Goal: Information Seeking & Learning: Learn about a topic

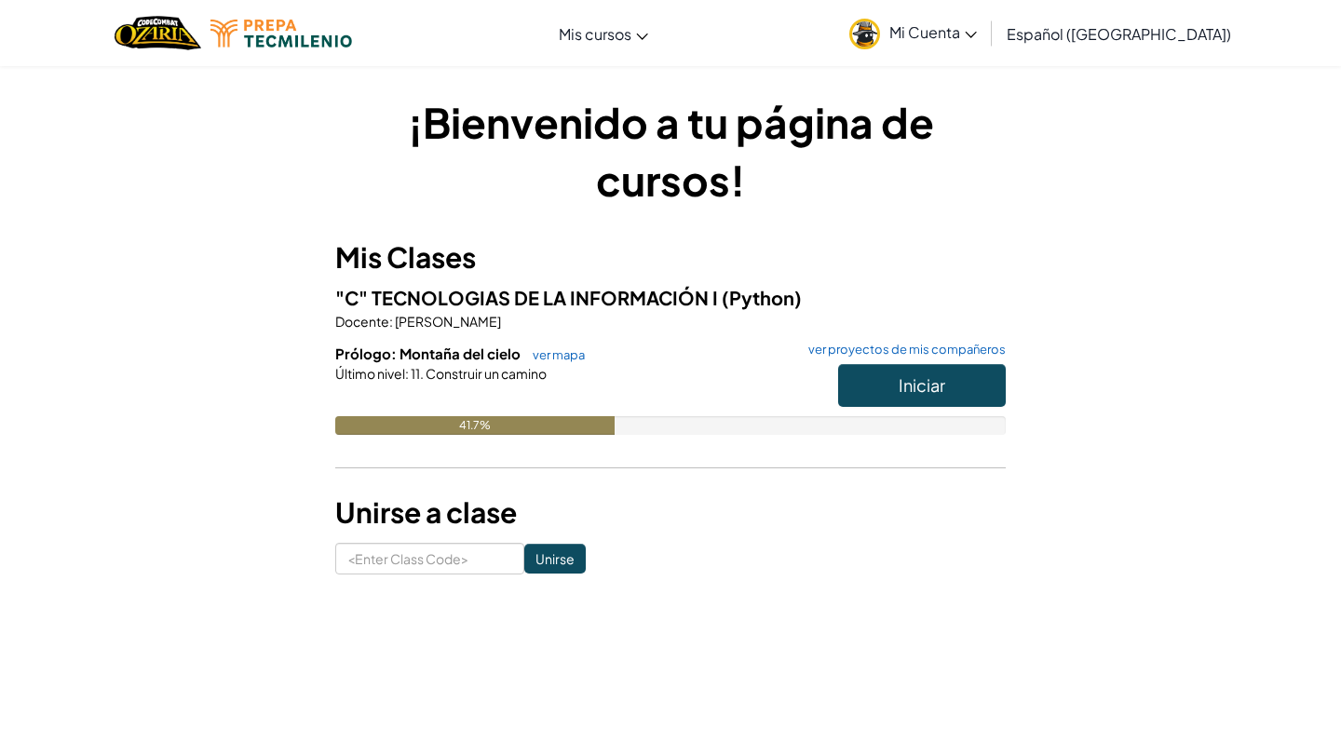
click at [914, 407] on div "Iniciar" at bounding box center [912, 390] width 186 height 52
click at [920, 389] on span "Iniciar" at bounding box center [922, 384] width 47 height 21
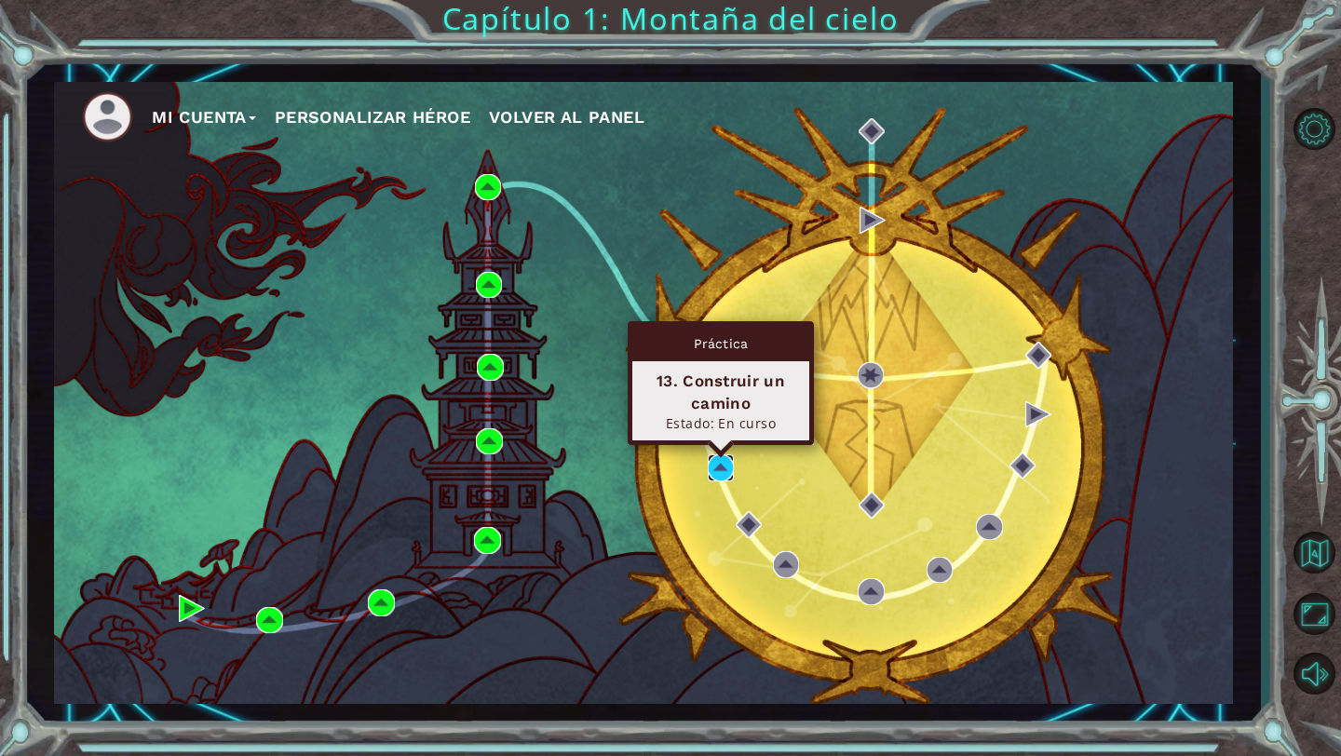
click at [731, 465] on img at bounding box center [721, 467] width 26 height 26
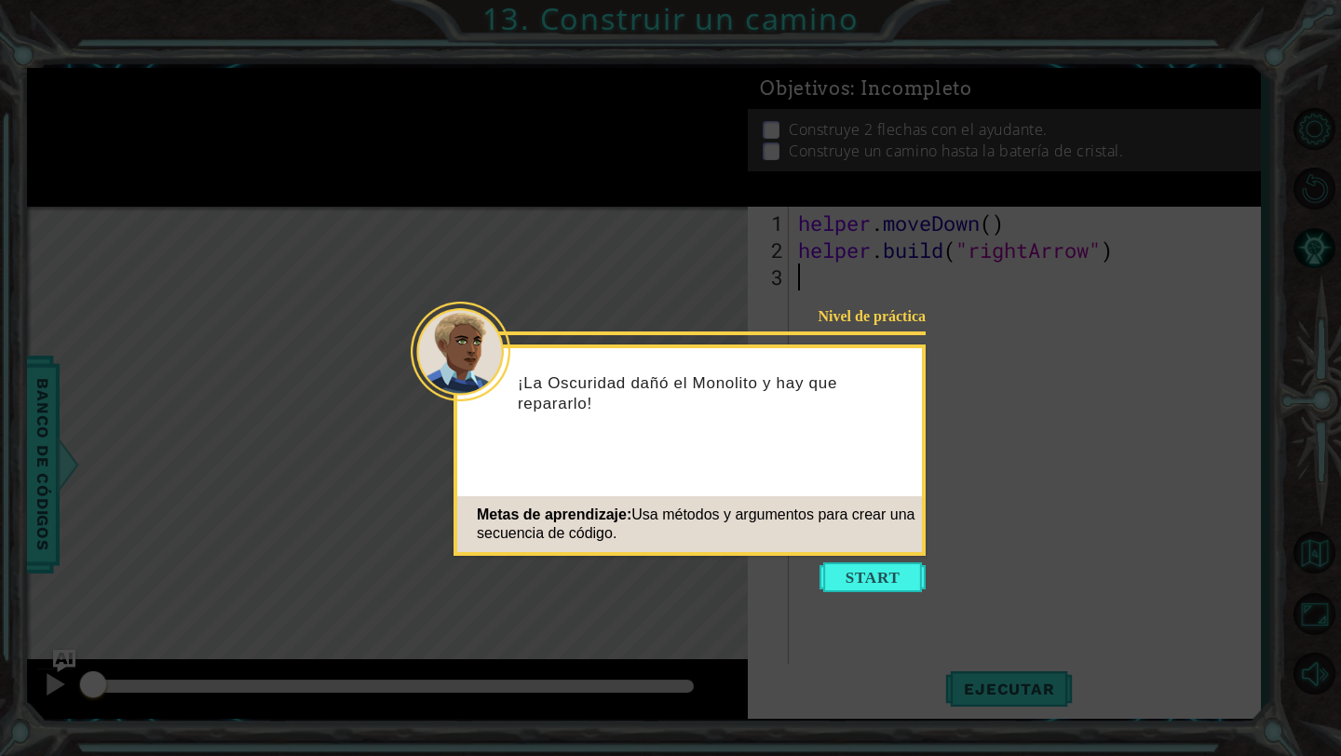
click at [890, 593] on icon at bounding box center [670, 378] width 1341 height 756
click at [885, 568] on button "Start" at bounding box center [872, 577] width 106 height 30
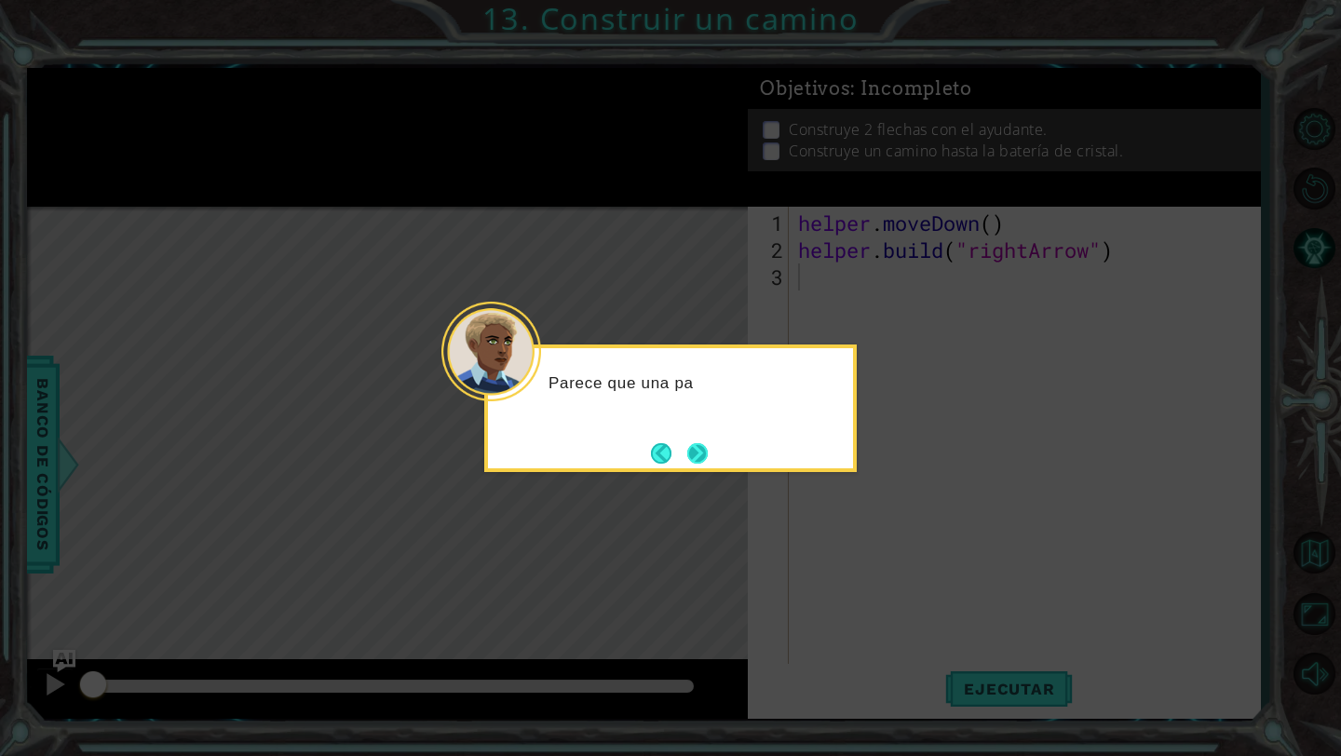
click at [694, 453] on button "Next" at bounding box center [696, 452] width 23 height 23
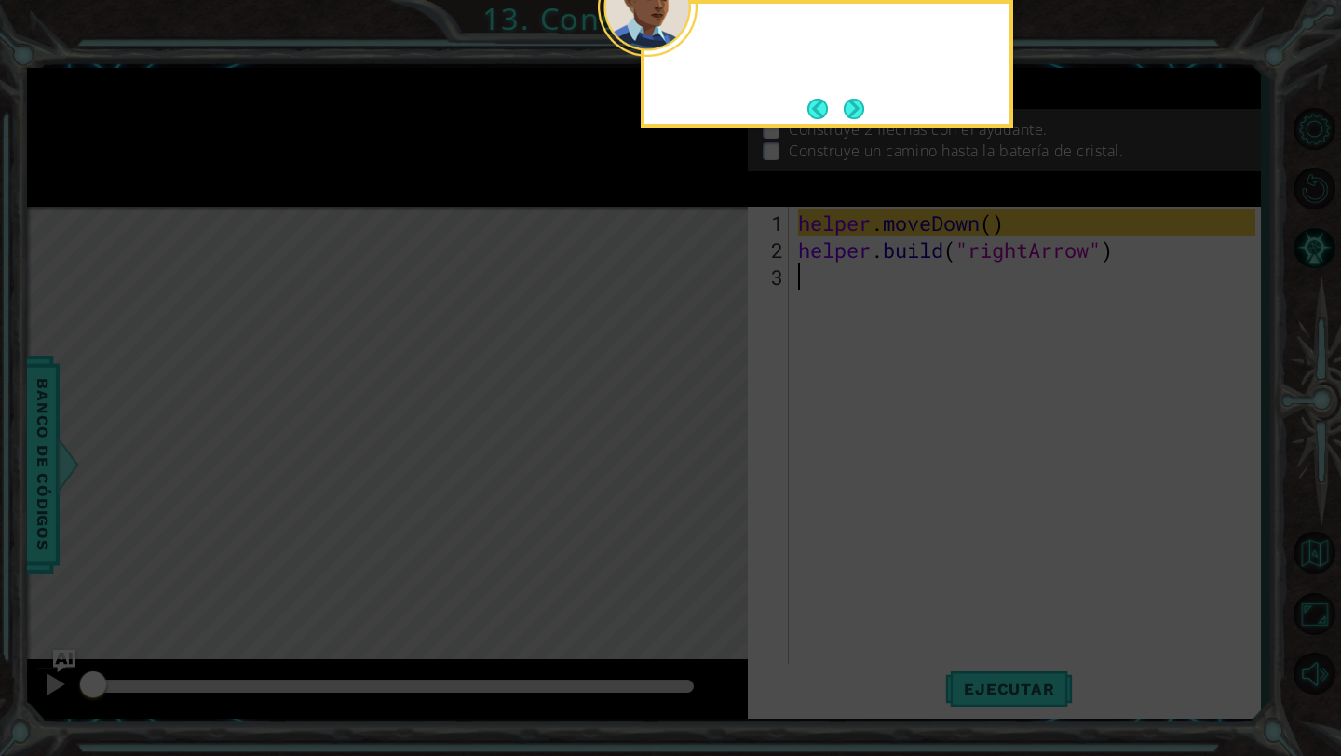
click at [694, 453] on icon at bounding box center [670, 123] width 1341 height 1265
click at [852, 123] on div "Primero, mueve al ayudante a un lugar vacío en el camino." at bounding box center [827, 64] width 372 height 128
click at [858, 105] on button "Next" at bounding box center [854, 108] width 21 height 21
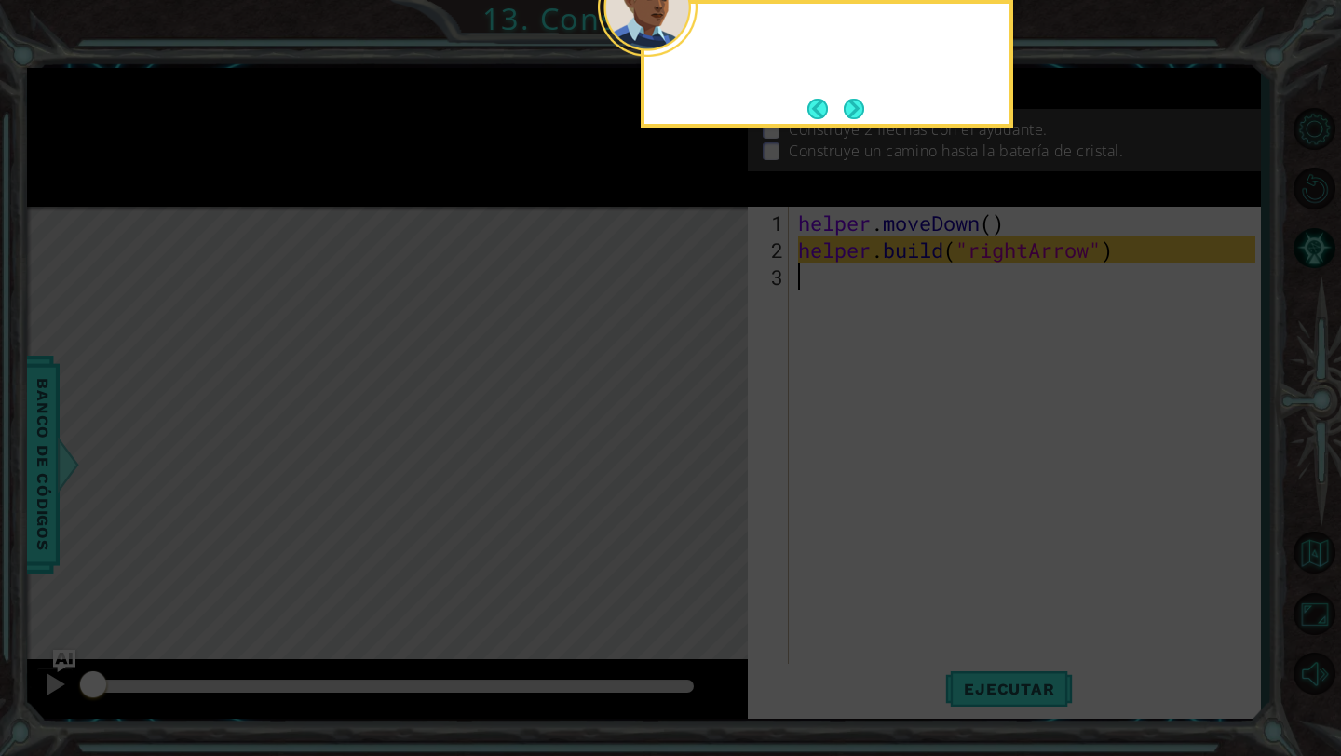
click at [858, 105] on button "Next" at bounding box center [854, 109] width 24 height 24
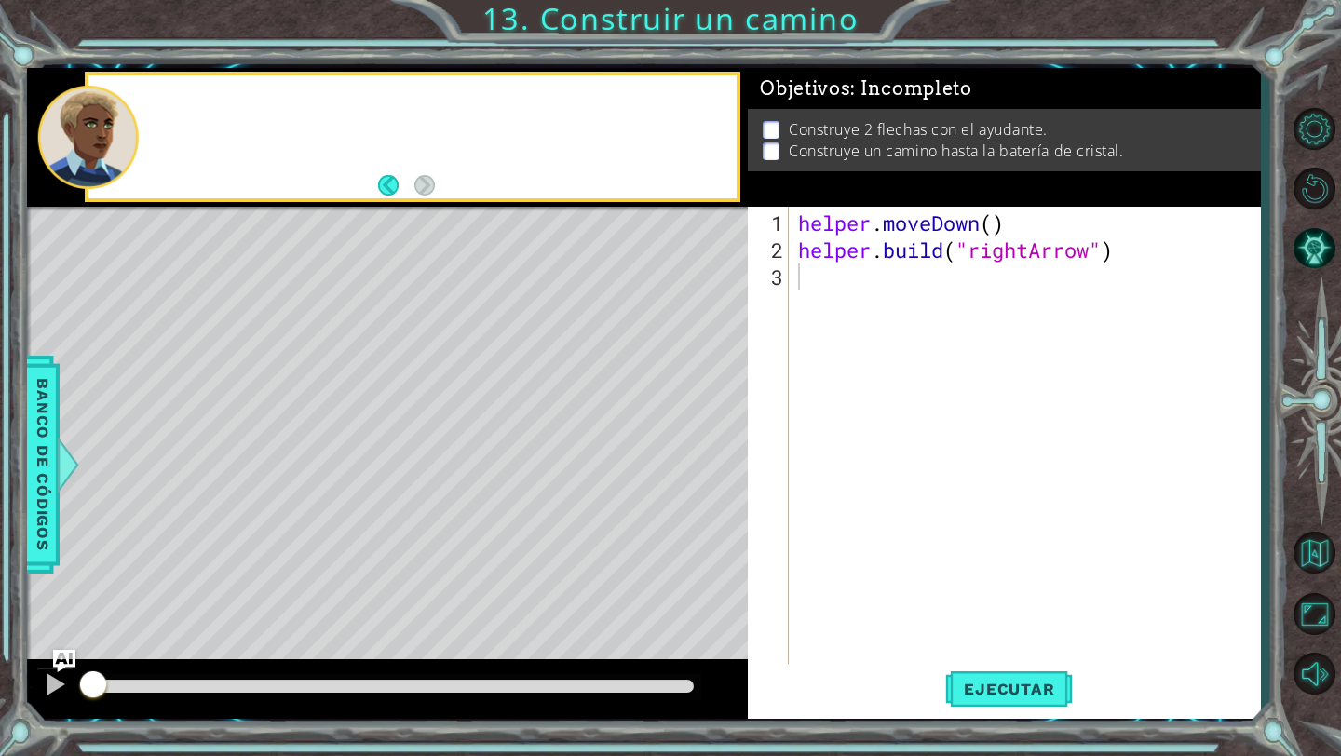
click at [858, 105] on div "Objetivos : Incompleto" at bounding box center [1004, 89] width 512 height 42
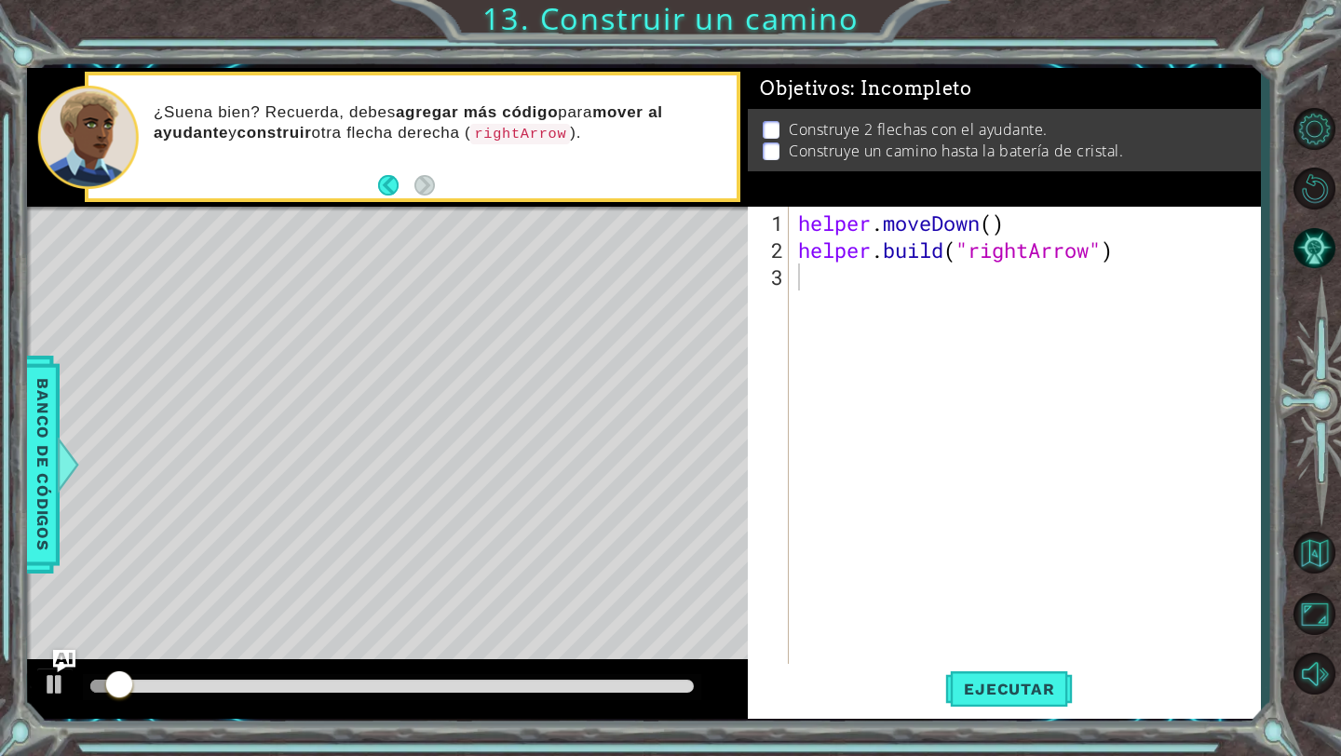
click at [480, 750] on div "1 ההההההההההההההההההההההההההההההההההההההההההההההההההההההההההההההההההההההההההההה…" at bounding box center [670, 378] width 1341 height 756
click at [1035, 661] on div "helper . moveDown ( ) helper . build ( "rightArrow" )" at bounding box center [1029, 466] width 470 height 513
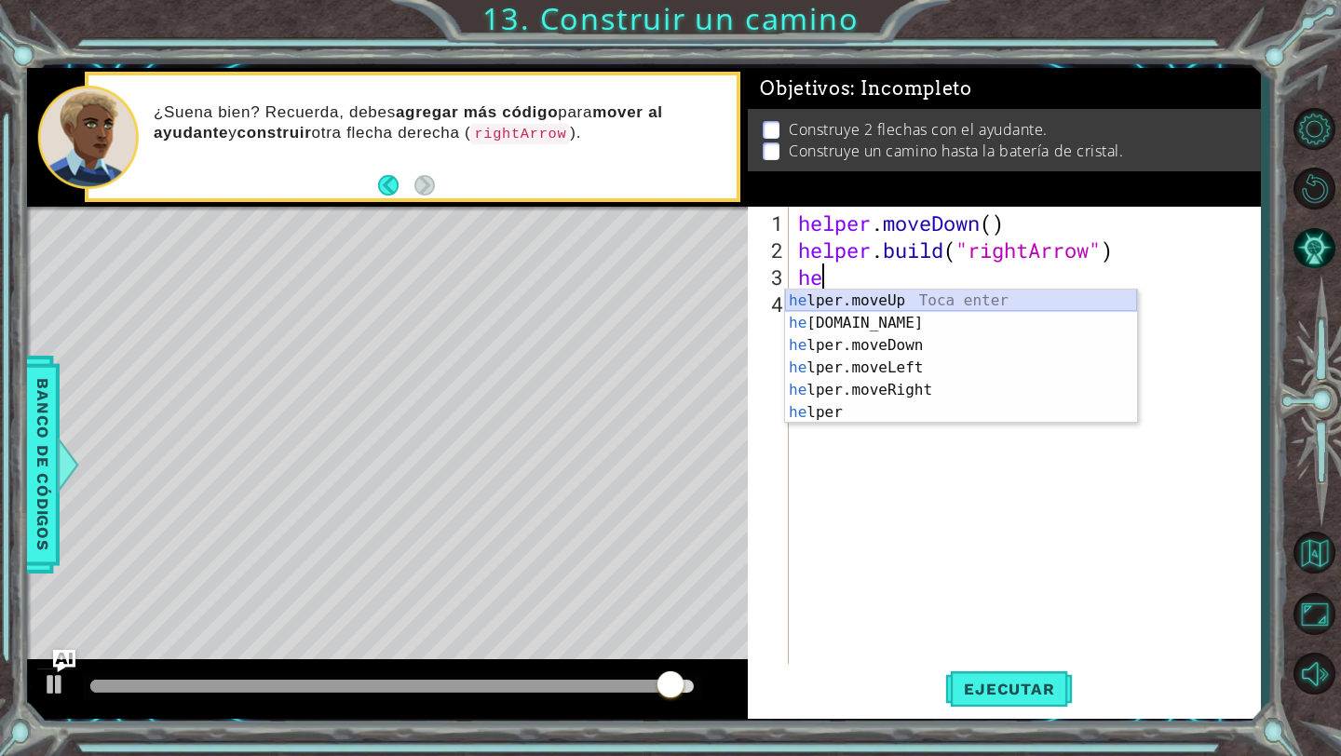
click at [938, 302] on div "he lper.moveUp Toca enter he [DOMAIN_NAME] Toca enter he lper.moveDown Toca ent…" at bounding box center [961, 379] width 352 height 179
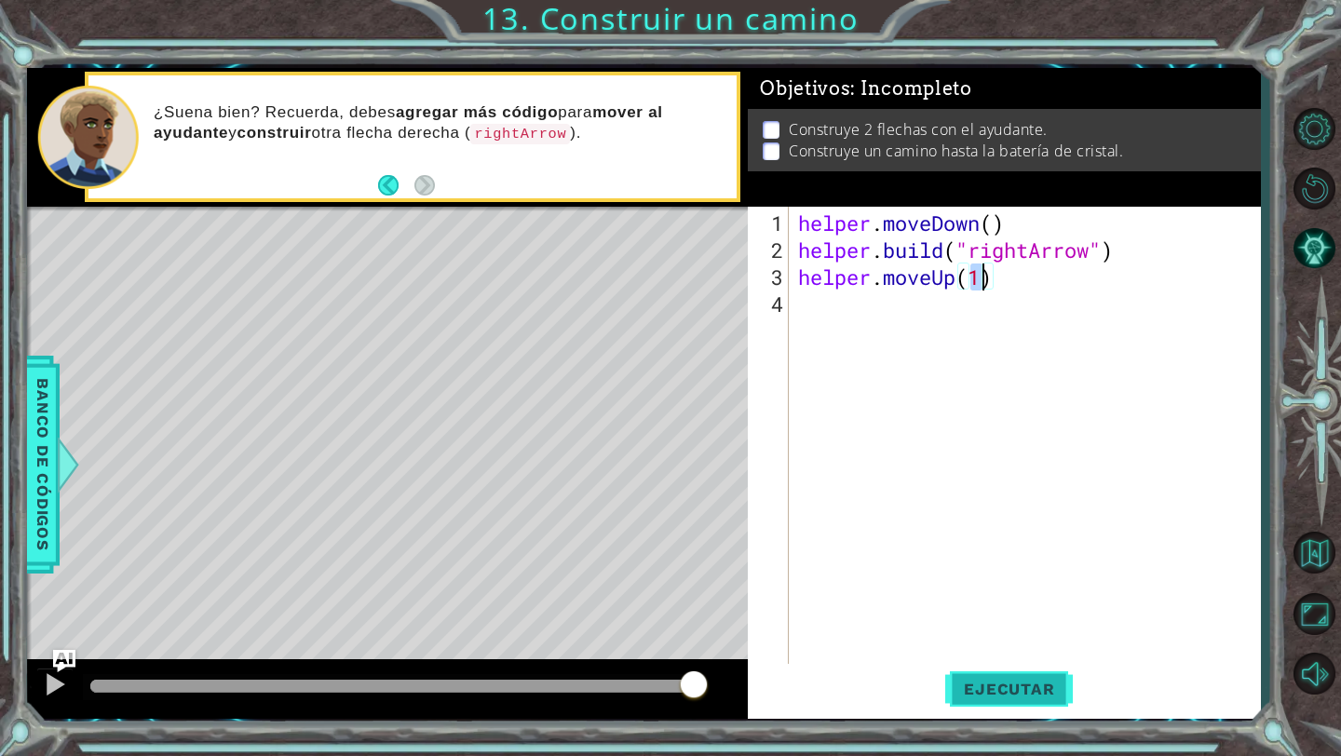
type textarea "helper.moveUp(1)"
click at [1040, 681] on span "Ejecutar" at bounding box center [1009, 689] width 128 height 19
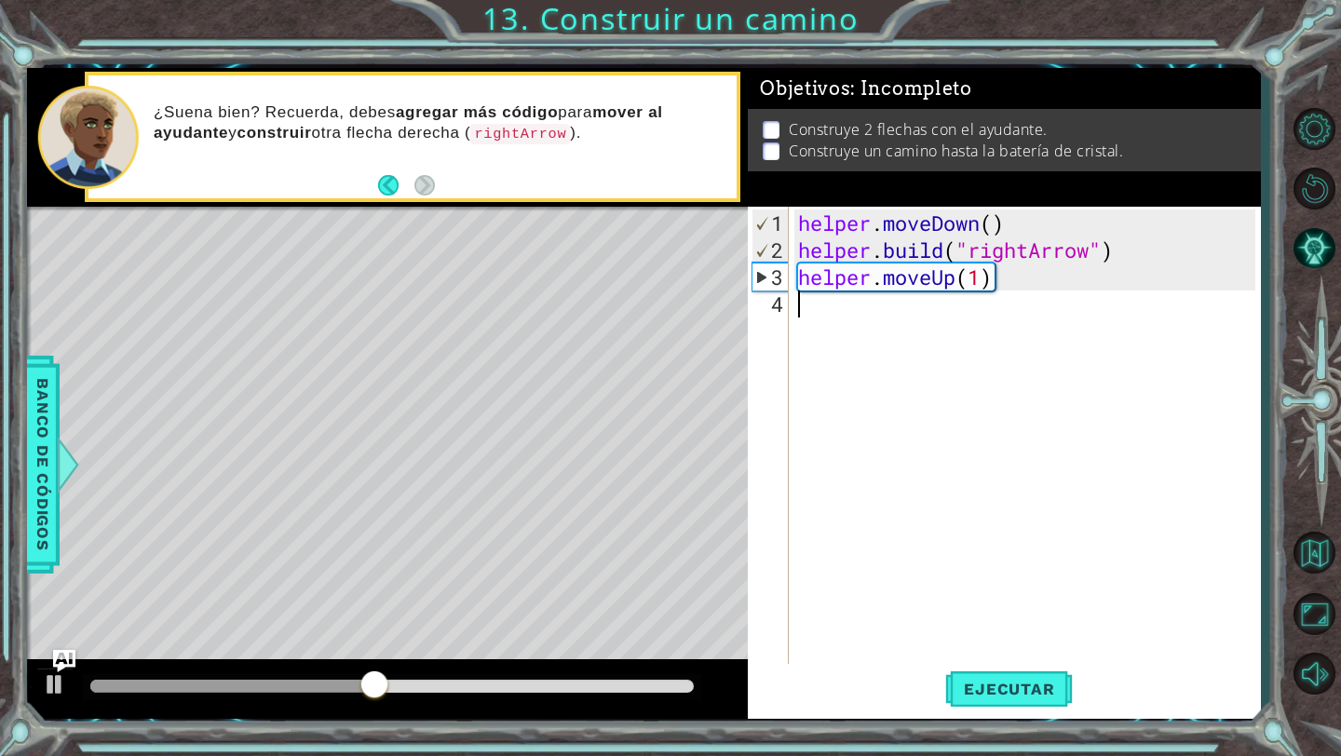
click at [959, 313] on div "helper . moveDown ( ) helper . build ( "rightArrow" ) helper . moveUp ( 1 )" at bounding box center [1029, 466] width 470 height 513
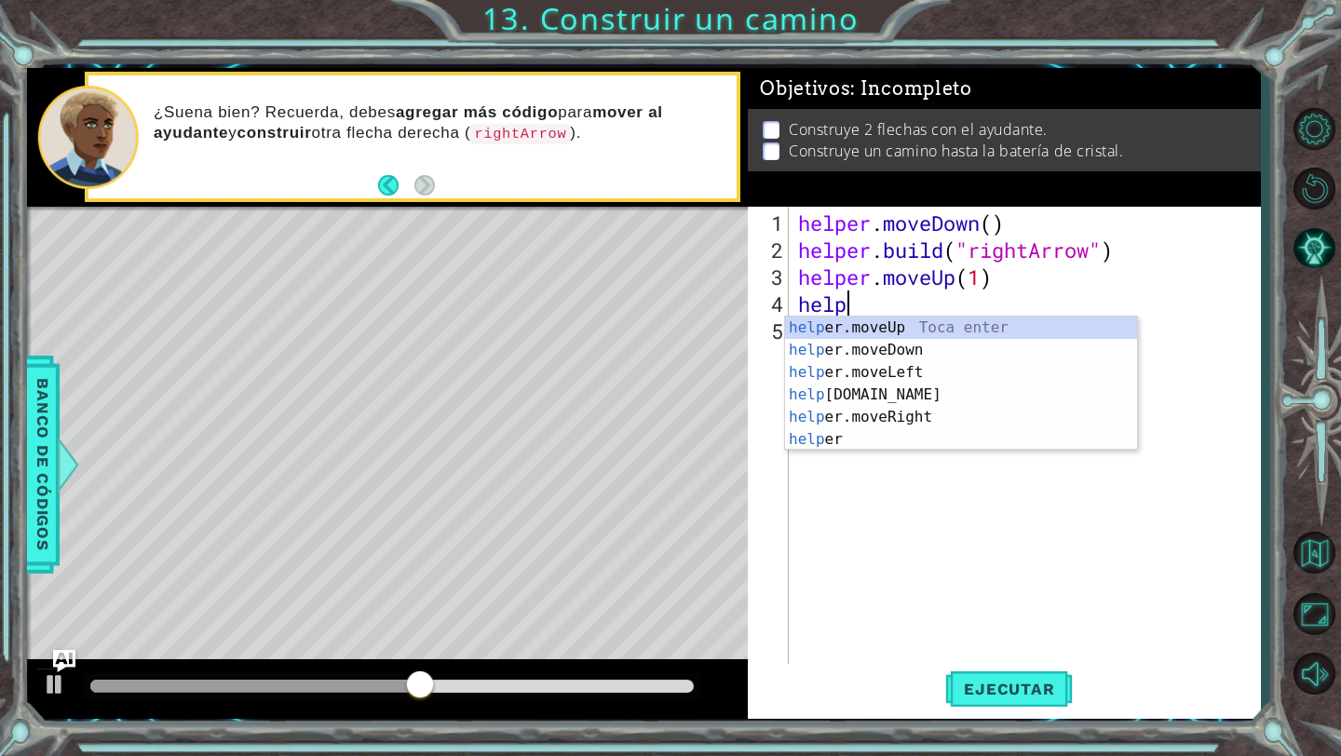
scroll to position [0, 2]
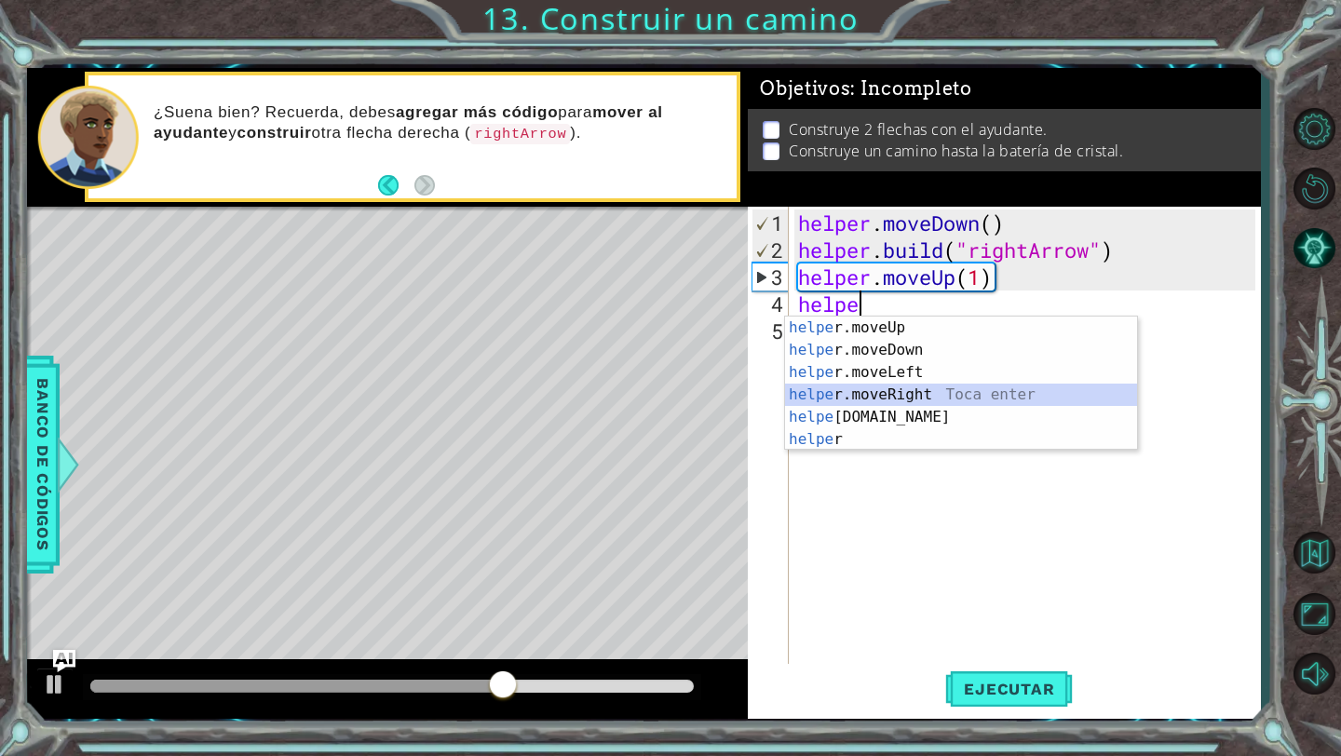
click at [988, 396] on div "helpe [PERSON_NAME]moveUp Toca enter helpe r.moveDown Toca enter helpe r.moveLe…" at bounding box center [961, 406] width 352 height 179
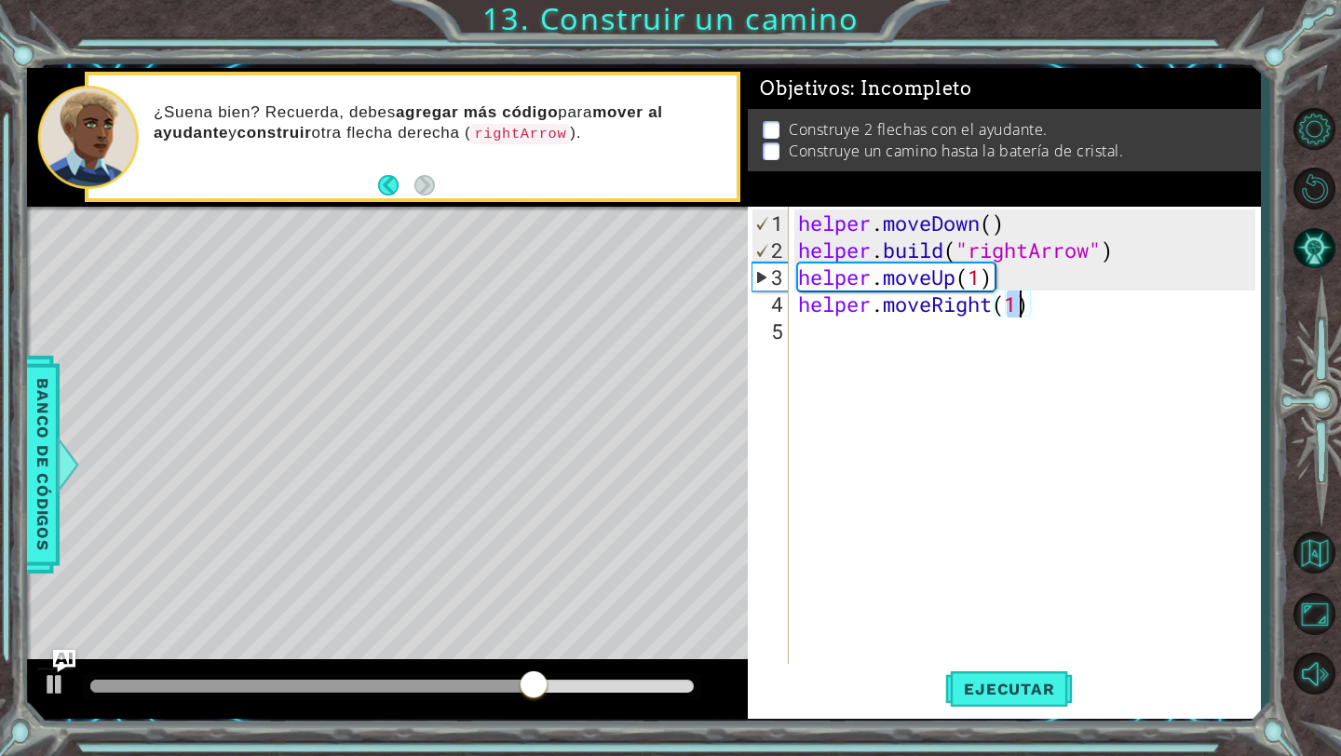
click at [976, 311] on div "helper . moveDown ( ) helper . build ( "rightArrow" ) helper . moveUp ( 1 ) hel…" at bounding box center [1029, 466] width 470 height 513
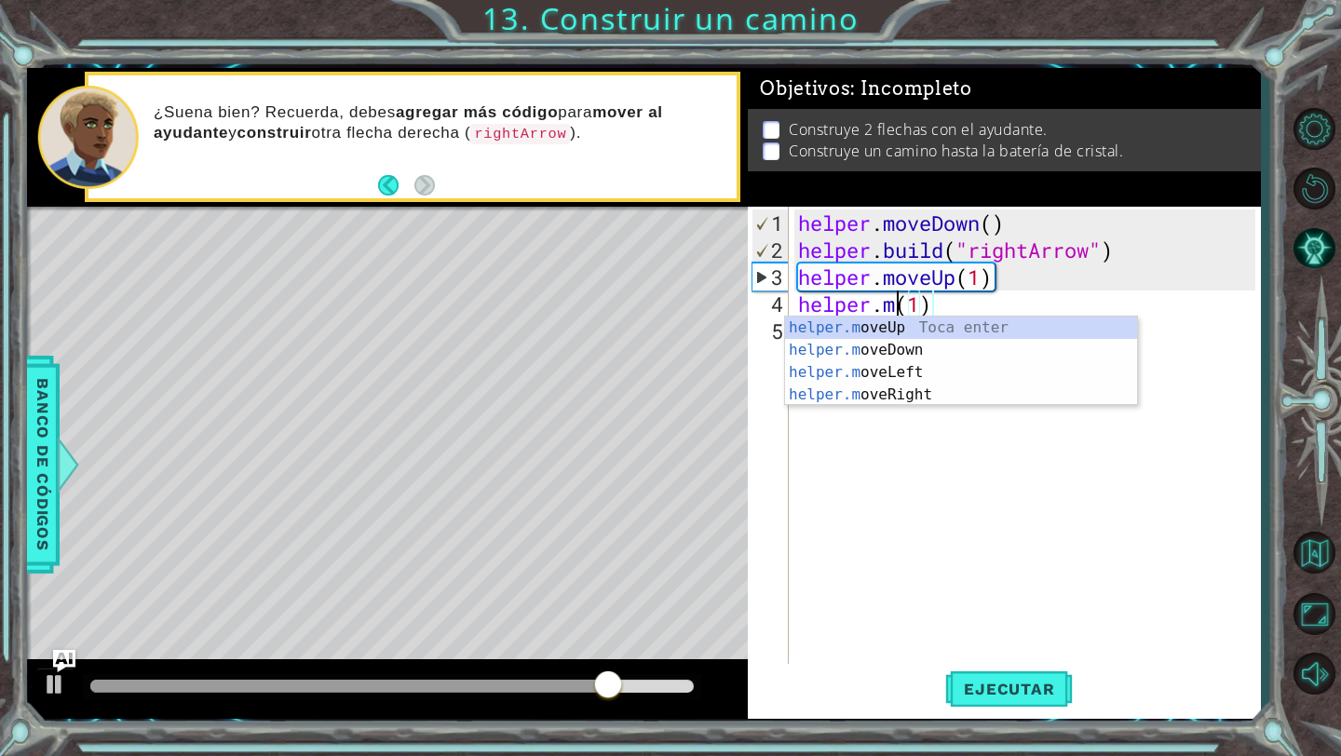
scroll to position [0, 5]
click at [897, 422] on div "helper. moveUp Toca enter helper. moveDown Toca enter helper. moveLeft Toca ent…" at bounding box center [961, 395] width 352 height 156
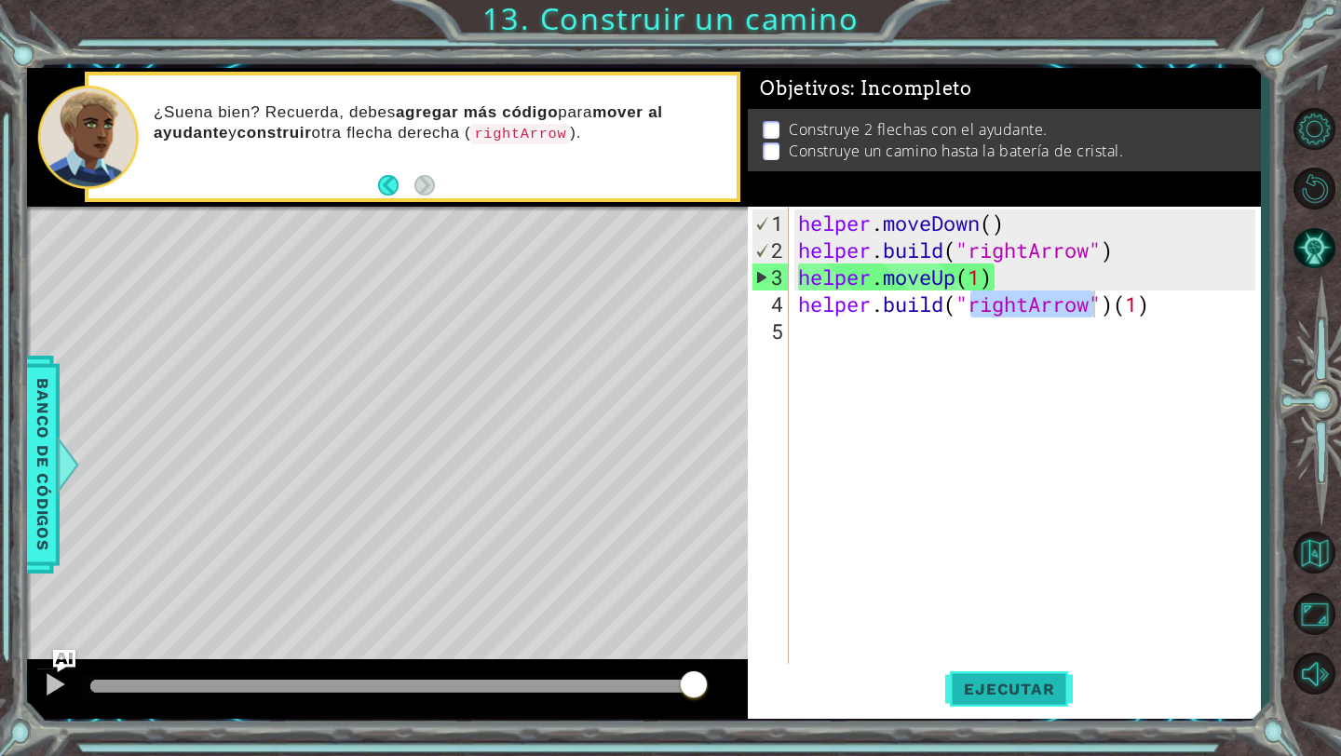
click at [983, 679] on button "Ejecutar" at bounding box center [1009, 689] width 128 height 51
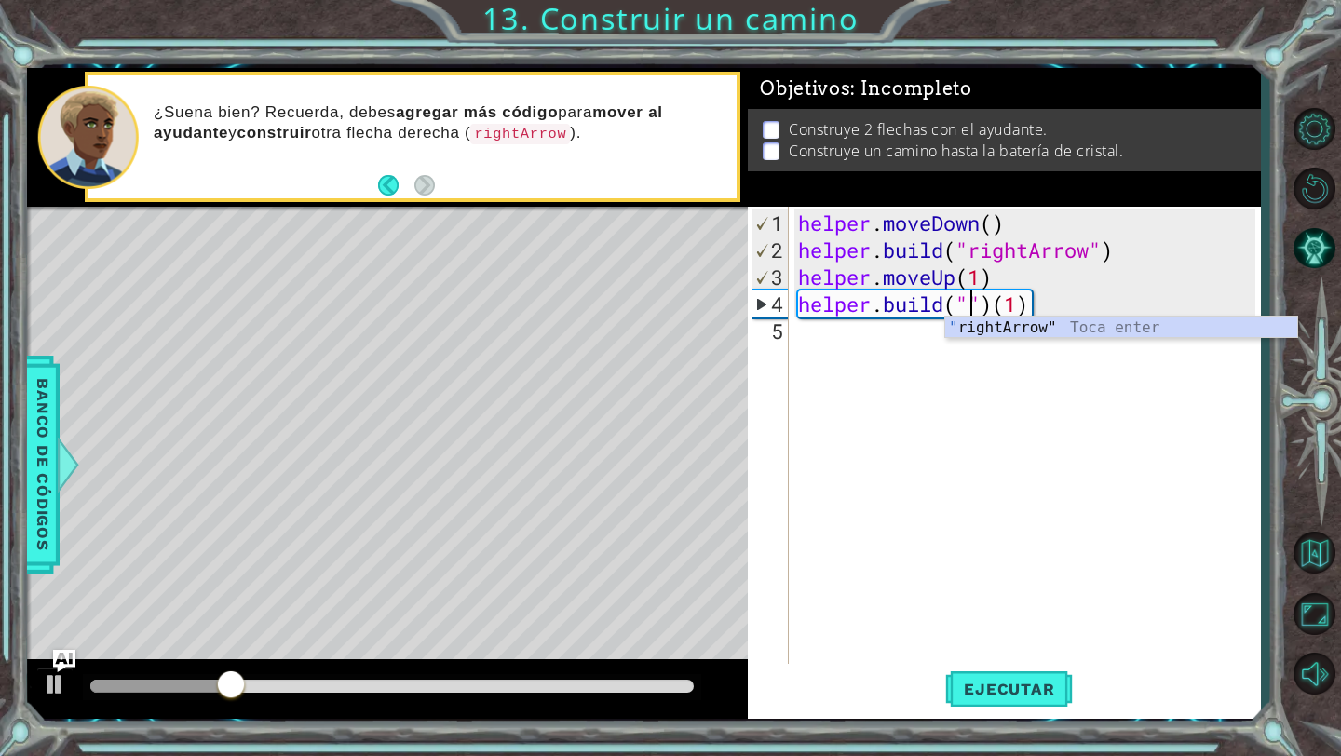
type textarea "helper.buil")(1)"
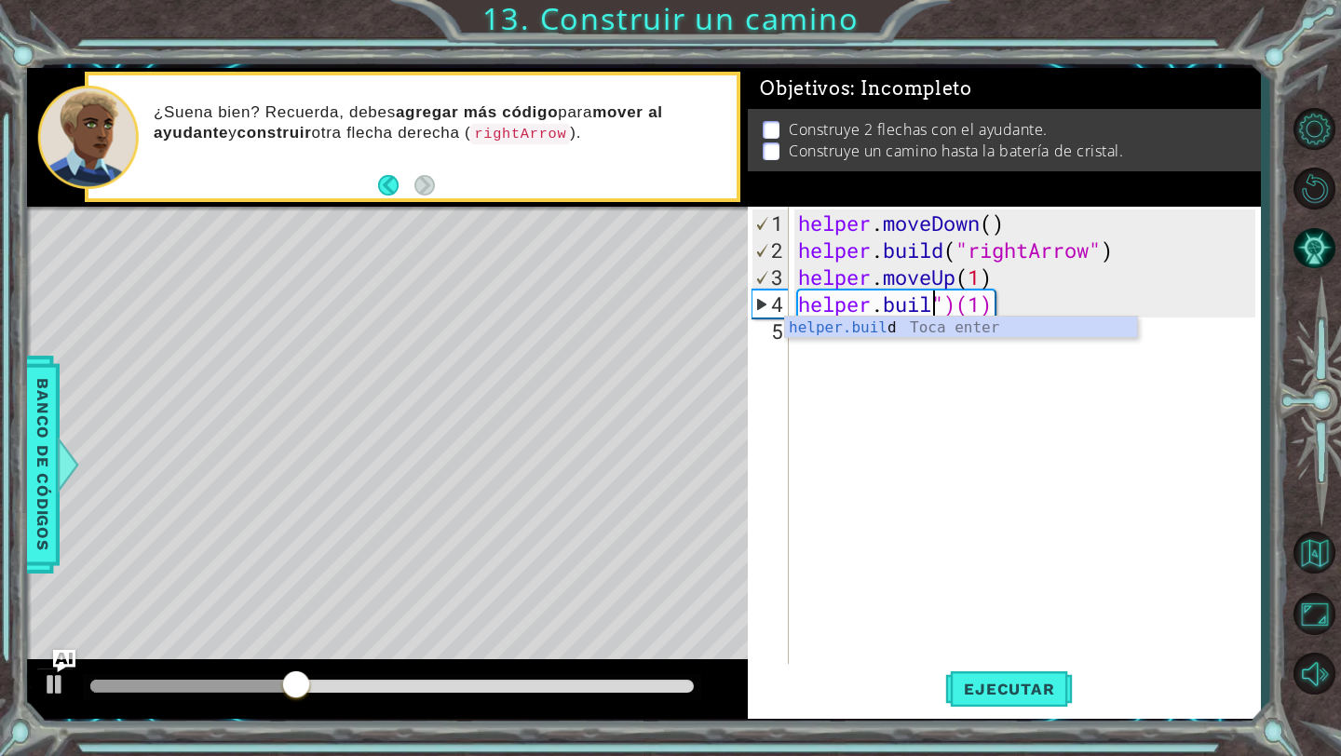
drag, startPoint x: 1073, startPoint y: 318, endPoint x: 356, endPoint y: 396, distance: 721.1
click at [356, 396] on body "1 ההההההההההההההההההההההההההההההההההההההההההההההההההההההההההההההההההההההההההההה…" at bounding box center [670, 378] width 1341 height 756
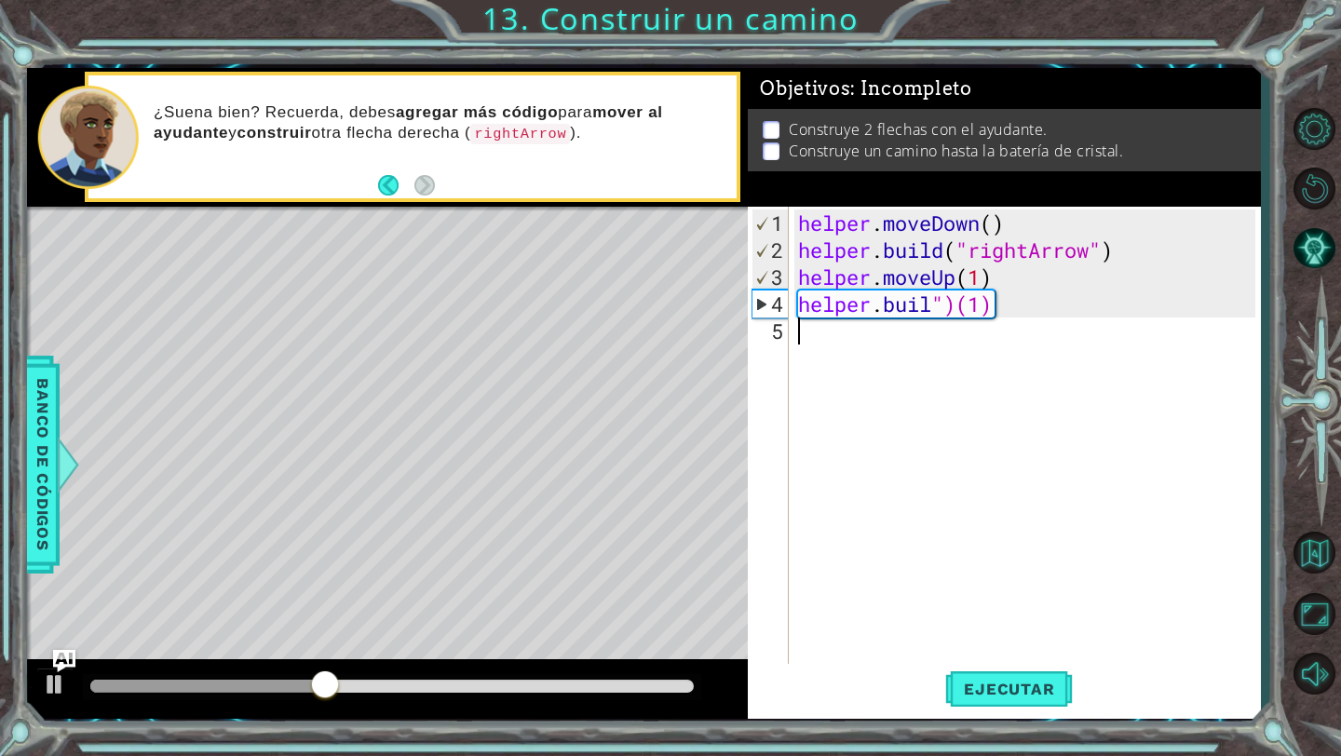
click at [912, 428] on div "helper . moveDown ( ) helper . build ( "rightArrow" ) helper . moveUp ( 1 ) hel…" at bounding box center [1029, 466] width 470 height 513
drag, startPoint x: 1016, startPoint y: 319, endPoint x: 528, endPoint y: 358, distance: 489.4
click at [528, 358] on div "1 ההההההההההההההההההההההההההההההההההההההההההההההההההההההההההההההההההההההההההההה…" at bounding box center [644, 393] width 1234 height 651
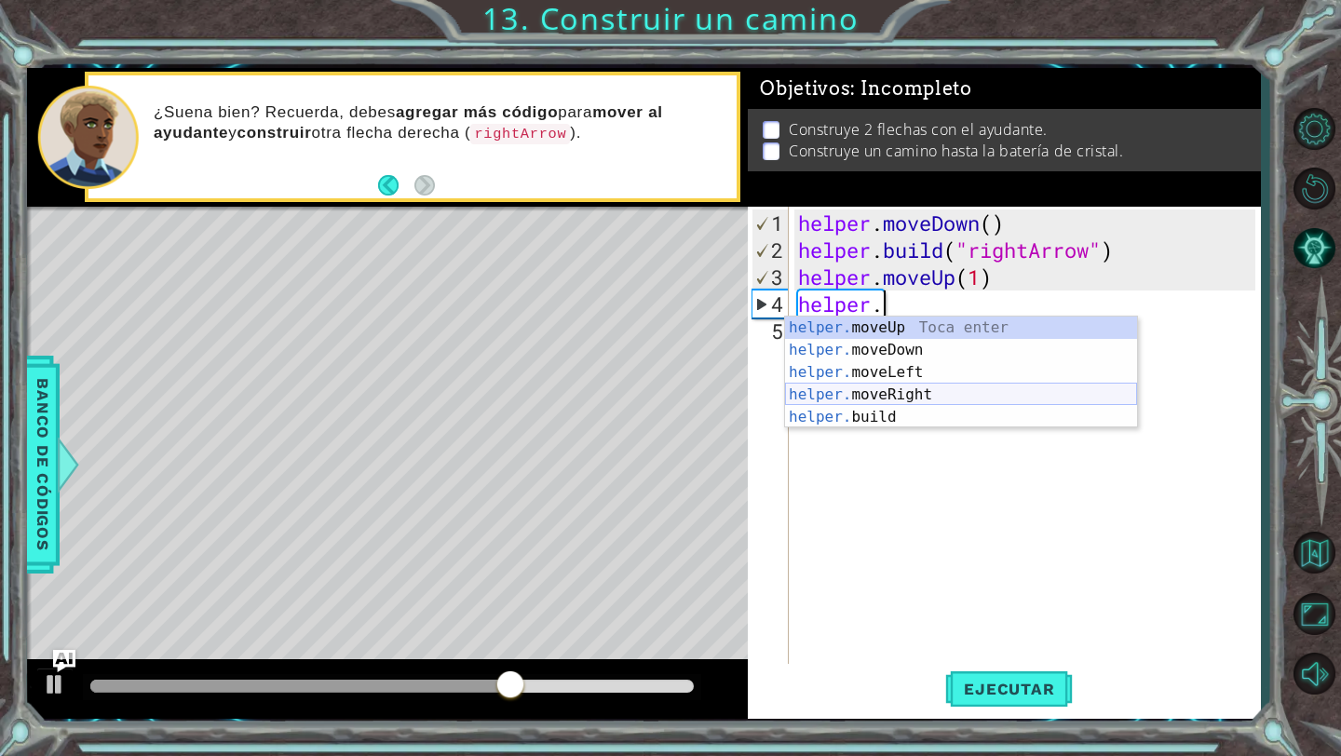
click at [886, 391] on div "helper. moveUp Toca enter helper. moveDown Toca enter helper. moveLeft Toca ent…" at bounding box center [961, 395] width 352 height 156
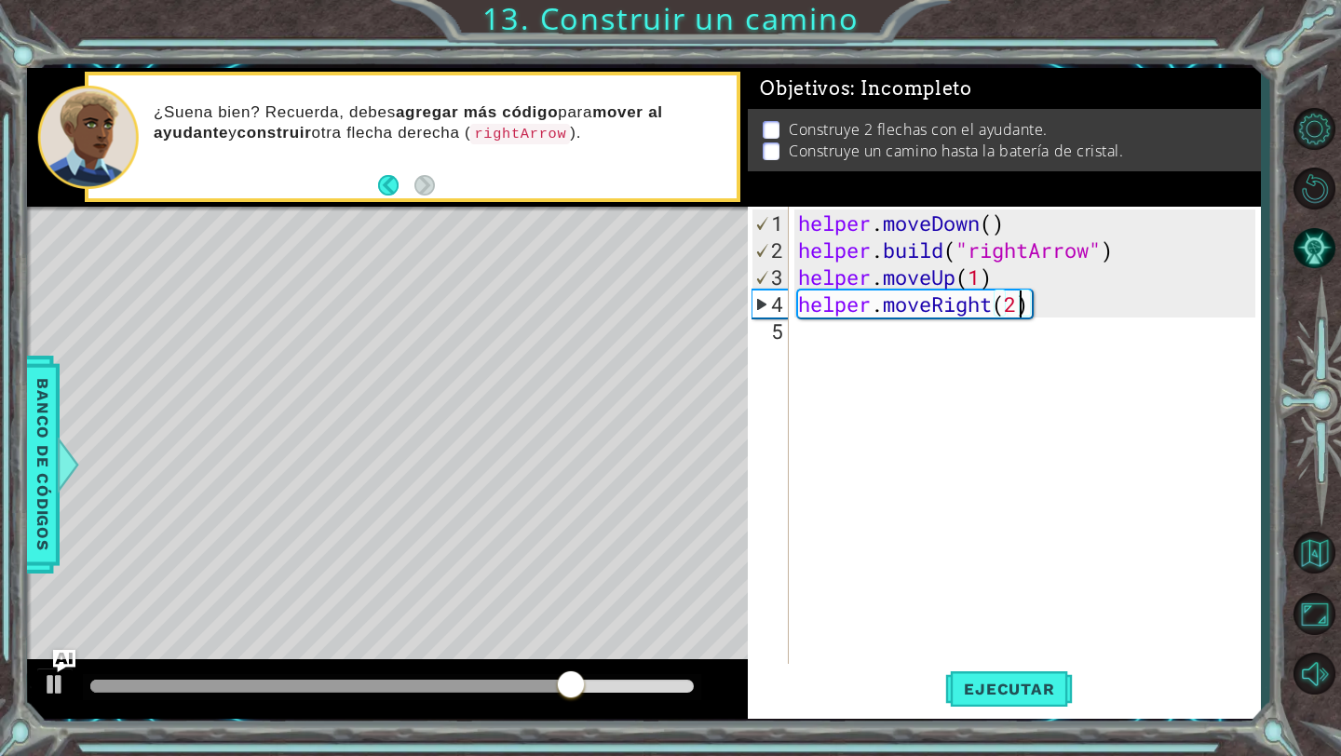
scroll to position [0, 9]
click at [1040, 684] on span "Ejecutar" at bounding box center [1009, 689] width 128 height 19
click at [1167, 265] on div "helper . moveDown ( ) helper . build ( "rightArrow" ) helper . moveUp ( 1 ) hel…" at bounding box center [1029, 466] width 470 height 513
click at [1165, 247] on div "helper . moveDown ( ) helper . build ( "rightArrow" ) helper . moveUp ( 1 ) hel…" at bounding box center [1029, 466] width 470 height 513
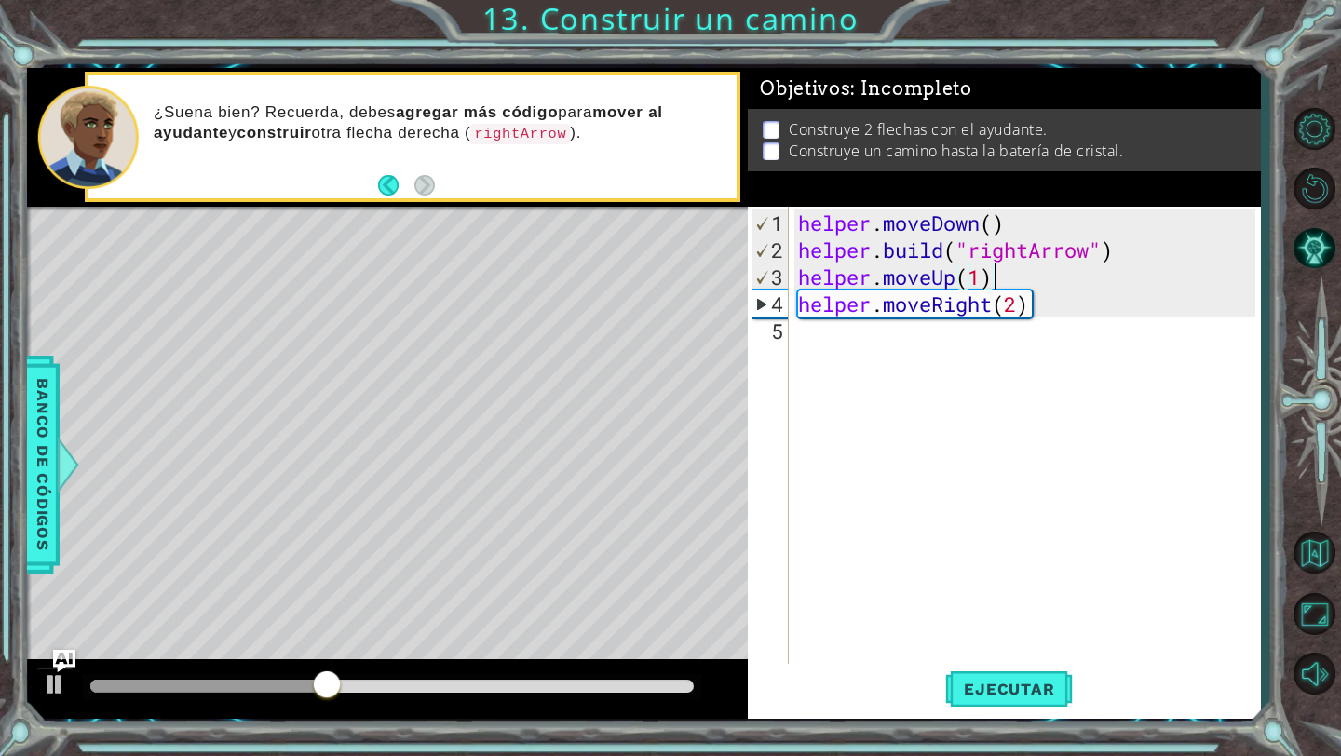
type textarea "[DOMAIN_NAME]("rightArrow")"
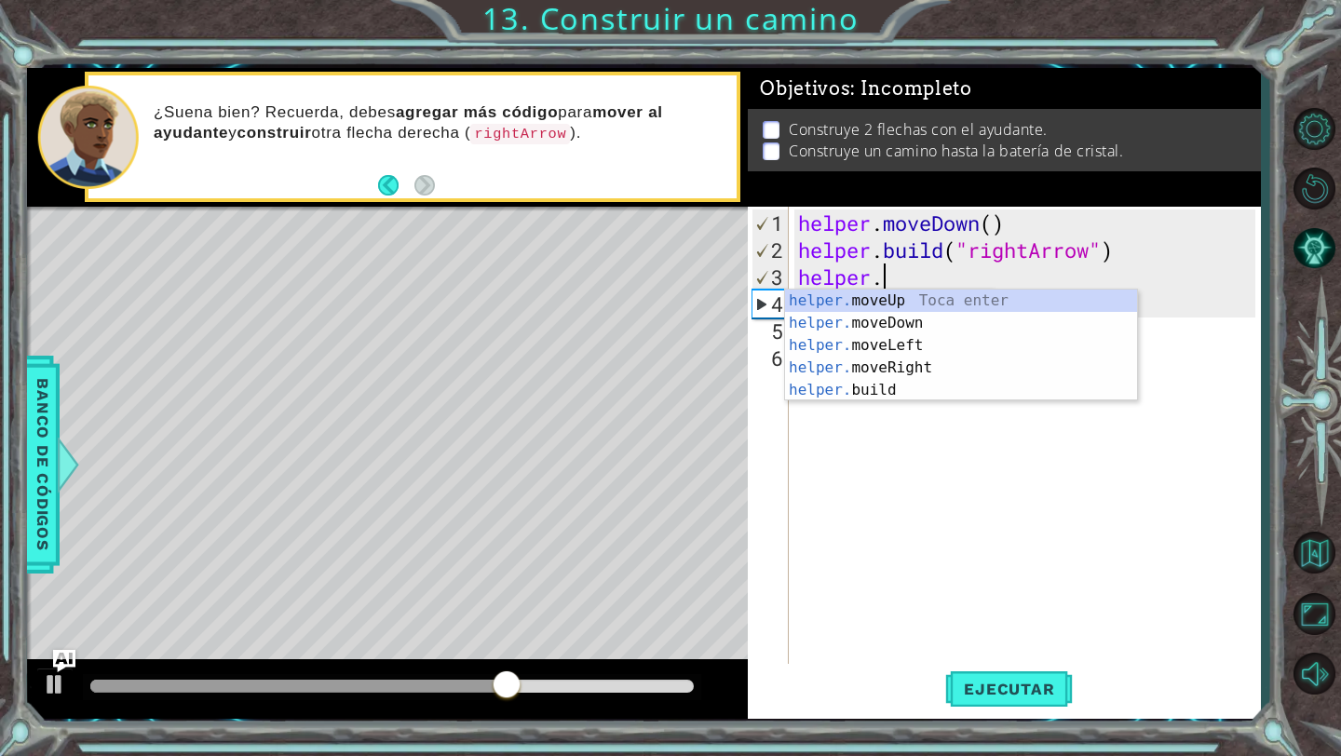
scroll to position [0, 3]
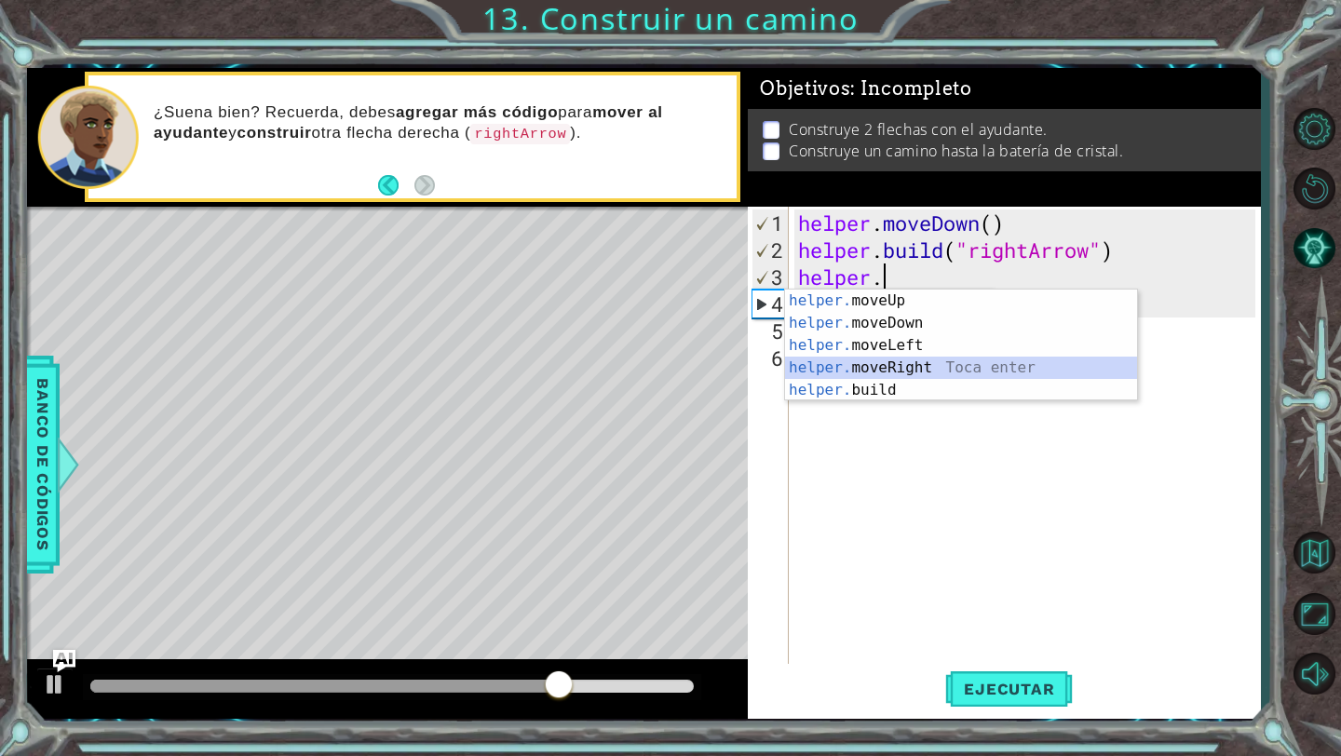
click at [1110, 377] on div "helper. moveUp Toca enter helper. moveDown Toca enter helper. moveLeft Toca ent…" at bounding box center [961, 368] width 352 height 156
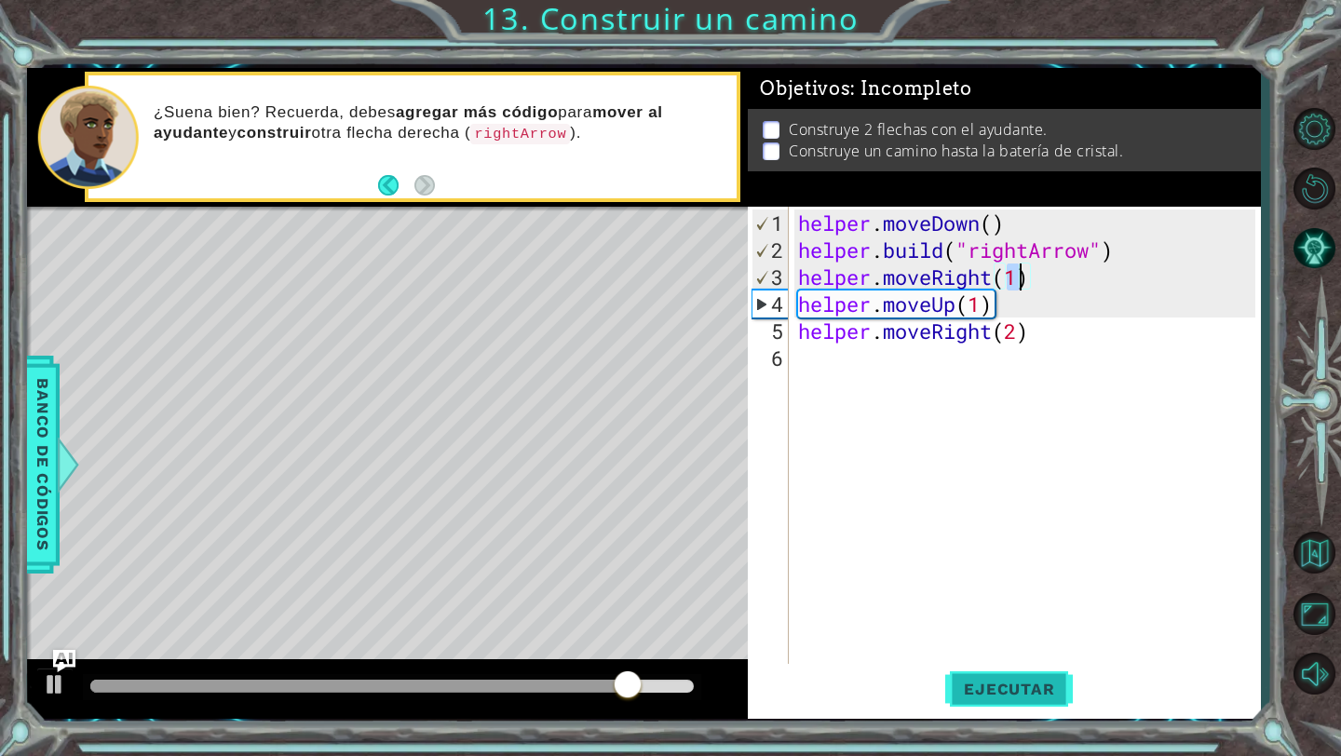
click at [1035, 697] on span "Ejecutar" at bounding box center [1009, 689] width 128 height 19
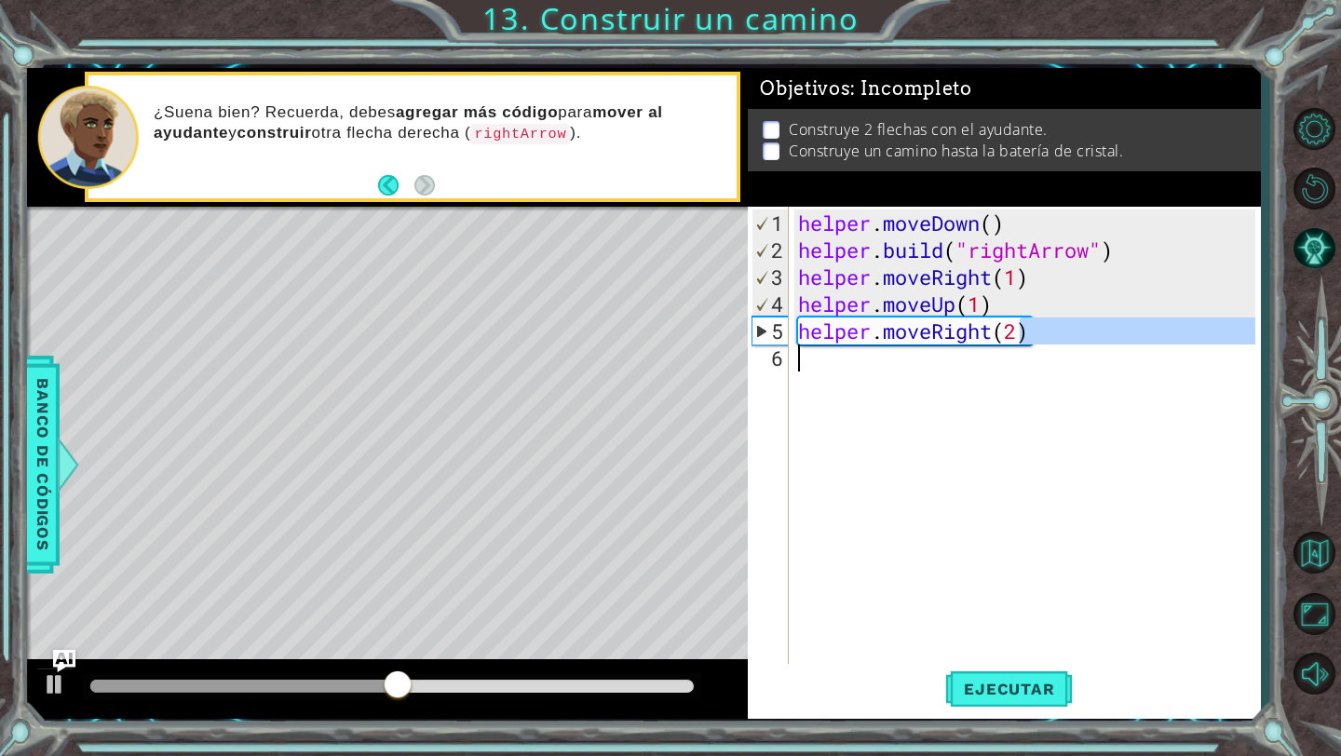
drag, startPoint x: 1021, startPoint y: 318, endPoint x: 1011, endPoint y: 351, distance: 34.2
click at [1011, 350] on div "helper . moveDown ( ) helper . build ( "rightArrow" ) helper . moveRight ( 1 ) …" at bounding box center [1029, 466] width 470 height 513
click at [1002, 294] on div "helper . moveDown ( ) helper . build ( "rightArrow" ) helper . moveRight ( 1 ) …" at bounding box center [1029, 466] width 470 height 513
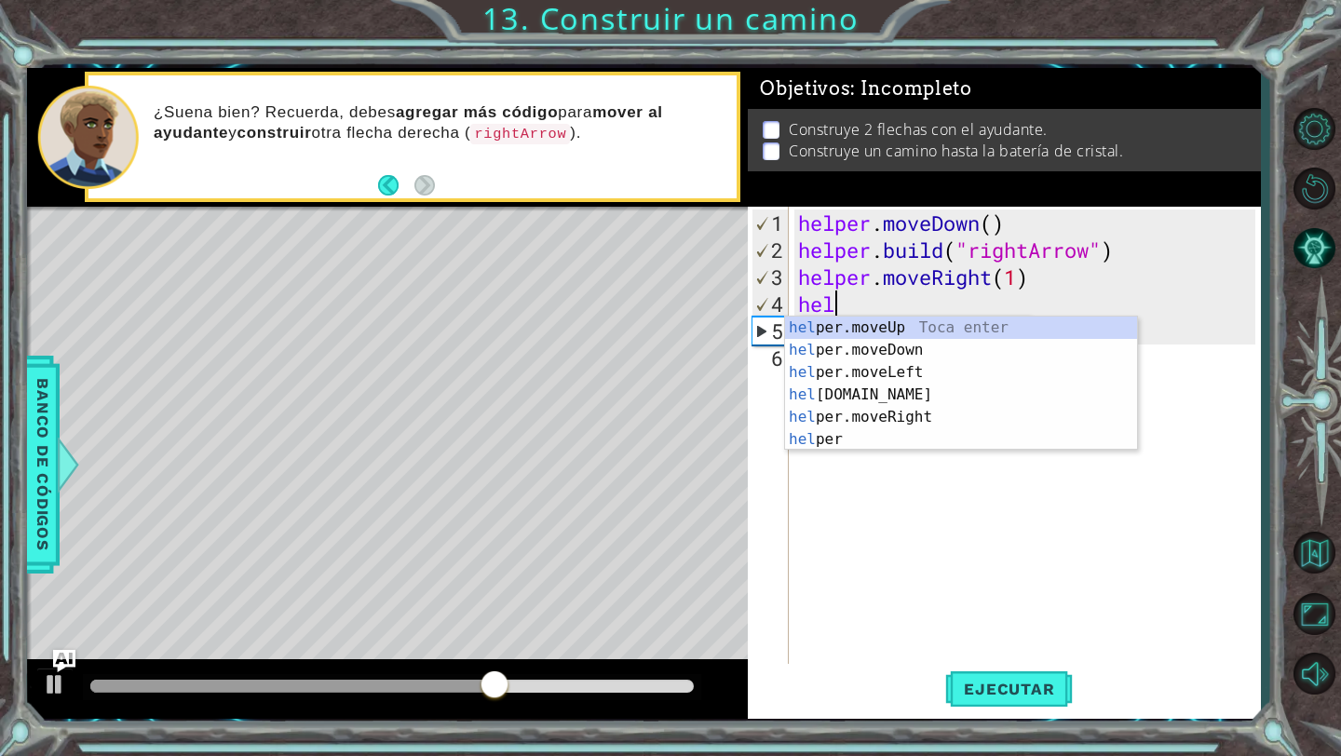
scroll to position [0, 0]
type textarea "h"
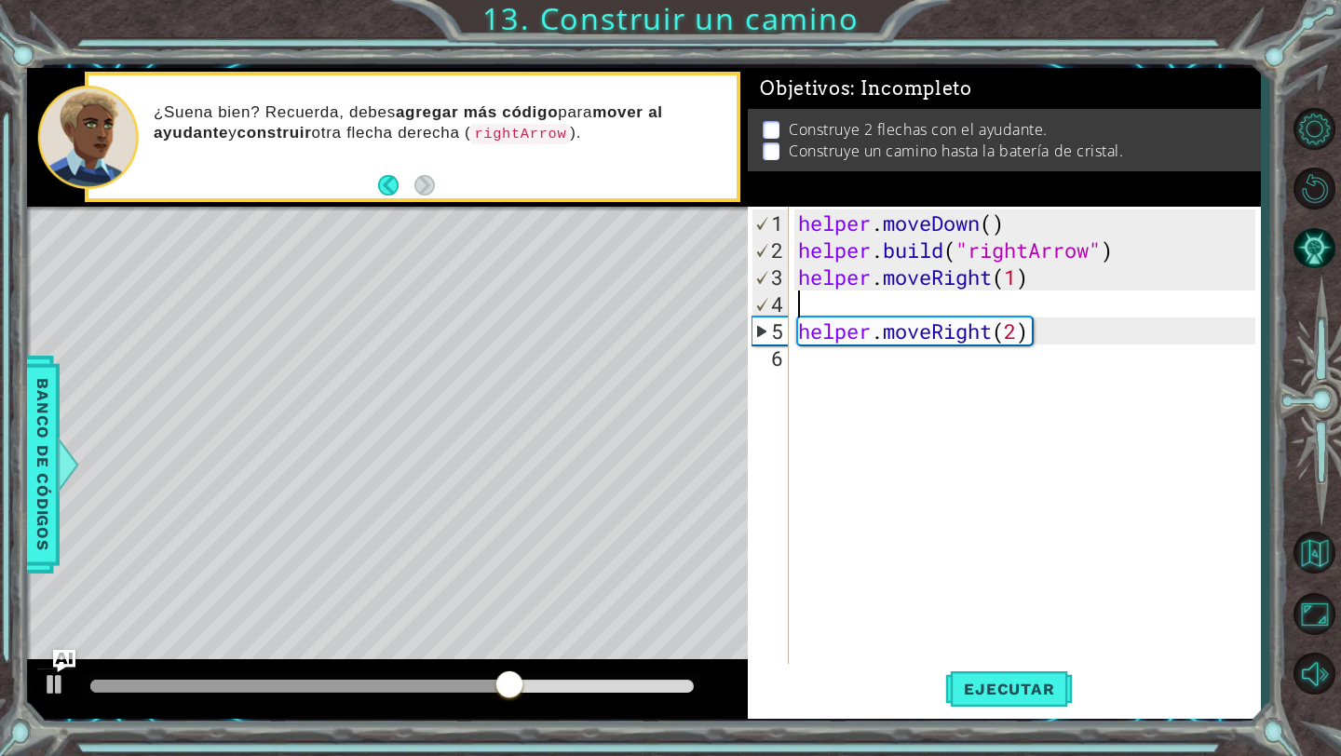
type textarea "helper.moveRight(1)"
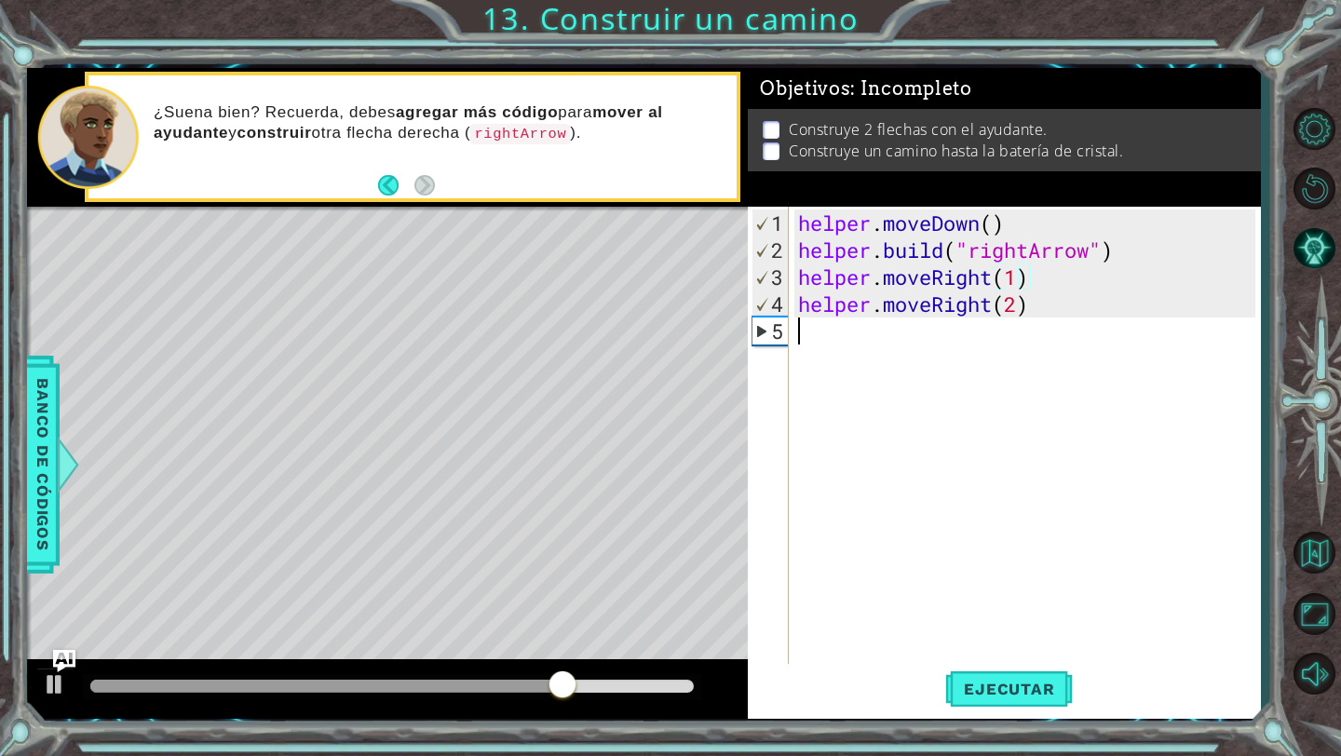
click at [1126, 317] on div "helper . moveDown ( ) helper . build ( "rightArrow" ) helper . moveRight ( 1 ) …" at bounding box center [1029, 466] width 470 height 513
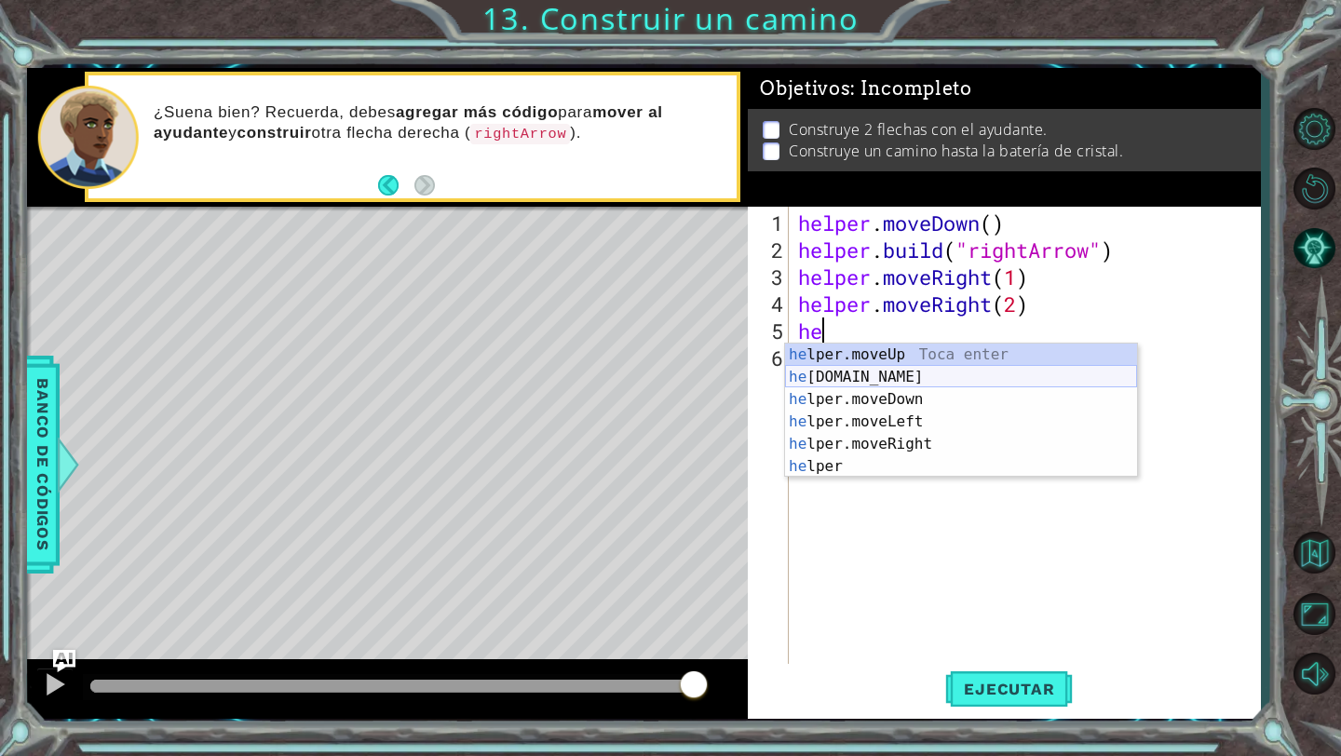
click at [1036, 377] on div "he lper.moveUp Toca enter he [DOMAIN_NAME] Toca enter he lper.moveDown Toca ent…" at bounding box center [961, 433] width 352 height 179
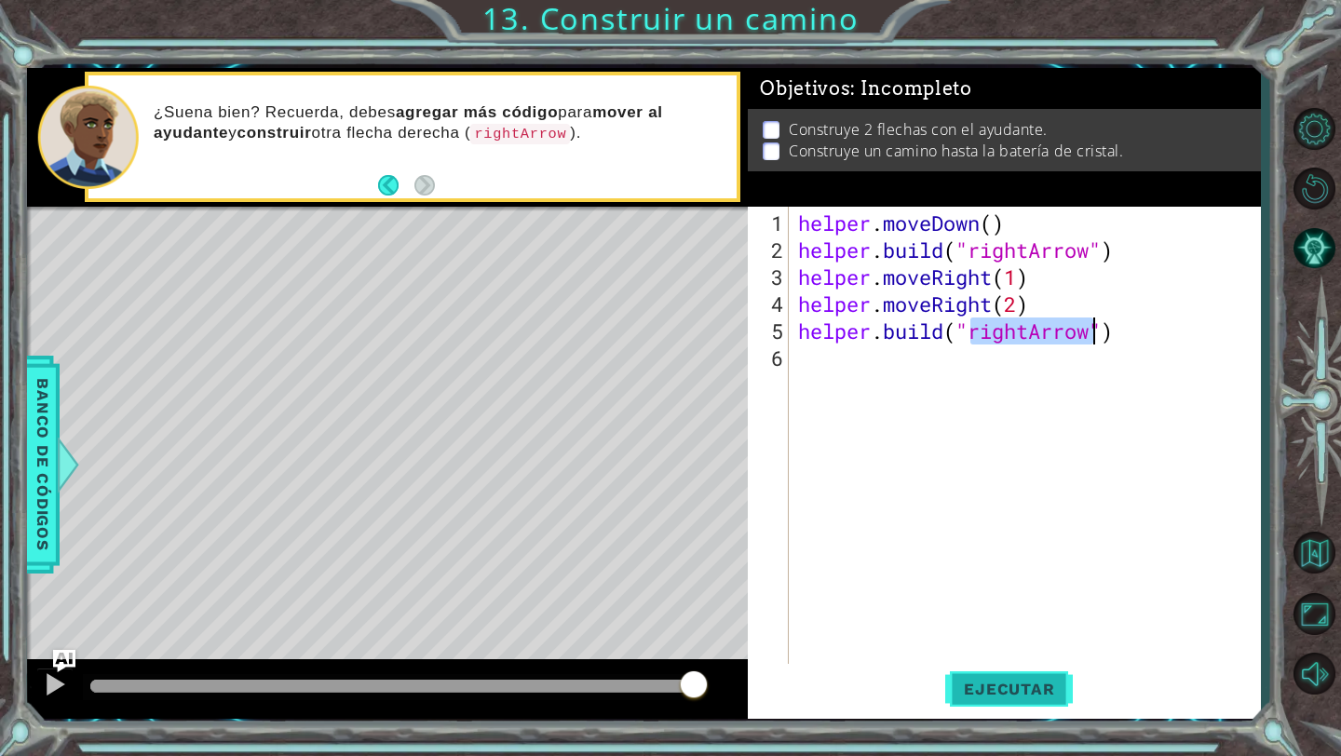
type textarea "[DOMAIN_NAME]("rightArrow")"
click at [994, 683] on span "Ejecutar" at bounding box center [1009, 689] width 128 height 19
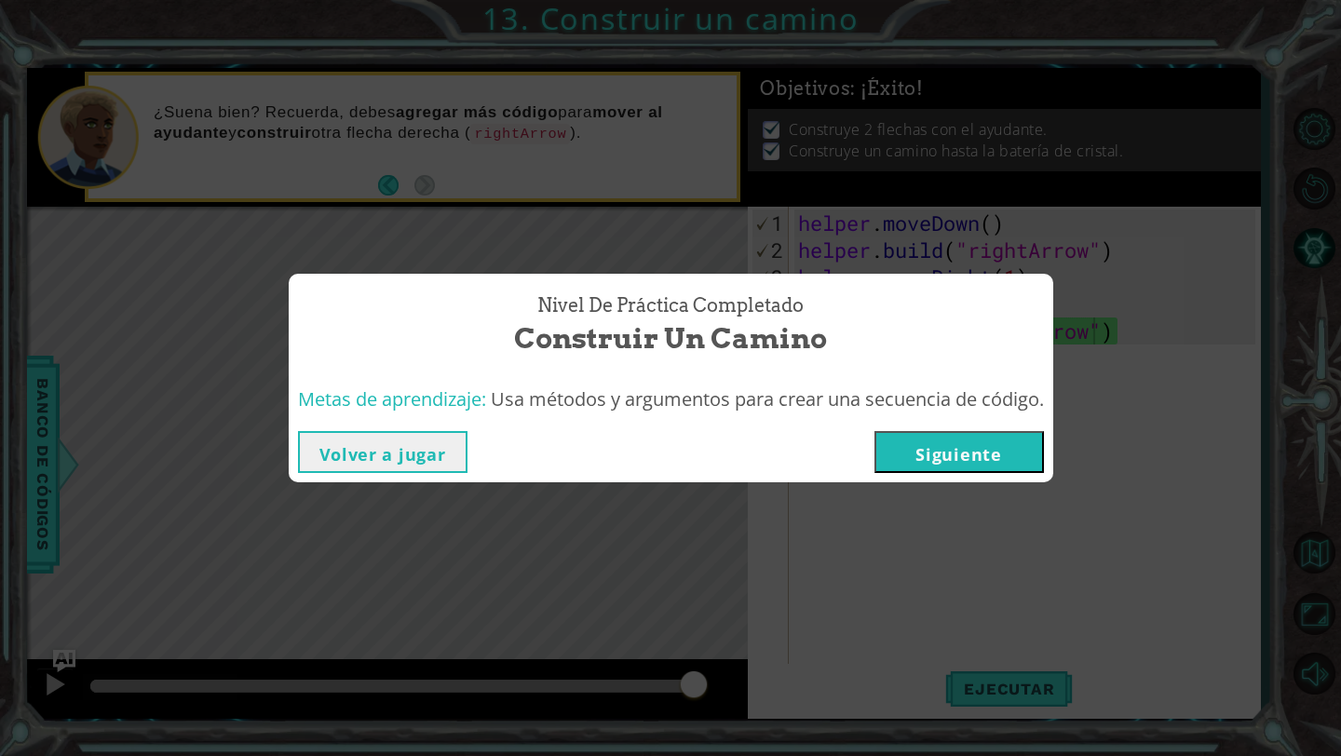
click at [963, 449] on button "Siguiente" at bounding box center [958, 452] width 169 height 42
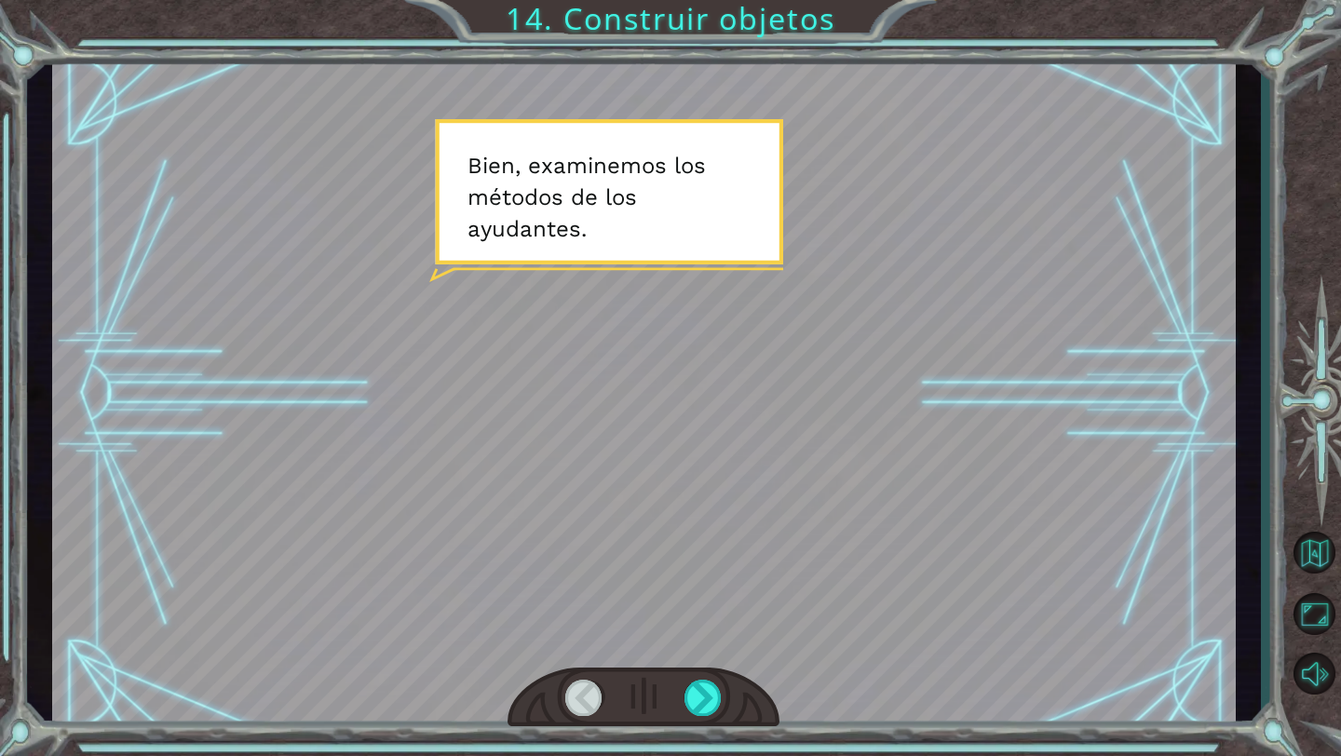
click at [715, 677] on div at bounding box center [643, 698] width 272 height 60
click at [715, 681] on div at bounding box center [703, 698] width 38 height 36
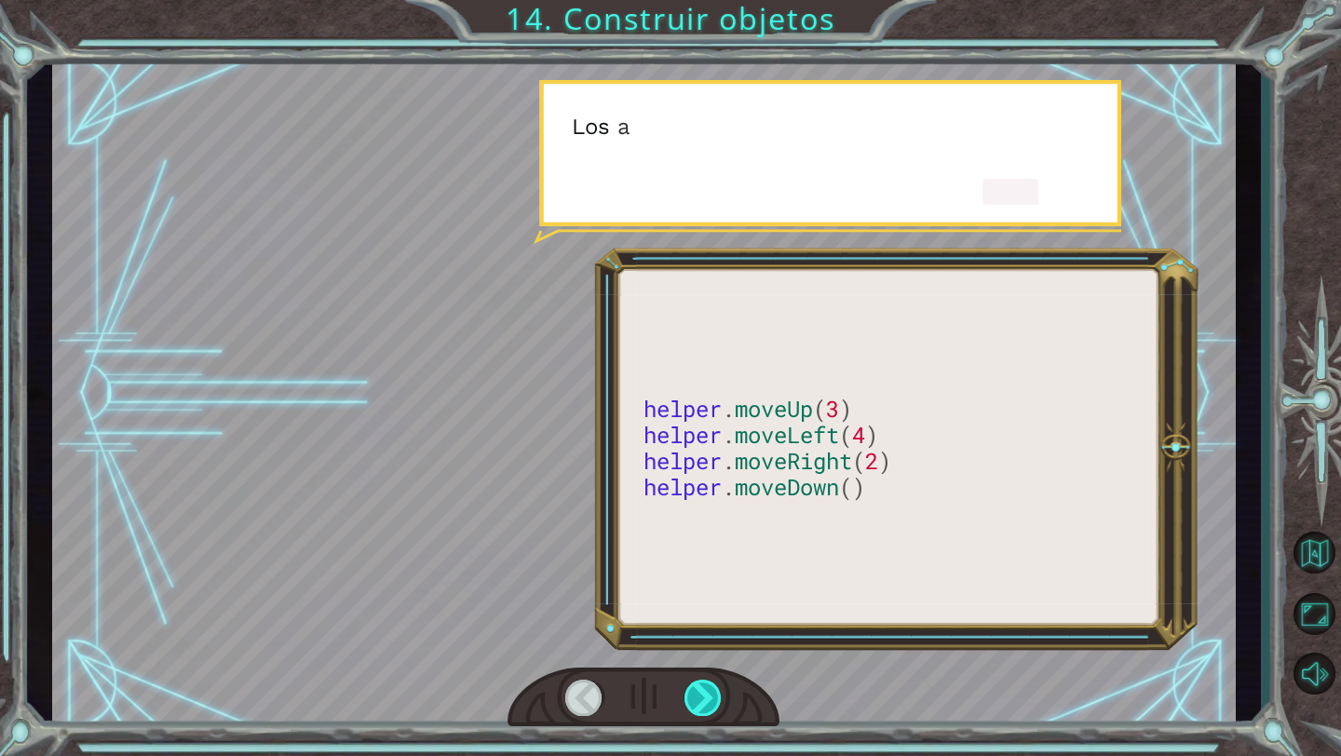
click at [715, 687] on div at bounding box center [703, 698] width 38 height 36
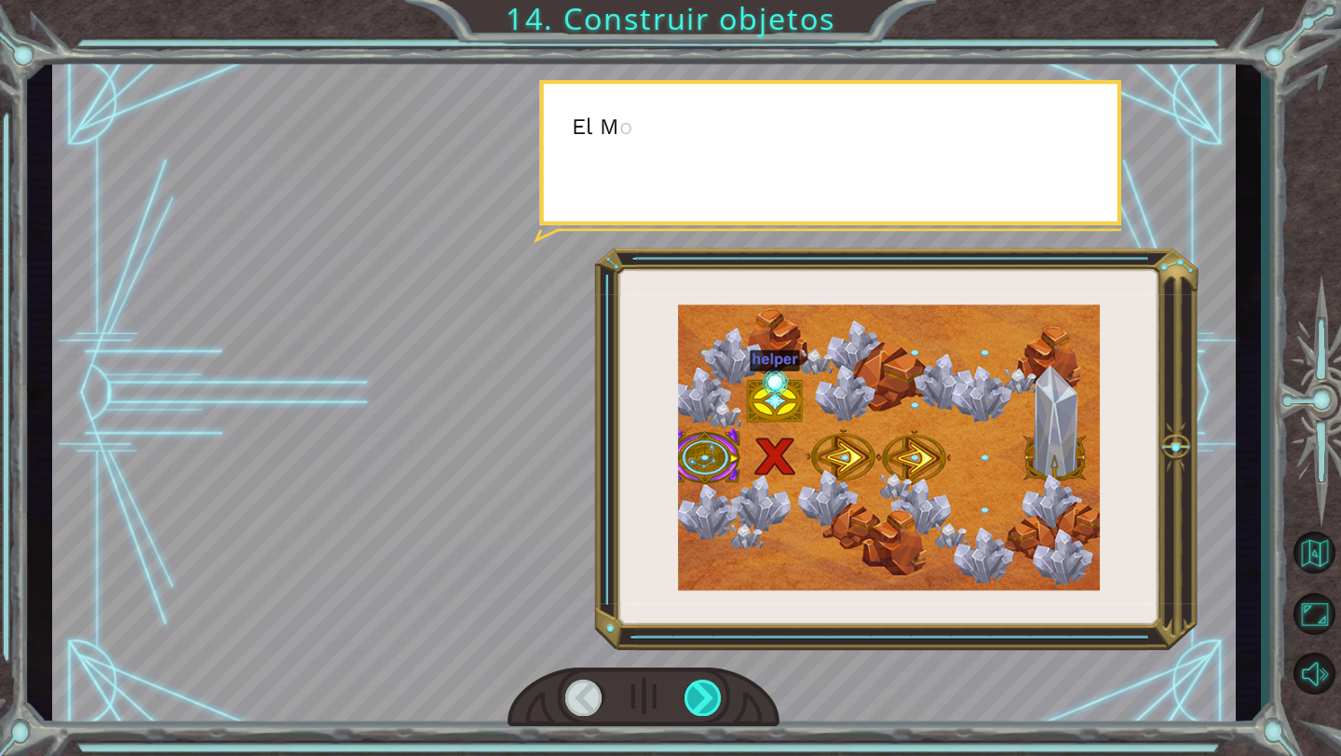
click at [715, 687] on div at bounding box center [703, 698] width 38 height 36
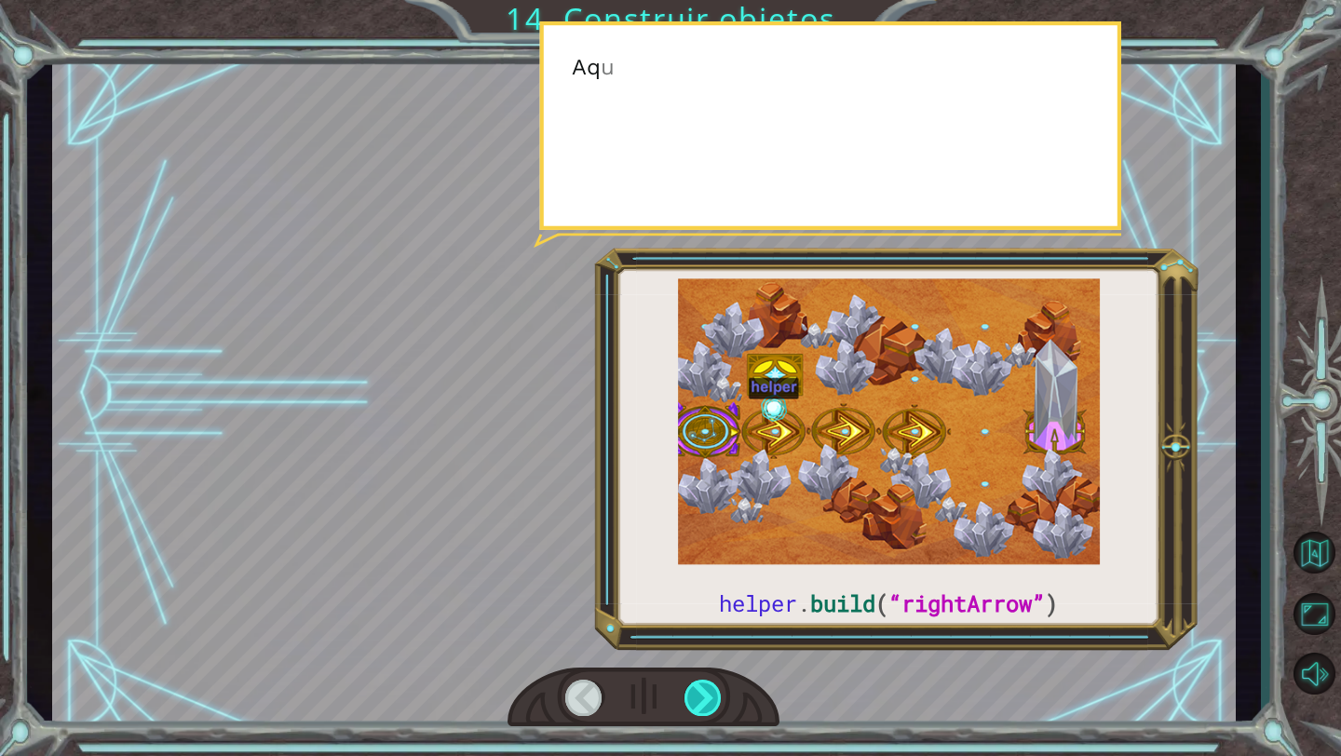
click at [715, 687] on div at bounding box center [703, 698] width 38 height 36
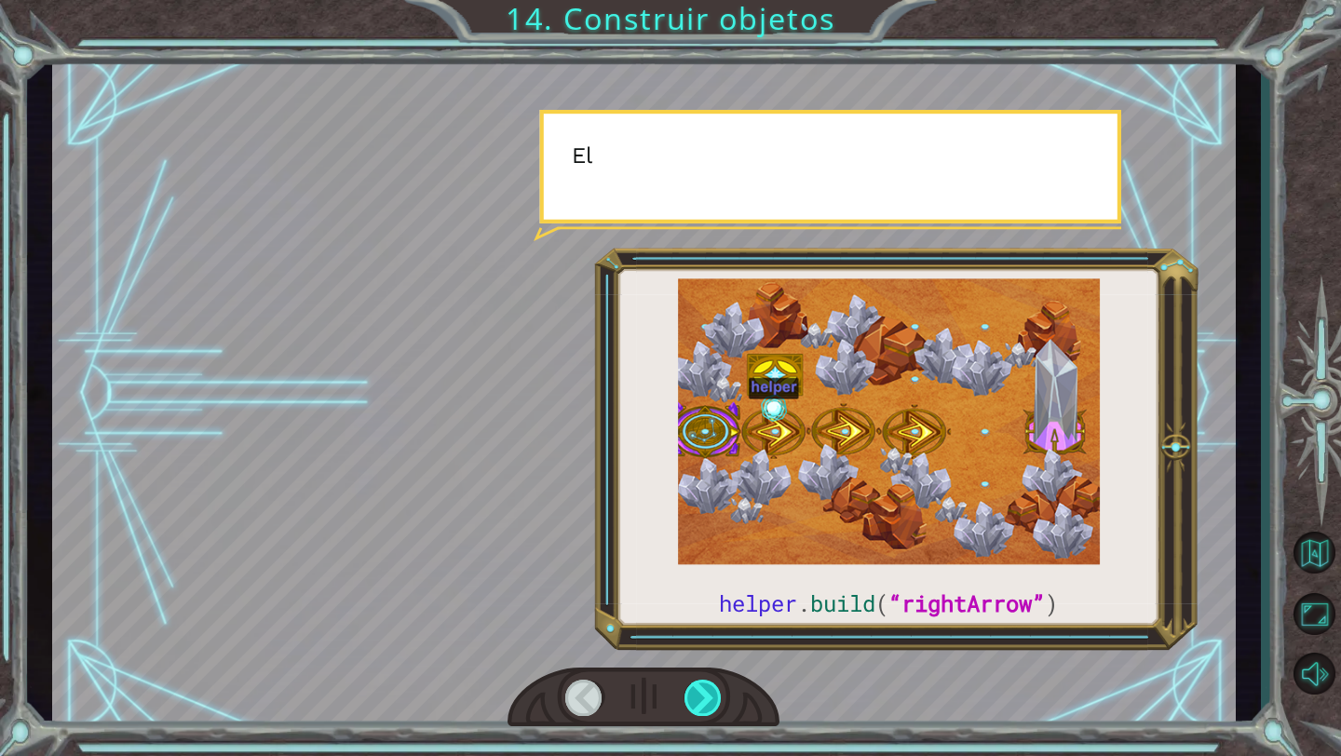
click at [715, 687] on div at bounding box center [703, 698] width 38 height 36
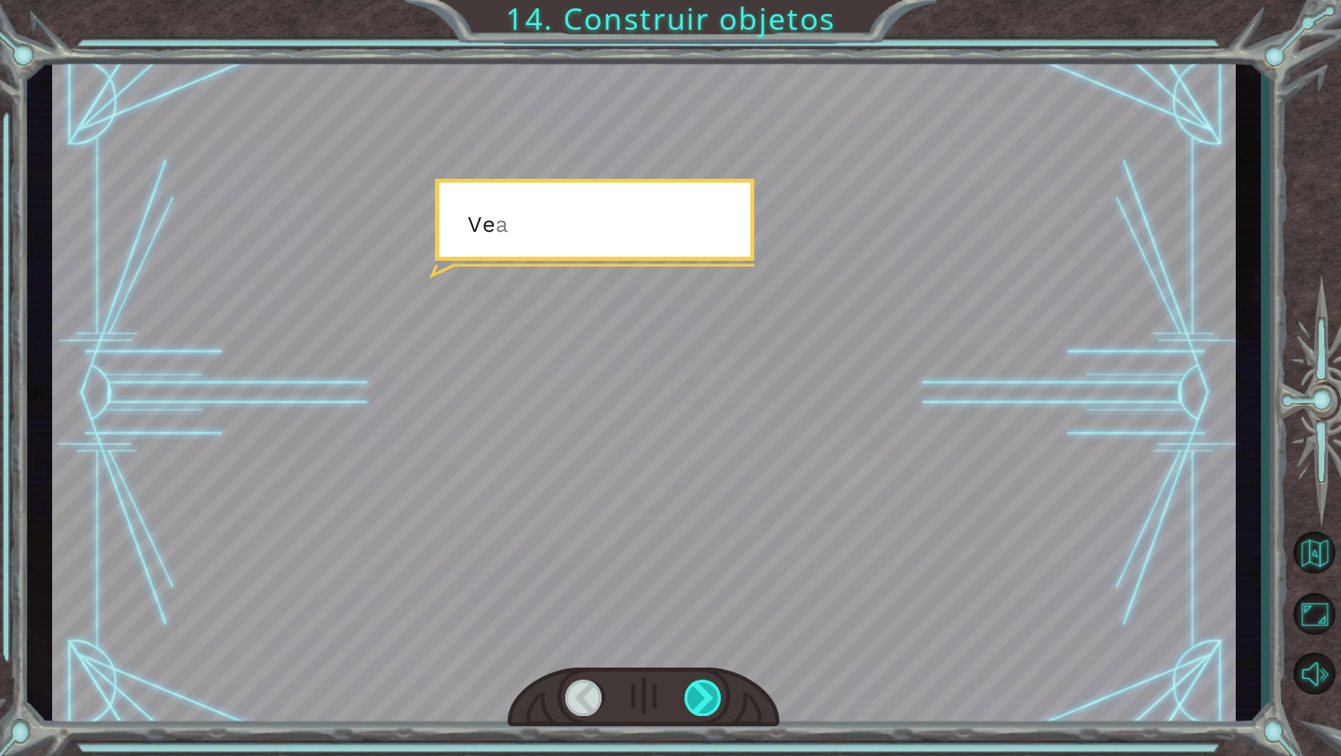
click at [715, 687] on div at bounding box center [703, 698] width 38 height 36
click at [713, 687] on div at bounding box center [703, 698] width 38 height 36
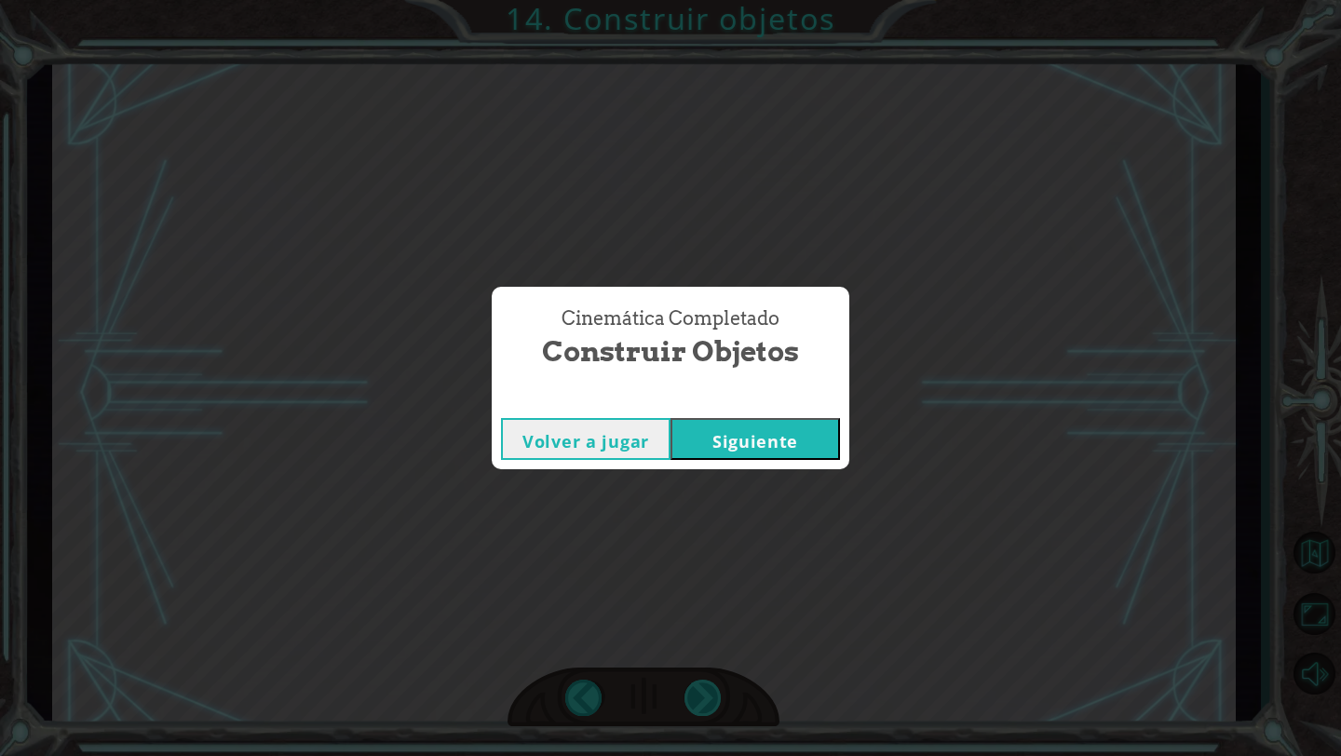
click at [713, 687] on div "Cinemática Completado Construir objetos Volver a jugar [GEOGRAPHIC_DATA]" at bounding box center [670, 378] width 1341 height 756
click at [788, 436] on button "Siguiente" at bounding box center [754, 439] width 169 height 42
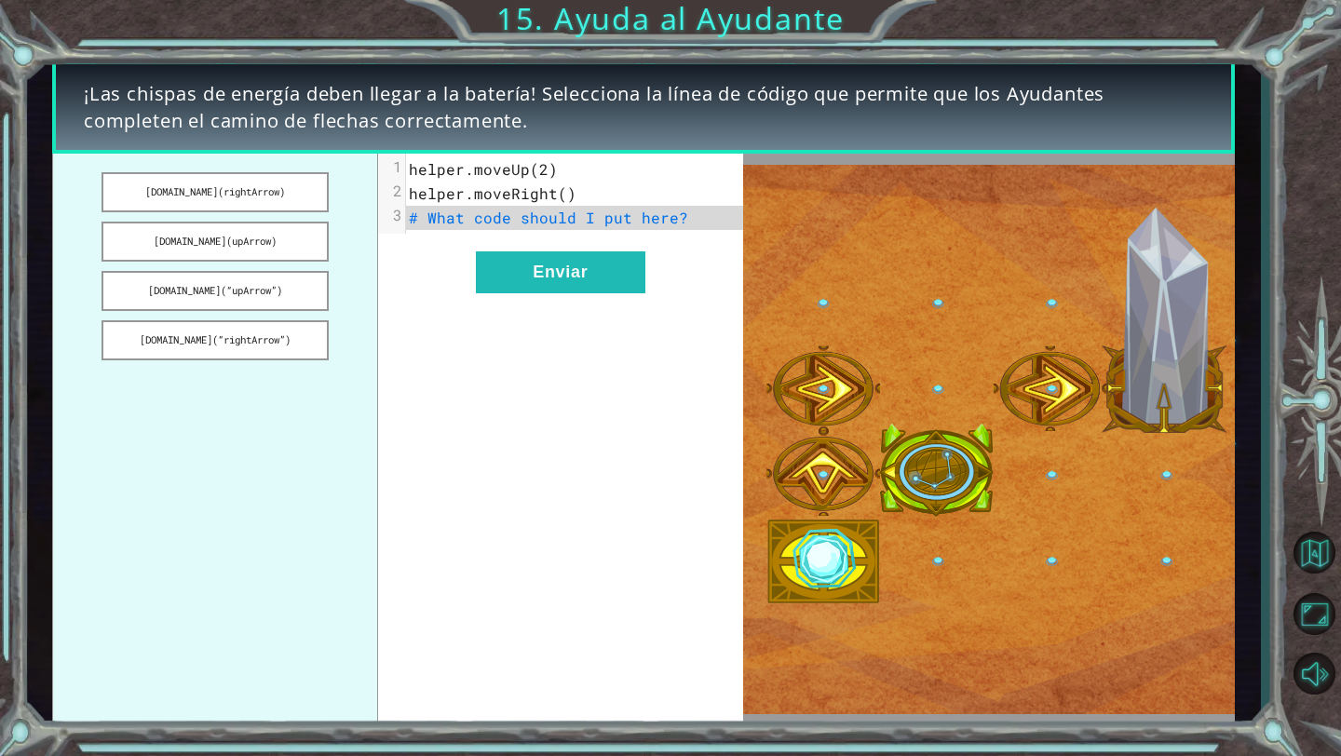
drag, startPoint x: 278, startPoint y: 340, endPoint x: 477, endPoint y: 306, distance: 201.1
click at [478, 307] on div "[DOMAIN_NAME](rightArrow) [DOMAIN_NAME](upArrow) [DOMAIN_NAME](“upArrow”) [DOMA…" at bounding box center [397, 440] width 691 height 572
click at [238, 343] on button "[DOMAIN_NAME](“rightArrow”)" at bounding box center [214, 340] width 226 height 40
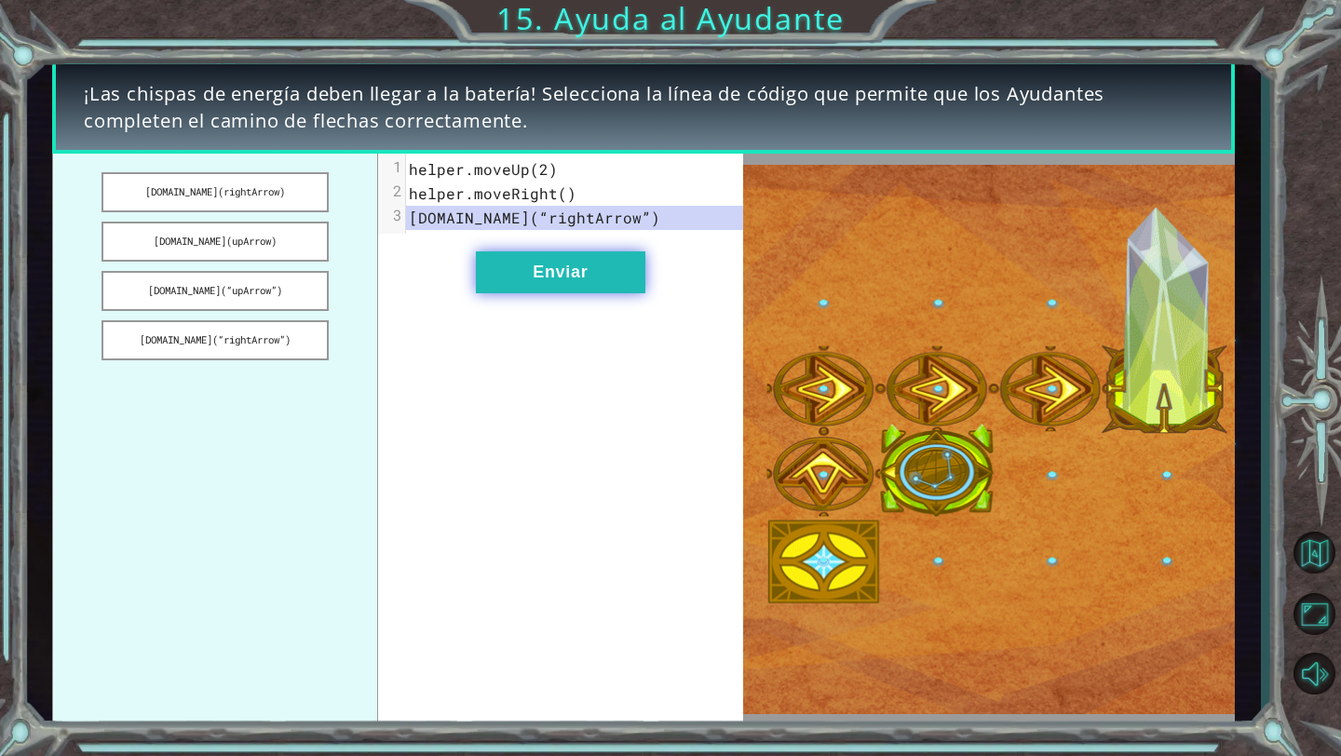
click at [535, 264] on button "Enviar" at bounding box center [560, 272] width 169 height 42
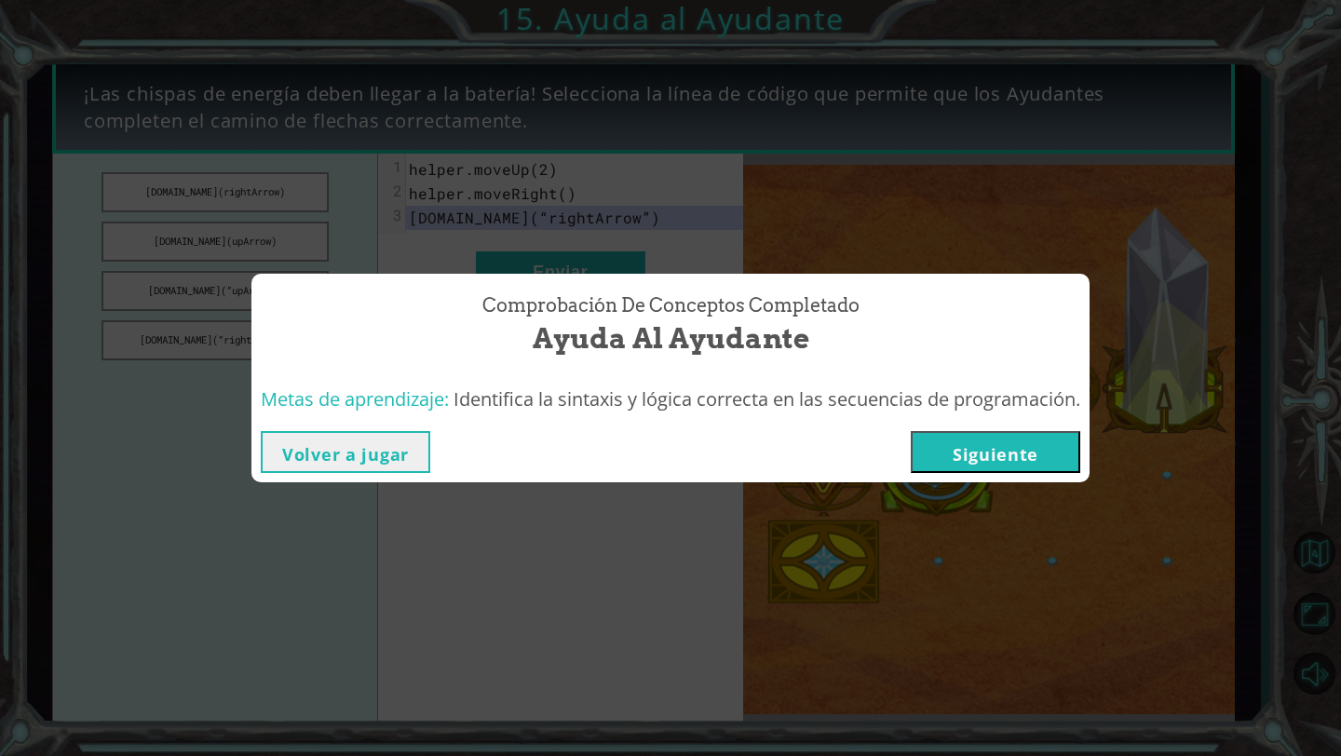
click at [963, 435] on button "Siguiente" at bounding box center [995, 452] width 169 height 42
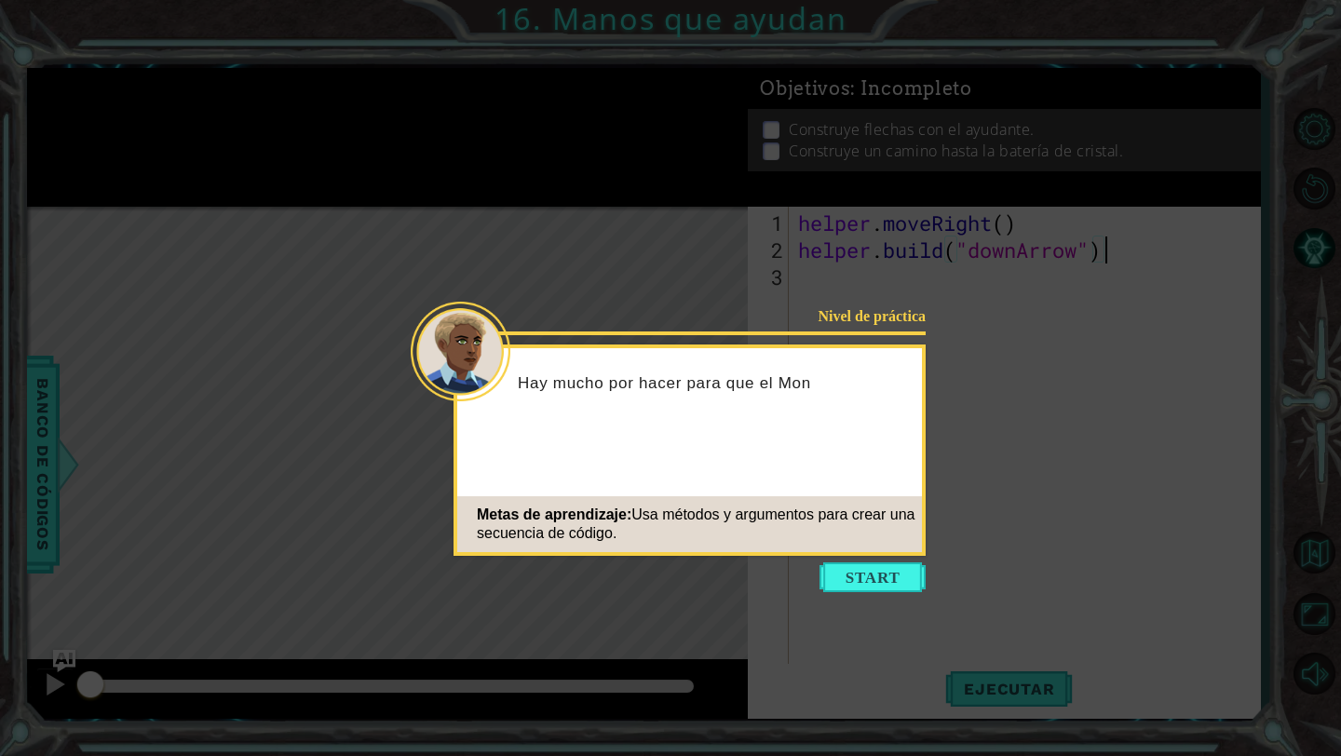
click at [890, 557] on icon at bounding box center [670, 378] width 1341 height 756
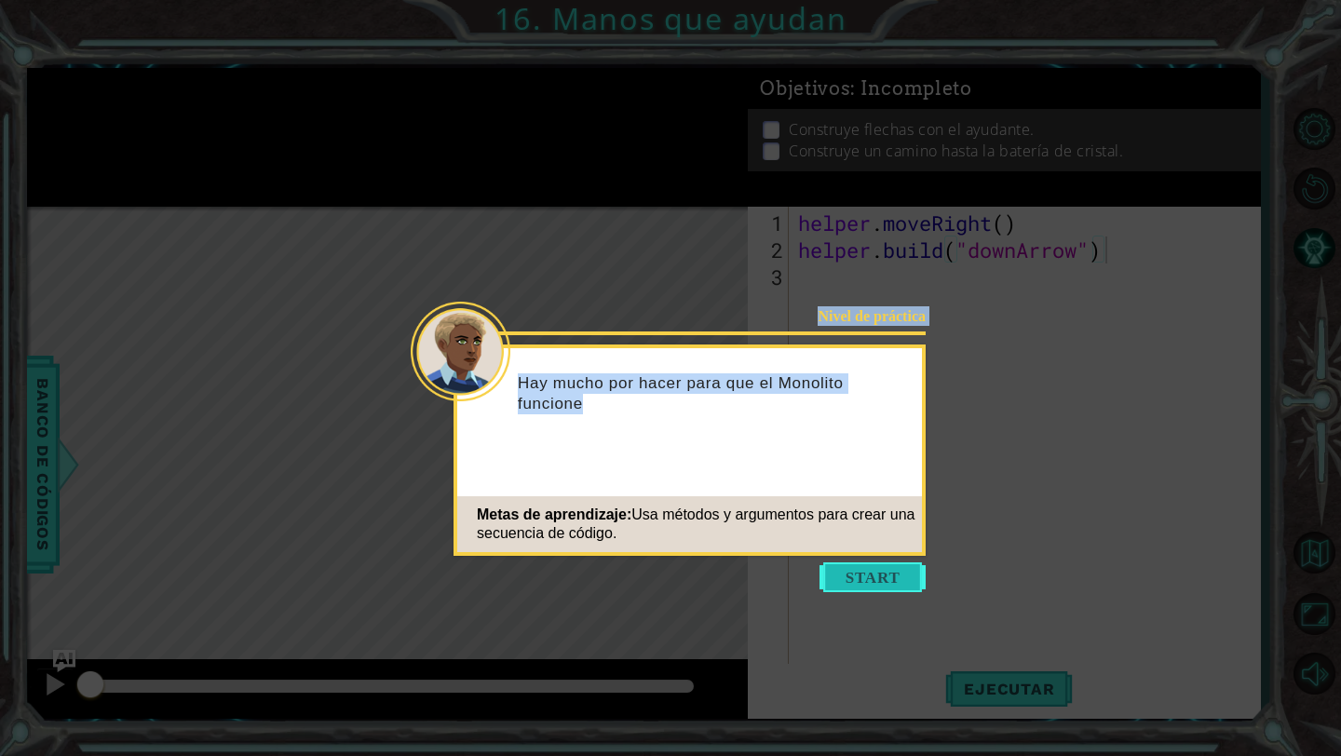
click at [890, 562] on body "1 ההההההההההההההההההההההההההההההההההההההההההההההההההההההההההההההההההההההההההההה…" at bounding box center [670, 378] width 1341 height 756
click at [890, 562] on button "Start" at bounding box center [872, 577] width 106 height 30
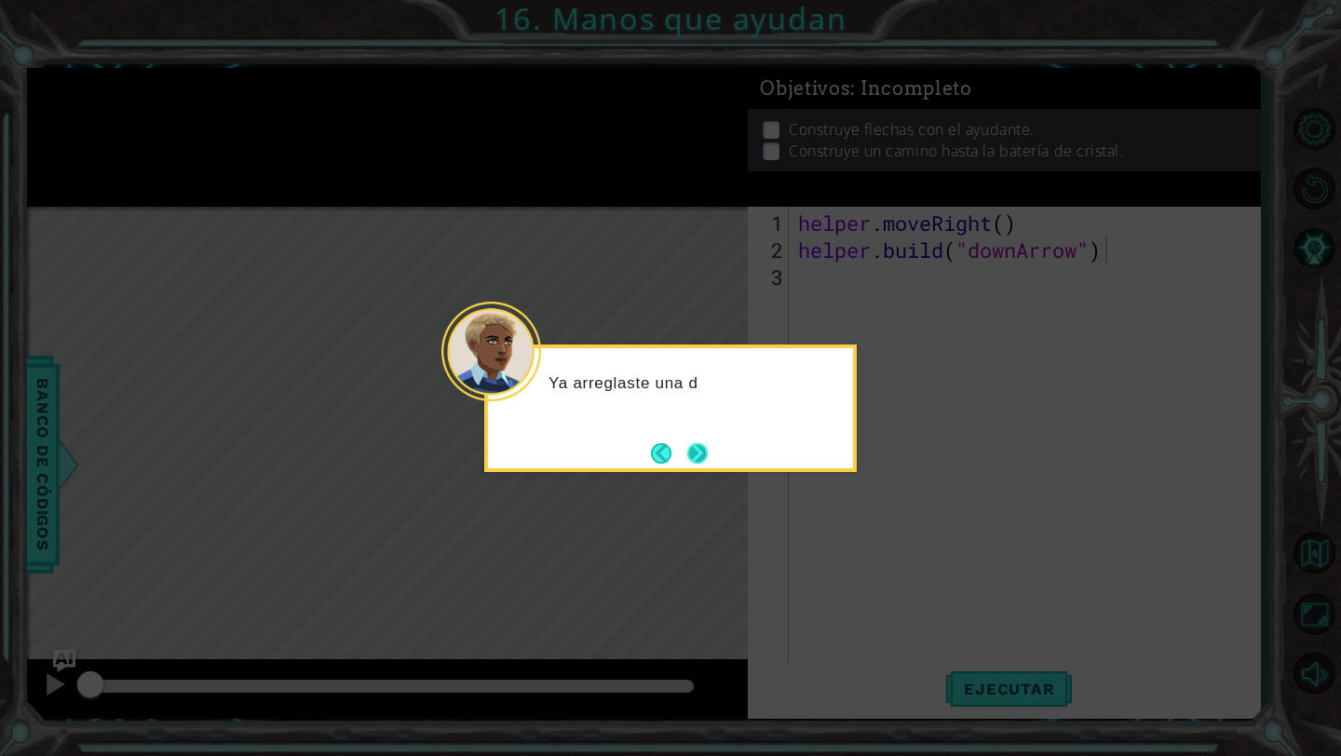
click at [693, 464] on button "Next" at bounding box center [697, 453] width 22 height 22
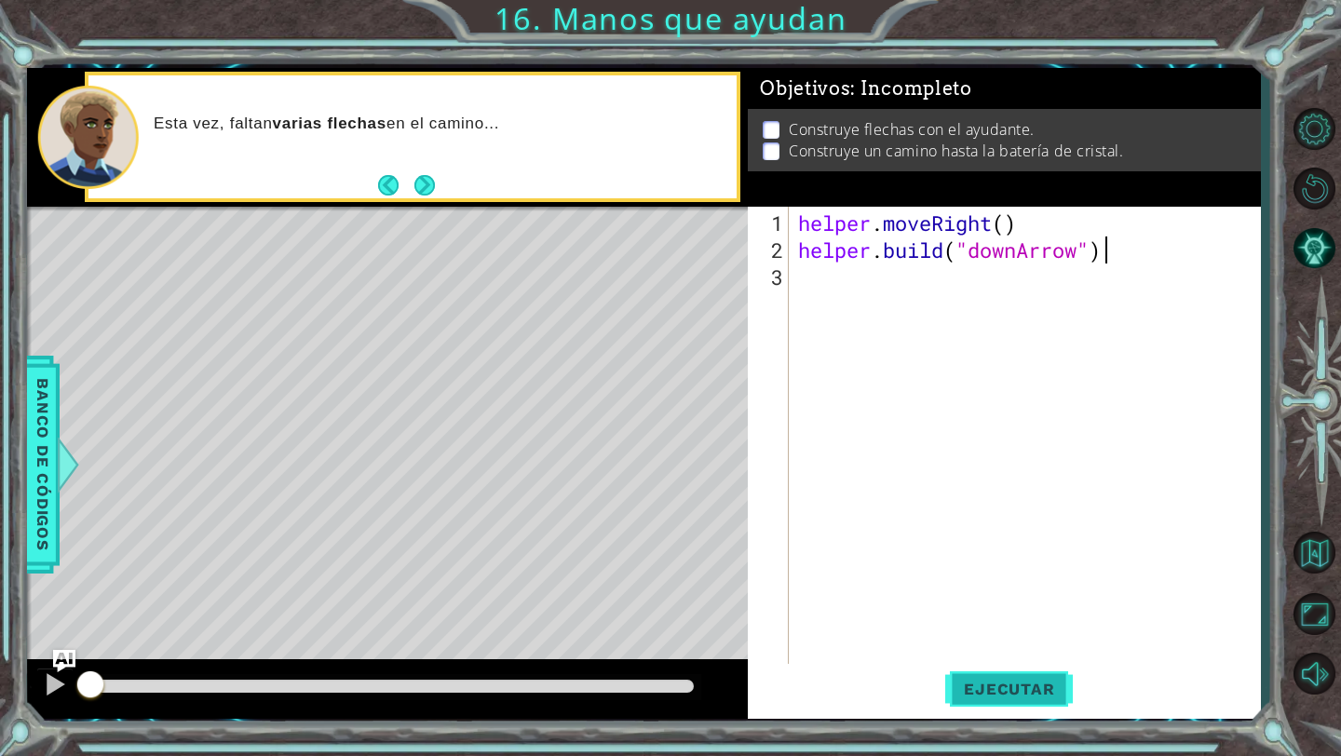
click at [962, 693] on span "Ejecutar" at bounding box center [1009, 689] width 128 height 19
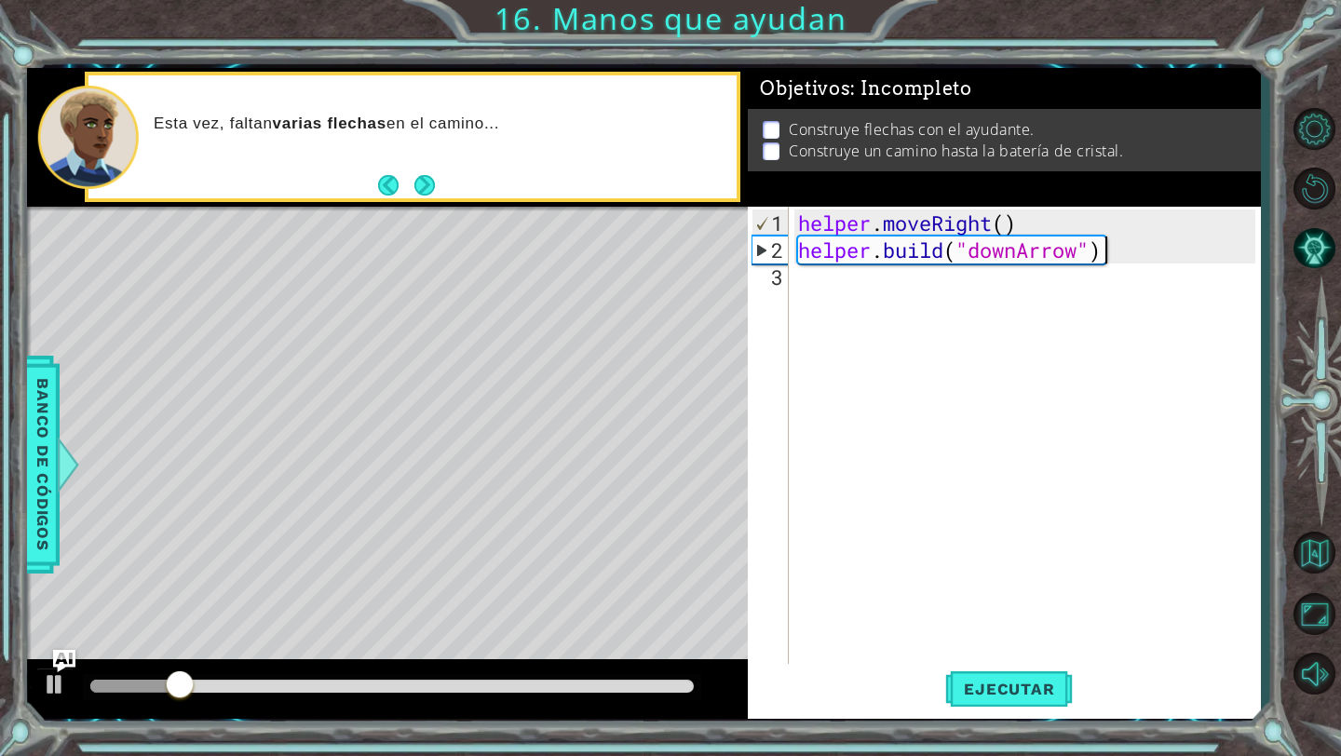
click at [1009, 309] on div "helper . moveRight ( ) helper . build ( "downArrow" )" at bounding box center [1029, 466] width 470 height 513
click at [1075, 264] on div "helper . moveRight ( ) helper . build ( "downArrow" )" at bounding box center [1029, 466] width 470 height 513
click at [1115, 264] on div "helper . moveRight ( ) helper . build ( "downArrow" )" at bounding box center [1029, 466] width 470 height 513
click at [1114, 255] on div "helper . moveRight ( ) helper . build ( "downArrow" )" at bounding box center [1029, 466] width 470 height 513
type textarea "[DOMAIN_NAME]("downArrow")"
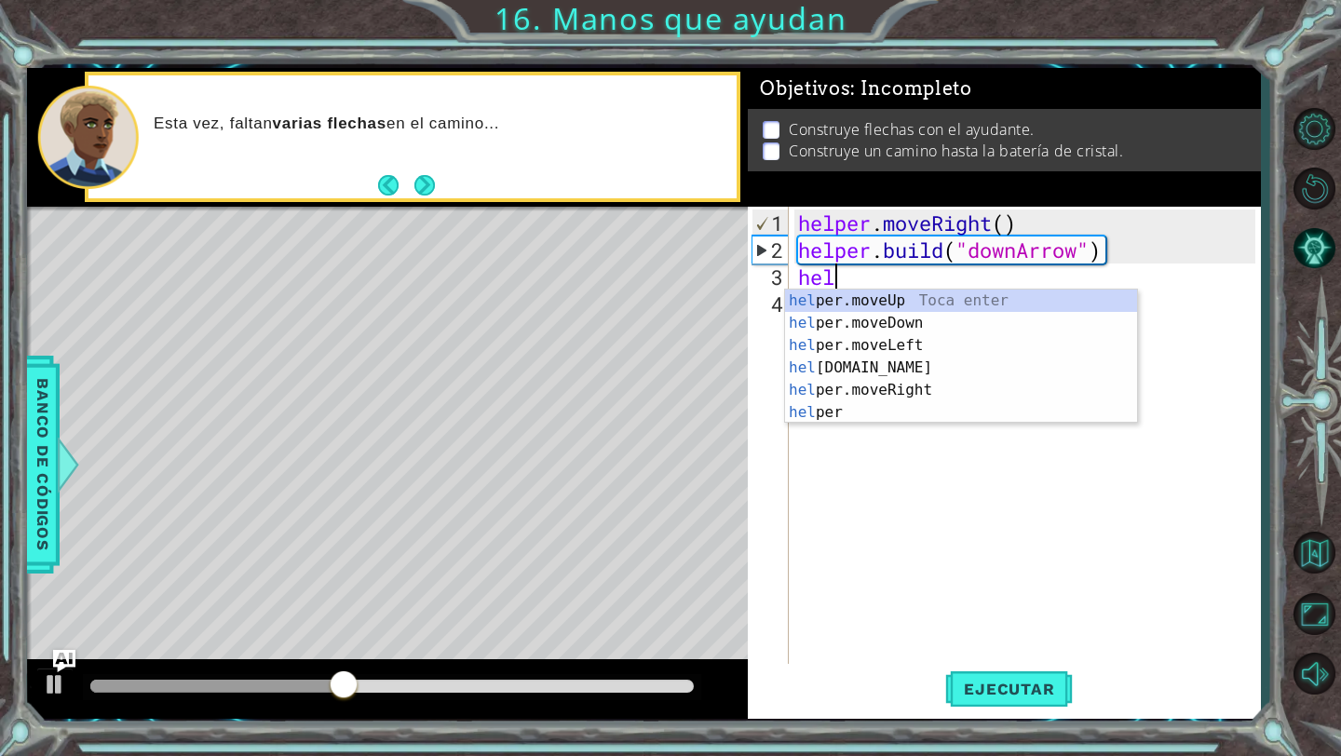
scroll to position [0, 1]
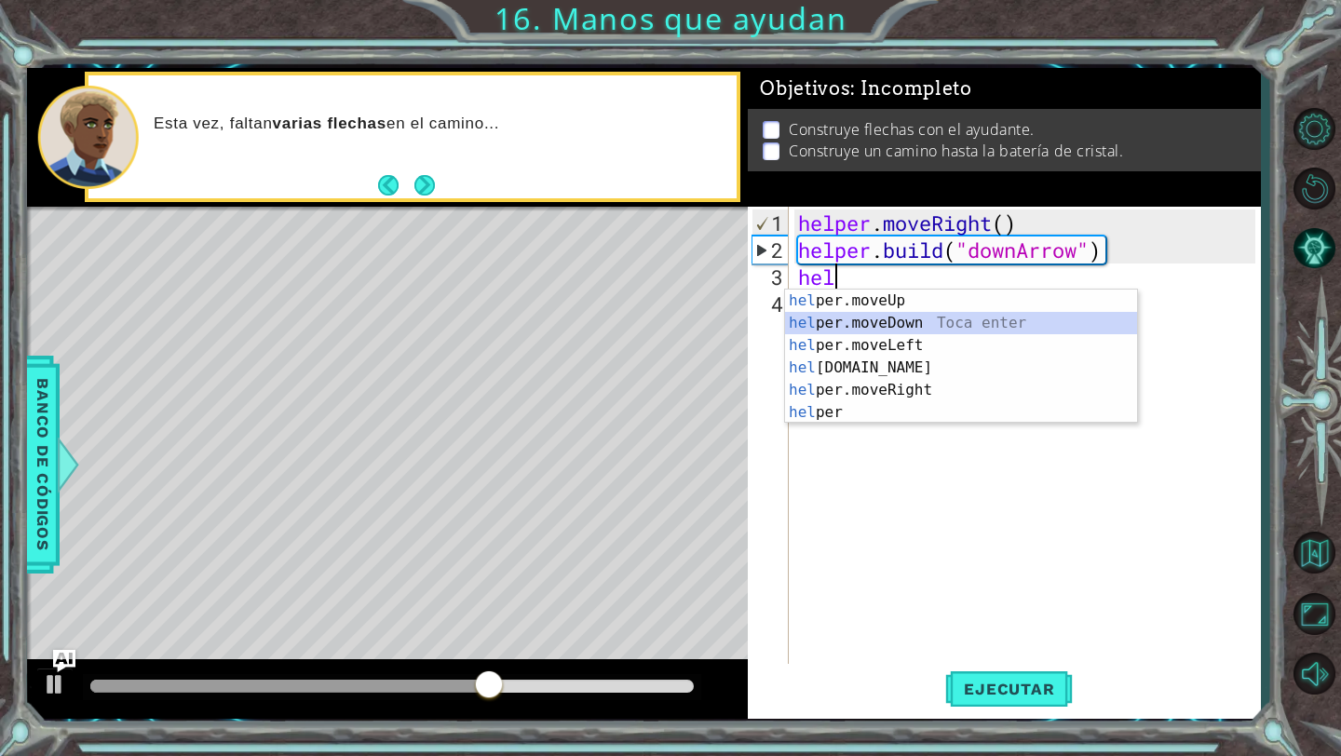
click at [912, 318] on div "hel per.moveUp Toca enter hel per.moveDown Toca enter hel per.moveLeft Toca ent…" at bounding box center [961, 379] width 352 height 179
type textarea "helper.moveDown(1)"
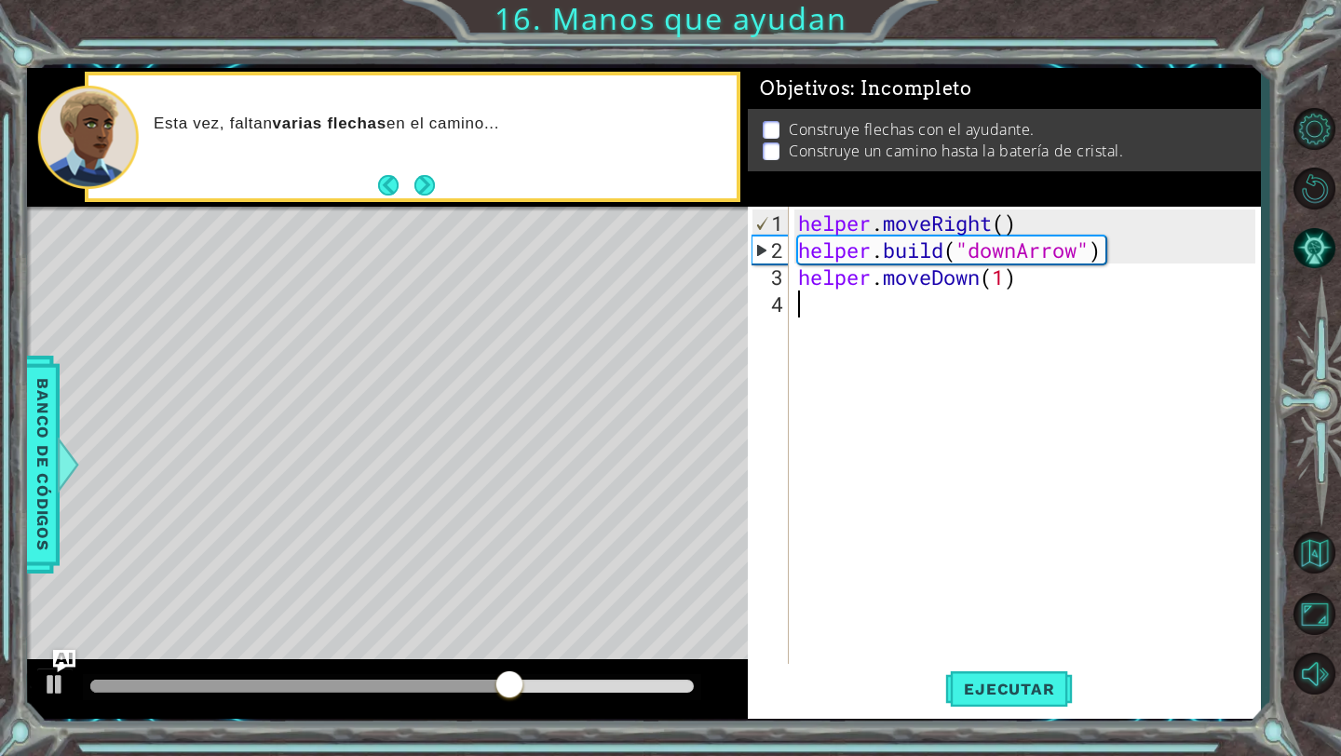
click at [899, 314] on div "helper . moveRight ( ) helper . build ( "downArrow" ) helper . moveDown ( 1 )" at bounding box center [1029, 466] width 470 height 513
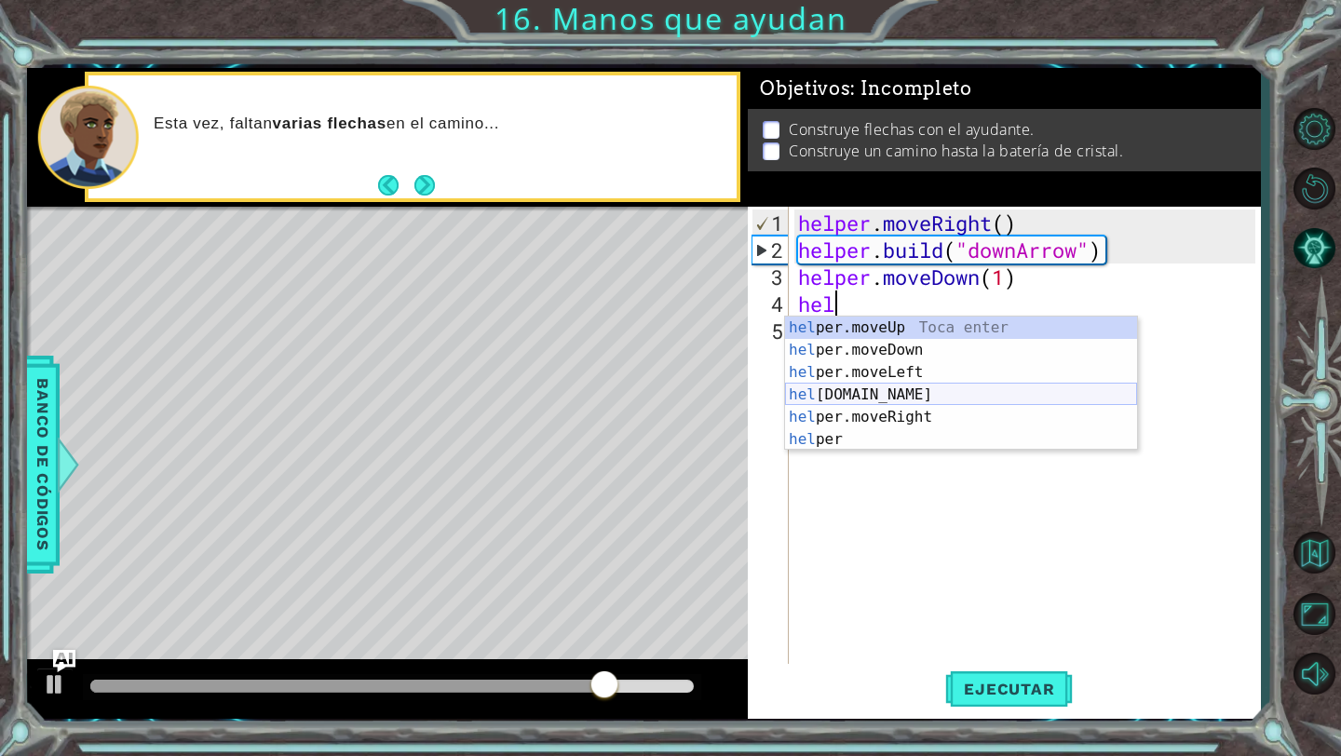
click at [934, 397] on div "hel per.moveUp Toca enter hel per.moveDown Toca enter hel per.moveLeft Toca ent…" at bounding box center [961, 406] width 352 height 179
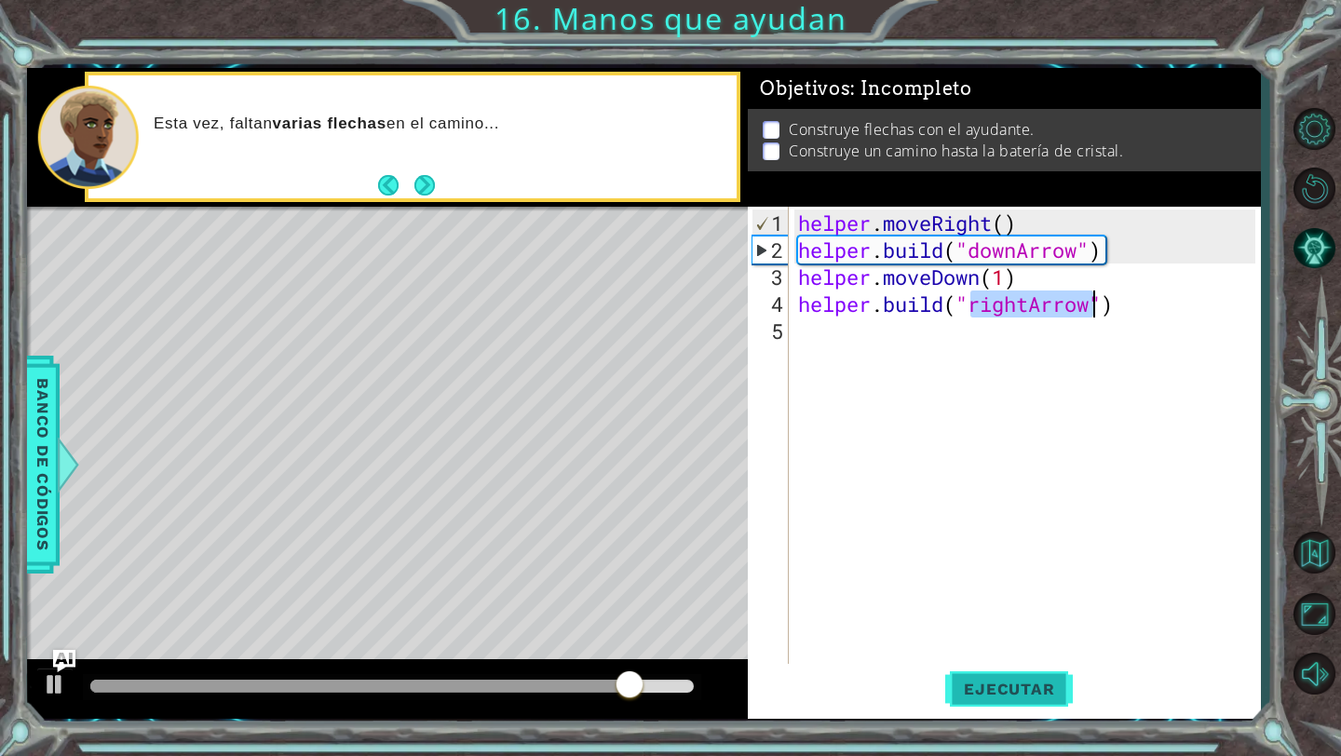
type textarea "[DOMAIN_NAME]("rightArrow")"
click at [1043, 688] on span "Ejecutar" at bounding box center [1009, 689] width 128 height 19
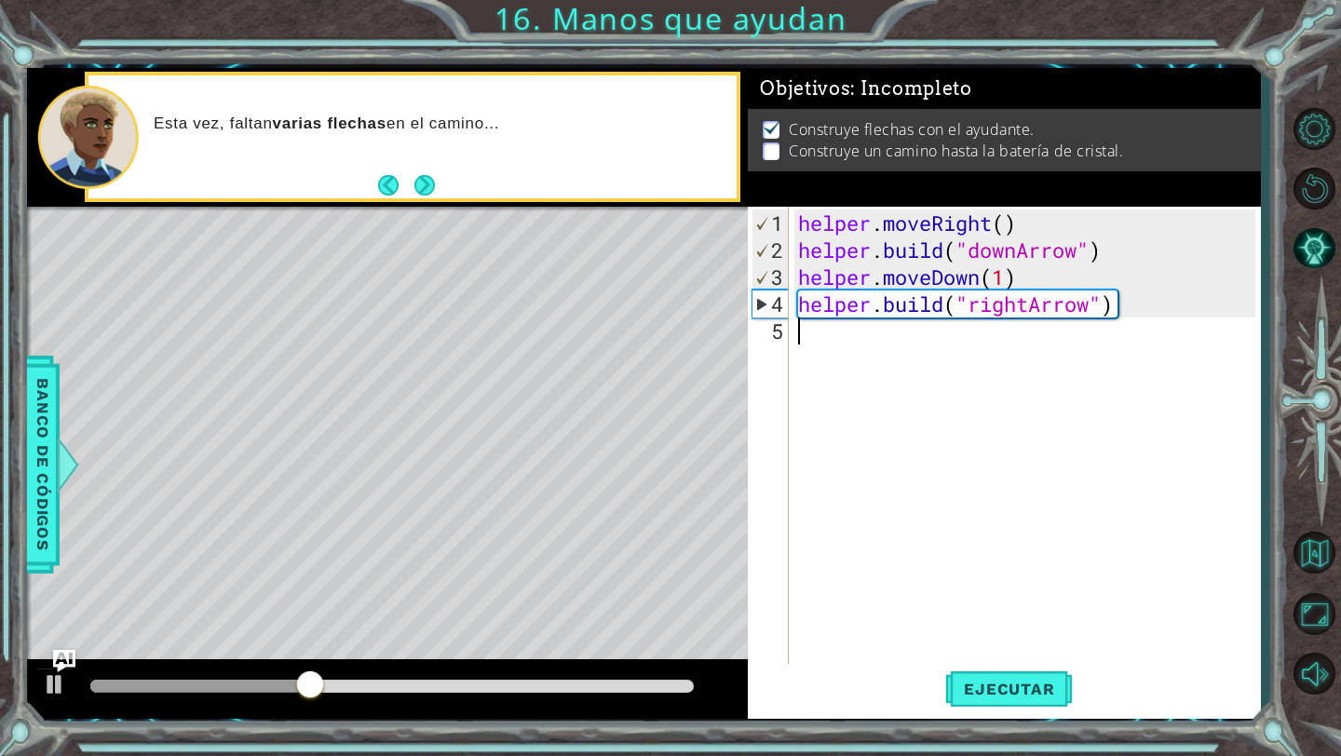
click at [952, 380] on div "helper . moveRight ( ) helper . build ( "downArrow" ) helper . moveDown ( 1 ) h…" at bounding box center [1029, 466] width 470 height 513
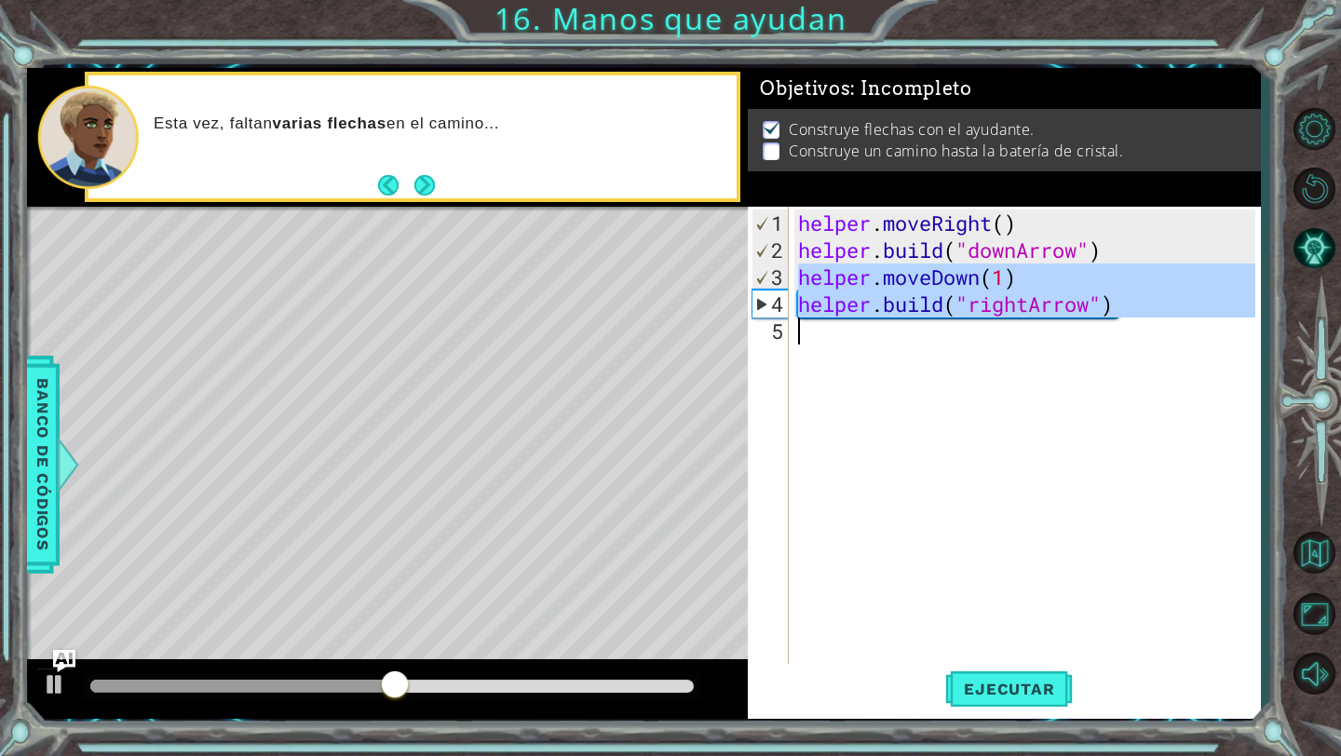
drag, startPoint x: 800, startPoint y: 268, endPoint x: 1141, endPoint y: 328, distance: 346.0
click at [1142, 328] on div "helper . moveRight ( ) helper . build ( "downArrow" ) helper . moveDown ( 1 ) h…" at bounding box center [1029, 466] width 470 height 513
type textarea "[DOMAIN_NAME]("rightArrow")"
click at [1015, 376] on div "helper . moveRight ( ) helper . build ( "downArrow" ) helper . moveDown ( 1 ) h…" at bounding box center [1029, 466] width 470 height 513
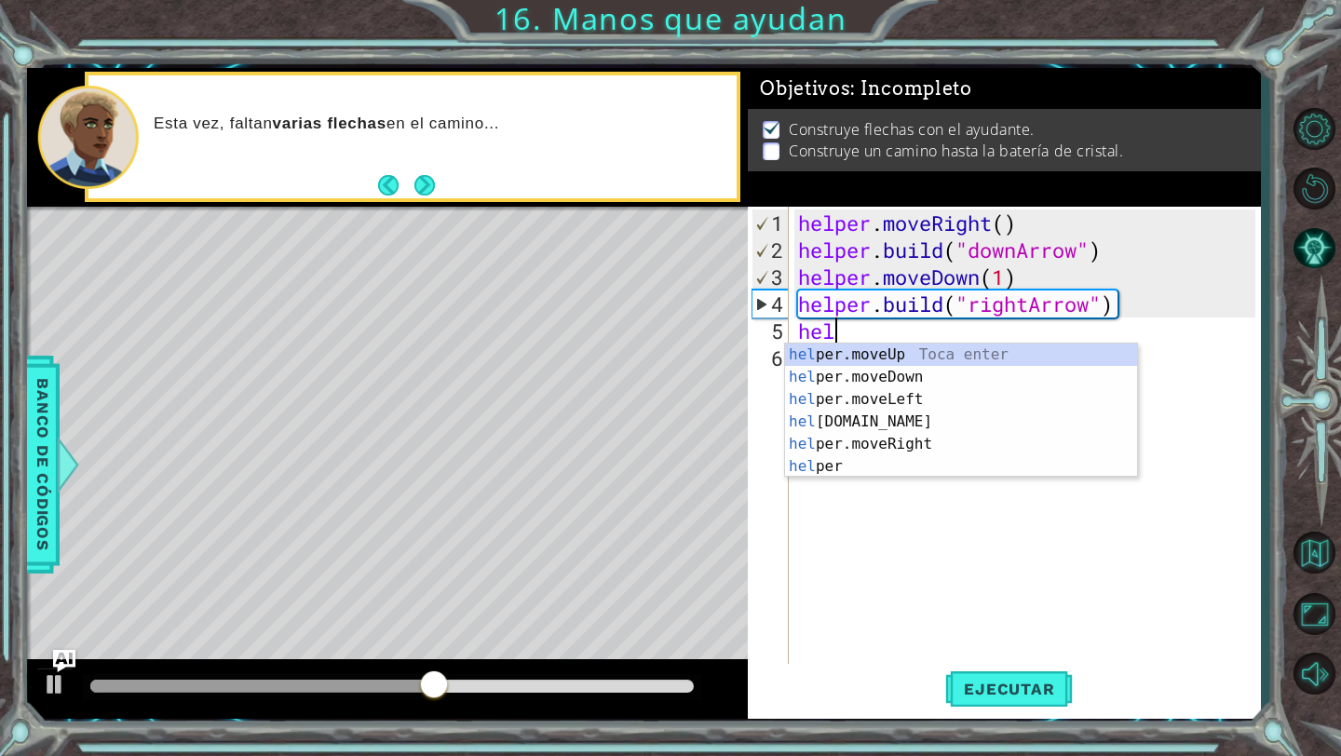
scroll to position [0, 1]
click at [959, 445] on div "help er.moveUp Toca enter help er.moveDown Toca enter help er.moveLeft Toca ent…" at bounding box center [961, 433] width 352 height 179
type textarea "helper.moveRight(1)"
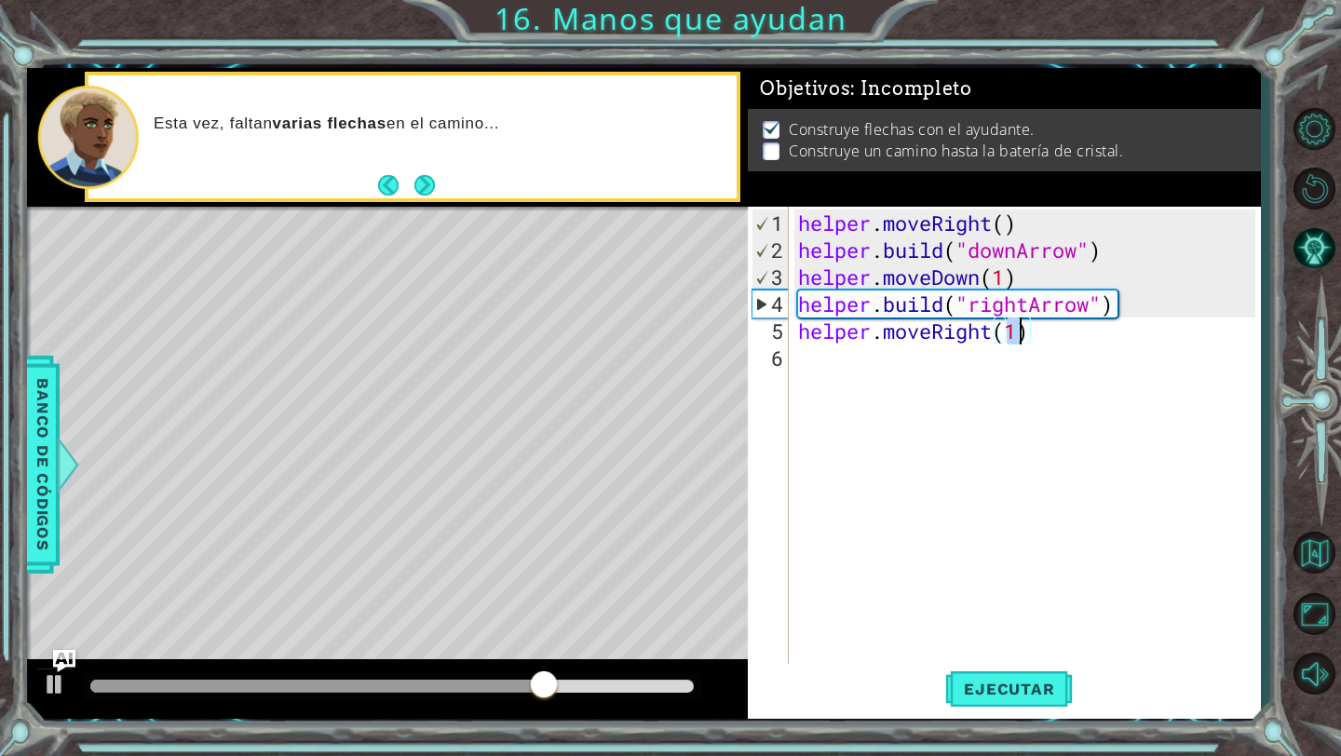
click at [982, 384] on div "helper . moveRight ( ) helper . build ( "downArrow" ) helper . moveDown ( 1 ) h…" at bounding box center [1029, 466] width 470 height 513
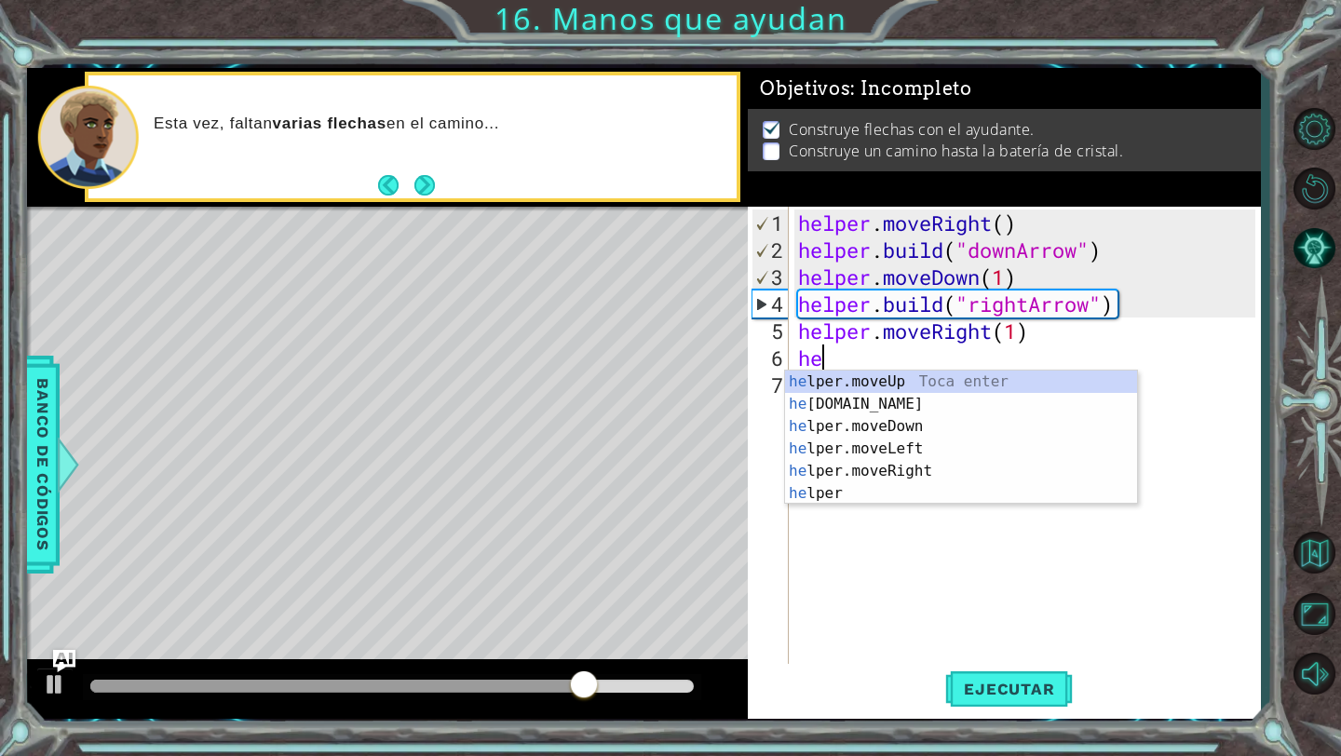
scroll to position [0, 0]
click at [927, 411] on div "h elper.moveUp Toca enter h [DOMAIN_NAME] Toca enter h elper.moveDown Toca ente…" at bounding box center [961, 460] width 352 height 179
type textarea "[DOMAIN_NAME]("rightArrow")"
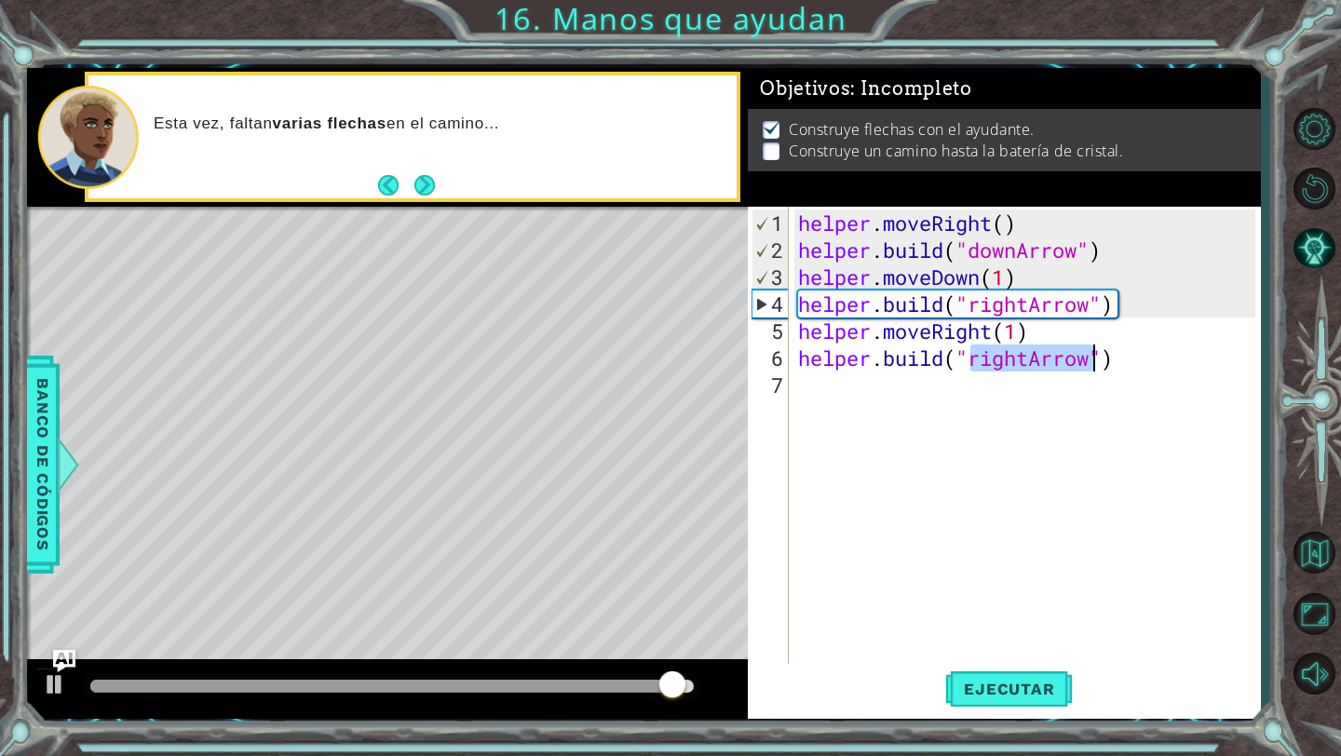
click at [805, 387] on div "helper . moveRight ( ) helper . build ( "downArrow" ) helper . moveDown ( 1 ) h…" at bounding box center [1029, 466] width 470 height 513
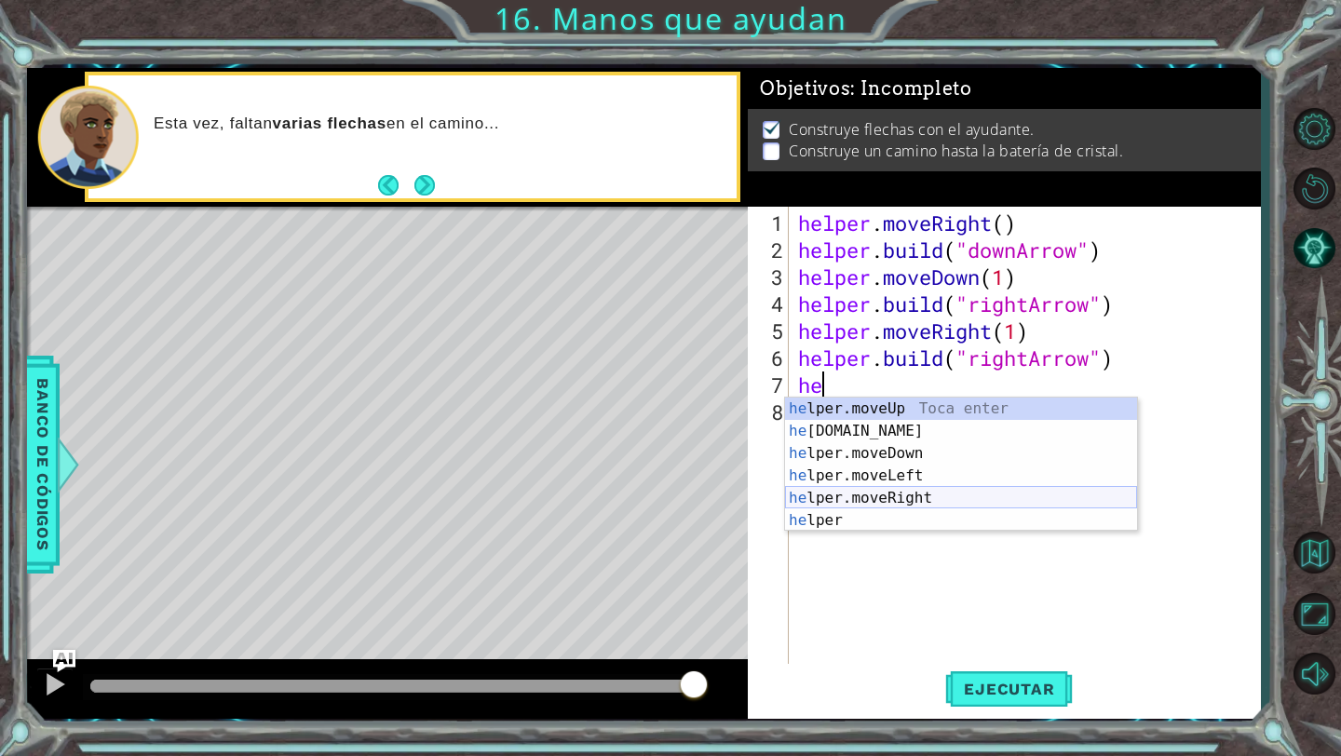
click at [926, 491] on div "he lper.moveUp Toca enter he [DOMAIN_NAME] Toca enter he lper.moveDown Toca ent…" at bounding box center [961, 487] width 352 height 179
type textarea "helper.moveRight(1)"
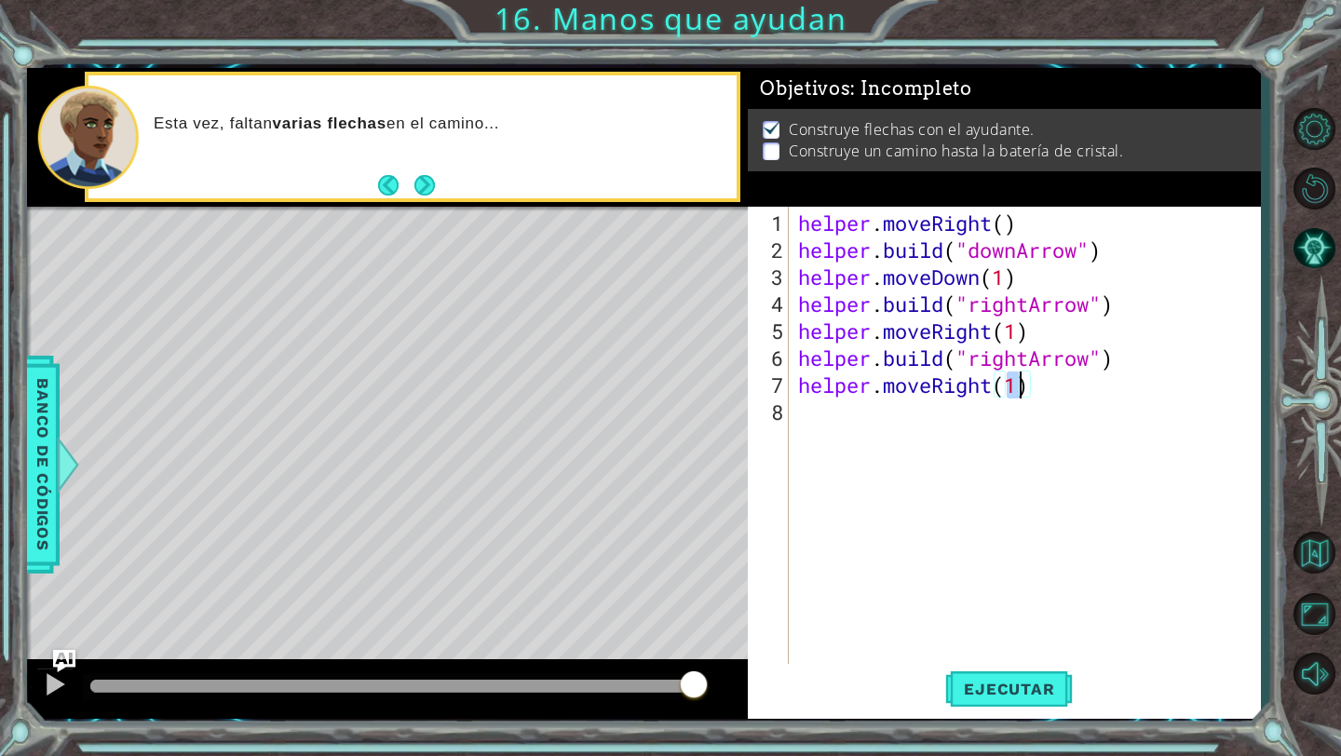
click at [920, 436] on div "helper . moveRight ( ) helper . build ( "downArrow" ) helper . moveDown ( 1 ) h…" at bounding box center [1029, 466] width 470 height 513
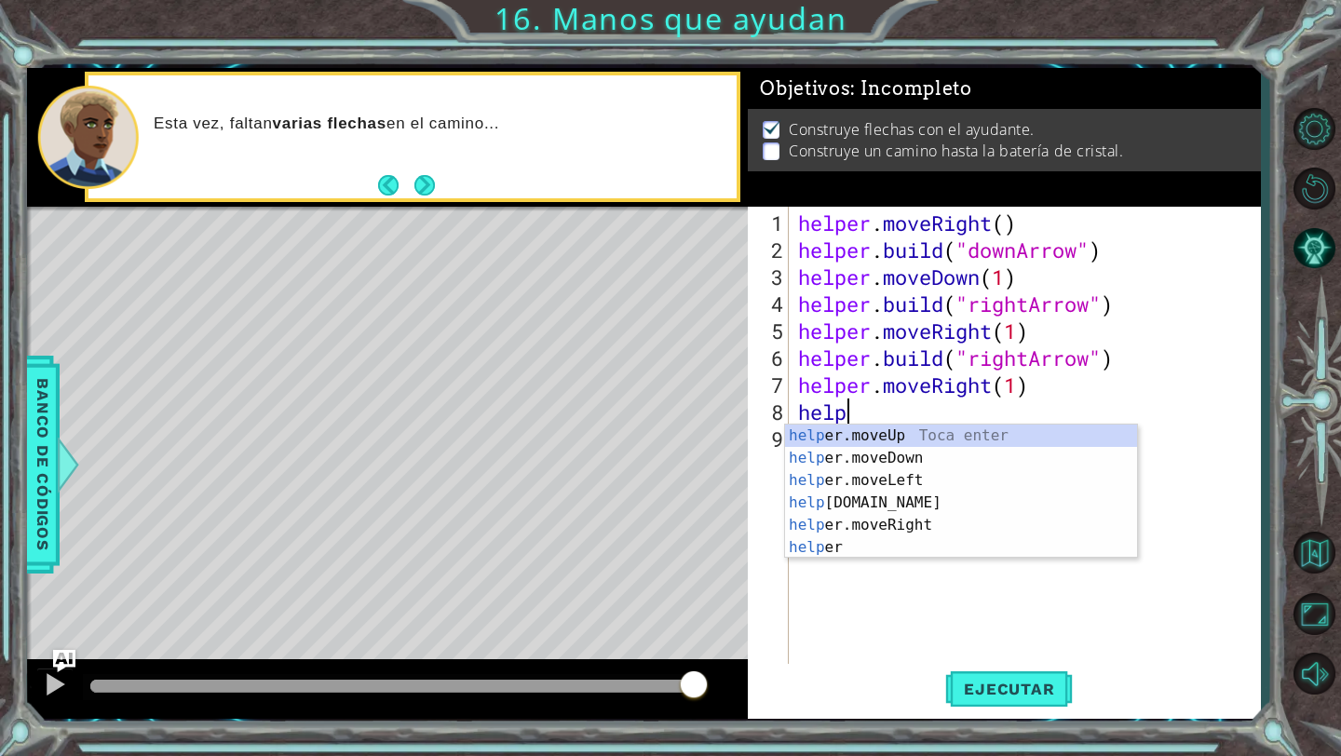
scroll to position [0, 1]
click at [944, 506] on div "help er.moveUp Toca enter help er.moveDown Toca enter help er.moveLeft Toca ent…" at bounding box center [961, 514] width 352 height 179
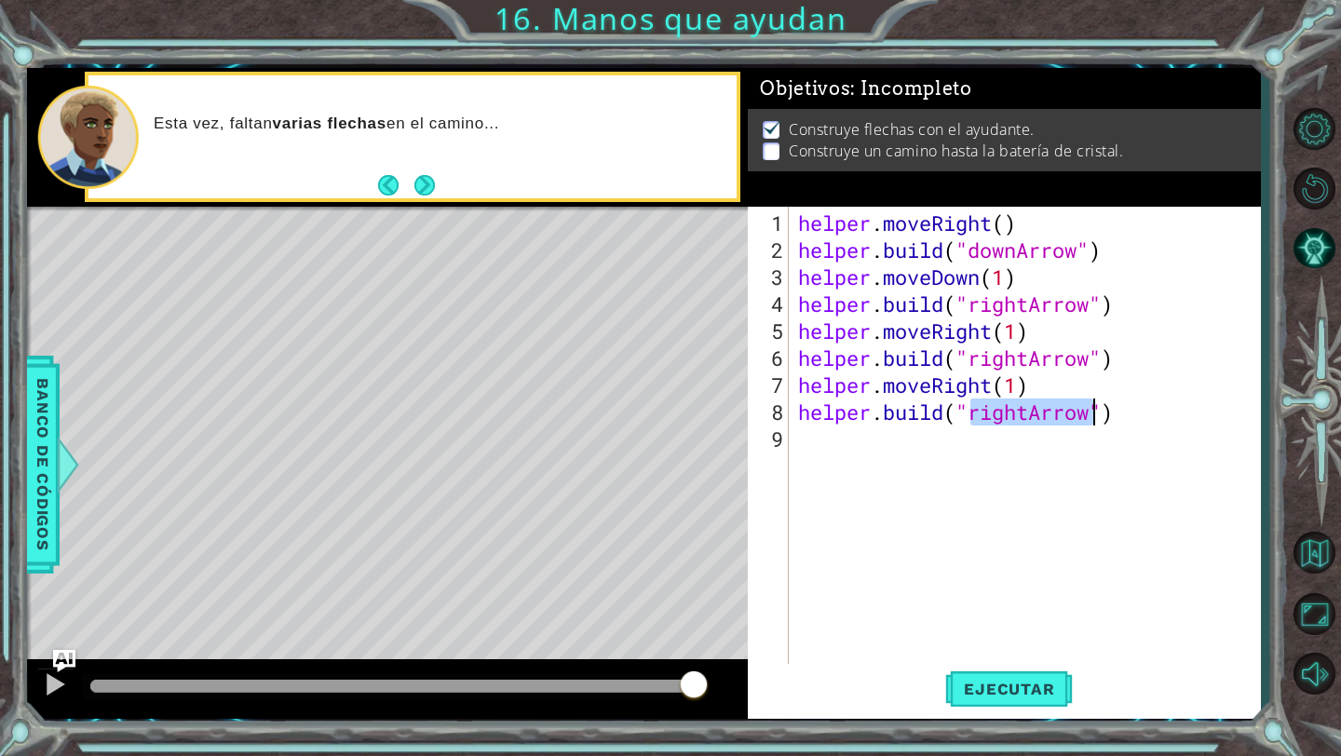
click at [1012, 411] on div "helper . moveRight ( ) helper . build ( "downArrow" ) helper . moveDown ( 1 ) h…" at bounding box center [1029, 466] width 470 height 513
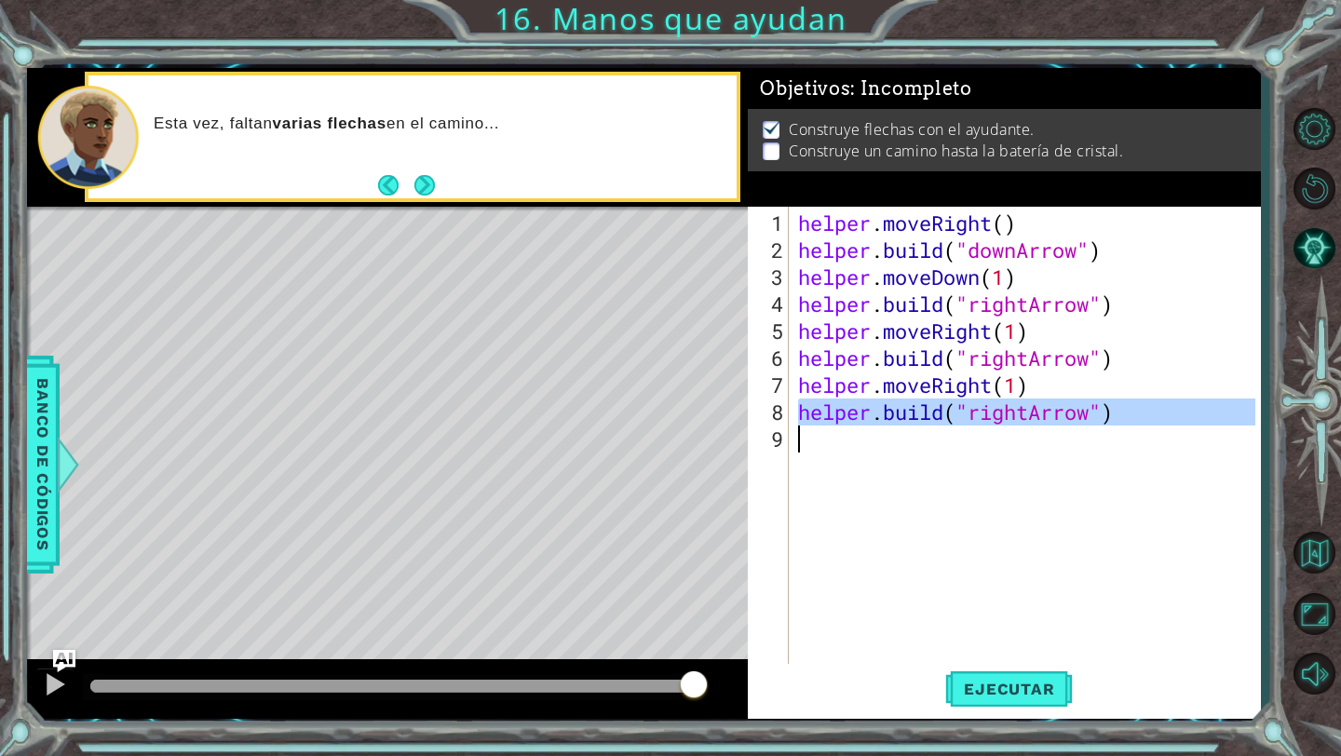
click at [1035, 412] on div "helper . moveRight ( ) helper . build ( "downArrow" ) helper . moveDown ( 1 ) h…" at bounding box center [1029, 466] width 470 height 513
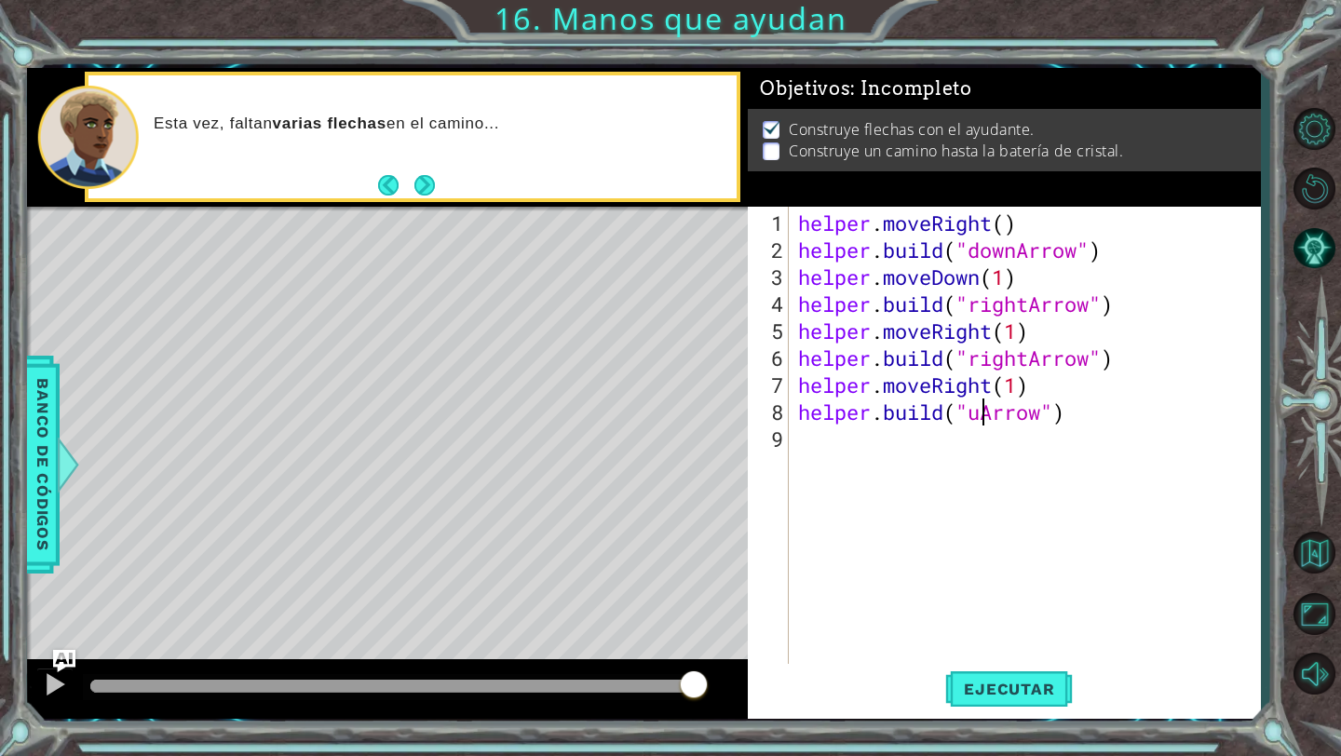
scroll to position [0, 8]
type textarea "[DOMAIN_NAME]("upArrow")"
click at [1011, 686] on span "Ejecutar" at bounding box center [1009, 689] width 128 height 19
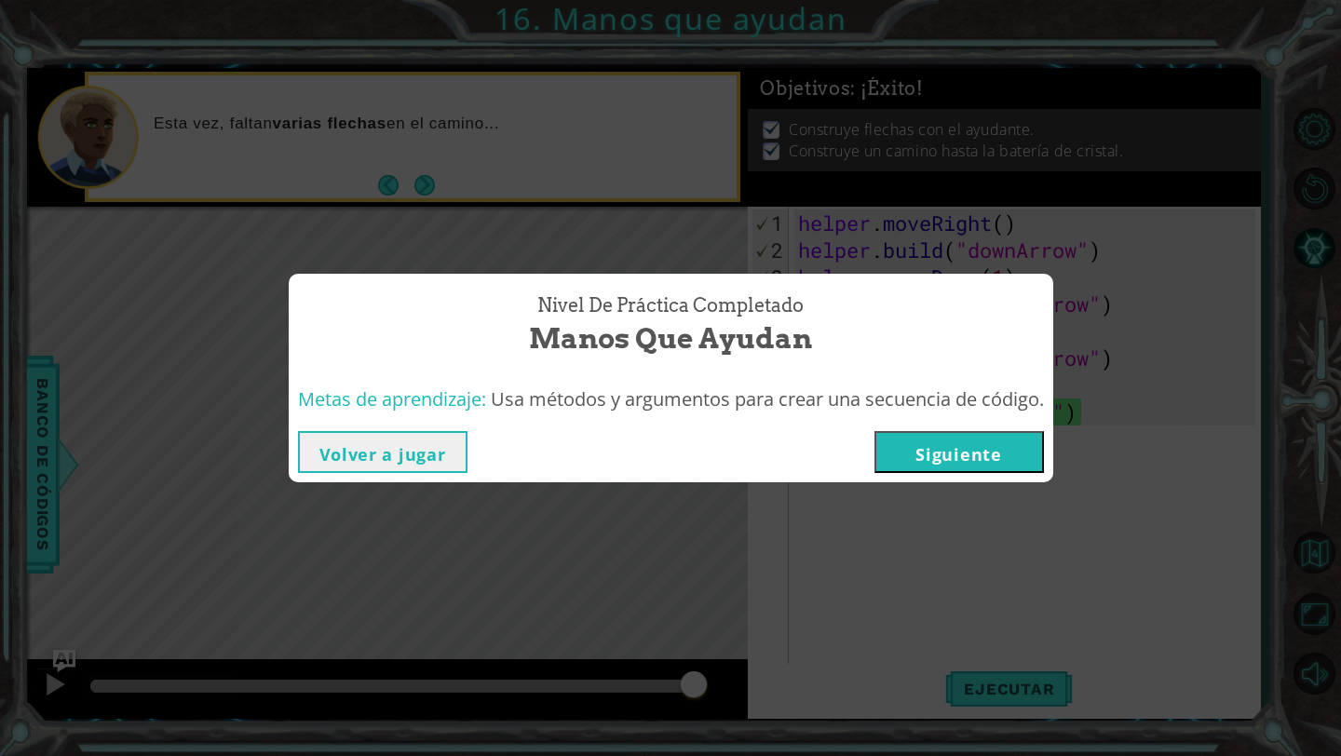
click at [982, 439] on button "Siguiente" at bounding box center [958, 452] width 169 height 42
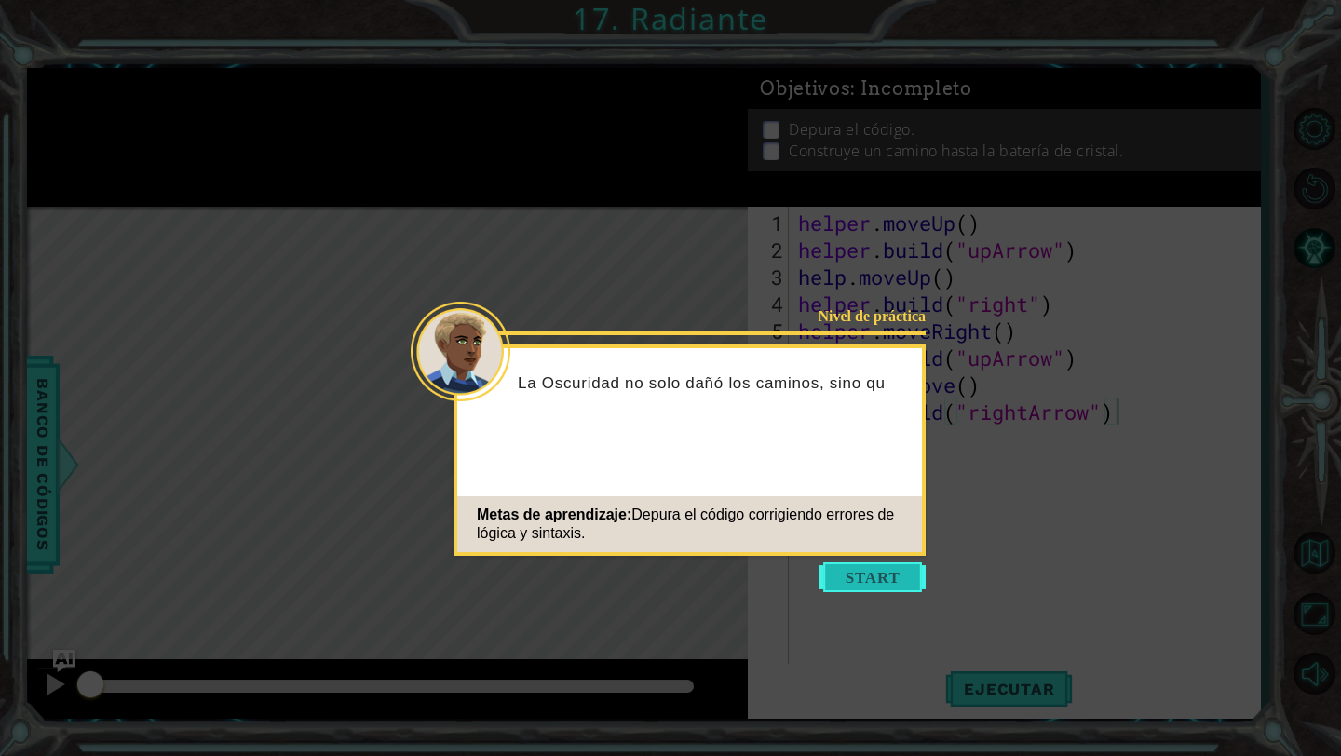
click at [888, 571] on button "Start" at bounding box center [872, 577] width 106 height 30
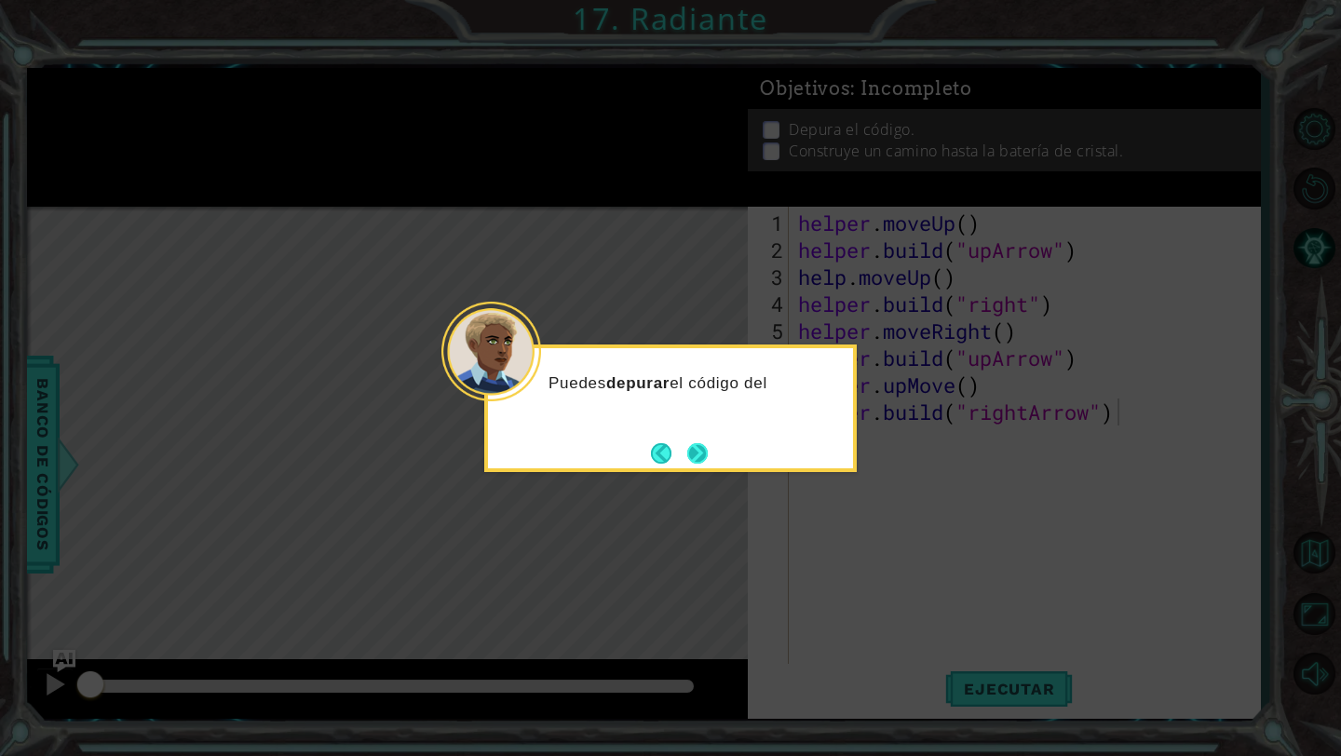
click at [702, 453] on button "Next" at bounding box center [698, 454] width 34 height 34
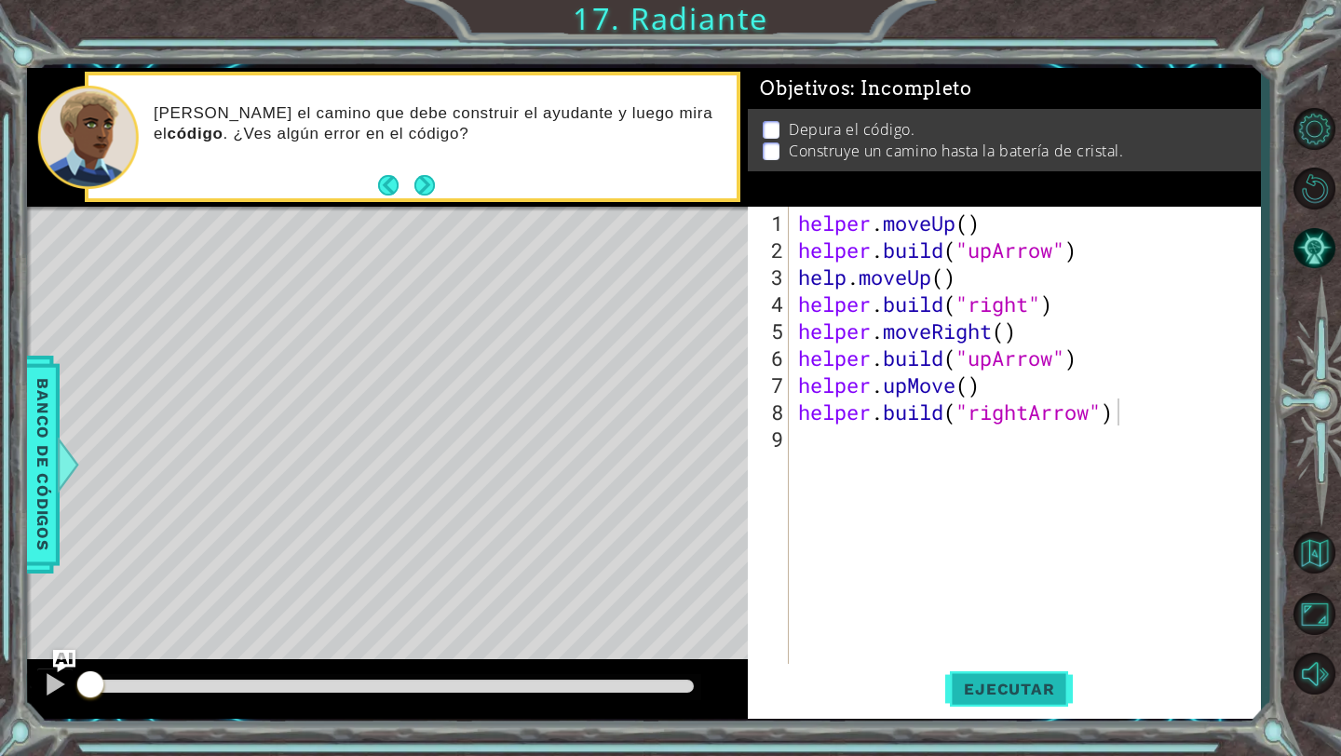
click at [970, 698] on button "Ejecutar" at bounding box center [1009, 689] width 128 height 51
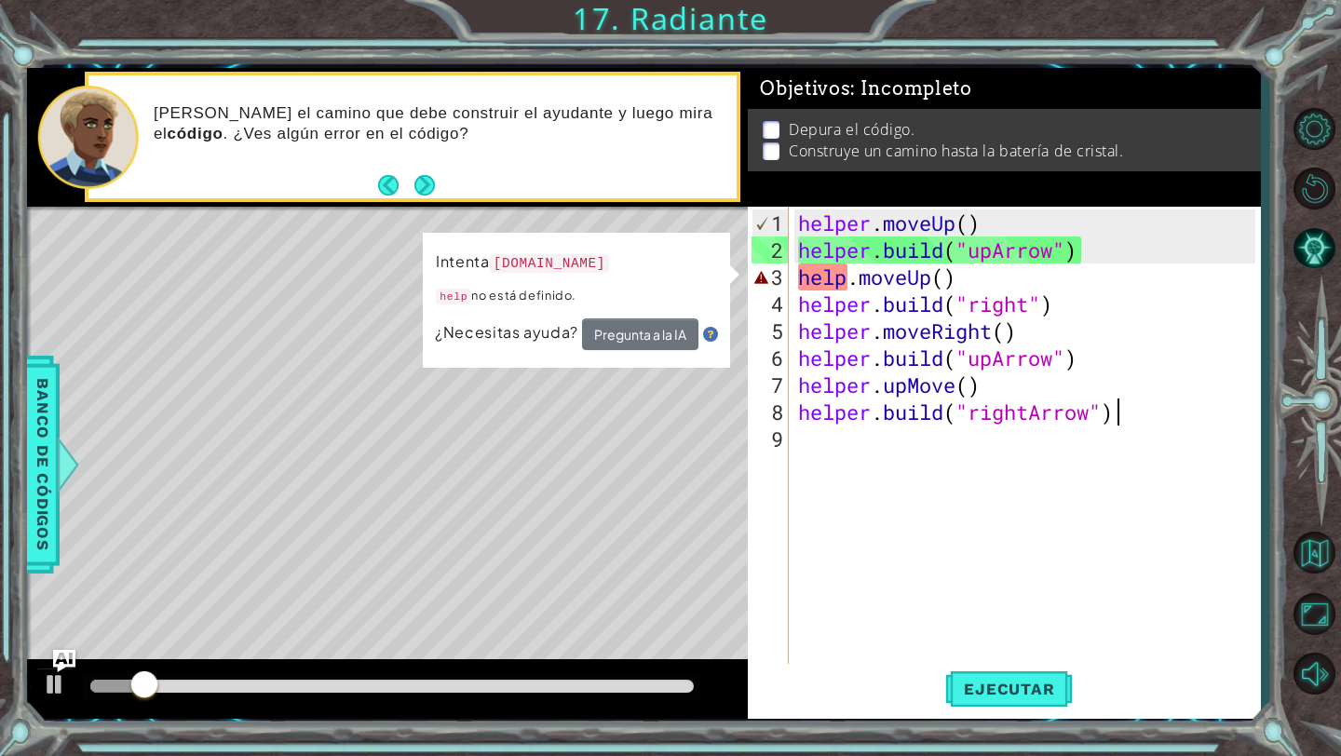
click at [932, 315] on div "helper . moveUp ( ) helper . build ( "upArrow" ) help . moveUp ( ) helper . bui…" at bounding box center [1029, 466] width 470 height 513
type textarea "helper.moveRight()"
click at [951, 487] on div "helper . moveUp ( ) helper . build ( "upArrow" ) help . moveUp ( ) helper . bui…" at bounding box center [1029, 466] width 470 height 513
click at [922, 276] on div "helper . moveUp ( ) helper . build ( "upArrow" ) help . moveUp ( ) helper . bui…" at bounding box center [1029, 466] width 470 height 513
click at [947, 281] on div "helper . moveUp ( ) helper . build ( "upArrow" ) help . moveUp ( ) helper . bui…" at bounding box center [1029, 466] width 470 height 513
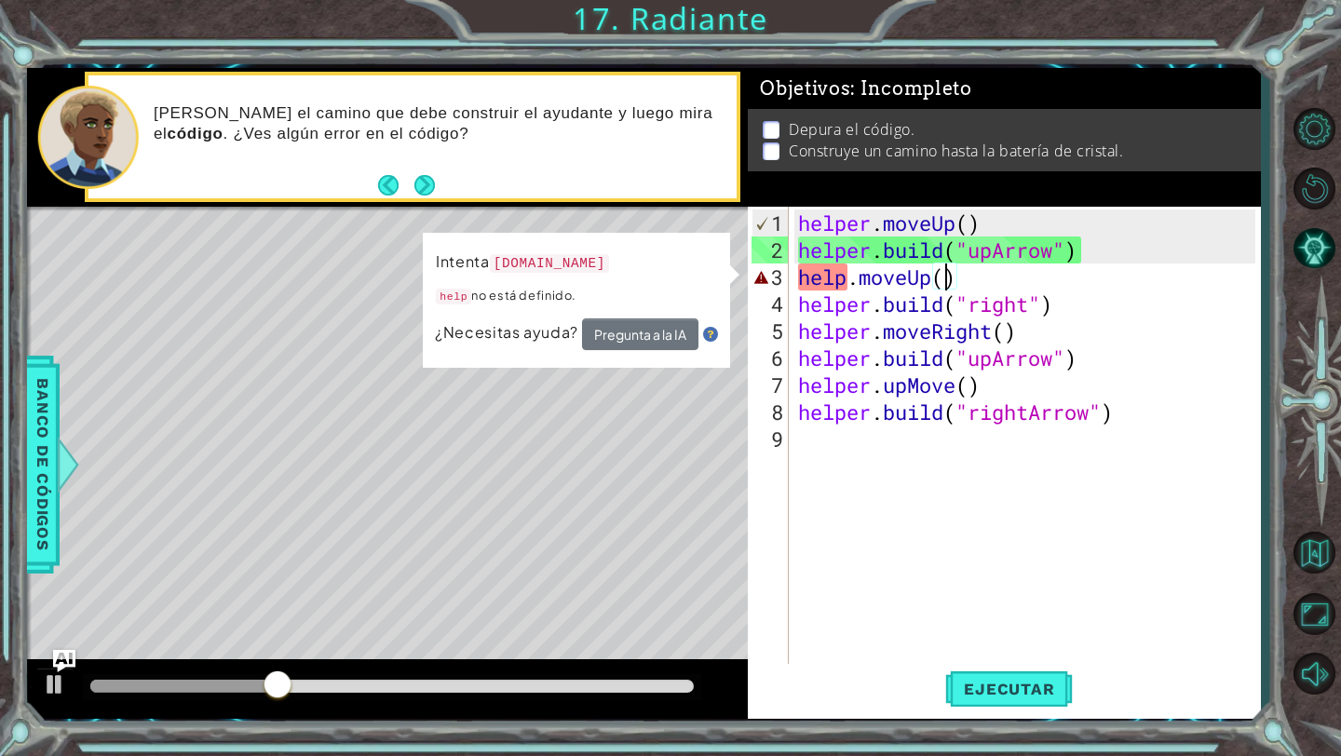
scroll to position [0, 7]
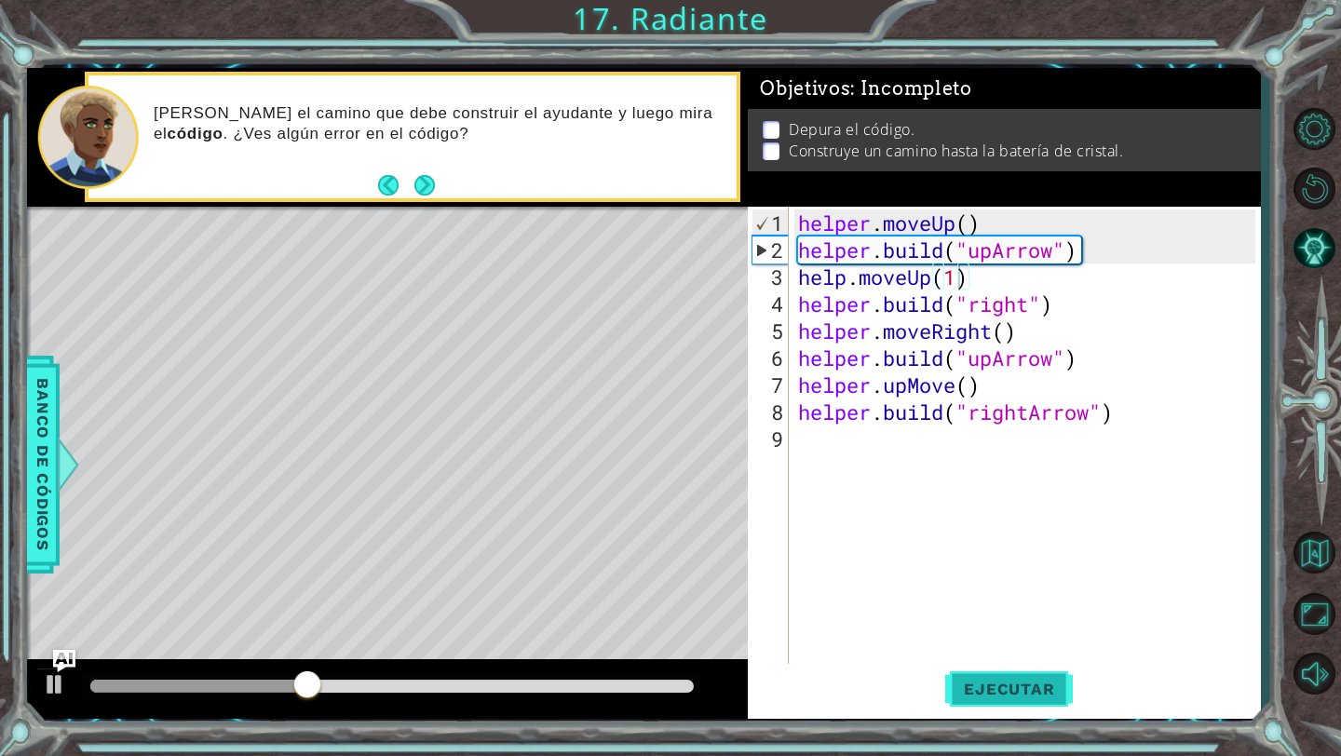
click at [1019, 686] on span "Ejecutar" at bounding box center [1009, 689] width 128 height 19
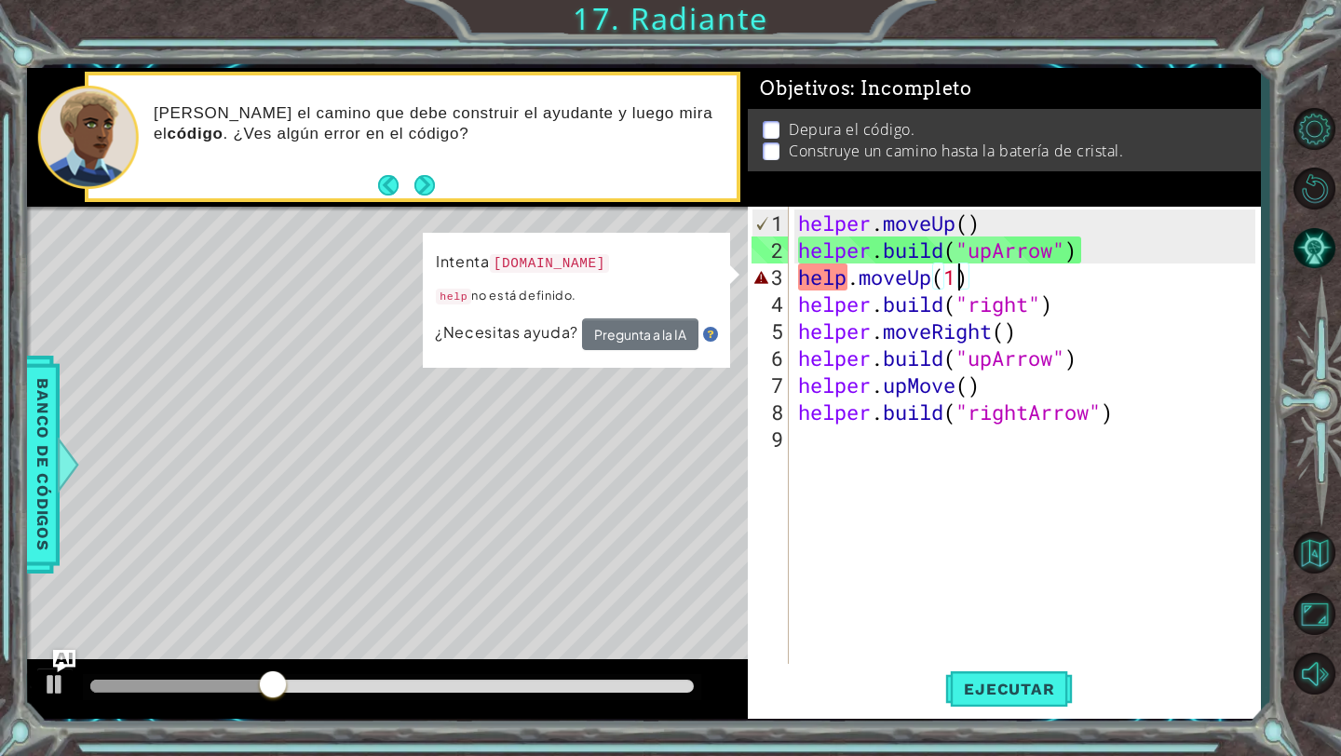
click at [832, 270] on div "helper . moveUp ( ) helper . build ( "upArrow" ) help . moveUp ( 1 ) helper . b…" at bounding box center [1029, 466] width 470 height 513
click at [844, 276] on div "helper . moveUp ( ) helper . build ( "upArrow" ) help . moveUp ( 1 ) helper . b…" at bounding box center [1029, 466] width 470 height 513
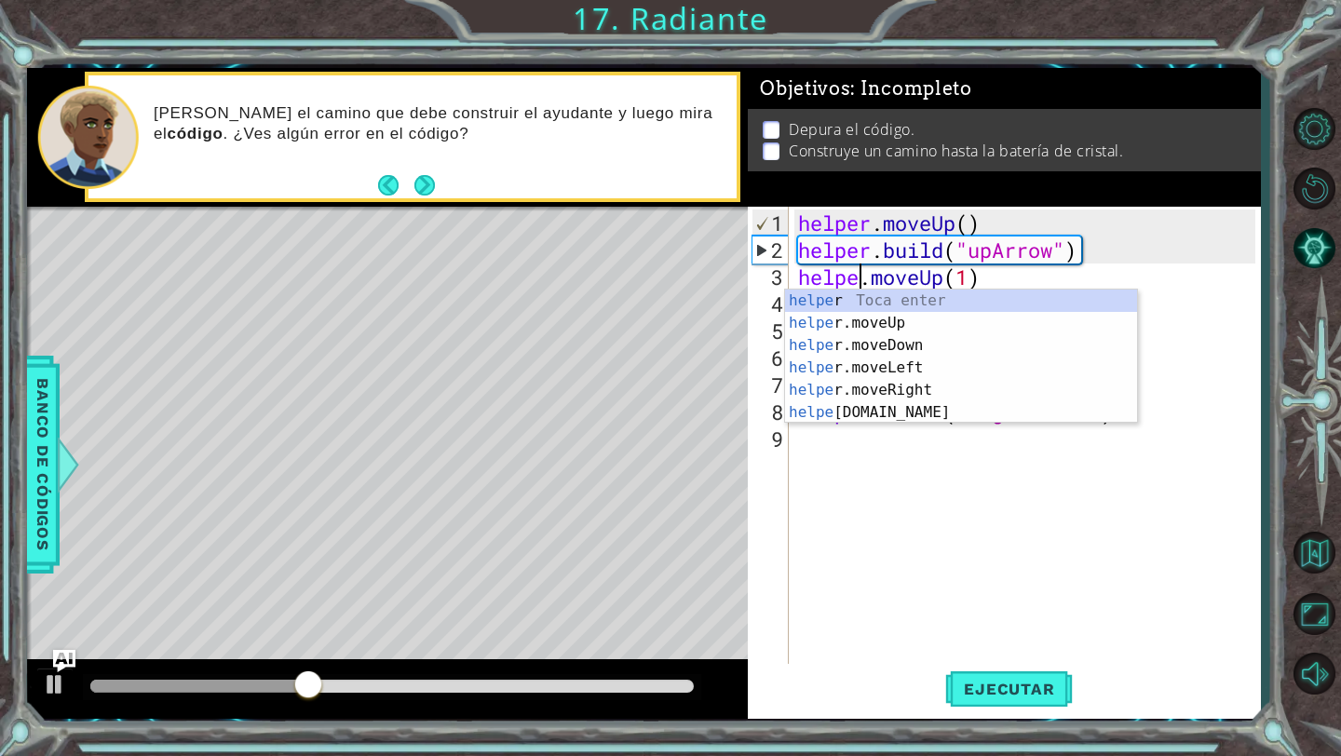
scroll to position [0, 4]
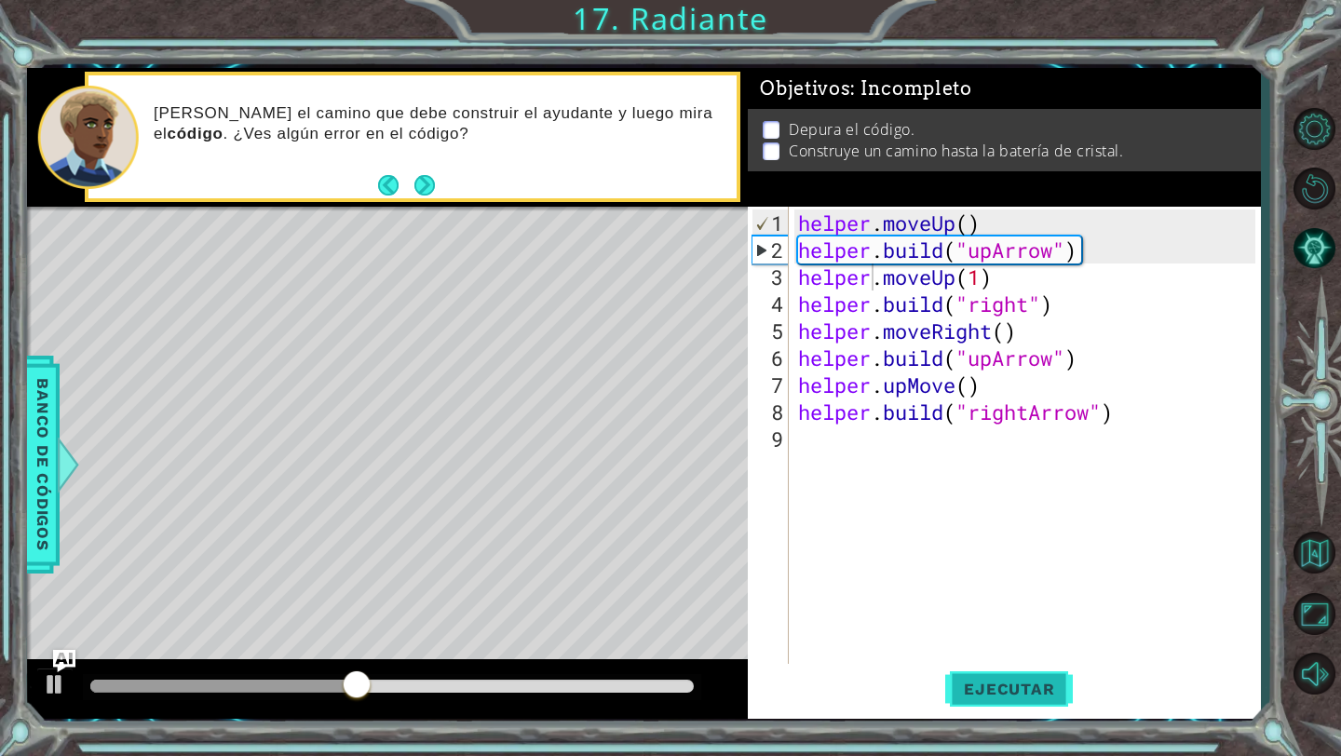
click at [1016, 696] on span "Ejecutar" at bounding box center [1009, 689] width 128 height 19
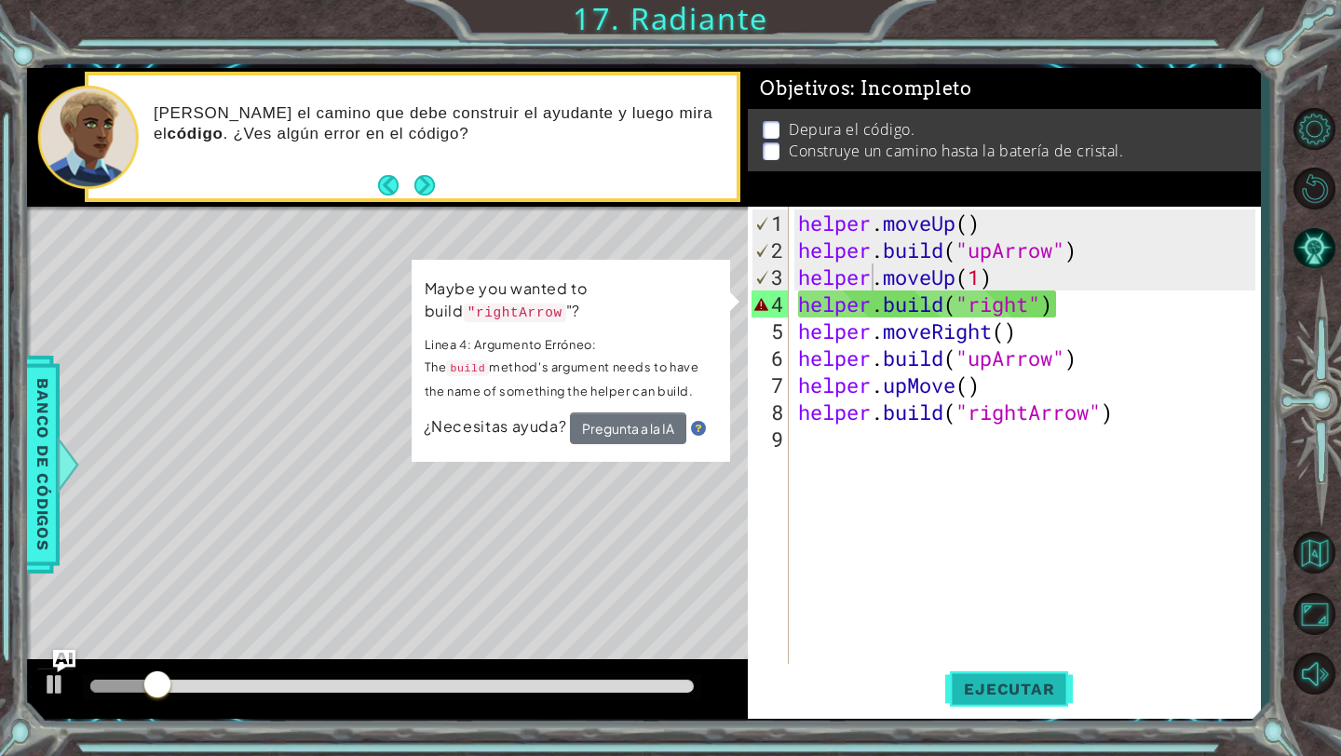
click at [1037, 697] on span "Ejecutar" at bounding box center [1009, 689] width 128 height 19
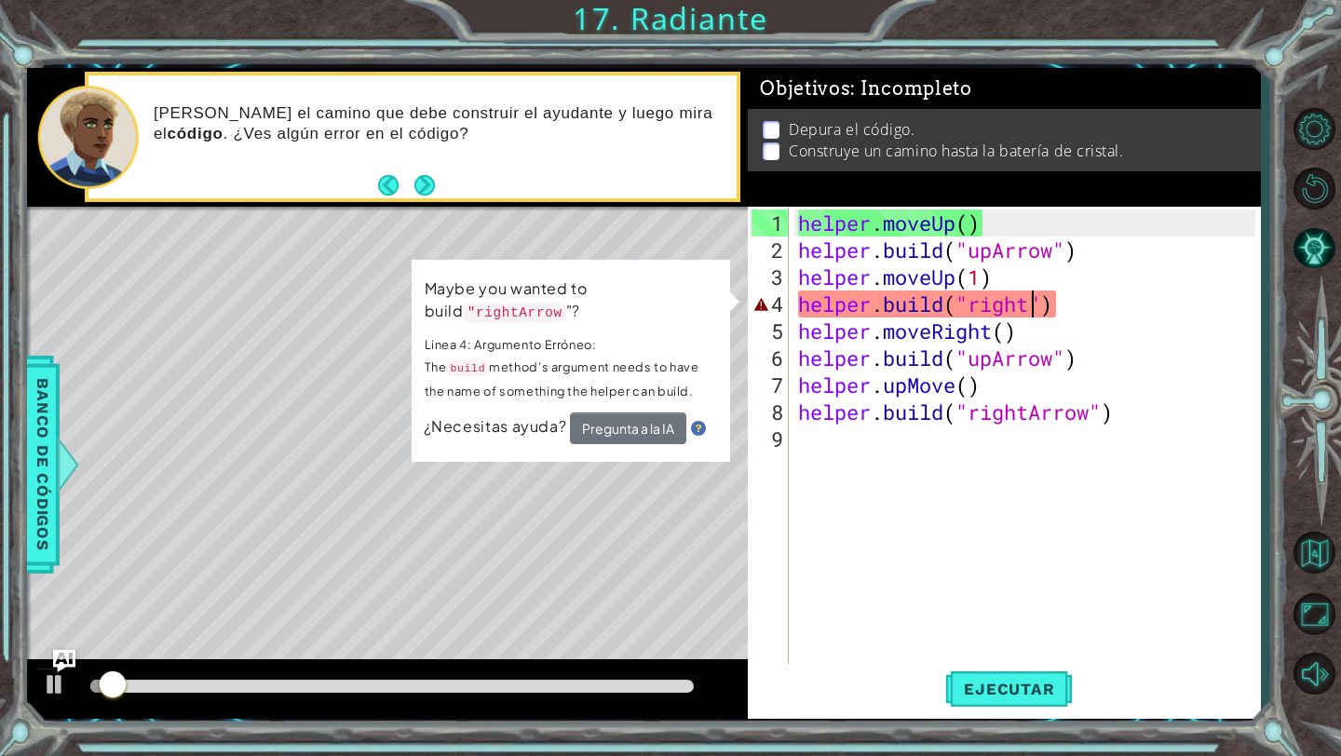
click at [1032, 313] on div "helper . moveUp ( ) helper . build ( "upArrow" ) helper . moveUp ( 1 ) helper .…" at bounding box center [1029, 466] width 470 height 513
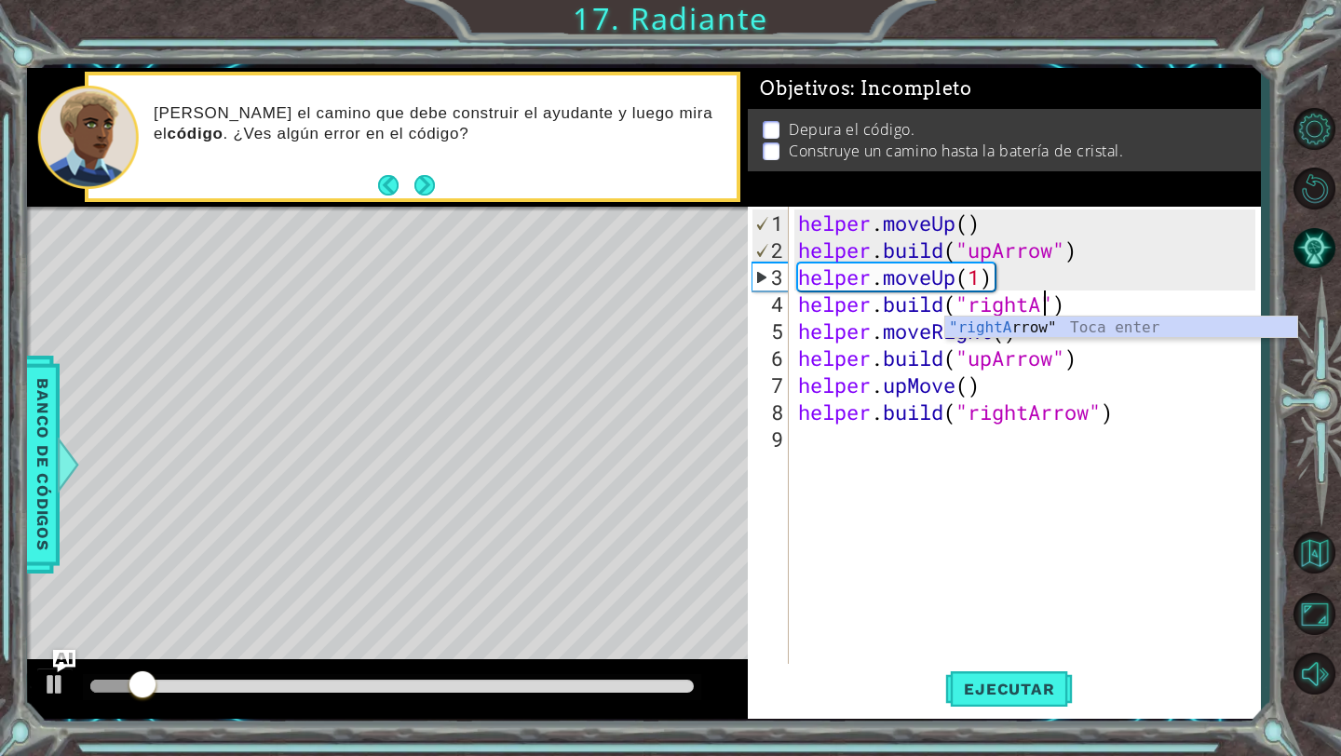
scroll to position [0, 11]
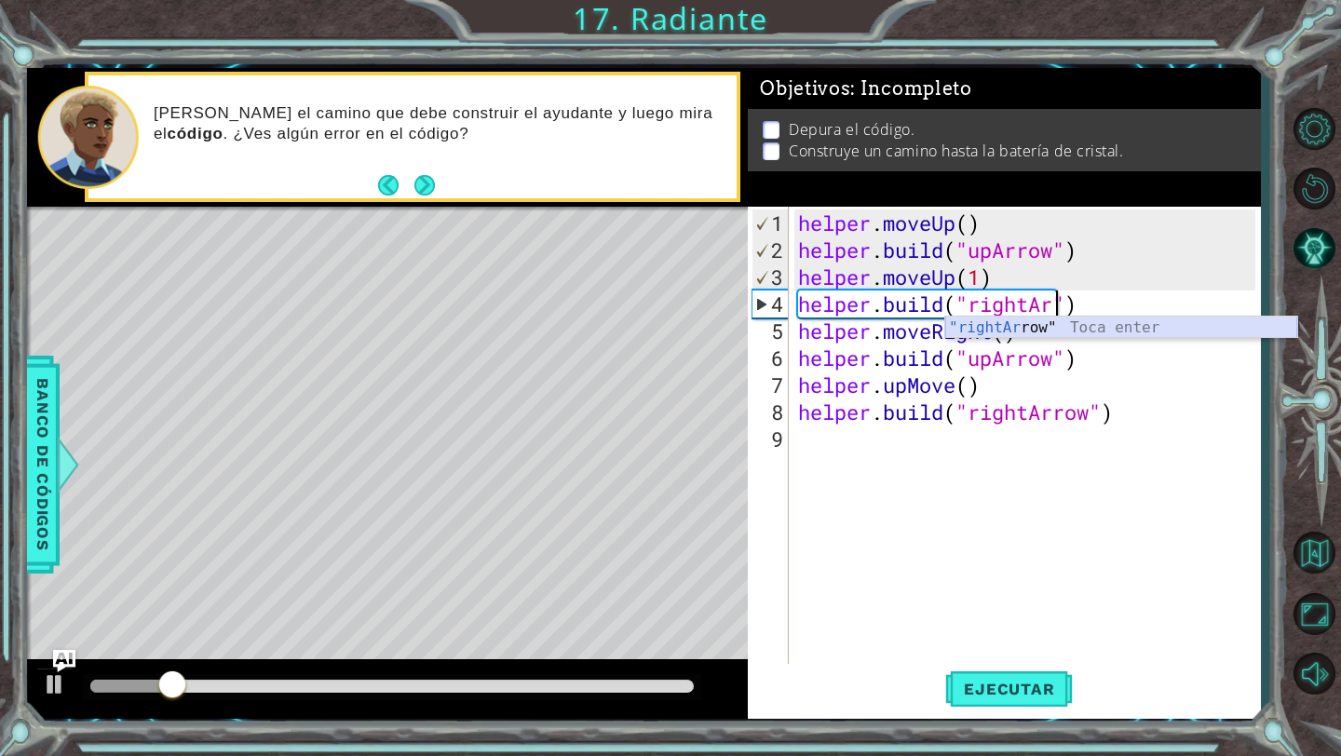
click at [1116, 328] on div ""rightAr row" Toca enter" at bounding box center [1121, 350] width 352 height 67
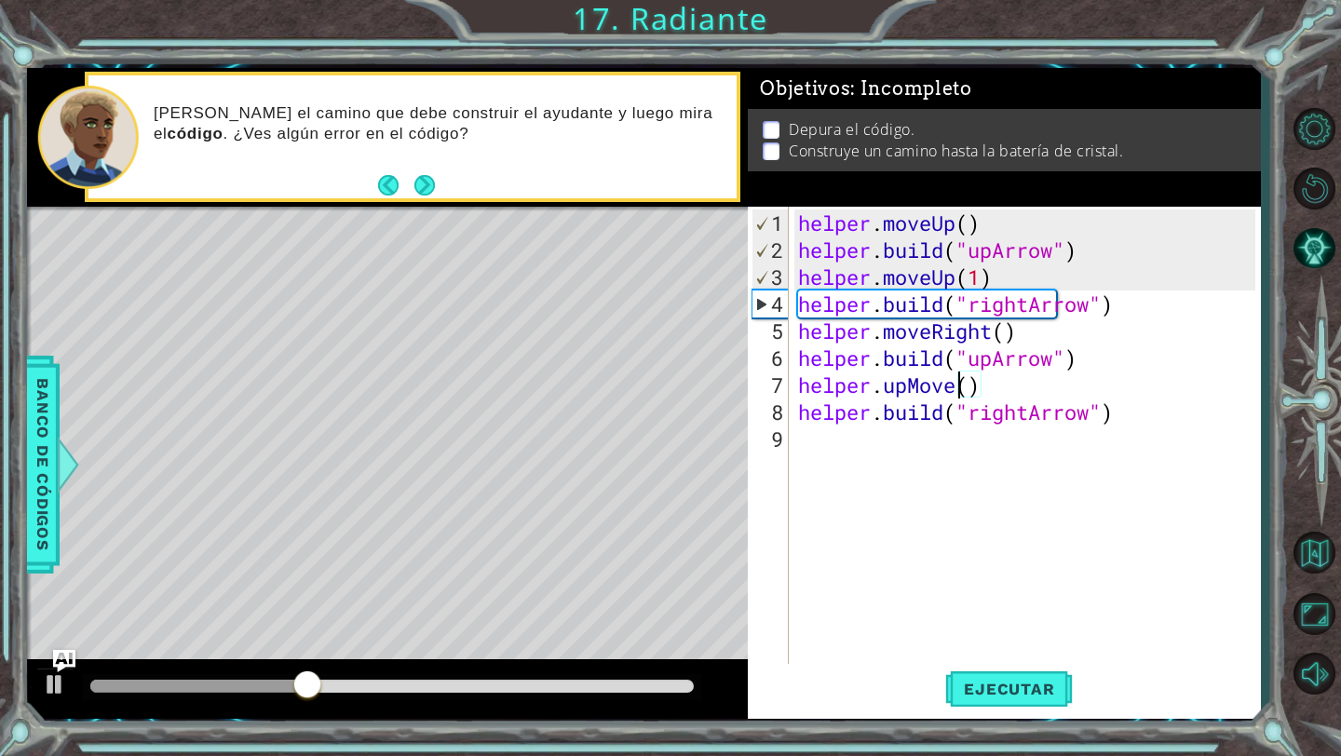
click at [954, 388] on div "helper . moveUp ( ) helper . build ( "upArrow" ) helper . moveUp ( 1 ) helper .…" at bounding box center [1029, 466] width 470 height 513
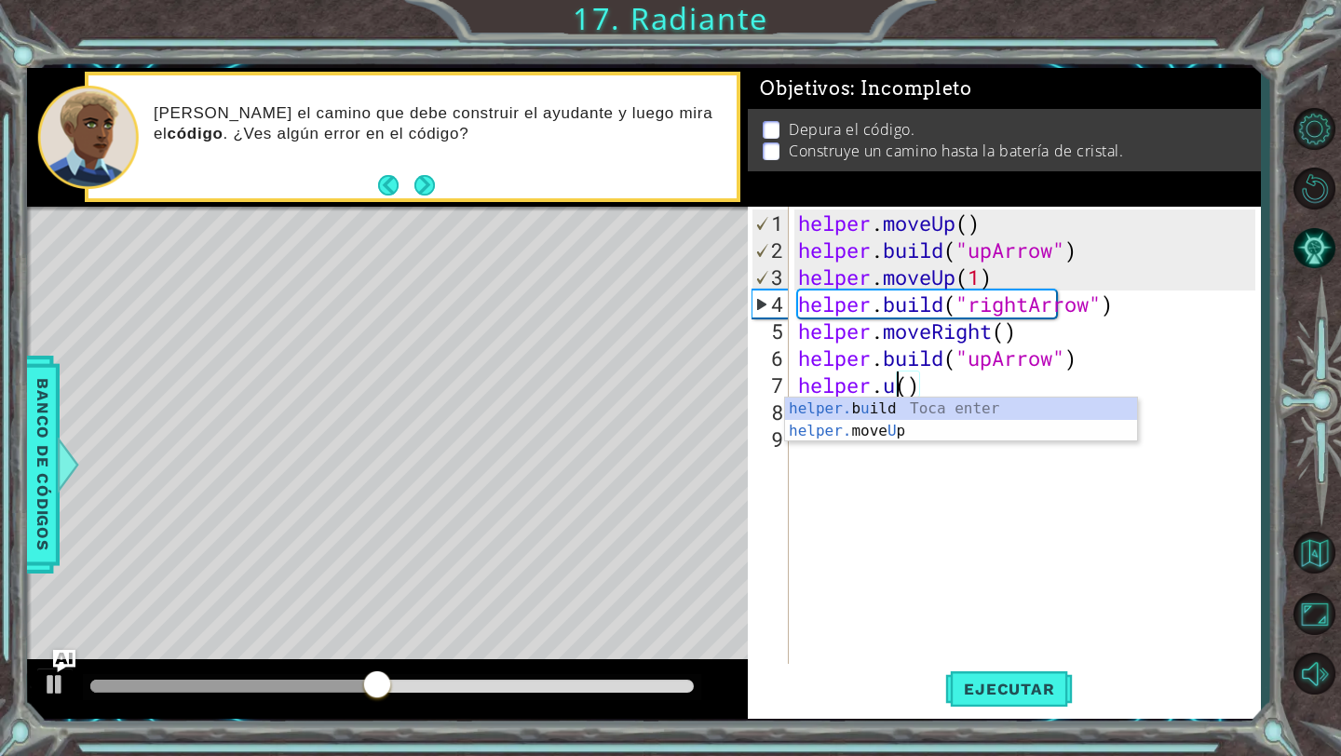
scroll to position [0, 4]
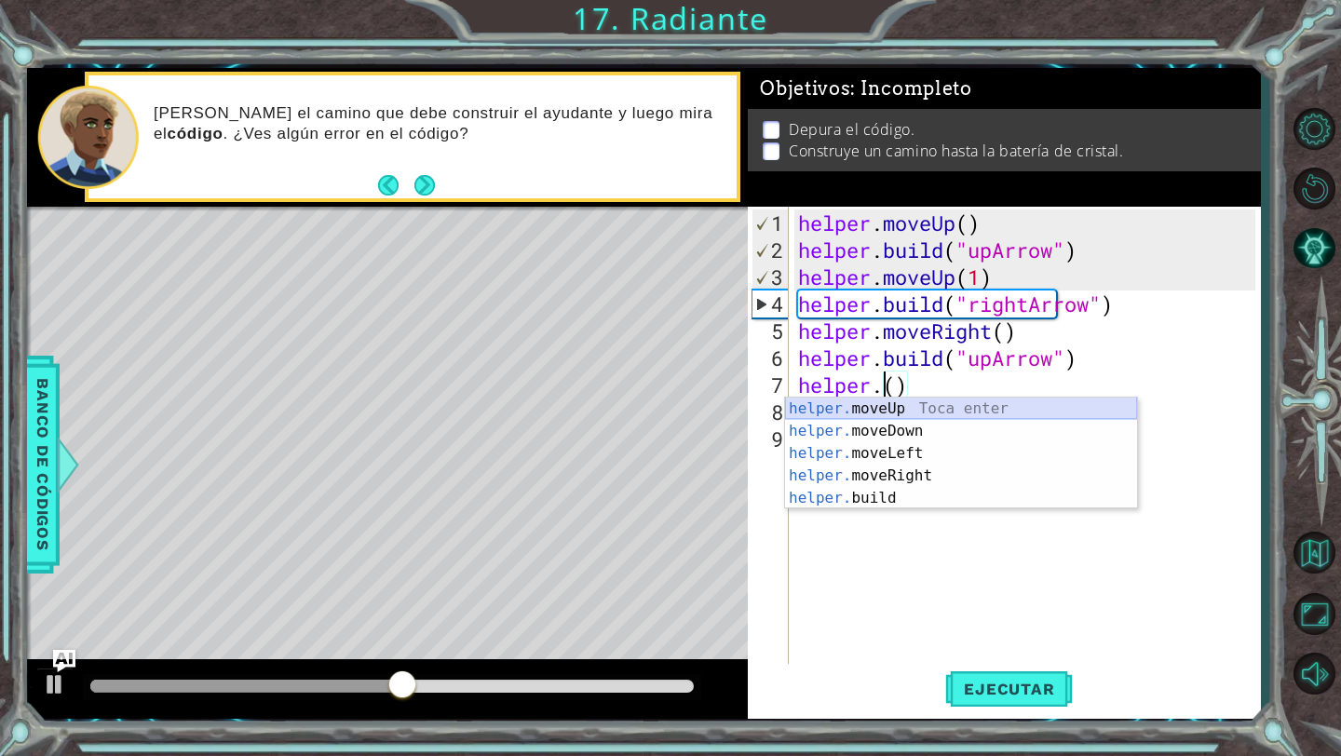
click at [978, 410] on div "helper. moveUp Toca enter helper. moveDown Toca enter helper. moveLeft Toca ent…" at bounding box center [961, 476] width 352 height 156
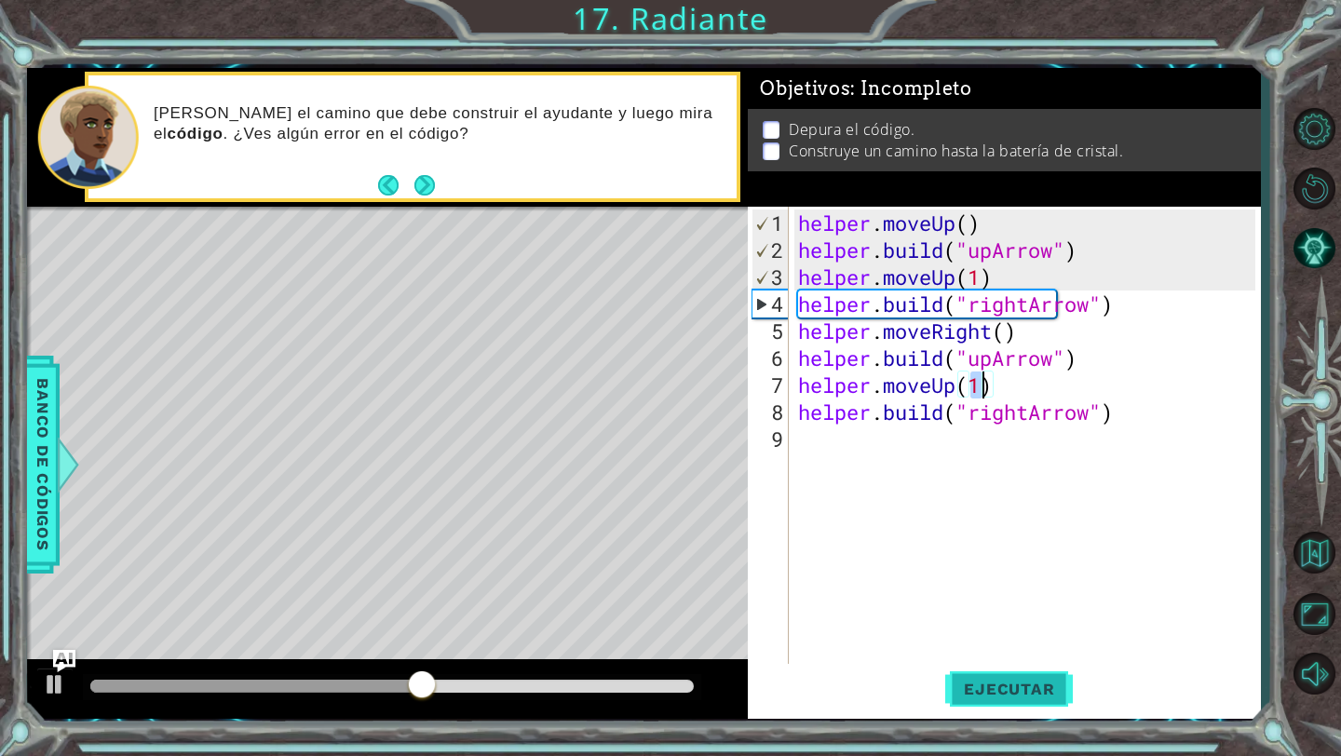
type textarea "helper.moveUp(1)"
click at [1013, 694] on span "Ejecutar" at bounding box center [1009, 689] width 128 height 19
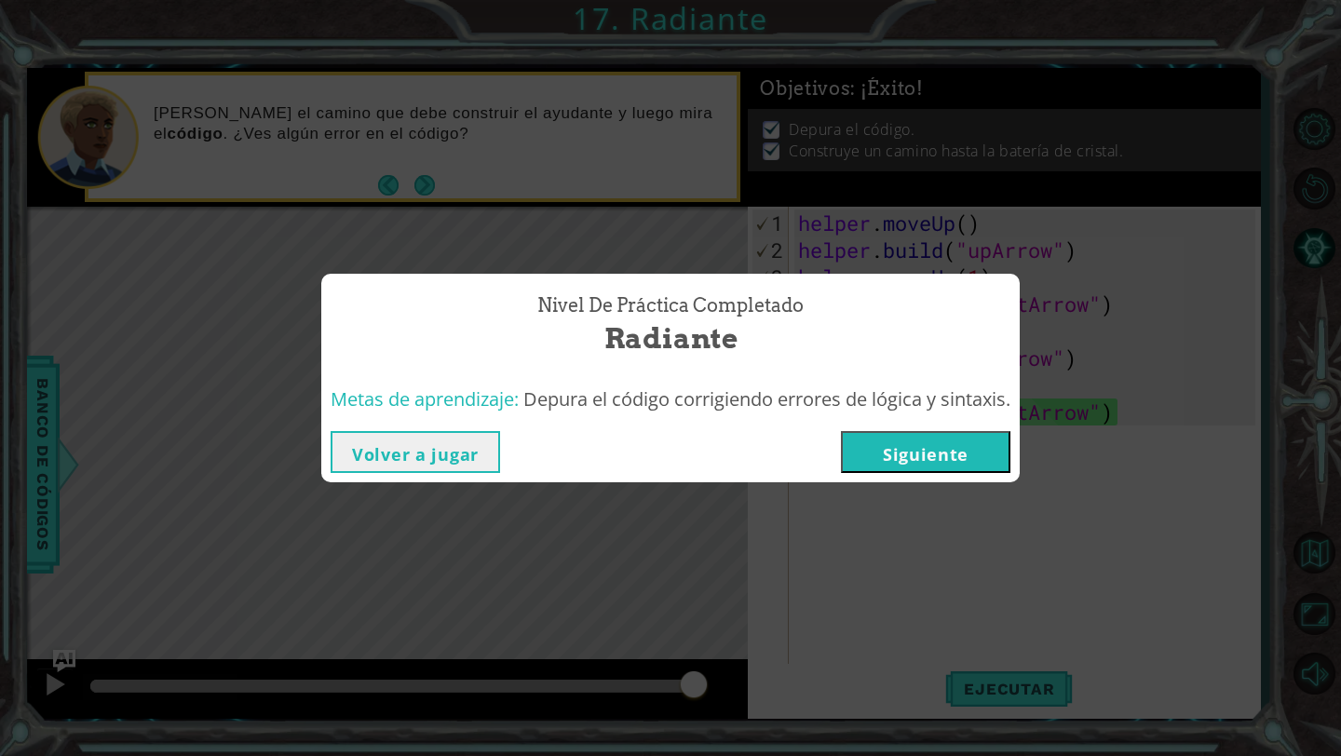
click at [969, 448] on button "Siguiente" at bounding box center [925, 452] width 169 height 42
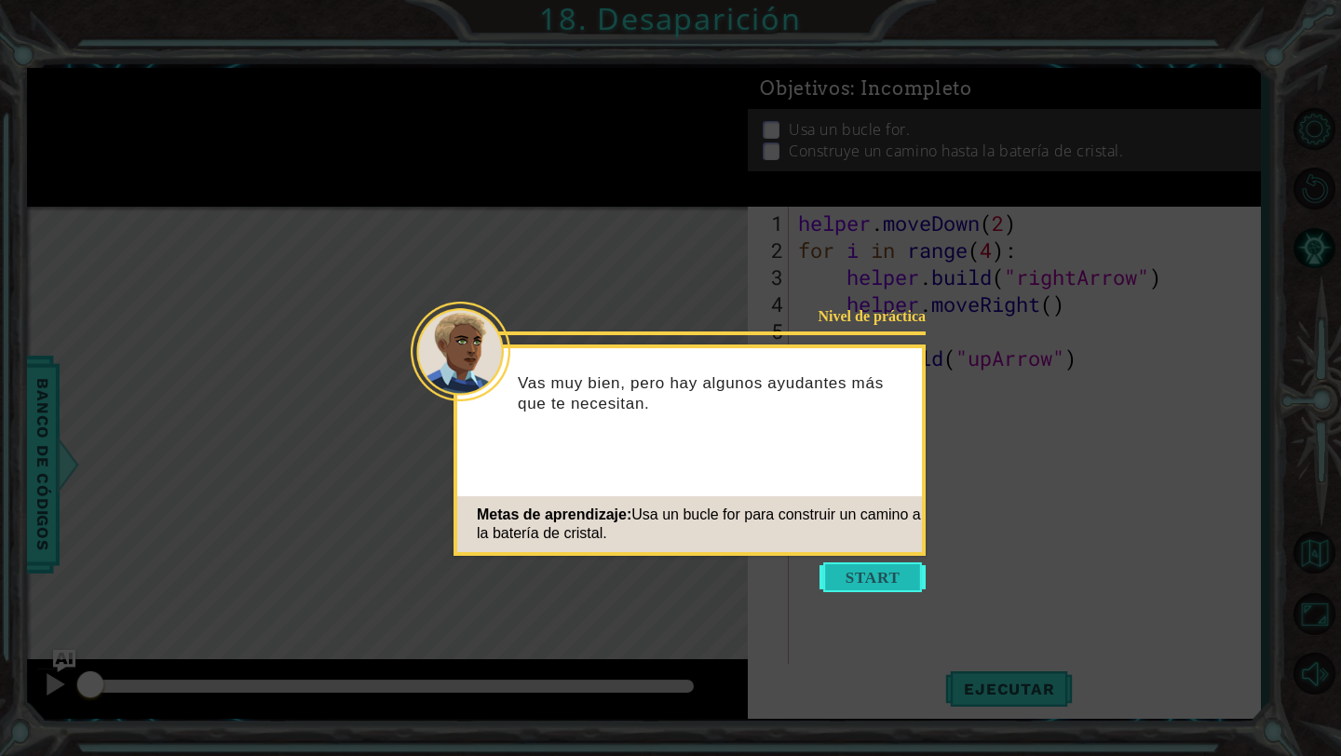
click at [881, 575] on button "Start" at bounding box center [872, 577] width 106 height 30
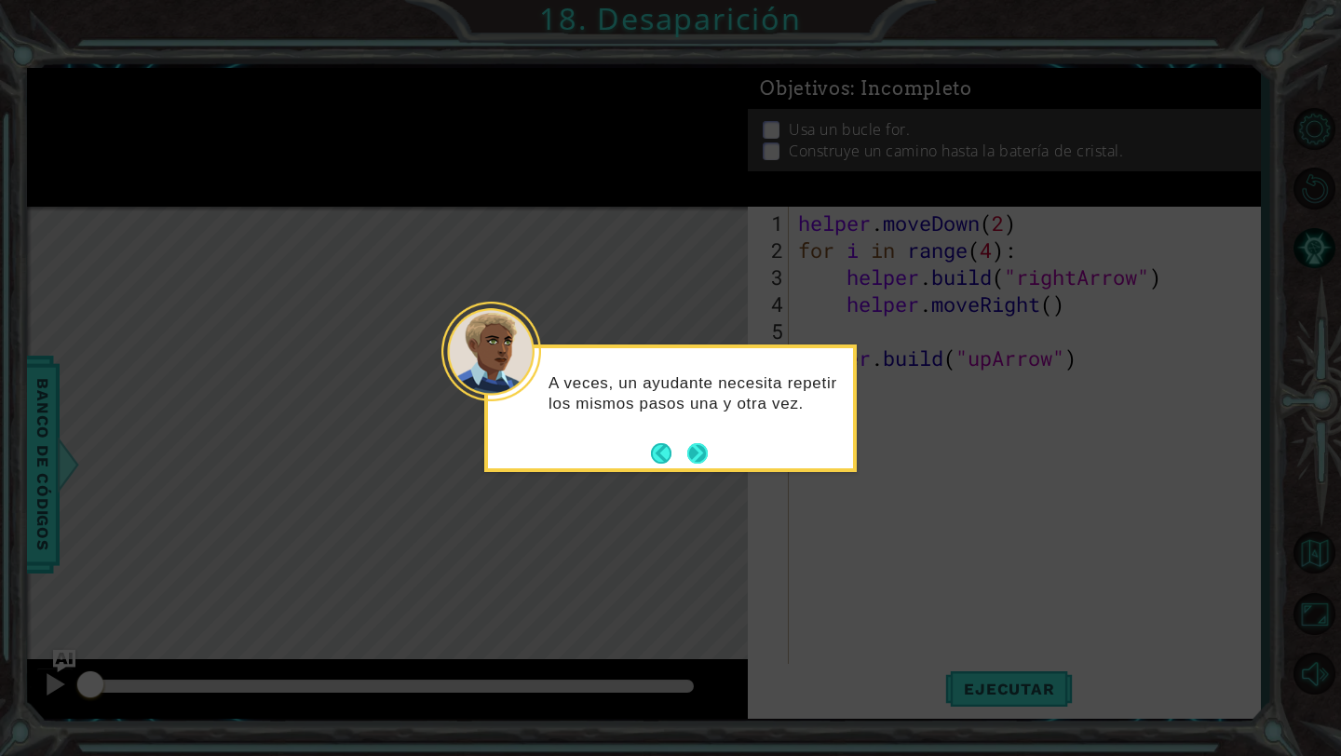
click at [690, 445] on button "Next" at bounding box center [697, 452] width 21 height 21
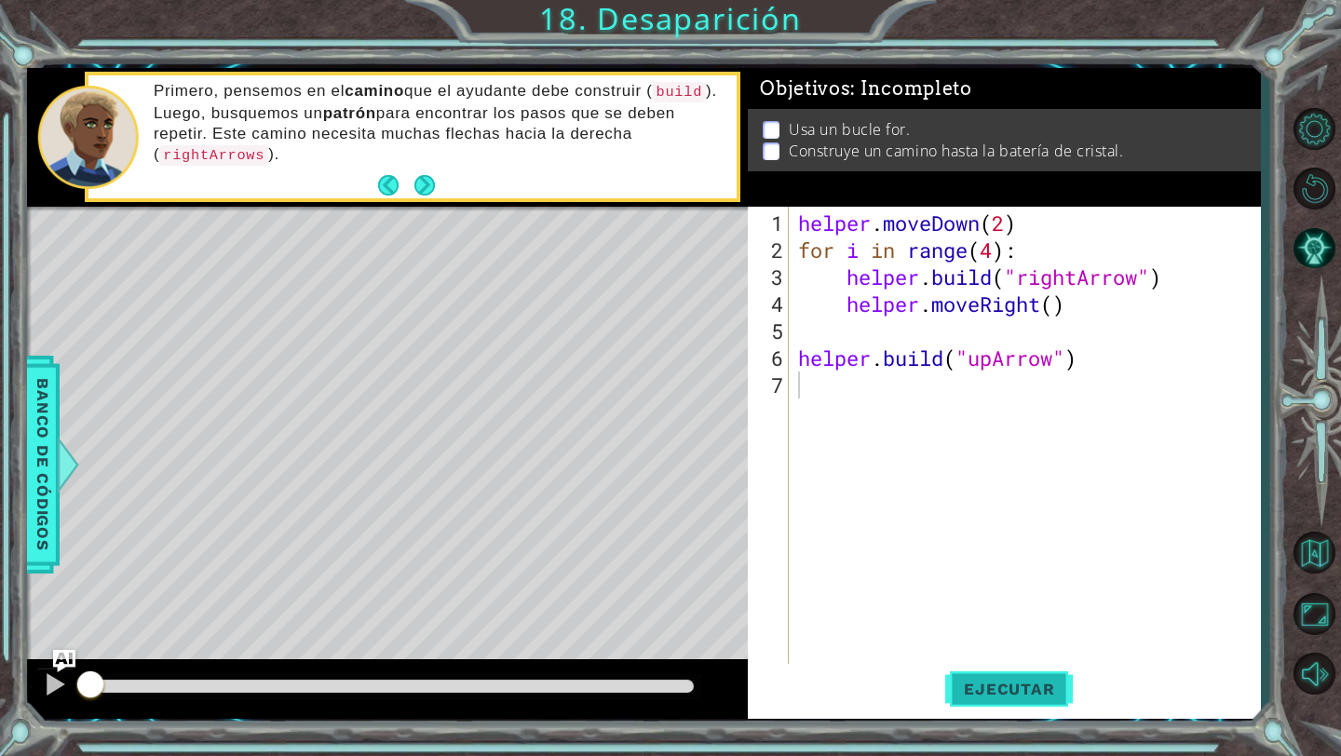
click at [1024, 691] on span "Ejecutar" at bounding box center [1009, 689] width 128 height 19
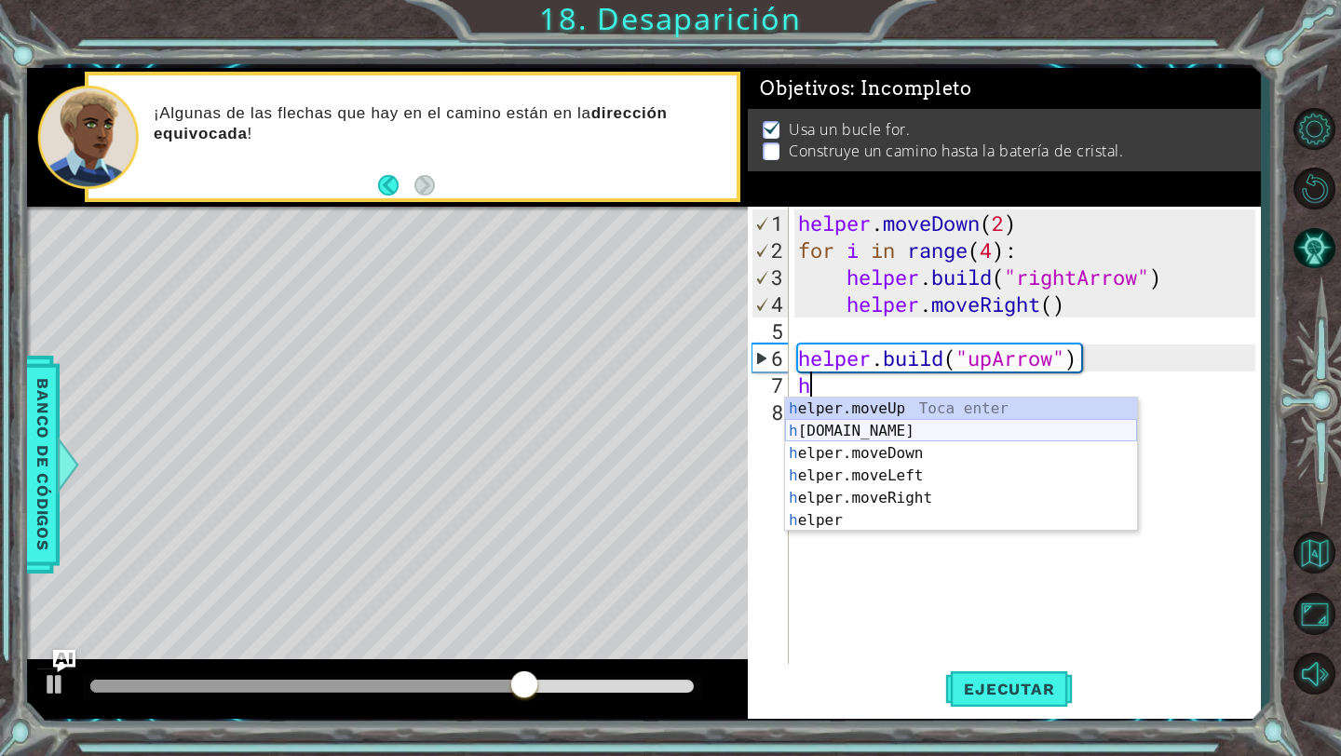
click at [995, 426] on div "h elper.moveUp Toca enter h [DOMAIN_NAME] Toca enter h elper.moveDown Toca ente…" at bounding box center [961, 487] width 352 height 179
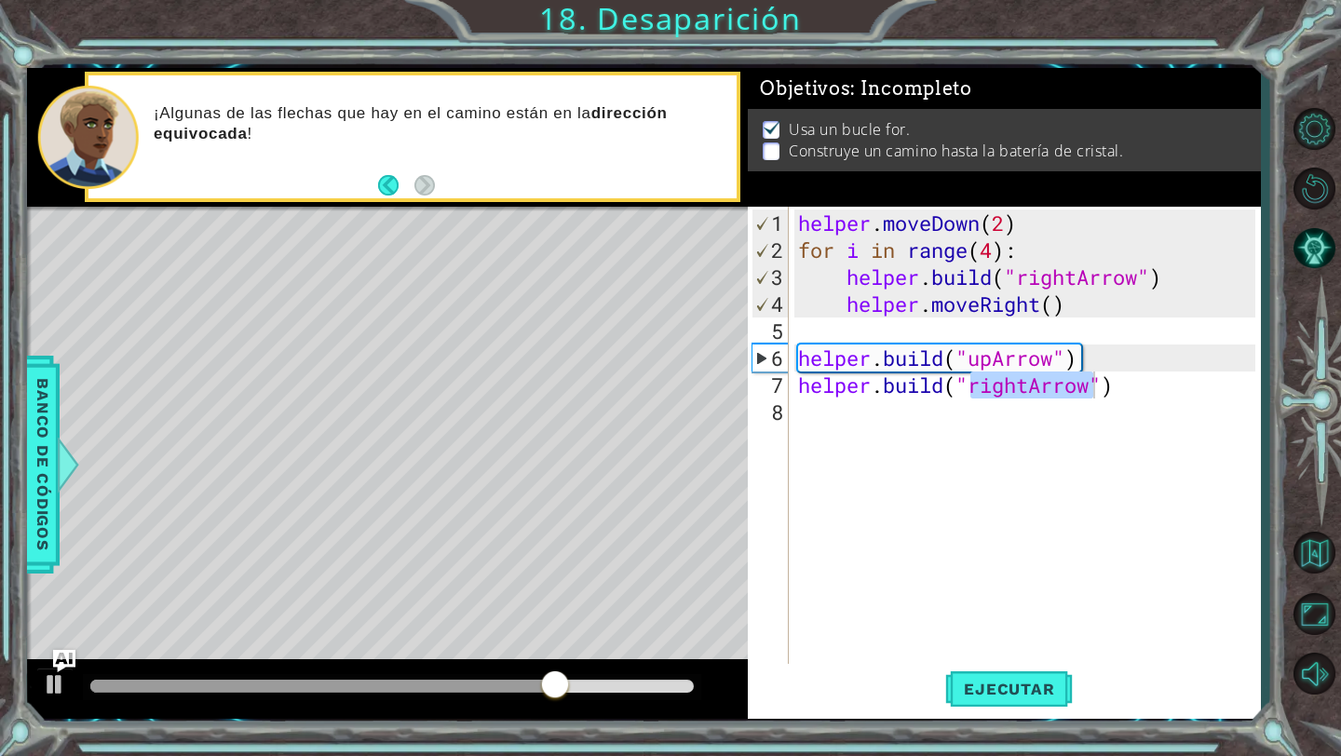
click at [1026, 390] on div "helper . moveDown ( 2 ) for i in range ( 4 ) : helper . build ( "rightArrow" ) …" at bounding box center [1029, 466] width 470 height 513
click at [1027, 390] on div "helper . moveDown ( 2 ) for i in range ( 4 ) : helper . build ( "rightArrow" ) …" at bounding box center [1029, 466] width 470 height 513
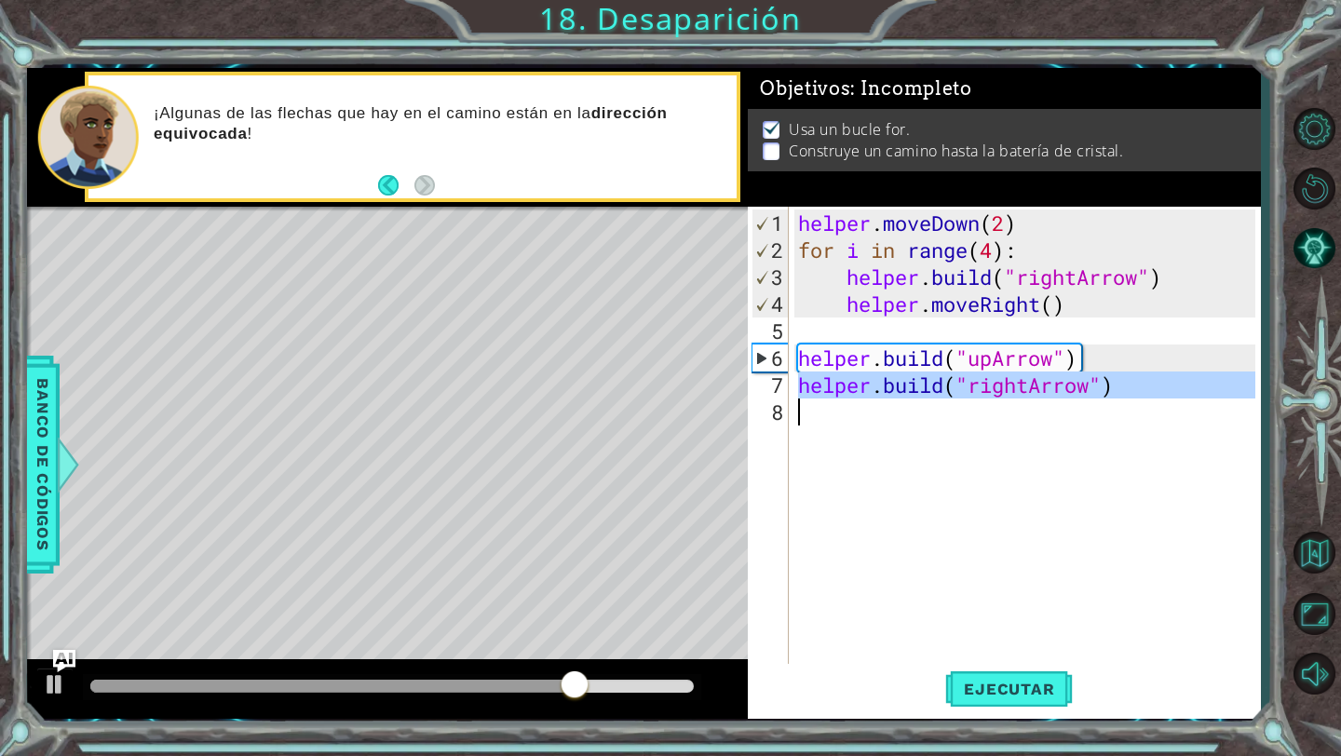
click at [1027, 390] on div "helper . moveDown ( 2 ) for i in range ( 4 ) : helper . build ( "rightArrow" ) …" at bounding box center [1029, 466] width 470 height 513
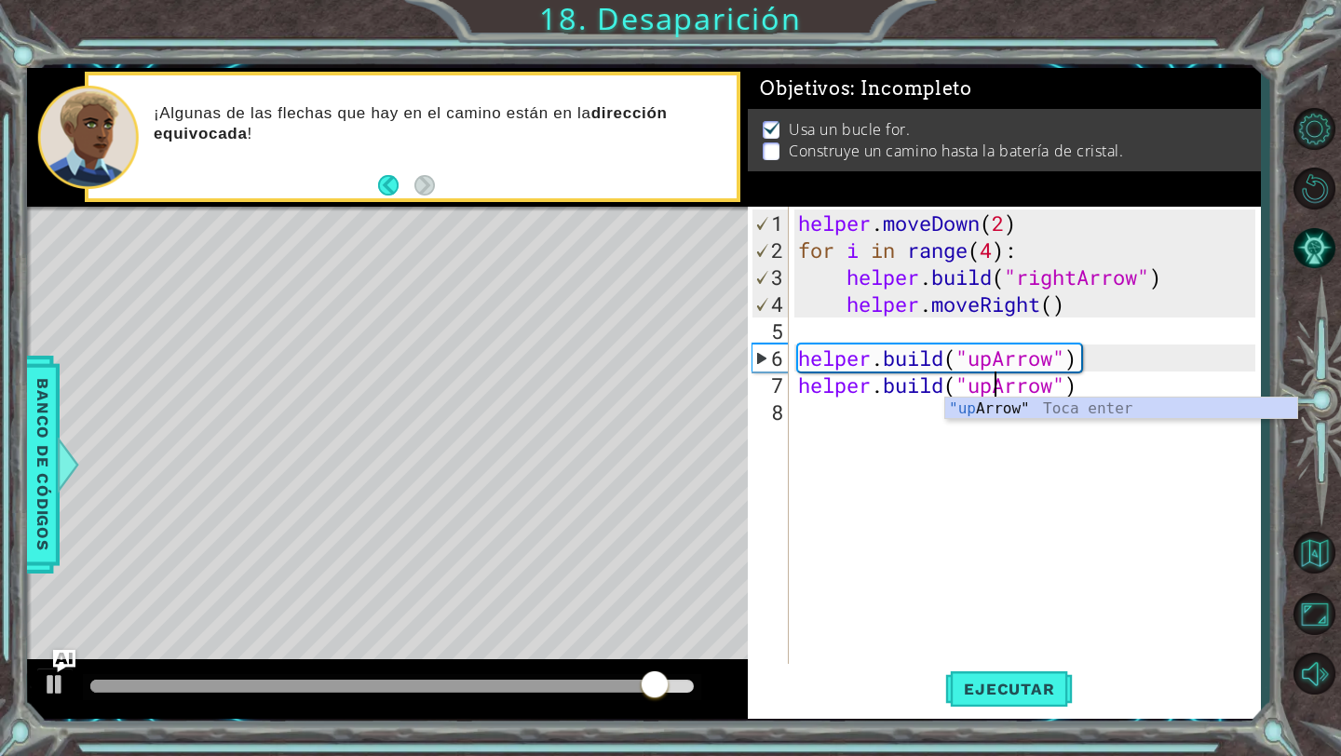
scroll to position [0, 8]
click at [983, 699] on button "Ejecutar" at bounding box center [1009, 689] width 128 height 51
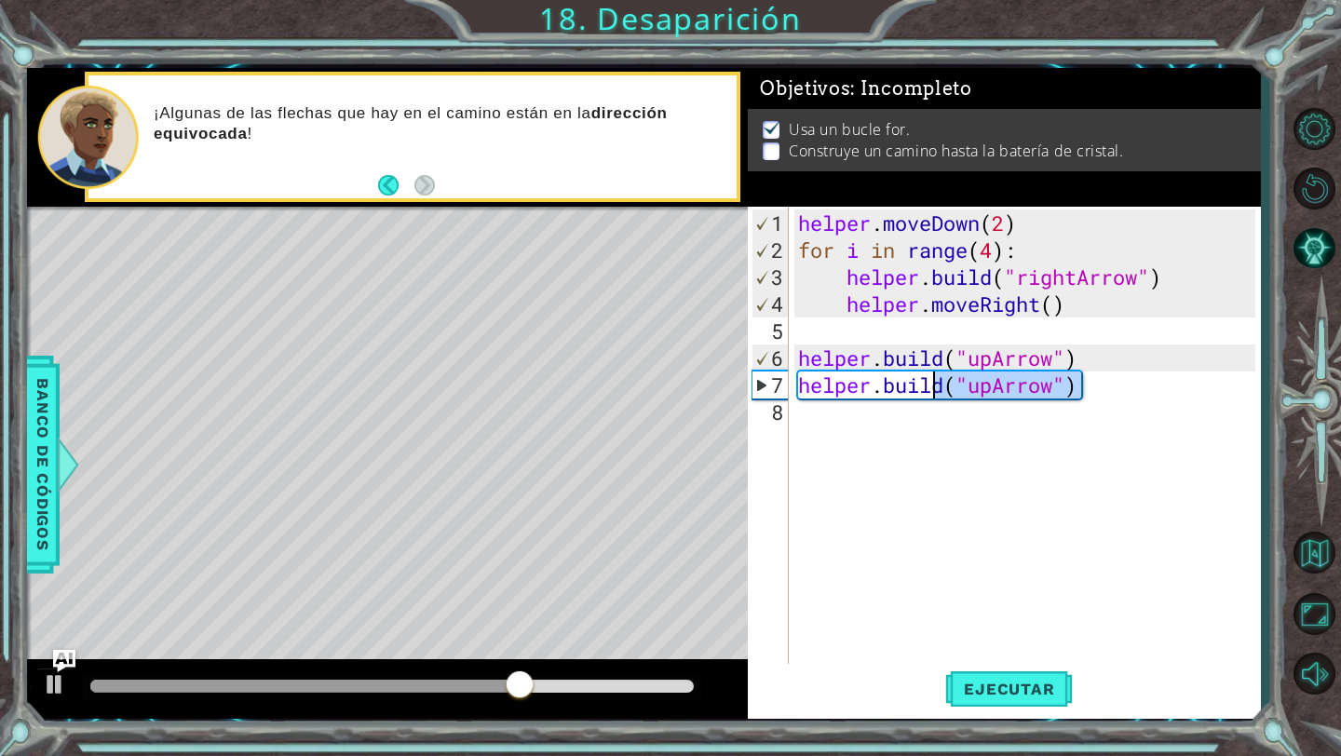
drag, startPoint x: 1099, startPoint y: 373, endPoint x: 934, endPoint y: 380, distance: 164.9
click at [933, 381] on div "helper . moveDown ( 2 ) for i in range ( 4 ) : helper . build ( "rightArrow" ) …" at bounding box center [1029, 466] width 470 height 513
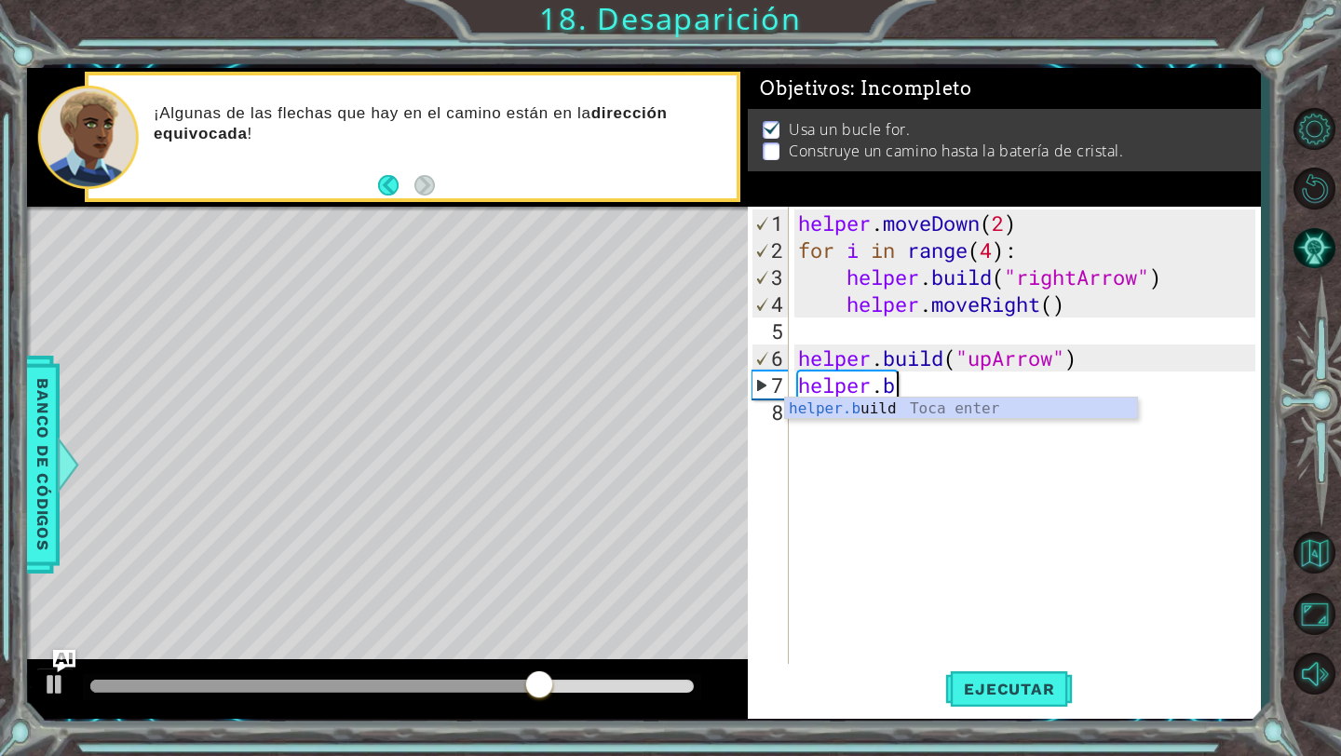
scroll to position [0, 3]
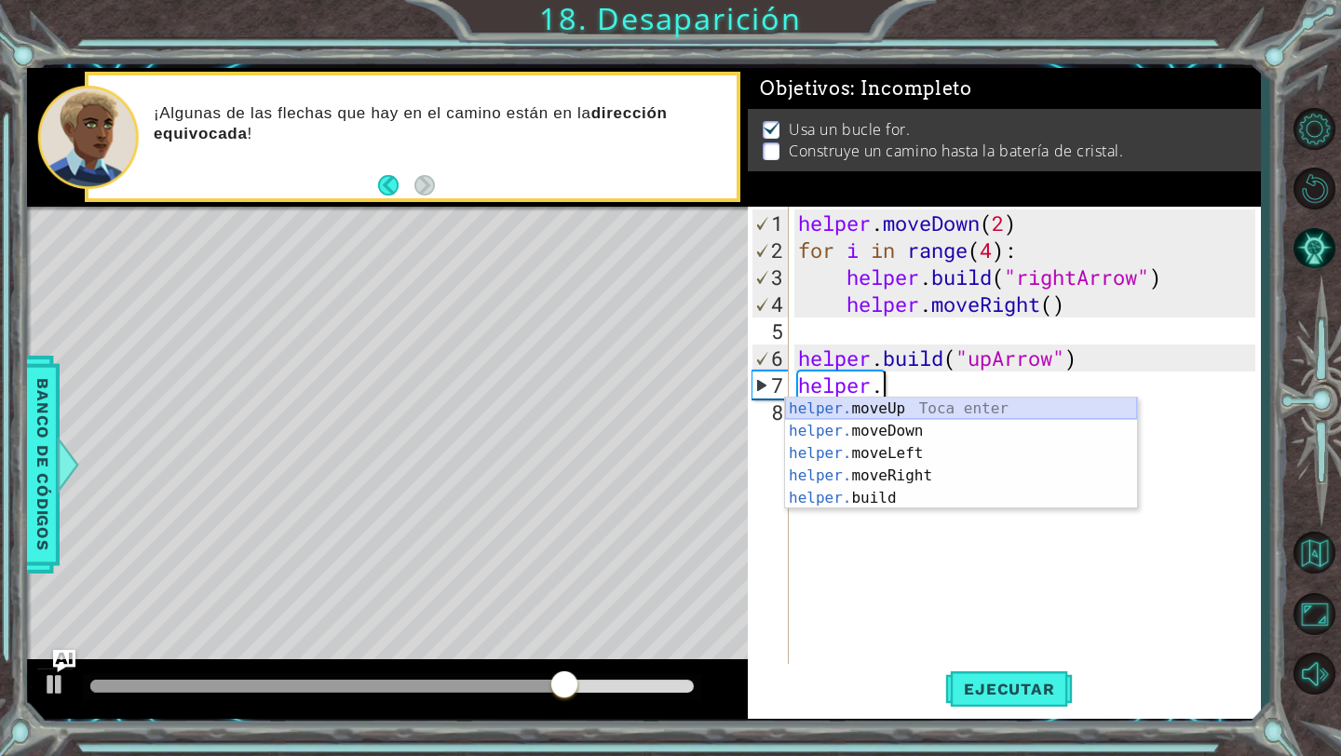
click at [909, 412] on div "helper. moveUp Toca enter helper. moveDown Toca enter helper. moveLeft Toca ent…" at bounding box center [961, 476] width 352 height 156
type textarea "helper.moveUp(1)"
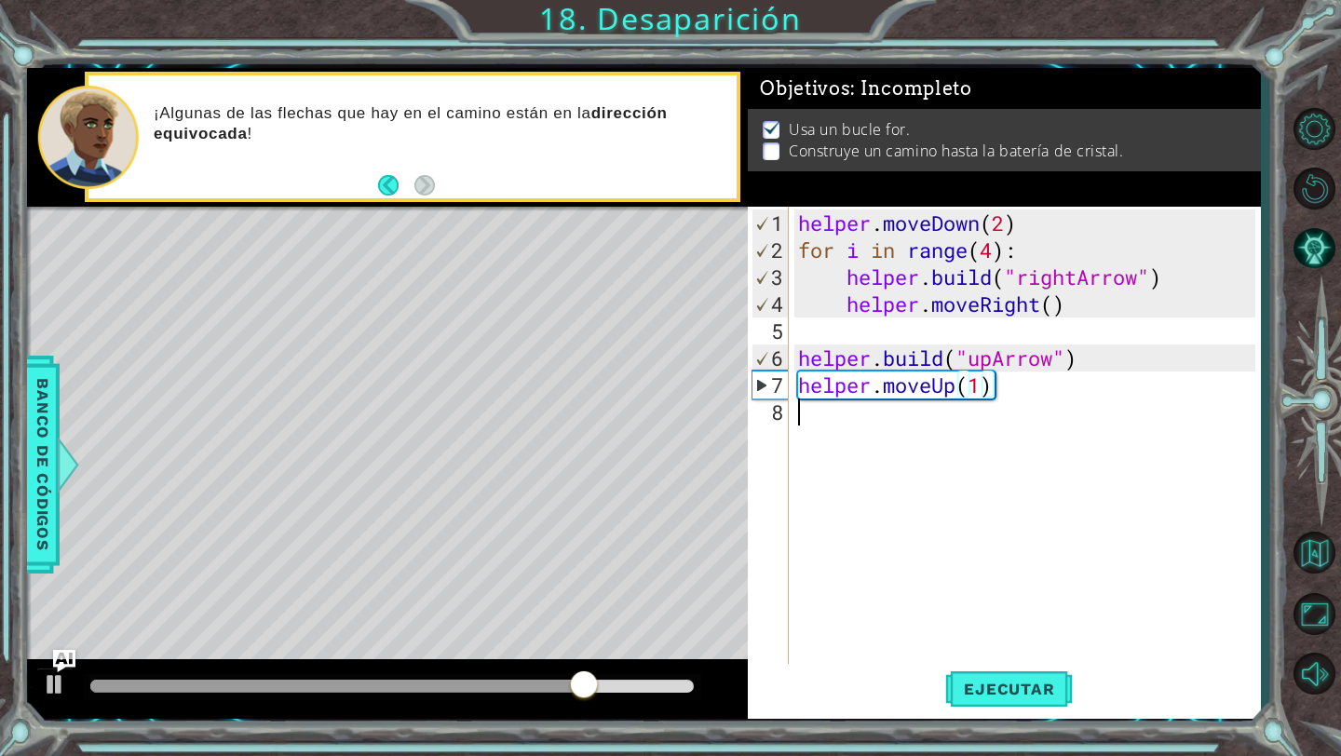
click at [1031, 409] on div "helper . moveDown ( 2 ) for i in range ( 4 ) : helper . build ( "rightArrow" ) …" at bounding box center [1029, 466] width 470 height 513
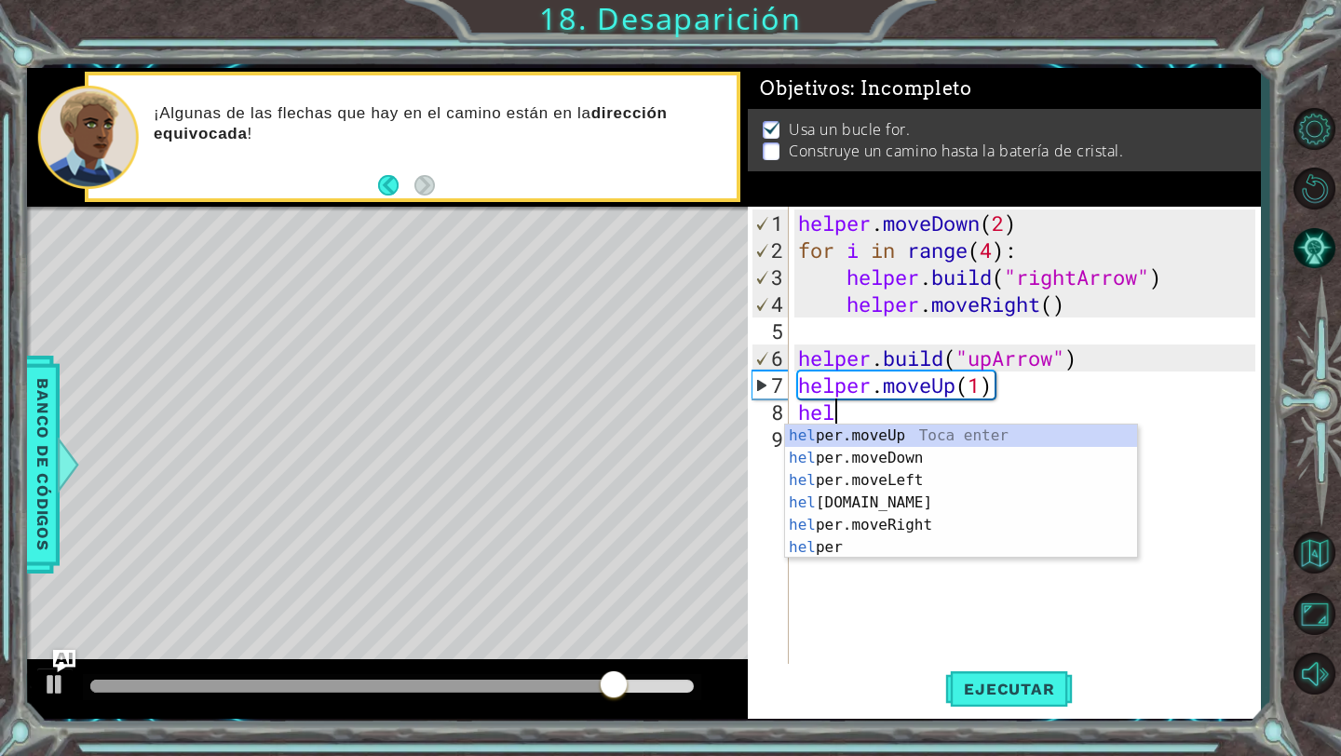
scroll to position [0, 1]
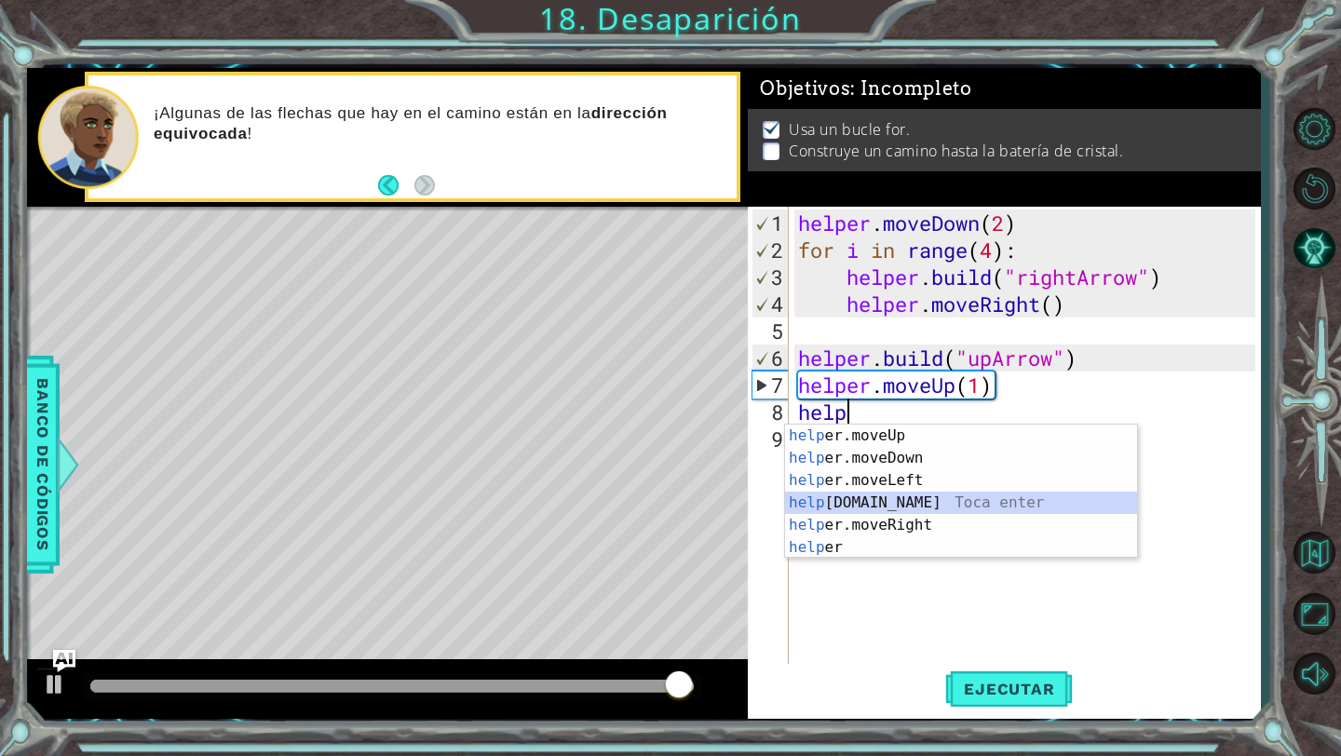
click at [1000, 499] on div "help er.moveUp Toca enter help er.moveDown Toca enter help er.moveLeft Toca ent…" at bounding box center [961, 514] width 352 height 179
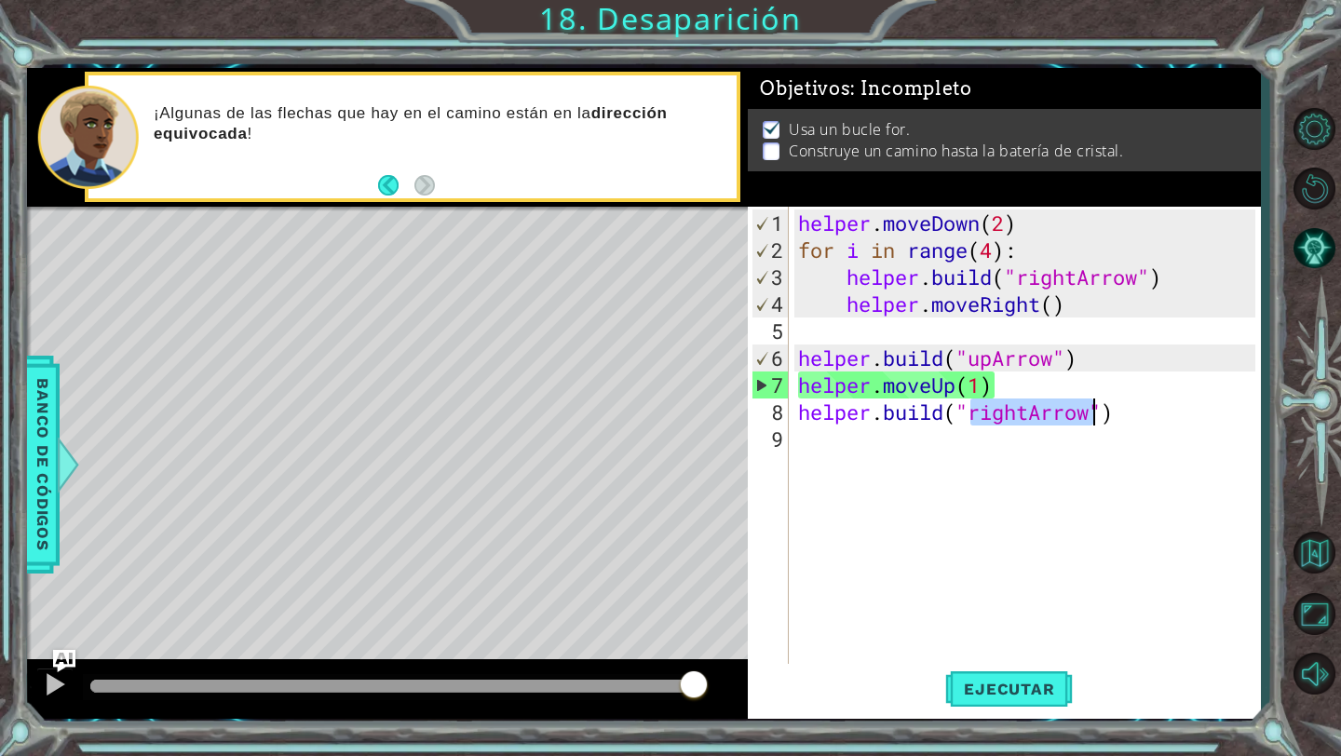
click at [1001, 416] on div "helper . moveDown ( 2 ) for i in range ( 4 ) : helper . build ( "rightArrow" ) …" at bounding box center [1029, 466] width 470 height 513
click at [1021, 416] on div "helper . moveDown ( 2 ) for i in range ( 4 ) : helper . build ( "rightArrow" ) …" at bounding box center [1029, 466] width 470 height 513
click at [1028, 422] on div "helper . moveDown ( 2 ) for i in range ( 4 ) : helper . build ( "rightArrow" ) …" at bounding box center [1029, 466] width 470 height 513
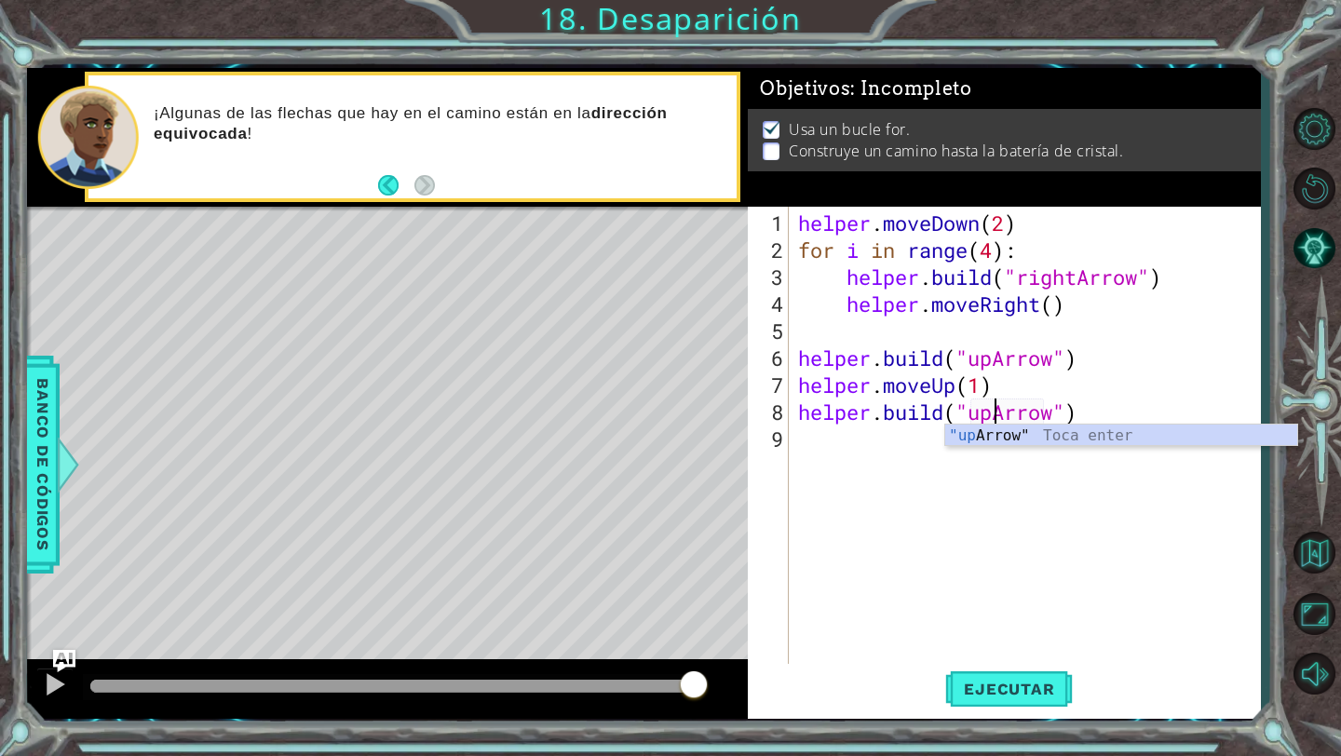
scroll to position [0, 8]
type textarea "[DOMAIN_NAME]("upArrow")"
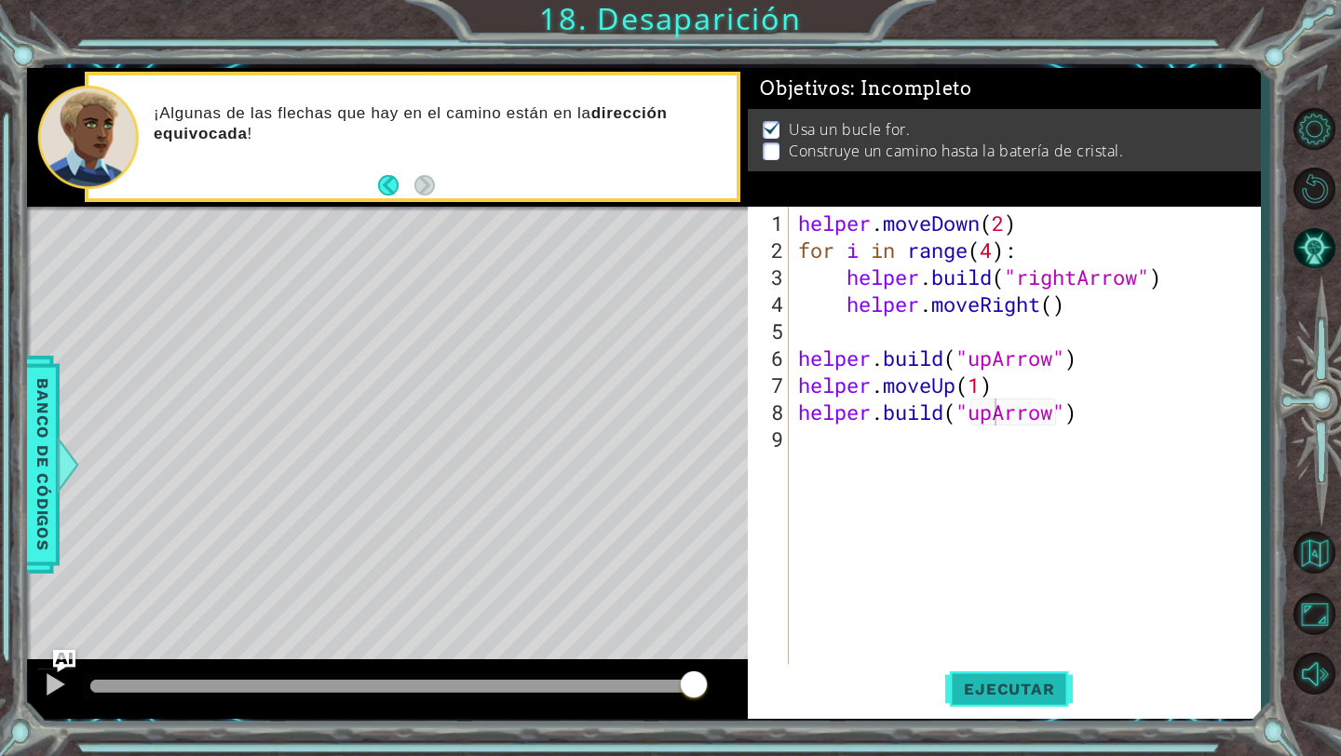
click at [1034, 693] on span "Ejecutar" at bounding box center [1009, 689] width 128 height 19
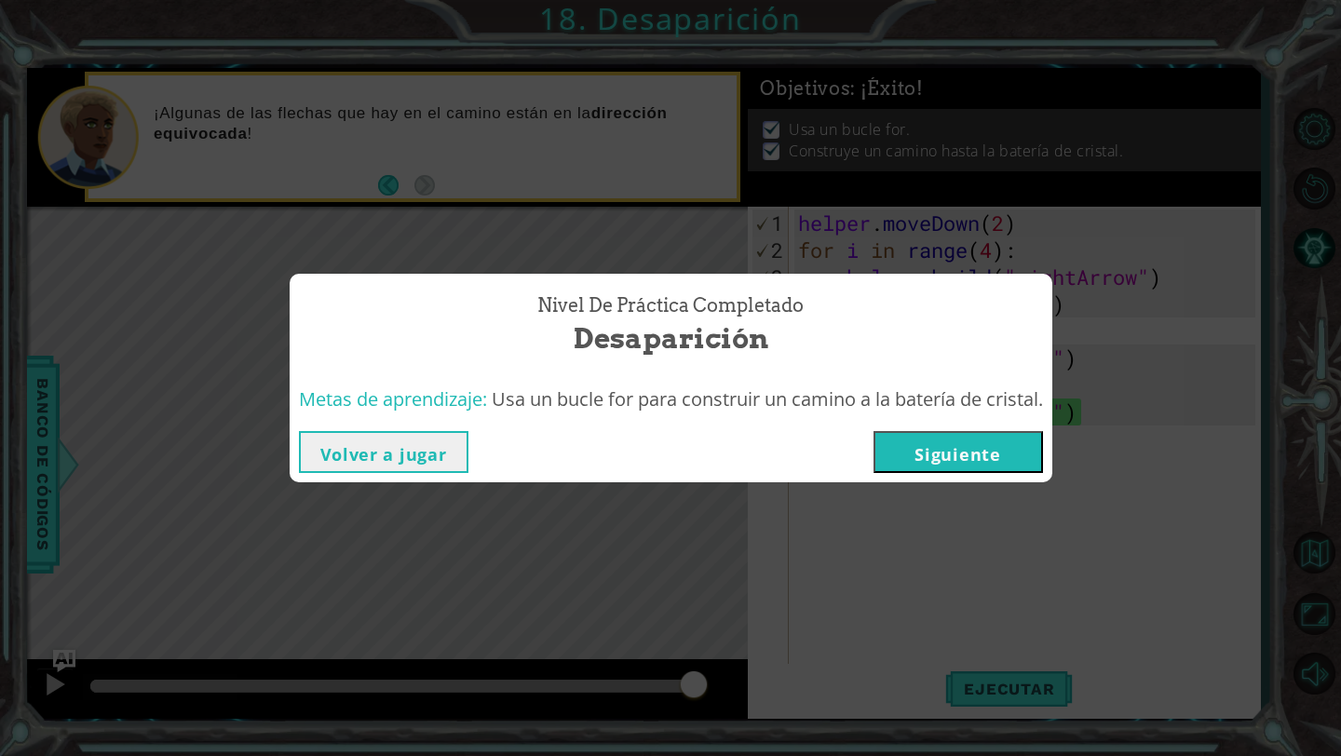
click at [1026, 460] on button "Siguiente" at bounding box center [957, 452] width 169 height 42
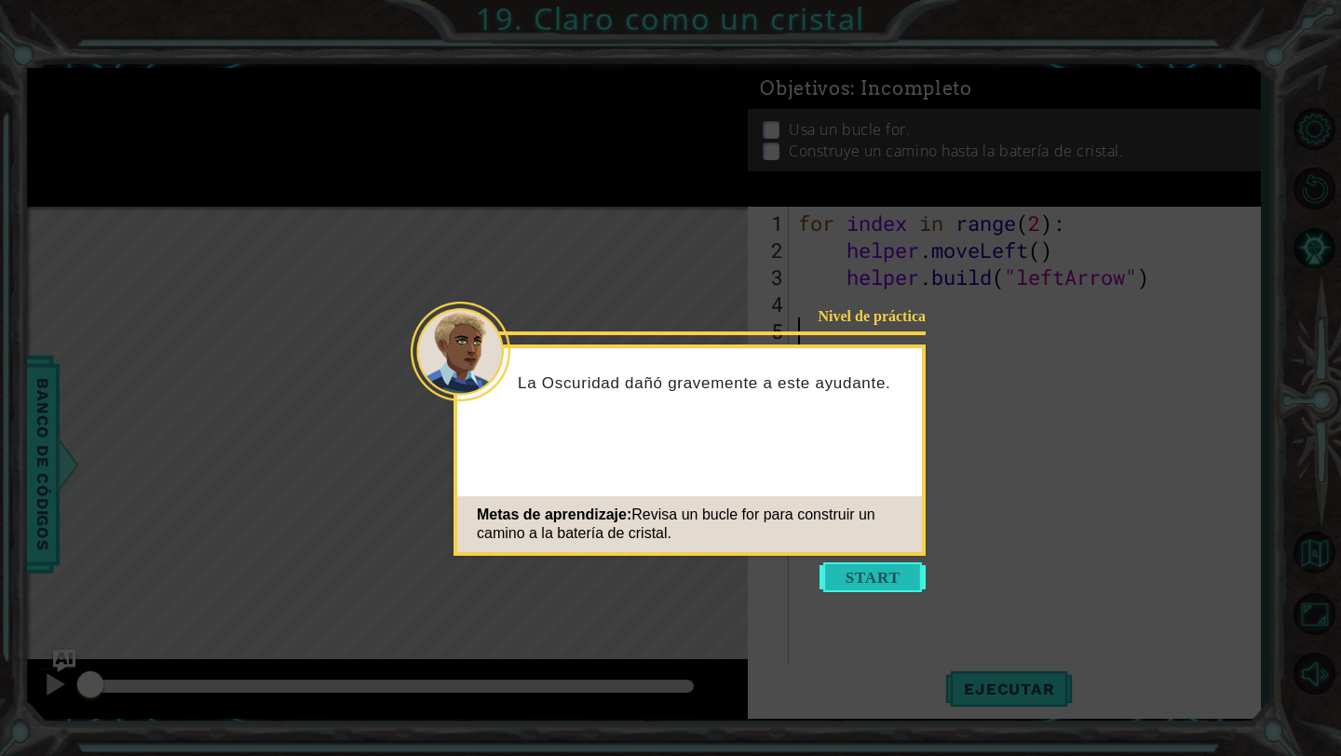
click at [861, 587] on button "Start" at bounding box center [872, 577] width 106 height 30
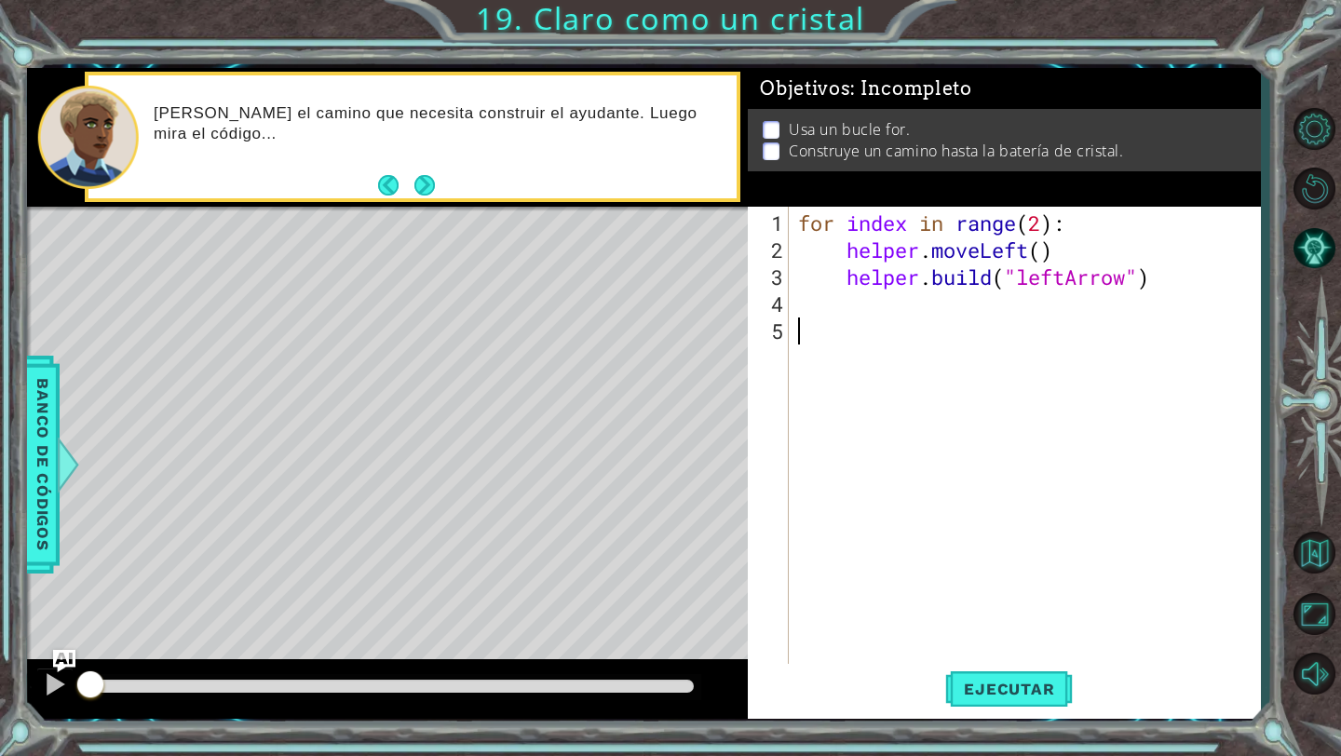
click at [1050, 219] on div "for index in range ( 2 ) : helper . moveLeft ( ) helper . build ( "leftArrow" )" at bounding box center [1029, 466] width 470 height 513
click at [1041, 228] on div "for index in range ( 2 ) : helper . moveLeft ( ) helper . build ( "leftArrow" )" at bounding box center [1029, 466] width 470 height 513
type textarea "for index in range(4):"
click at [1052, 696] on span "Ejecutar" at bounding box center [1009, 689] width 128 height 19
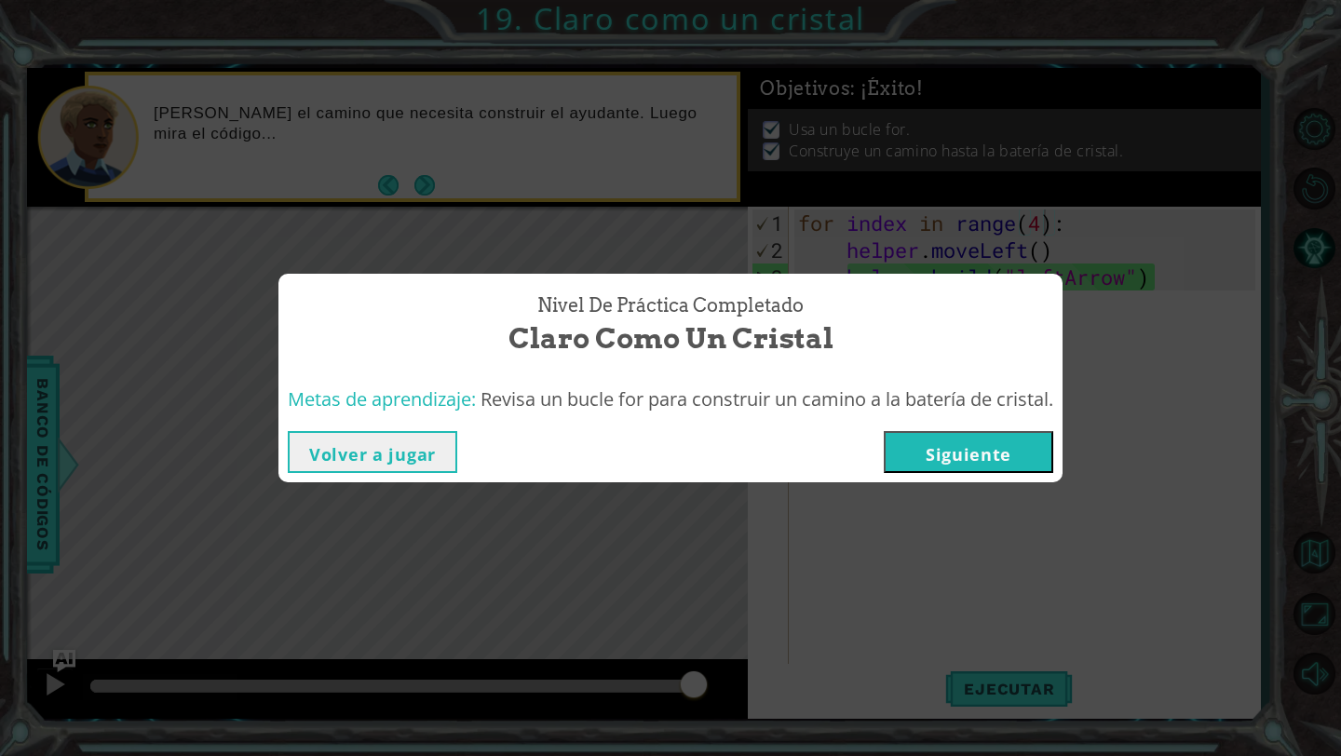
click at [999, 462] on button "Siguiente" at bounding box center [968, 452] width 169 height 42
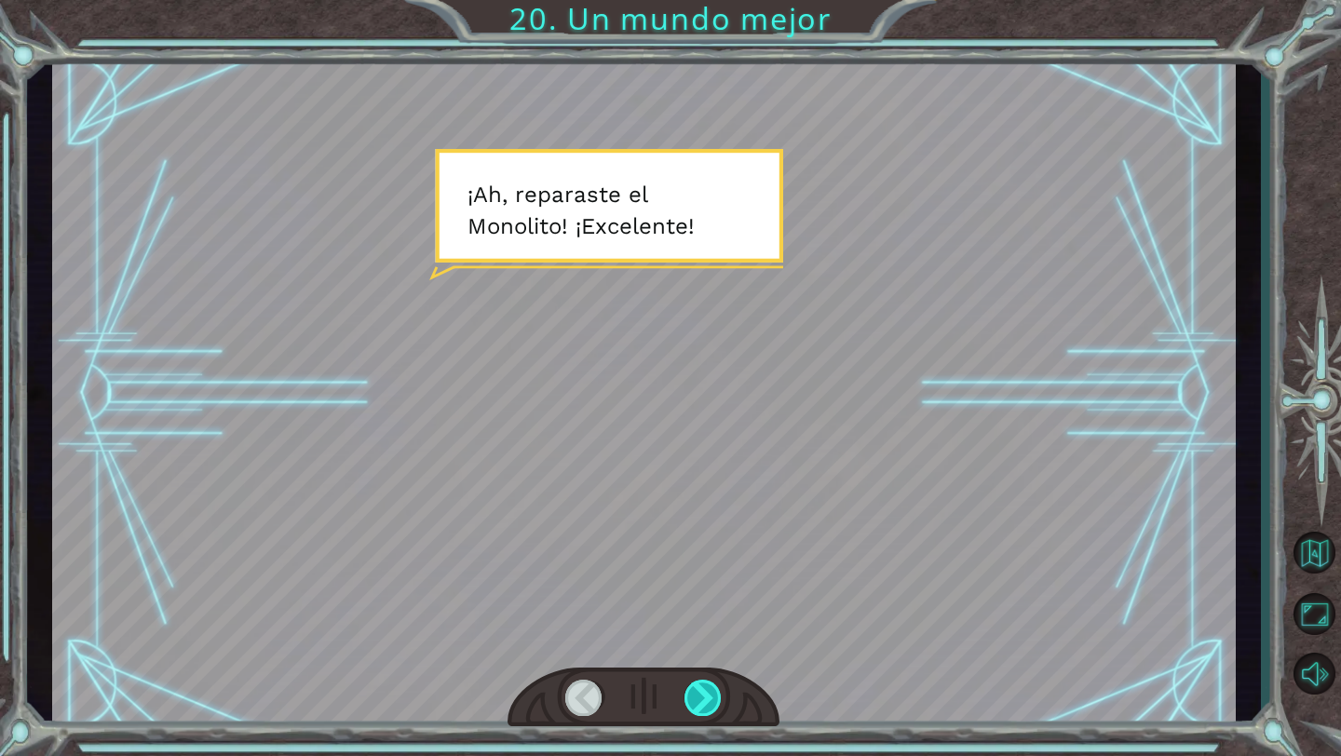
click at [705, 690] on div at bounding box center [703, 698] width 38 height 36
click at [723, 697] on div at bounding box center [643, 698] width 272 height 60
click at [717, 697] on div at bounding box center [703, 698] width 38 height 36
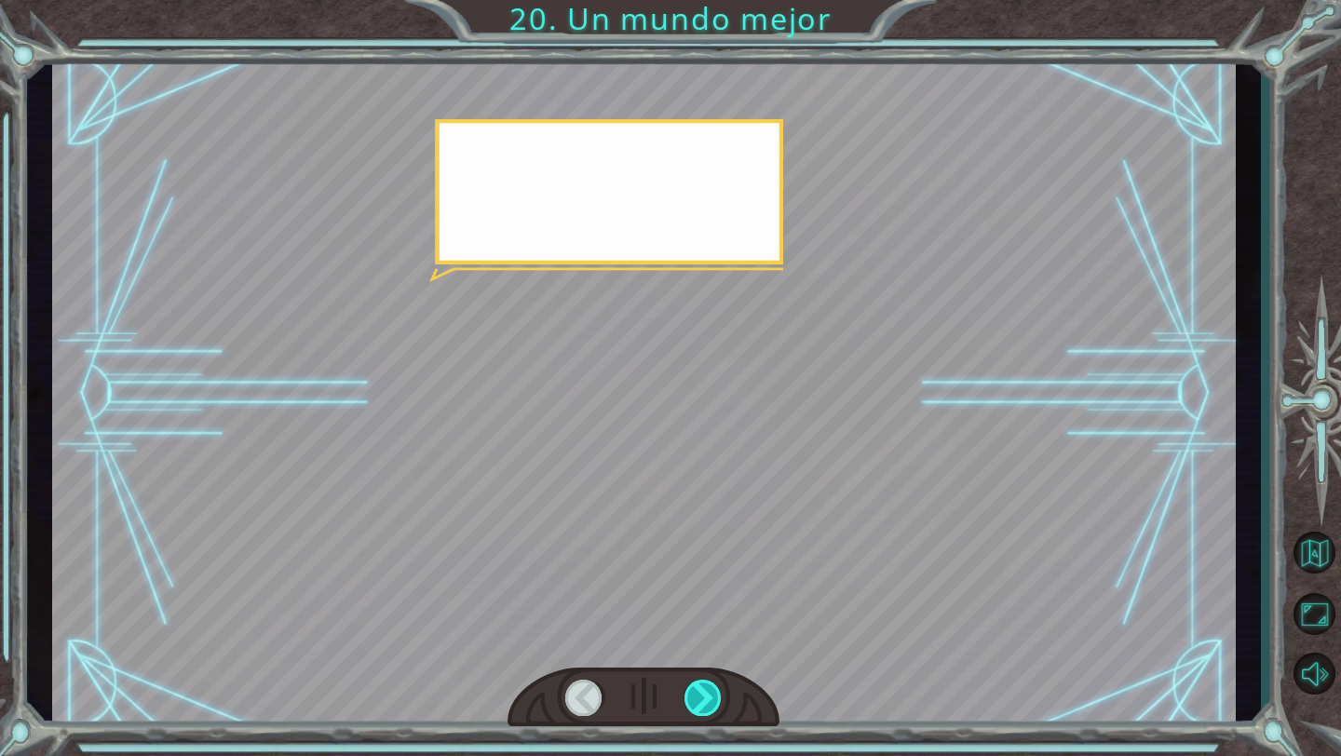
click at [717, 697] on div at bounding box center [703, 698] width 38 height 36
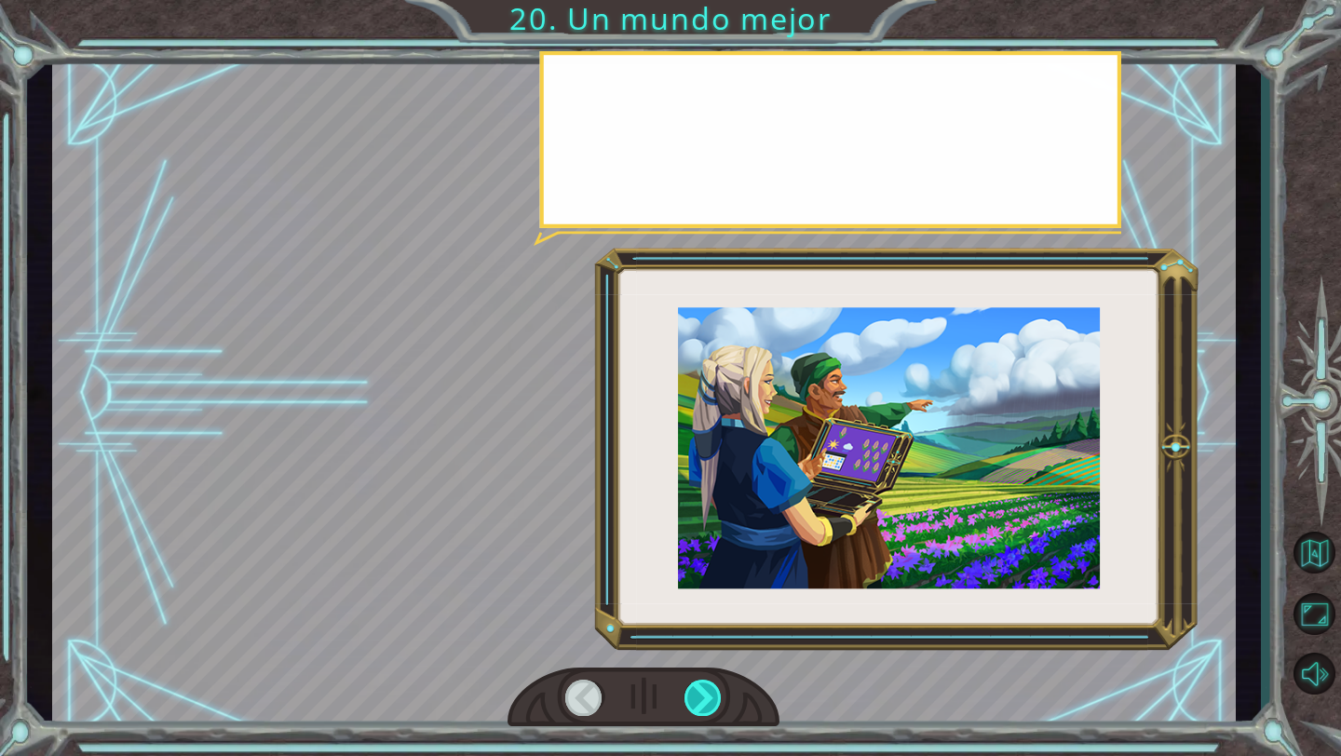
click at [717, 697] on div at bounding box center [703, 698] width 38 height 36
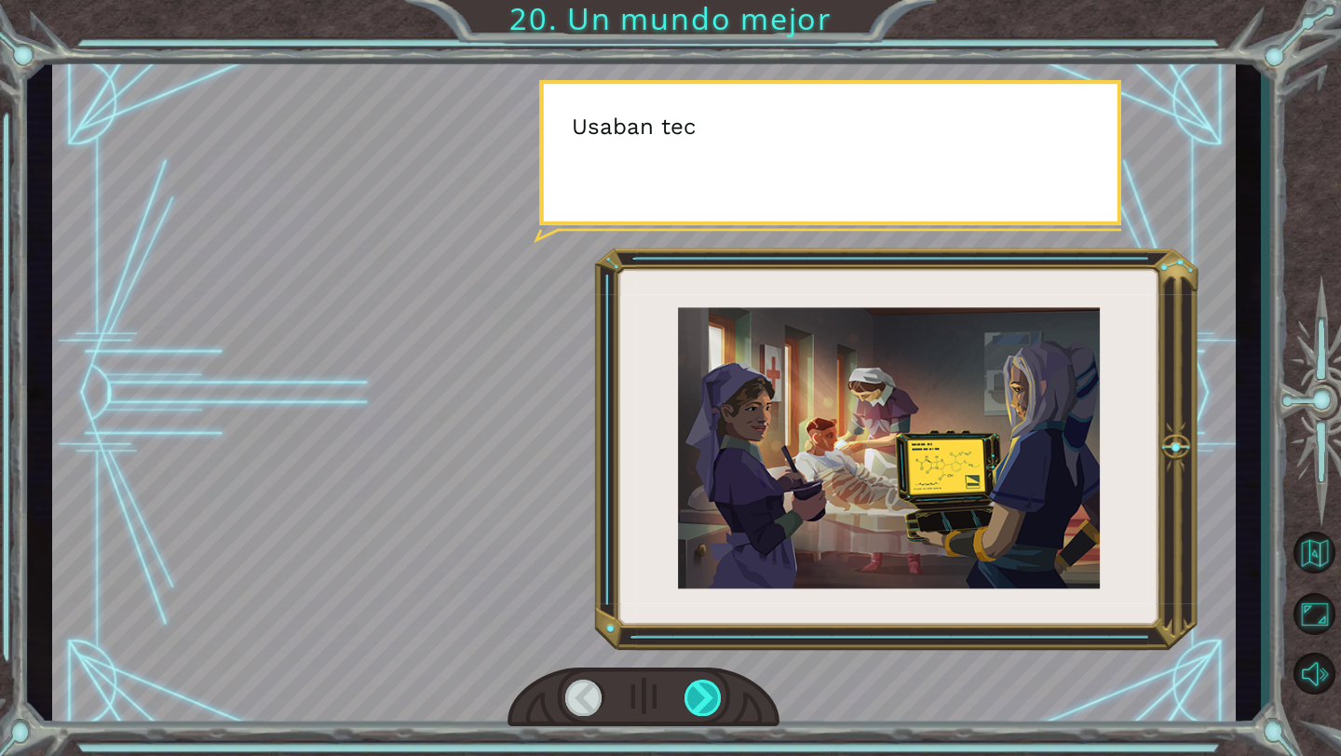
click at [717, 697] on div at bounding box center [703, 698] width 38 height 36
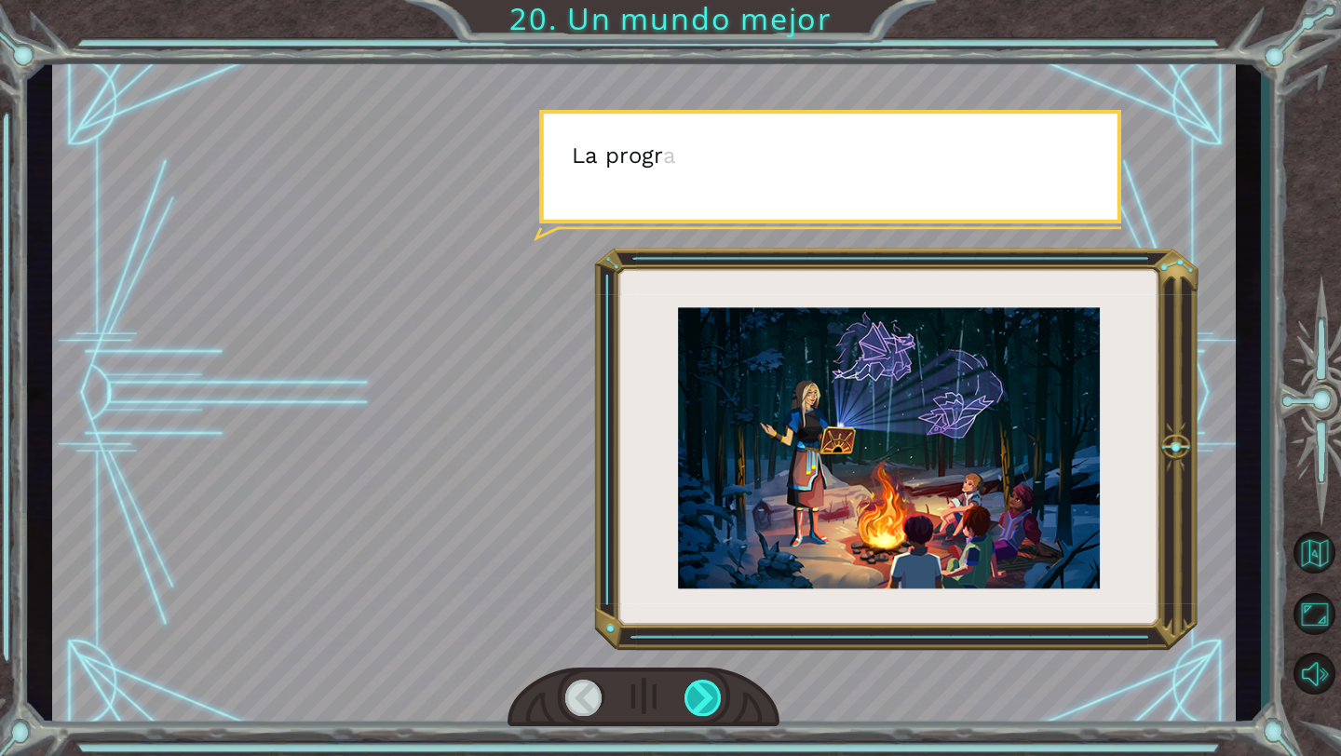
click at [702, 688] on div at bounding box center [703, 698] width 38 height 36
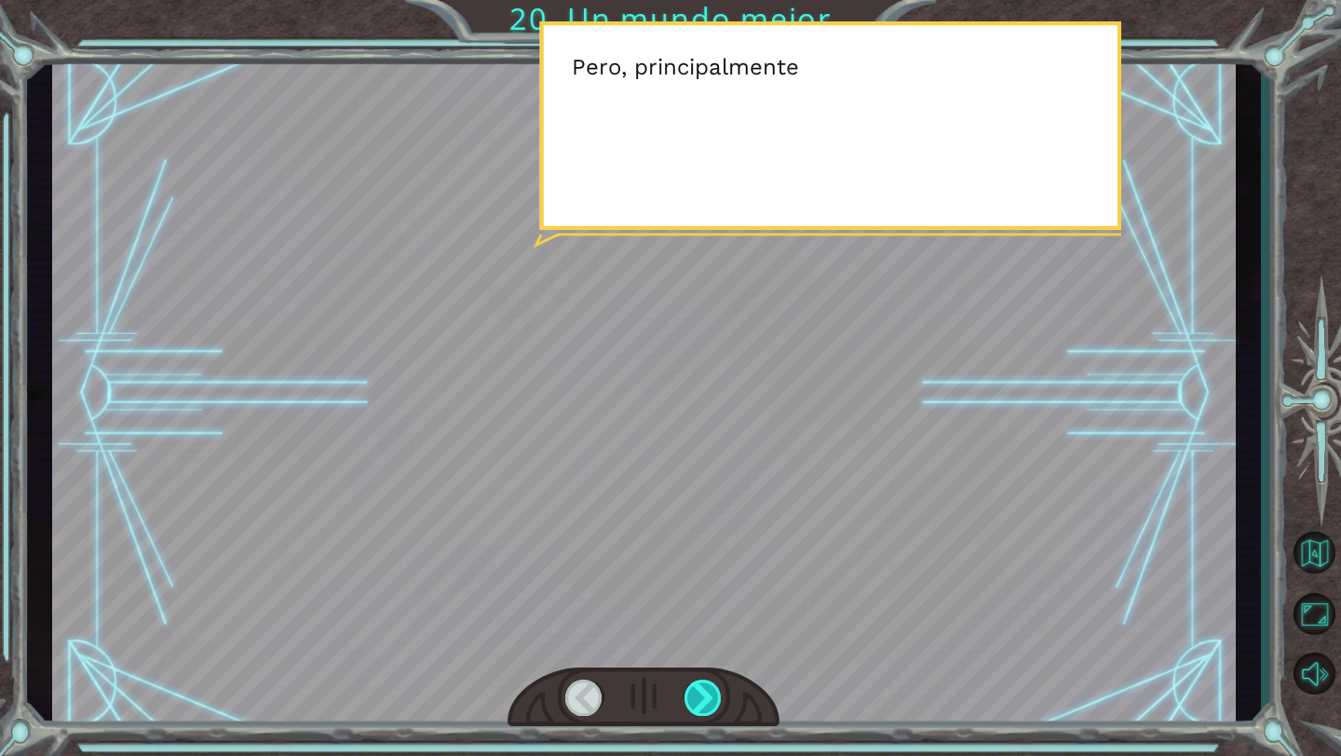
click at [702, 688] on div at bounding box center [703, 698] width 38 height 36
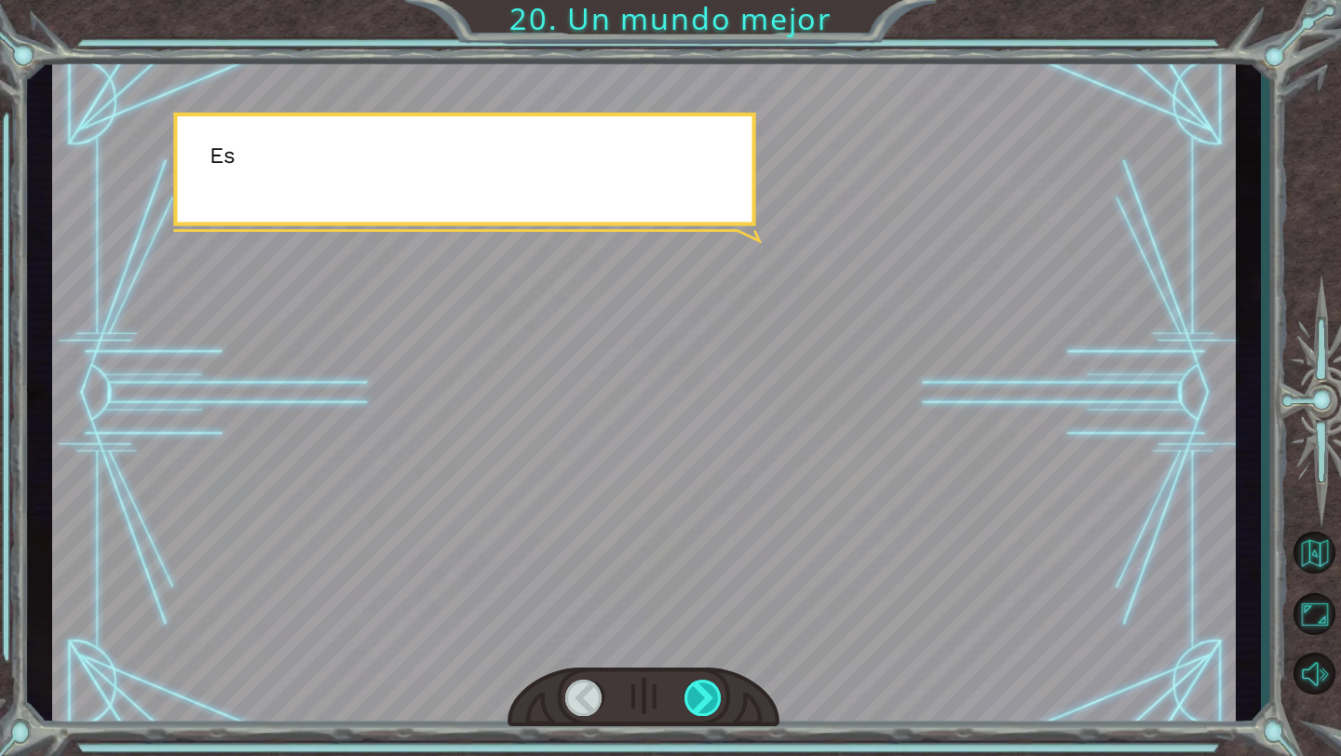
click at [702, 688] on div at bounding box center [703, 698] width 38 height 36
click at [702, 690] on div at bounding box center [703, 698] width 38 height 36
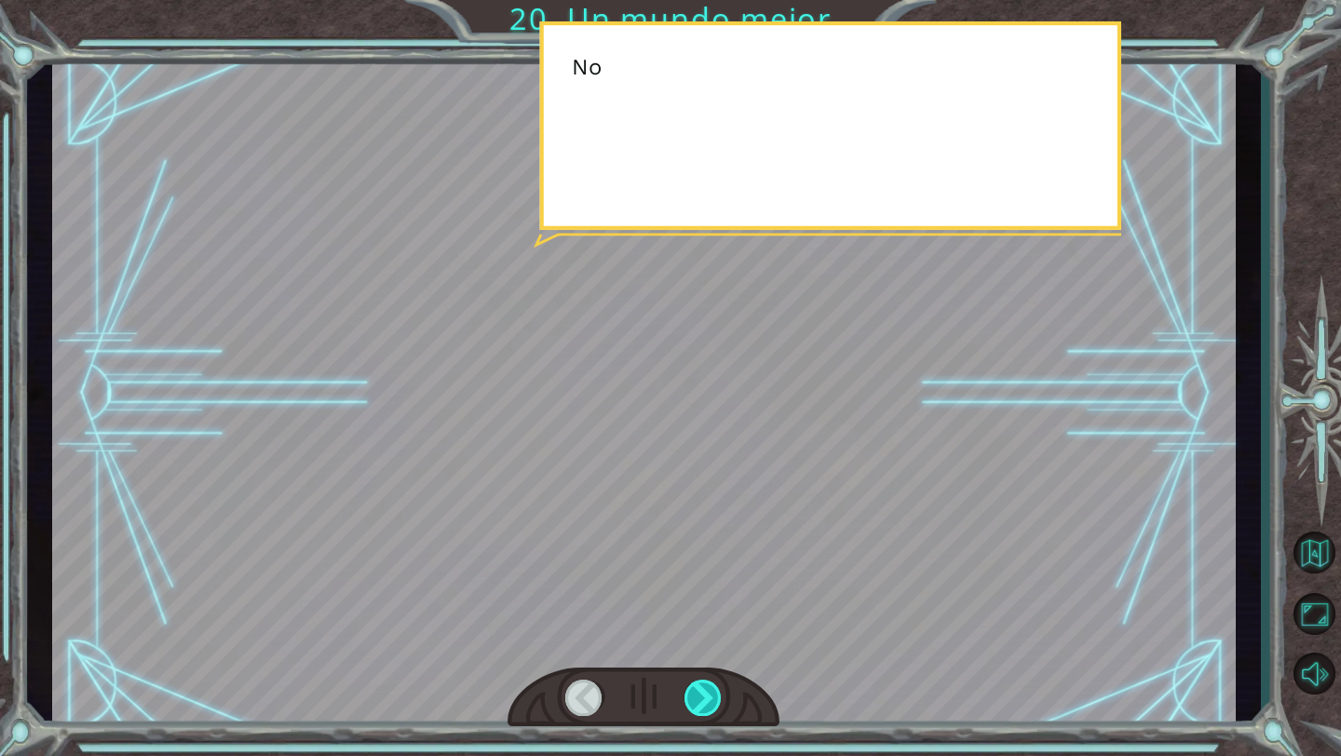
click at [702, 690] on div at bounding box center [703, 698] width 38 height 36
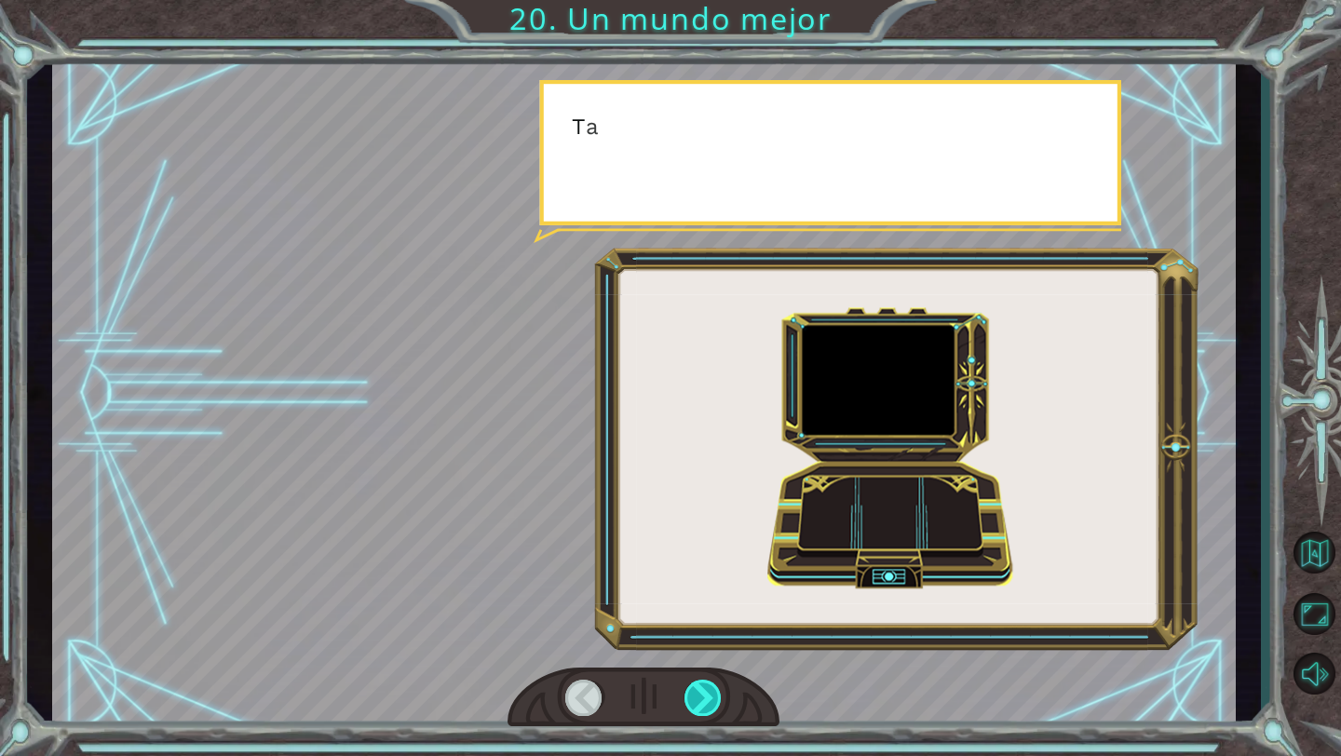
click at [702, 690] on div at bounding box center [703, 698] width 38 height 36
click at [702, 691] on div at bounding box center [703, 698] width 38 height 36
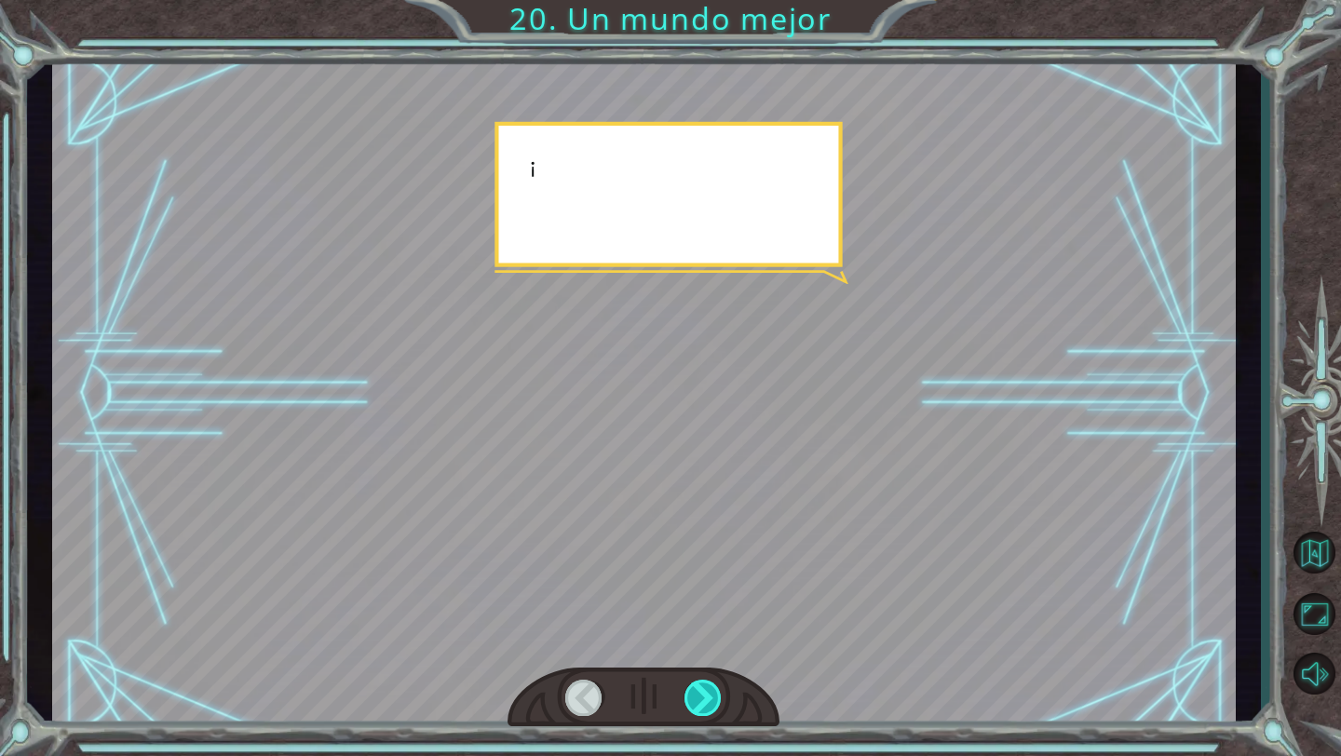
click at [702, 691] on div at bounding box center [703, 698] width 38 height 36
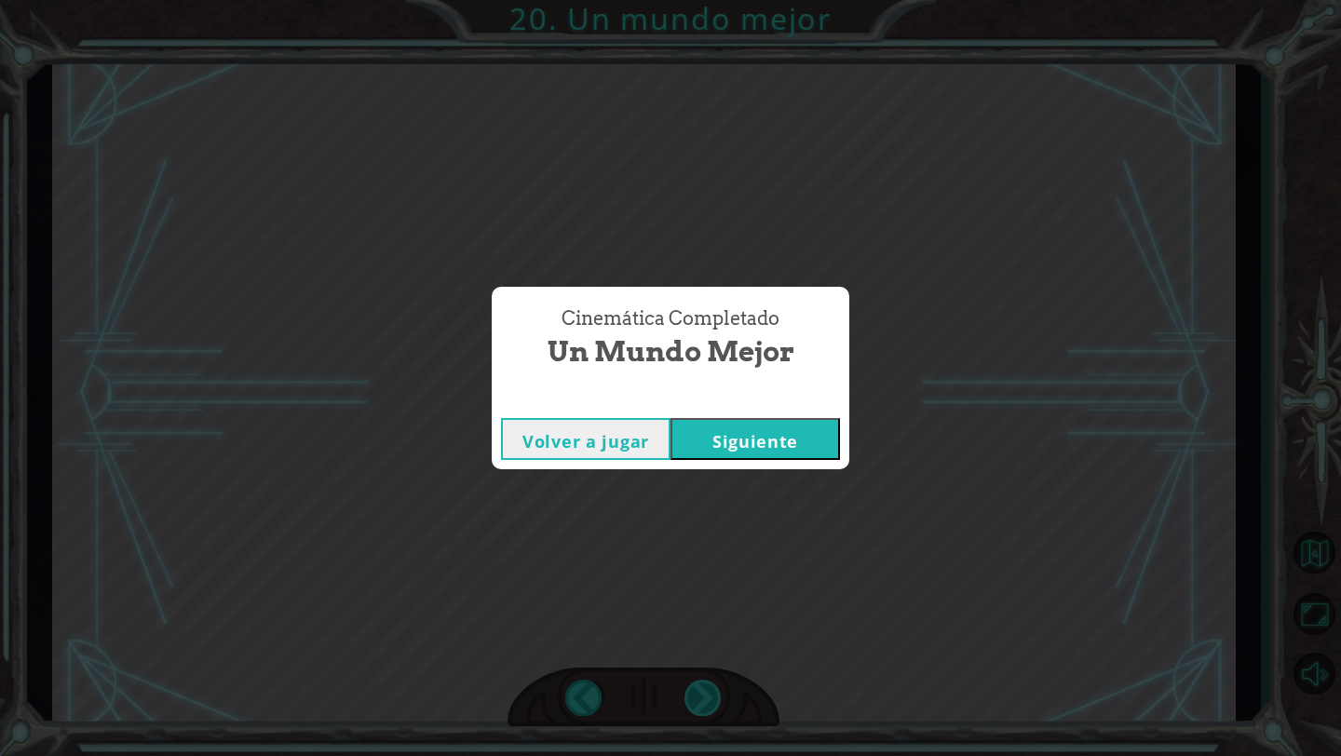
click at [702, 0] on div "¡ A h , r e p a r a s t e e l M o n o l i t o ! ¡ E x c e l e n t e ! Y t o d o…" at bounding box center [670, 0] width 1341 height 0
click at [702, 691] on div "Cinemática Completado Un mundo mejor Volver a jugar [GEOGRAPHIC_DATA]" at bounding box center [670, 378] width 1341 height 756
click at [752, 440] on button "Siguiente" at bounding box center [754, 439] width 169 height 42
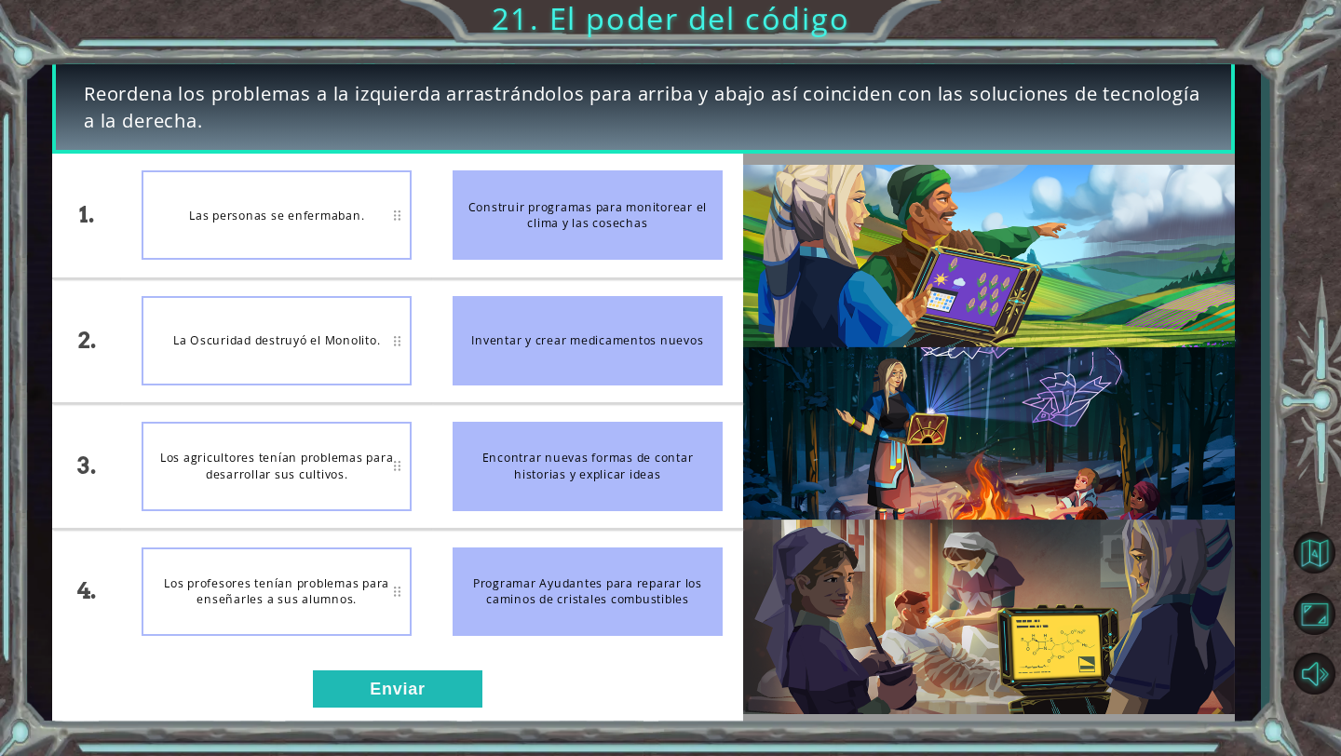
click at [561, 464] on div "Encontrar nuevas formas de contar historias y explicar ideas" at bounding box center [588, 466] width 270 height 89
click at [410, 686] on button "Enviar" at bounding box center [397, 688] width 169 height 37
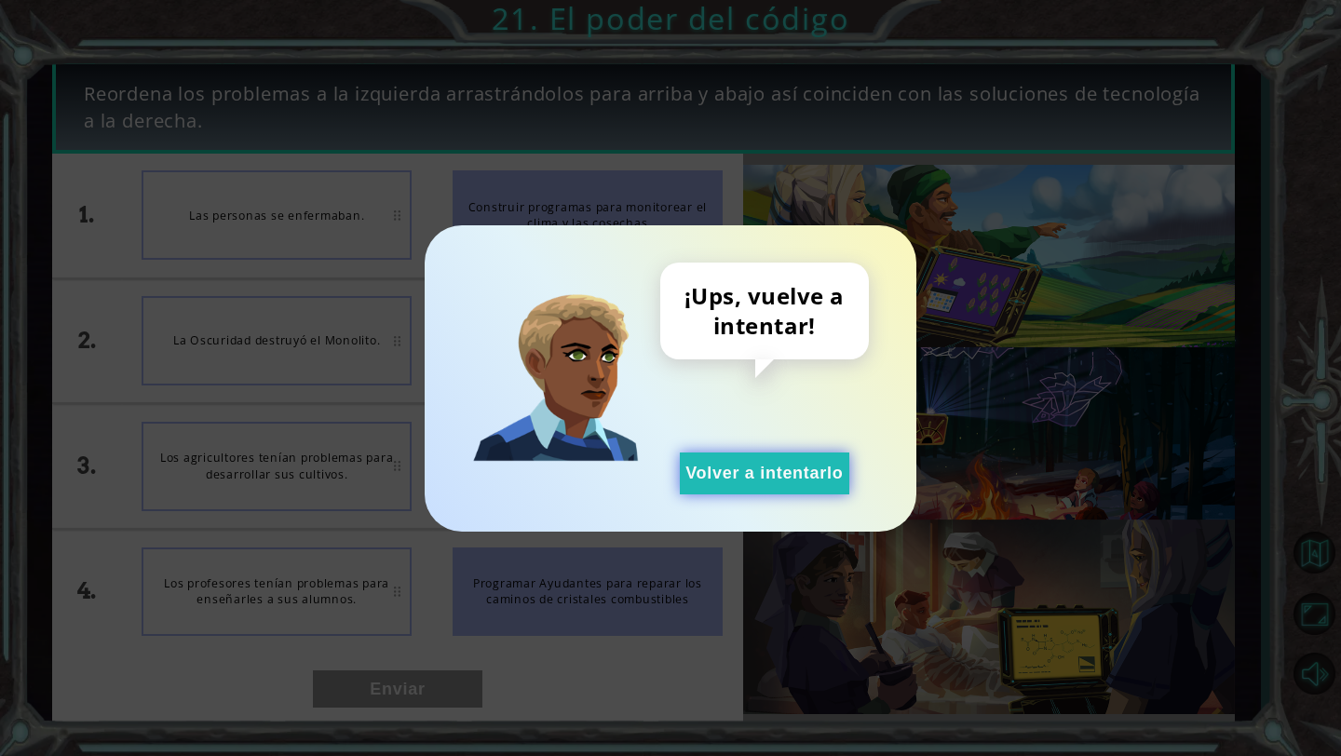
click at [800, 483] on button "Volver a intentarlo" at bounding box center [764, 474] width 169 height 42
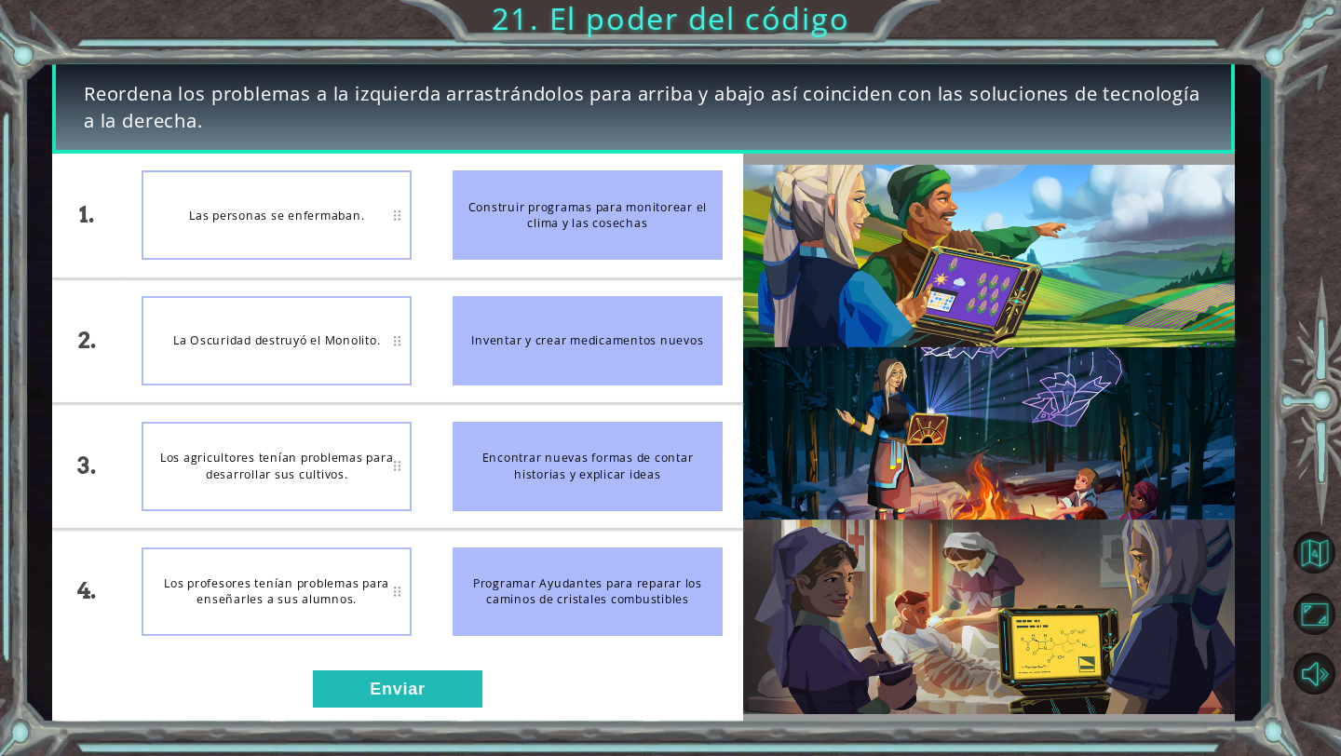
click at [308, 208] on div "Las personas se enfermaban." at bounding box center [277, 214] width 270 height 89
click at [575, 232] on div "Construir programas para monitorear el clima y las cosechas" at bounding box center [588, 214] width 270 height 89
click at [314, 317] on div "La Oscuridad destruyó el Monolito." at bounding box center [277, 340] width 270 height 89
drag, startPoint x: 281, startPoint y: 317, endPoint x: 362, endPoint y: 324, distance: 81.4
click at [362, 324] on div "1. 2. 3. 4. Las personas se enfermaban. La Oscuridad destruyó el Monolito. Los …" at bounding box center [397, 404] width 691 height 500
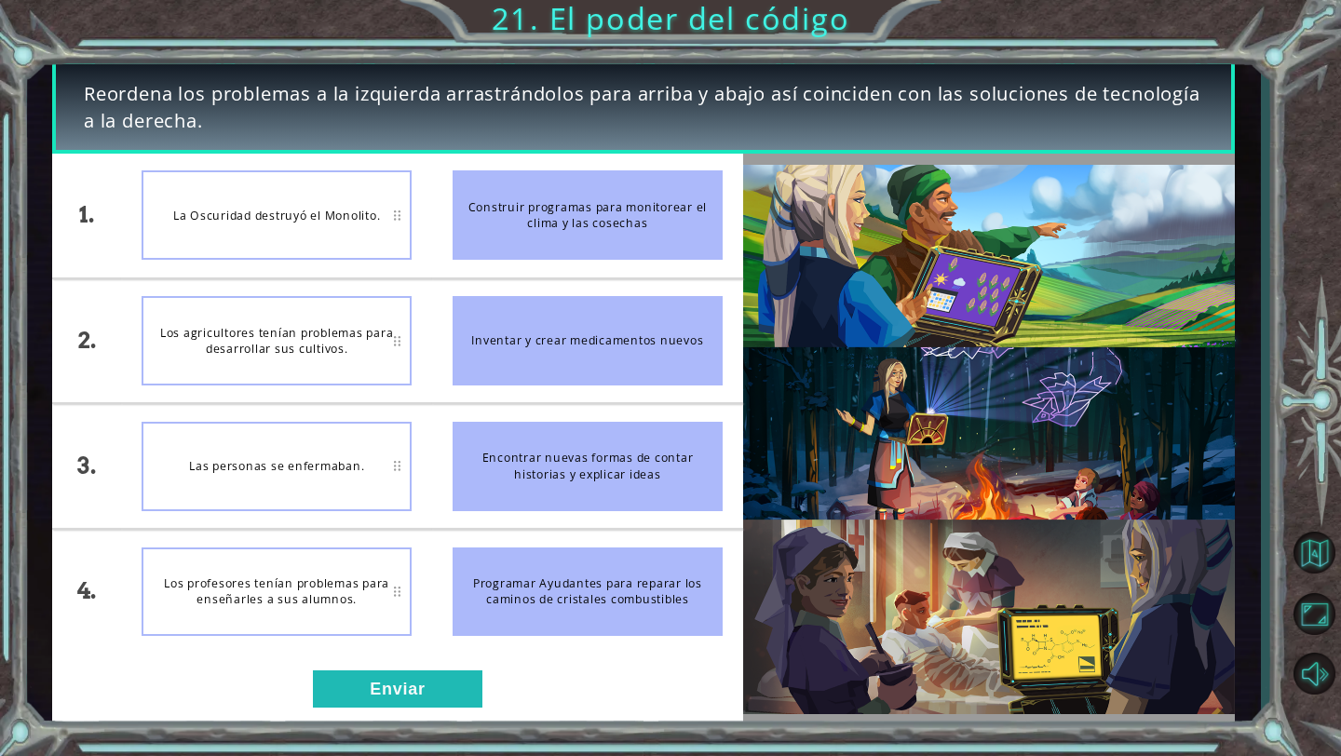
click at [399, 658] on div "1. 2. 3. 4. La Oscuridad destruyó el Monolito. Los agricultores tenían problema…" at bounding box center [397, 440] width 691 height 572
click at [401, 686] on button "Enviar" at bounding box center [397, 688] width 169 height 37
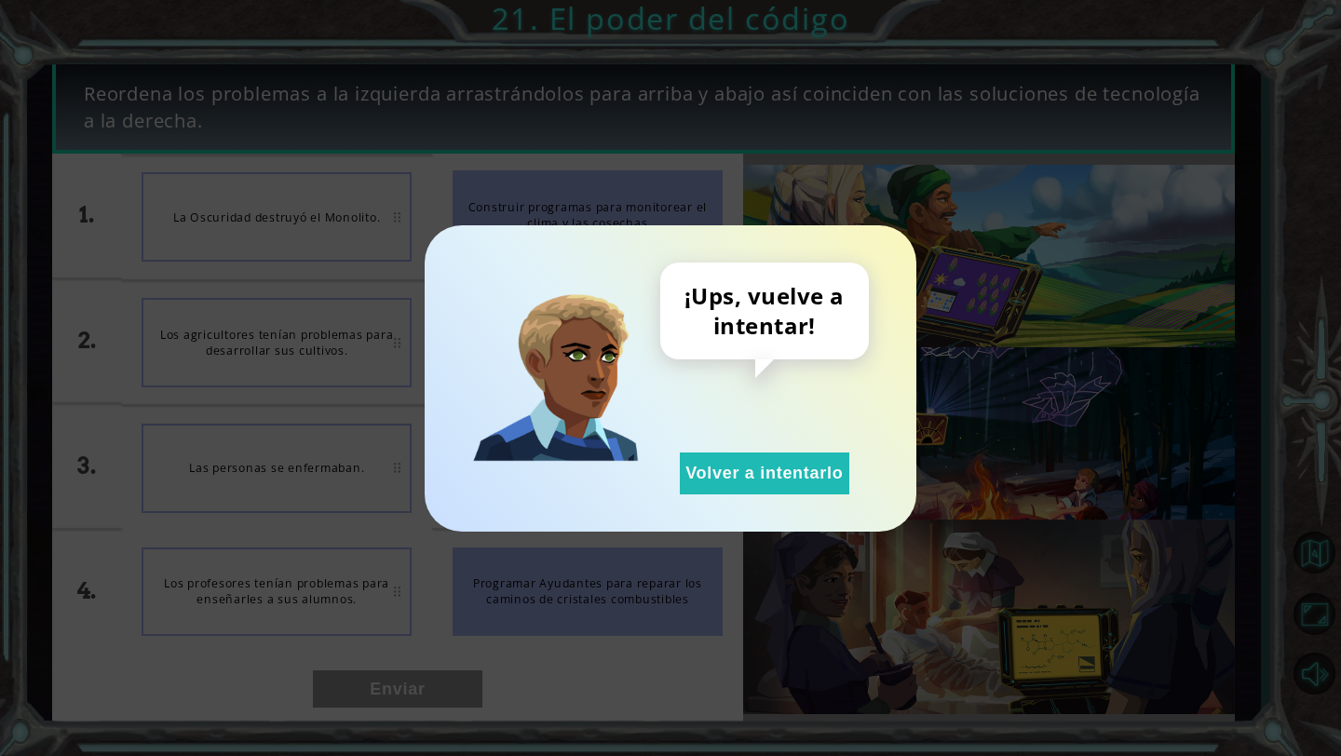
click at [838, 494] on div "¡Ups, vuelve a intentar! Volver a intentarlo" at bounding box center [671, 378] width 492 height 306
click at [820, 488] on button "Volver a intentarlo" at bounding box center [764, 474] width 169 height 42
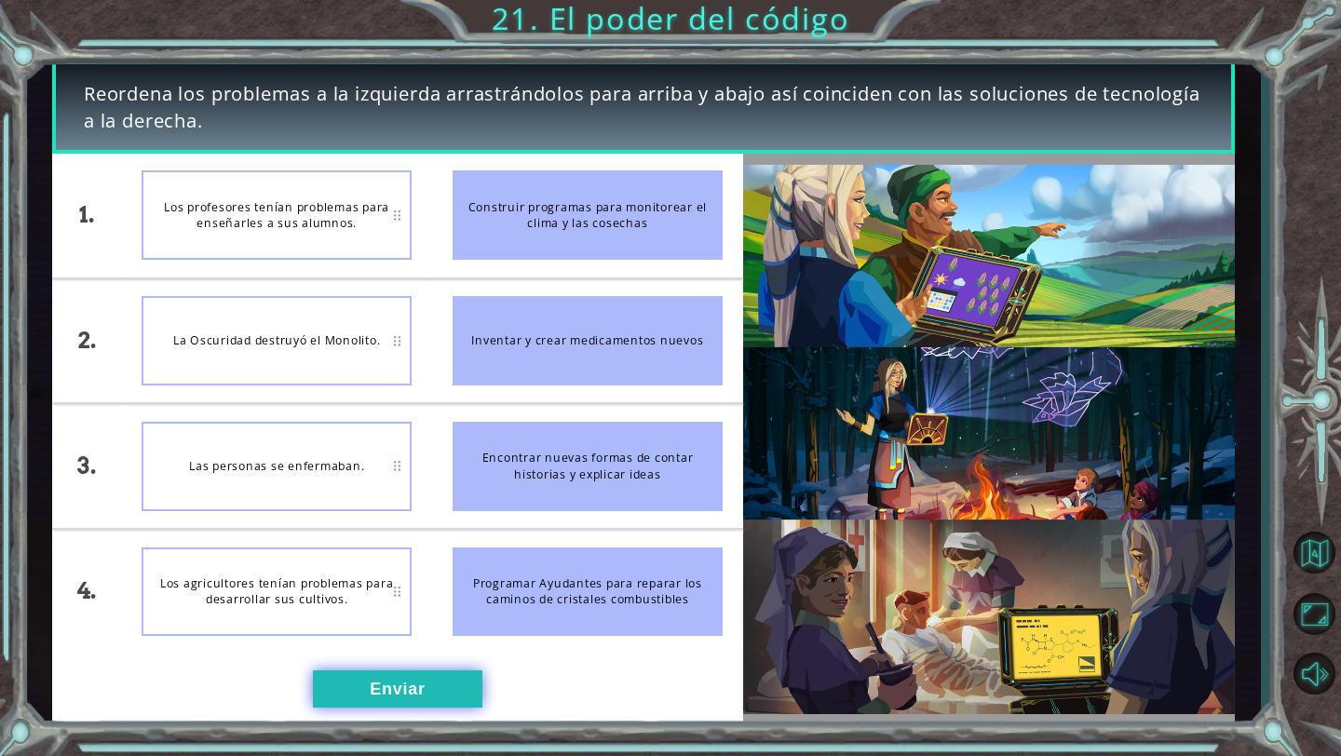
click at [355, 687] on button "Enviar" at bounding box center [397, 688] width 169 height 37
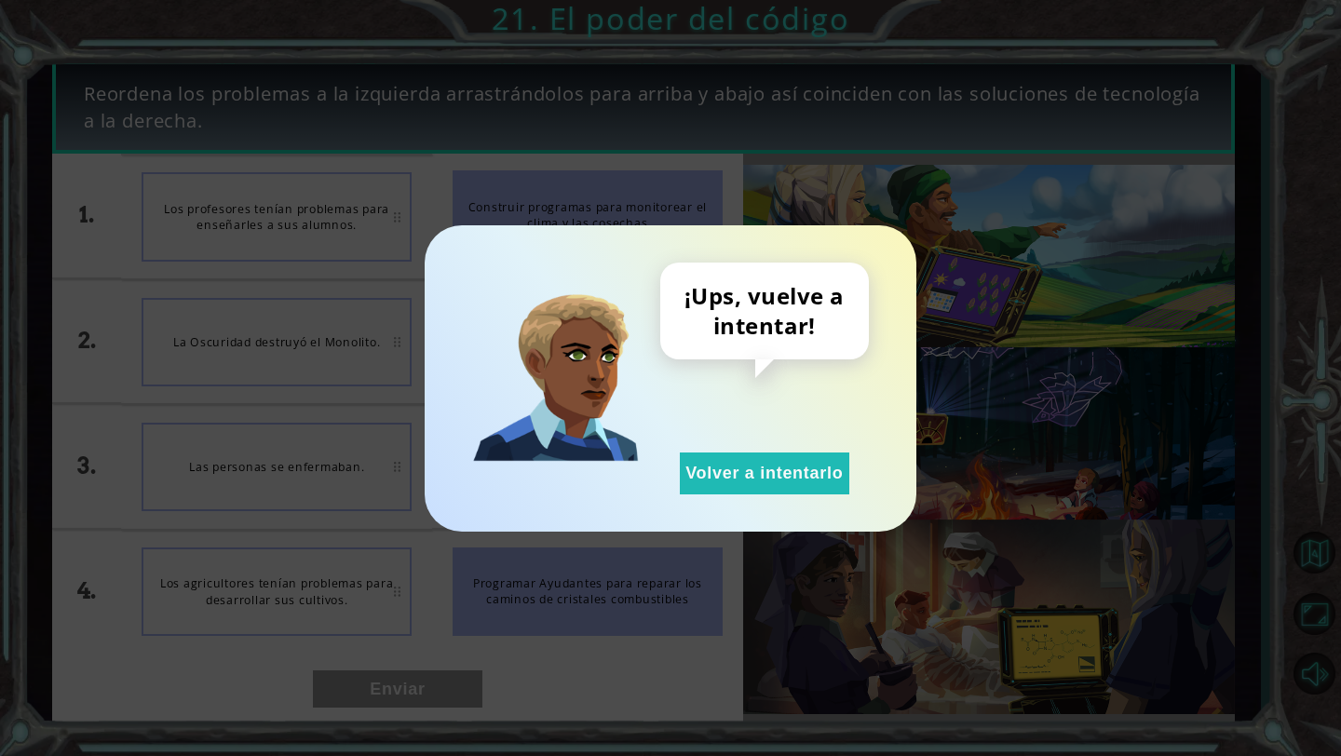
click at [801, 505] on div "¡Ups, vuelve a intentar! Volver a intentarlo" at bounding box center [671, 378] width 492 height 306
click at [788, 476] on button "Volver a intentarlo" at bounding box center [764, 474] width 169 height 42
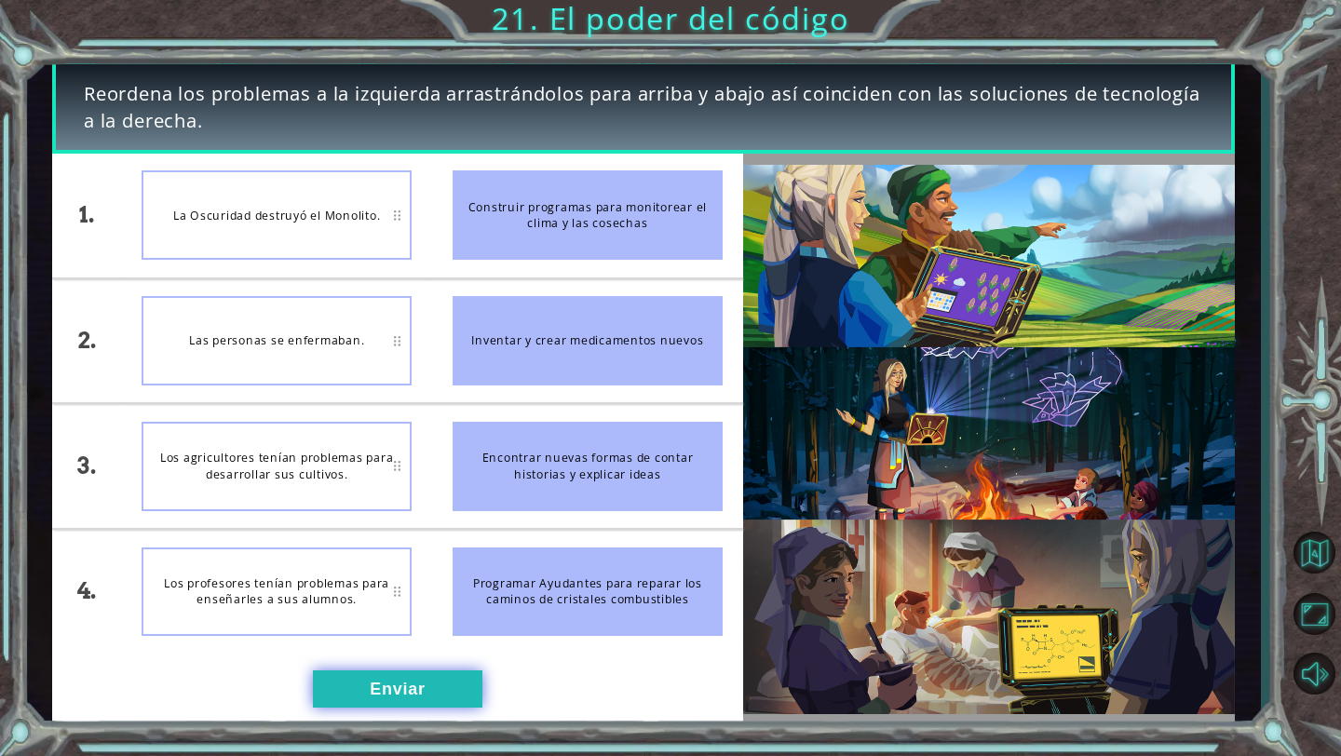
click at [412, 687] on button "Enviar" at bounding box center [397, 688] width 169 height 37
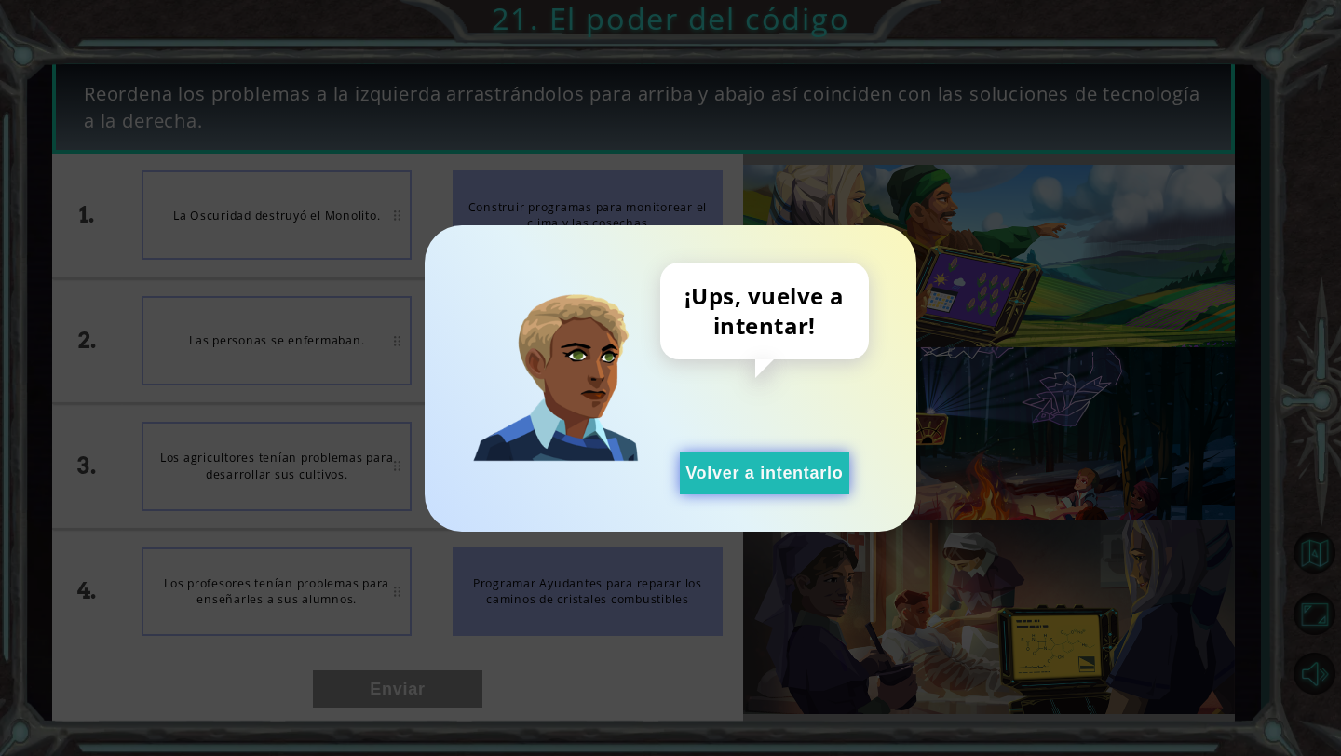
click at [708, 472] on button "Volver a intentarlo" at bounding box center [764, 474] width 169 height 42
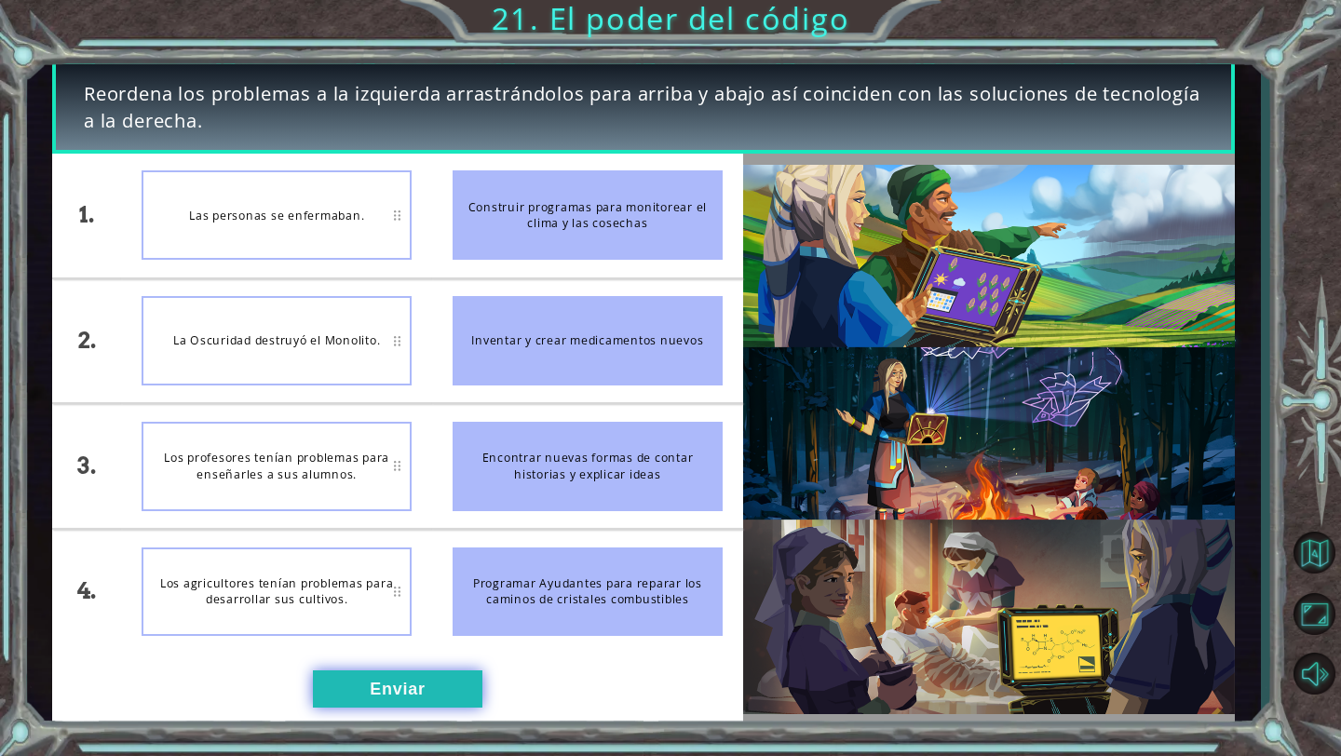
click at [396, 684] on button "Enviar" at bounding box center [397, 688] width 169 height 37
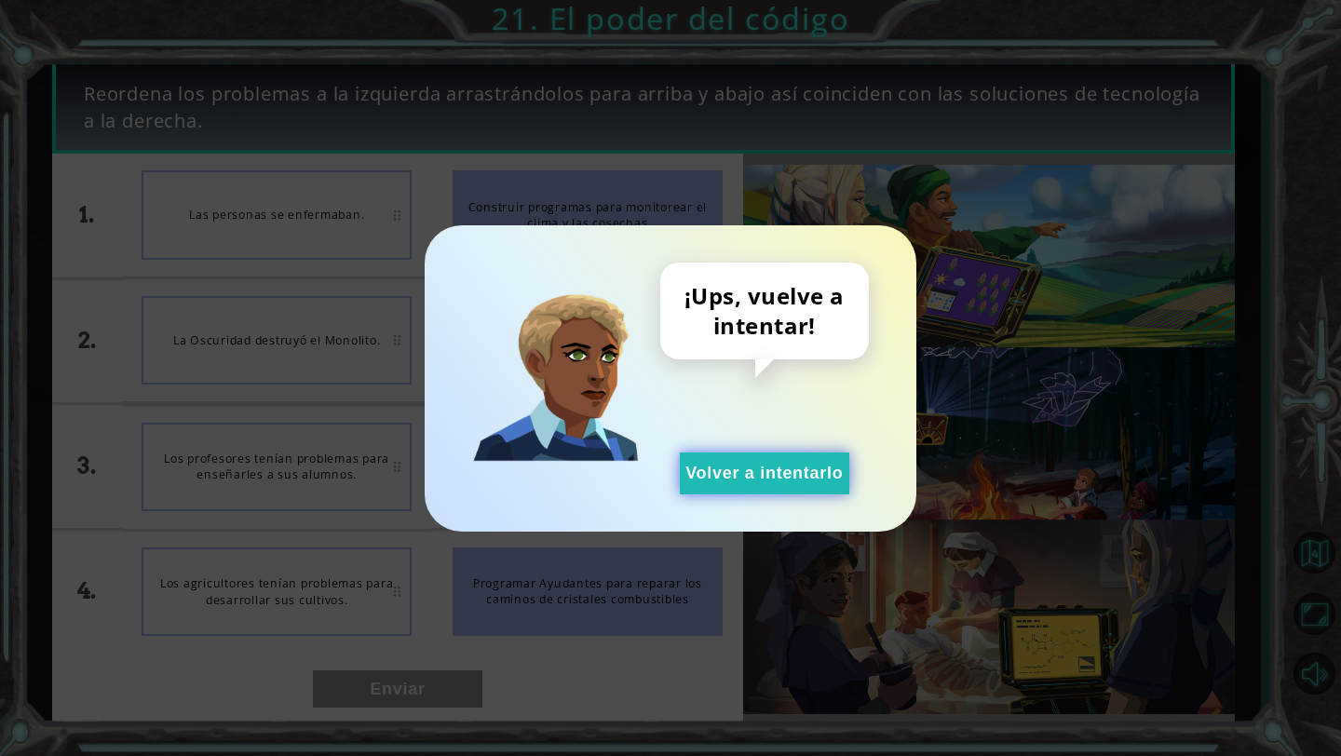
click at [752, 467] on button "Volver a intentarlo" at bounding box center [764, 474] width 169 height 42
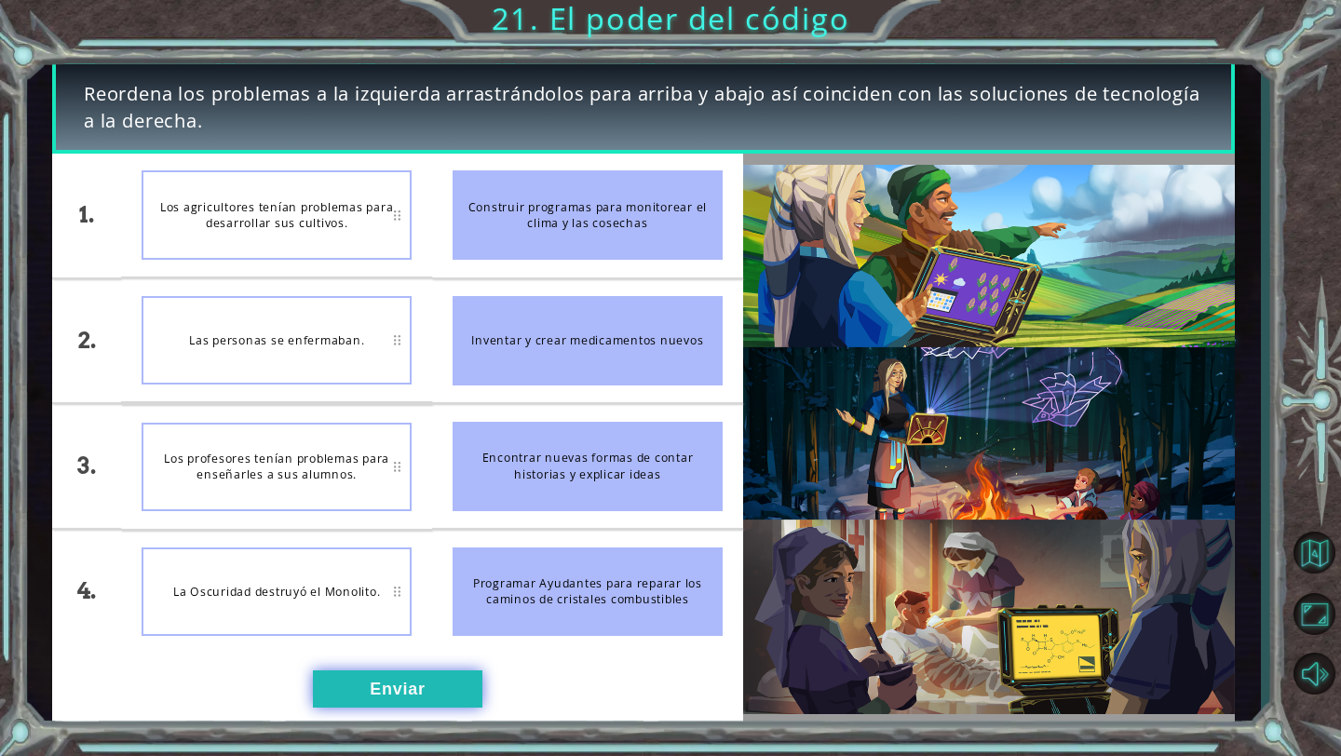
click at [364, 678] on button "Enviar" at bounding box center [397, 688] width 169 height 37
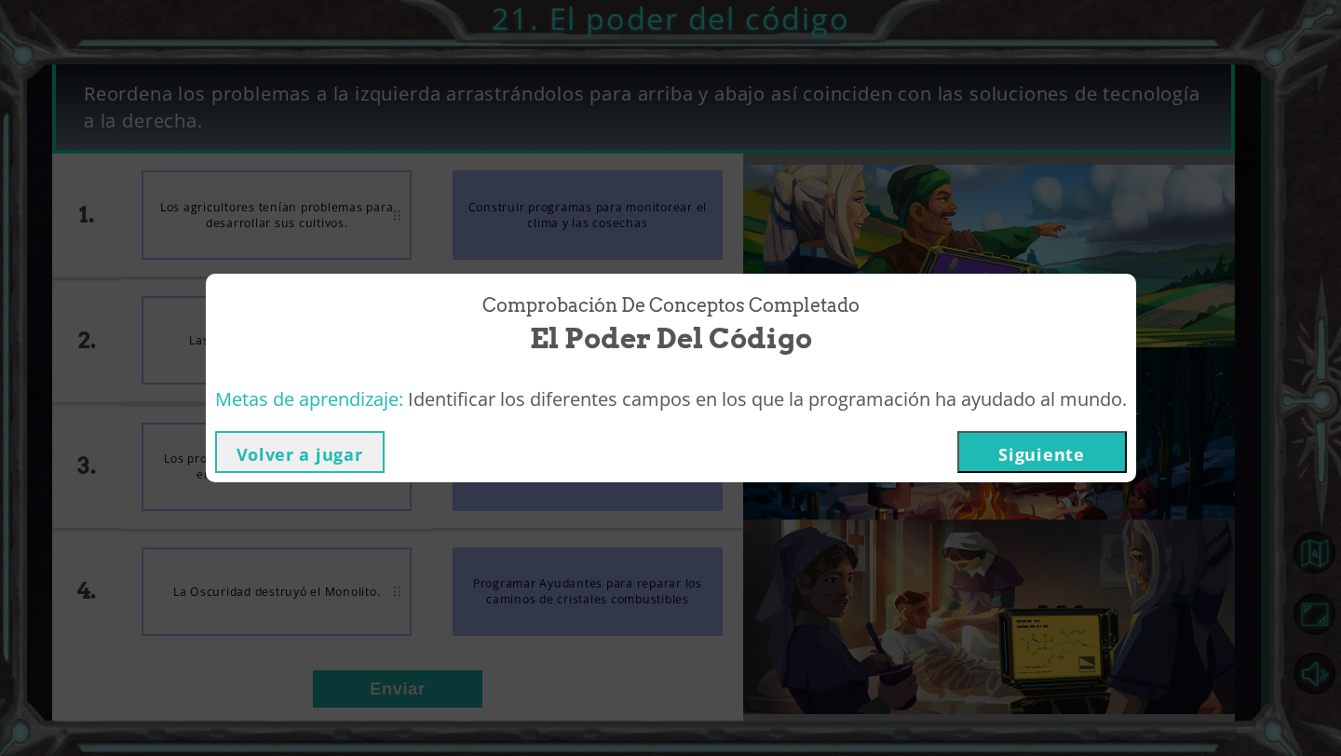
click at [1076, 446] on button "Siguiente" at bounding box center [1041, 452] width 169 height 42
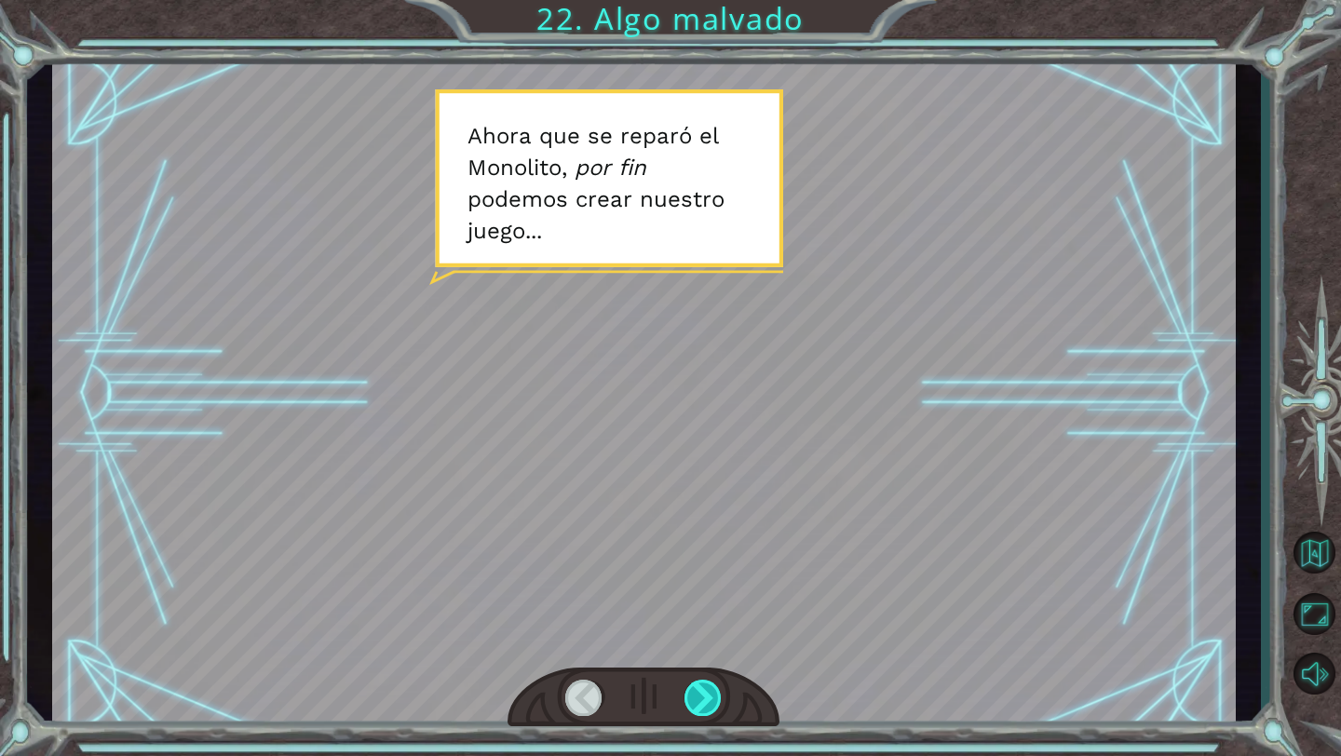
click at [712, 690] on div at bounding box center [703, 698] width 38 height 36
click at [712, 685] on div at bounding box center [703, 698] width 38 height 36
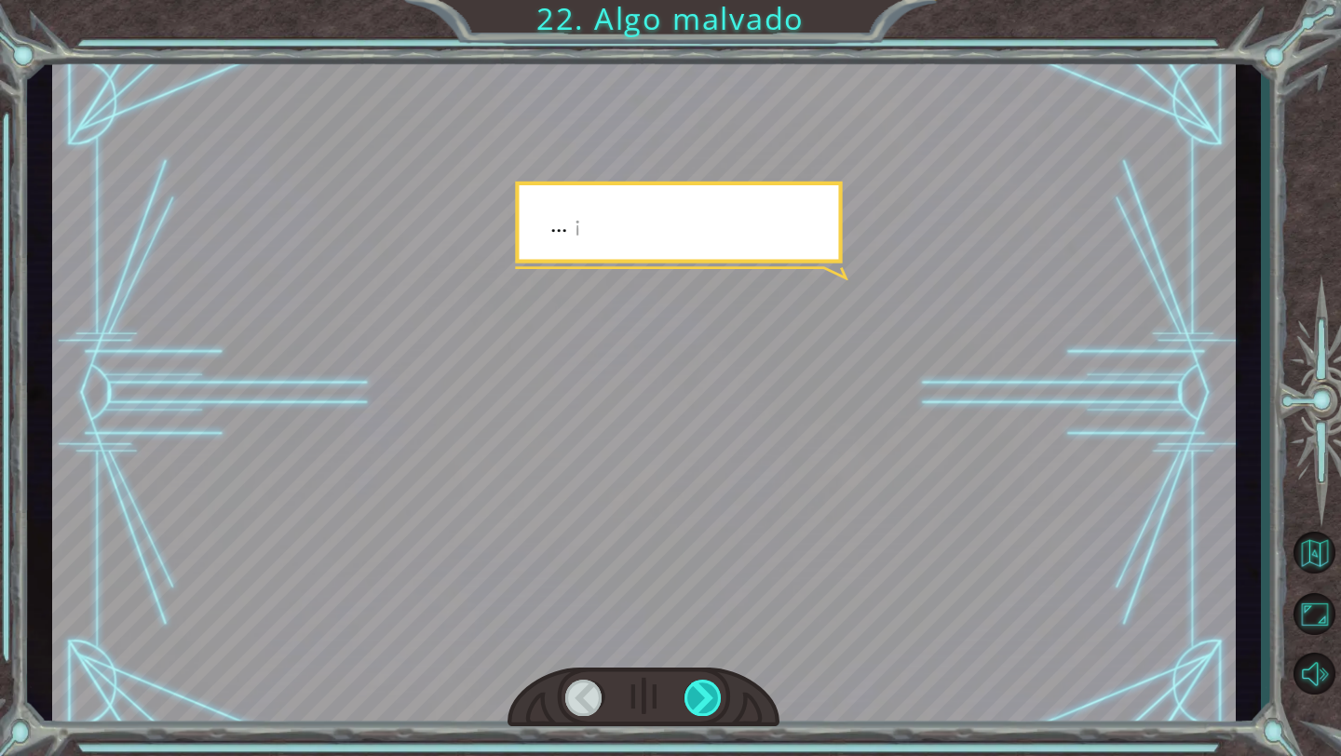
click at [712, 685] on div at bounding box center [703, 698] width 38 height 36
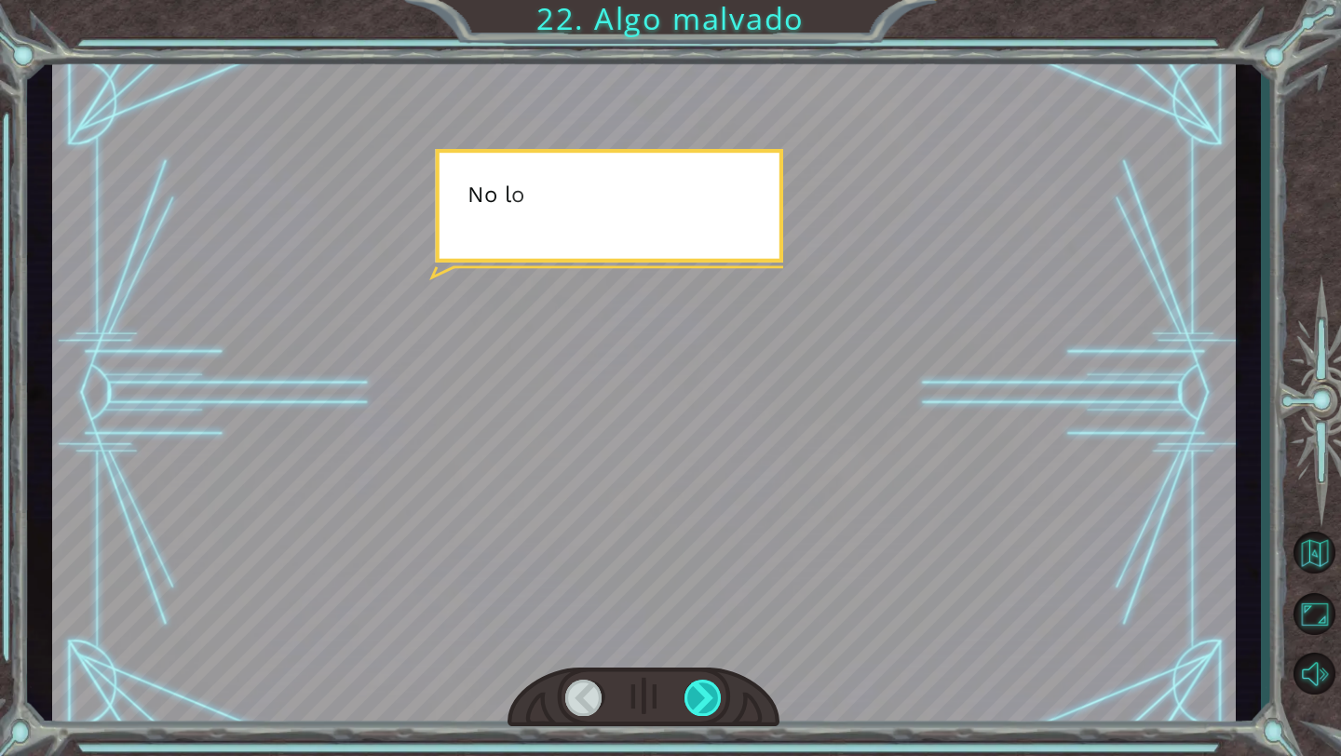
click at [712, 685] on div at bounding box center [703, 698] width 38 height 36
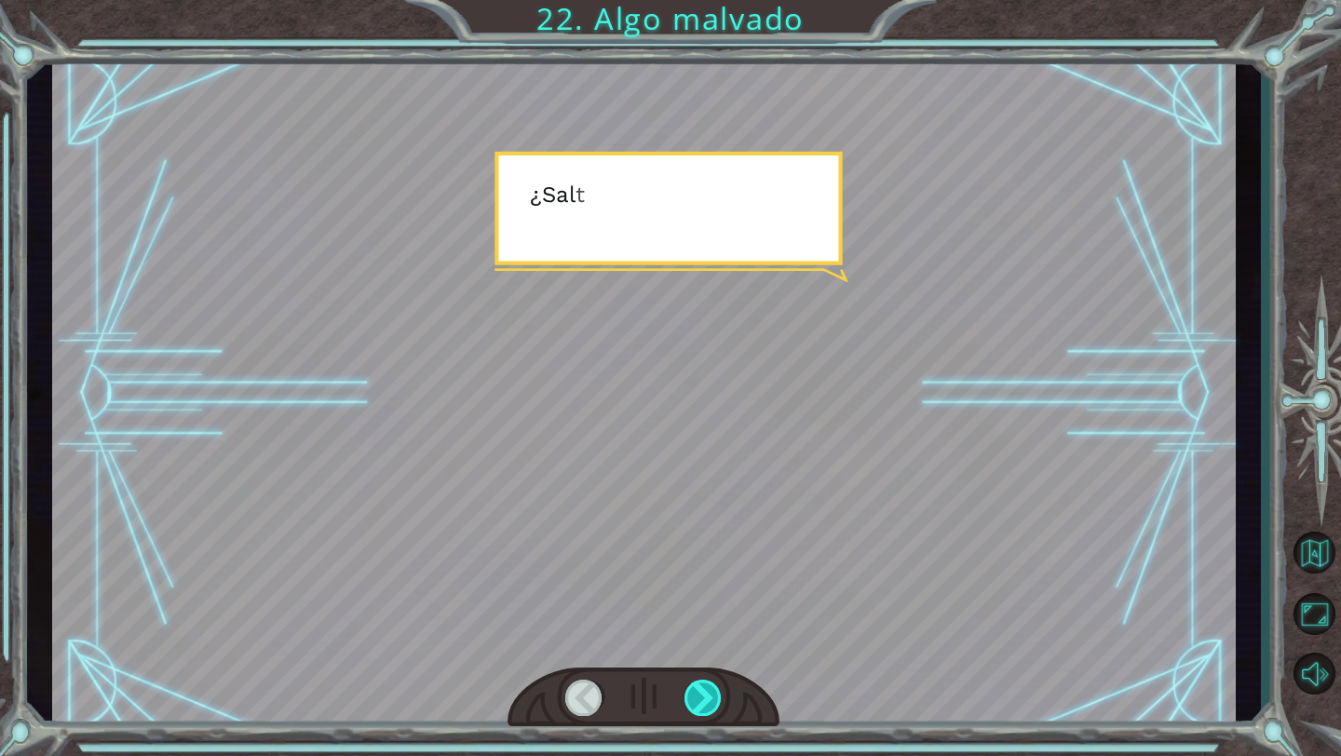
click at [712, 685] on div at bounding box center [703, 698] width 38 height 36
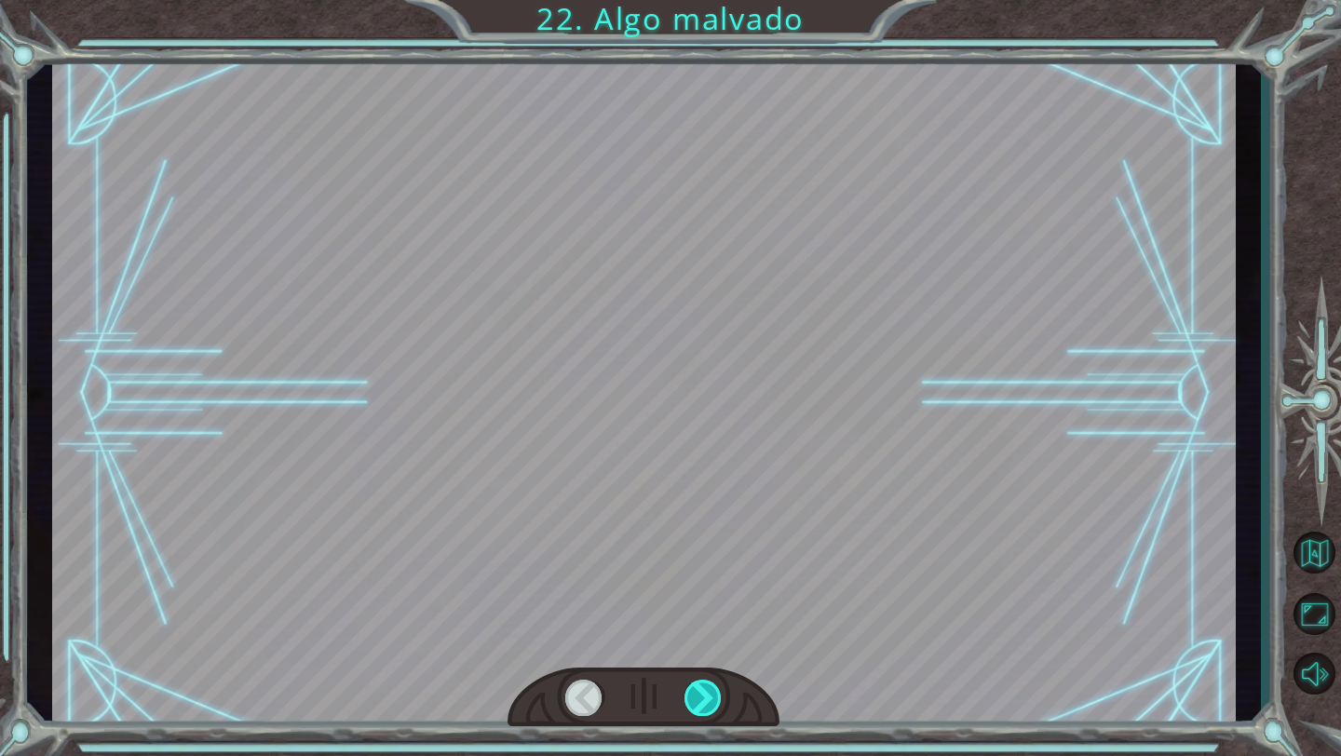
click at [712, 685] on div at bounding box center [703, 698] width 38 height 36
click at [702, 688] on div at bounding box center [703, 698] width 38 height 36
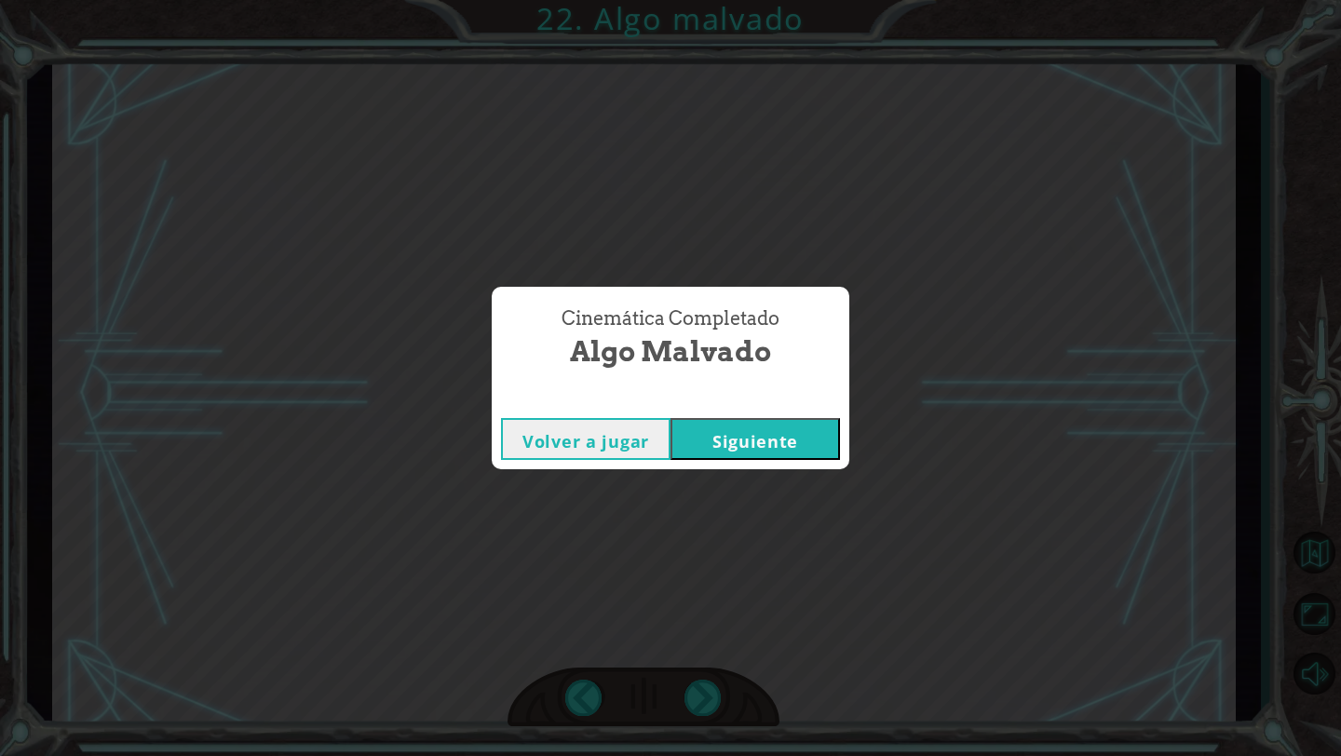
click at [740, 435] on button "Siguiente" at bounding box center [754, 439] width 169 height 42
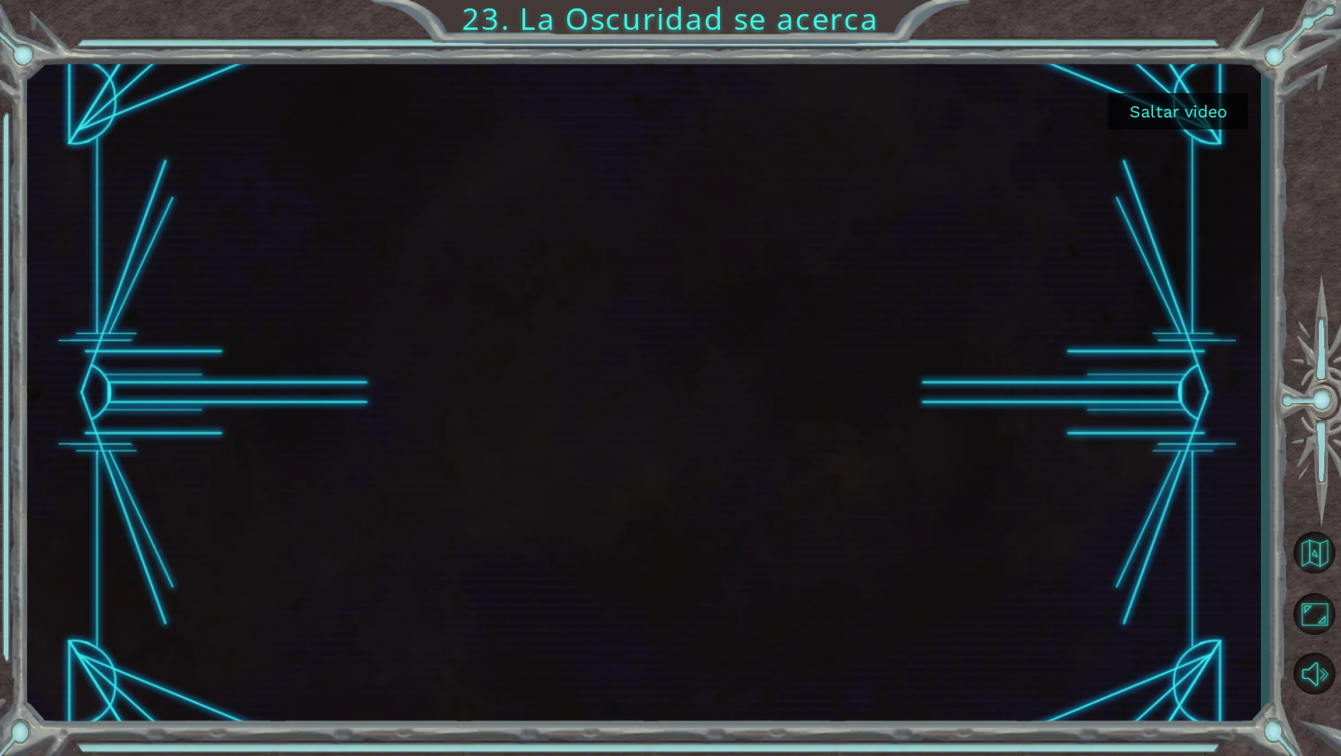
click at [1173, 112] on button "Saltar video" at bounding box center [1178, 111] width 140 height 36
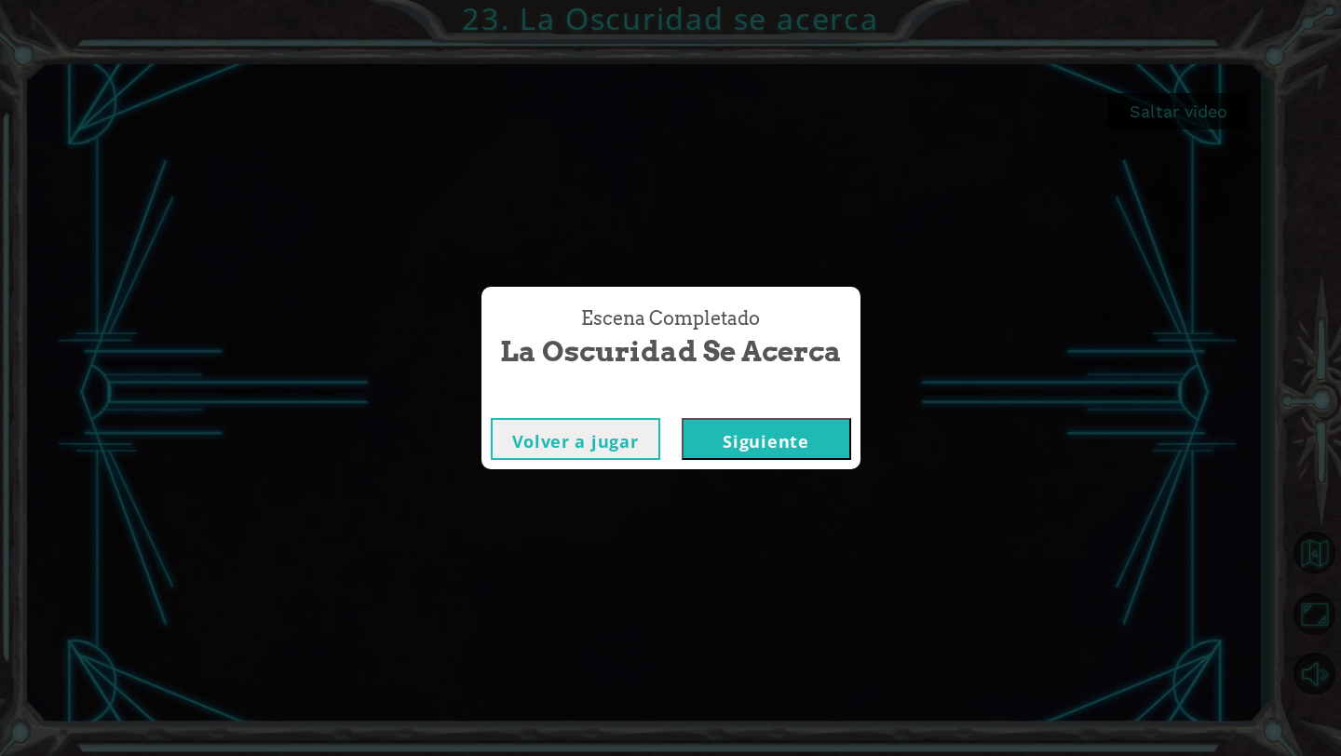
click at [778, 437] on button "Siguiente" at bounding box center [766, 439] width 169 height 42
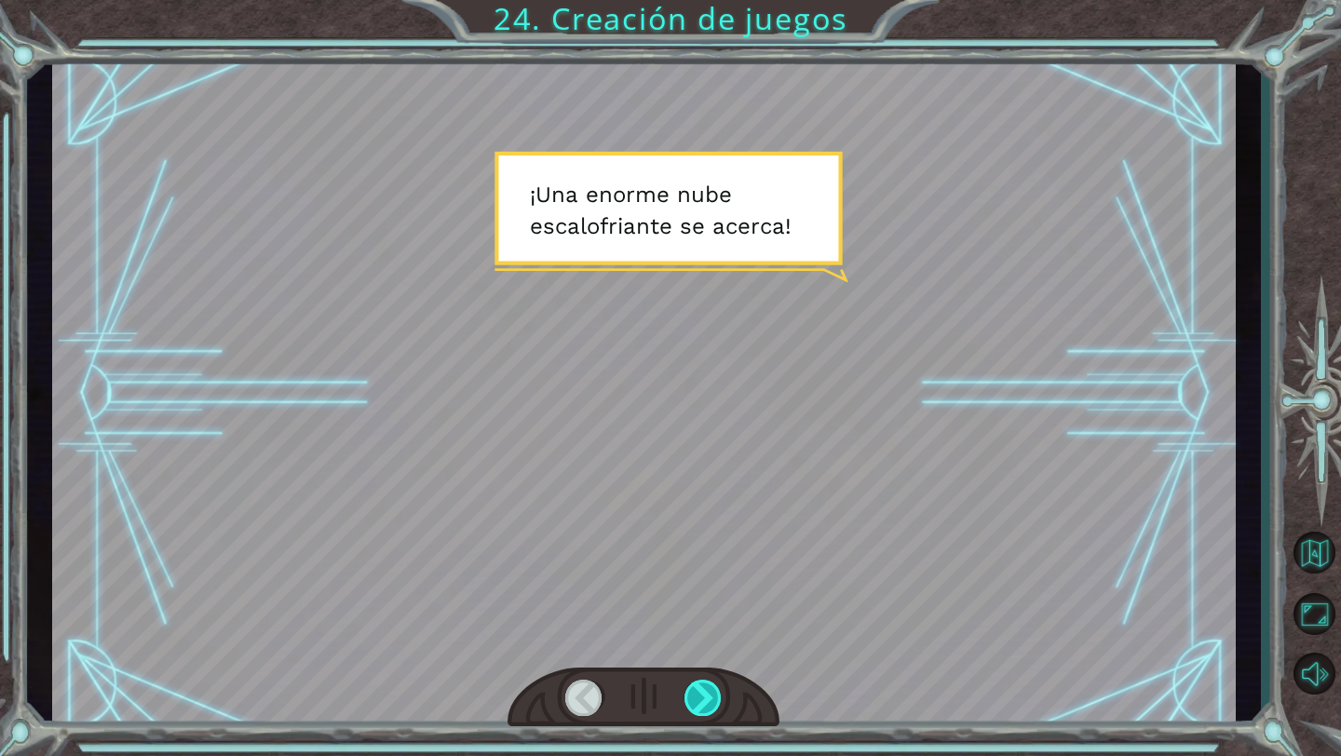
click at [721, 707] on div at bounding box center [703, 698] width 38 height 36
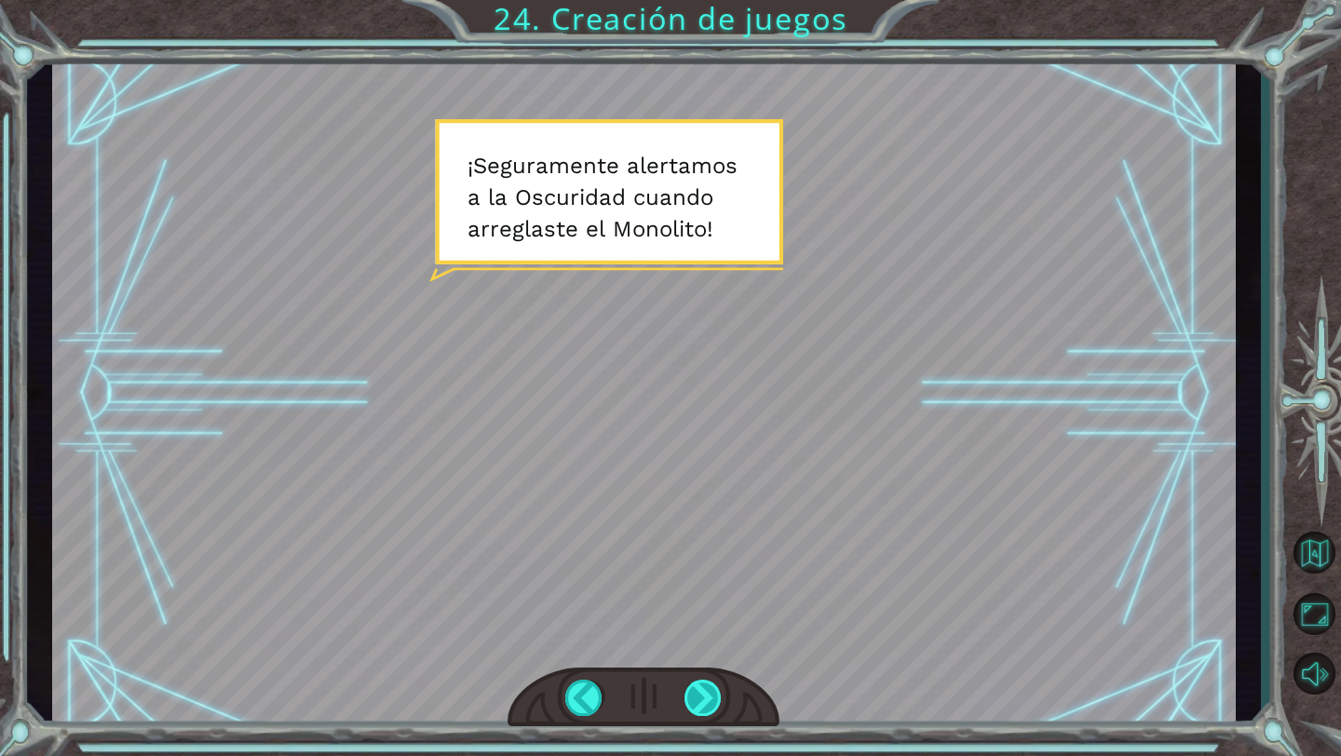
click at [696, 693] on div at bounding box center [703, 698] width 38 height 36
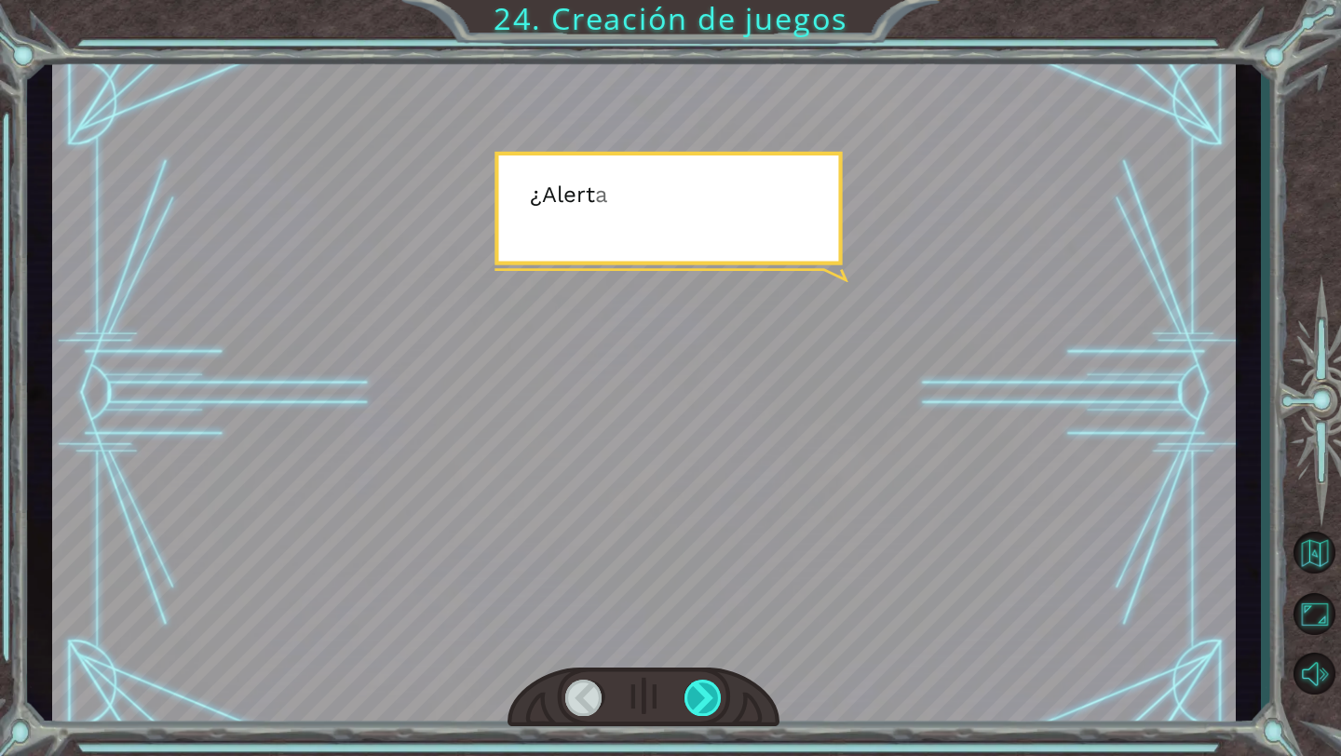
click at [696, 693] on div at bounding box center [703, 698] width 38 height 36
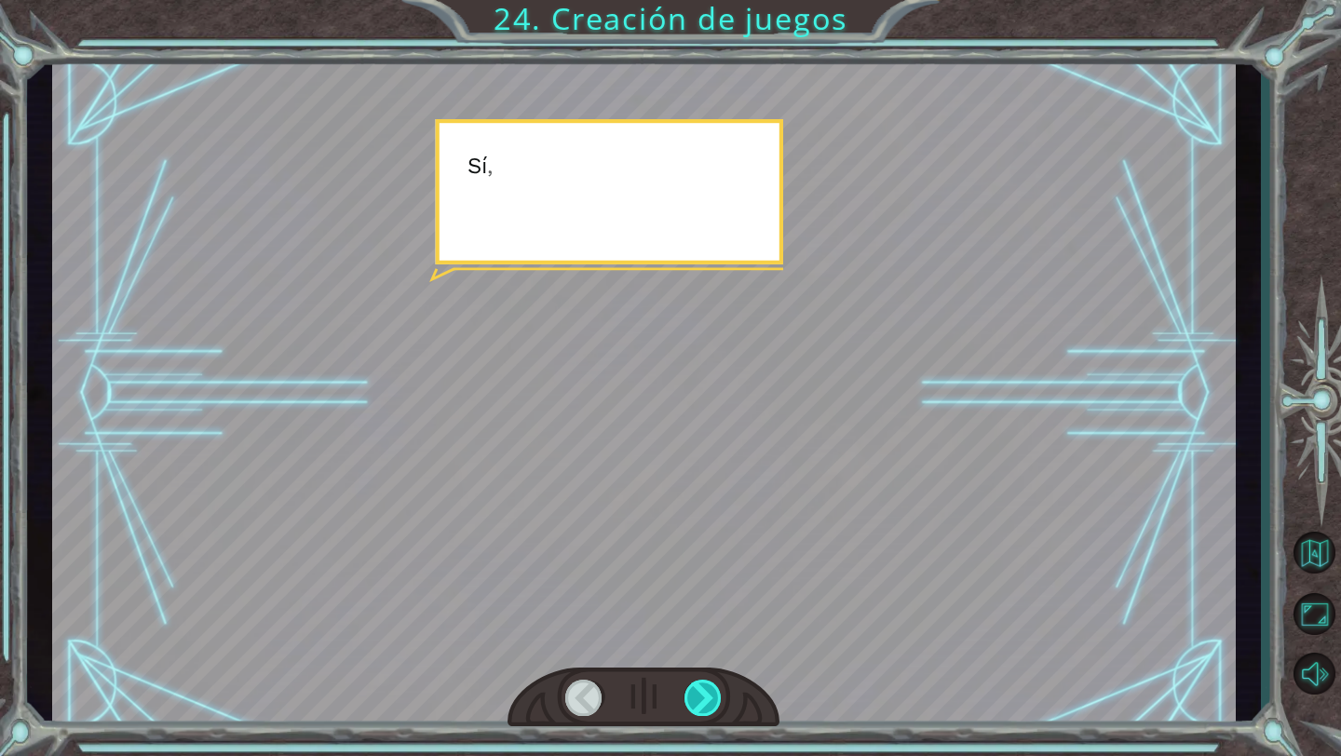
click at [696, 693] on div at bounding box center [703, 698] width 38 height 36
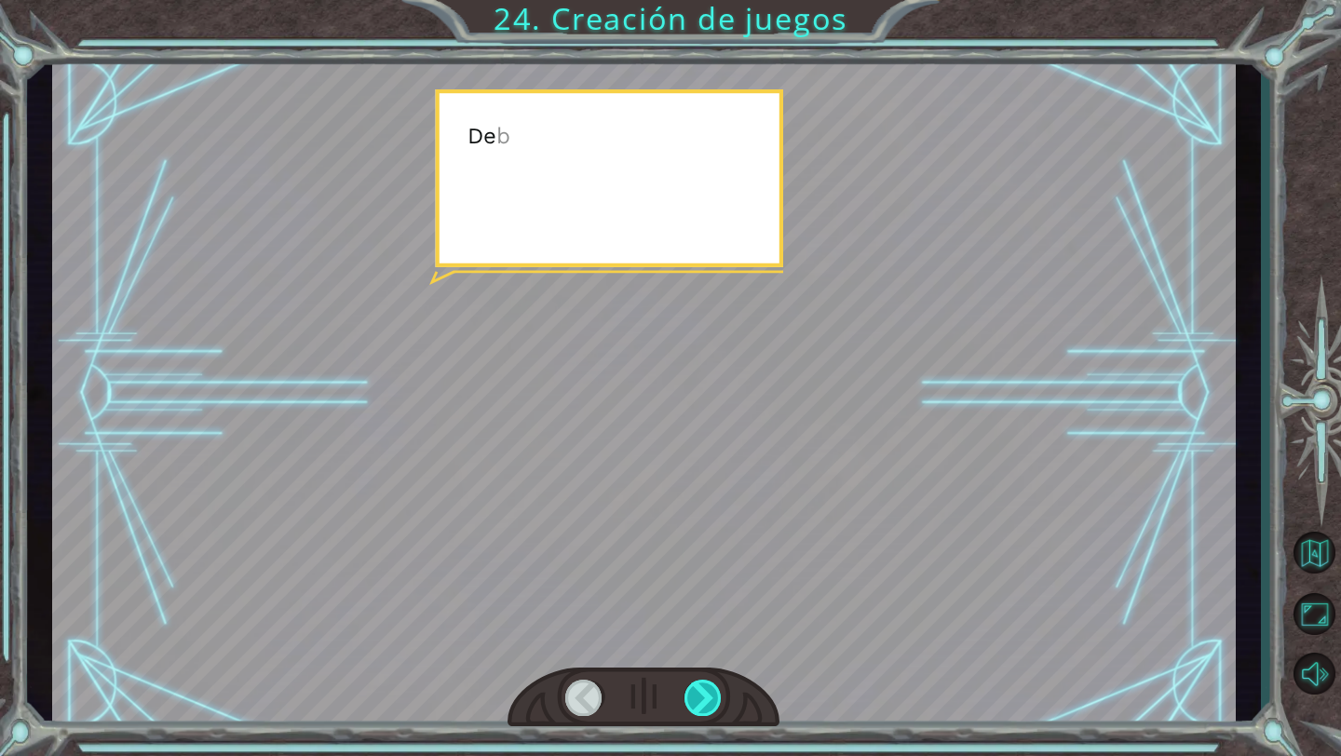
click at [696, 693] on div at bounding box center [703, 698] width 38 height 36
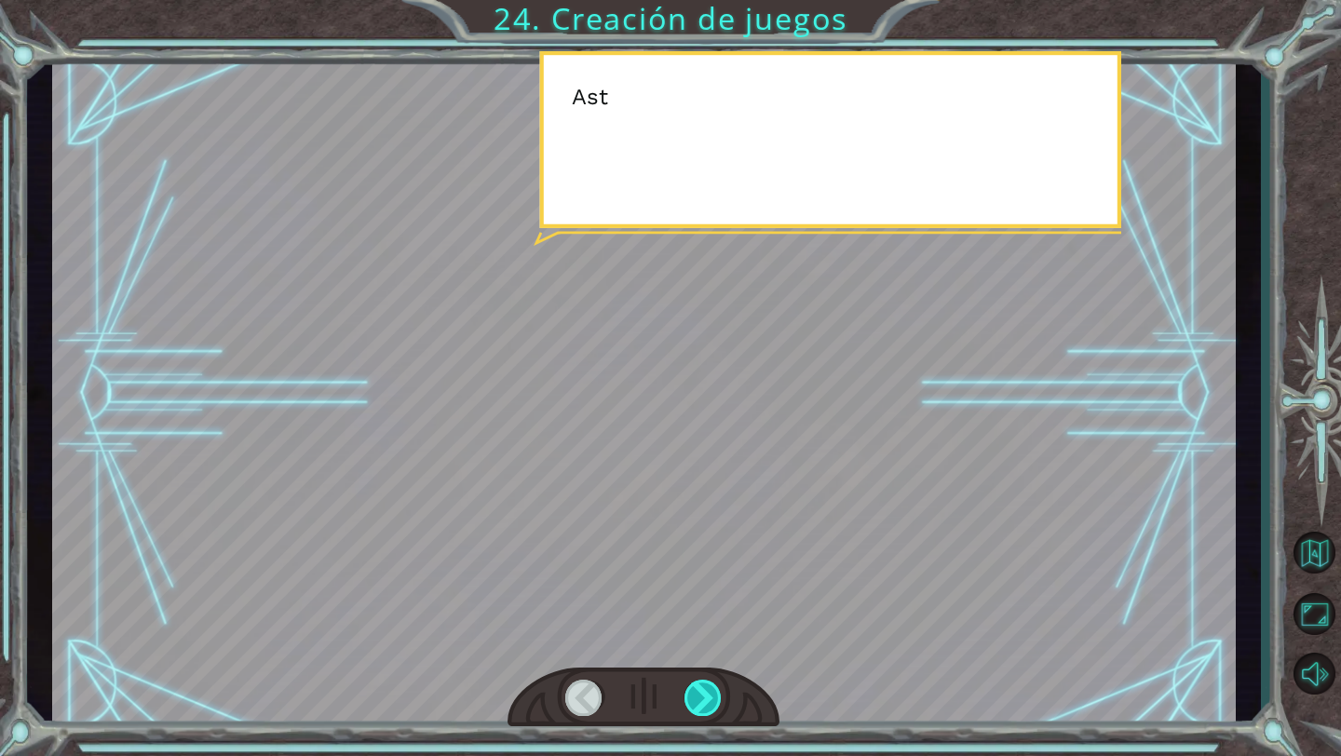
click at [696, 693] on div at bounding box center [703, 698] width 38 height 36
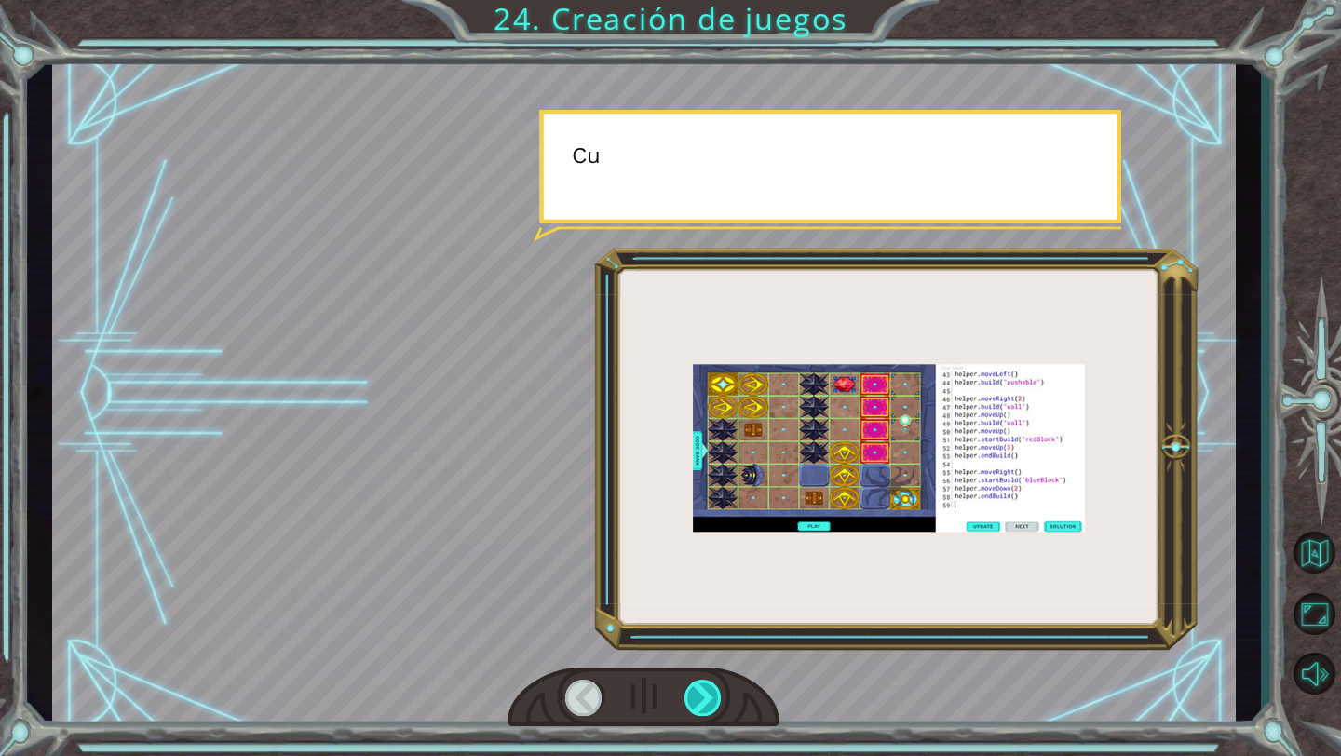
click at [696, 693] on div at bounding box center [703, 698] width 38 height 36
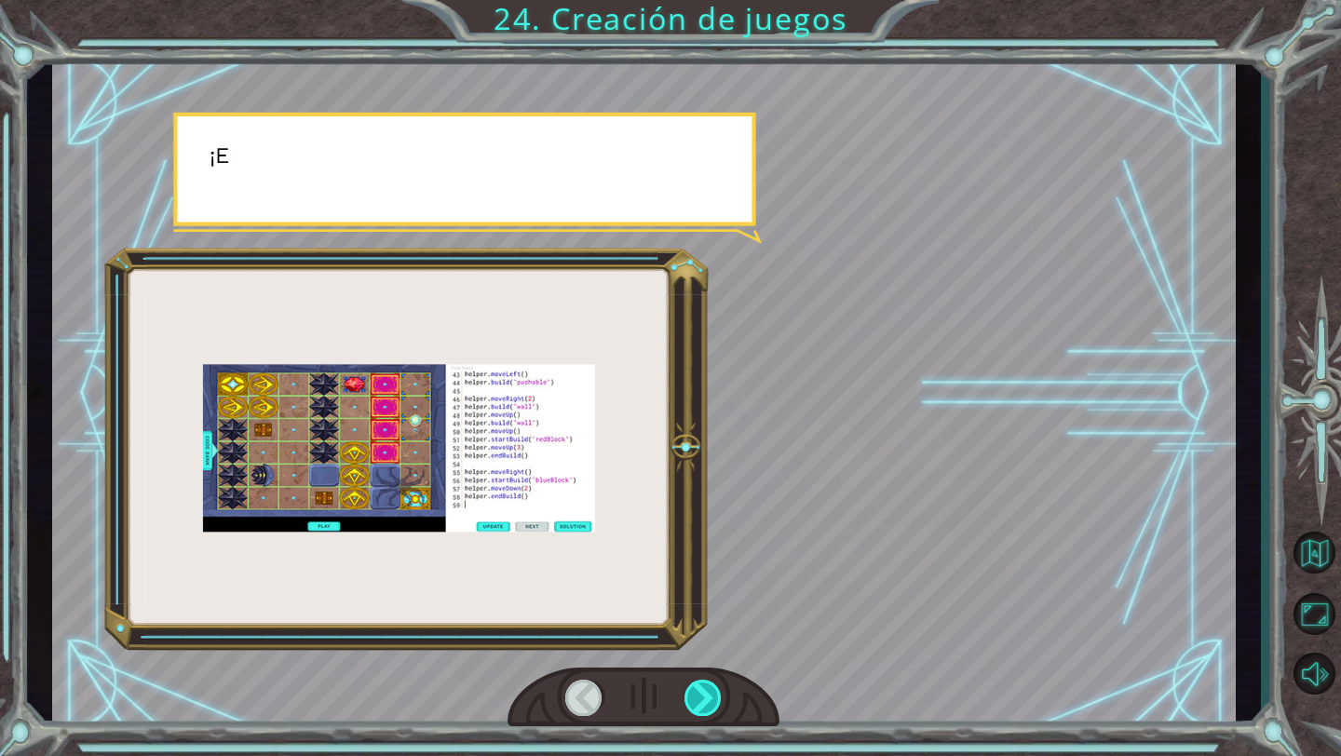
click at [696, 693] on div at bounding box center [703, 698] width 38 height 36
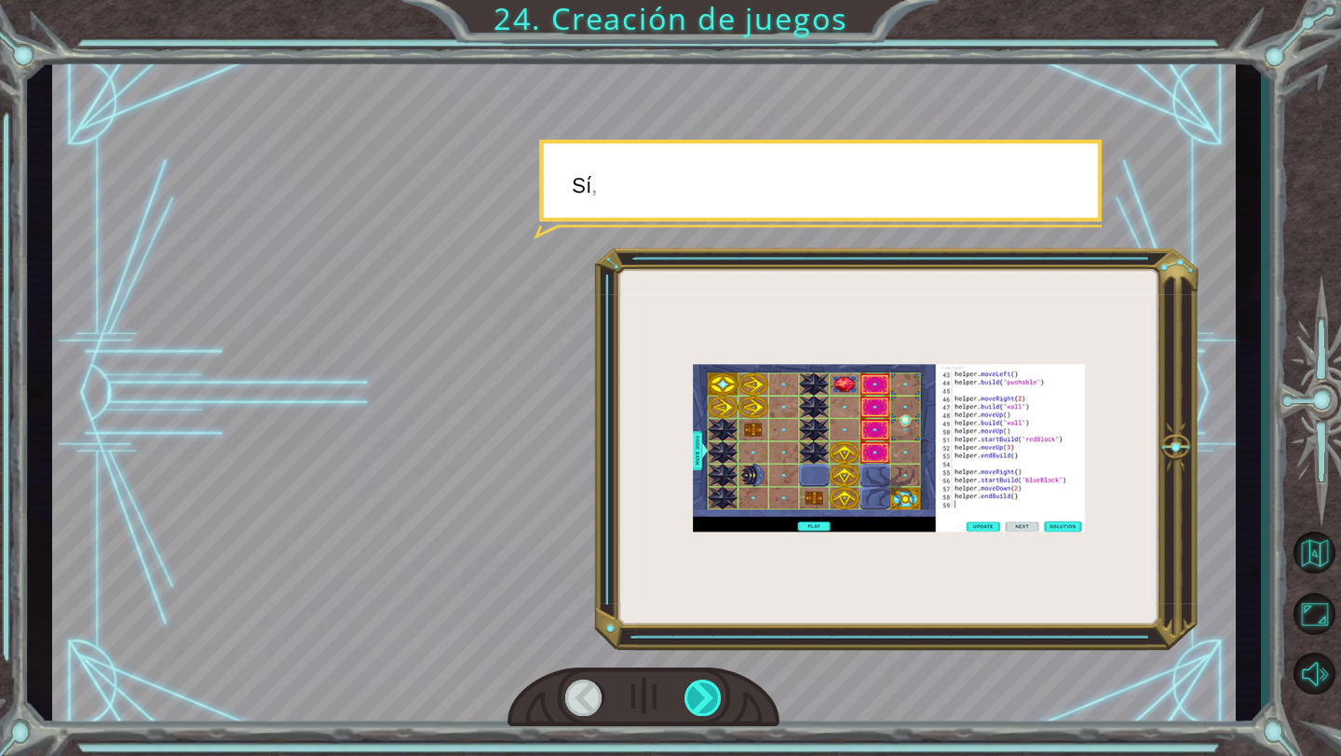
click at [696, 693] on div at bounding box center [703, 698] width 38 height 36
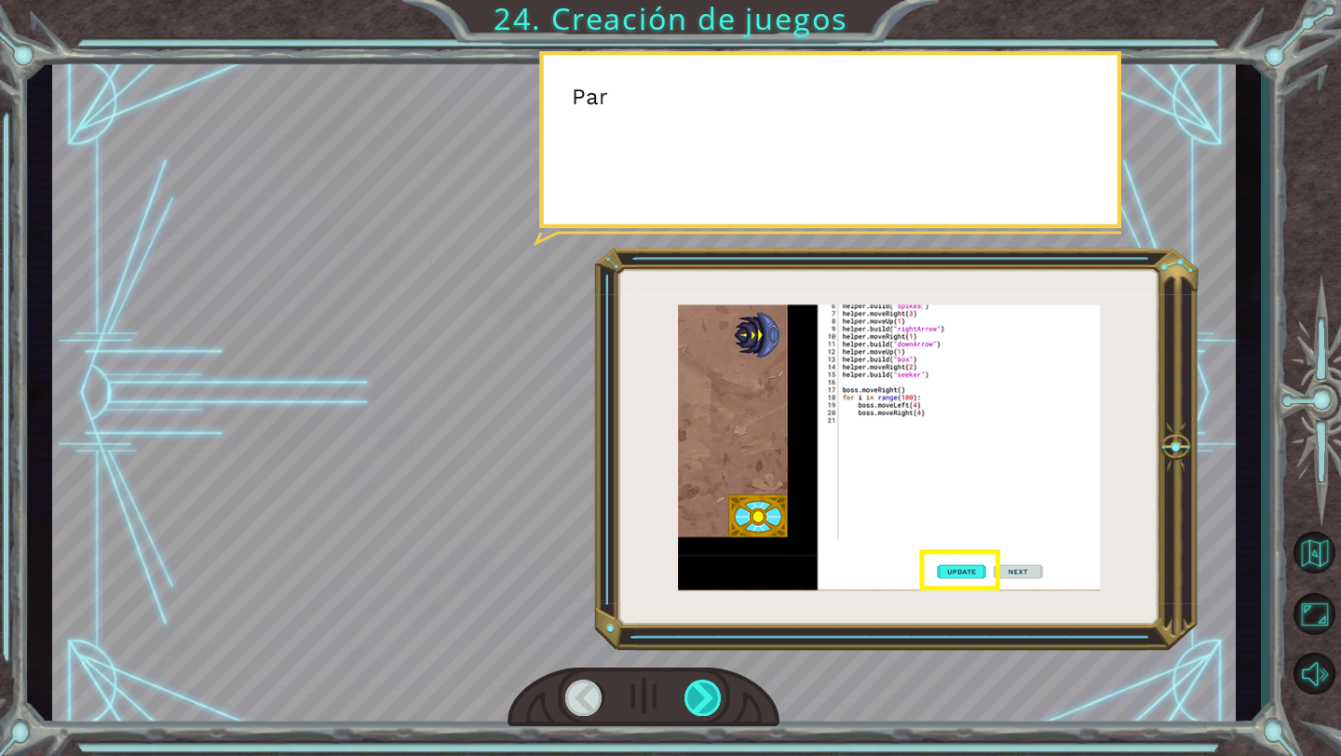
click at [696, 693] on div at bounding box center [703, 698] width 38 height 36
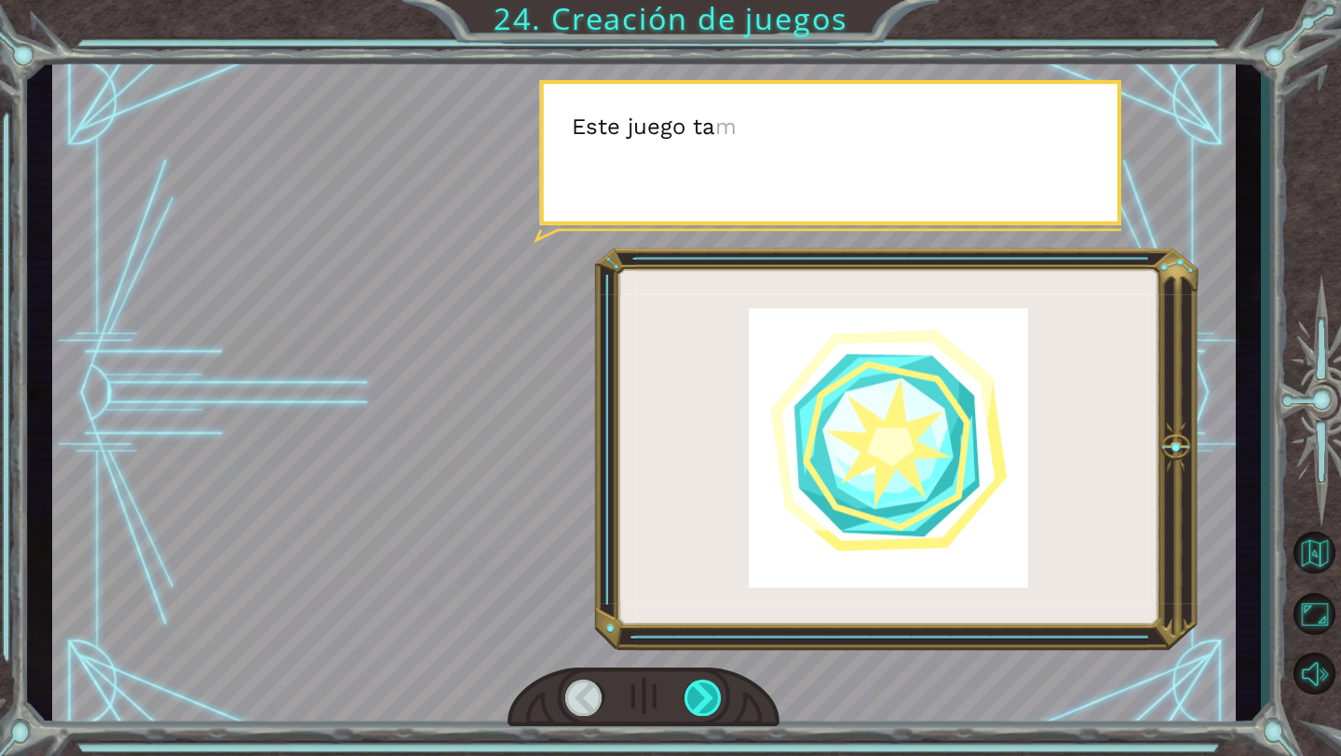
click at [696, 693] on div at bounding box center [703, 698] width 38 height 36
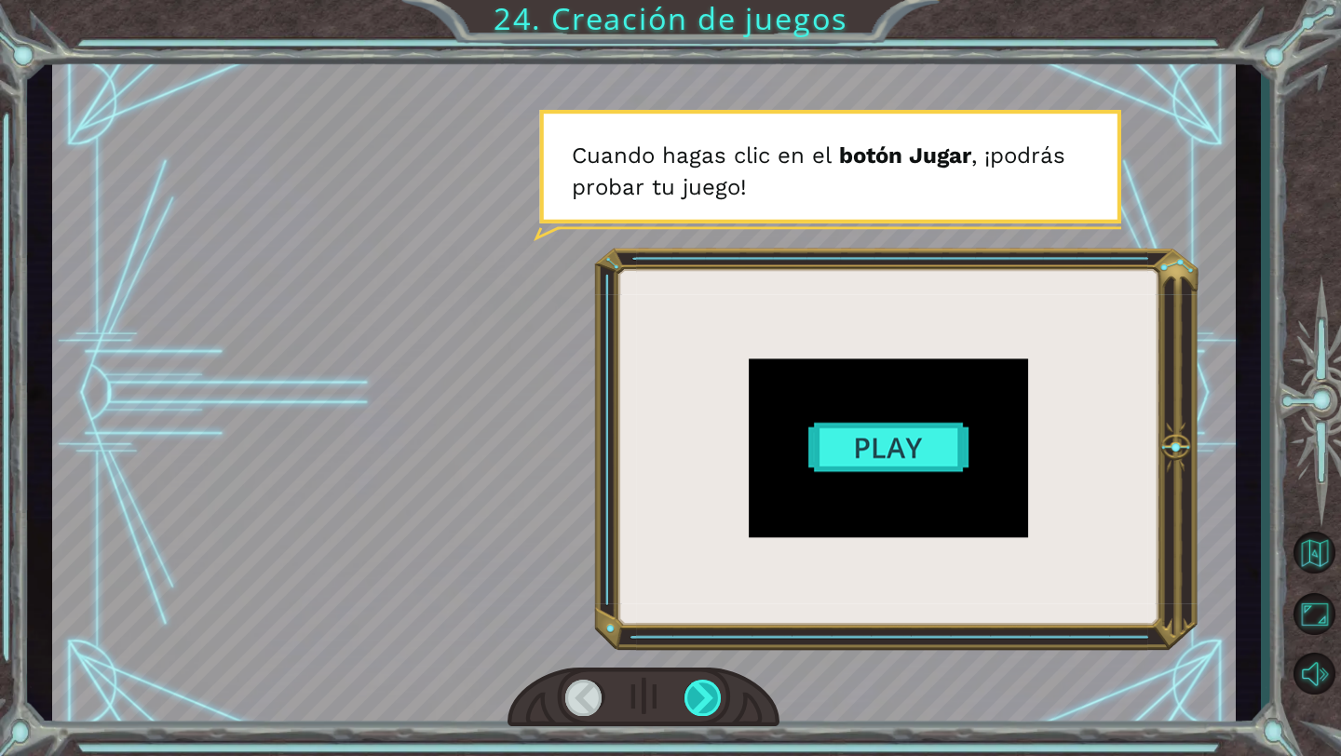
click at [699, 683] on div at bounding box center [703, 698] width 38 height 36
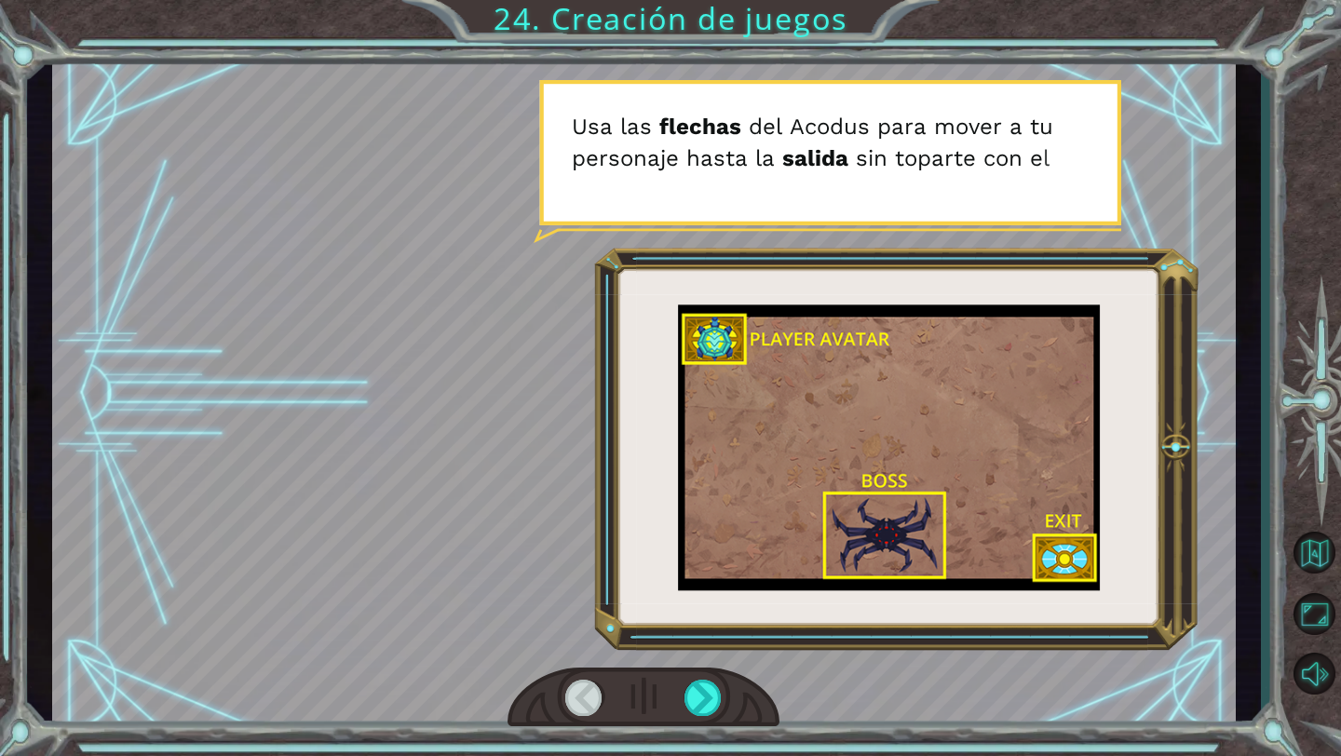
click at [700, 675] on div at bounding box center [643, 698] width 272 height 60
click at [694, 686] on div at bounding box center [703, 698] width 38 height 36
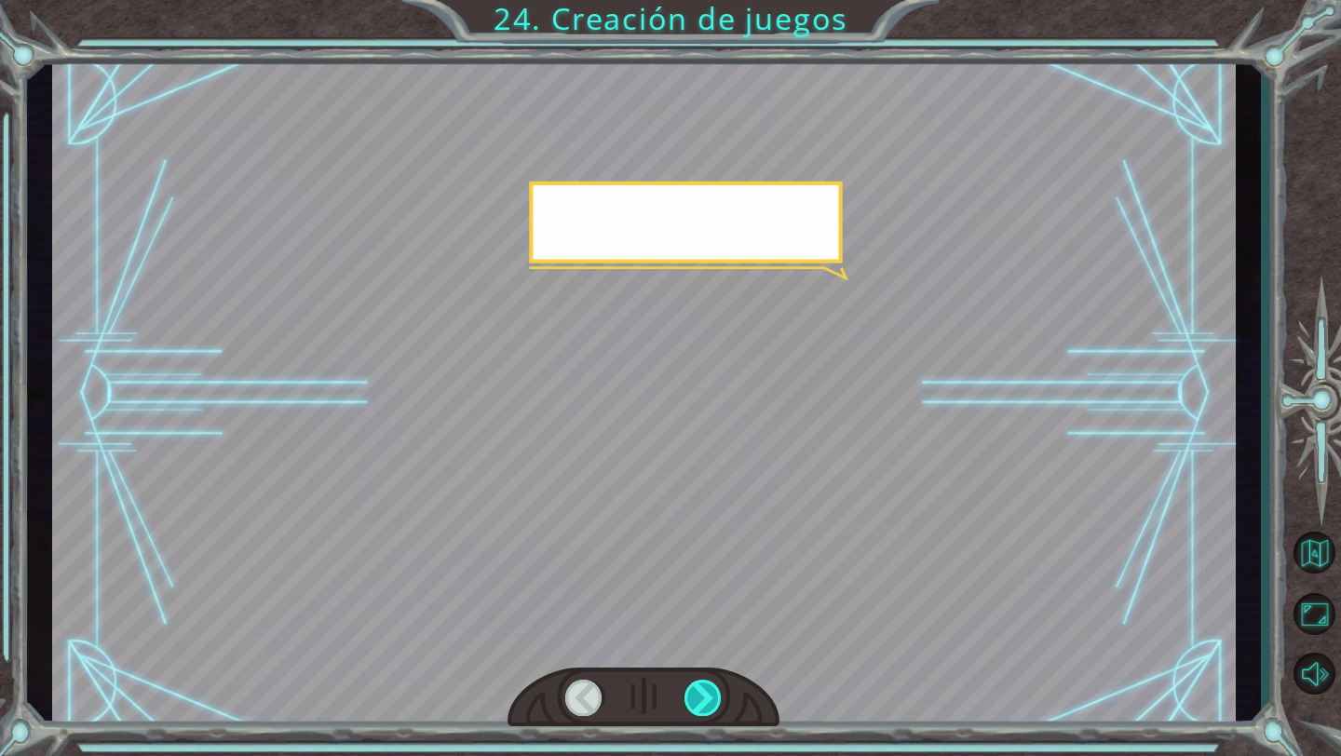
click at [694, 686] on div at bounding box center [703, 698] width 38 height 36
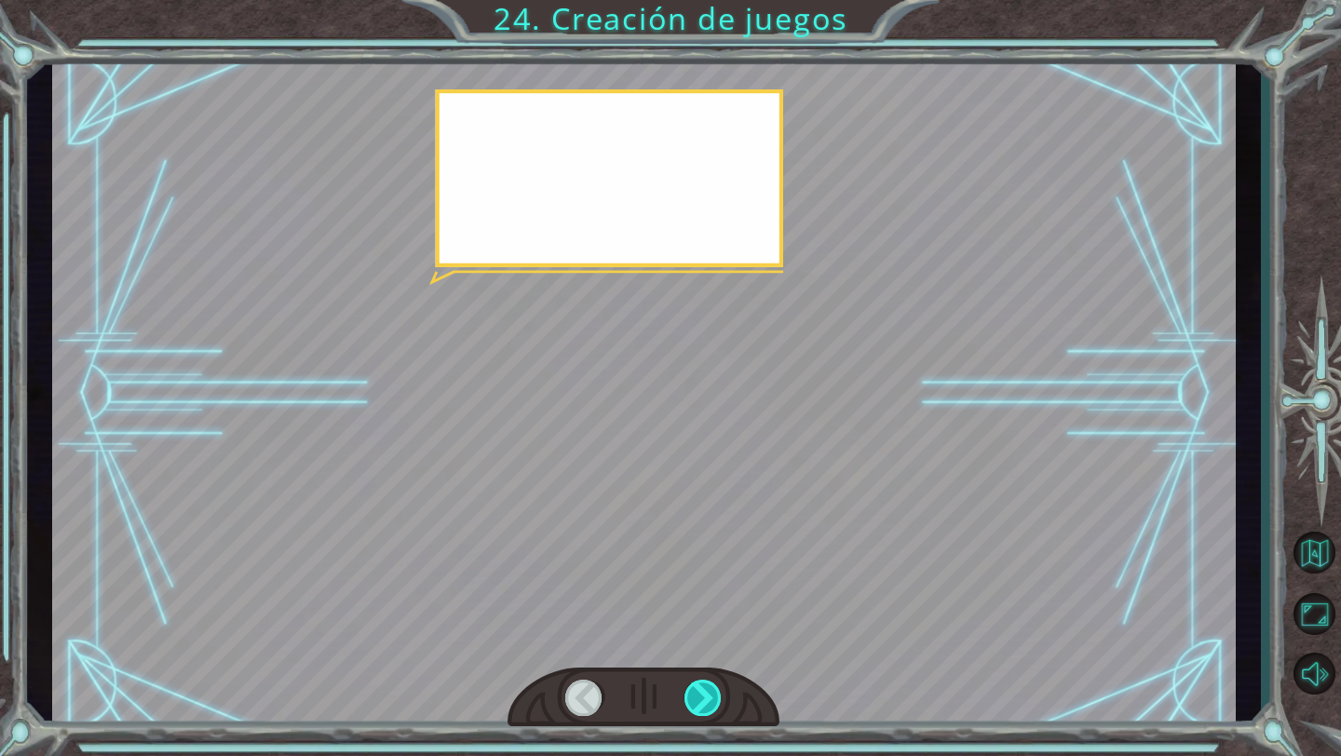
click at [694, 686] on div at bounding box center [703, 698] width 38 height 36
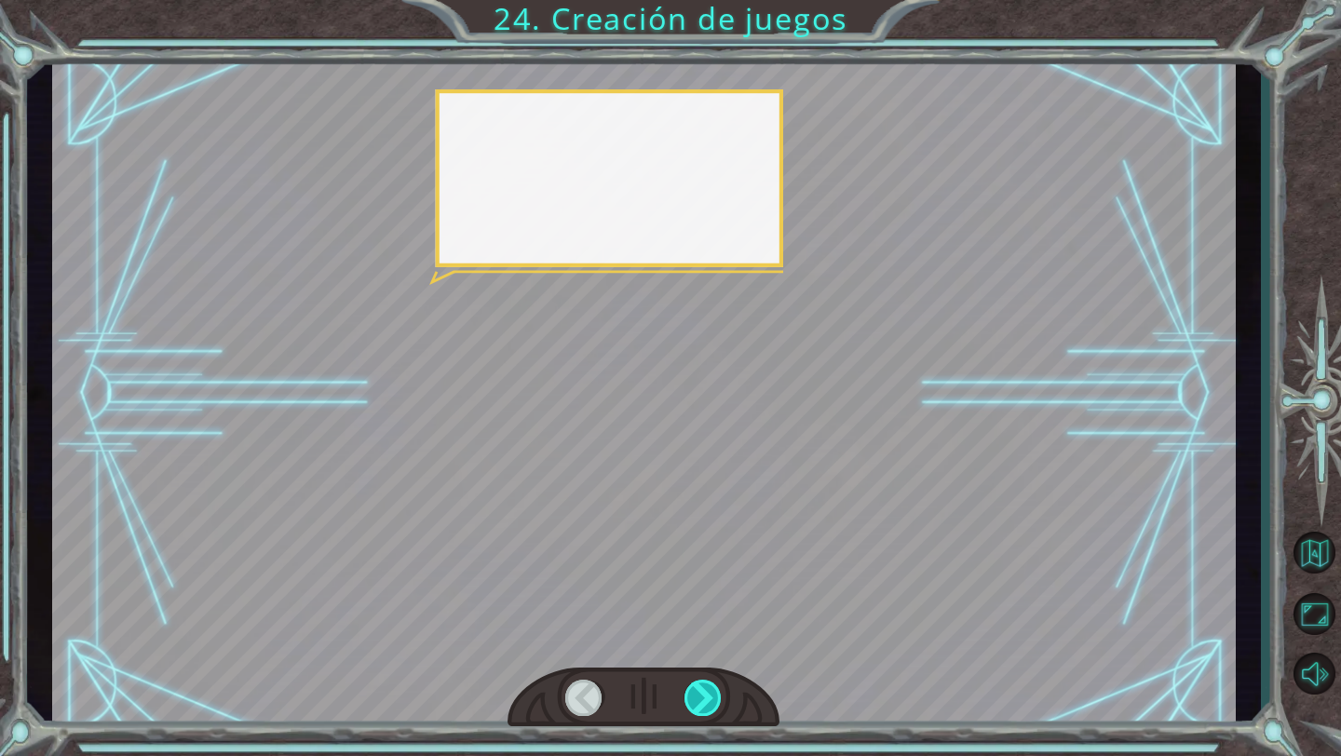
click at [694, 686] on div at bounding box center [703, 698] width 38 height 36
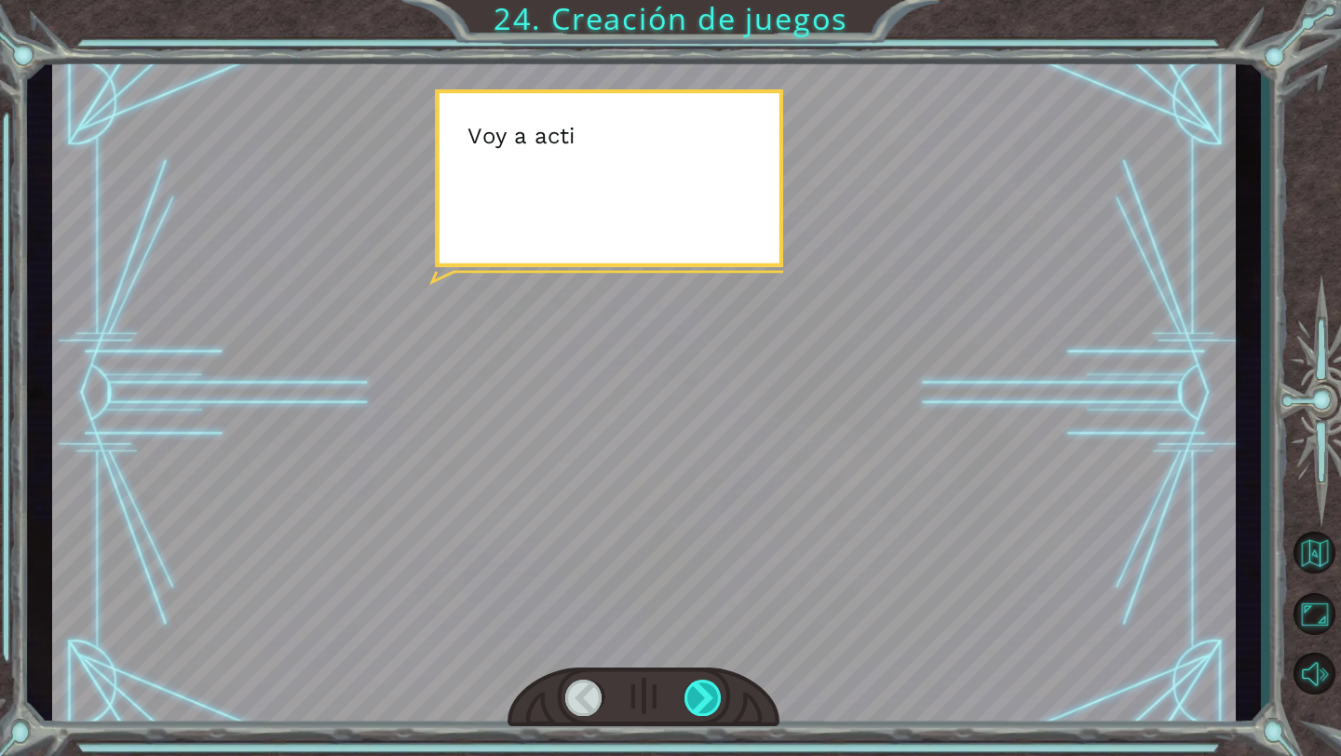
click at [694, 686] on div at bounding box center [703, 698] width 38 height 36
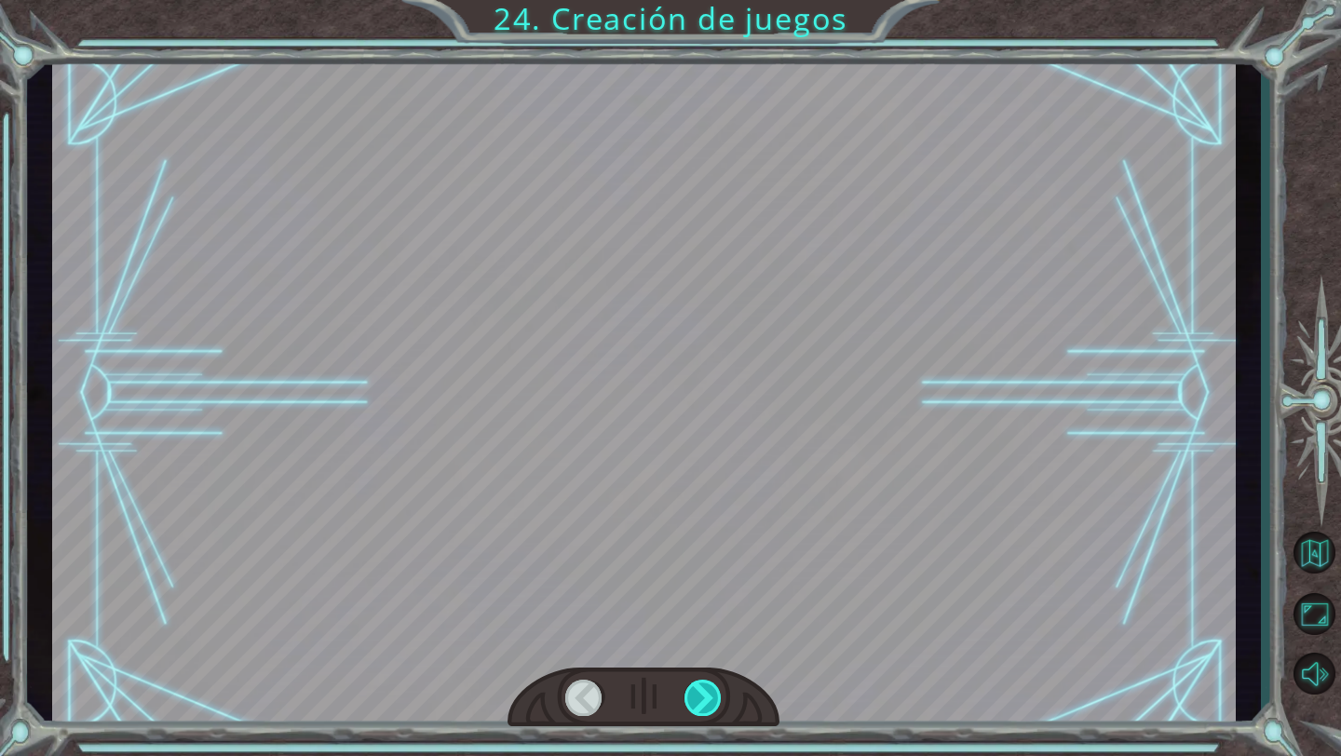
click at [694, 686] on div at bounding box center [703, 698] width 38 height 36
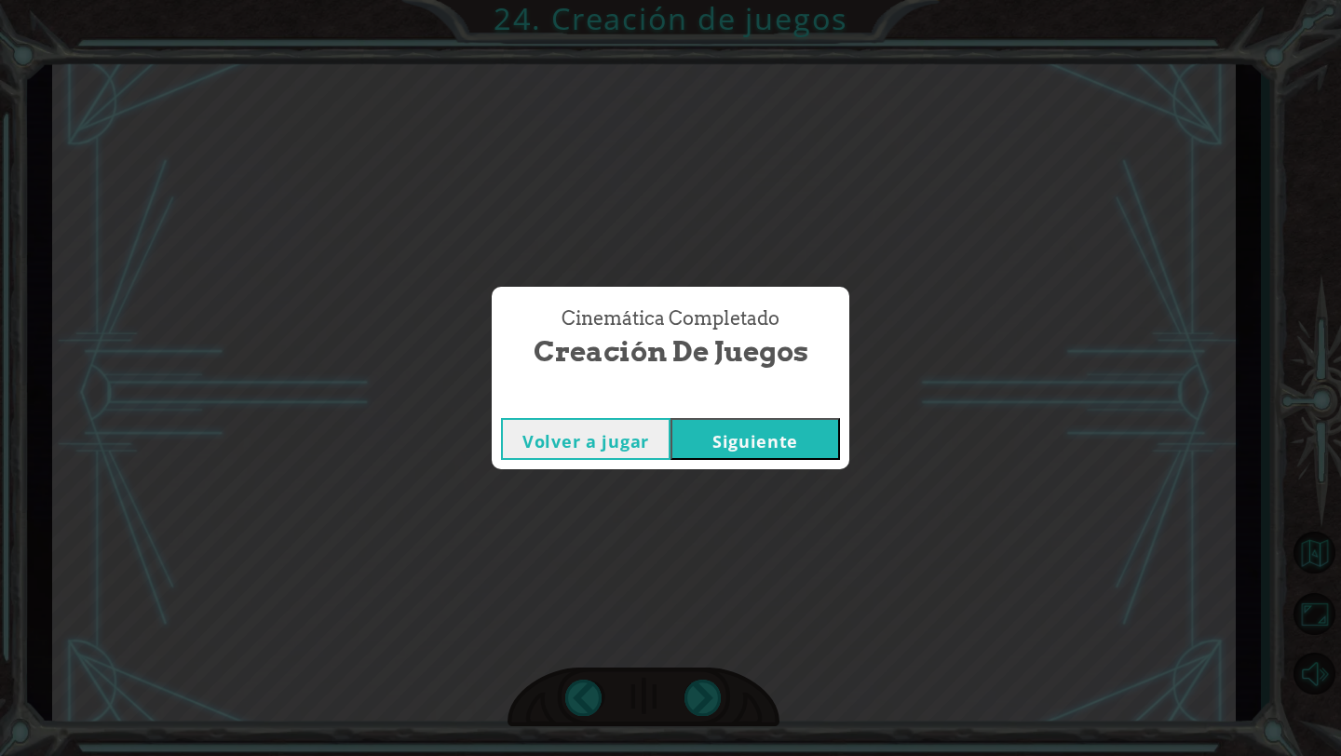
click at [744, 427] on button "Siguiente" at bounding box center [754, 439] width 169 height 42
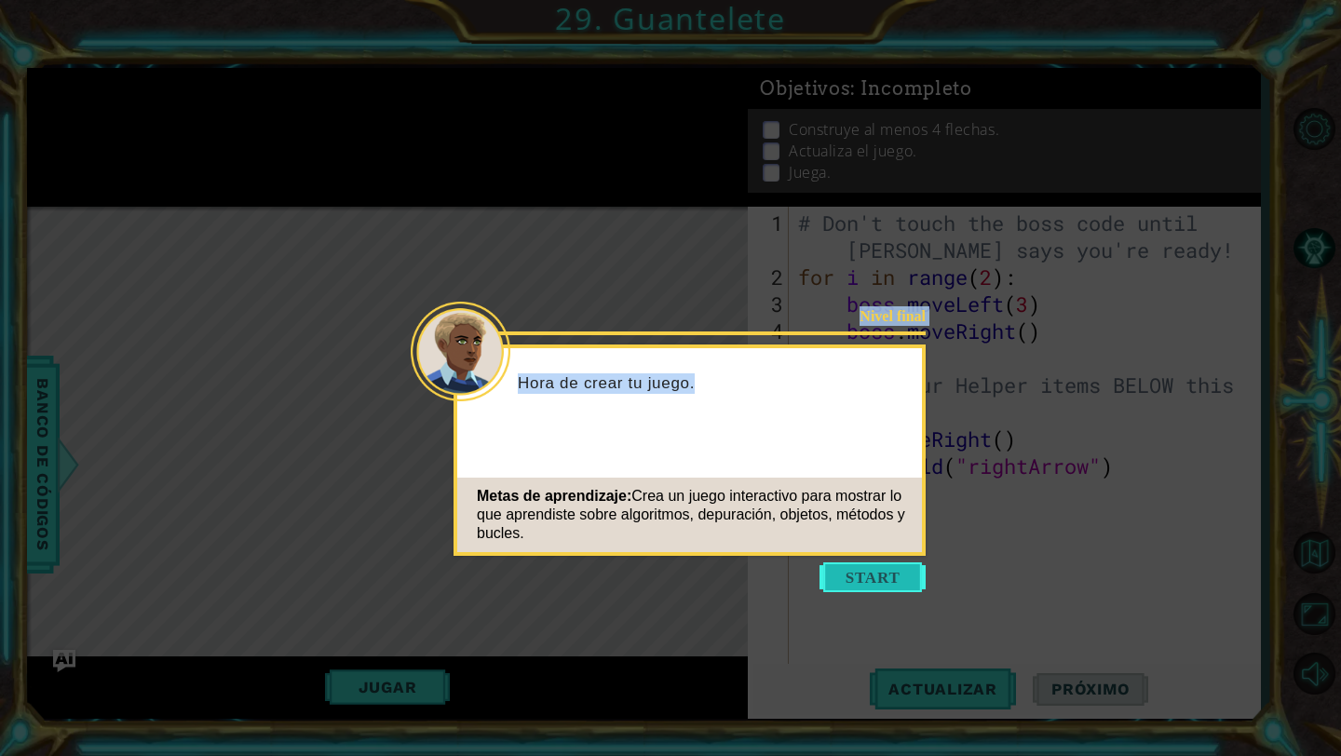
click at [883, 591] on body "1 ההההההההההההההההההההההההההההההההההההההההההההההההההההההההההההההההההההההההההההה…" at bounding box center [670, 378] width 1341 height 756
click at [883, 587] on button "Start" at bounding box center [872, 577] width 106 height 30
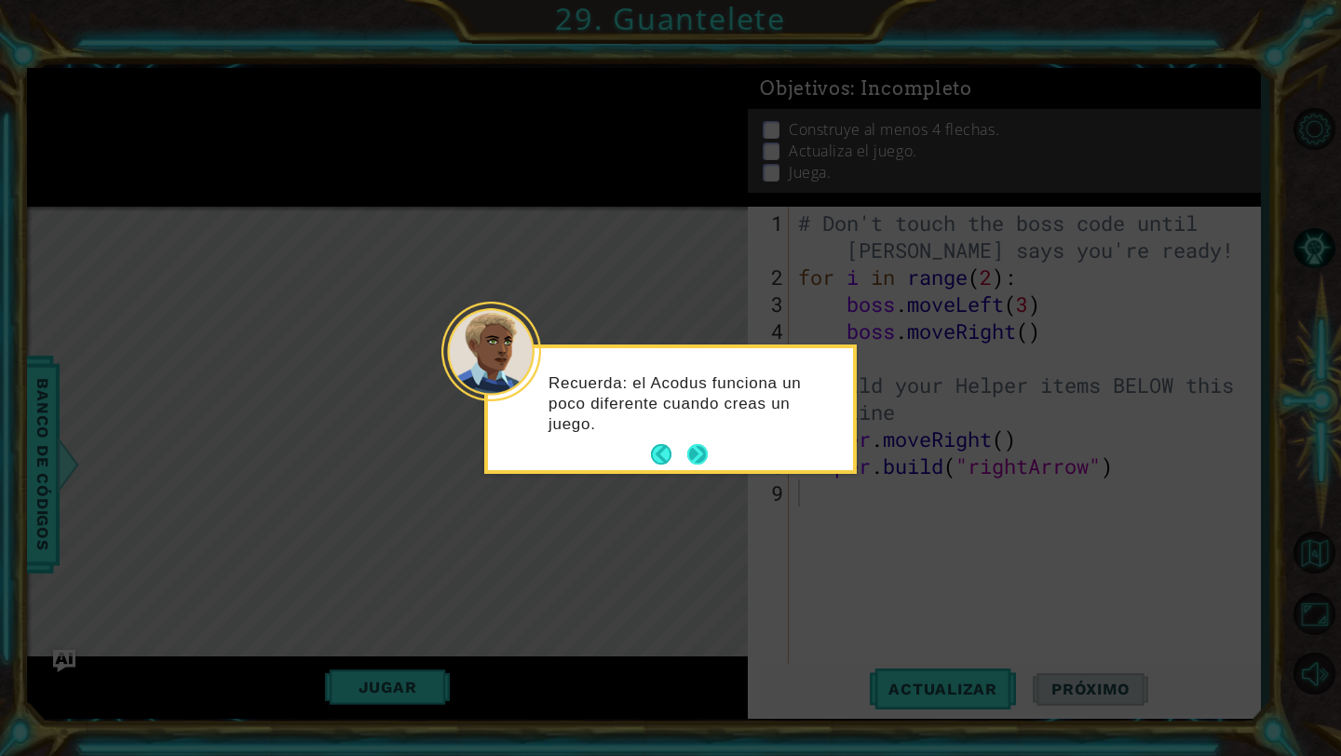
click at [700, 442] on footer at bounding box center [679, 454] width 57 height 28
click at [698, 453] on button "Next" at bounding box center [697, 454] width 20 height 20
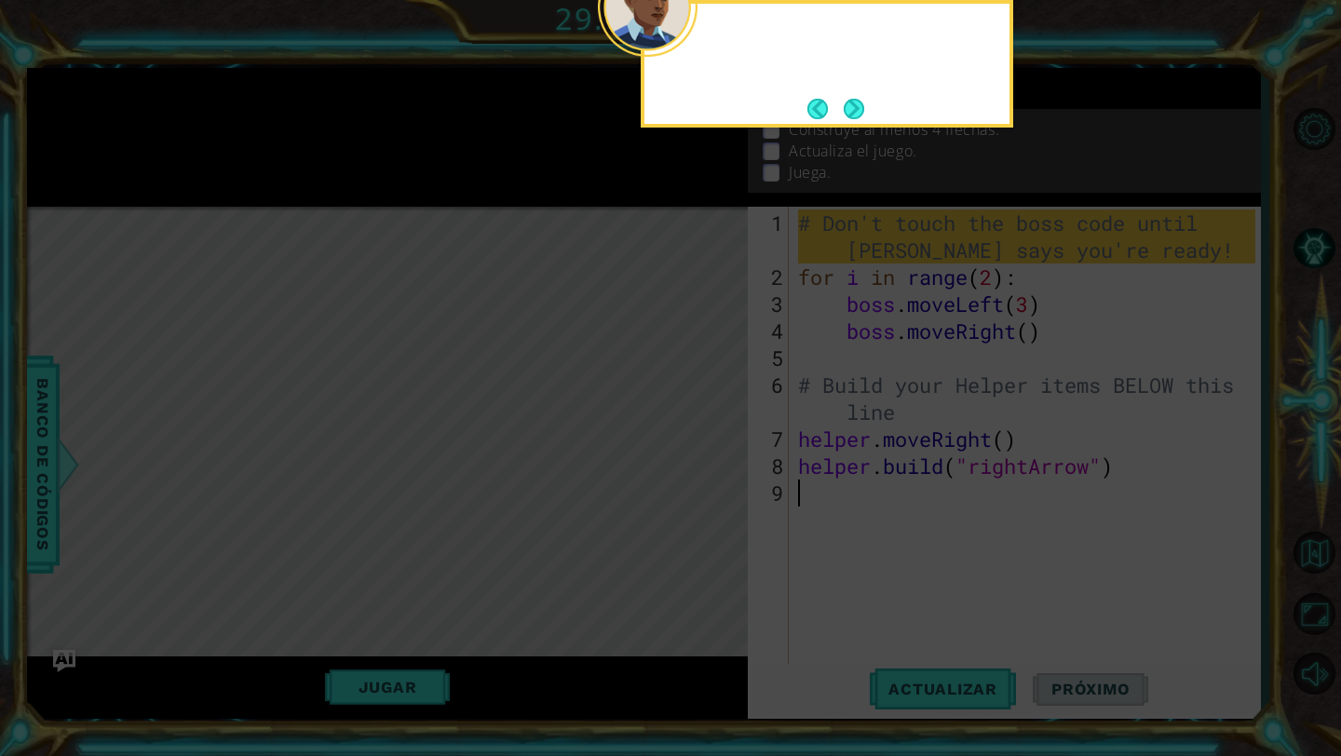
click at [698, 453] on icon at bounding box center [670, 123] width 1341 height 1265
click at [865, 104] on button "Next" at bounding box center [854, 108] width 21 height 21
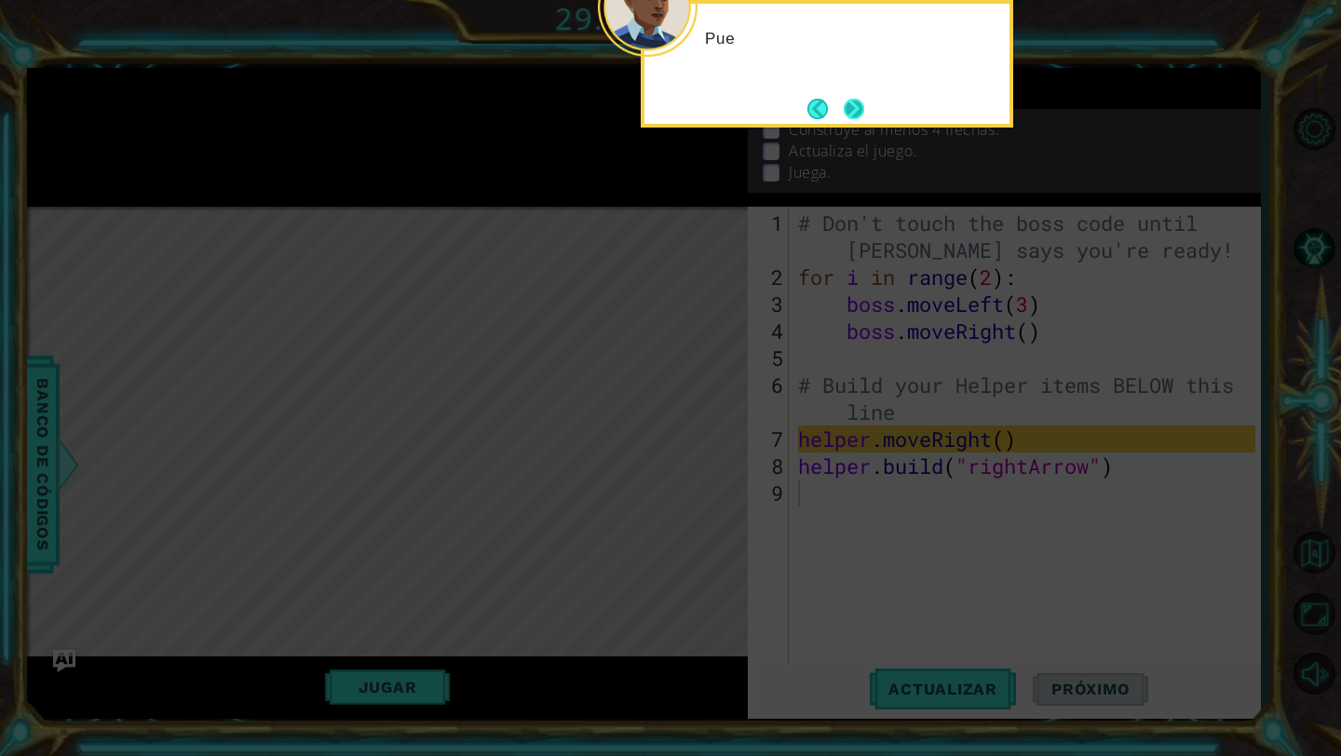
click at [864, 109] on button "Next" at bounding box center [854, 108] width 21 height 21
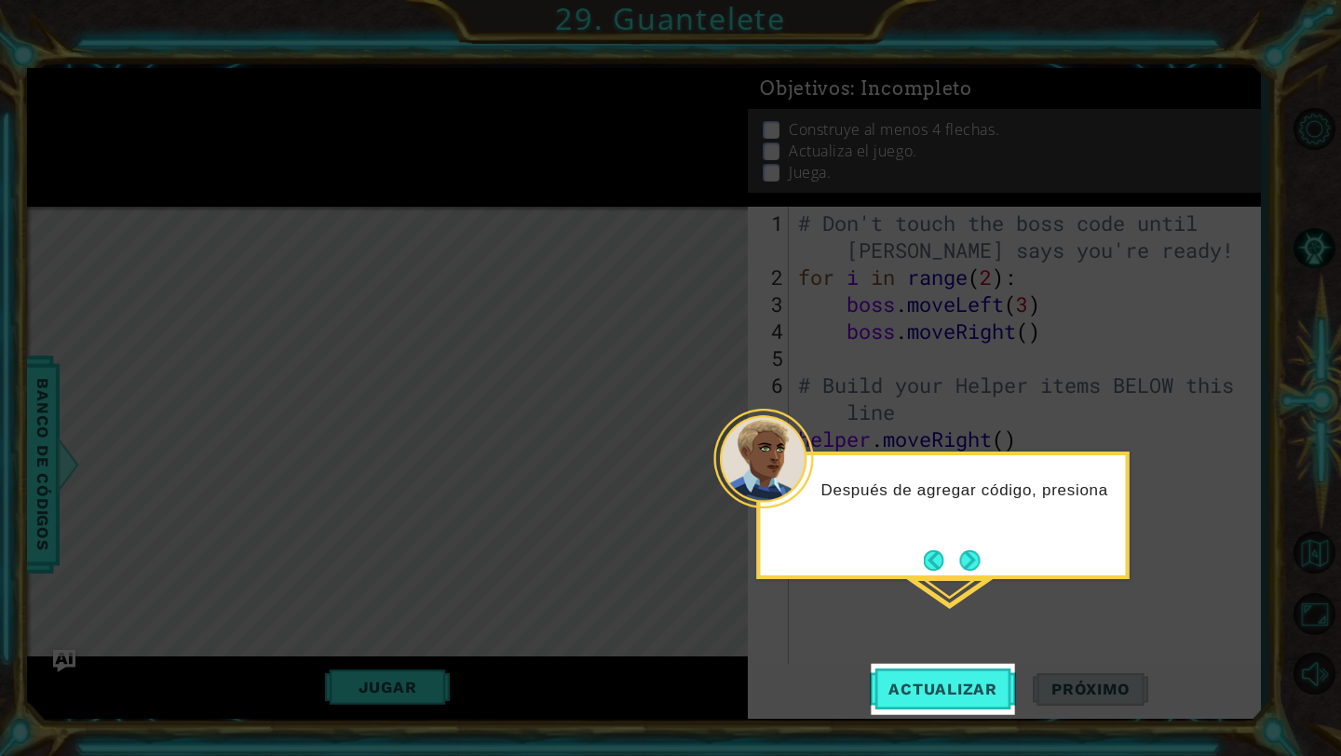
click at [951, 661] on icon at bounding box center [670, 378] width 1341 height 756
click at [945, 676] on button "Actualizar" at bounding box center [943, 689] width 146 height 51
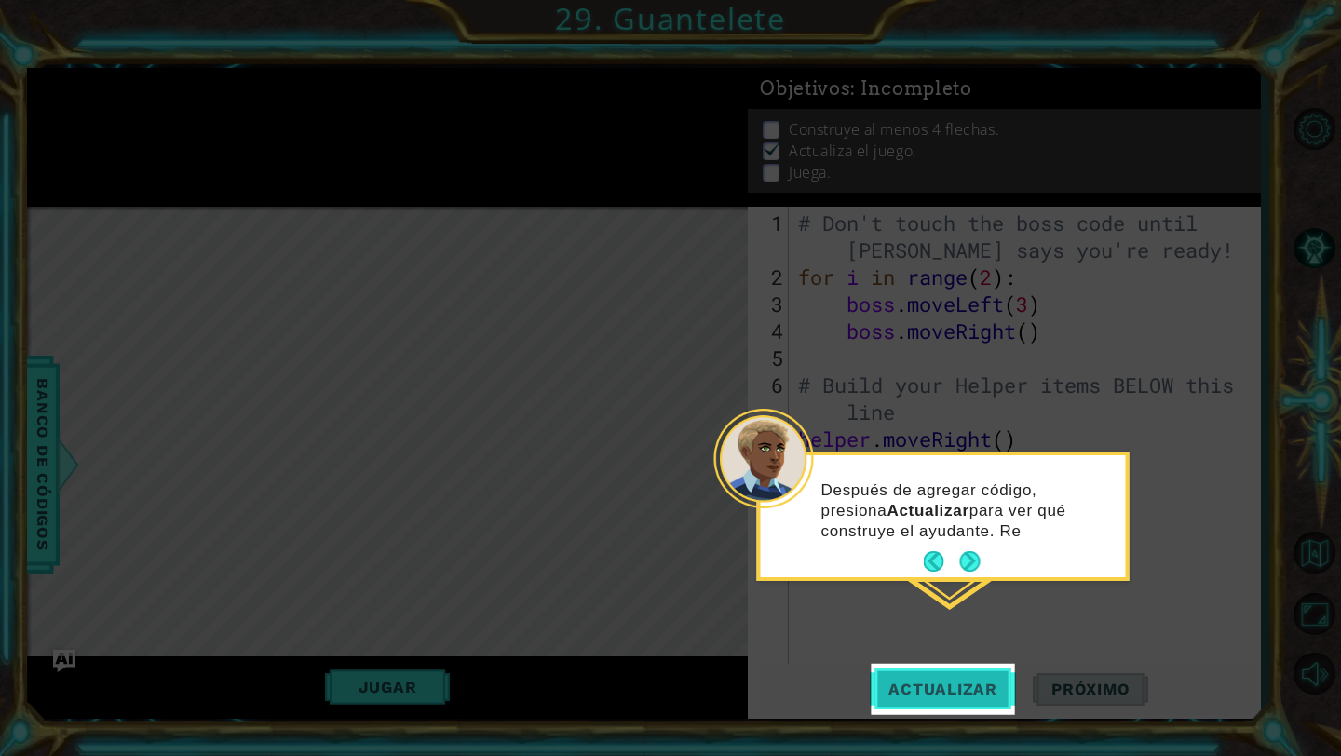
click at [941, 685] on span "Actualizar" at bounding box center [943, 689] width 146 height 19
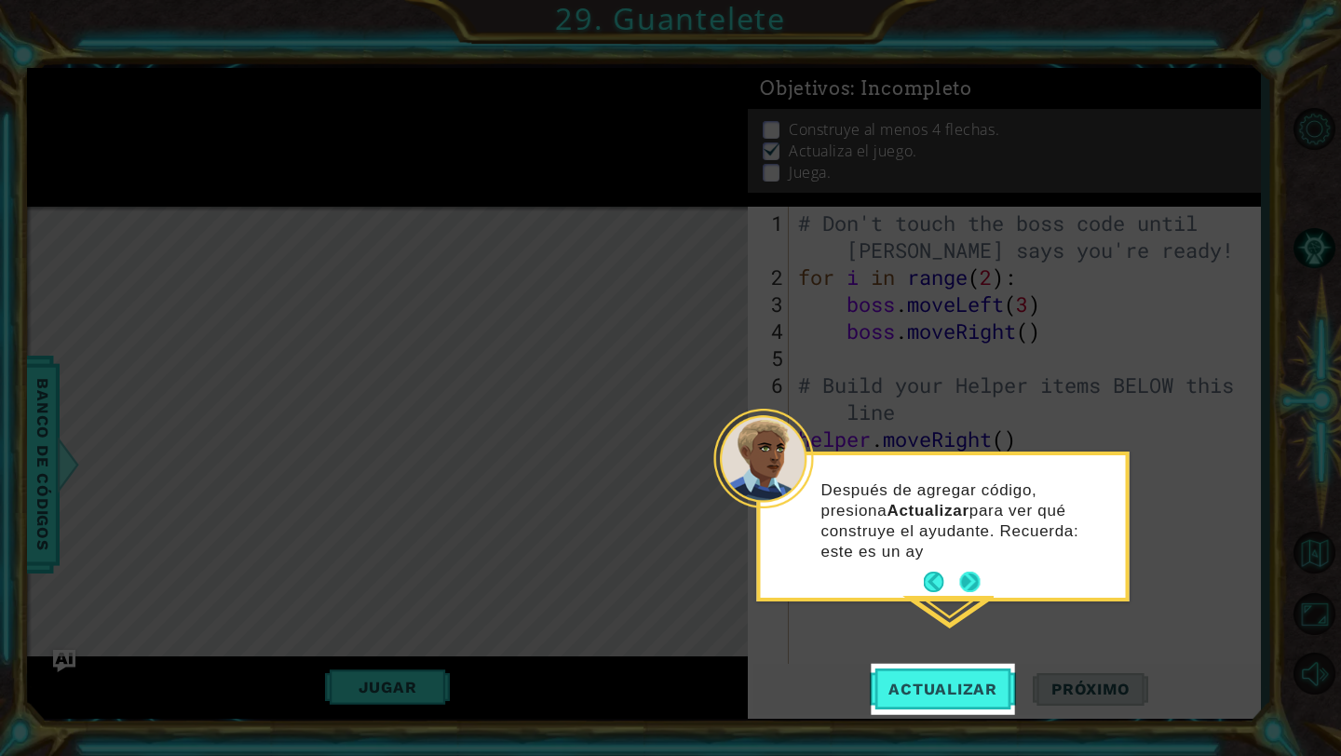
click at [961, 571] on button "Next" at bounding box center [969, 582] width 23 height 23
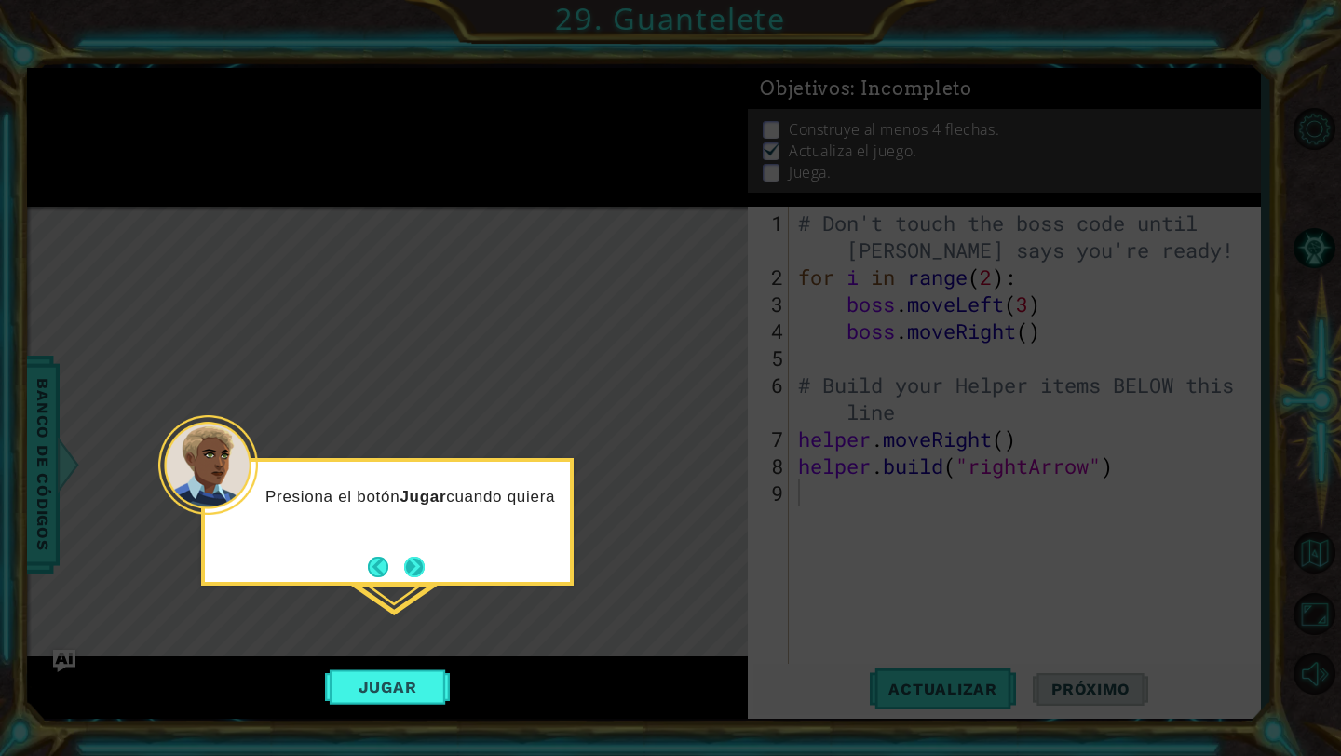
click at [412, 575] on button "Next" at bounding box center [414, 567] width 20 height 20
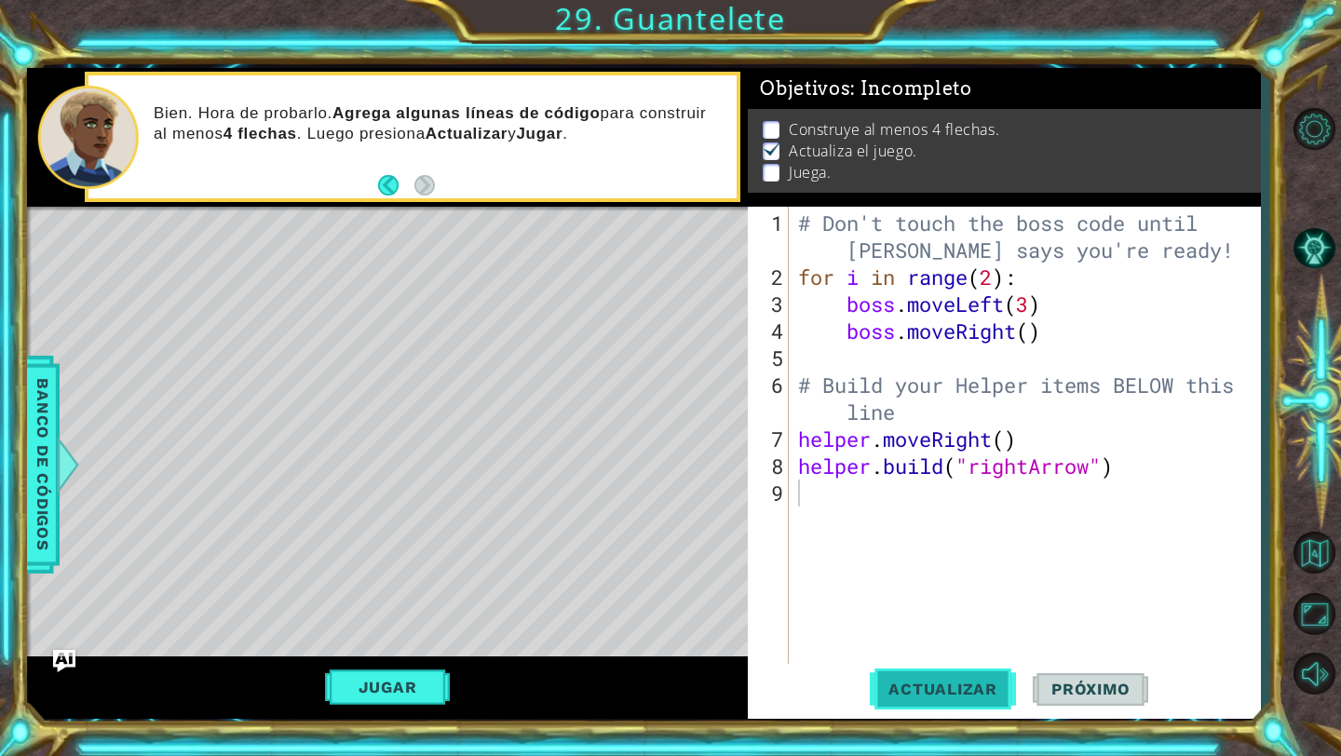
click at [963, 683] on span "Actualizar" at bounding box center [943, 689] width 146 height 19
click at [430, 679] on button "Jugar" at bounding box center [388, 686] width 126 height 35
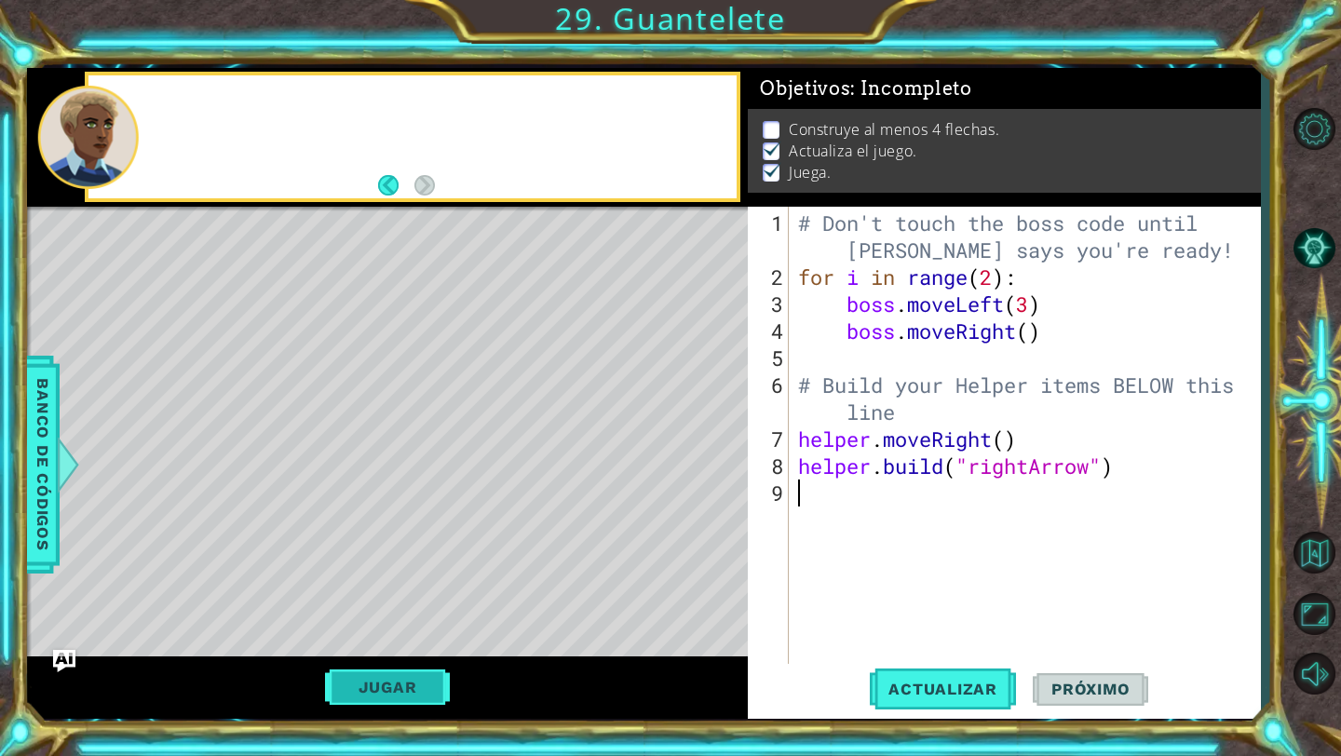
type textarea "[DOMAIN_NAME]("rightArrow")"
type textarea "# Build your Helper items BELOW this line"
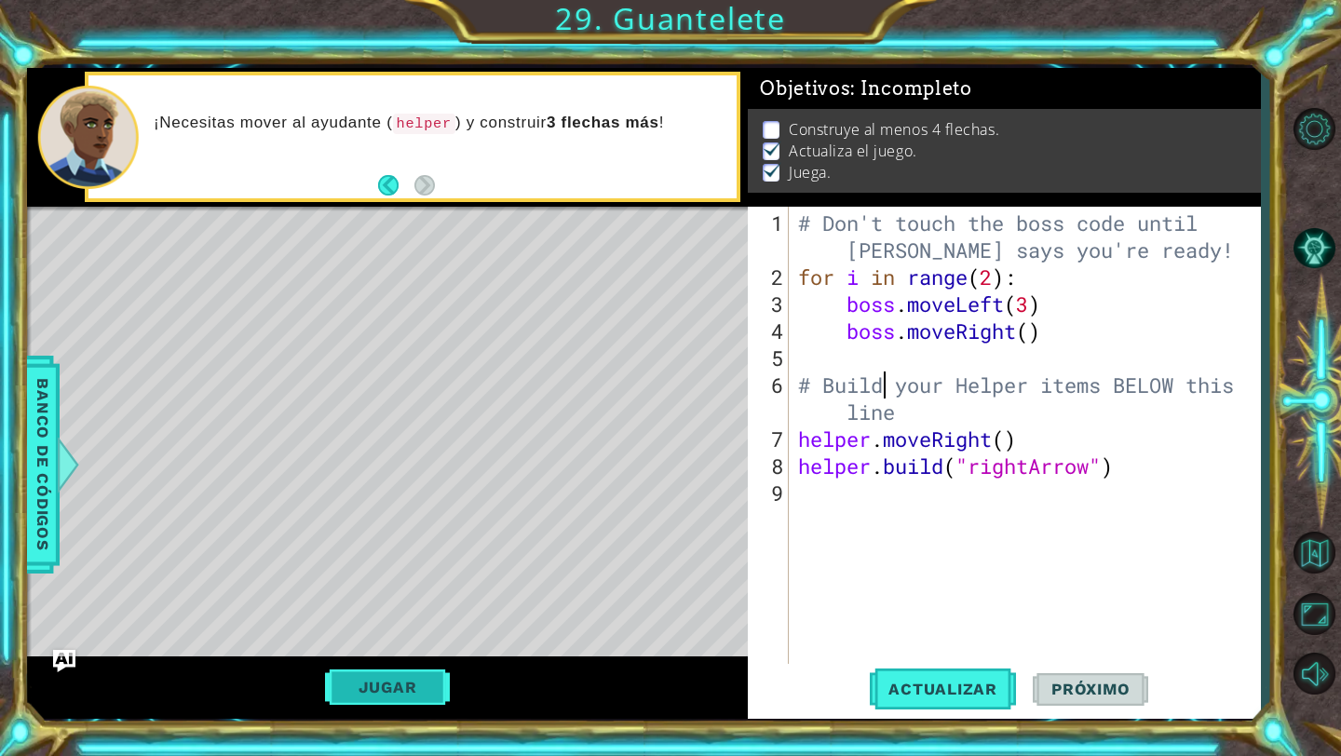
type textarea "boss.moveRight()"
type textarea "[DOMAIN_NAME]("rightArrow")"
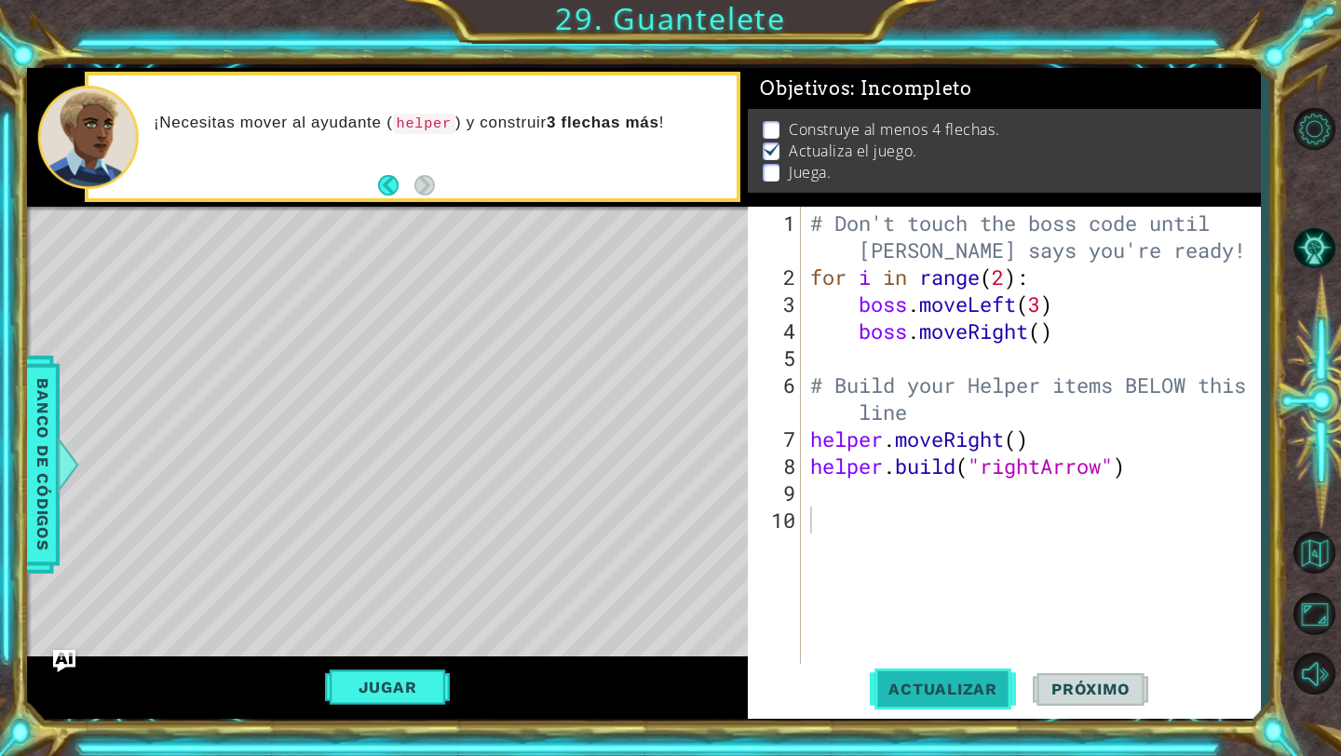
click at [927, 675] on button "Actualizar" at bounding box center [943, 689] width 146 height 51
click at [383, 695] on button "Jugar" at bounding box center [388, 686] width 126 height 35
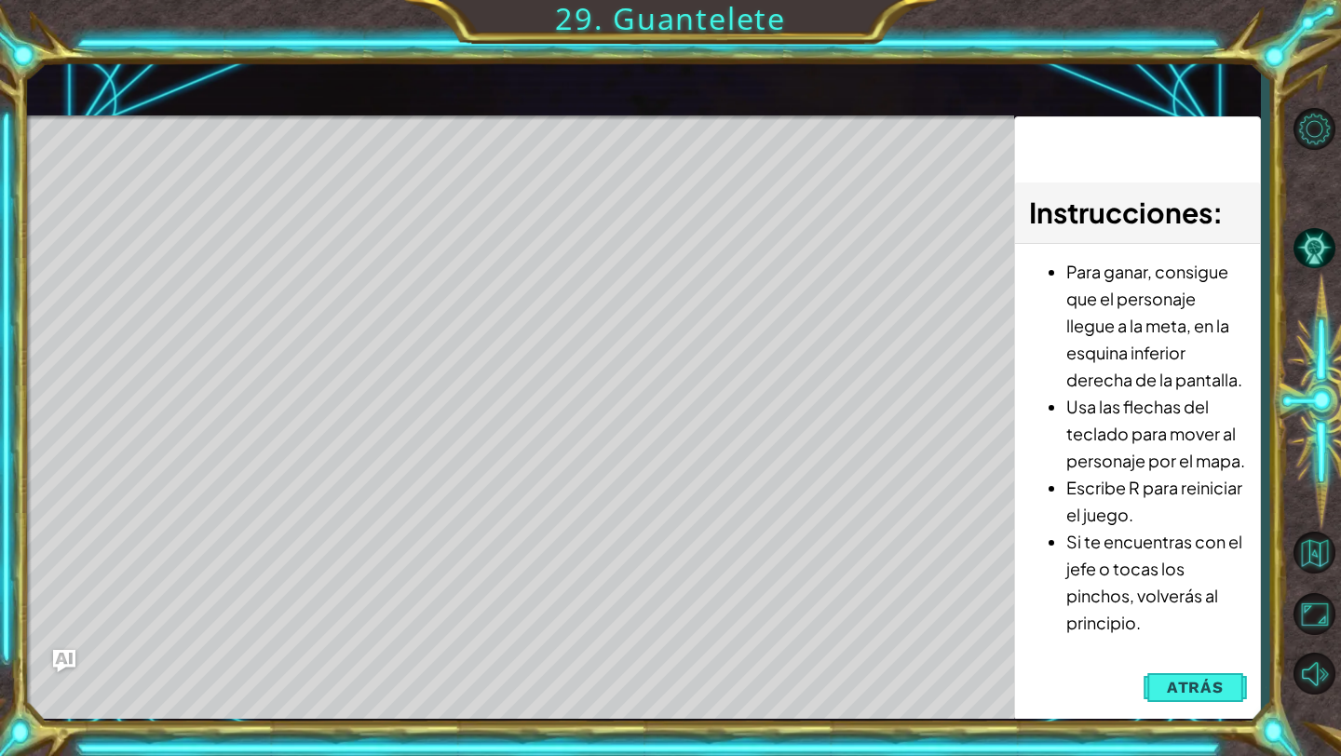
click at [312, 755] on div "1 ההההההההההההההההההההההההההההההההההההההההההההההההההההההההההההההההההההההההההההה…" at bounding box center [670, 378] width 1341 height 756
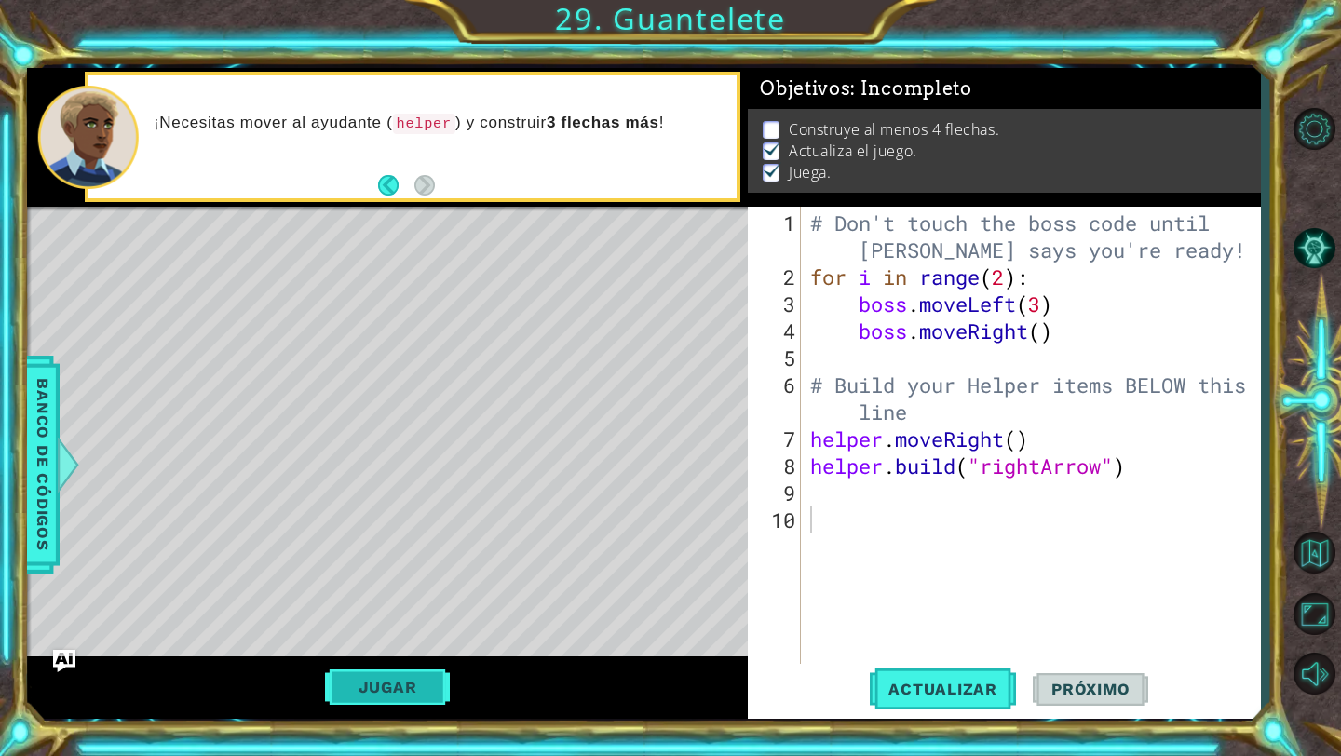
click at [411, 690] on button "Jugar" at bounding box center [388, 686] width 126 height 35
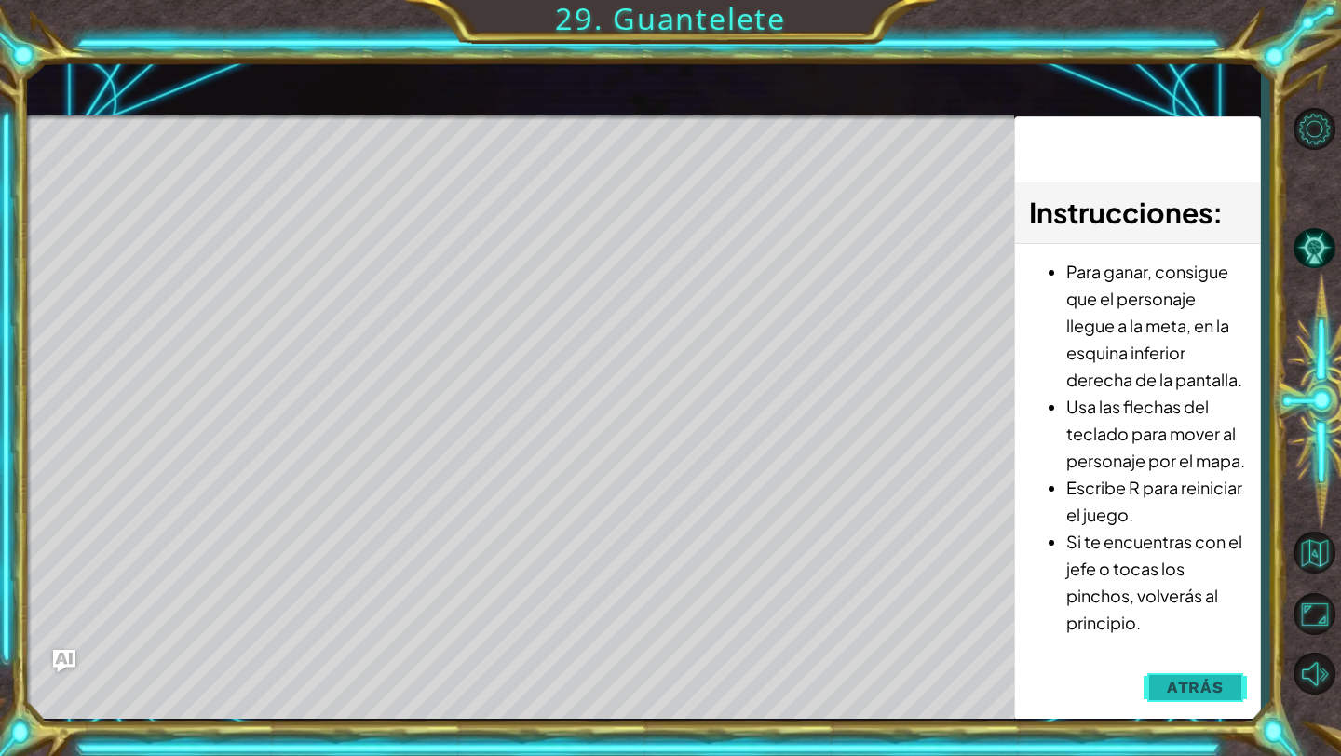
click at [1204, 694] on span "Atrás" at bounding box center [1195, 687] width 57 height 19
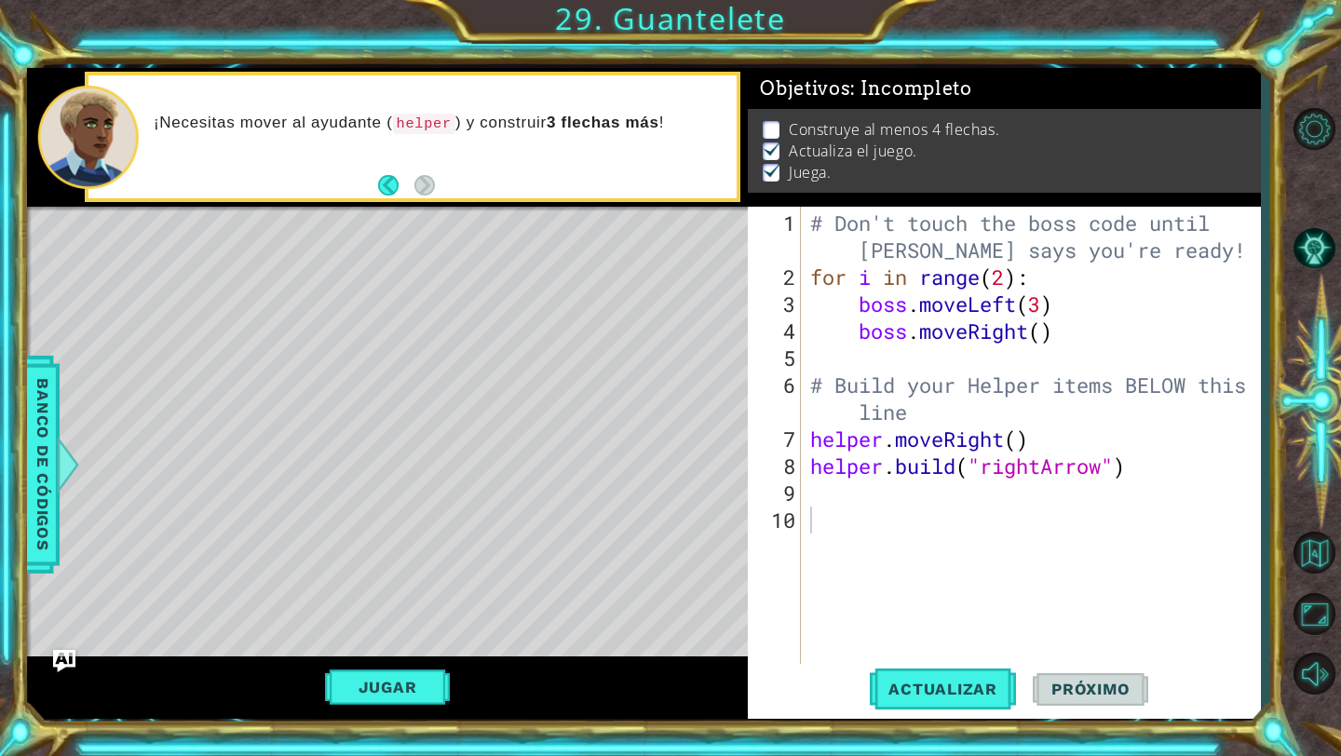
type textarea "helper.moveRight()"
click at [816, 436] on div "# Don't touch the boss code until [PERSON_NAME] says you're ready! for i in ran…" at bounding box center [1035, 480] width 459 height 540
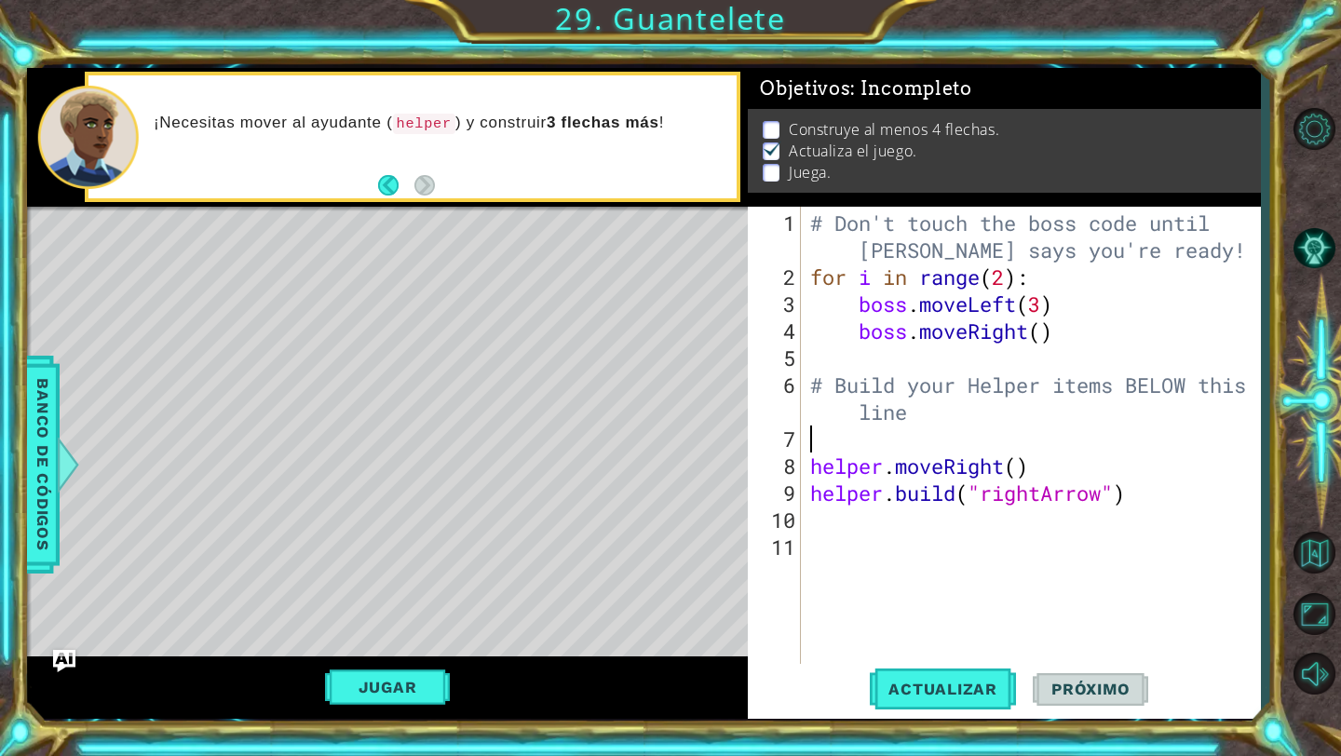
click at [829, 436] on div "# Don't touch the boss code until [PERSON_NAME] says you're ready! for i in ran…" at bounding box center [1035, 480] width 459 height 540
click at [1202, 497] on div "# Don't touch the boss code until [PERSON_NAME] says you're ready! for i in ran…" at bounding box center [1035, 480] width 459 height 540
click at [818, 473] on div "# Don't touch the boss code until [PERSON_NAME] says you're ready! for i in ran…" at bounding box center [1035, 480] width 459 height 540
click at [815, 489] on div "# Don't touch the boss code until [PERSON_NAME] says you're ready! for i in ran…" at bounding box center [1035, 480] width 459 height 540
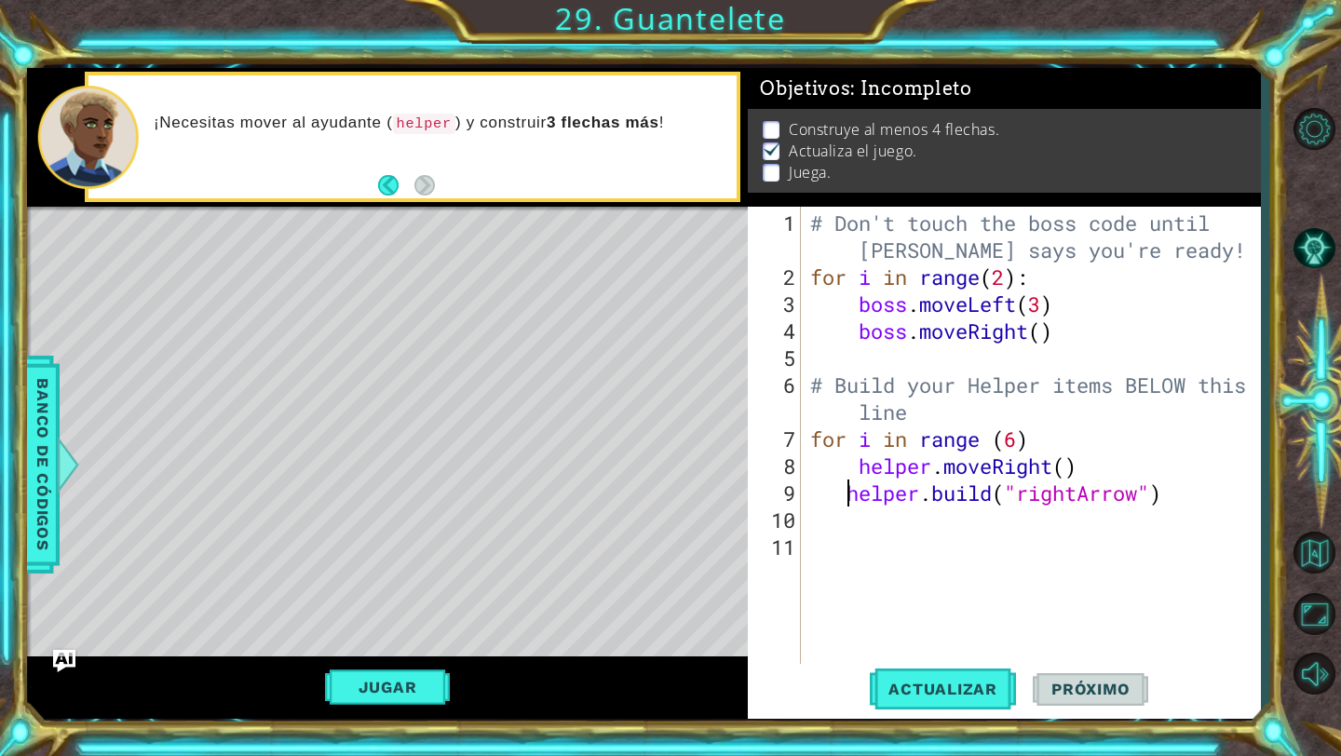
type textarea "[DOMAIN_NAME]("rightArrow")"
click at [1250, 577] on div "# Don't touch the boss code until [PERSON_NAME] says you're ready! for i in ran…" at bounding box center [1035, 480] width 459 height 540
click at [1059, 527] on div "# Don't touch the boss code until [PERSON_NAME] says you're ready! for i in ran…" at bounding box center [1035, 480] width 459 height 540
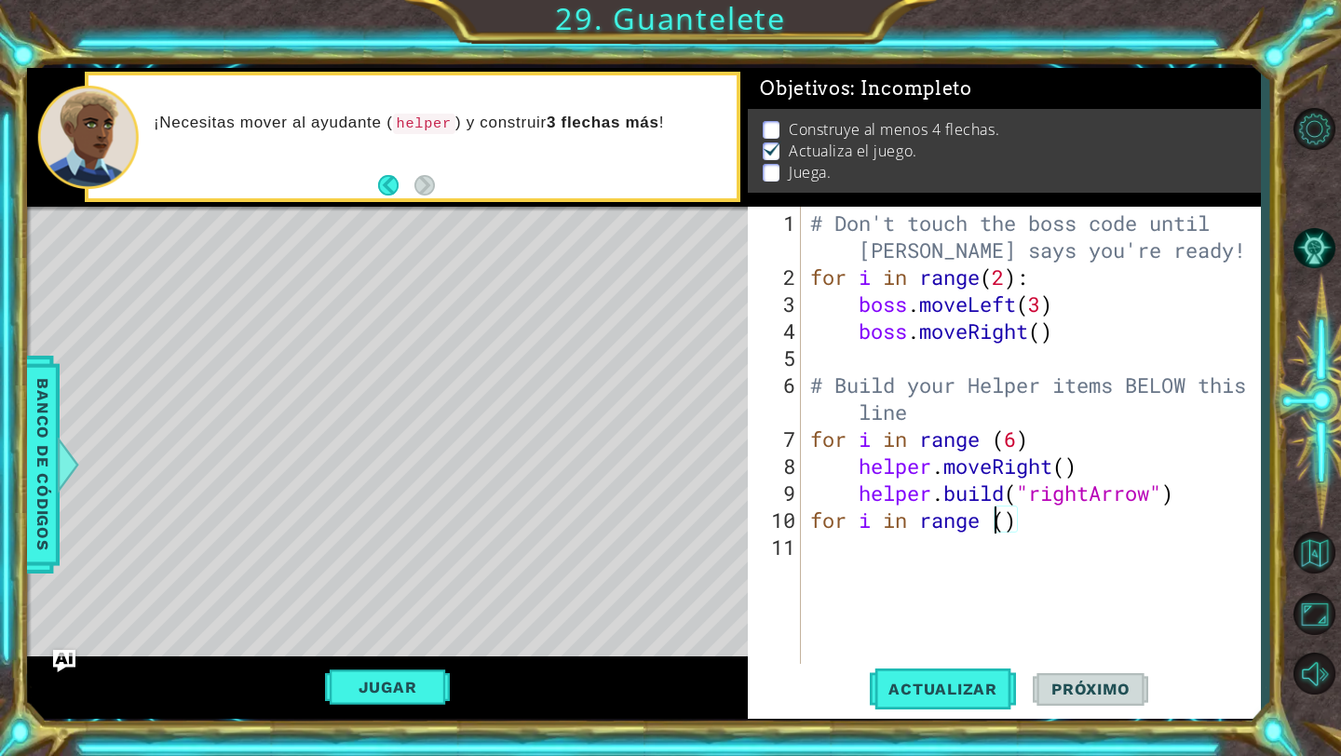
click at [1000, 521] on div "# Don't touch the boss code until [PERSON_NAME] says you're ready! for i in ran…" at bounding box center [1035, 480] width 459 height 540
click at [1016, 522] on div "# Don't touch the boss code until [PERSON_NAME] says you're ready! for i in ran…" at bounding box center [1035, 480] width 459 height 540
click at [1006, 522] on div "# Don't touch the boss code until [PERSON_NAME] says you're ready! for i in ran…" at bounding box center [1035, 480] width 459 height 540
type textarea "for i in range (4)"
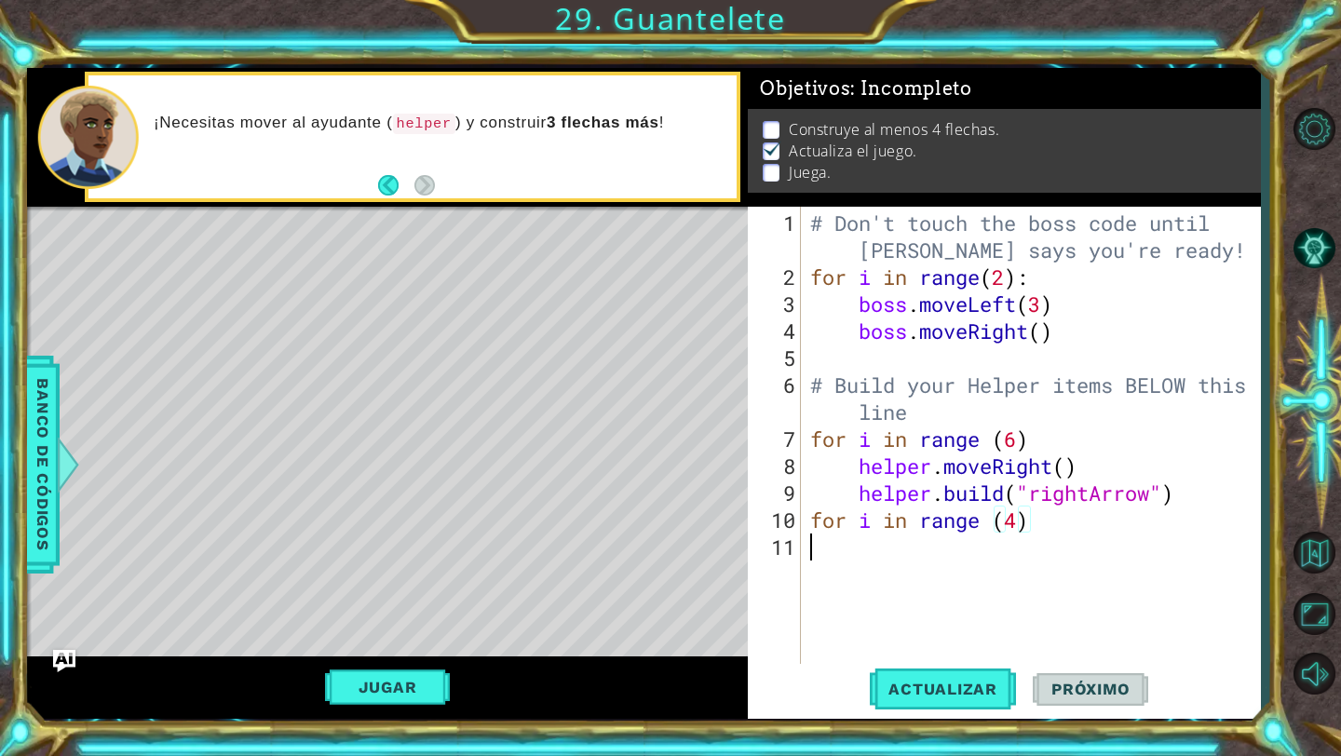
click at [994, 535] on div "# Don't touch the boss code until [PERSON_NAME] says you're ready! for i in ran…" at bounding box center [1035, 480] width 459 height 540
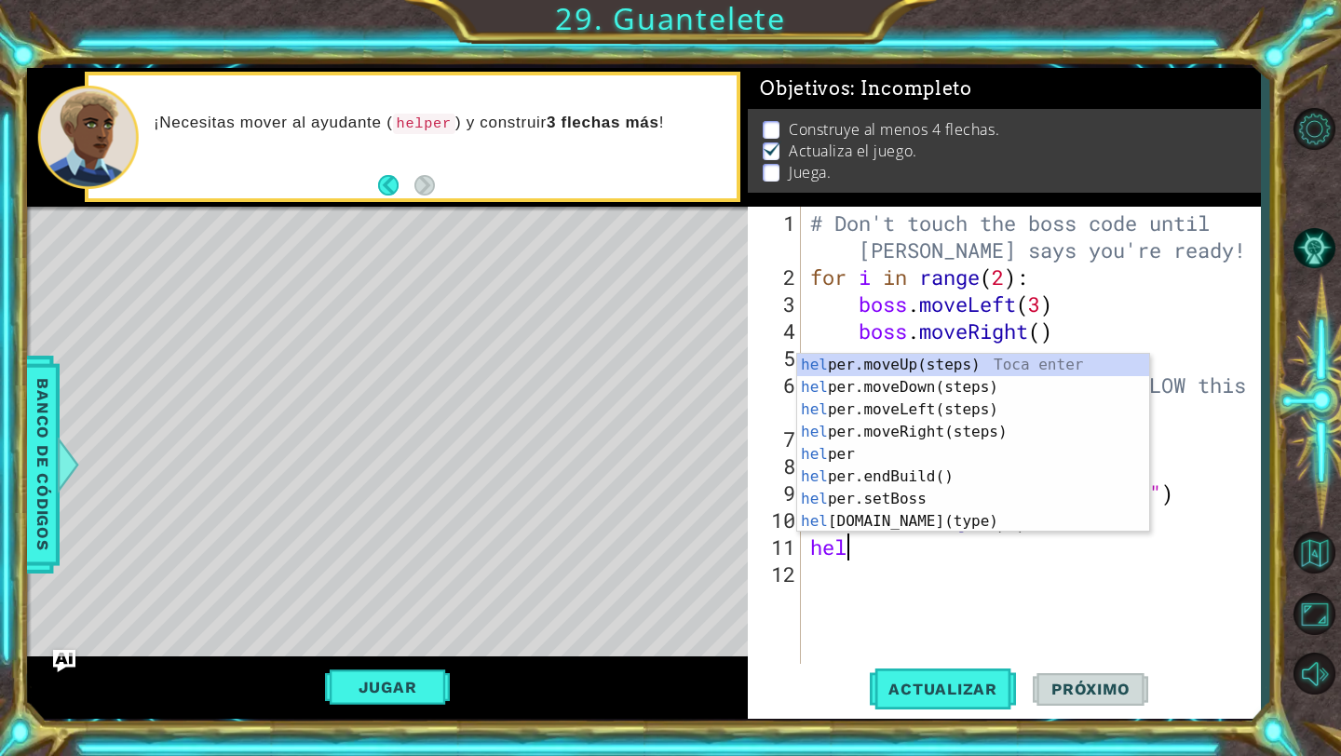
type textarea "help"
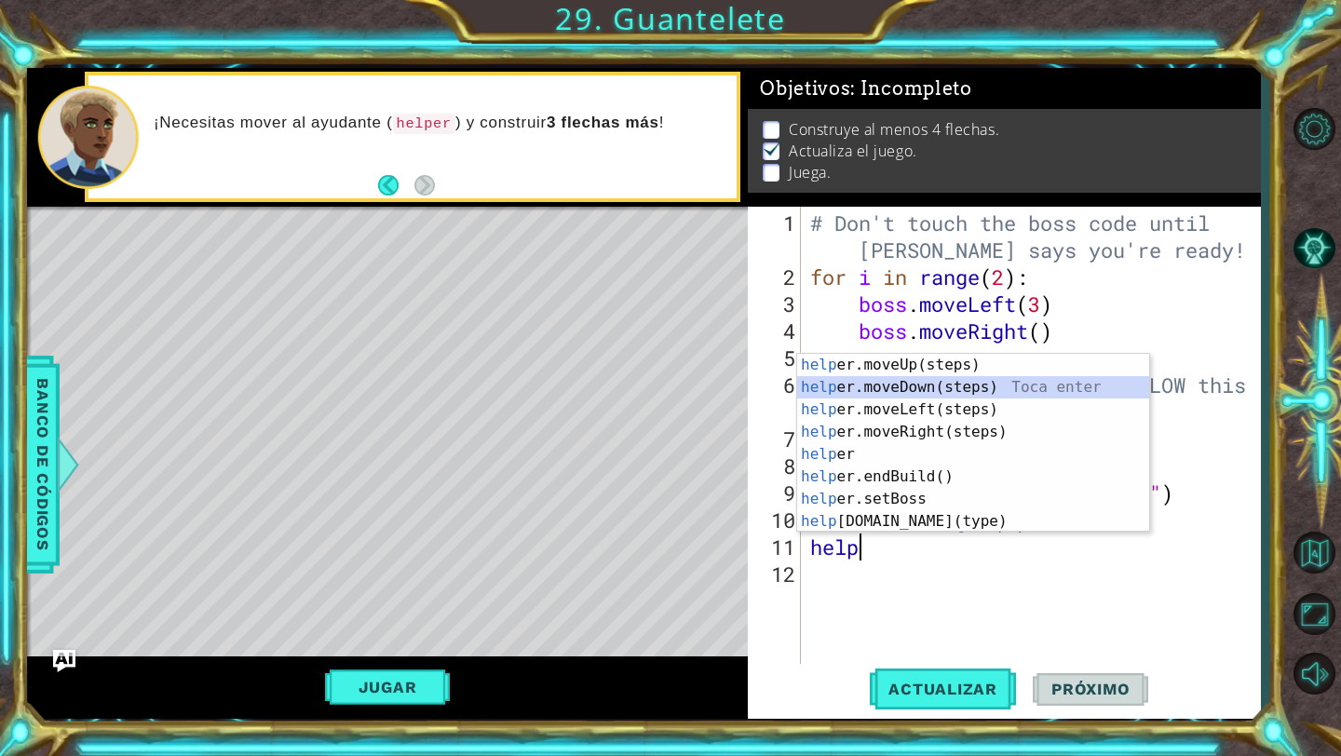
click at [940, 385] on div "help er.moveUp(steps) Toca enter help er.moveDown(steps) Toca enter help er.mov…" at bounding box center [973, 465] width 352 height 223
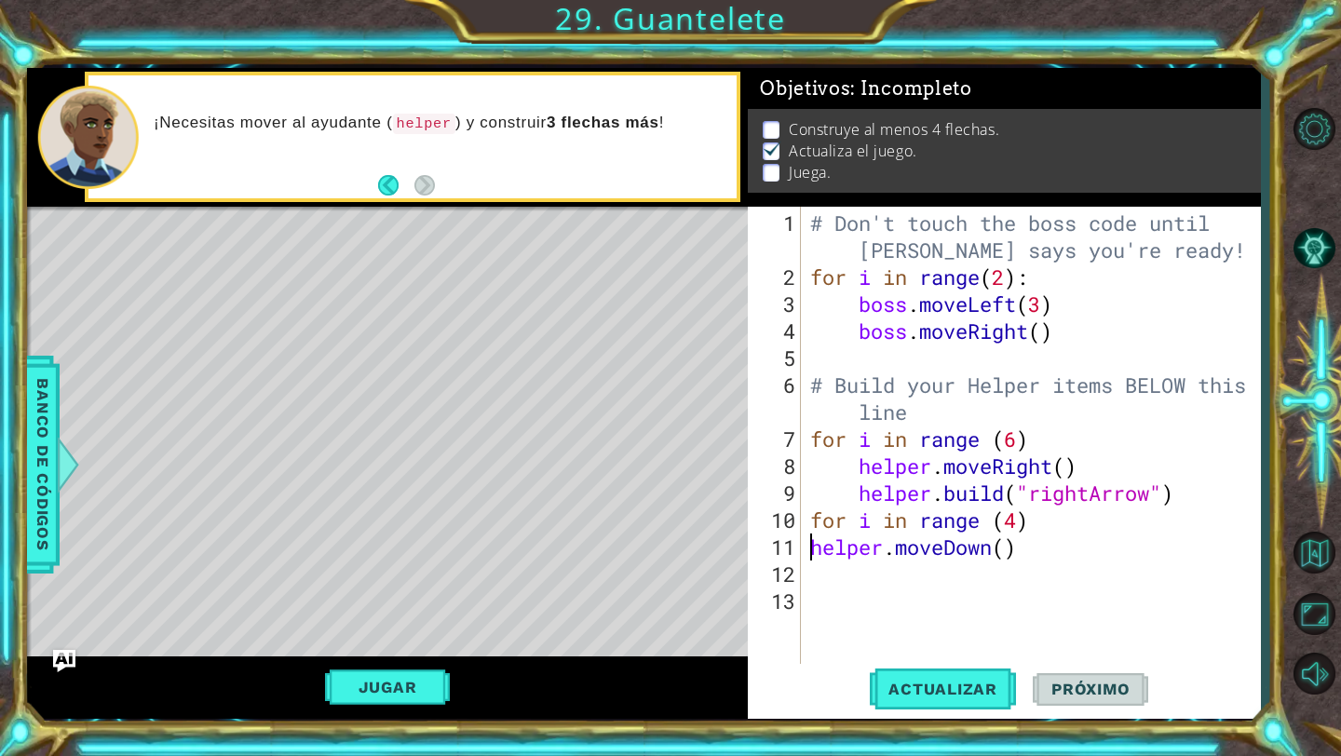
click at [806, 544] on div "# Don't touch the boss code until [PERSON_NAME] says you're ready! for i in ran…" at bounding box center [1035, 480] width 459 height 540
type textarea "helper.moveDown()"
click at [878, 580] on div "# Don't touch the boss code until [PERSON_NAME] says you're ready! for i in ran…" at bounding box center [1035, 480] width 459 height 540
click at [921, 581] on div "# Don't touch the boss code until [PERSON_NAME] says you're ready! for i in ran…" at bounding box center [1035, 480] width 459 height 540
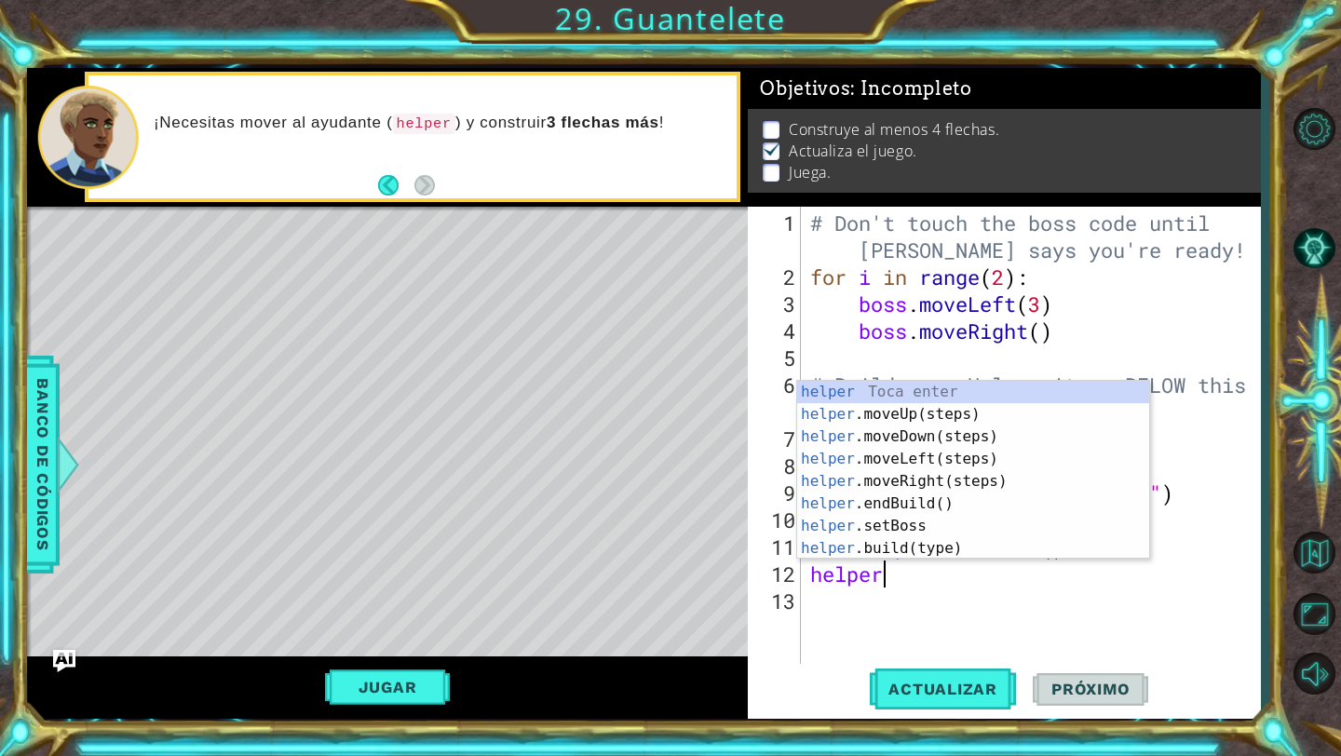
scroll to position [0, 3]
click at [941, 535] on div "helper. moveUp(steps) Toca enter helper. moveDown(steps) Toca enter helper. mov…" at bounding box center [973, 492] width 352 height 223
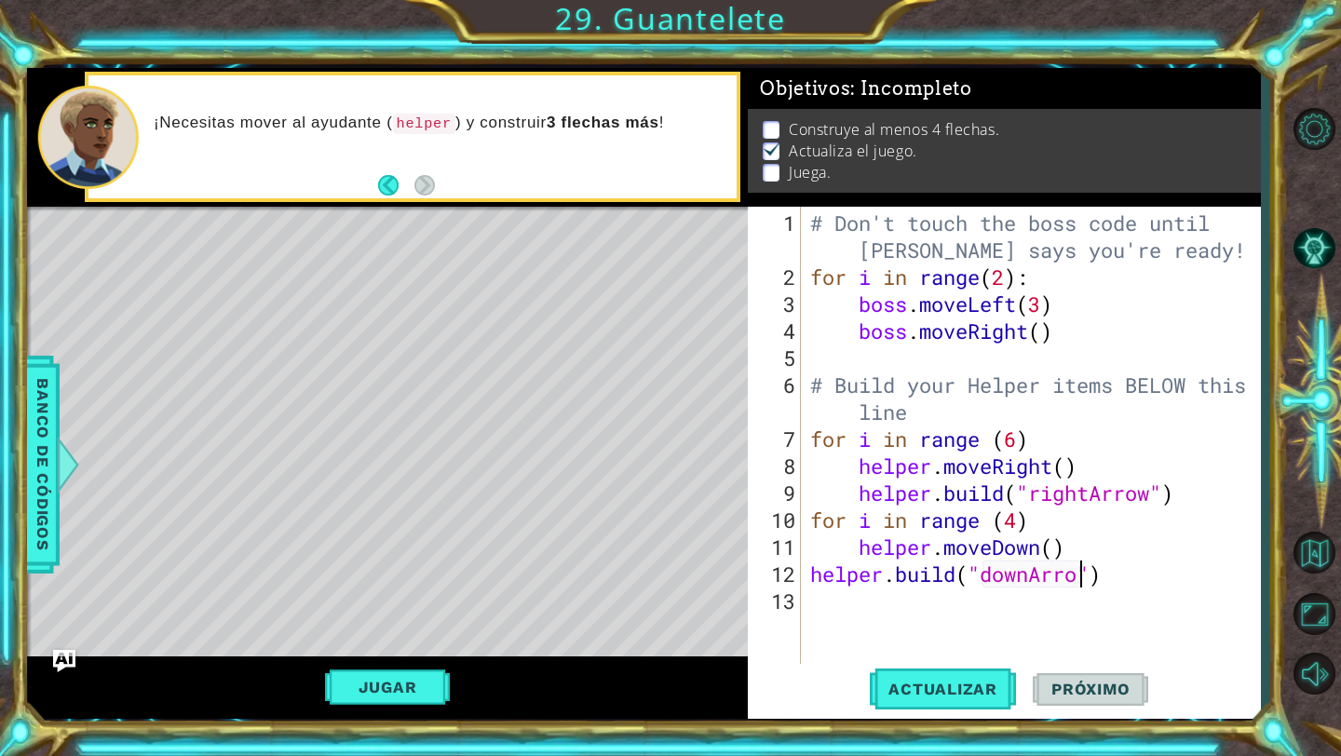
scroll to position [0, 13]
click at [806, 583] on div "# Don't touch the boss code until [PERSON_NAME] says you're ready! for i in ran…" at bounding box center [1035, 480] width 459 height 540
click at [981, 681] on span "Actualizar" at bounding box center [943, 689] width 146 height 19
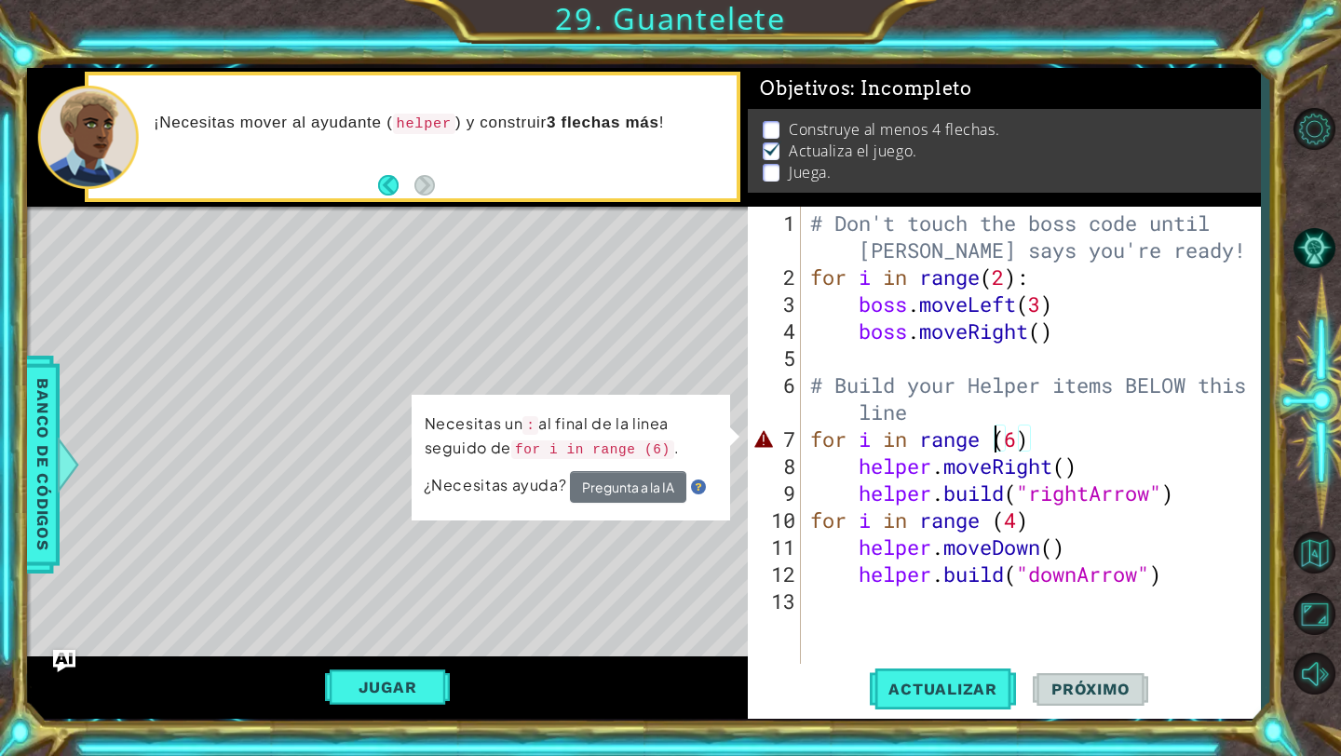
click at [992, 438] on div "# Don't touch the boss code until [PERSON_NAME] says you're ready! for i in ran…" at bounding box center [1035, 480] width 459 height 540
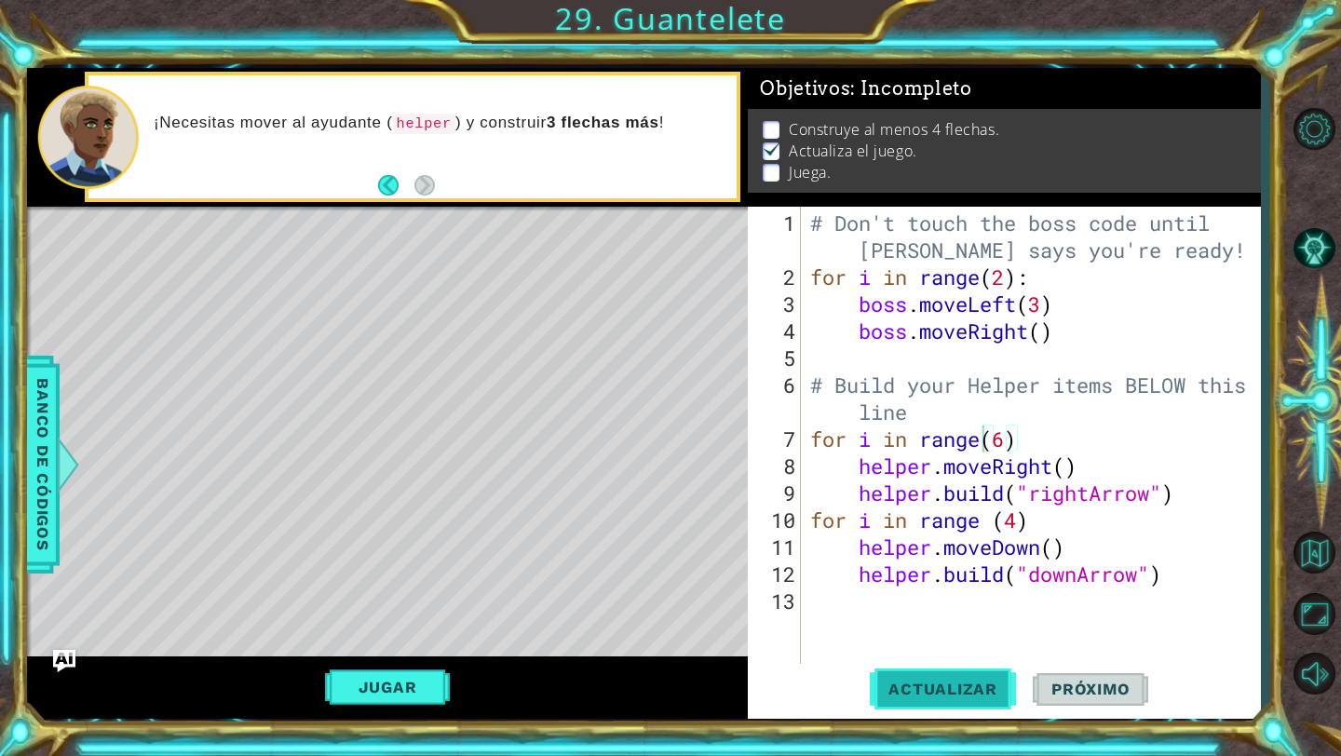
click at [960, 703] on button "Actualizar" at bounding box center [943, 689] width 146 height 51
click at [1035, 441] on div "# Don't touch the boss code until [PERSON_NAME] says you're ready! for i in ran…" at bounding box center [1035, 480] width 459 height 540
click at [1065, 524] on div "# Don't touch the boss code until [PERSON_NAME] says you're ready! for i in ran…" at bounding box center [1035, 480] width 459 height 540
type textarea "for i in range (4)"
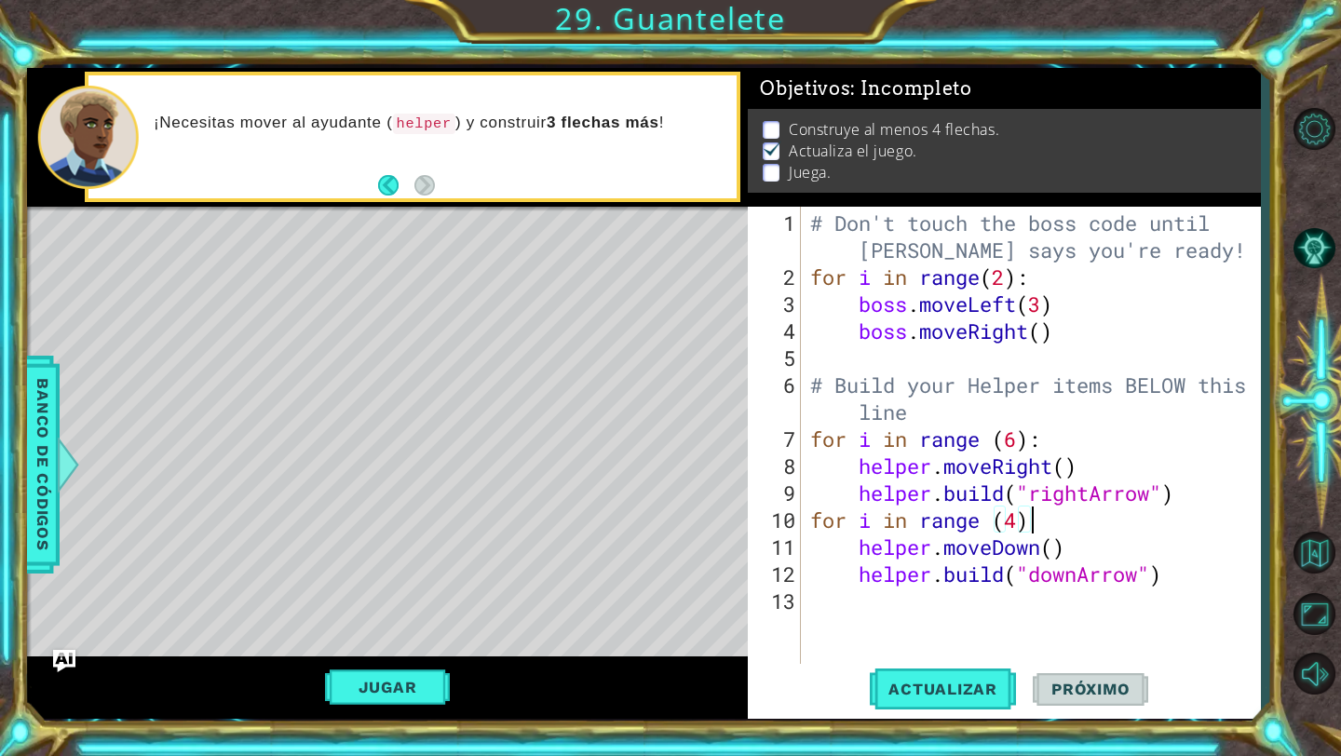
type textarea ";"
type textarea "for i in range (4):"
click at [975, 678] on button "Actualizar" at bounding box center [943, 689] width 146 height 51
click at [400, 718] on div "Jugar" at bounding box center [387, 687] width 721 height 62
click at [400, 710] on div "Jugar" at bounding box center [387, 687] width 721 height 62
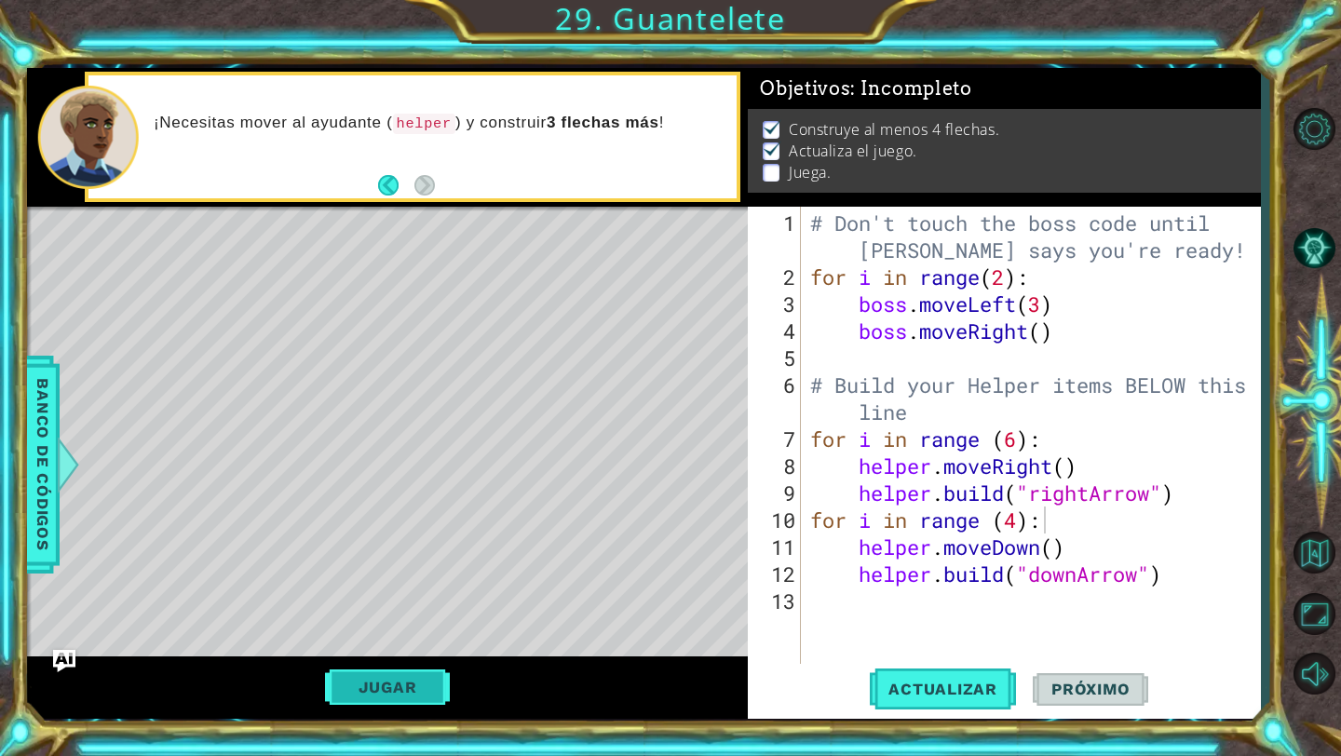
click at [400, 702] on button "Jugar" at bounding box center [388, 686] width 126 height 35
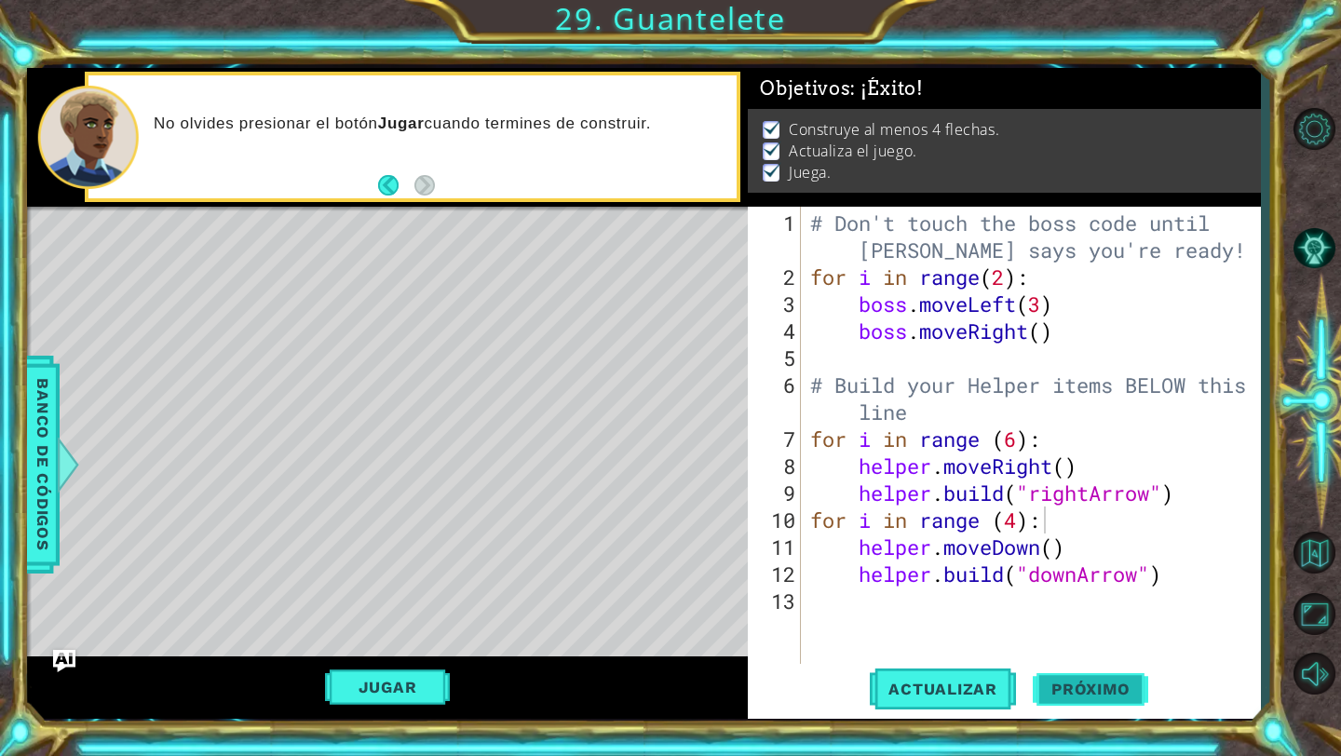
click at [1129, 683] on span "Próximo" at bounding box center [1090, 692] width 115 height 19
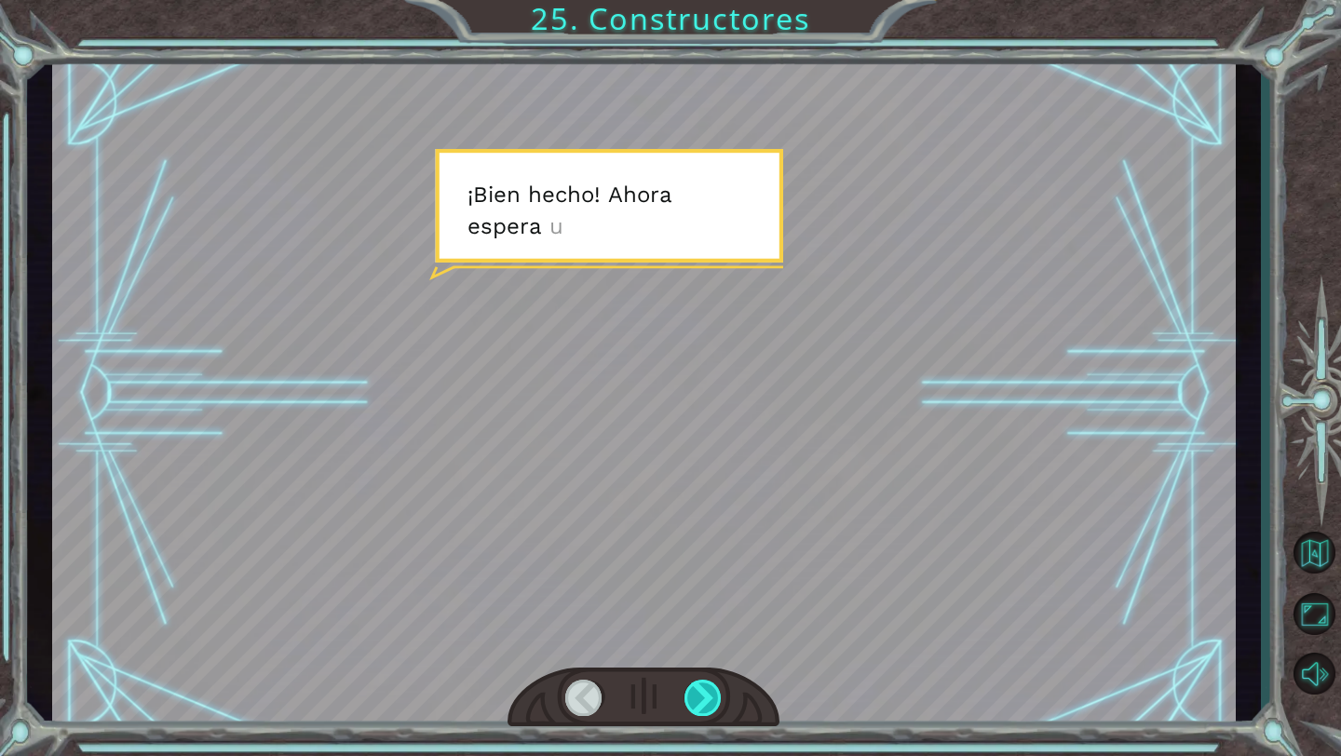
click at [710, 690] on div at bounding box center [703, 698] width 38 height 36
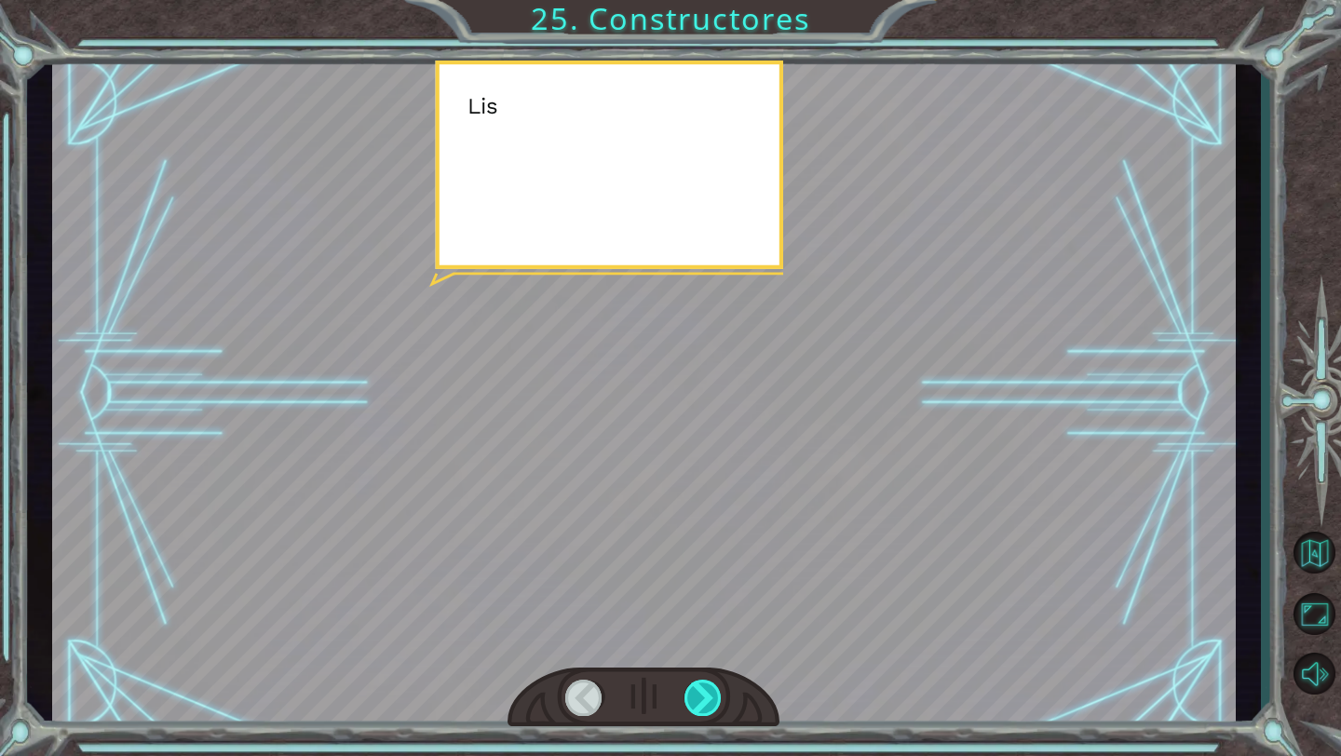
click at [710, 690] on div at bounding box center [703, 698] width 38 height 36
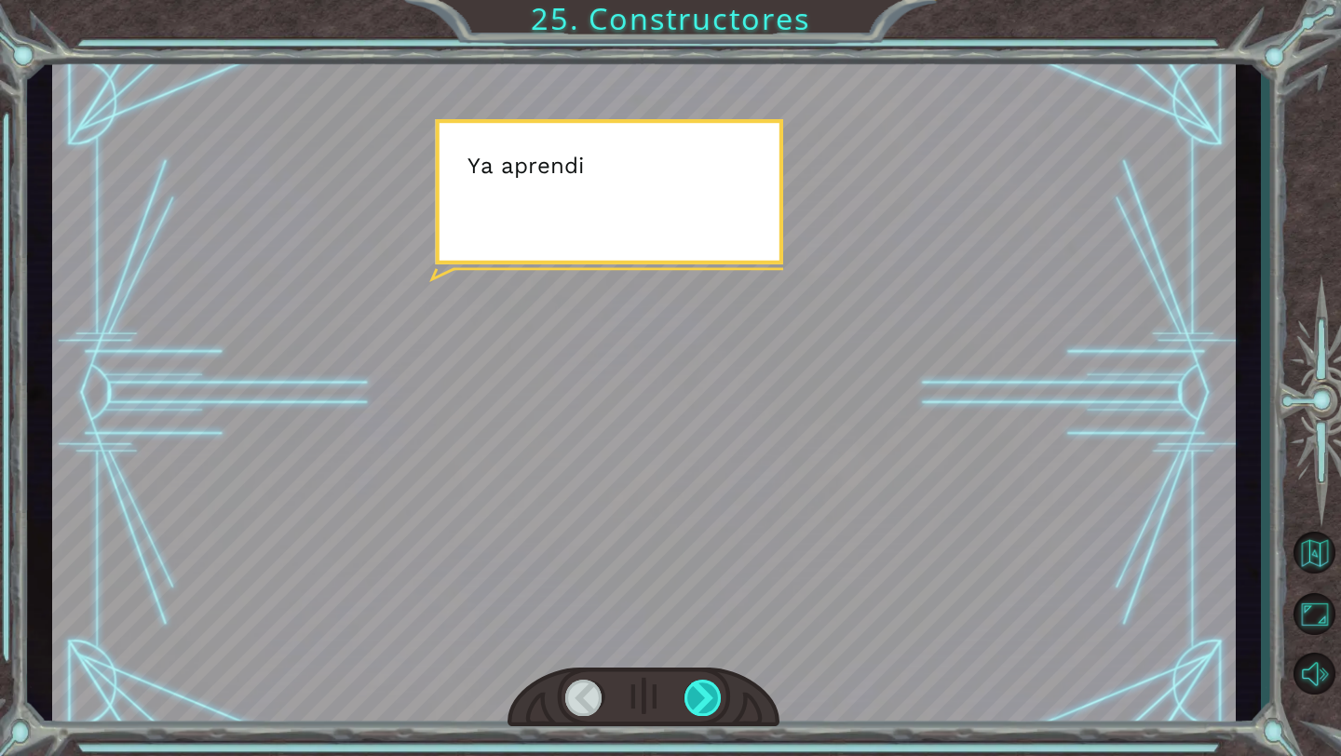
click at [710, 690] on div at bounding box center [703, 698] width 38 height 36
click at [710, 689] on div at bounding box center [703, 698] width 38 height 36
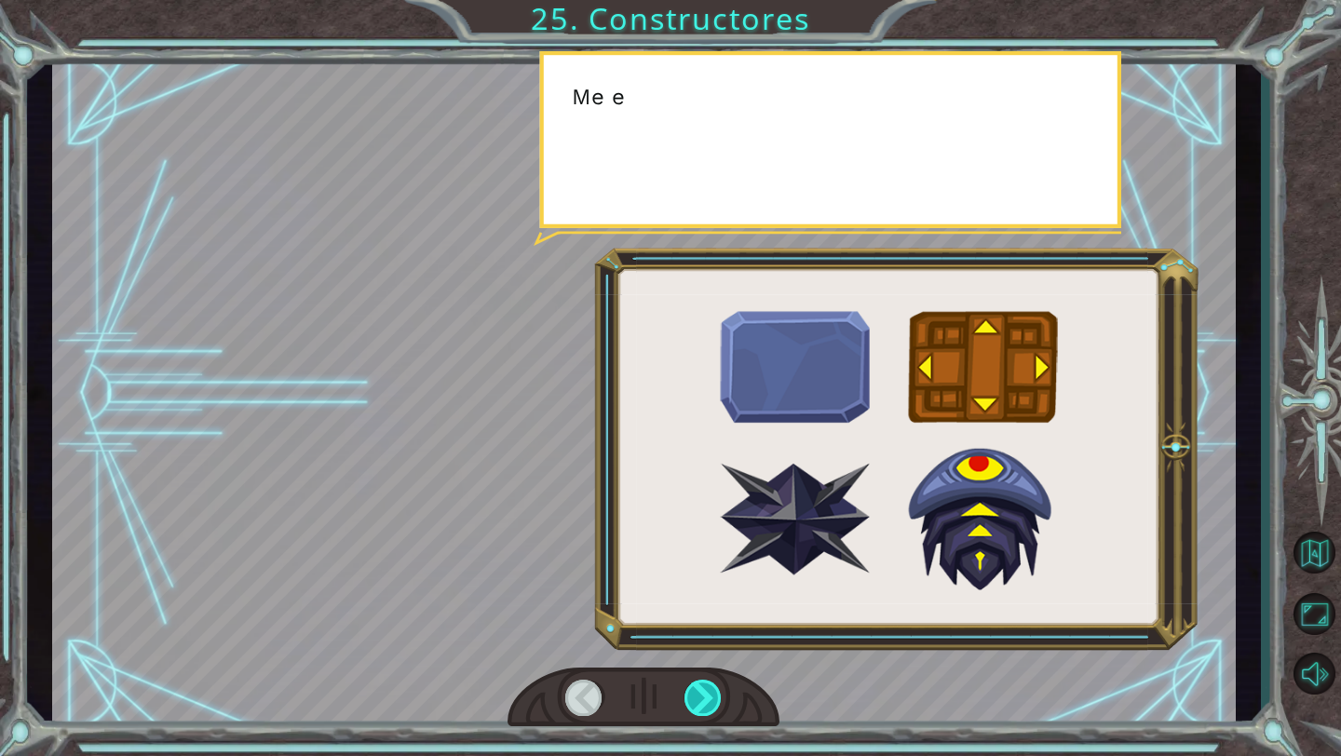
click at [710, 689] on div at bounding box center [703, 698] width 38 height 36
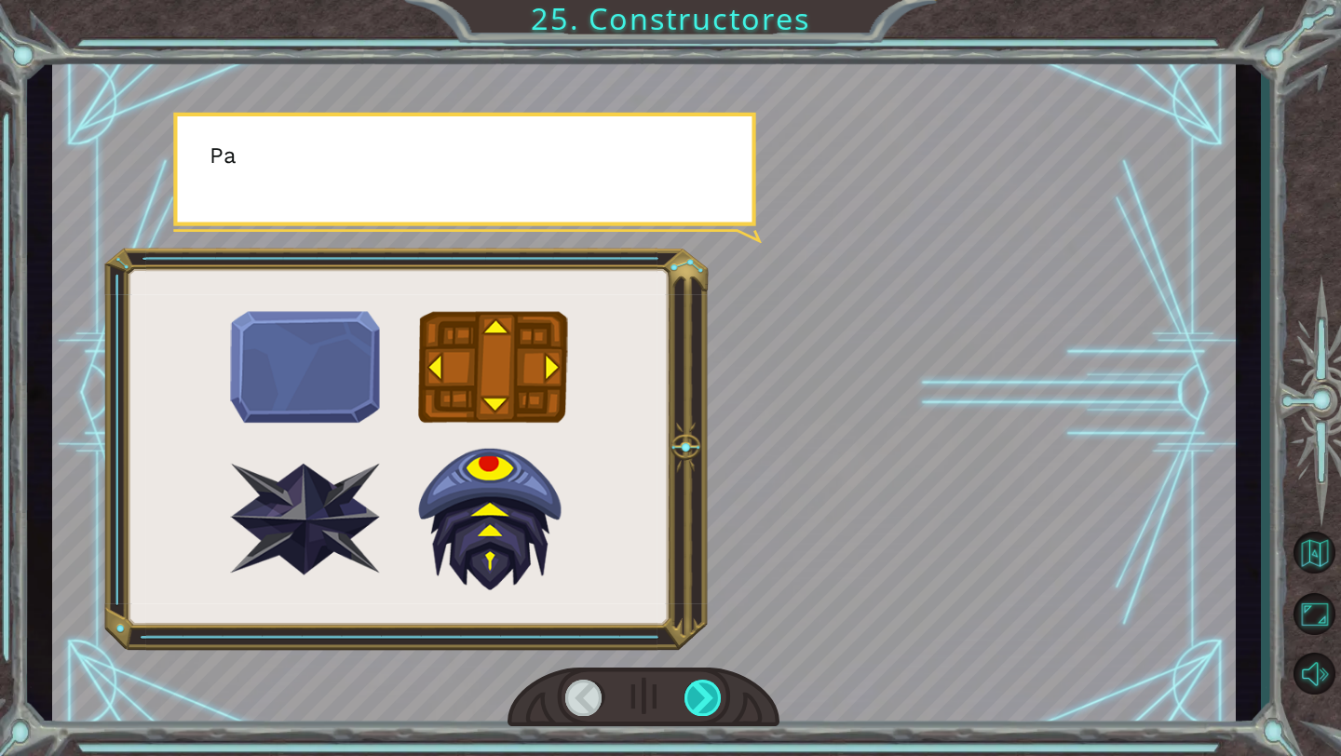
click at [706, 683] on div at bounding box center [703, 698] width 38 height 36
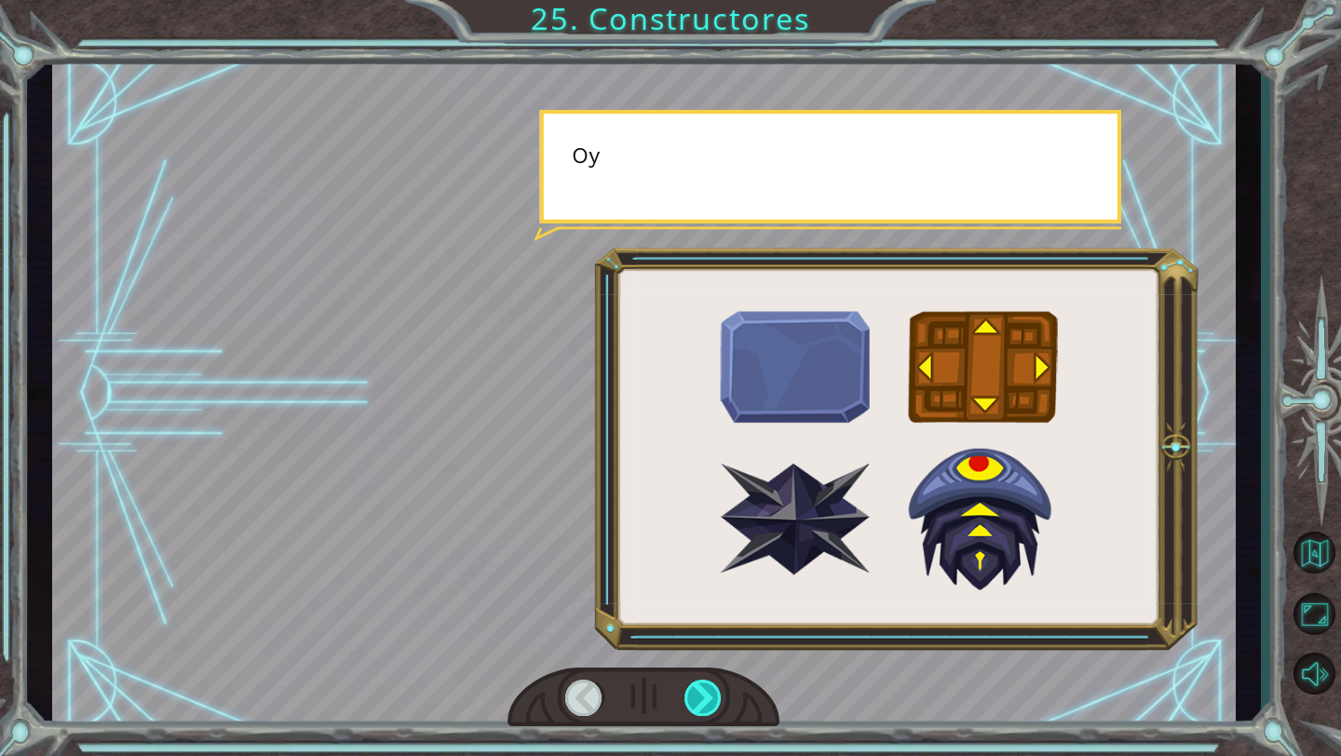
click at [706, 683] on div at bounding box center [703, 698] width 38 height 36
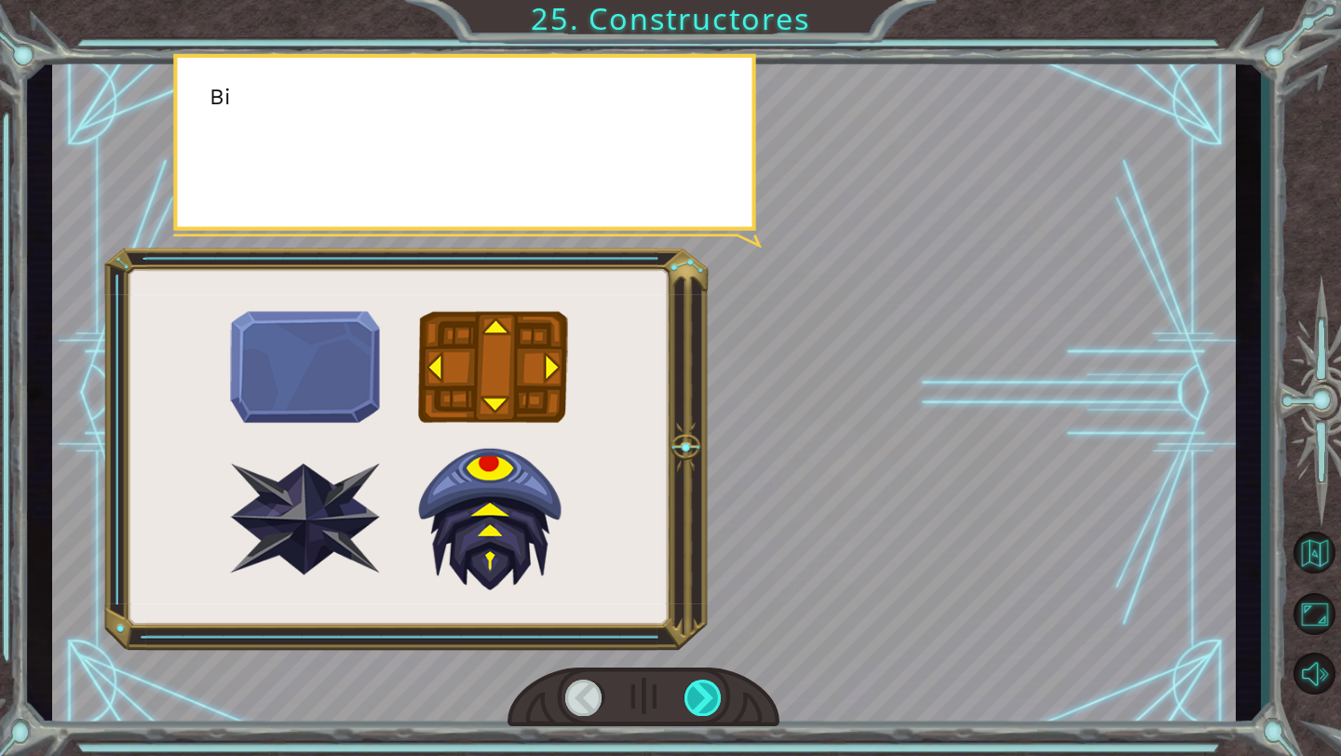
click at [706, 683] on div at bounding box center [703, 698] width 38 height 36
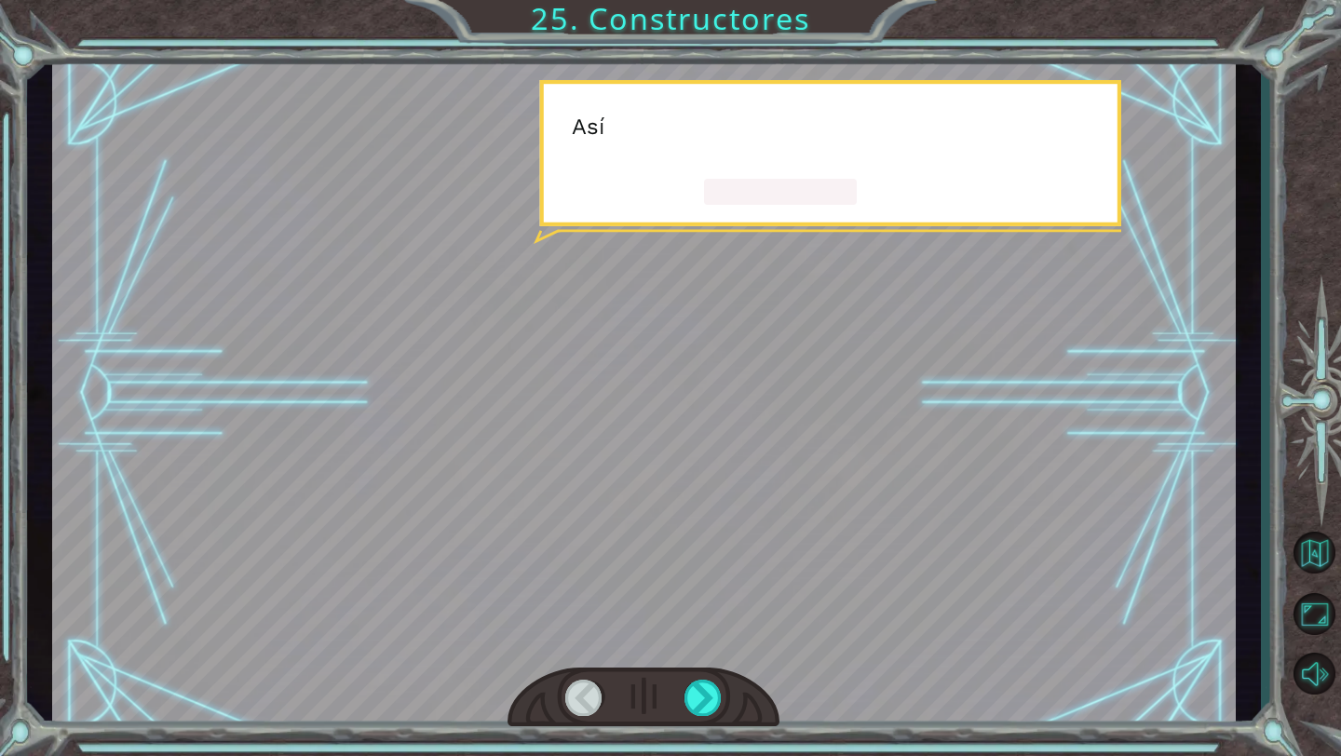
click at [706, 673] on div at bounding box center [643, 698] width 272 height 60
click at [706, 672] on div at bounding box center [643, 698] width 272 height 60
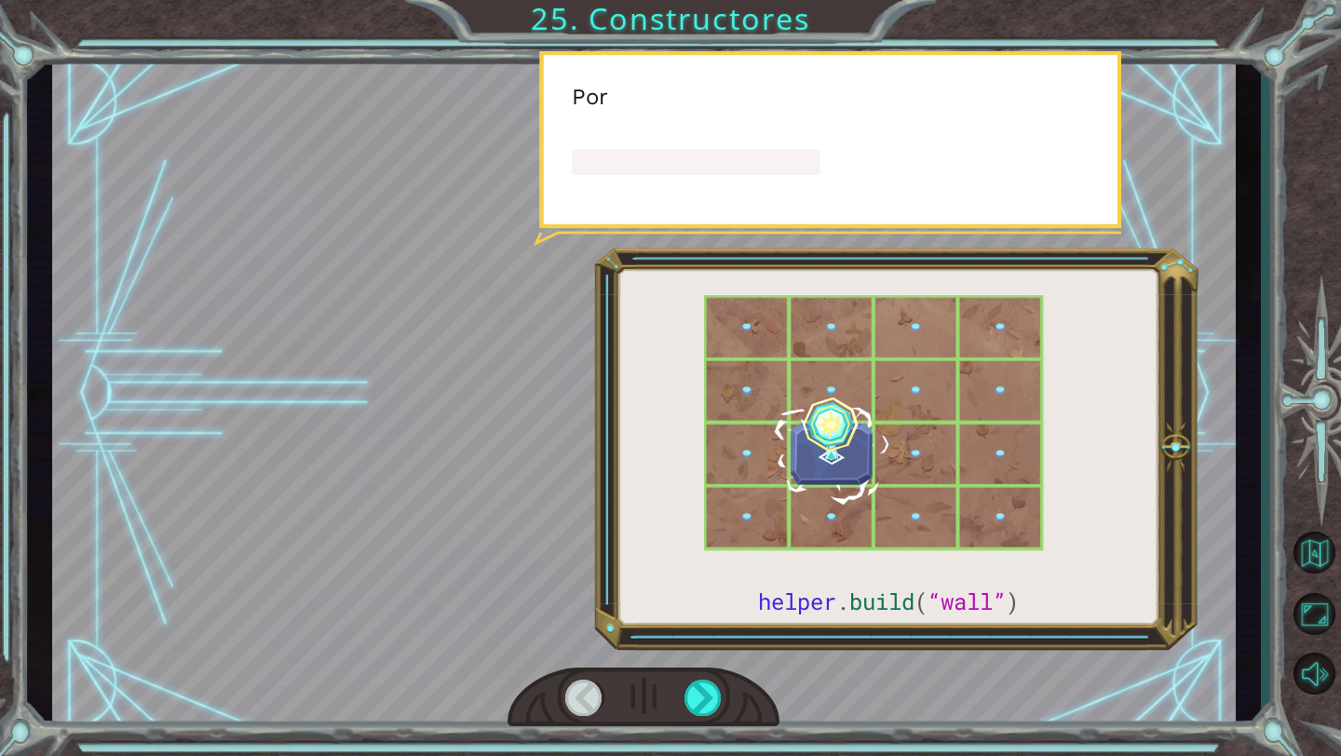
click at [706, 672] on div at bounding box center [643, 698] width 272 height 60
click at [706, 673] on div at bounding box center [643, 698] width 272 height 60
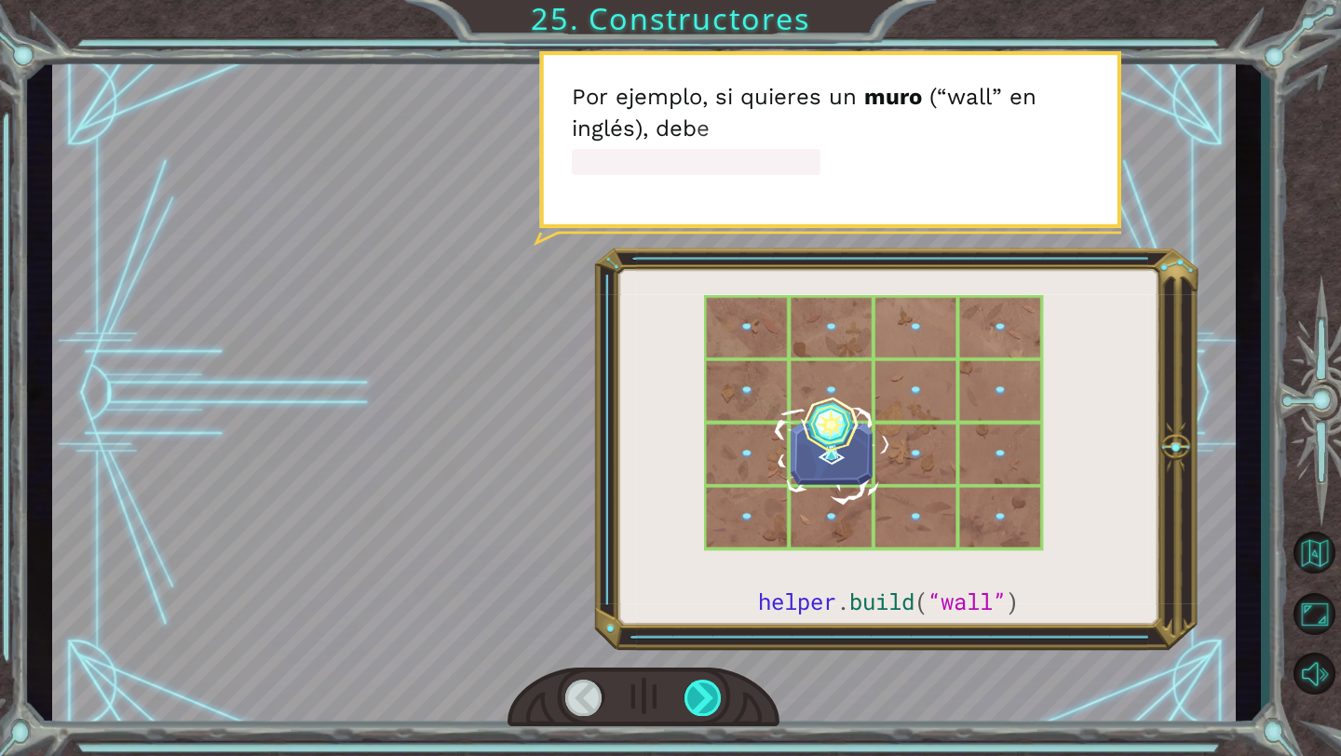
click at [706, 697] on div at bounding box center [703, 698] width 38 height 36
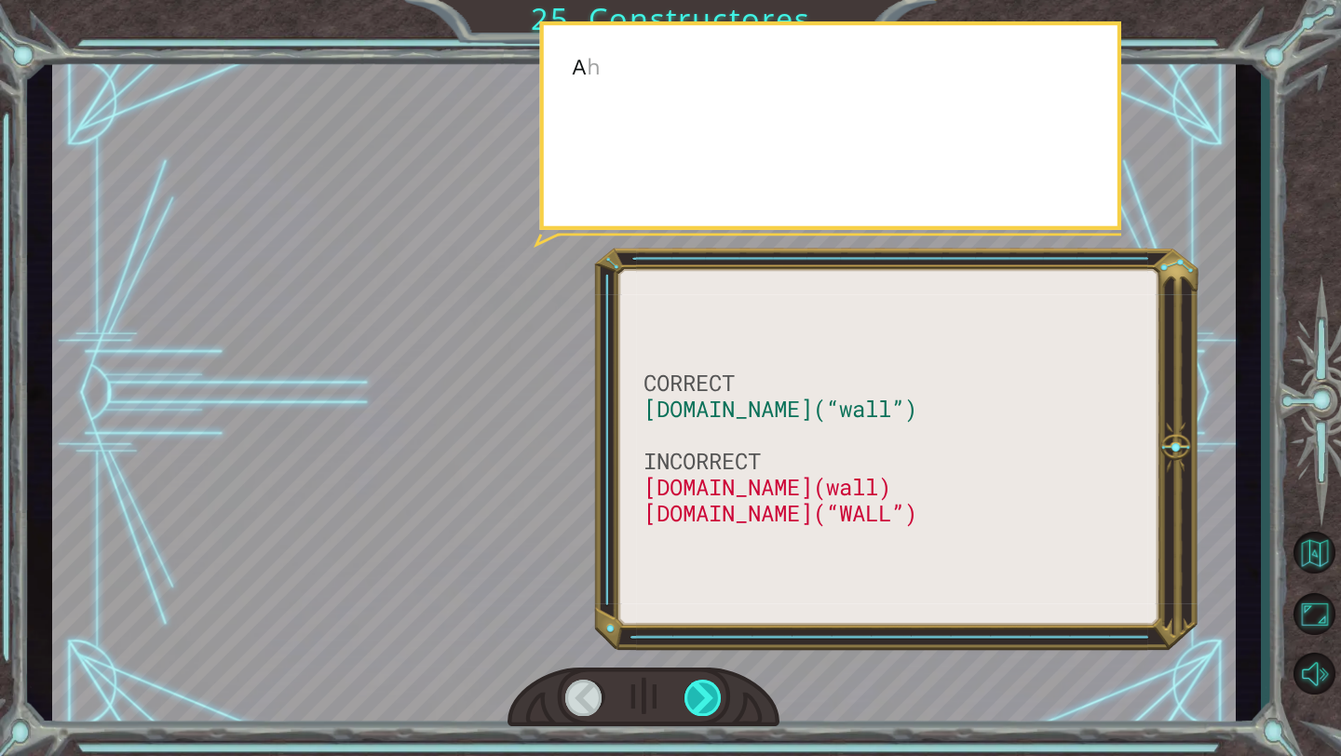
click at [706, 697] on div at bounding box center [703, 698] width 38 height 36
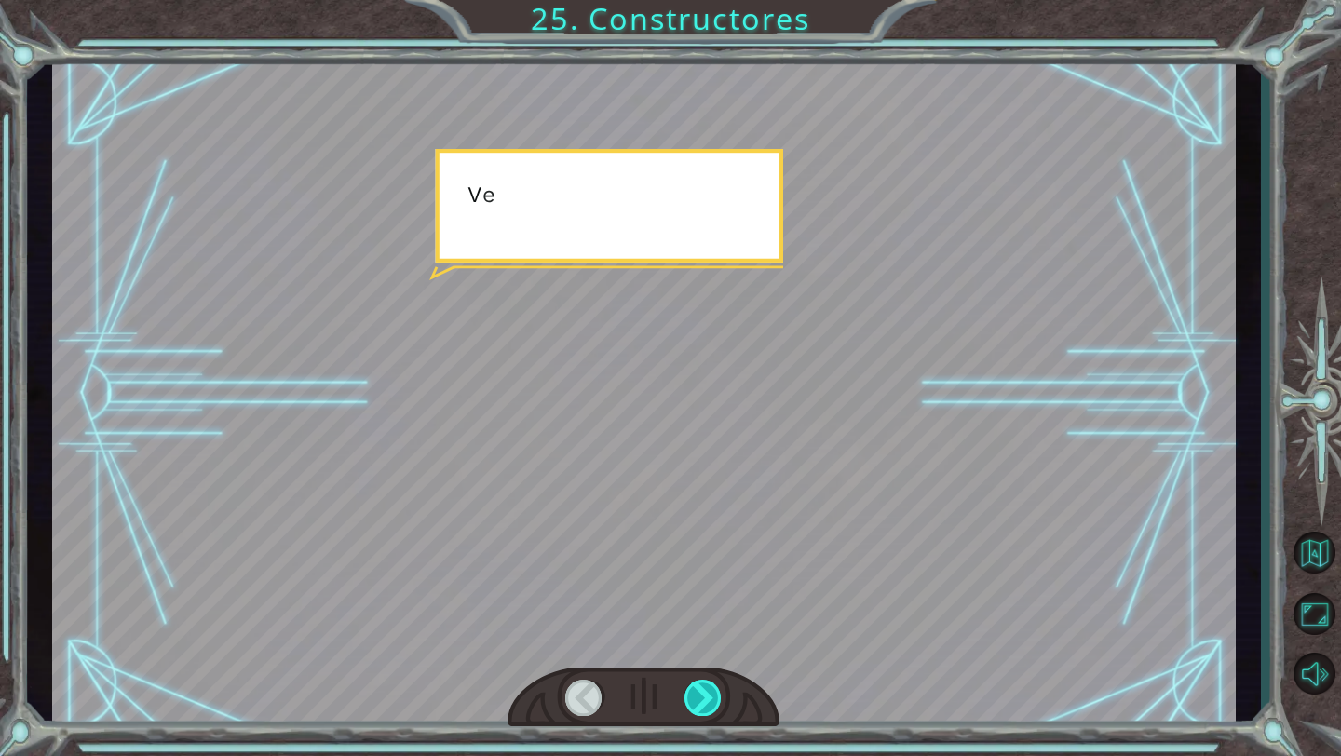
click at [706, 697] on div at bounding box center [703, 698] width 38 height 36
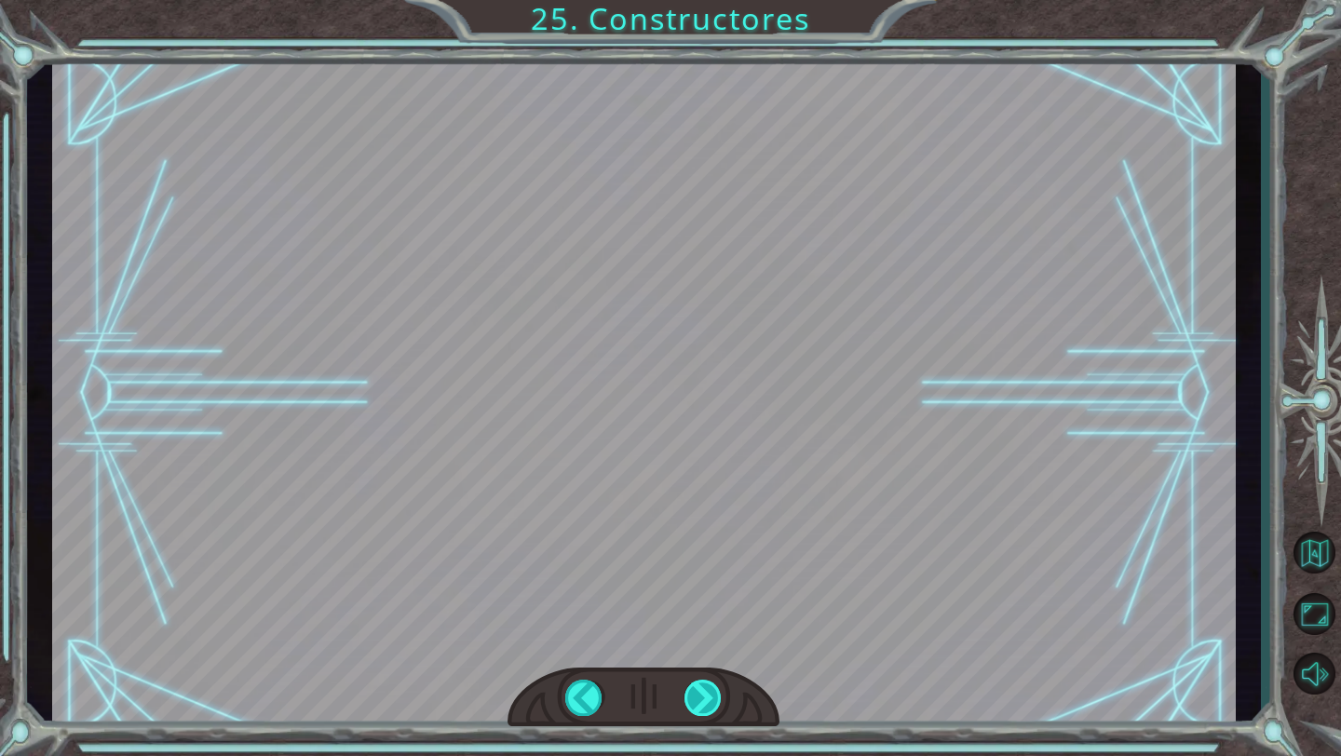
click at [706, 0] on div "CORRECT [DOMAIN_NAME](“wall”) INCORRECT [DOMAIN_NAME](wall) [DOMAIN_NAME](“WALL…" at bounding box center [670, 0] width 1341 height 0
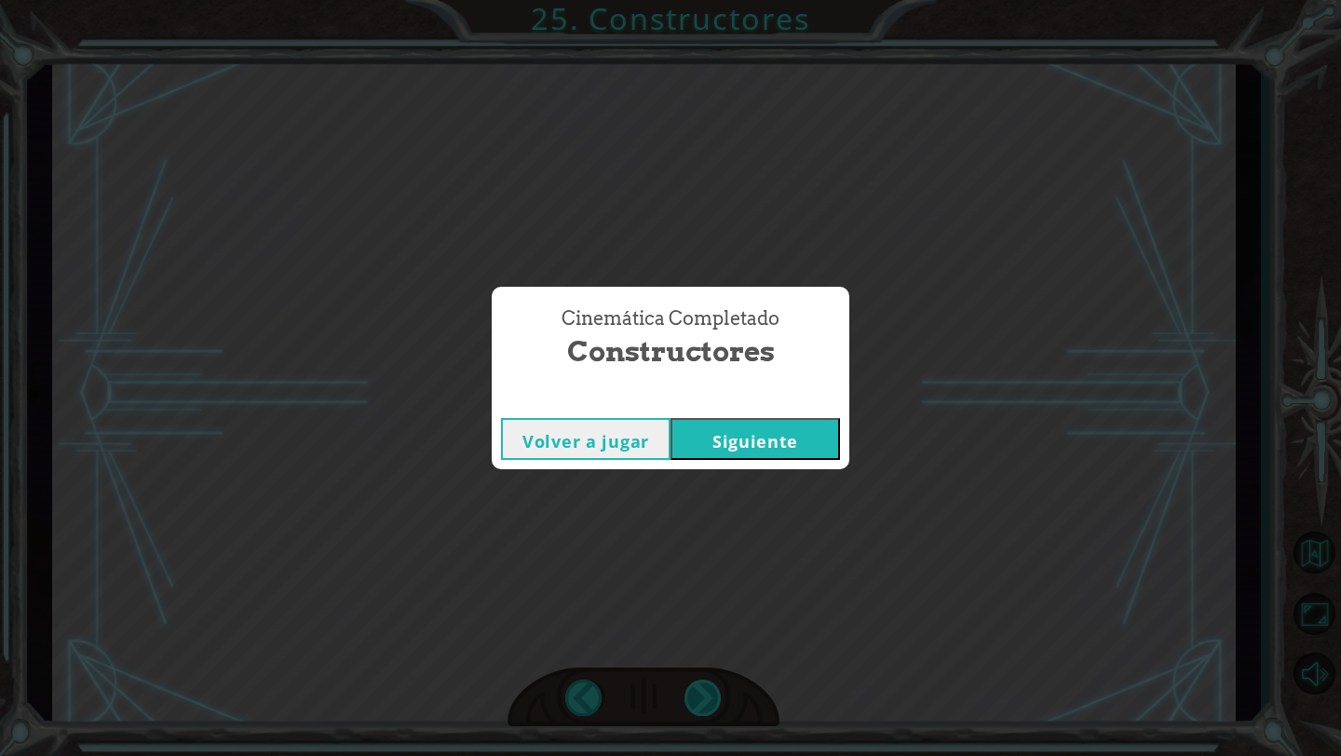
click at [706, 697] on div "Cinemática Completado Constructores Volver a jugar [GEOGRAPHIC_DATA]" at bounding box center [670, 378] width 1341 height 756
click at [751, 458] on button "Siguiente" at bounding box center [754, 439] width 169 height 42
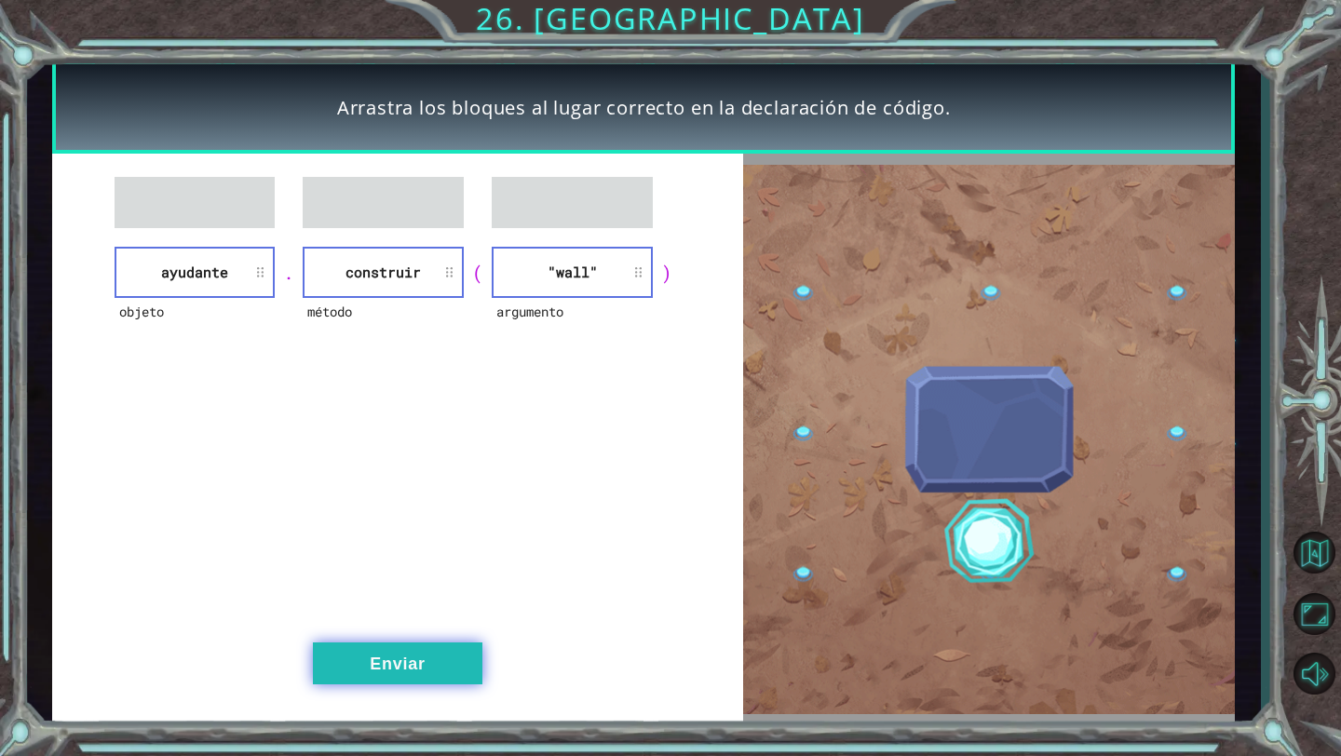
click at [402, 651] on button "Enviar" at bounding box center [397, 663] width 169 height 42
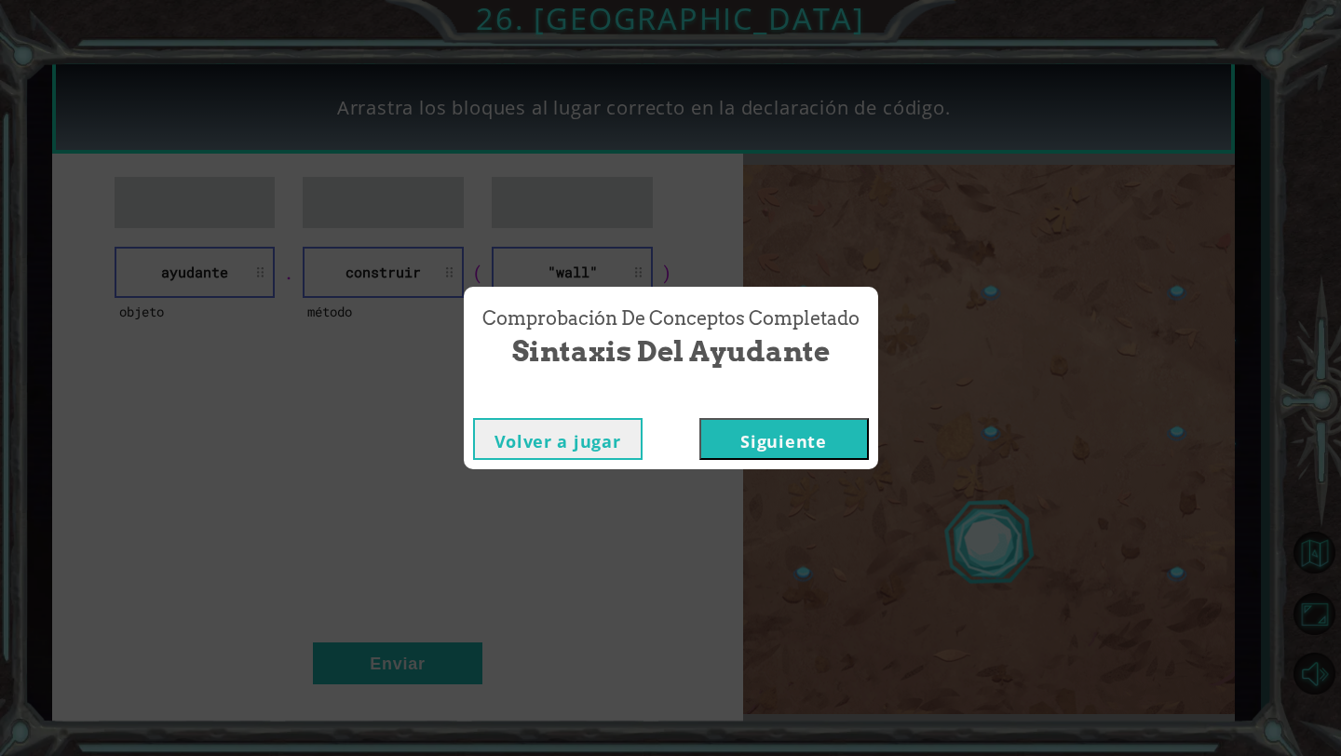
click at [799, 434] on button "Siguiente" at bounding box center [783, 439] width 169 height 42
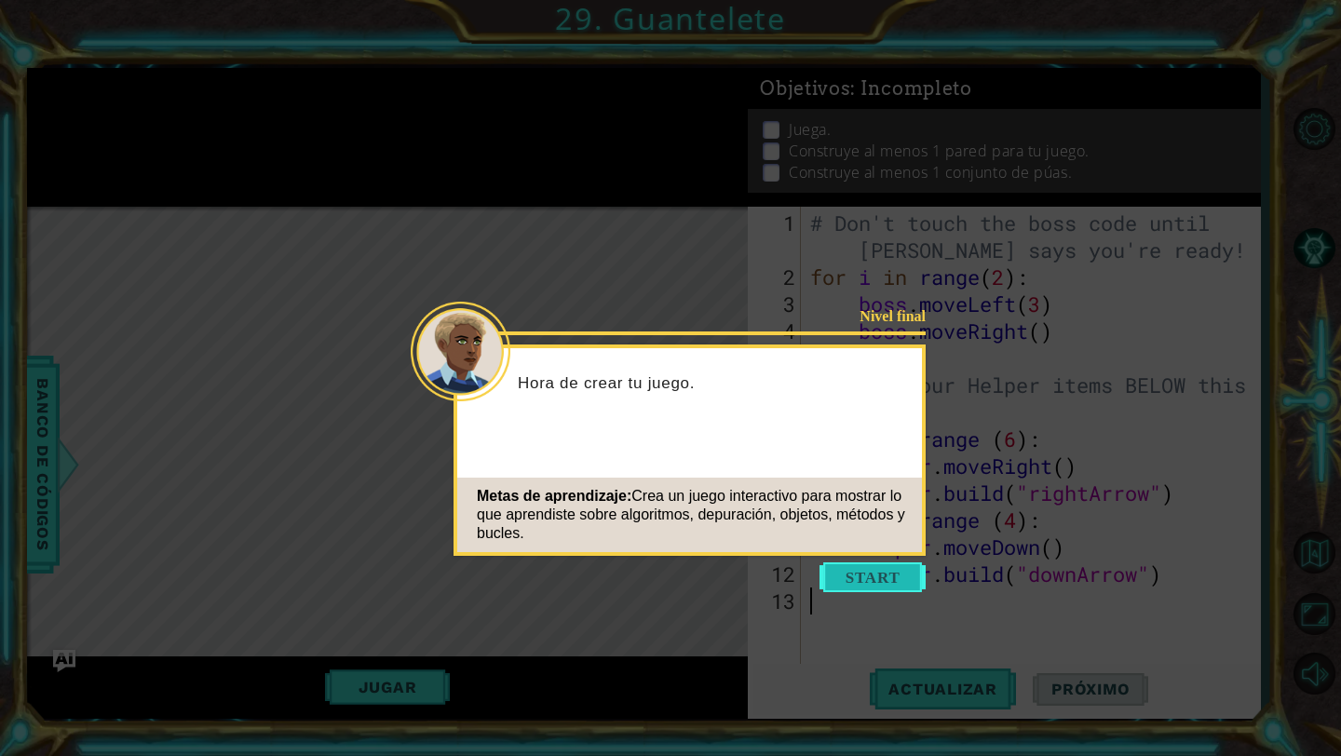
click at [837, 575] on button "Start" at bounding box center [872, 577] width 106 height 30
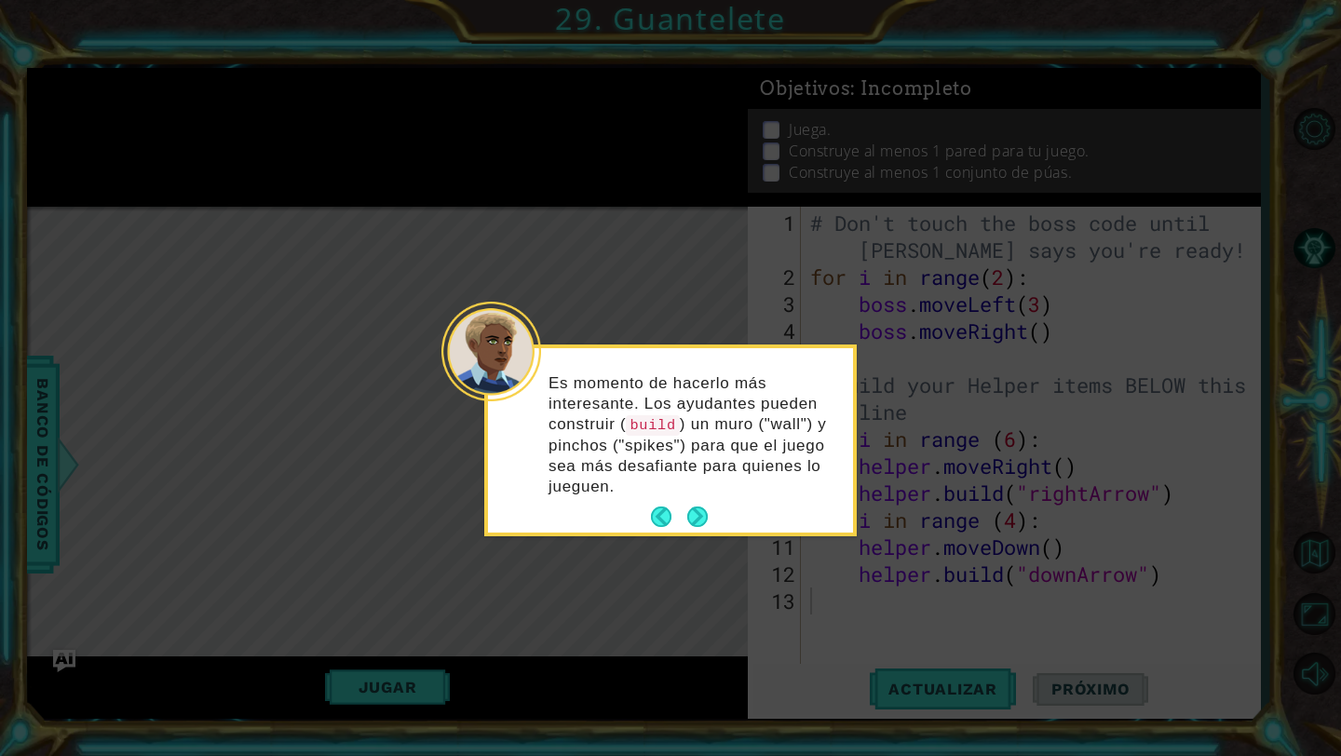
click at [698, 496] on p "Es momento de hacerlo más interesante. Los ayudantes pueden construir ( build )…" at bounding box center [693, 435] width 291 height 125
click at [696, 517] on button "Next" at bounding box center [697, 517] width 20 height 20
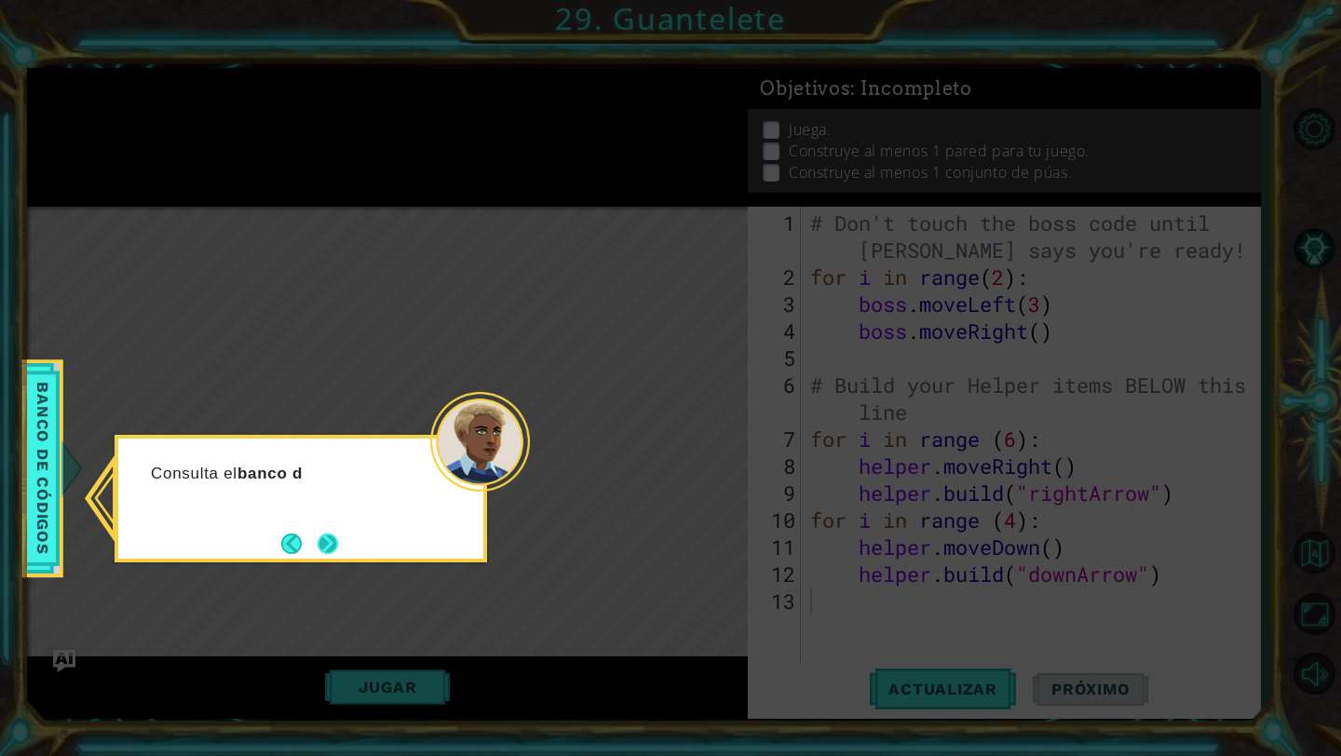
click at [319, 538] on button "Next" at bounding box center [327, 543] width 21 height 21
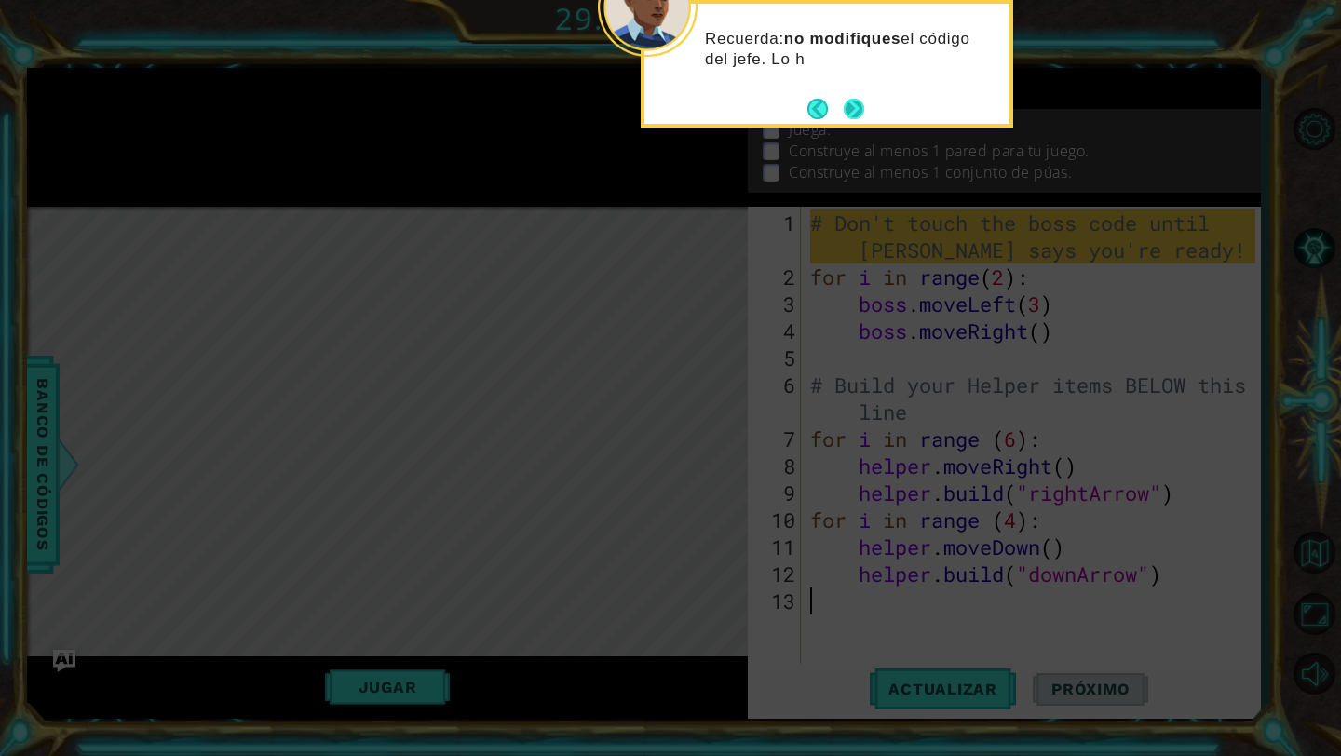
click at [866, 91] on div "Recuerda: no modifiques el código del jefe. Lo h" at bounding box center [826, 54] width 365 height 101
click at [857, 102] on button "Next" at bounding box center [854, 109] width 20 height 20
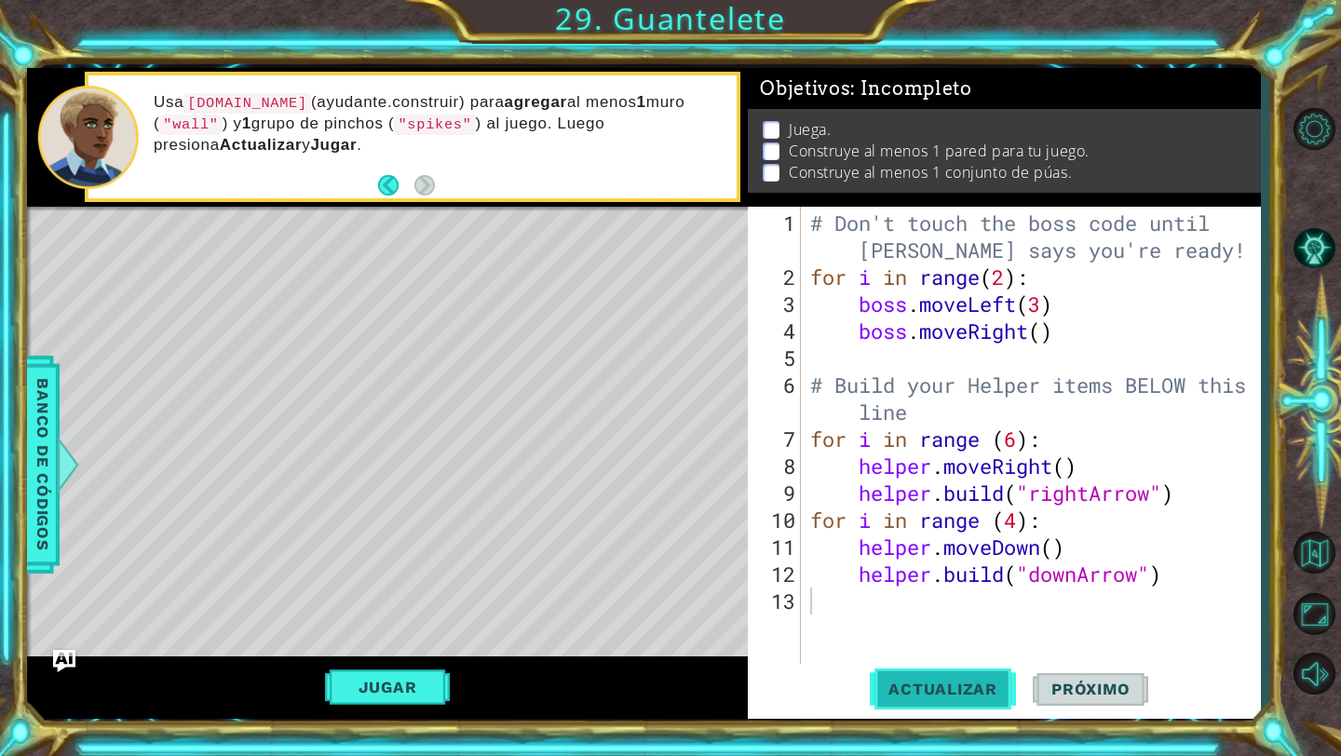
click at [923, 696] on span "Actualizar" at bounding box center [943, 689] width 146 height 19
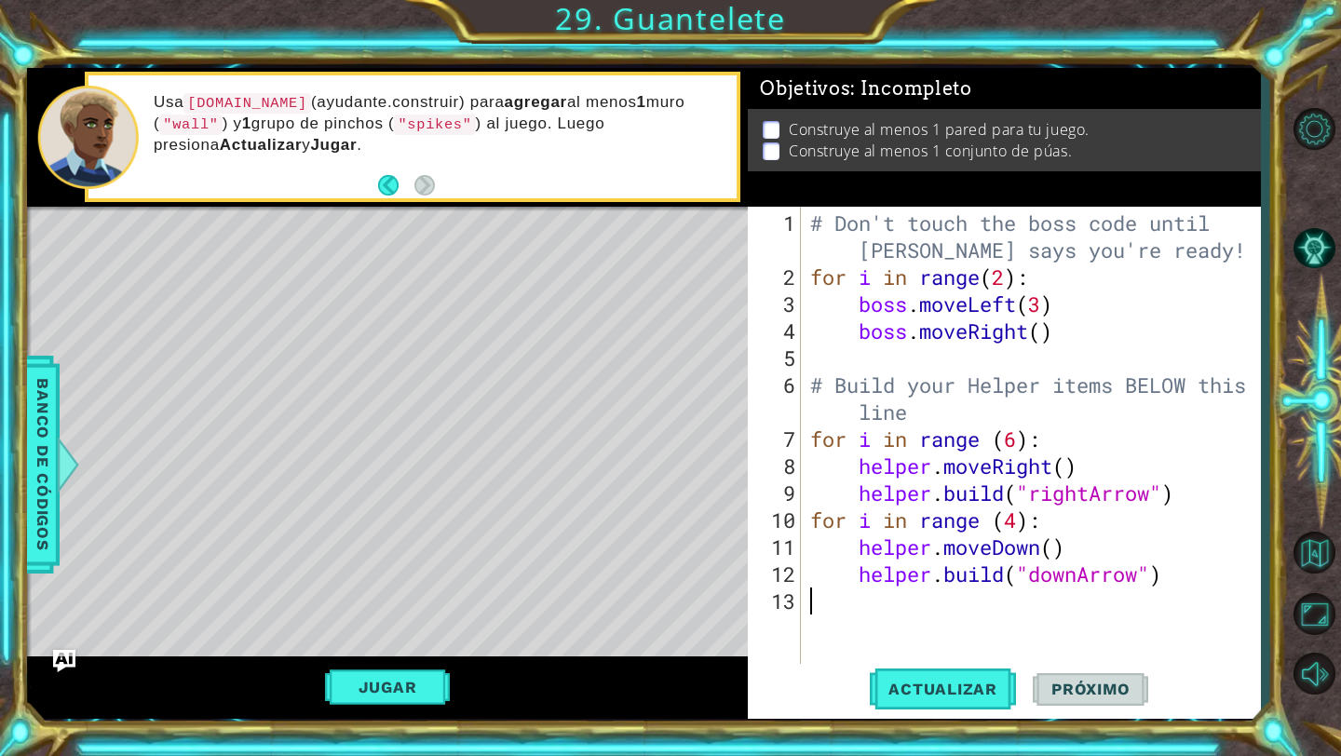
click at [437, 669] on div "Jugar" at bounding box center [387, 687] width 721 height 62
click at [425, 681] on button "Jugar" at bounding box center [388, 686] width 126 height 35
click at [879, 606] on div "# Don't touch the boss code until [PERSON_NAME] says you're ready! for i in ran…" at bounding box center [1035, 480] width 458 height 540
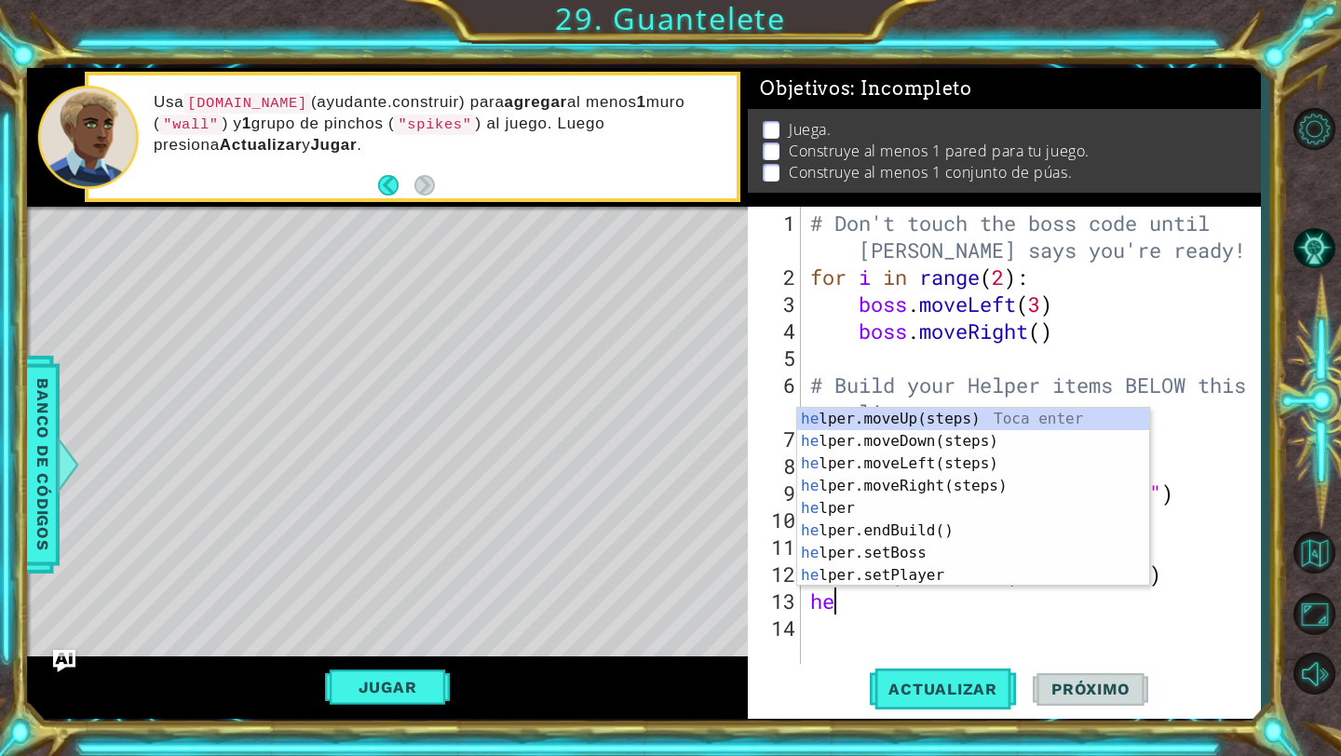
scroll to position [0, 1]
click at [936, 567] on div "hel per.moveUp(steps) Toca enter hel per.moveDown(steps) Toca enter hel per.mov…" at bounding box center [973, 519] width 352 height 223
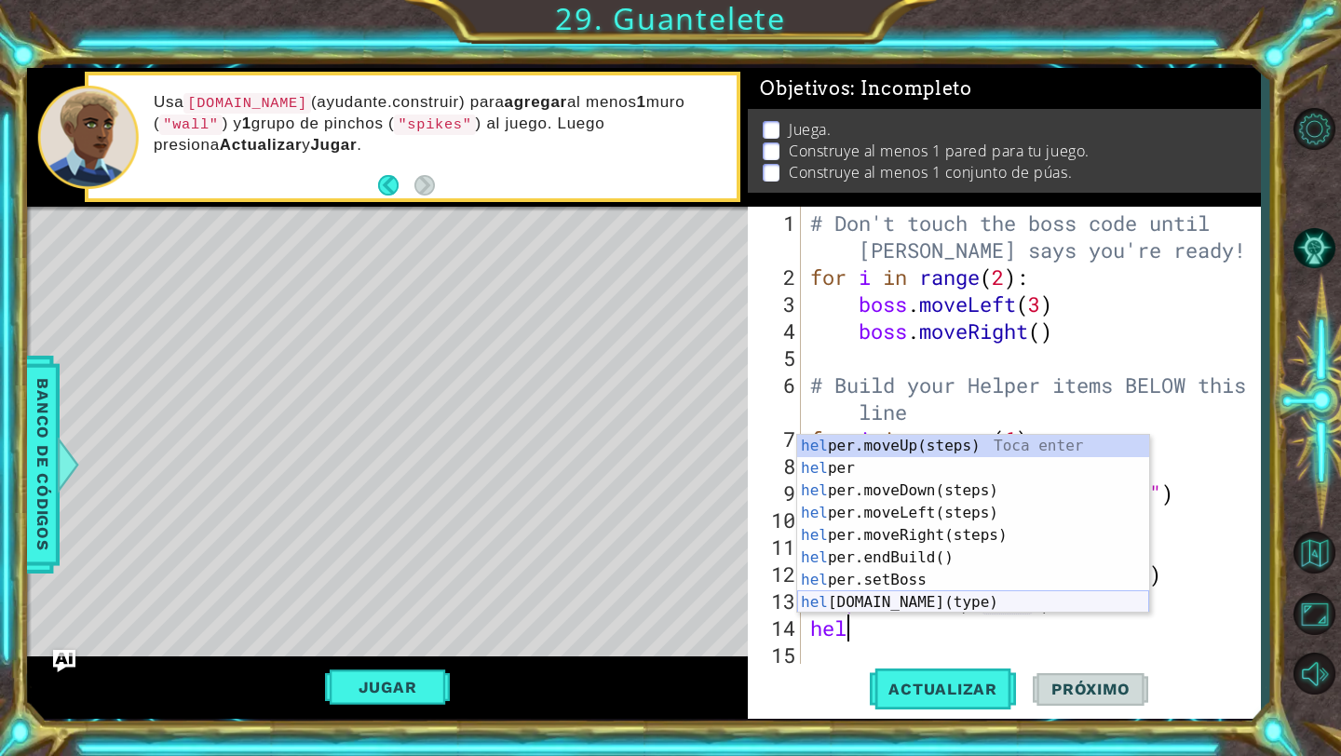
click at [1000, 604] on div "hel per.moveUp(steps) Toca enter hel per Toca enter hel per.moveDown(steps) Toc…" at bounding box center [973, 546] width 352 height 223
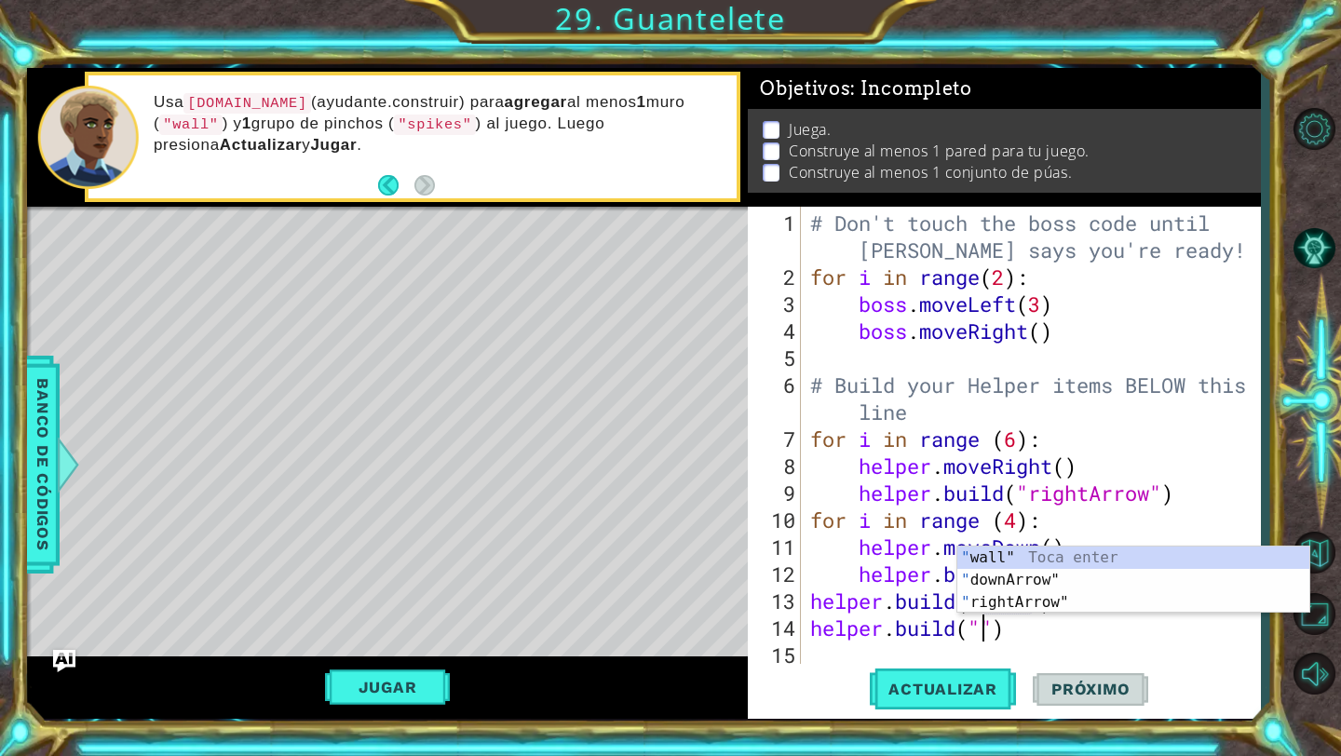
scroll to position [0, 7]
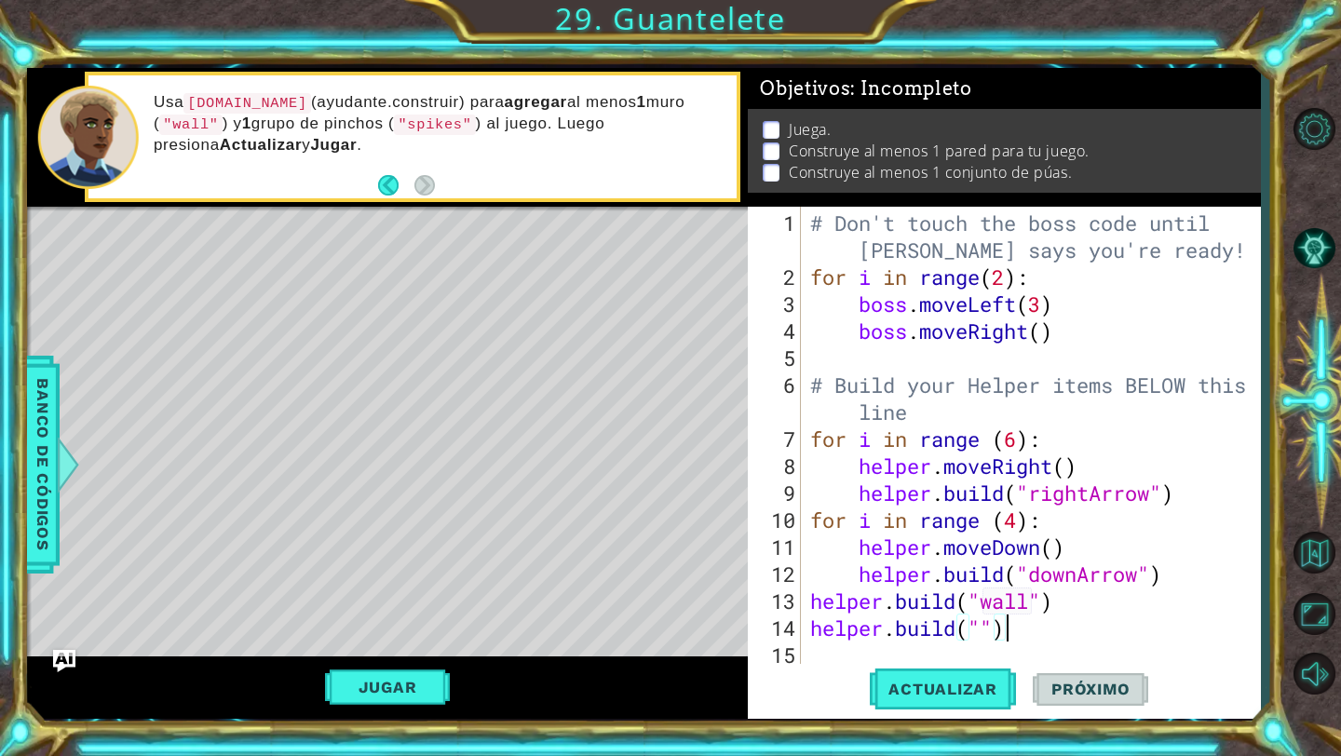
drag, startPoint x: 1076, startPoint y: 630, endPoint x: 794, endPoint y: 630, distance: 282.1
click at [794, 630] on div "[DOMAIN_NAME]("") 1 2 3 4 5 6 7 8 9 10 11 12 13 14 15 # Don't touch the boss co…" at bounding box center [1001, 436] width 507 height 459
type textarea "\"
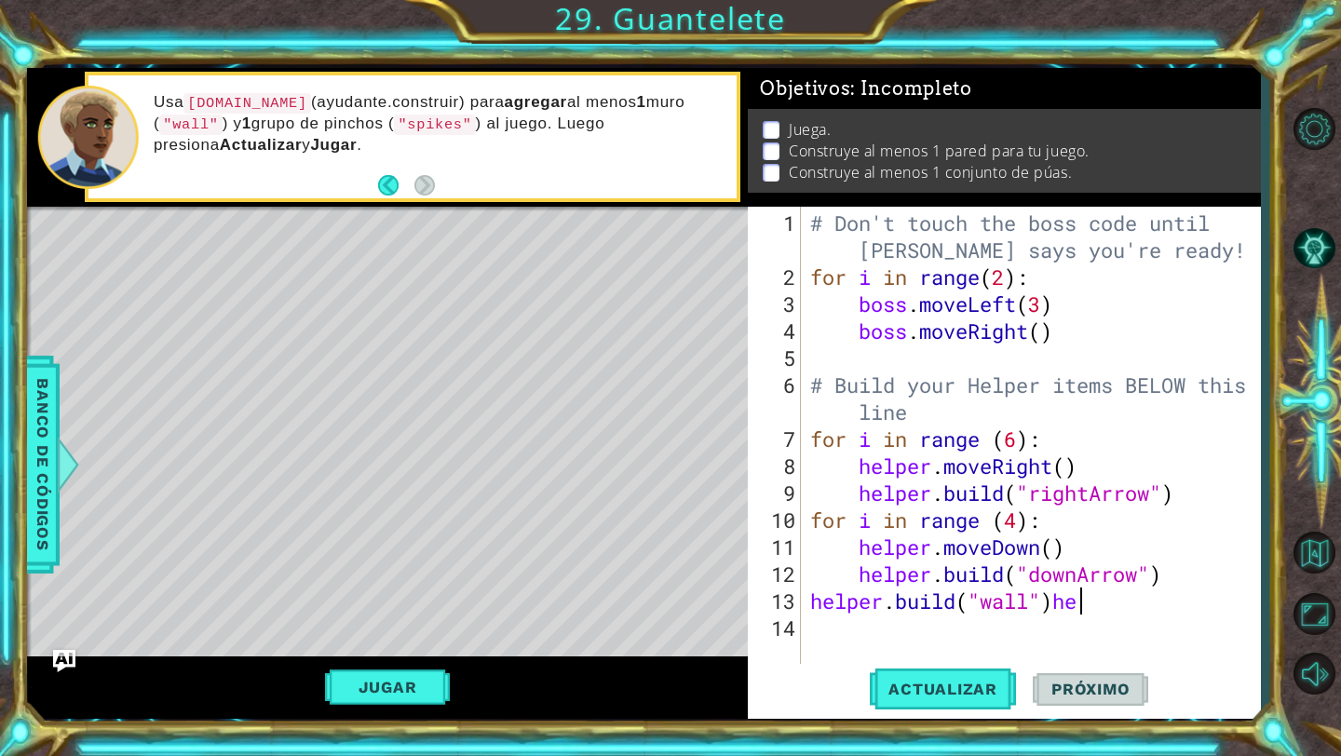
scroll to position [0, 11]
type textarea "[DOMAIN_NAME]("wall")"
click at [979, 679] on button "Actualizar" at bounding box center [943, 689] width 146 height 51
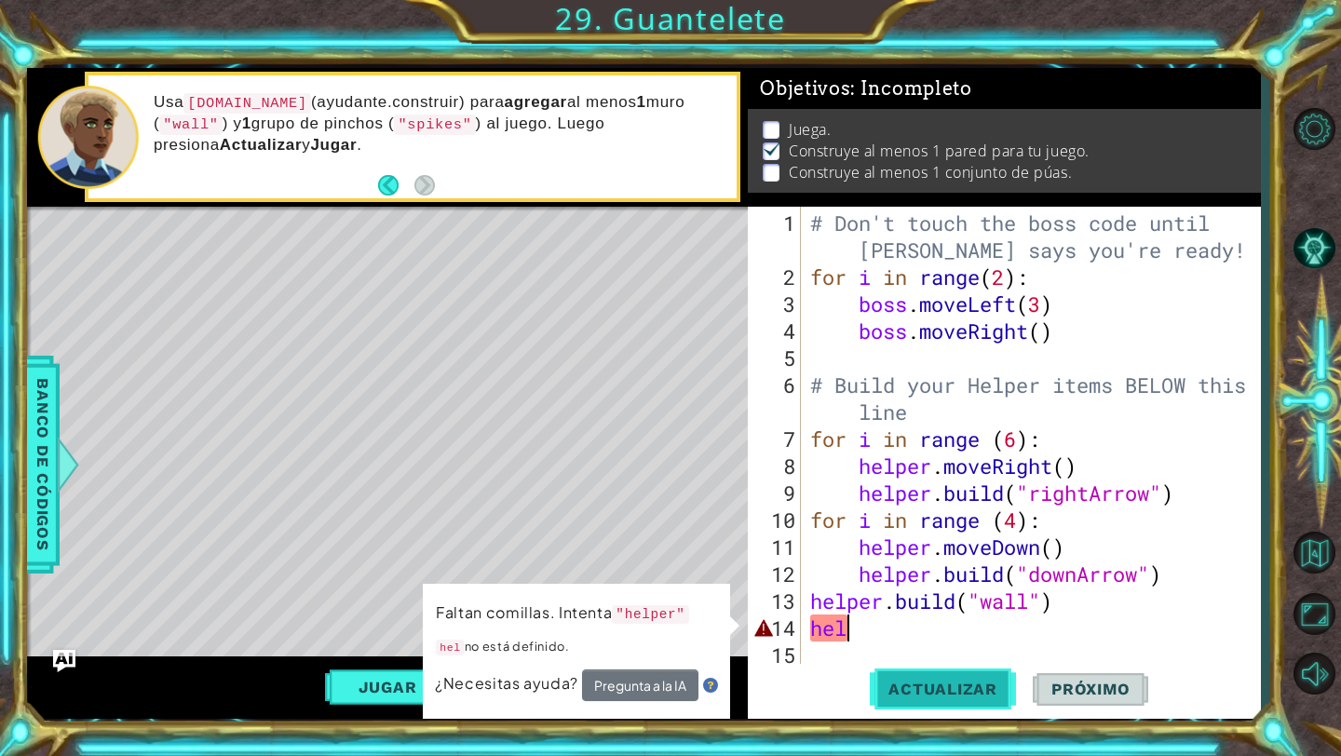
scroll to position [0, 0]
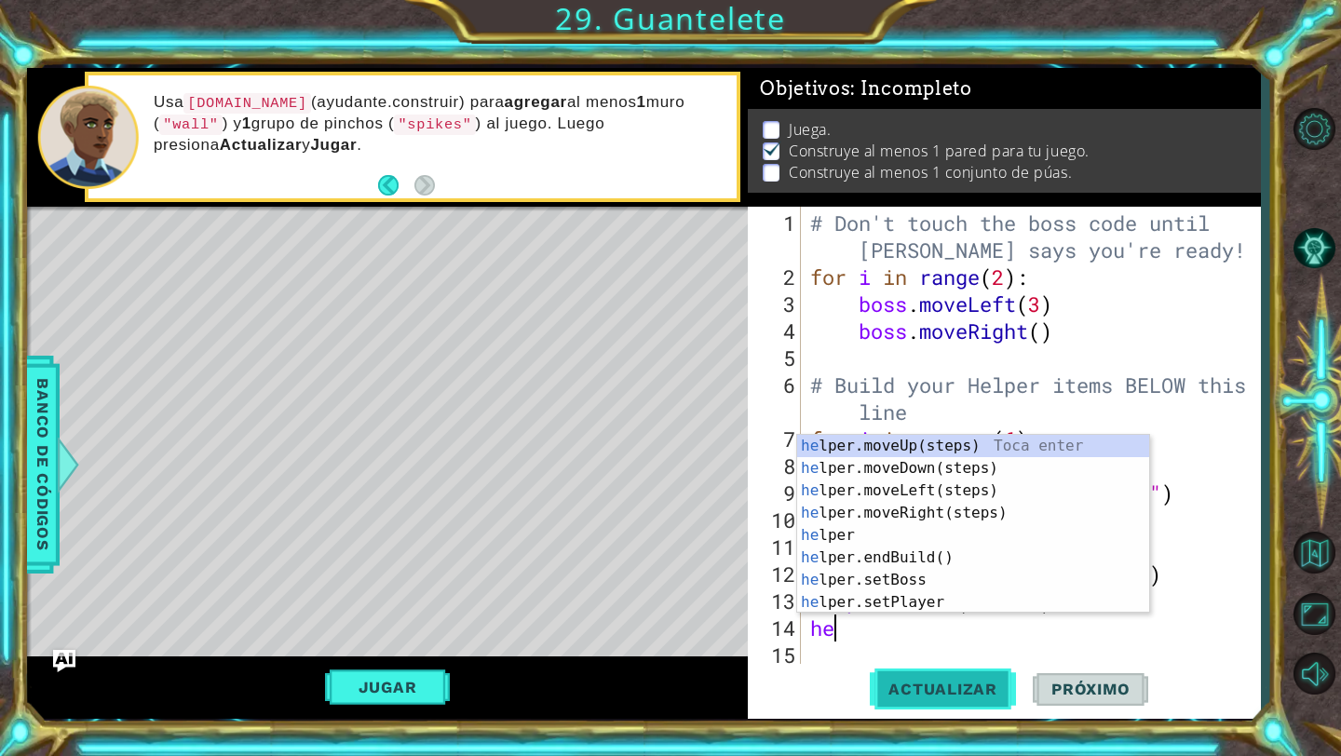
type textarea "h"
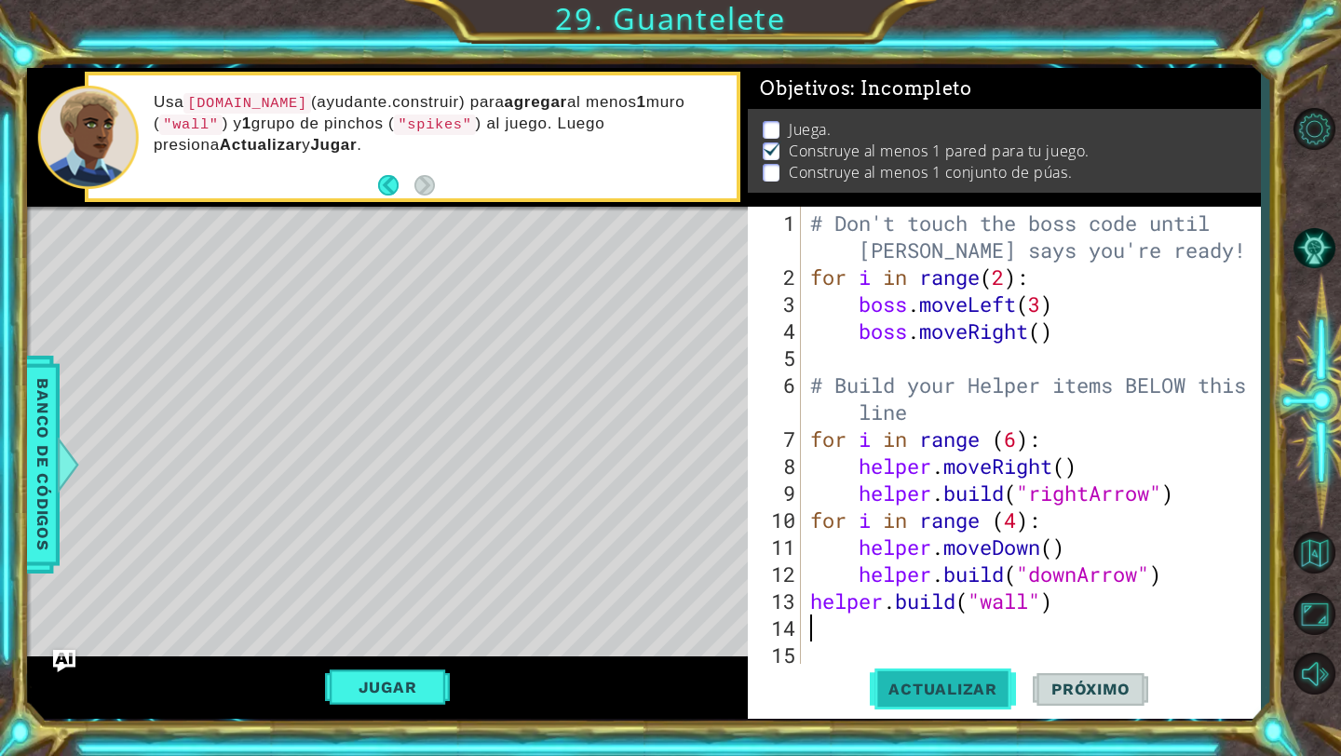
type textarea "[DOMAIN_NAME]("wall")"
click at [973, 689] on span "Actualizar" at bounding box center [943, 689] width 146 height 19
click at [972, 664] on button "Actualizar" at bounding box center [943, 689] width 146 height 51
click at [972, 675] on button "Actualizar" at bounding box center [943, 689] width 146 height 51
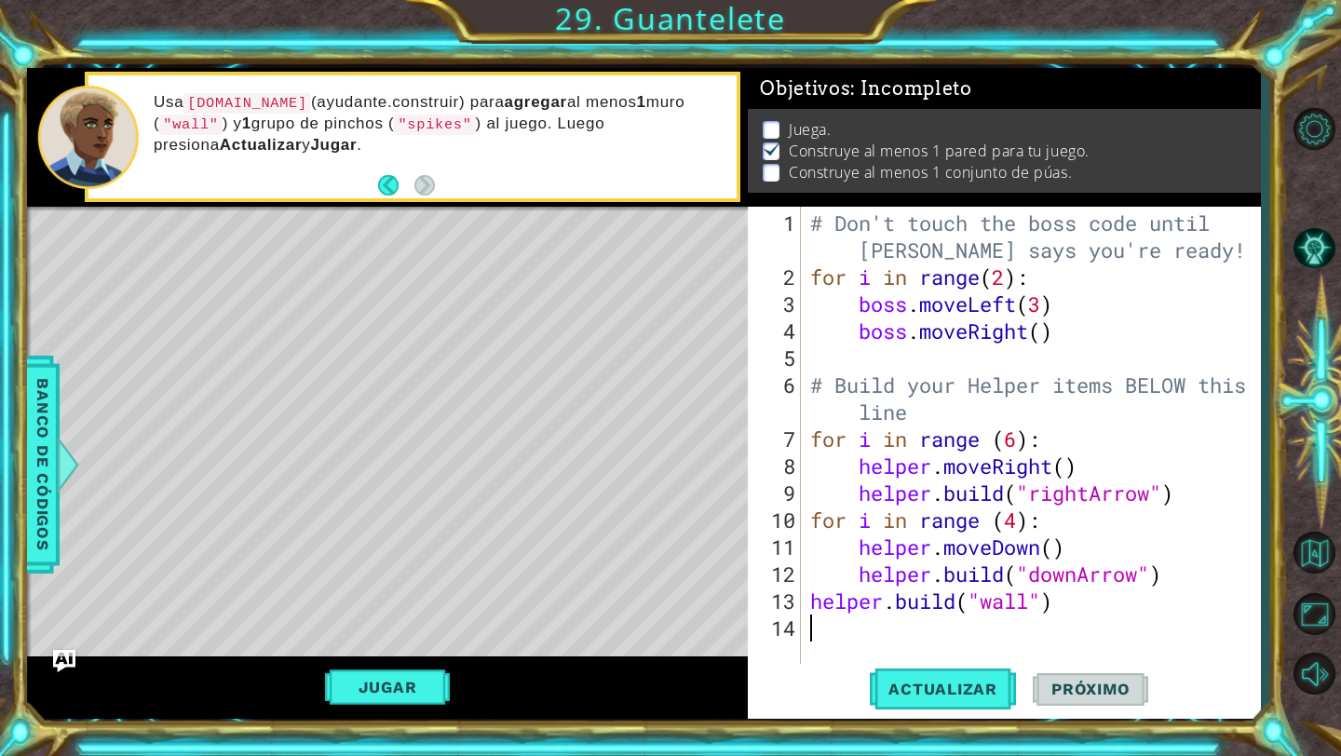
click at [920, 628] on div "# Don't touch the boss code until [PERSON_NAME] says you're ready! for i in ran…" at bounding box center [1035, 480] width 458 height 540
click at [959, 685] on span "Actualizar" at bounding box center [943, 689] width 146 height 19
click at [404, 662] on div "Jugar" at bounding box center [387, 687] width 721 height 62
click at [402, 695] on button "Jugar" at bounding box center [388, 686] width 126 height 35
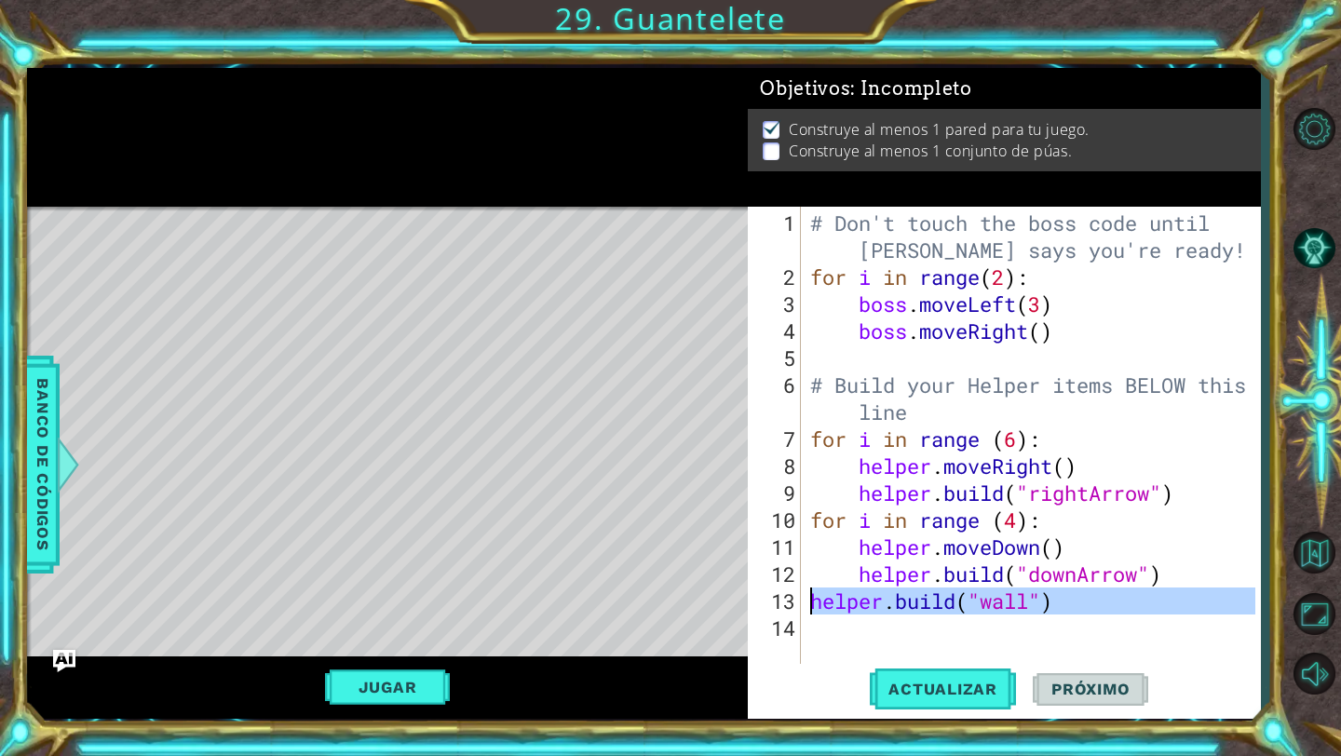
drag, startPoint x: 810, startPoint y: 620, endPoint x: 798, endPoint y: 590, distance: 32.2
click at [798, 590] on div "1 2 3 4 5 6 7 8 9 10 11 12 13 14 # Don't touch the boss code until [PERSON_NAME…" at bounding box center [1001, 436] width 507 height 459
type textarea "[DOMAIN_NAME]("wall")"
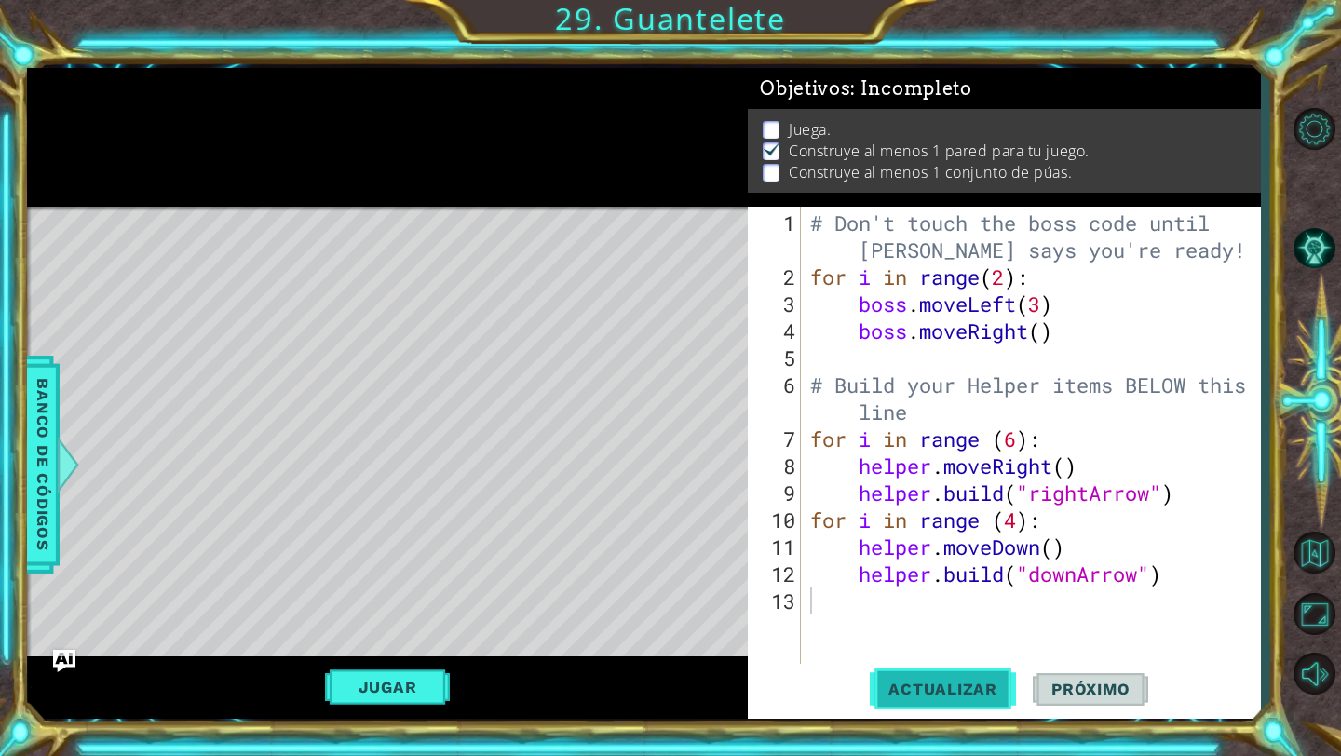
click at [950, 696] on span "Actualizar" at bounding box center [943, 689] width 146 height 19
click at [422, 685] on button "Jugar" at bounding box center [388, 686] width 126 height 35
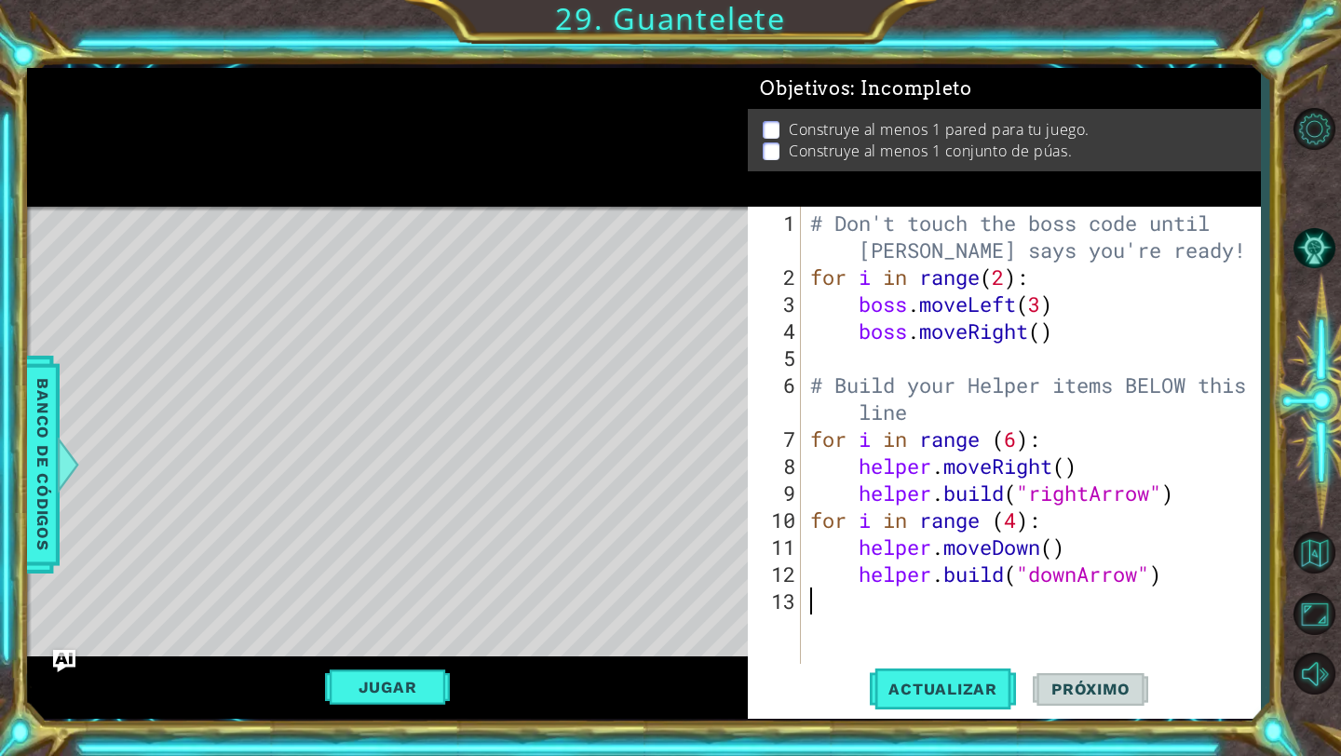
click at [921, 621] on div "# Don't touch the boss code until [PERSON_NAME] says you're ready! for i in ran…" at bounding box center [1035, 480] width 458 height 540
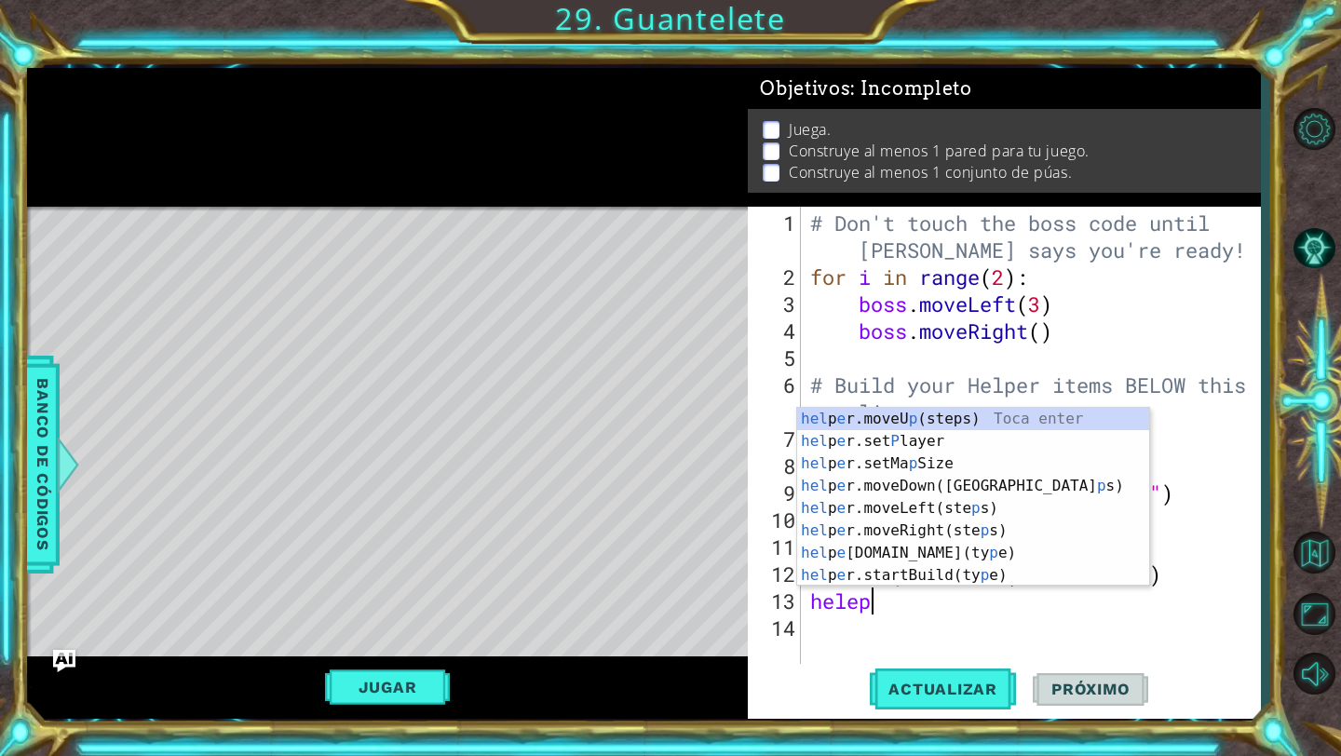
scroll to position [0, 2]
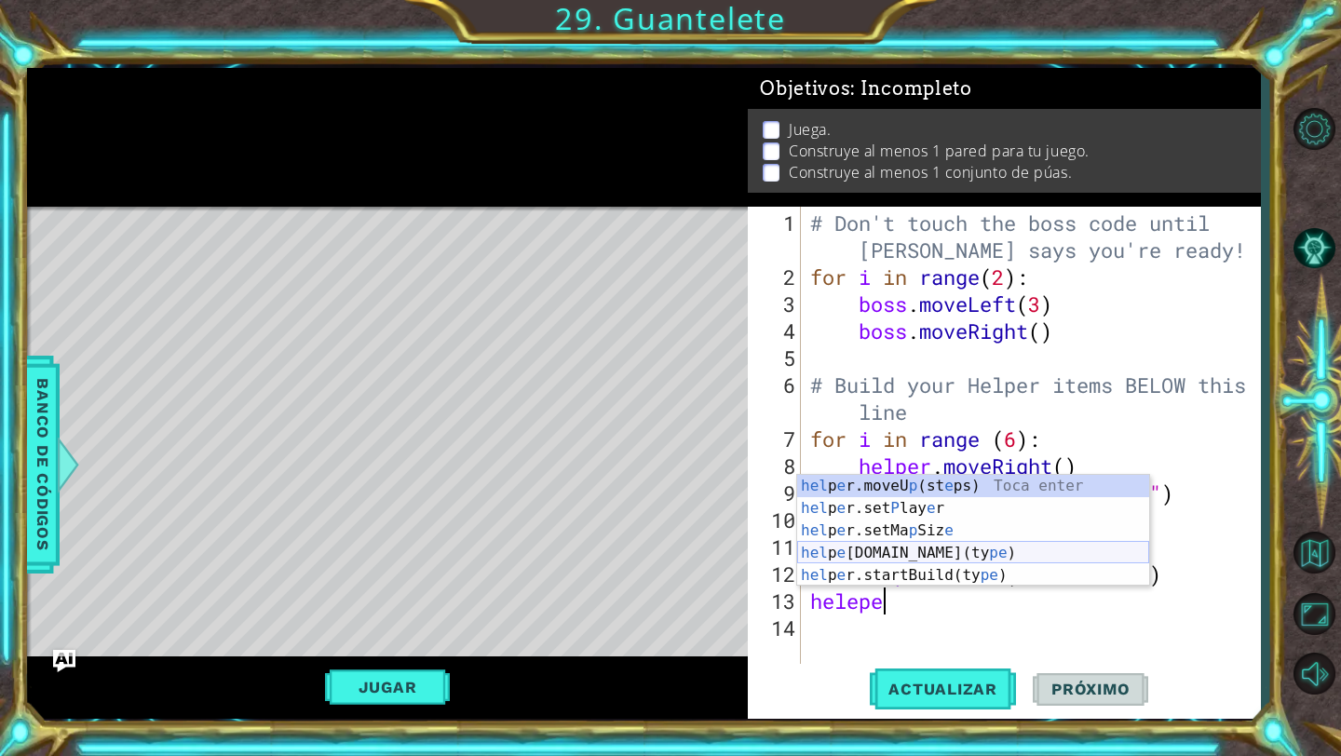
click at [980, 550] on div "hel p e r.moveU p (st e ps) Toca enter hel p e r.set P lay [PERSON_NAME] enter …" at bounding box center [973, 553] width 352 height 156
type textarea "[DOMAIN_NAME]("wall")"
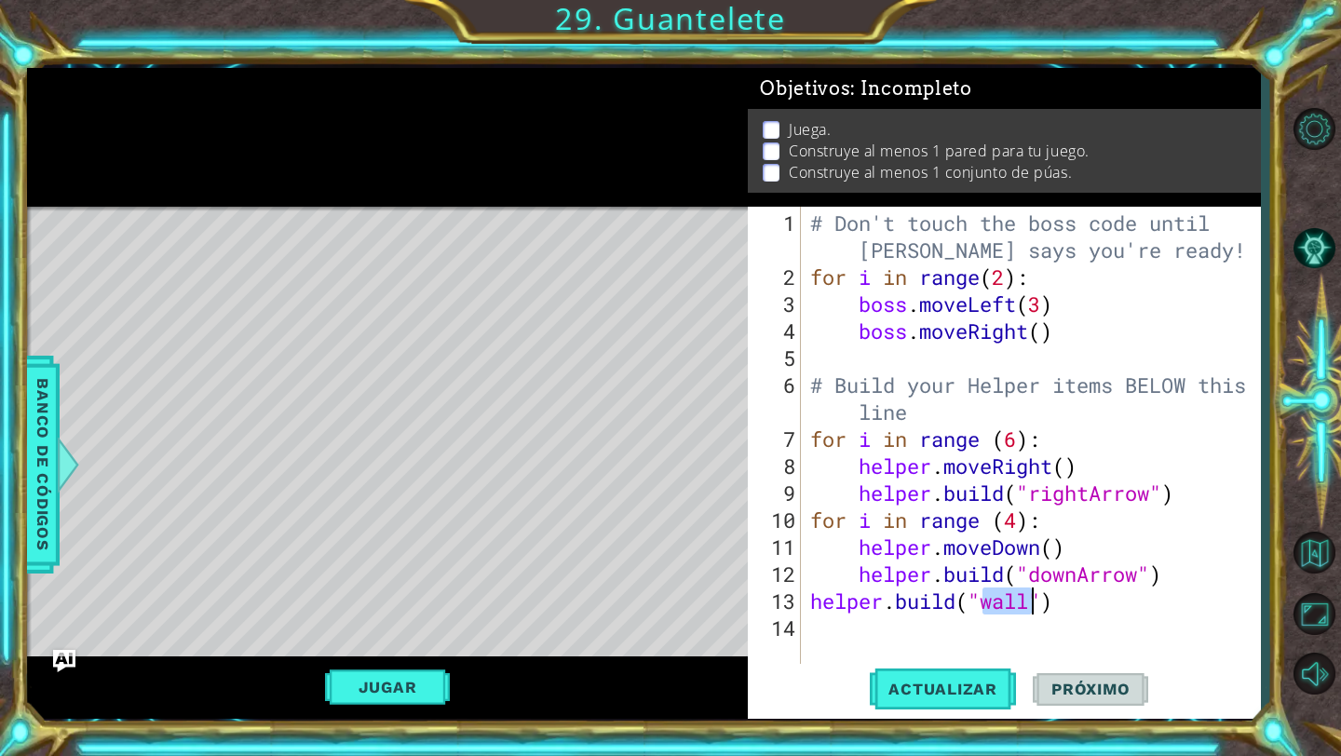
click at [1035, 618] on div "# Don't touch the boss code until [PERSON_NAME] says you're ready! for i in ran…" at bounding box center [1035, 480] width 458 height 540
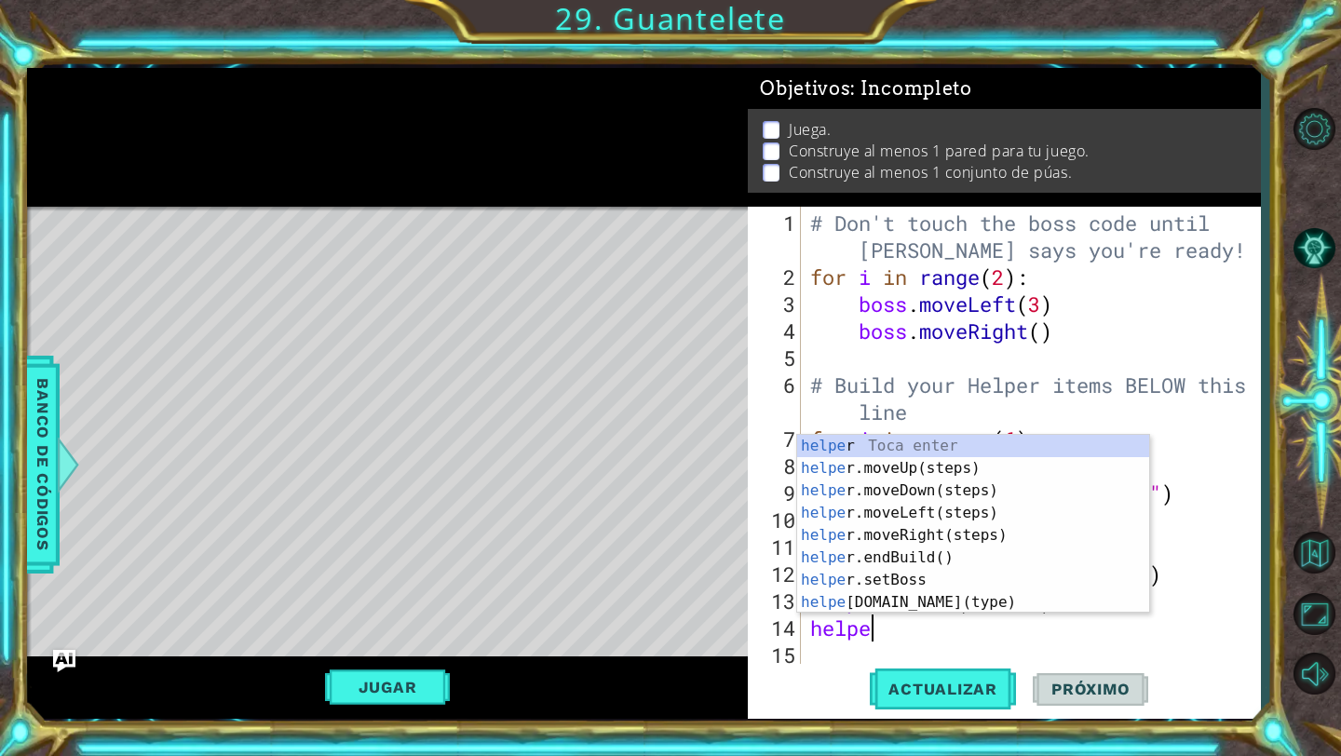
type textarea "helper"
click at [1060, 548] on div "helper Toca enter helper .moveUp(steps) Toca enter helper .moveDown(steps) Toca…" at bounding box center [973, 546] width 352 height 223
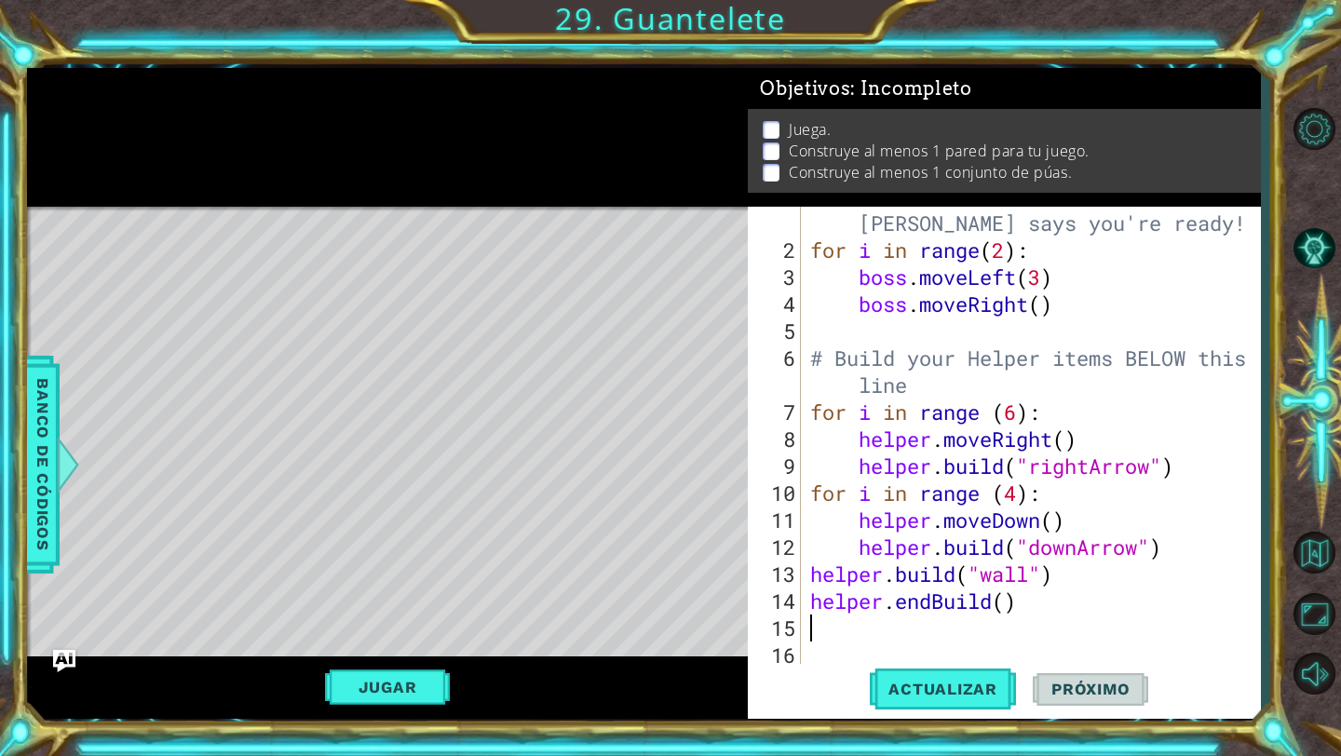
scroll to position [27, 0]
click at [1003, 621] on div "# Don't touch the boss code until [PERSON_NAME] says you're ready! for i in ran…" at bounding box center [1035, 453] width 458 height 540
click at [1008, 605] on div "# Don't touch the boss code until [PERSON_NAME] says you're ready! for i in ran…" at bounding box center [1035, 453] width 458 height 540
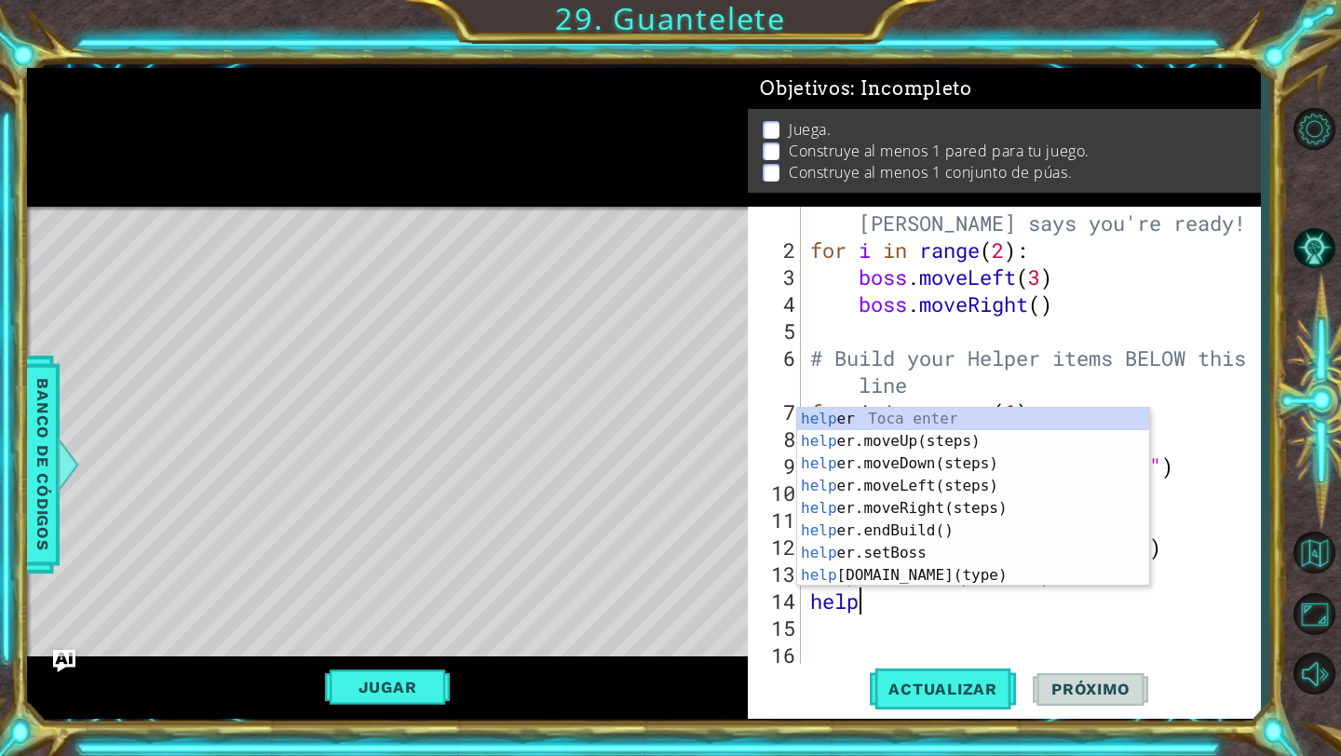
scroll to position [0, 0]
type textarea "h"
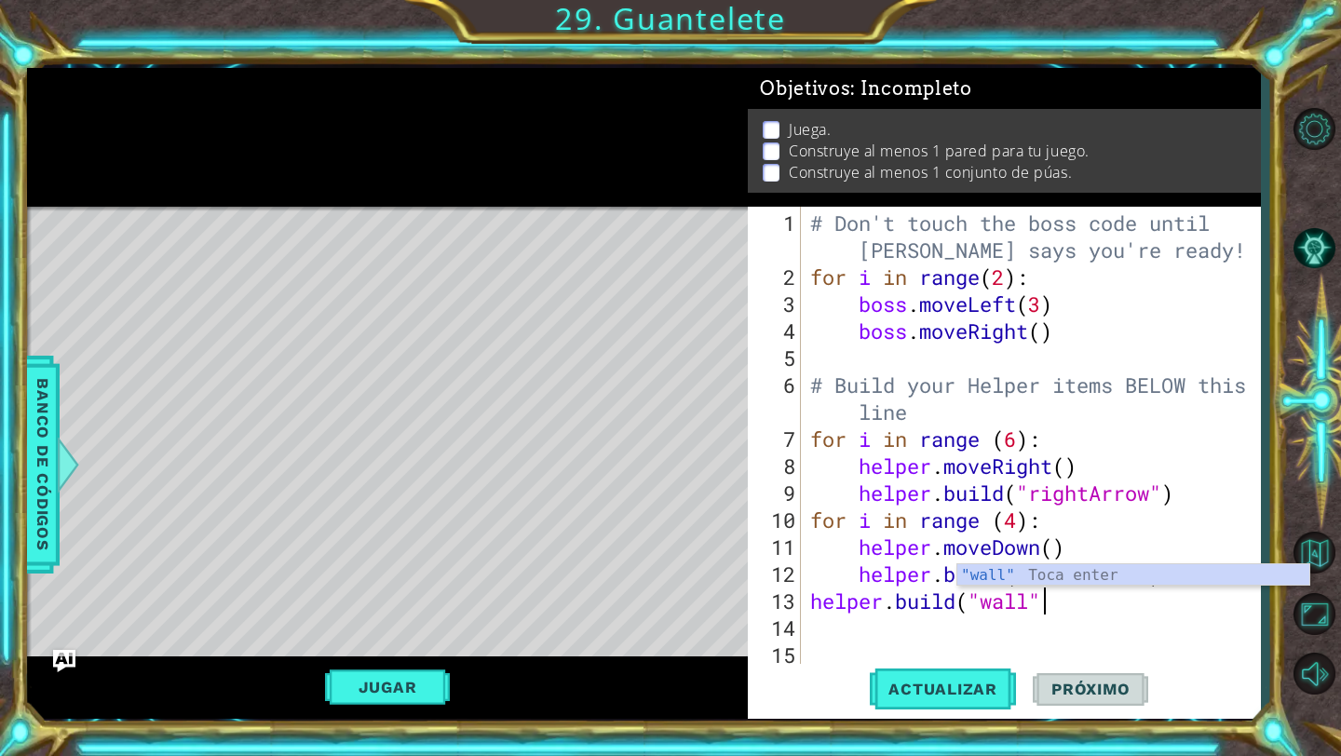
type textarea "[DOMAIN_NAME]("wall")"
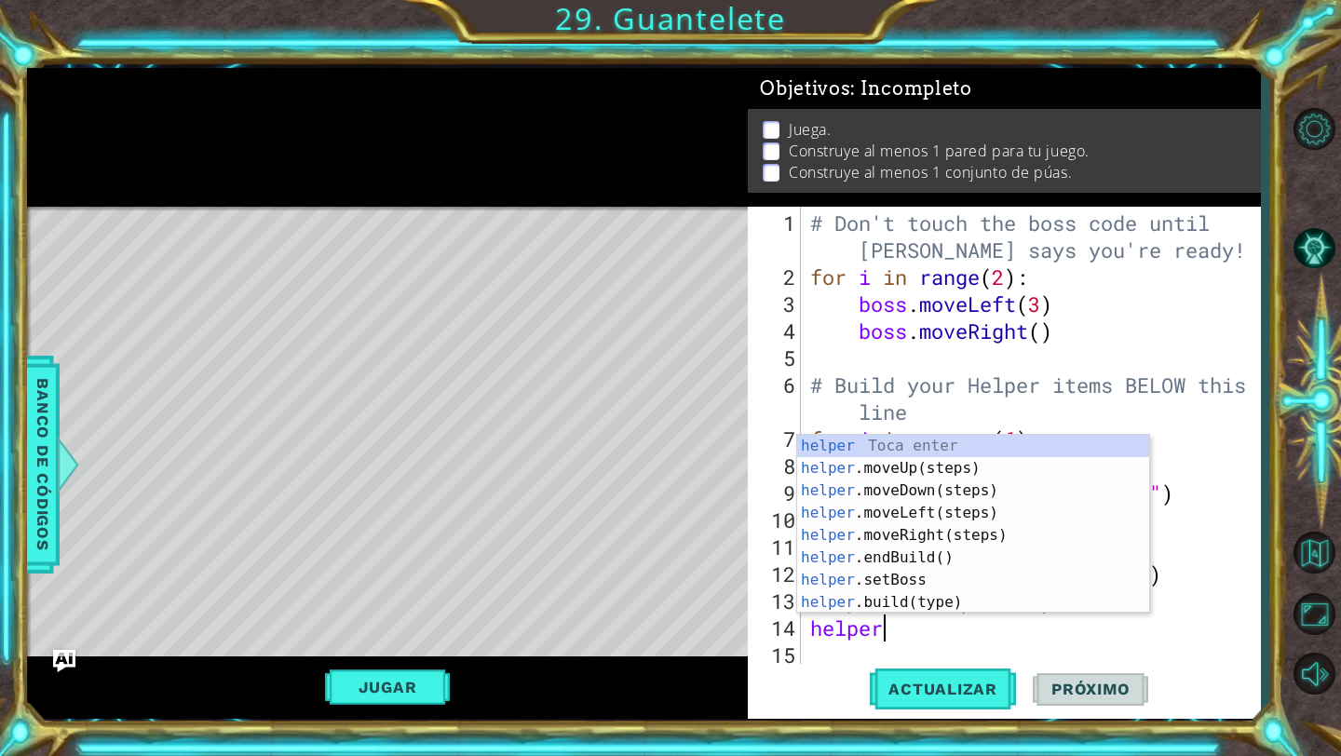
scroll to position [0, 2]
click at [1003, 599] on div "helper Toca enter helper .moveUp(steps) Toca enter helper .moveDown(steps) Toca…" at bounding box center [973, 546] width 352 height 223
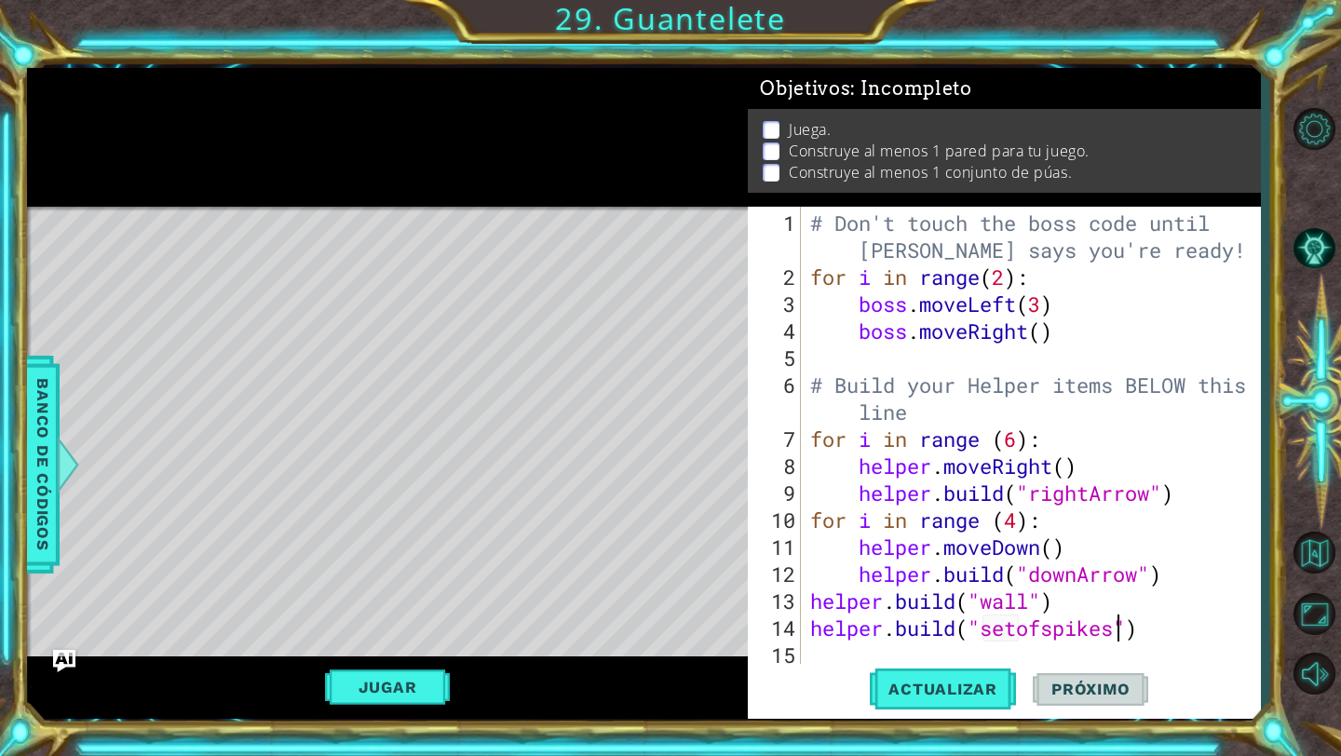
scroll to position [0, 14]
click at [955, 695] on span "Actualizar" at bounding box center [943, 689] width 146 height 19
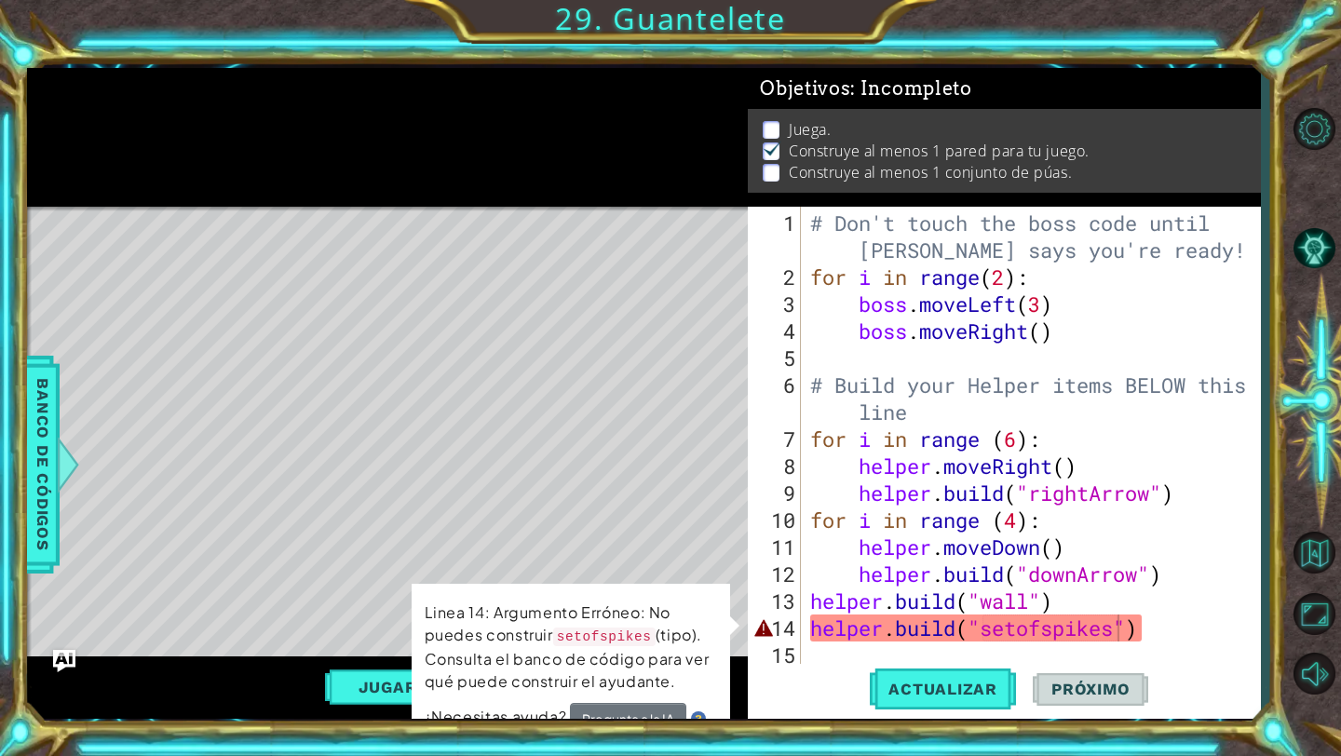
click at [635, 721] on div "1 ההההההההההההההההההההההההההההההההההההההההההההההההההההההההההההההההההההההההההההה…" at bounding box center [644, 394] width 1234 height 666
click at [636, 711] on button "Pregunta a la IA" at bounding box center [628, 719] width 116 height 32
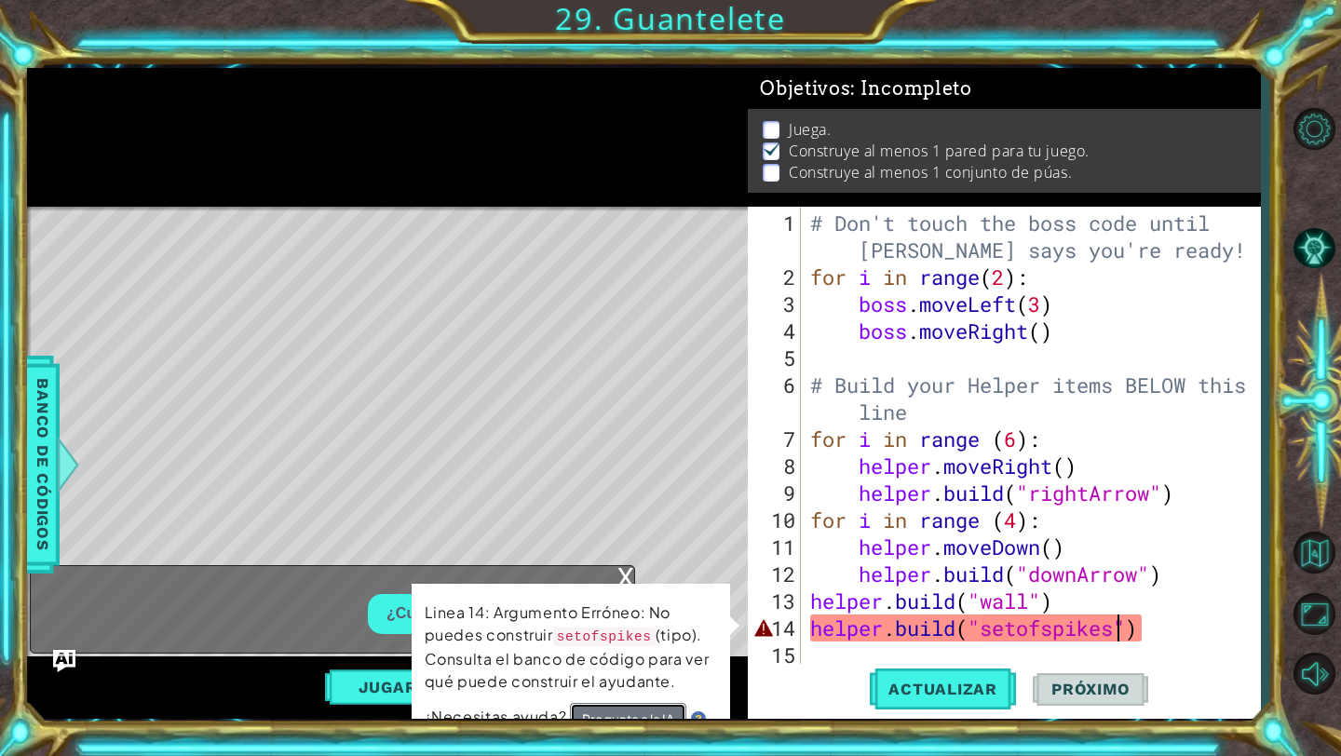
click at [643, 708] on button "Pregunta a la IA" at bounding box center [628, 719] width 116 height 32
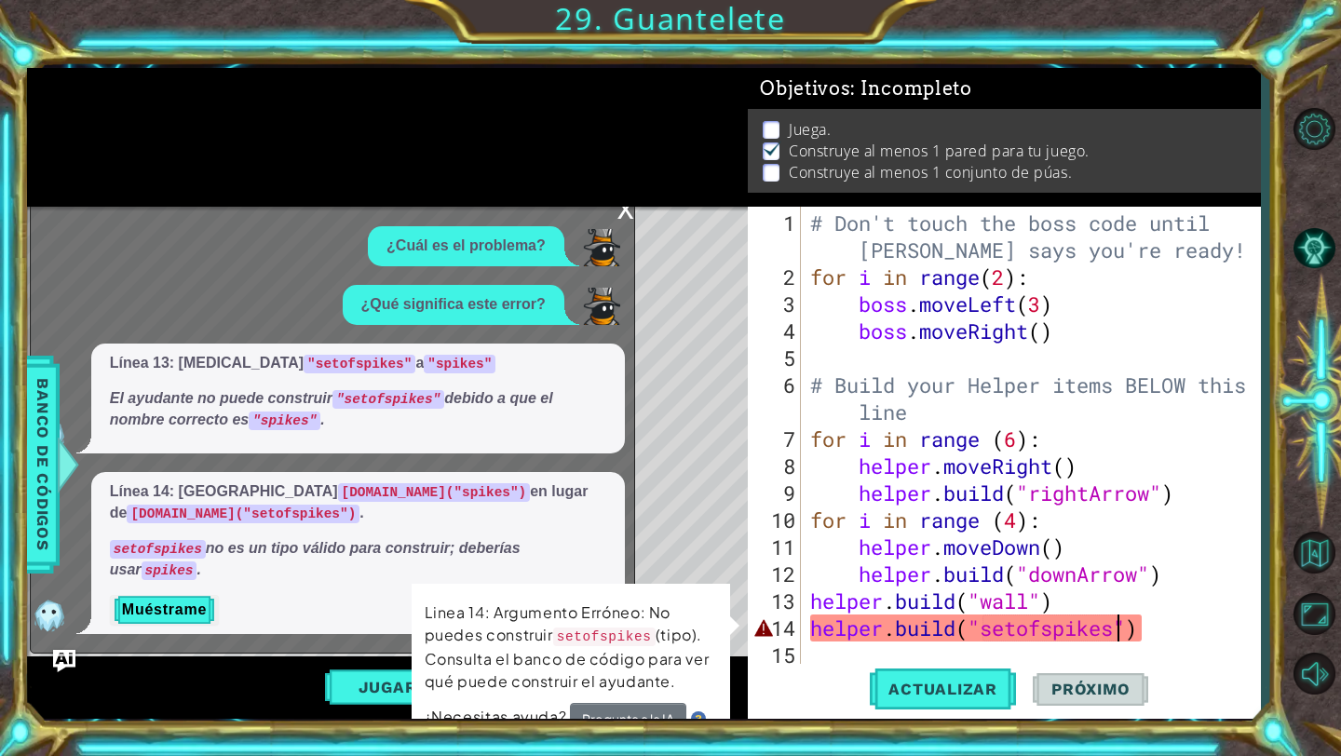
click at [1115, 632] on div "# Don't touch the boss code until [PERSON_NAME] says you're ready! for i in ran…" at bounding box center [1035, 480] width 458 height 540
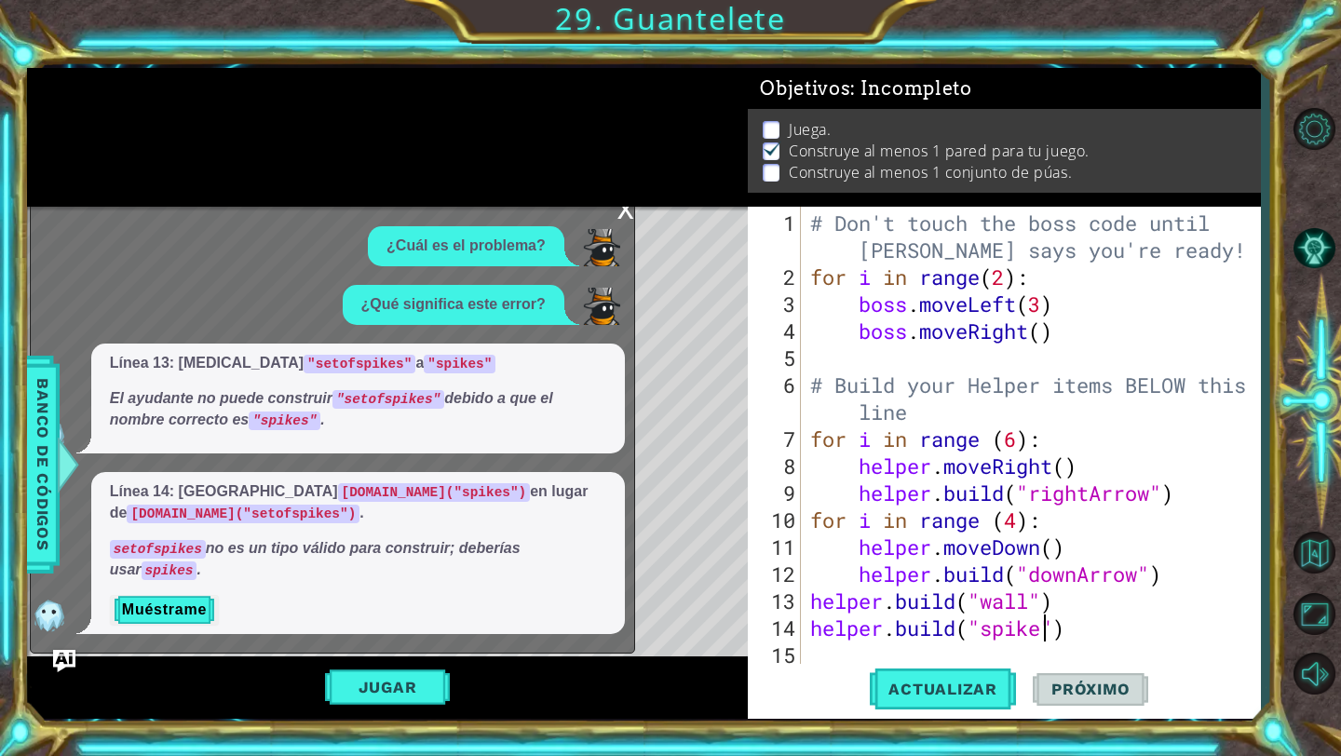
scroll to position [0, 11]
type textarea "[DOMAIN_NAME]("spikes")"
click at [962, 679] on button "Actualizar" at bounding box center [943, 689] width 146 height 51
click at [623, 206] on div "1 2 3 4 5 6 7 8 9 10 11 12 # Don't touch the boss code until [PERSON_NAME] says…" at bounding box center [644, 393] width 1234 height 651
click at [623, 217] on div "x" at bounding box center [625, 207] width 17 height 19
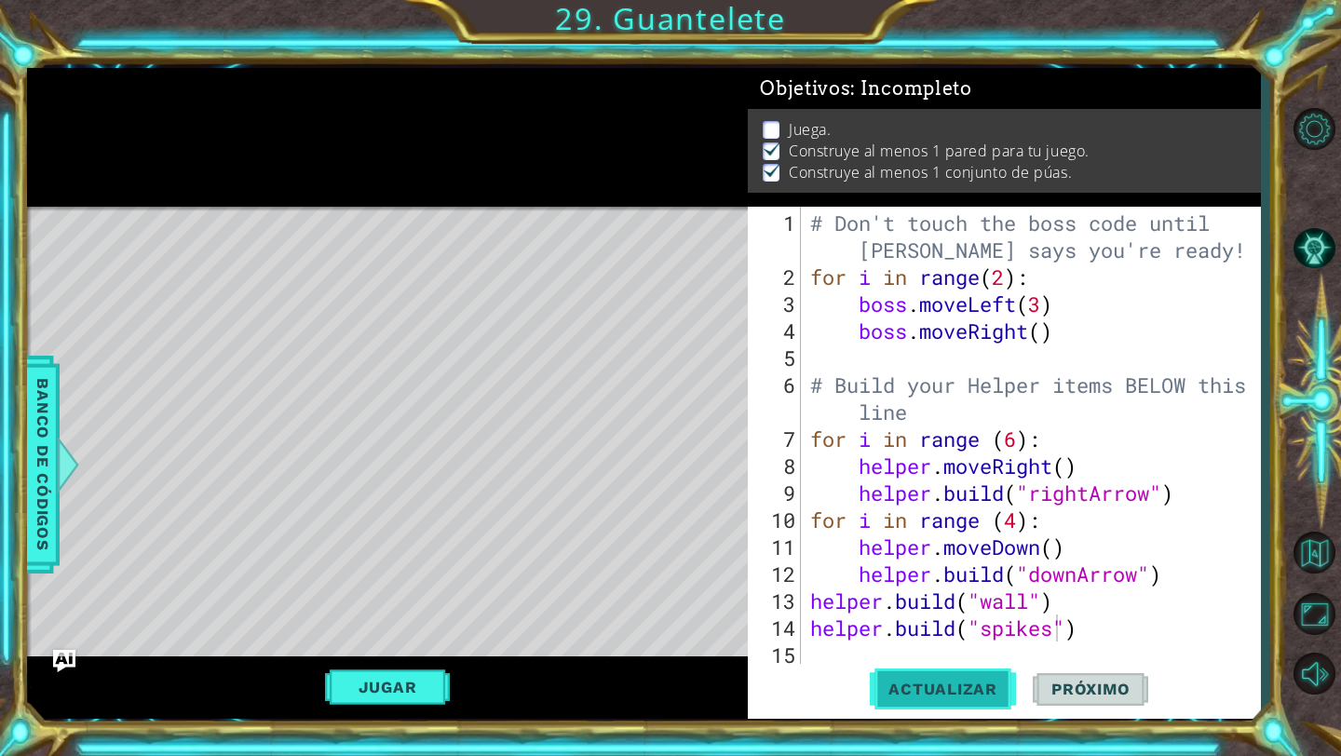
click at [954, 674] on button "Actualizar" at bounding box center [943, 689] width 146 height 51
click at [360, 689] on button "Jugar" at bounding box center [388, 686] width 126 height 35
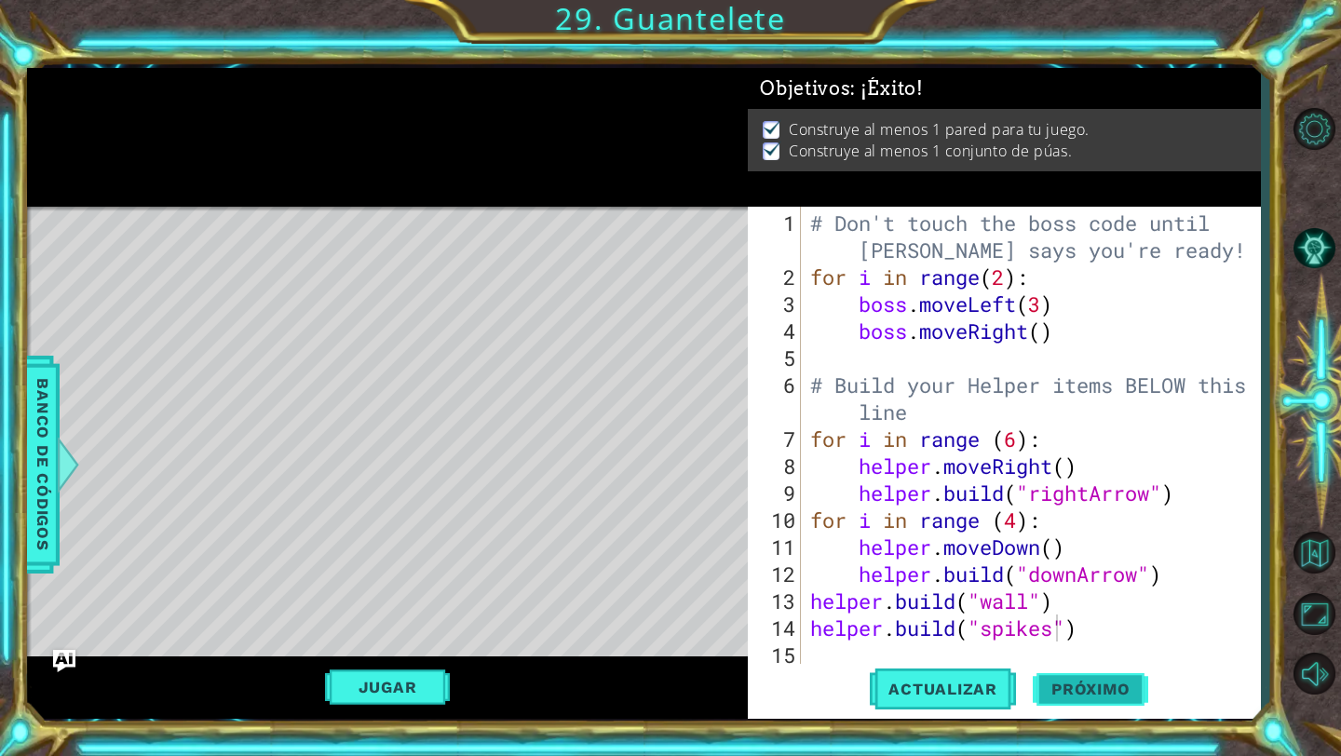
click at [1089, 696] on span "Próximo" at bounding box center [1090, 689] width 115 height 19
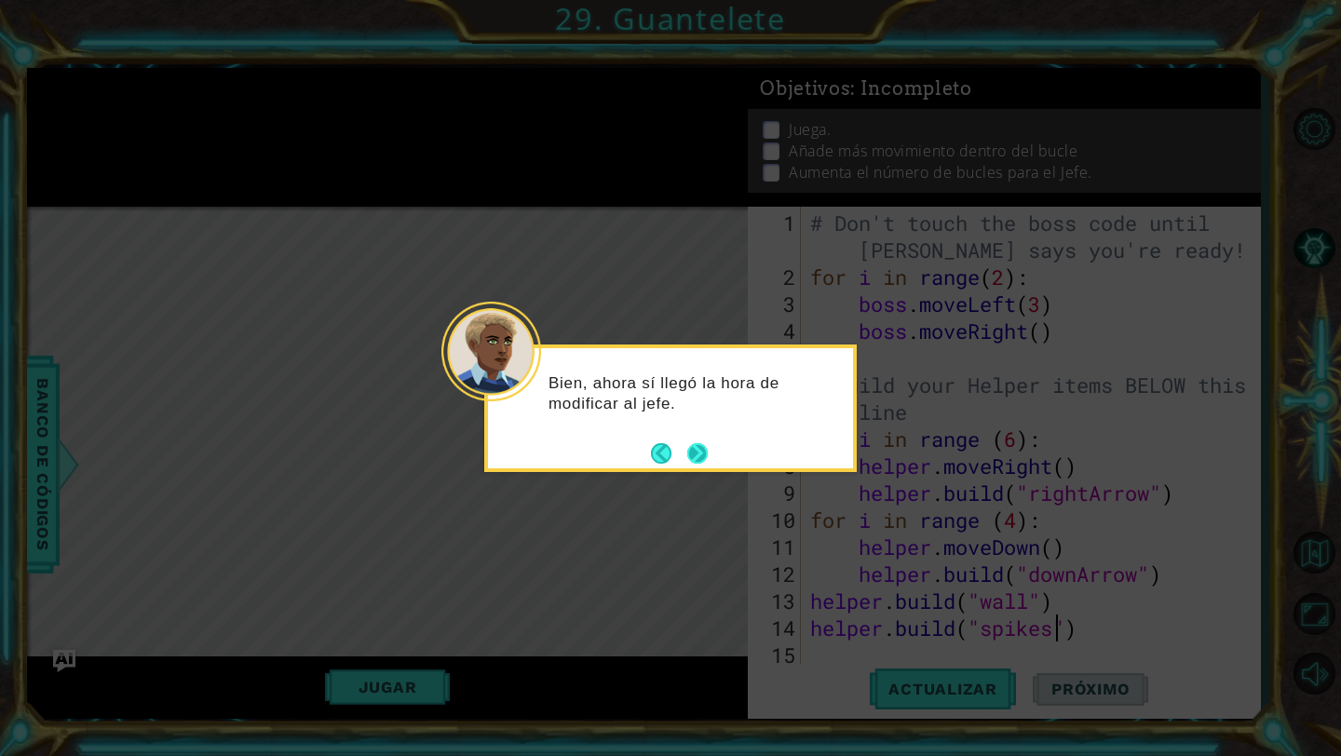
click at [710, 467] on button "Next" at bounding box center [698, 453] width 33 height 33
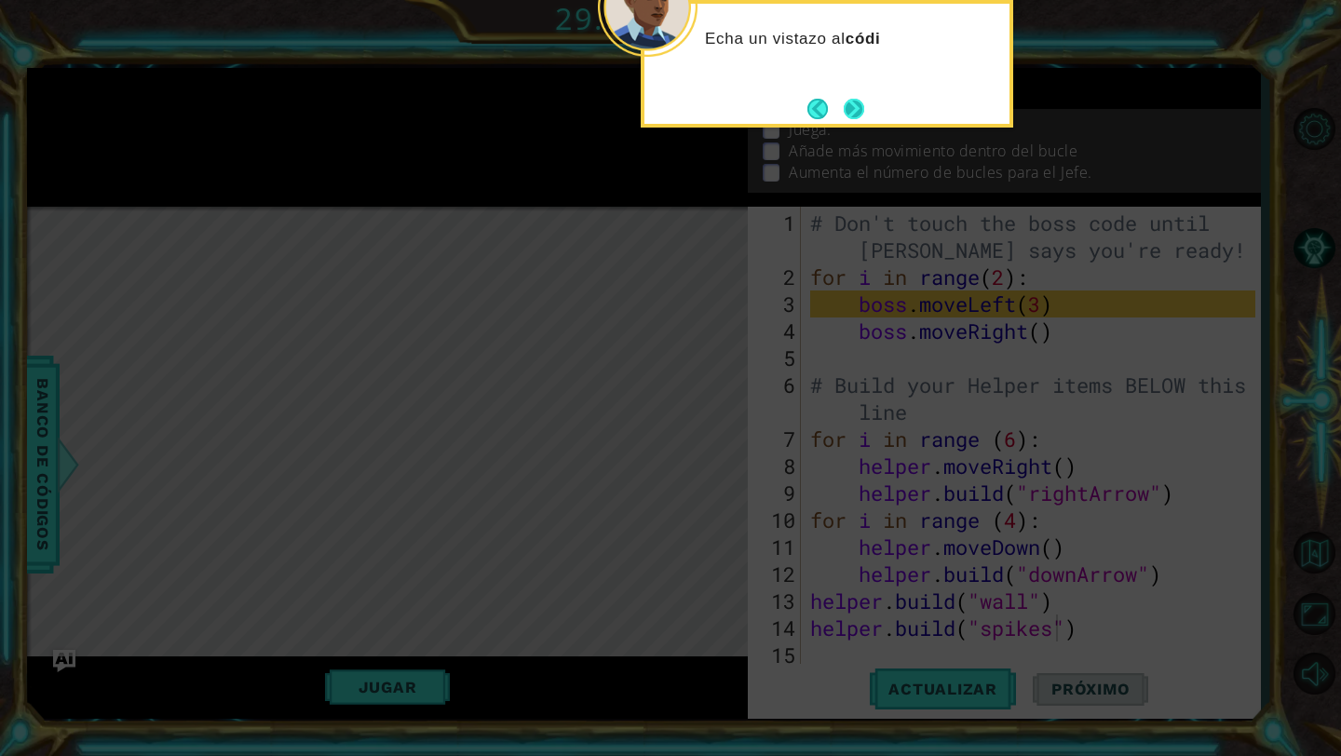
click at [856, 104] on button "Next" at bounding box center [854, 109] width 30 height 30
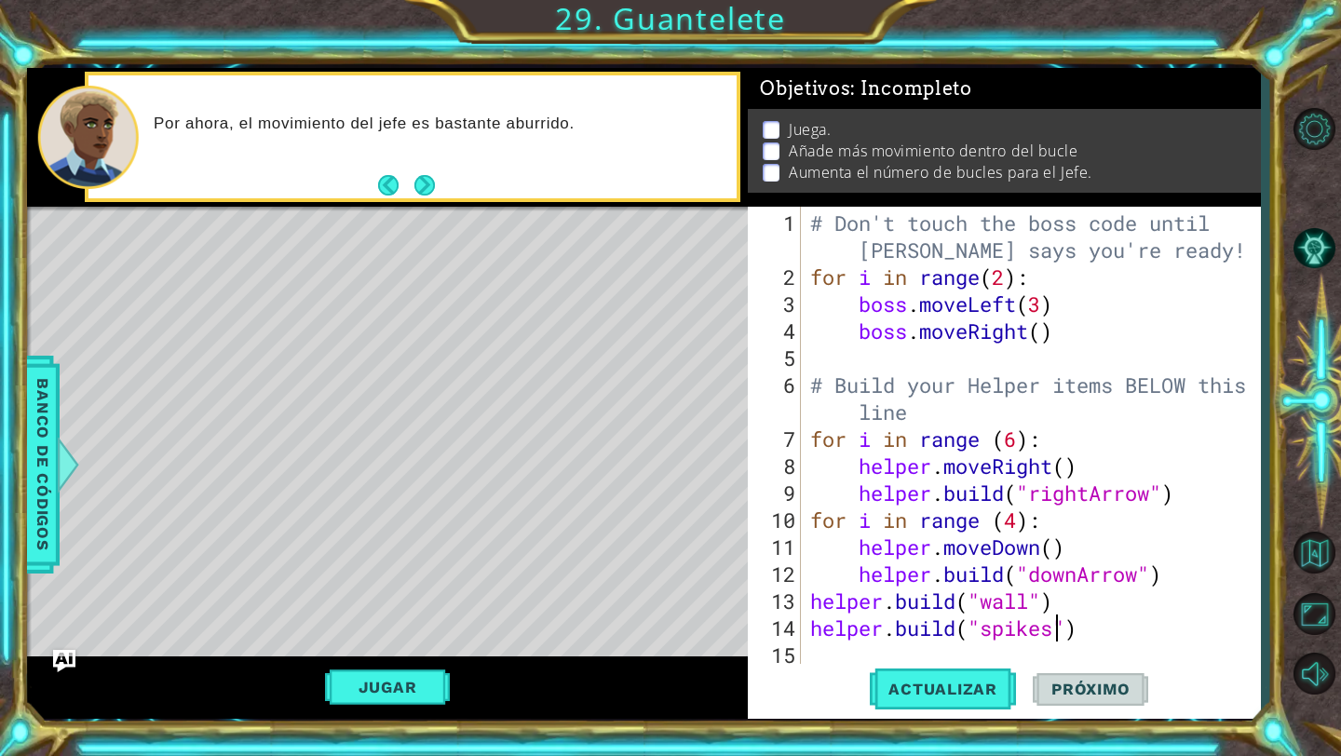
scroll to position [26, 0]
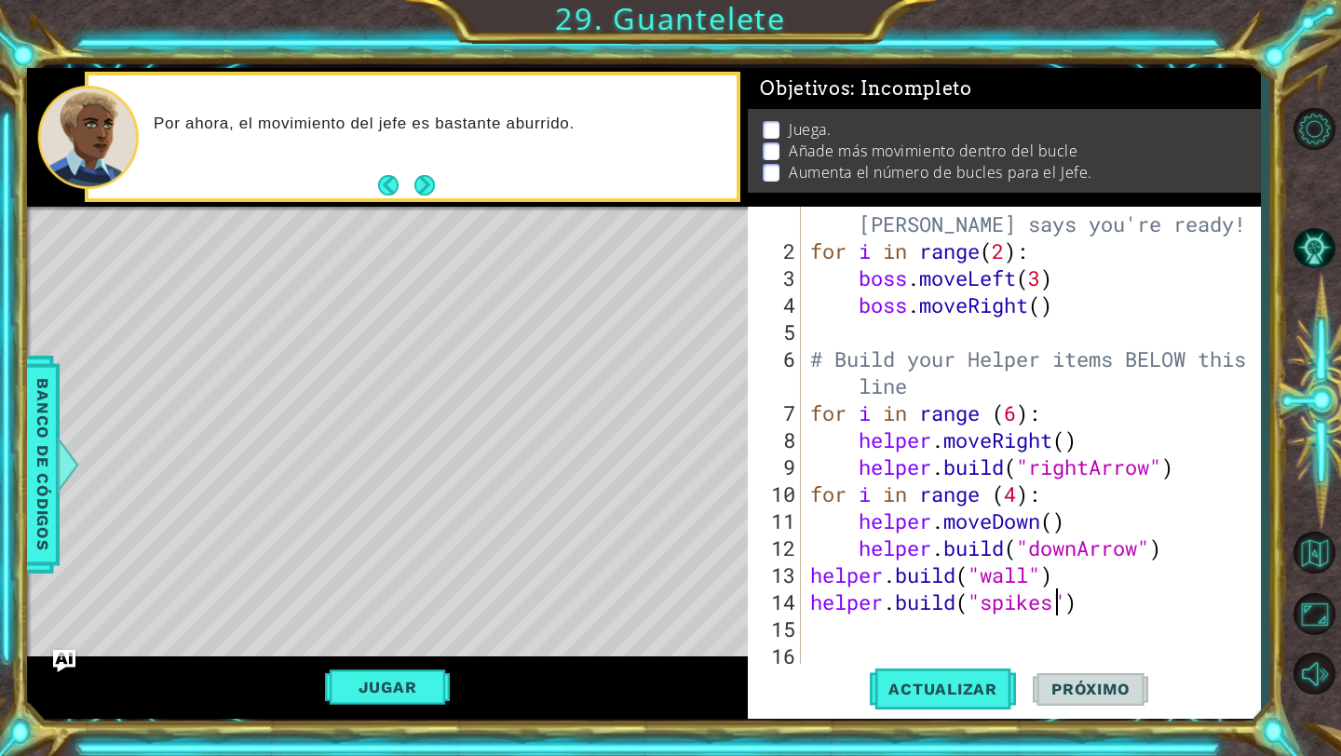
click at [1074, 596] on div "# Don't touch the boss code until [PERSON_NAME] says you're ready! for i in ran…" at bounding box center [1035, 453] width 458 height 540
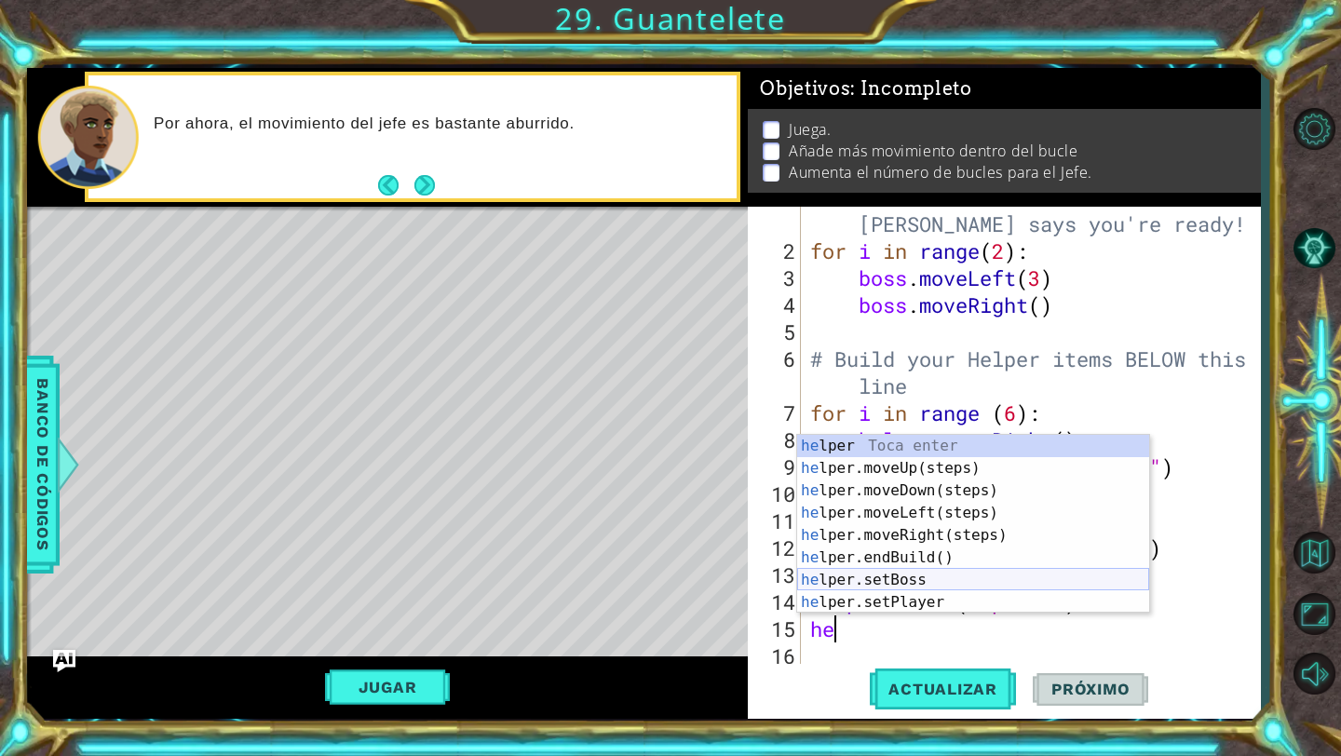
click at [1083, 585] on div "he lper Toca enter he lper.moveUp(steps) Toca enter he lper.moveDown(steps) Toc…" at bounding box center [973, 546] width 352 height 223
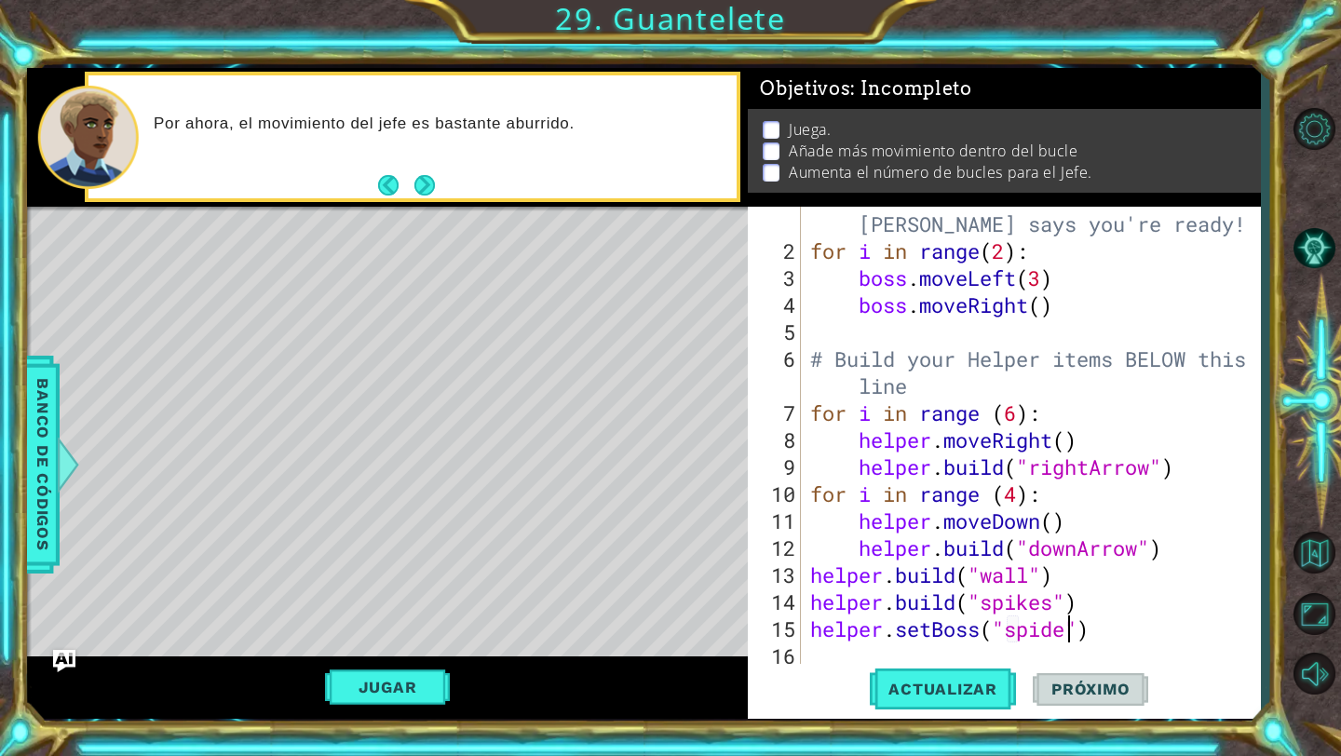
type textarea "helper.setBoss("spider")"
click at [1137, 646] on div "# Don't touch the boss code until [PERSON_NAME] says you're ready! for i in ran…" at bounding box center [1035, 453] width 458 height 540
click at [1045, 634] on div "# Don't touch the boss code until [PERSON_NAME] says you're ready! for i in ran…" at bounding box center [1035, 453] width 458 height 540
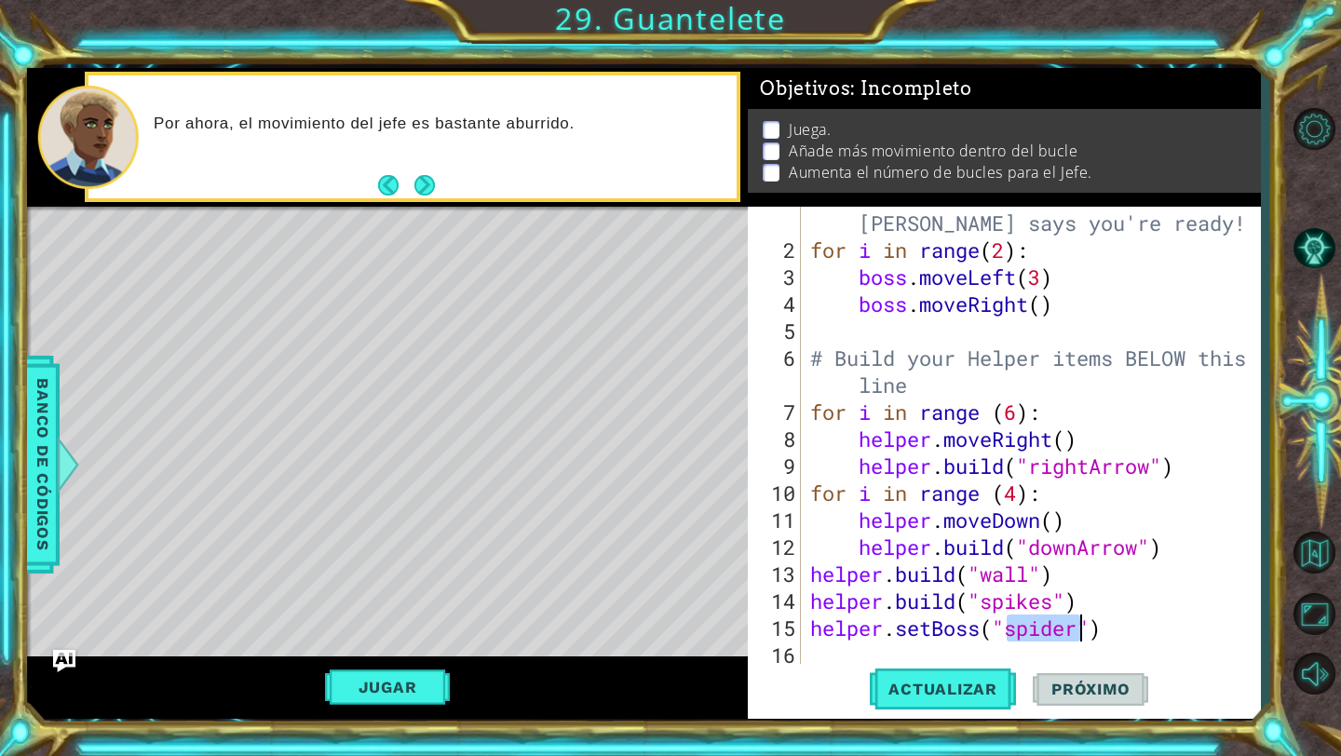
click at [1045, 634] on div "# Don't touch the boss code until [PERSON_NAME] says you're ready! for i in ran…" at bounding box center [1035, 453] width 458 height 540
type textarea "helper.setBoss("bats")"
click at [1155, 629] on div "# Don't touch the boss code until [PERSON_NAME] says you're ready! for i in ran…" at bounding box center [1035, 453] width 458 height 540
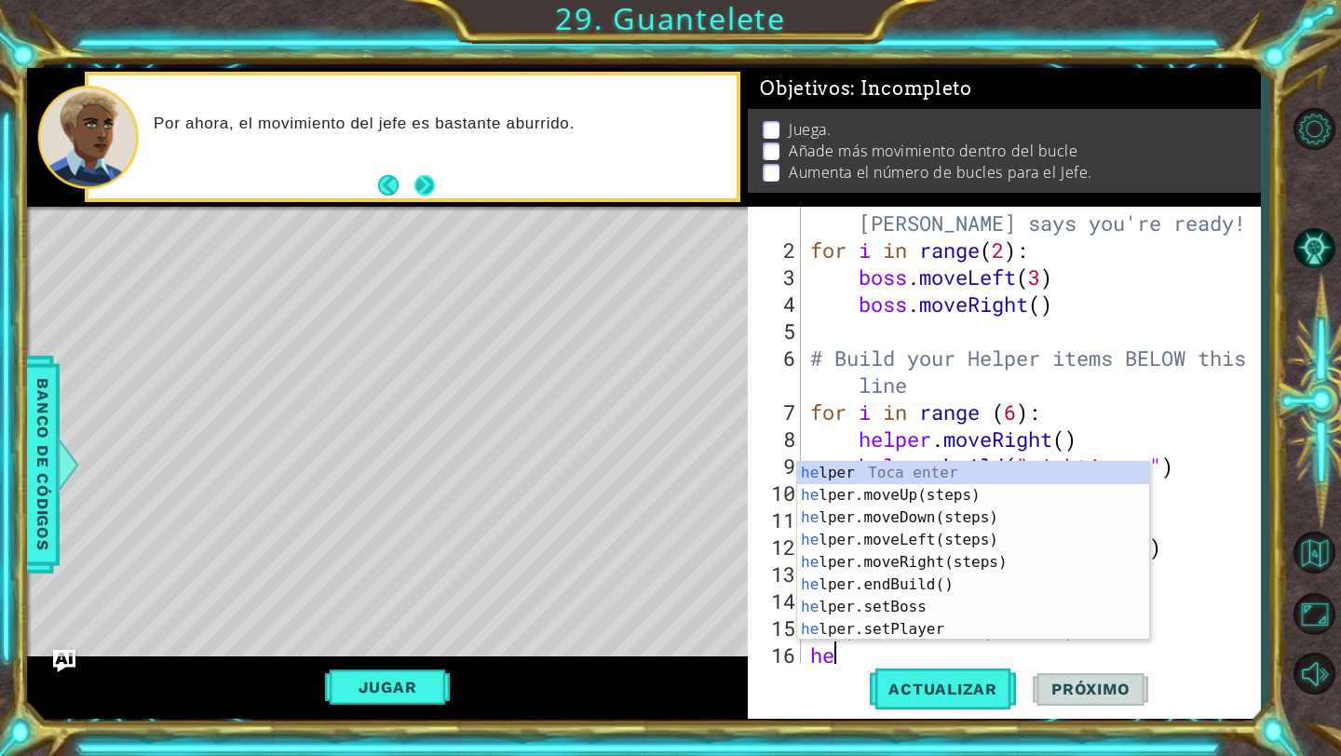
click at [420, 173] on button "Next" at bounding box center [424, 185] width 25 height 25
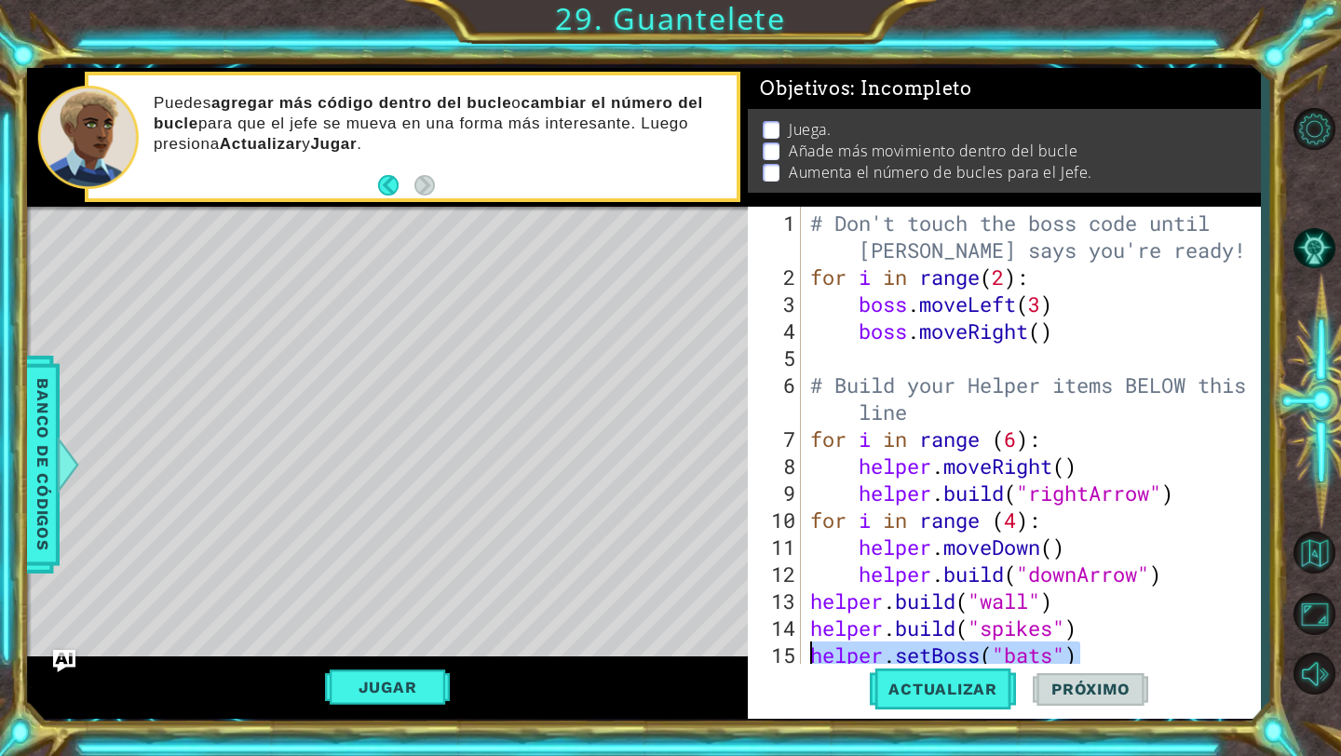
drag, startPoint x: 1097, startPoint y: 653, endPoint x: 817, endPoint y: 646, distance: 280.4
click at [815, 646] on div "# Don't touch the boss code until [PERSON_NAME] says you're ready! for i in ran…" at bounding box center [1035, 480] width 458 height 540
type textarea "helper.setBoss("bats")"
type textarea "h"
click at [1012, 281] on div "# Don't touch the boss code until [PERSON_NAME] says you're ready! for i in ran…" at bounding box center [1035, 480] width 458 height 540
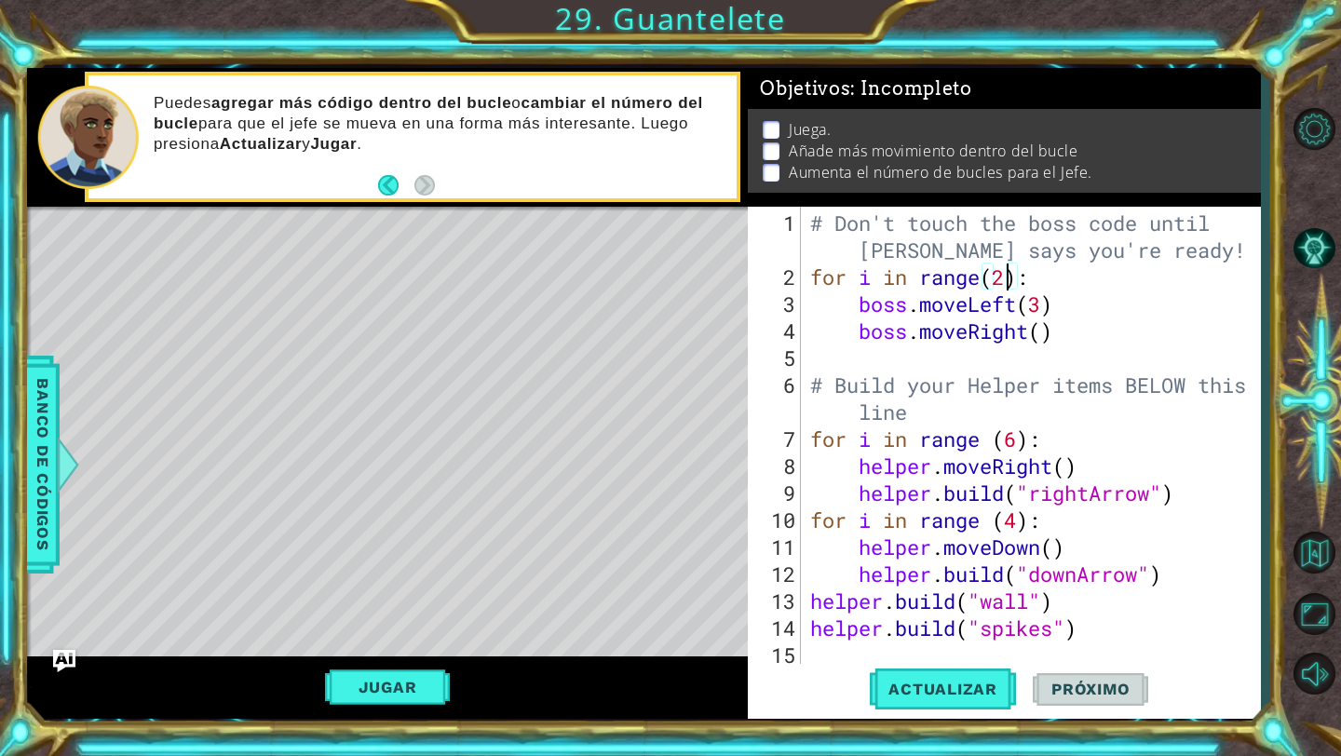
type textarea "for i in range(4):"
click at [1059, 343] on div "# Don't touch the boss code until [PERSON_NAME] says you're ready! for i in ran…" at bounding box center [1035, 480] width 458 height 540
click at [1051, 339] on div "# Don't touch the boss code until [PERSON_NAME] says you're ready! for i in ran…" at bounding box center [1035, 480] width 458 height 540
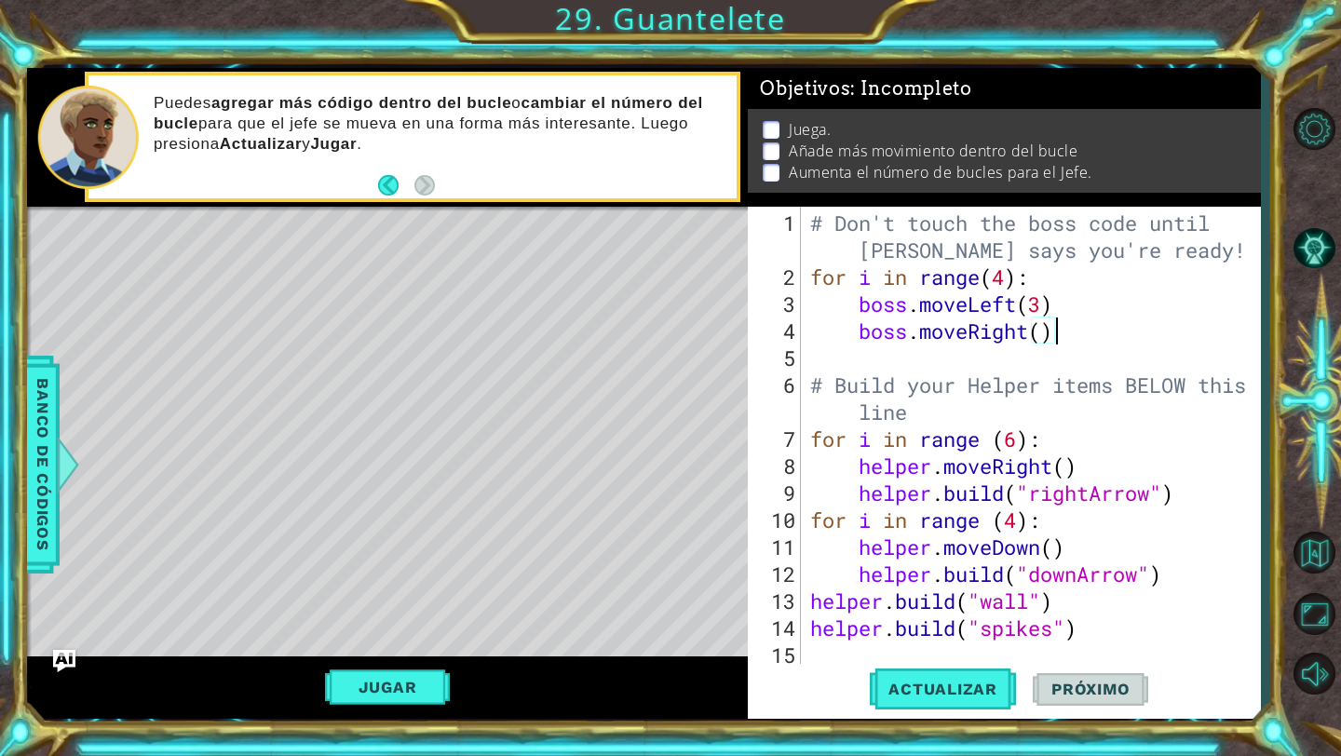
click at [1042, 337] on div "# Don't touch the boss code until [PERSON_NAME] says you're ready! for i in ran…" at bounding box center [1035, 480] width 458 height 540
type textarea "boss.moveRight(3)"
click at [987, 673] on button "Actualizar" at bounding box center [943, 689] width 146 height 51
click at [322, 676] on div "Jugar" at bounding box center [387, 687] width 721 height 62
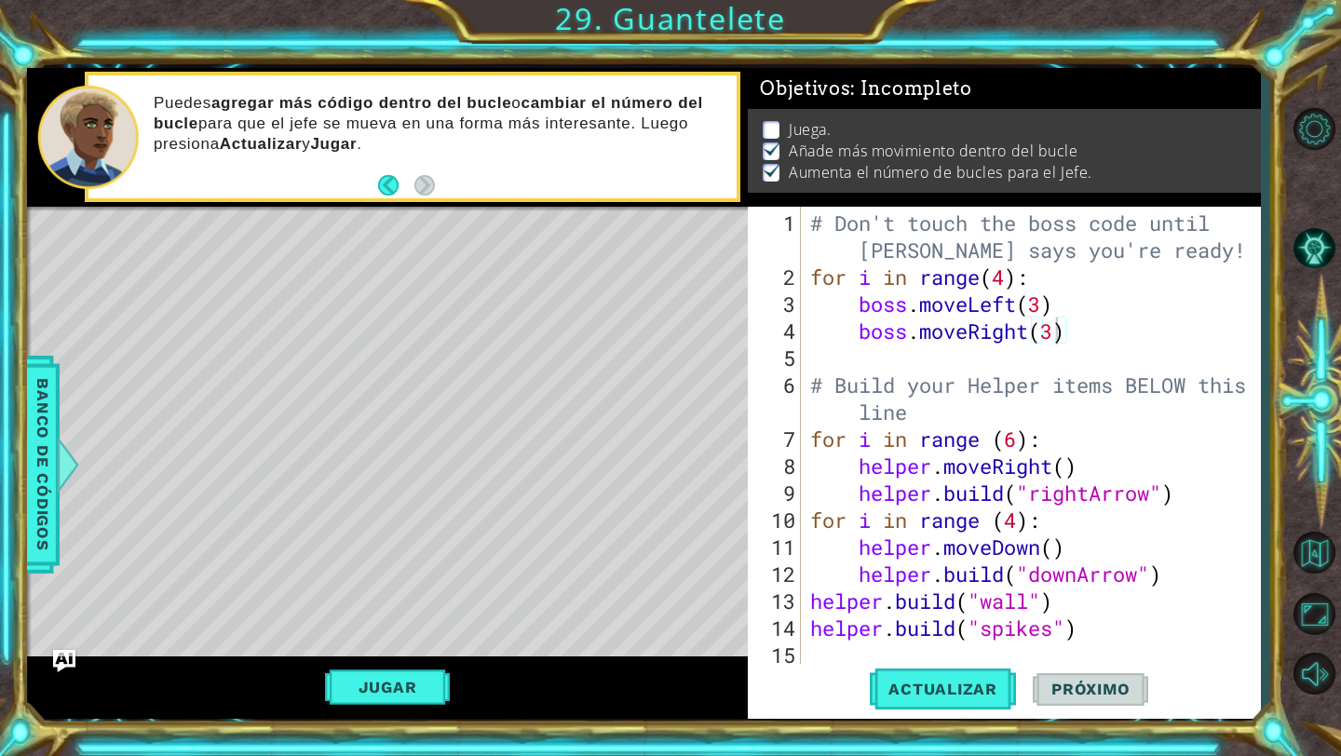
click at [322, 676] on div "Jugar" at bounding box center [387, 687] width 721 height 62
click at [371, 684] on button "Jugar" at bounding box center [388, 686] width 126 height 35
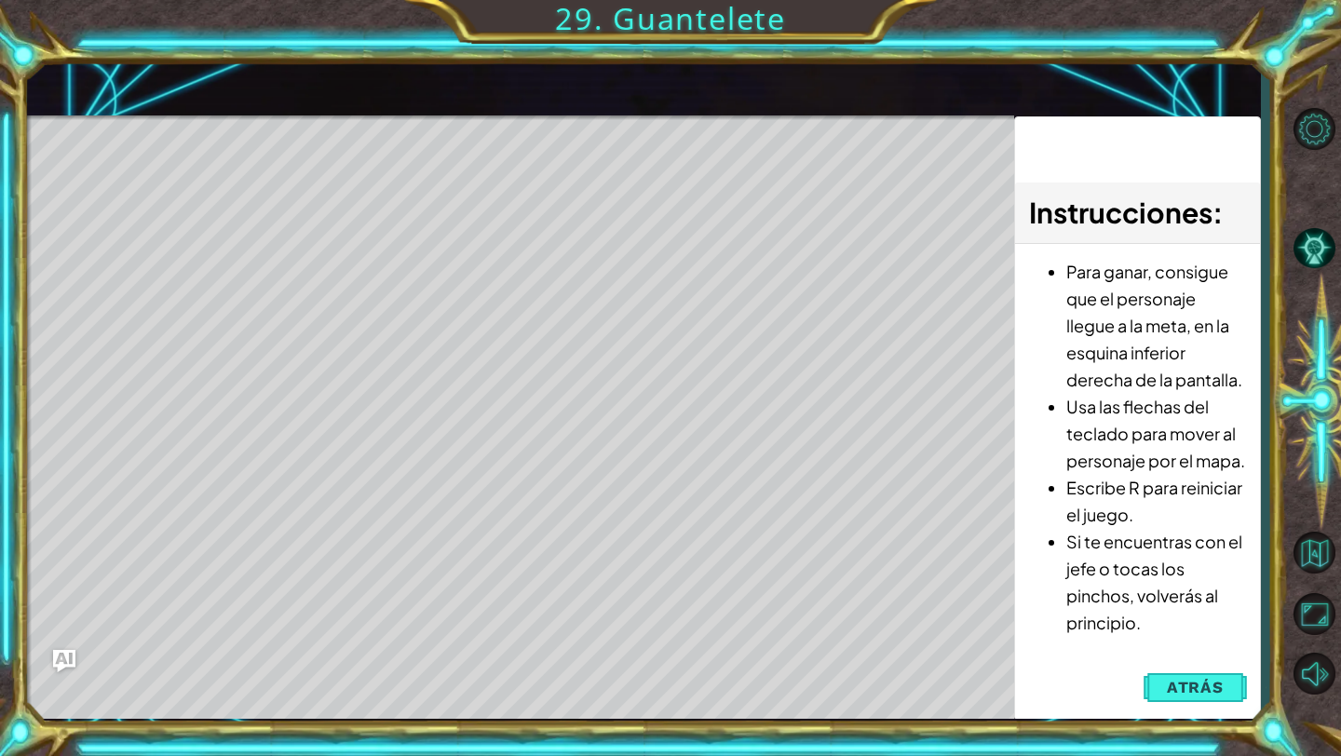
click at [1257, 706] on div "Instrucciones : Para ganar, consigue que el personaje llegue a la meta, en la e…" at bounding box center [1137, 418] width 247 height 604
click at [1243, 697] on button "Atrás" at bounding box center [1194, 687] width 103 height 37
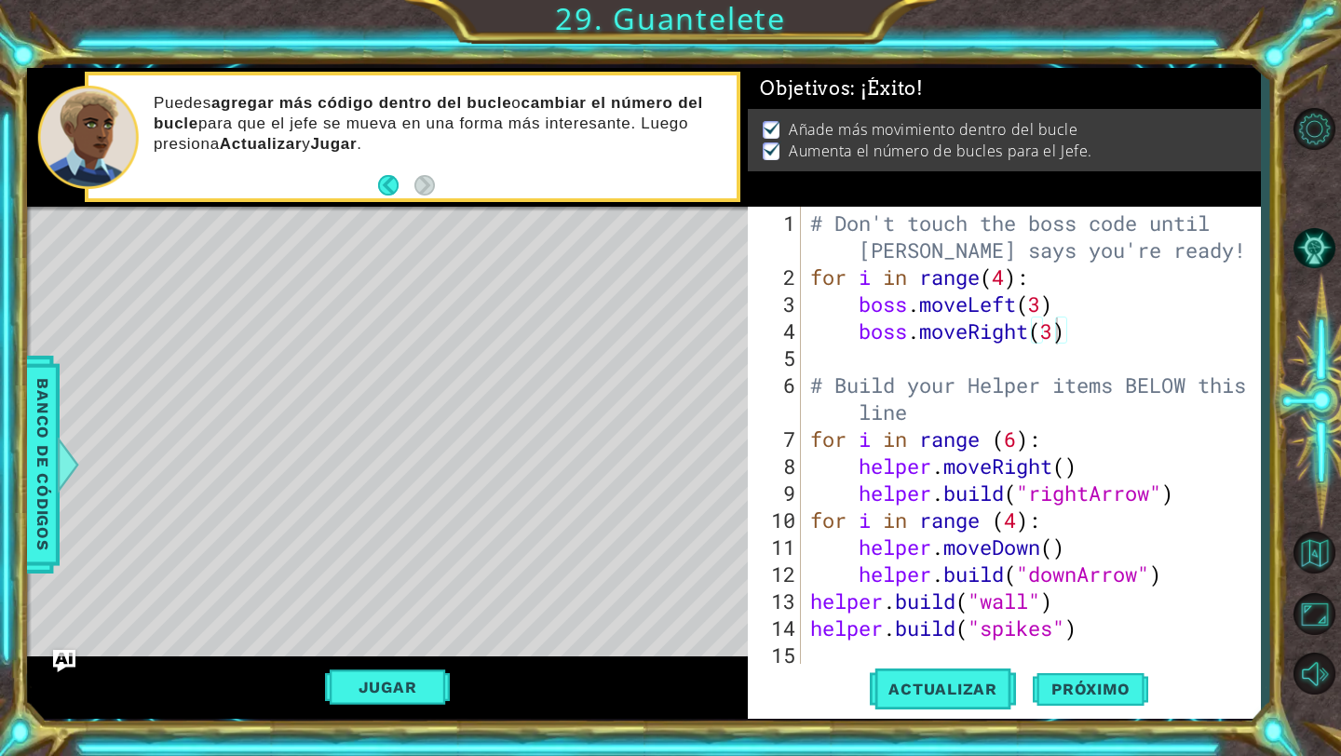
scroll to position [0, 0]
click at [1055, 344] on div "# Don't touch the boss code until [PERSON_NAME] says you're ready! for i in ran…" at bounding box center [1035, 480] width 458 height 540
click at [1055, 333] on div "# Don't touch the boss code until [PERSON_NAME] says you're ready! for i in ran…" at bounding box center [1035, 480] width 458 height 540
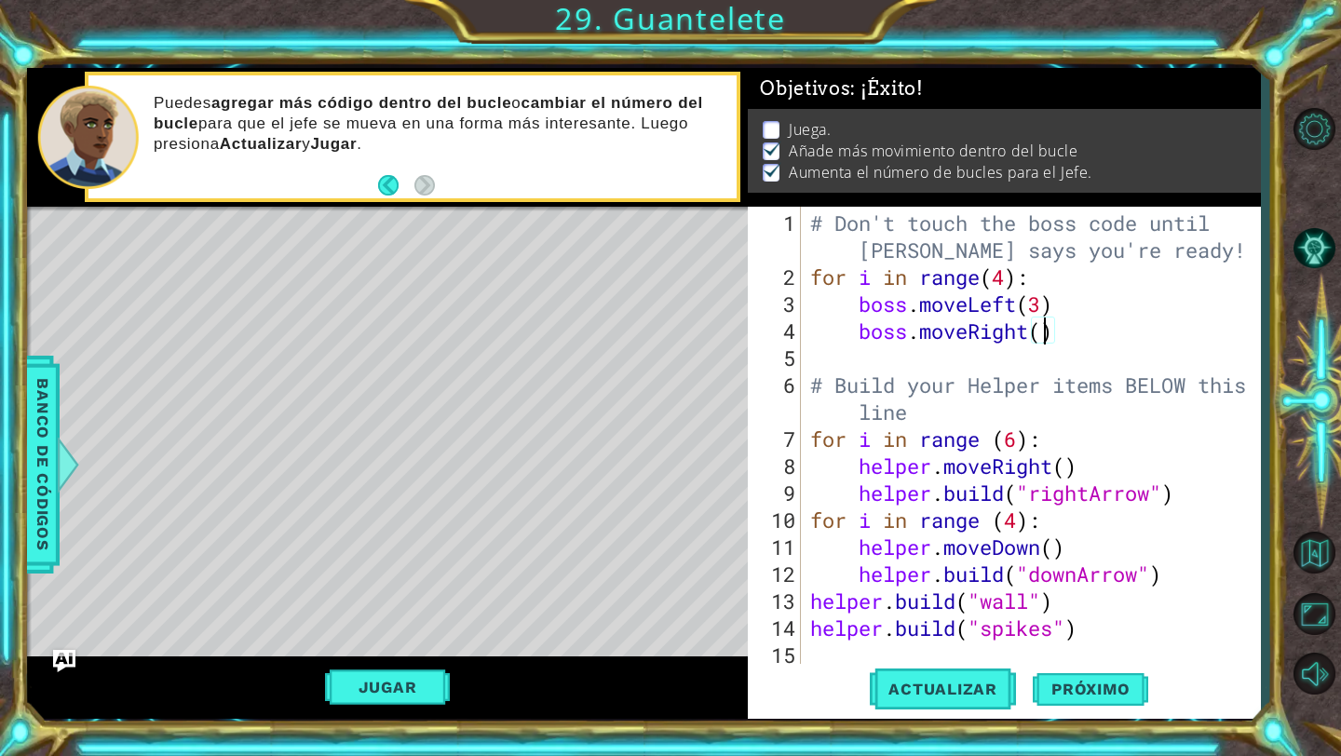
type textarea "boss.moveRight(1)"
click at [1048, 366] on div "# Don't touch the boss code until [PERSON_NAME] says you're ready! for i in ran…" at bounding box center [1035, 480] width 458 height 540
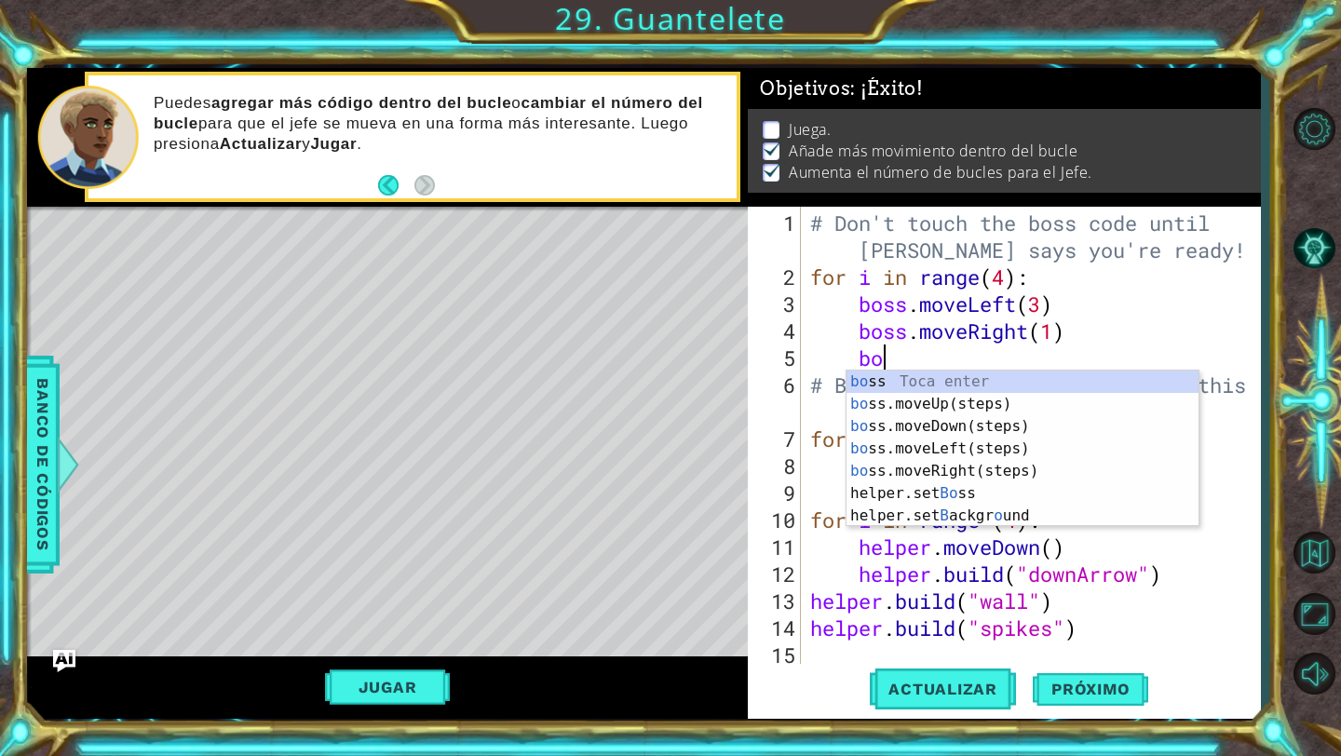
type textarea "boss"
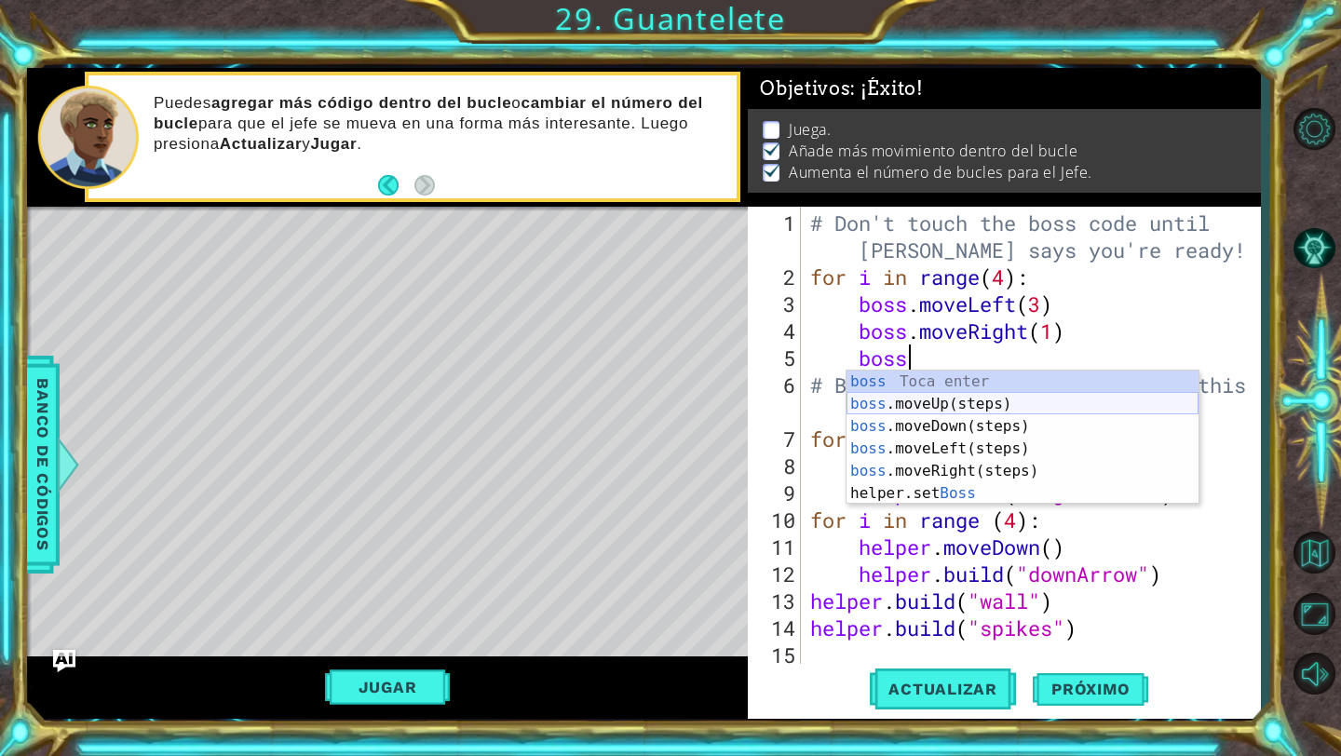
click at [1017, 409] on div "boss Toca enter boss .moveUp(steps) Toca enter boss .moveDown(steps) Toca enter…" at bounding box center [1022, 460] width 352 height 179
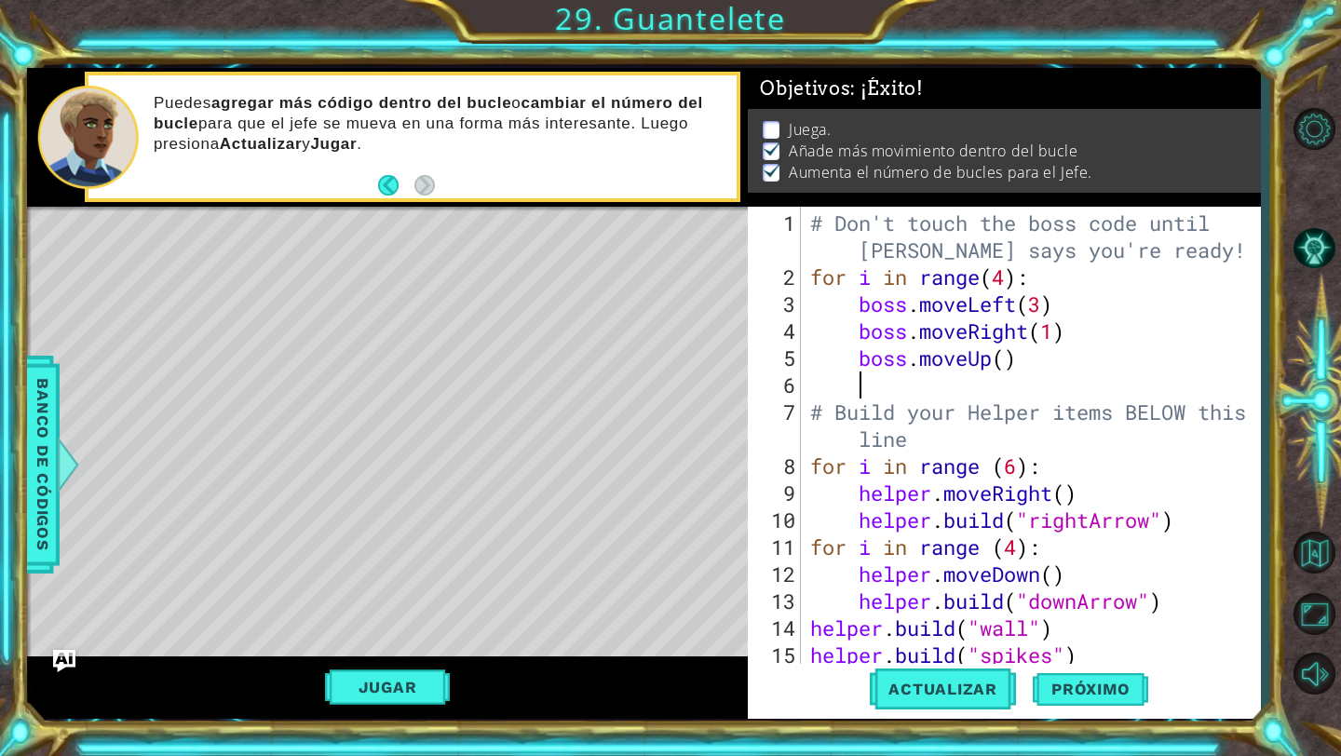
click at [1011, 350] on div "# Don't touch the boss code until [PERSON_NAME] says you're ready! for i in ran…" at bounding box center [1035, 480] width 458 height 540
type textarea "boss.moveUp(2)"
click at [1089, 669] on button "Próximo" at bounding box center [1090, 694] width 115 height 51
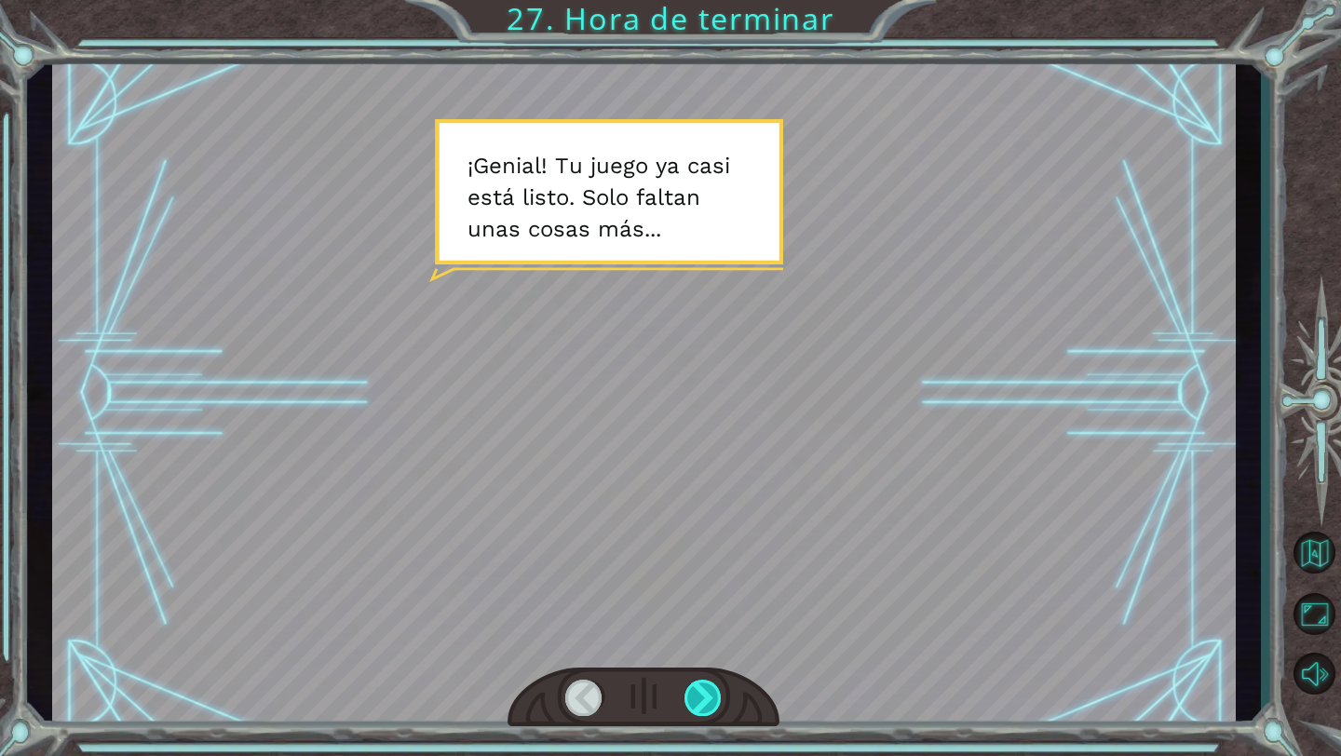
click at [719, 692] on div at bounding box center [703, 698] width 38 height 36
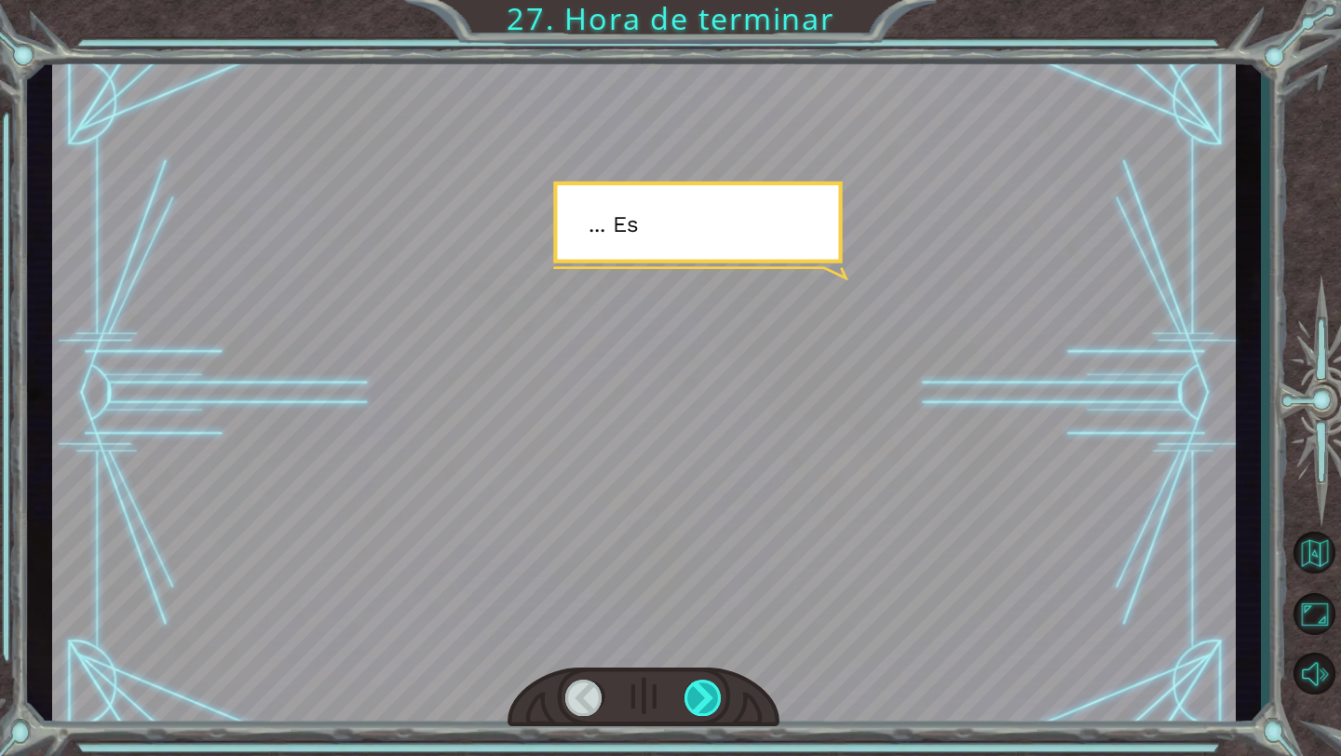
click at [716, 692] on div at bounding box center [703, 698] width 38 height 36
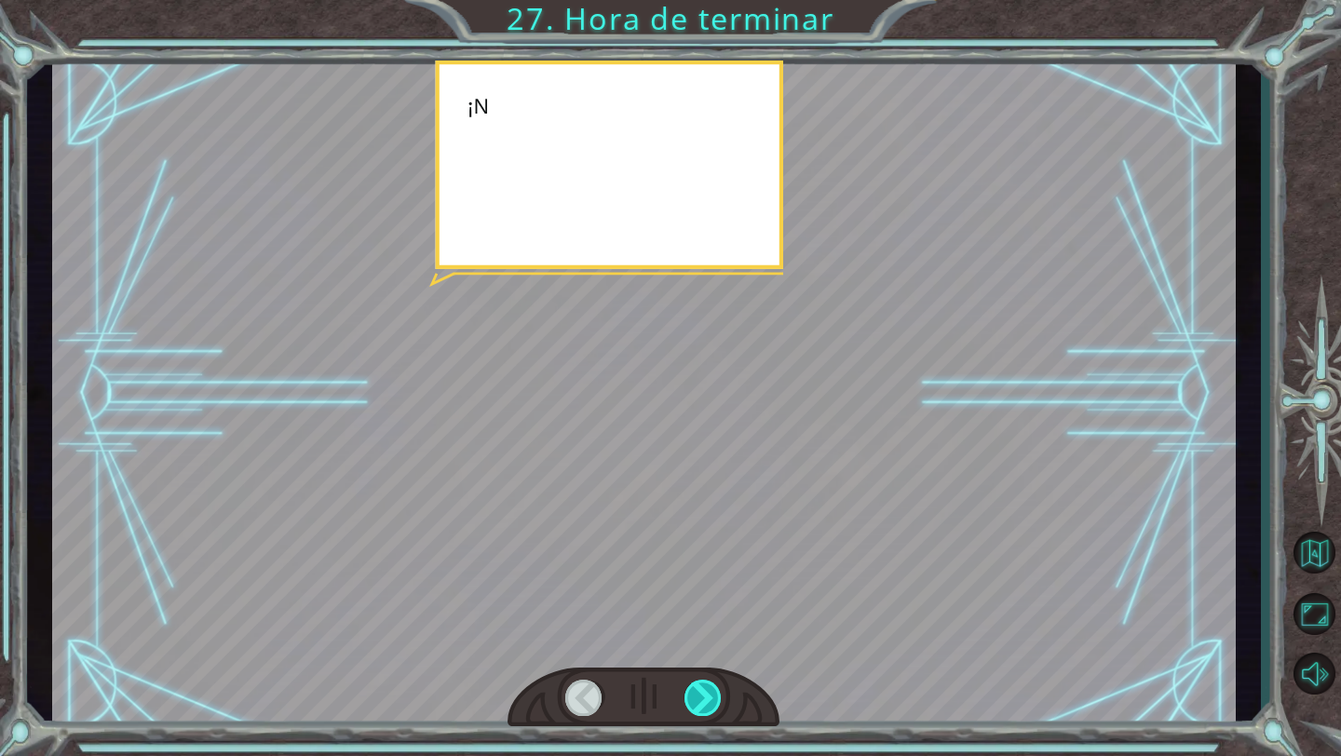
click at [716, 692] on div at bounding box center [703, 698] width 38 height 36
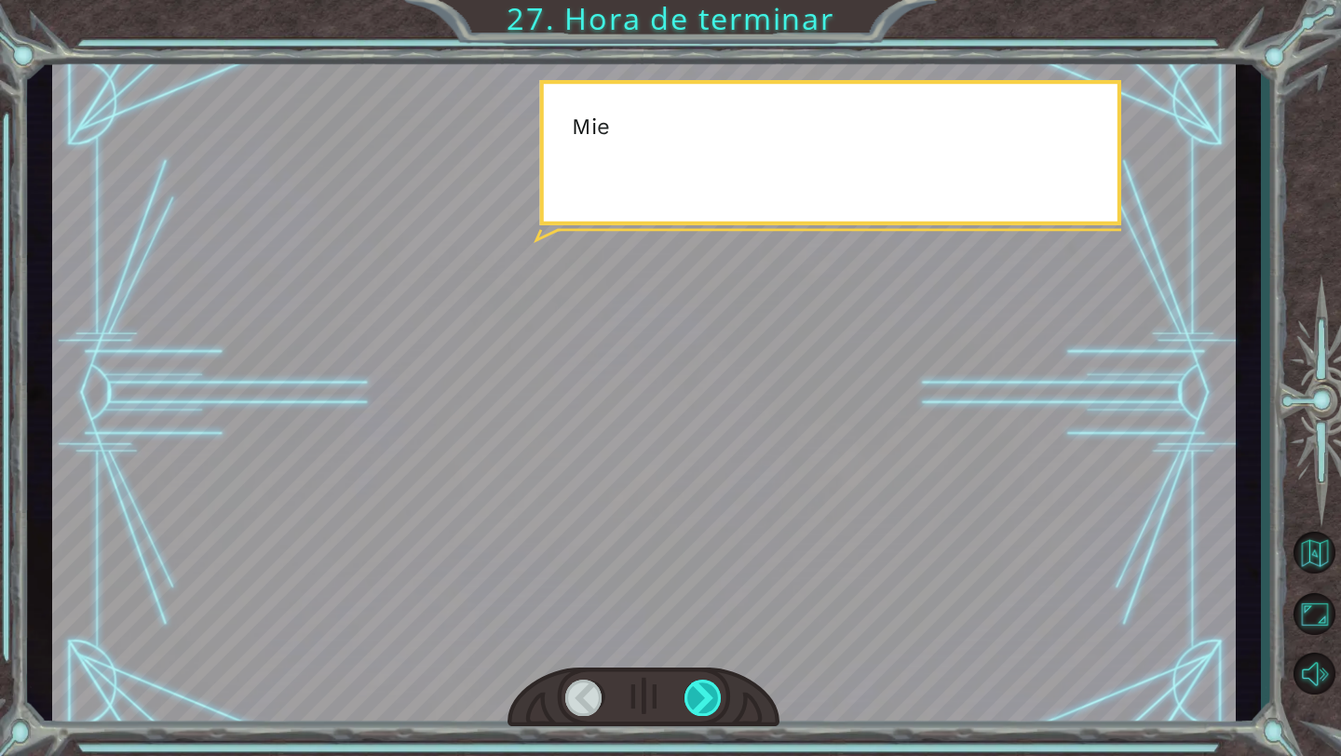
click at [716, 692] on div at bounding box center [703, 698] width 38 height 36
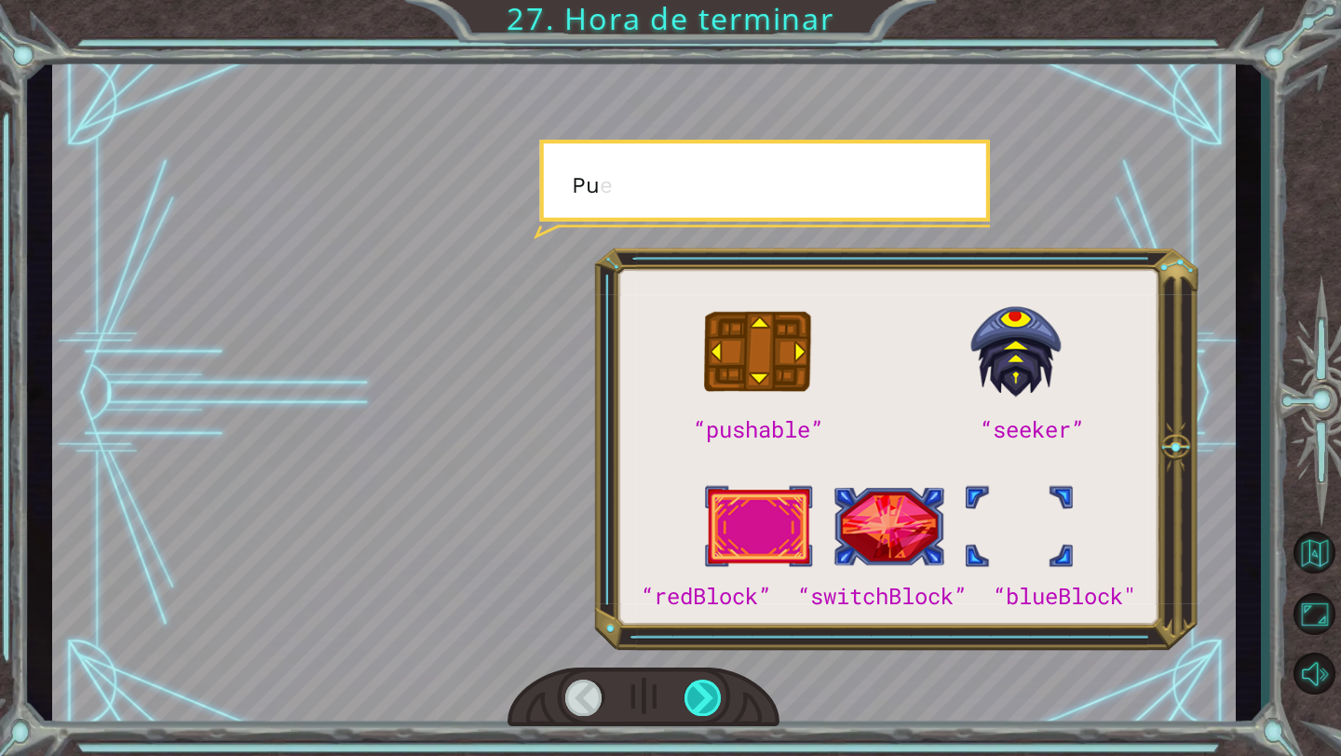
click at [716, 692] on div at bounding box center [703, 698] width 38 height 36
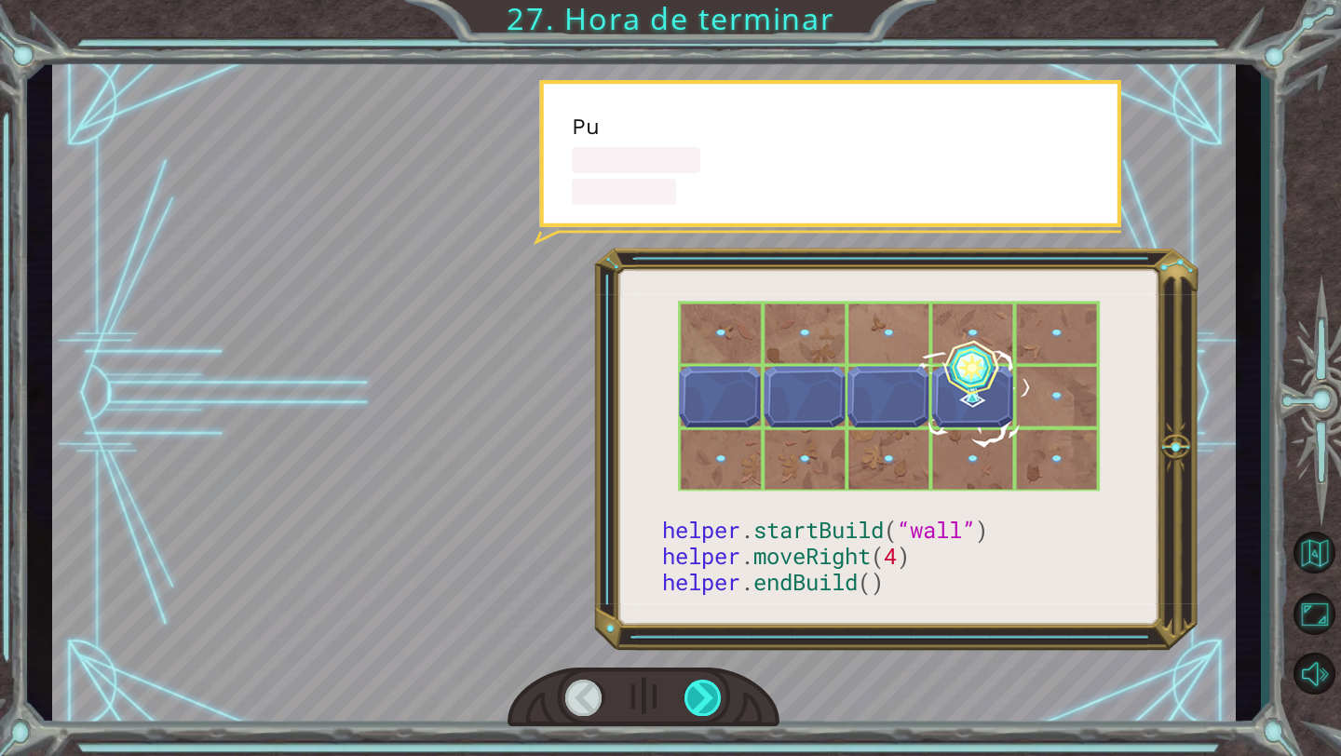
click at [716, 692] on div at bounding box center [703, 698] width 38 height 36
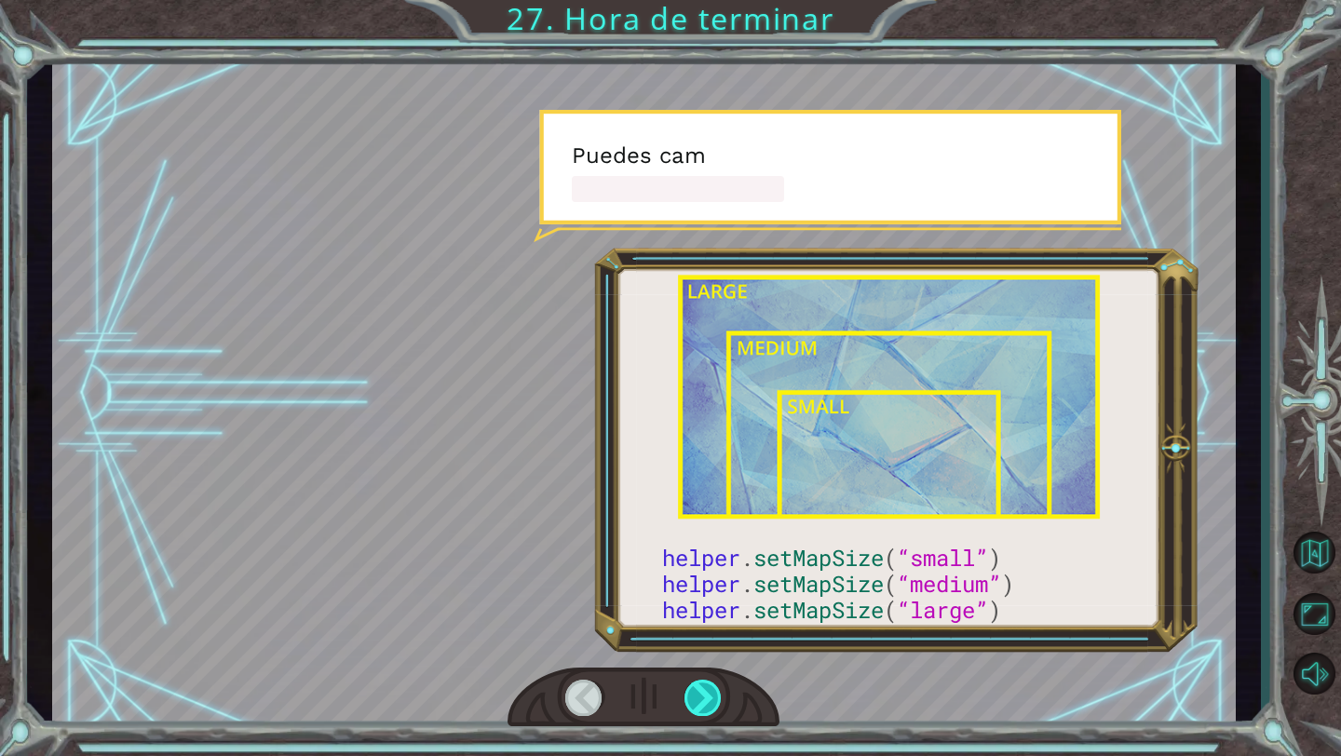
click at [716, 692] on div at bounding box center [703, 698] width 38 height 36
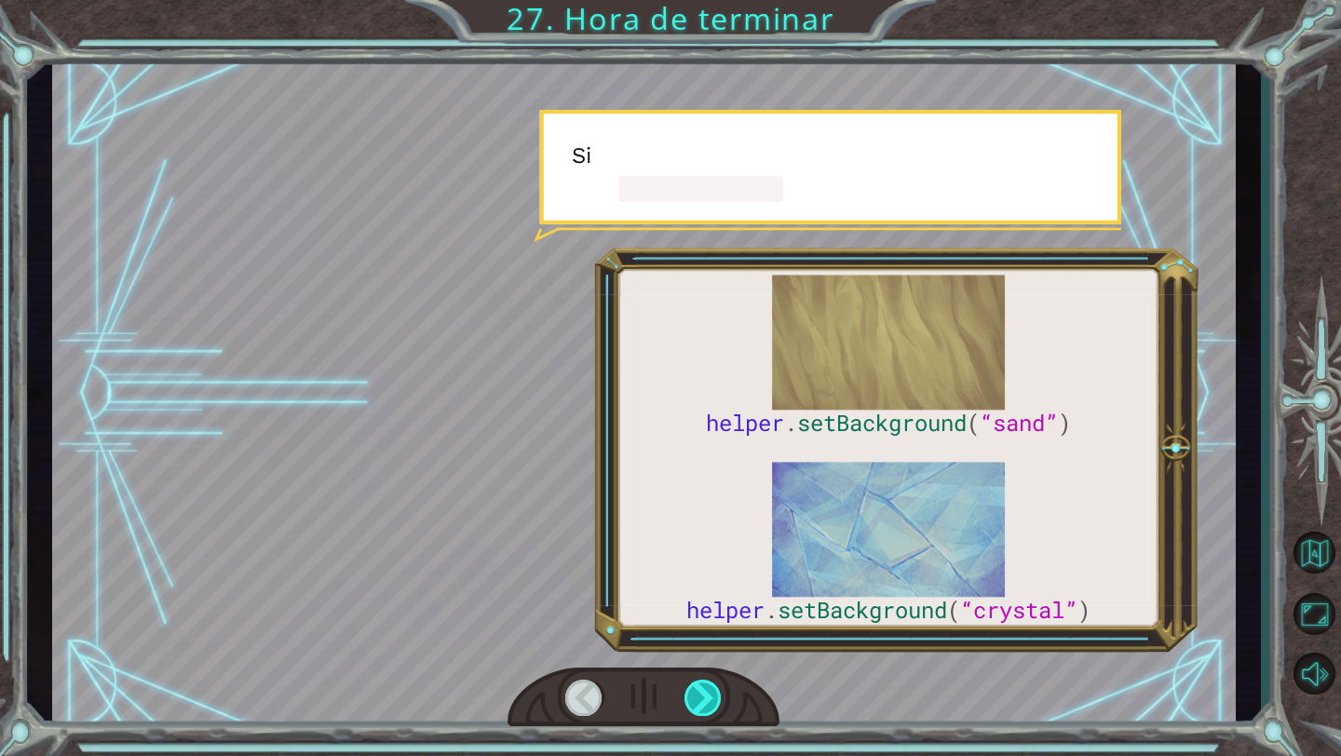
click at [716, 692] on div at bounding box center [703, 698] width 38 height 36
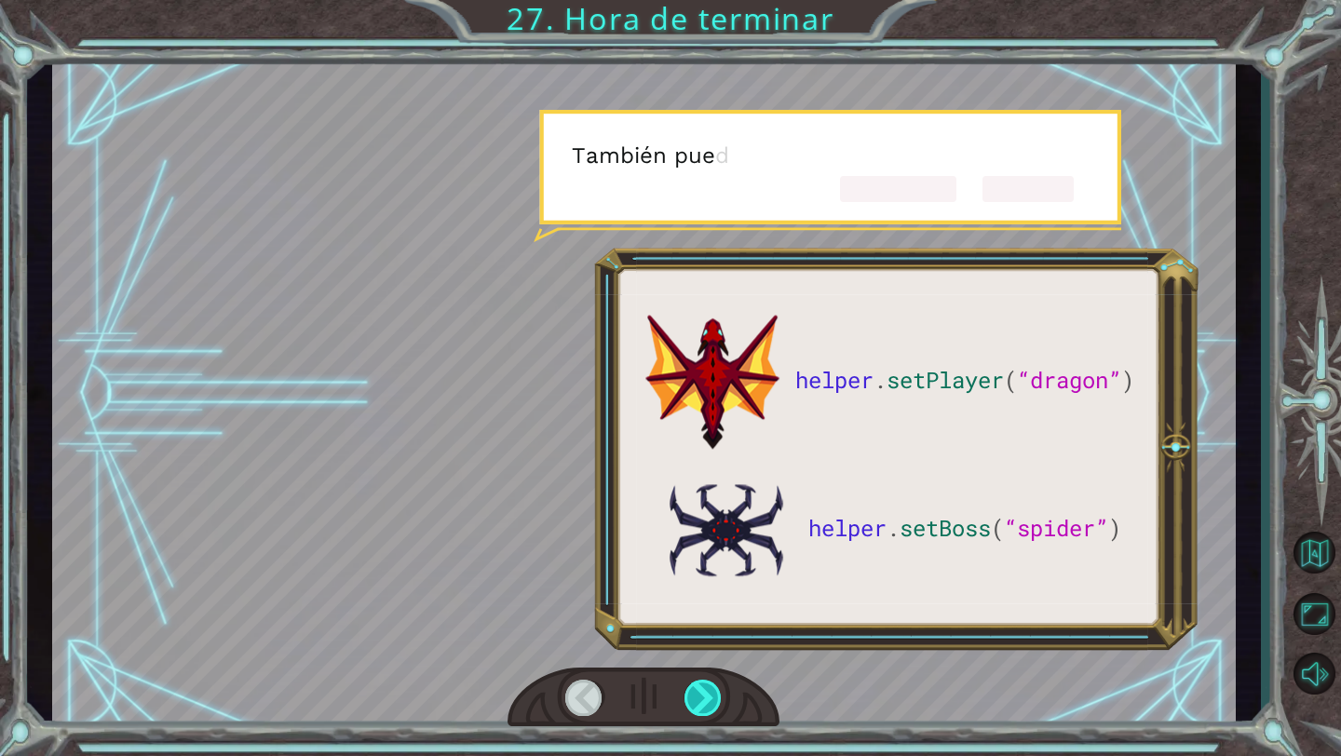
click at [716, 692] on div at bounding box center [703, 698] width 38 height 36
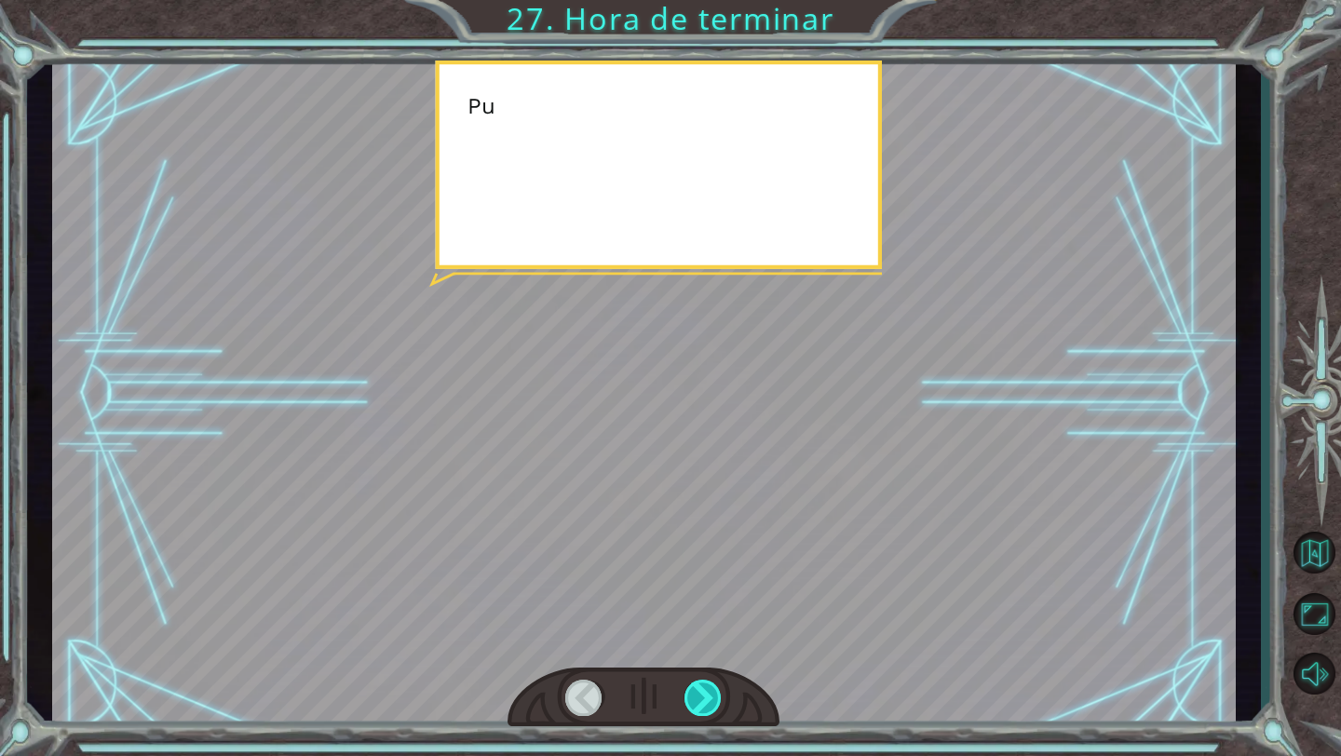
click at [716, 692] on div at bounding box center [703, 698] width 38 height 36
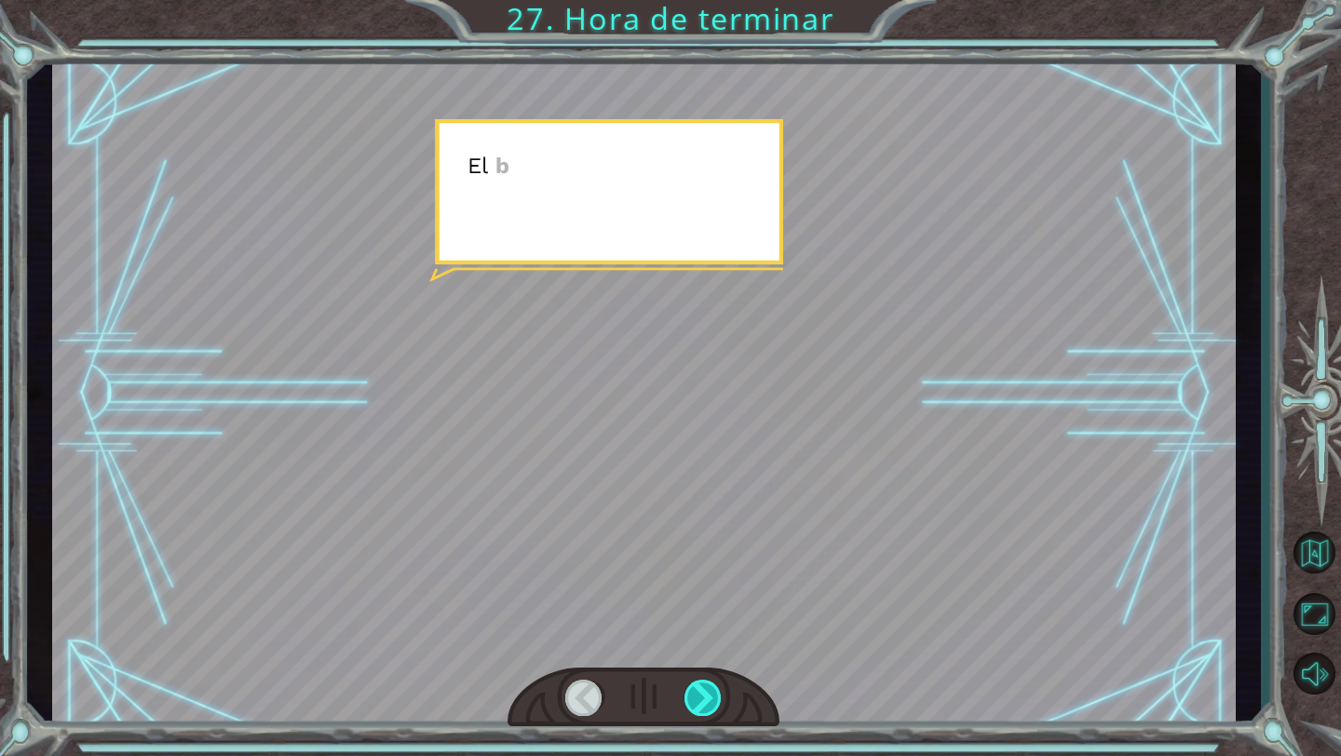
click at [716, 692] on div at bounding box center [703, 698] width 38 height 36
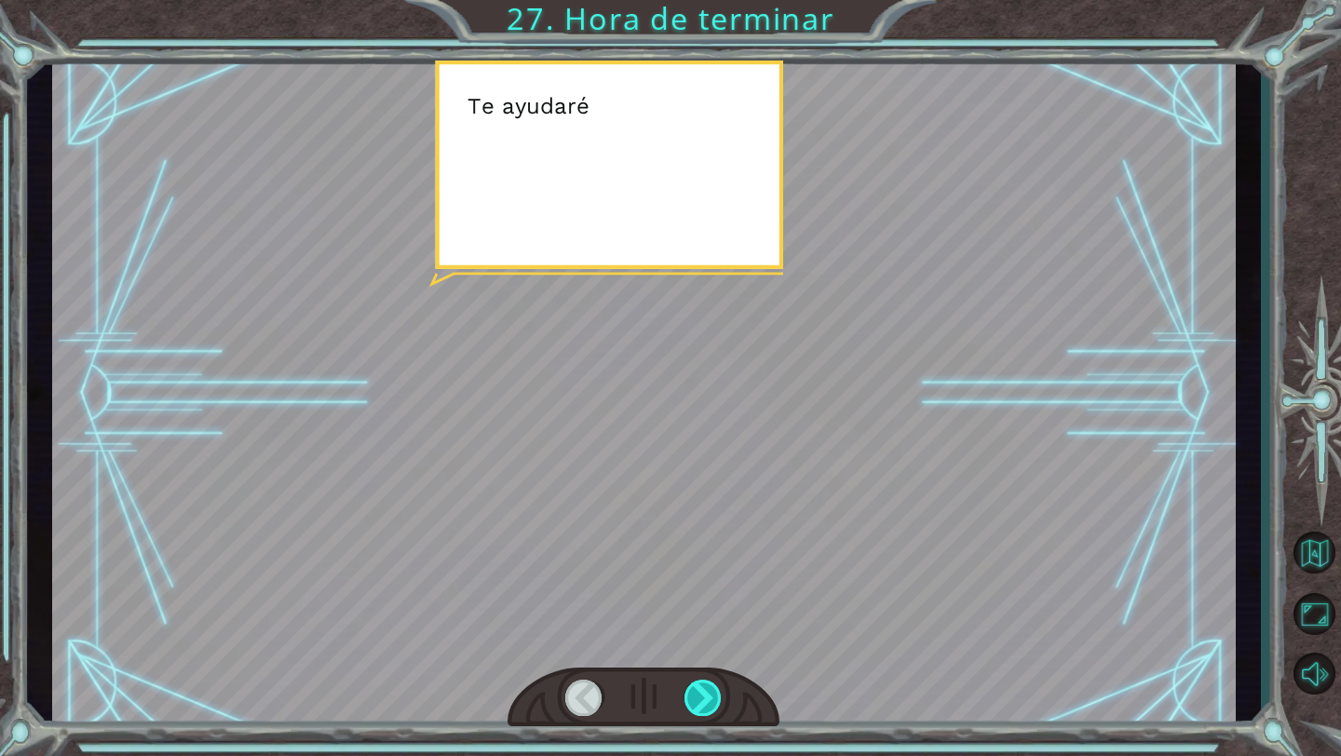
click at [716, 692] on div at bounding box center [703, 698] width 38 height 36
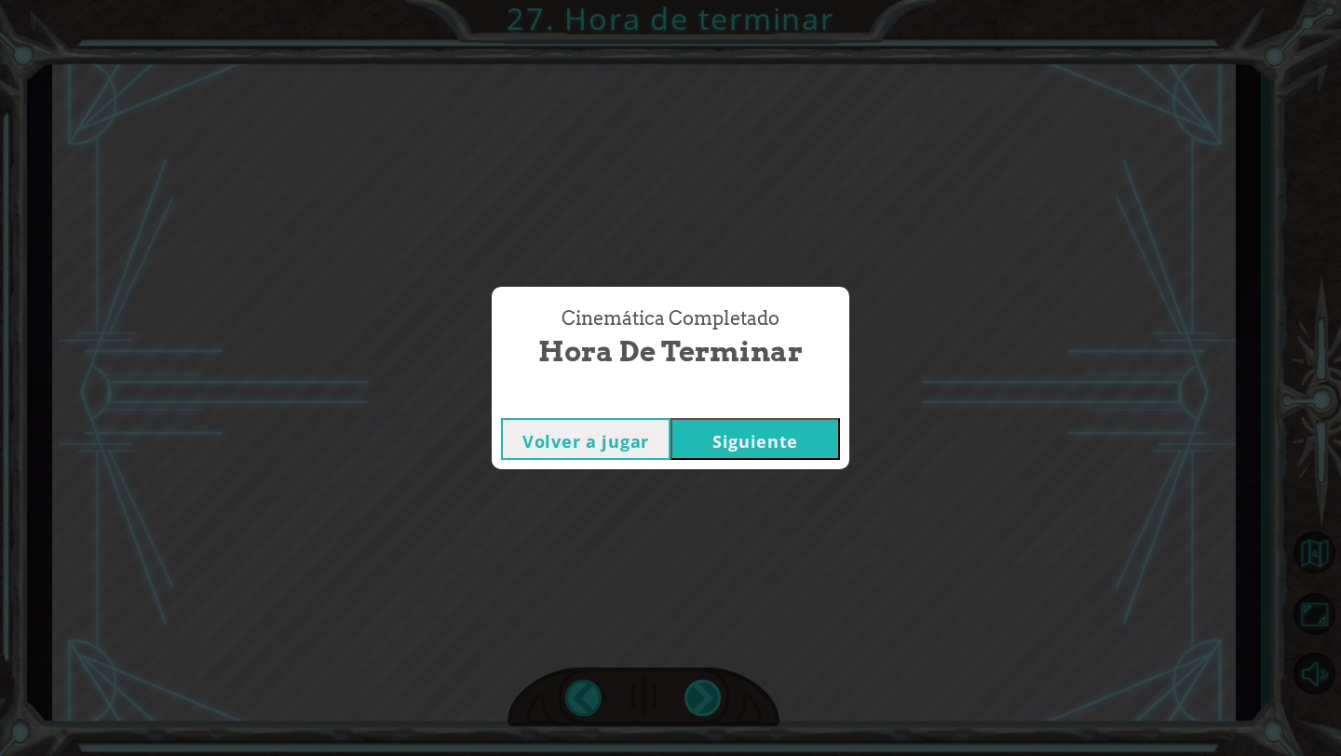
click at [716, 692] on div "Cinemática Completado Hora de terminar Volver a jugar [GEOGRAPHIC_DATA]" at bounding box center [670, 378] width 1341 height 756
click at [779, 434] on button "Siguiente" at bounding box center [754, 439] width 169 height 42
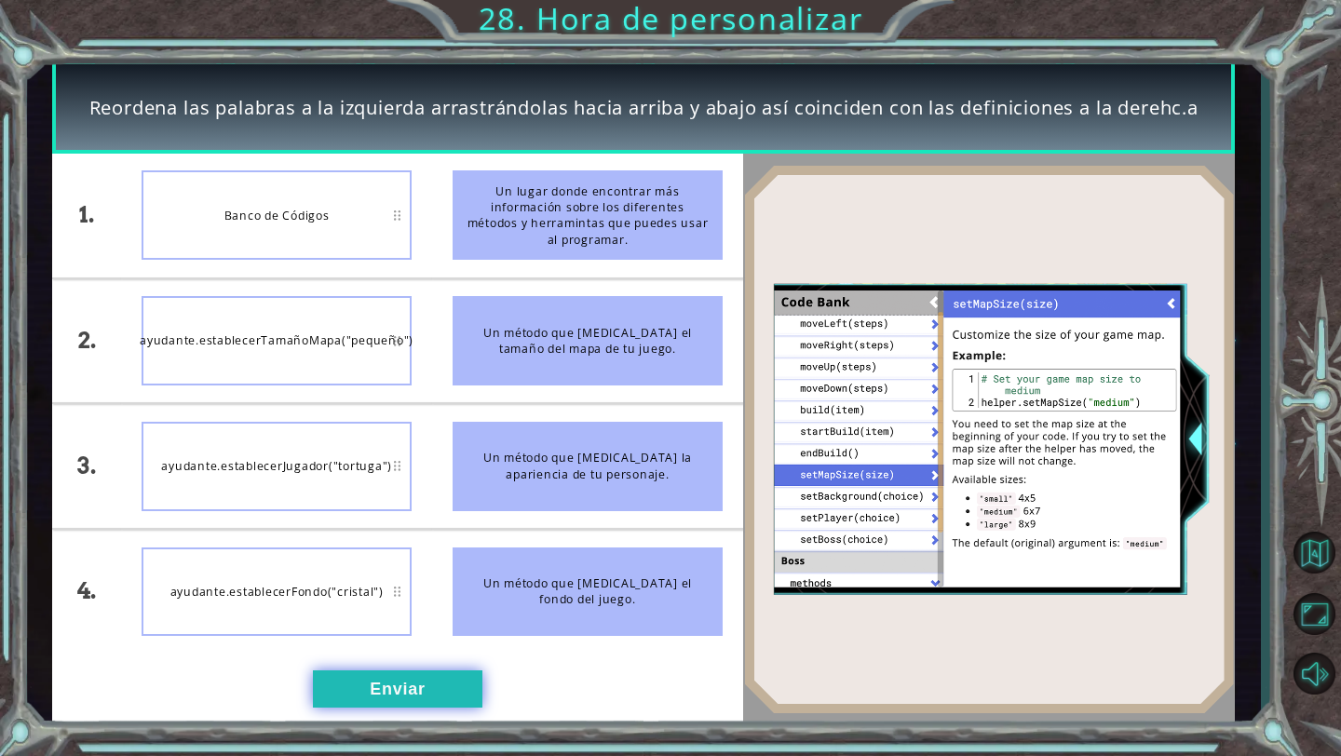
click at [413, 686] on button "Enviar" at bounding box center [397, 688] width 169 height 37
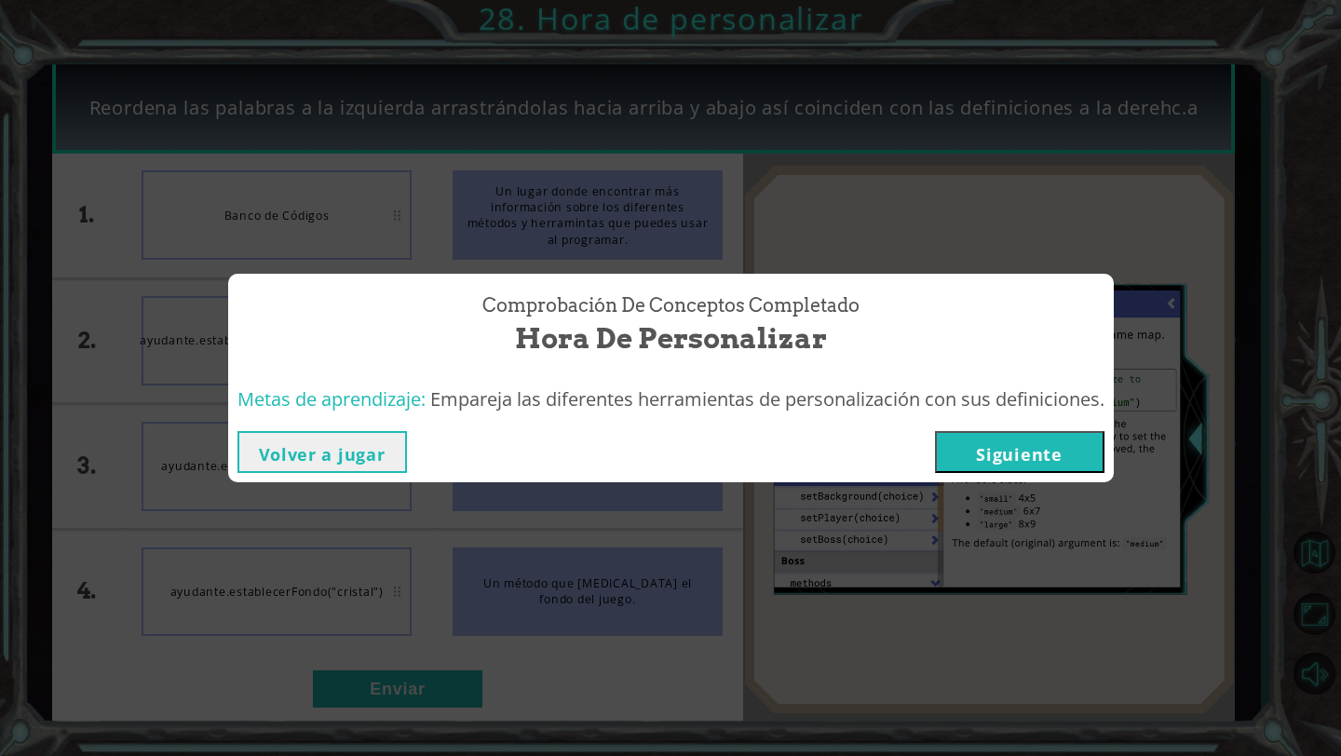
click at [1027, 467] on button "Siguiente" at bounding box center [1019, 452] width 169 height 42
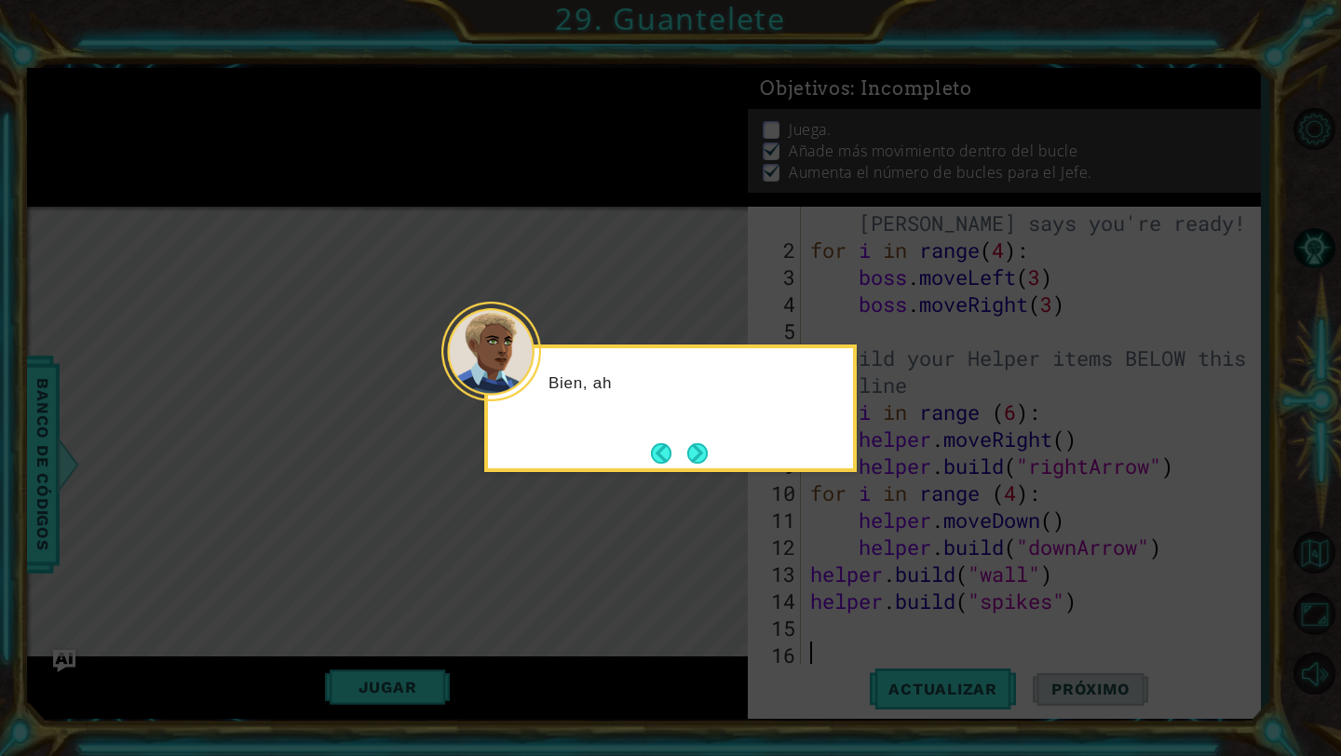
scroll to position [27, 0]
click at [686, 463] on button "Next" at bounding box center [696, 452] width 21 height 21
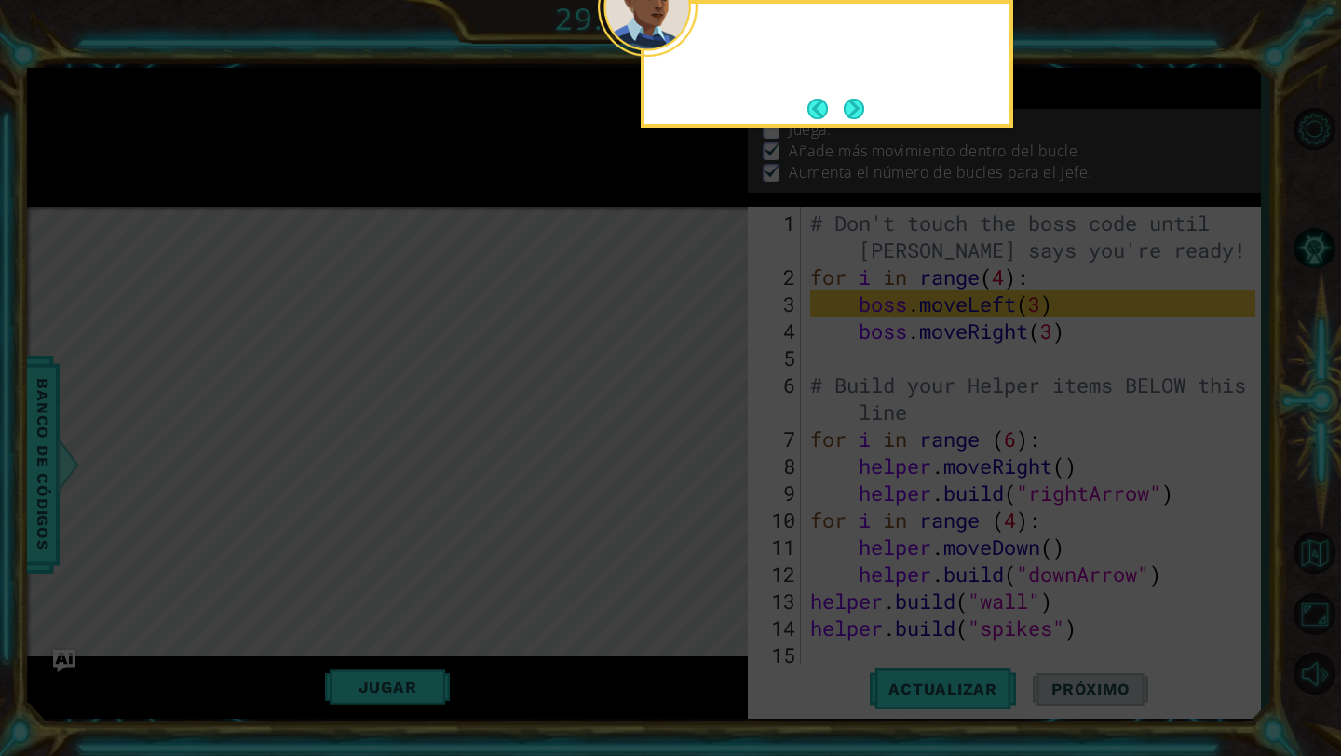
scroll to position [0, 0]
click at [685, 463] on icon at bounding box center [670, 123] width 1341 height 1265
click at [860, 101] on button "Next" at bounding box center [853, 108] width 31 height 31
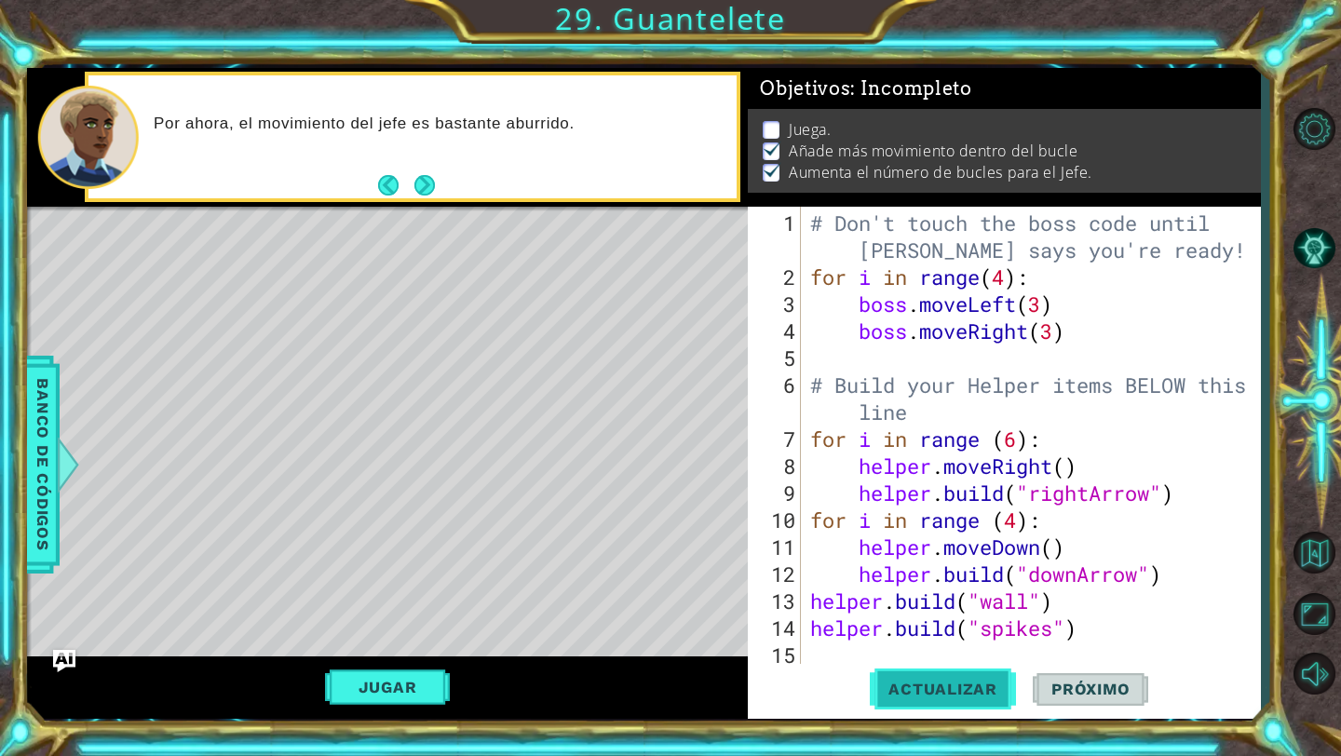
click at [930, 696] on span "Actualizar" at bounding box center [943, 689] width 146 height 19
click at [403, 675] on button "Jugar" at bounding box center [388, 686] width 126 height 35
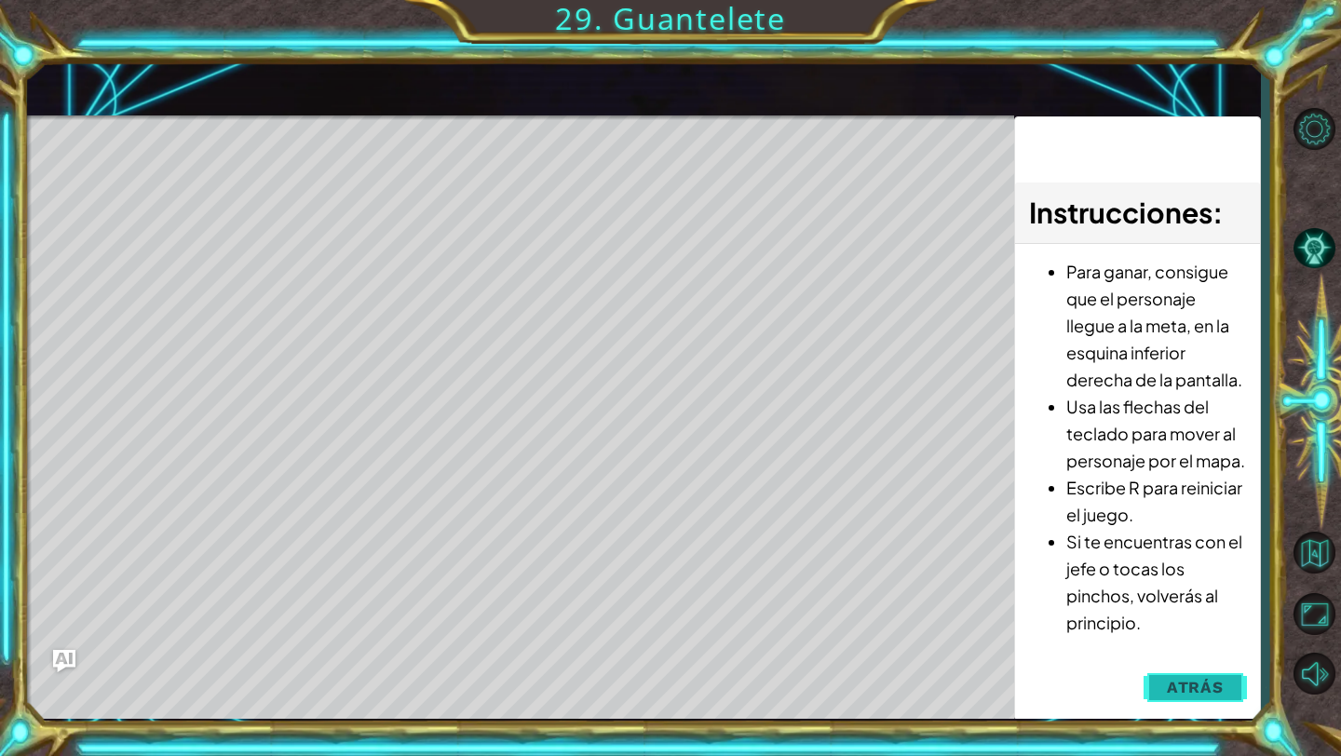
click at [1227, 696] on button "Atrás" at bounding box center [1194, 687] width 103 height 37
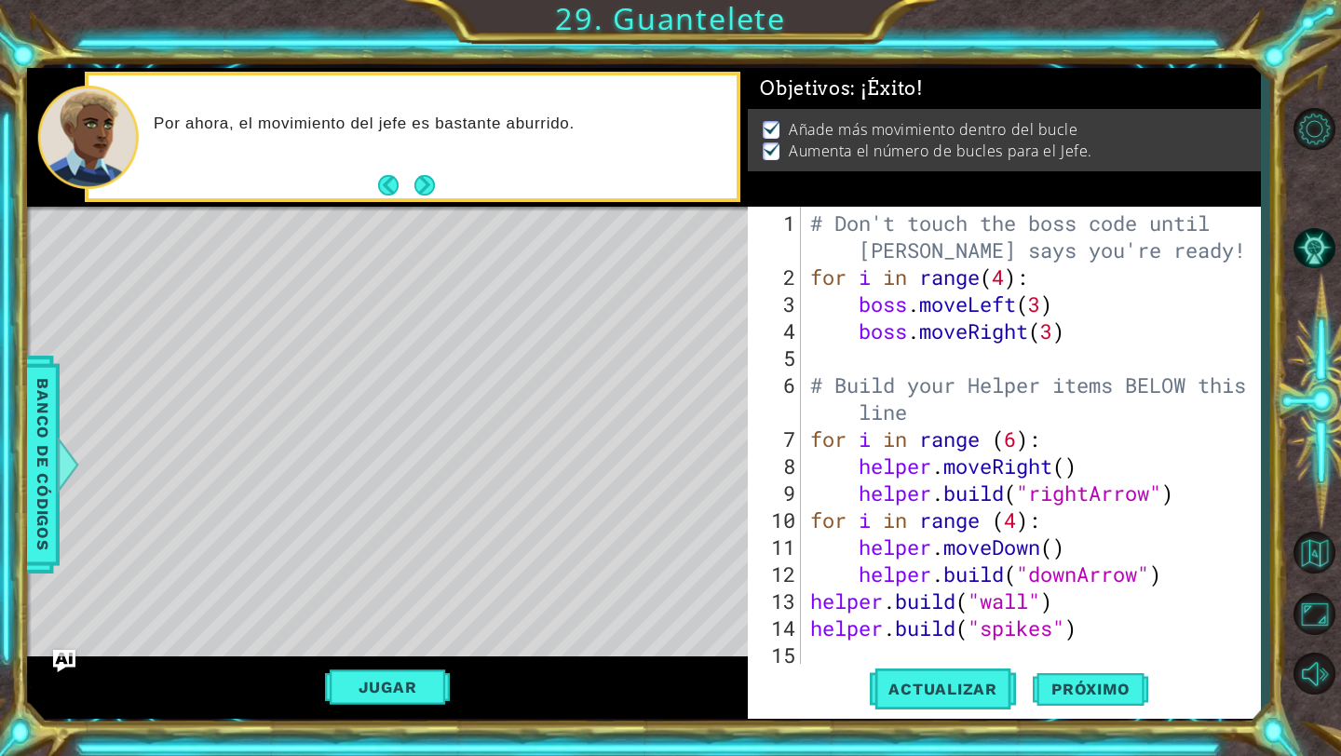
click at [1057, 338] on div "# Don't touch the boss code until [PERSON_NAME] says you're ready! for i in ran…" at bounding box center [1035, 480] width 458 height 540
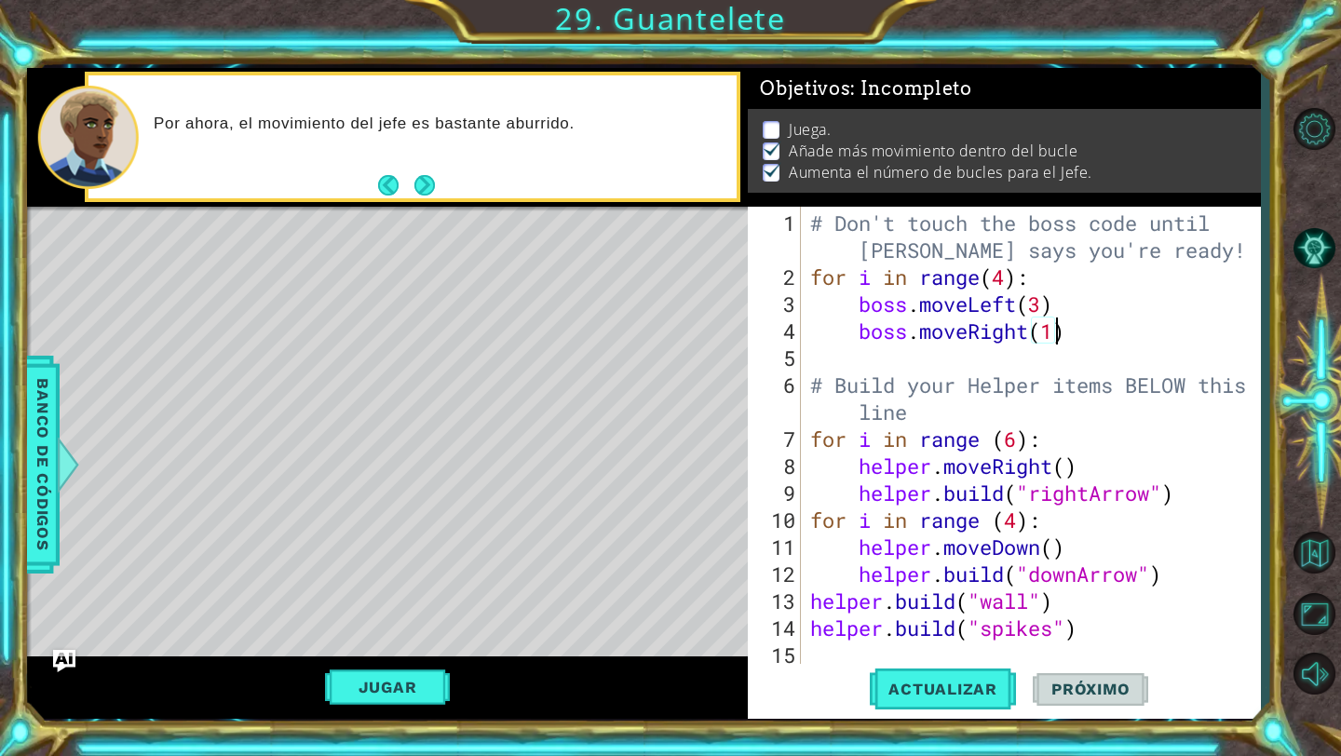
scroll to position [0, 10]
click at [948, 674] on button "Actualizar" at bounding box center [943, 689] width 146 height 51
type textarea "boss.moveRight(2)"
click at [1064, 359] on div "# Don't touch the boss code until [PERSON_NAME] says you're ready! for i in ran…" at bounding box center [1035, 480] width 458 height 540
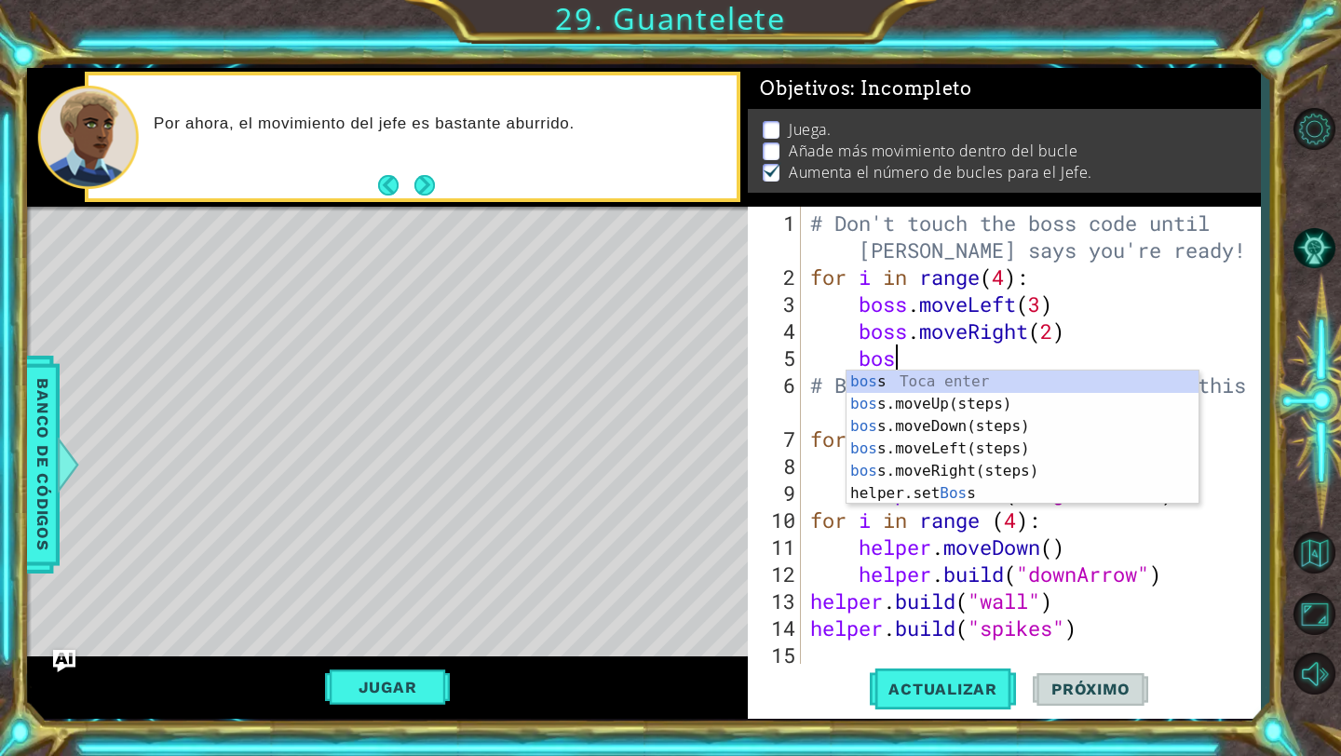
type textarea "boss"
click at [998, 410] on div "boss Toca enter boss .moveUp(steps) Toca enter boss .moveDown(steps) Toca enter…" at bounding box center [1022, 460] width 352 height 179
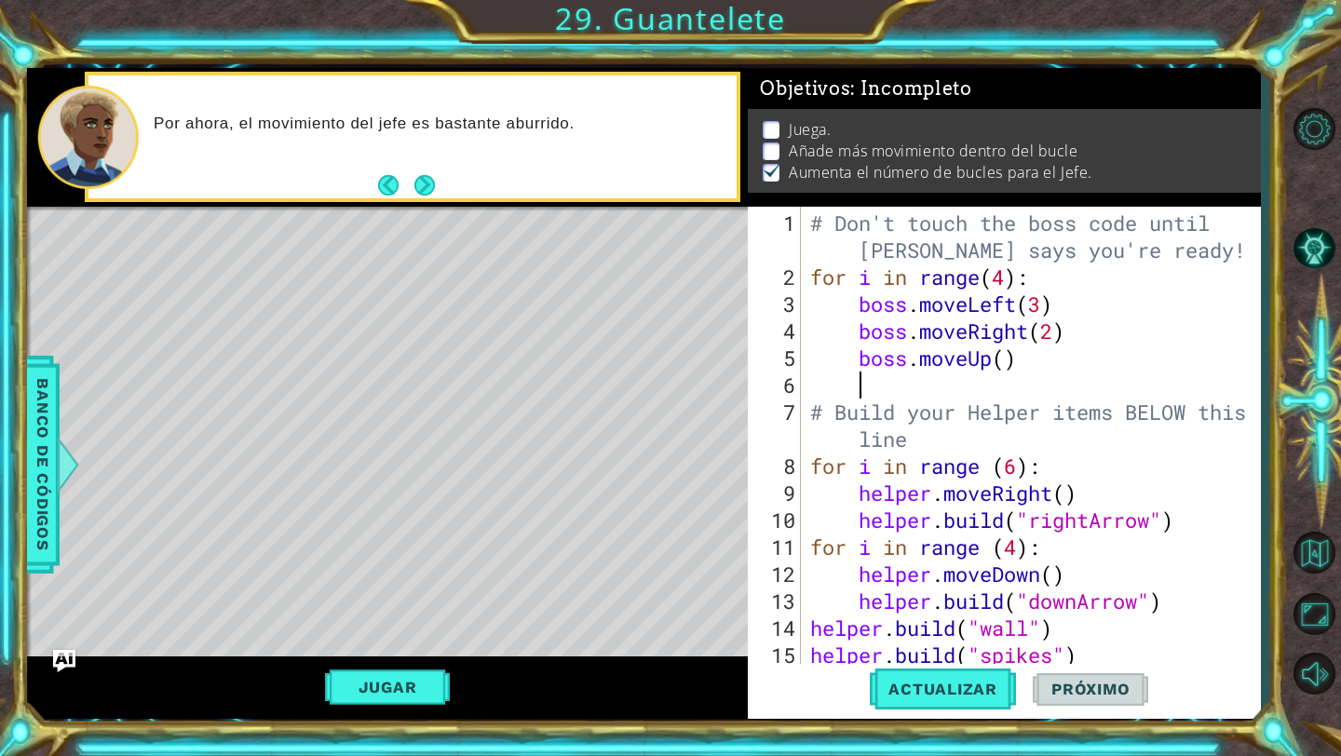
type textarea "1"
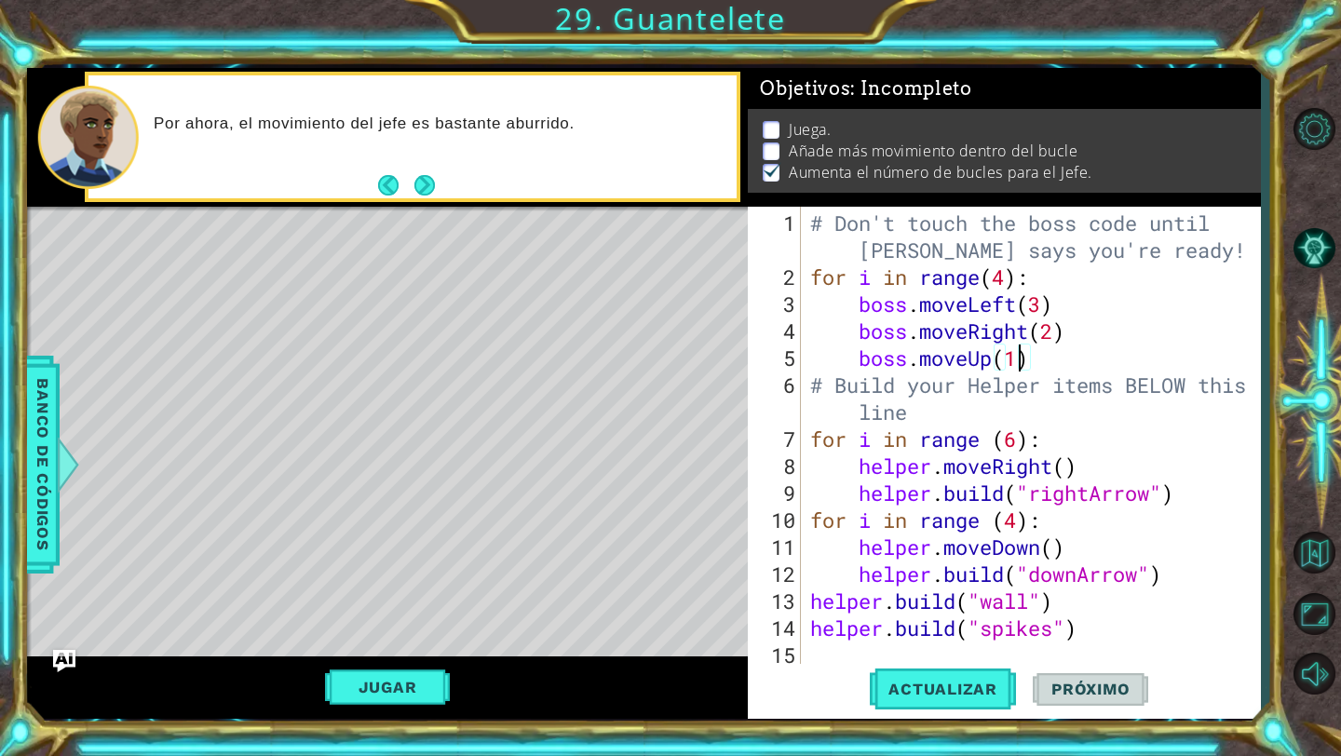
scroll to position [0, 9]
type textarea "boss.moveUp(1)"
click at [1007, 720] on div "1 ההההההההההההההההההההההההההההההההההההההההההההההההההההההההההההההההההההההההההההה…" at bounding box center [644, 394] width 1234 height 666
click at [1002, 706] on button "Actualizar" at bounding box center [943, 689] width 146 height 51
click at [411, 697] on button "Jugar" at bounding box center [388, 686] width 126 height 35
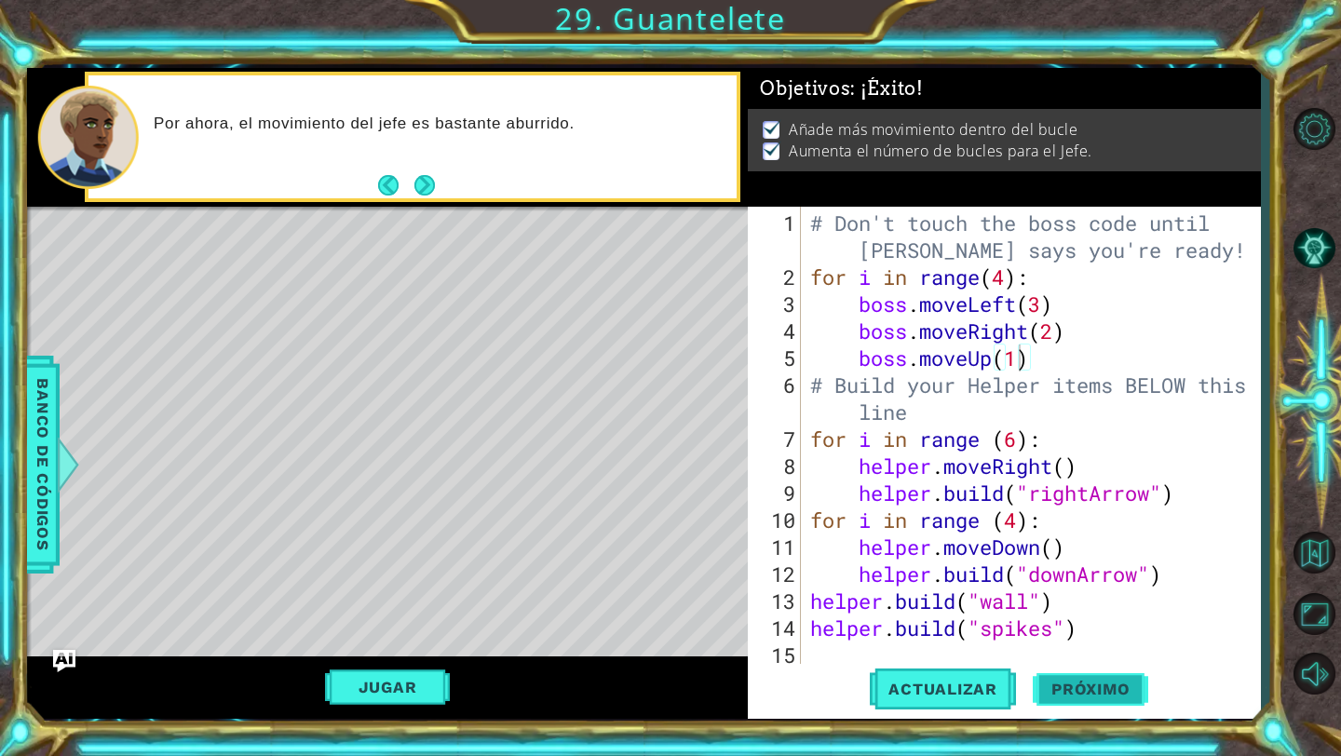
click at [1113, 689] on span "Próximo" at bounding box center [1090, 691] width 115 height 19
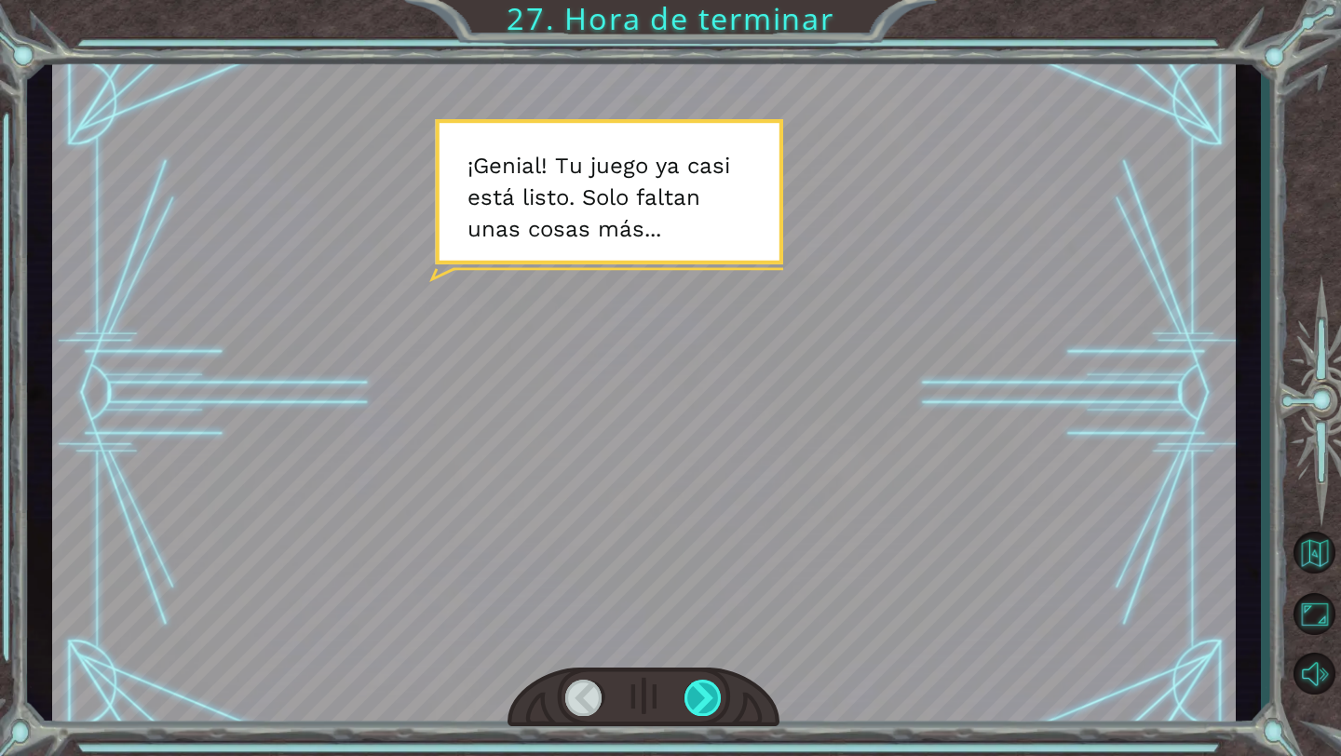
click at [705, 692] on div at bounding box center [703, 698] width 38 height 36
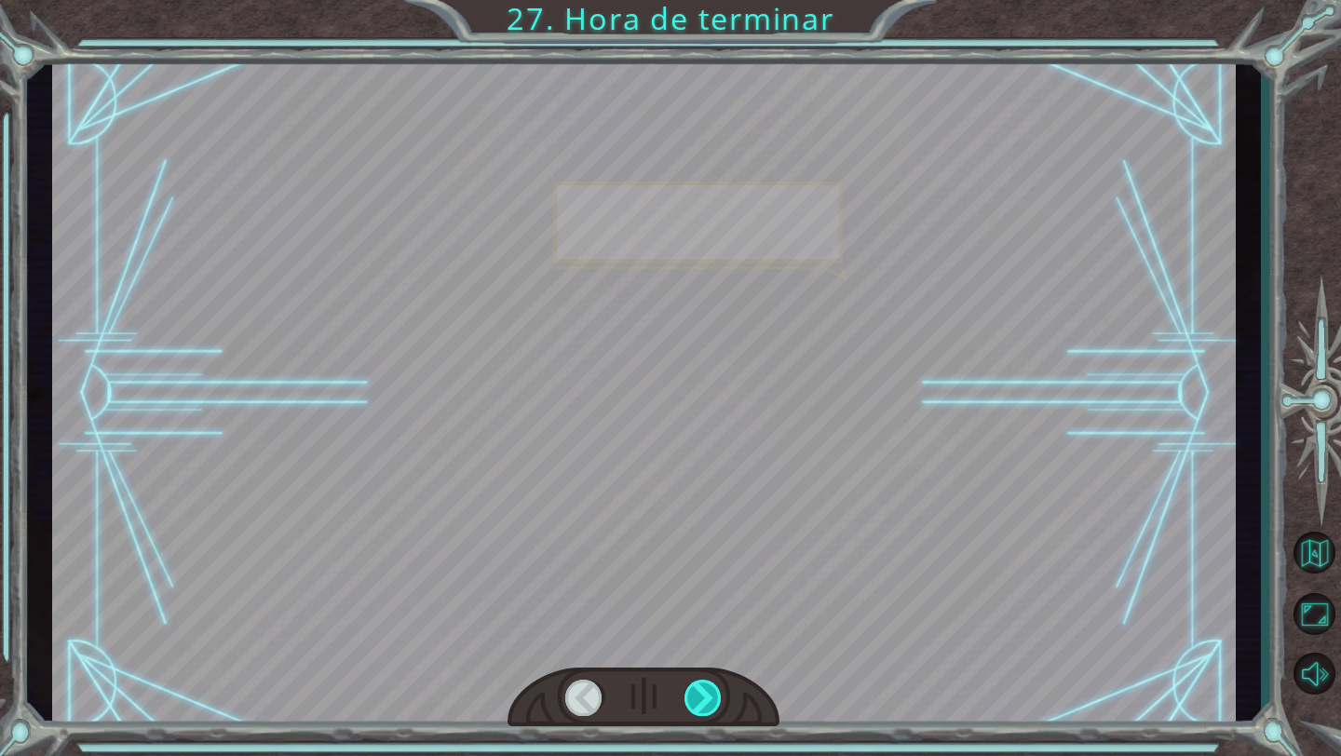
click at [705, 692] on div at bounding box center [703, 698] width 38 height 36
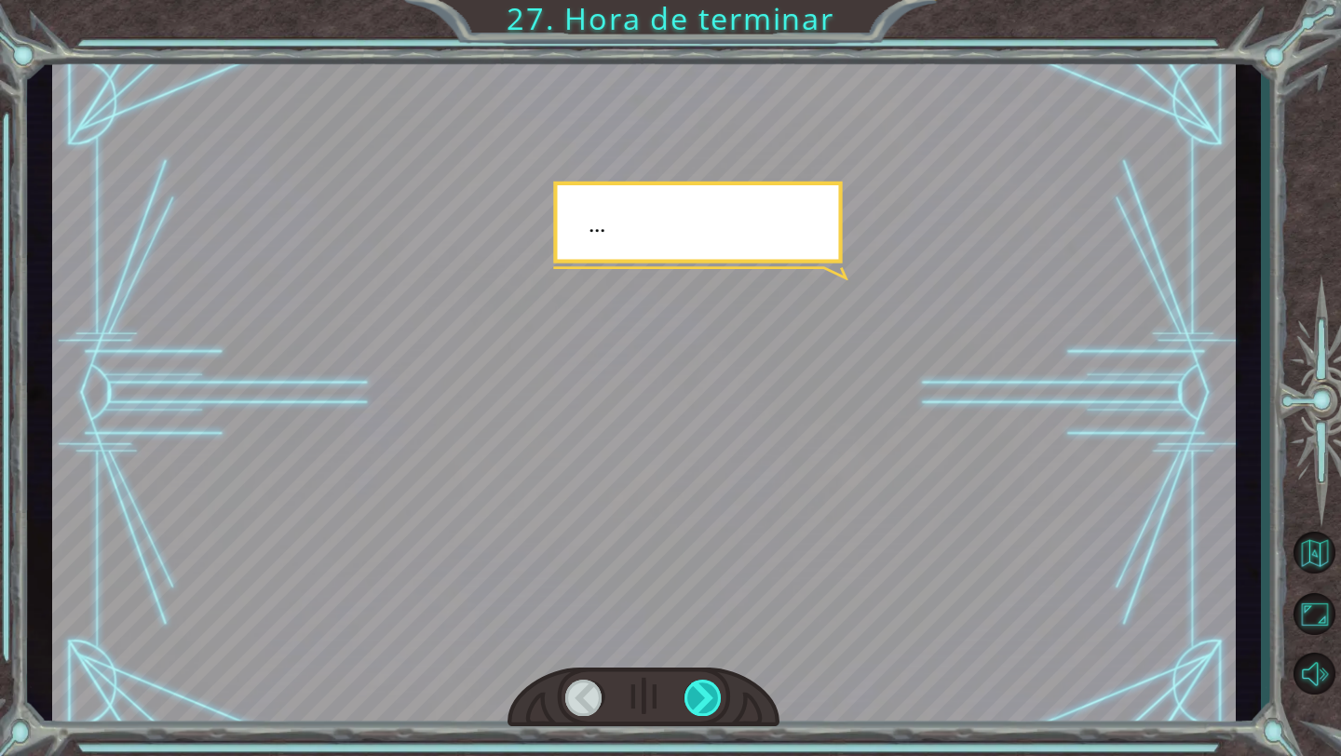
click at [705, 692] on div at bounding box center [703, 698] width 38 height 36
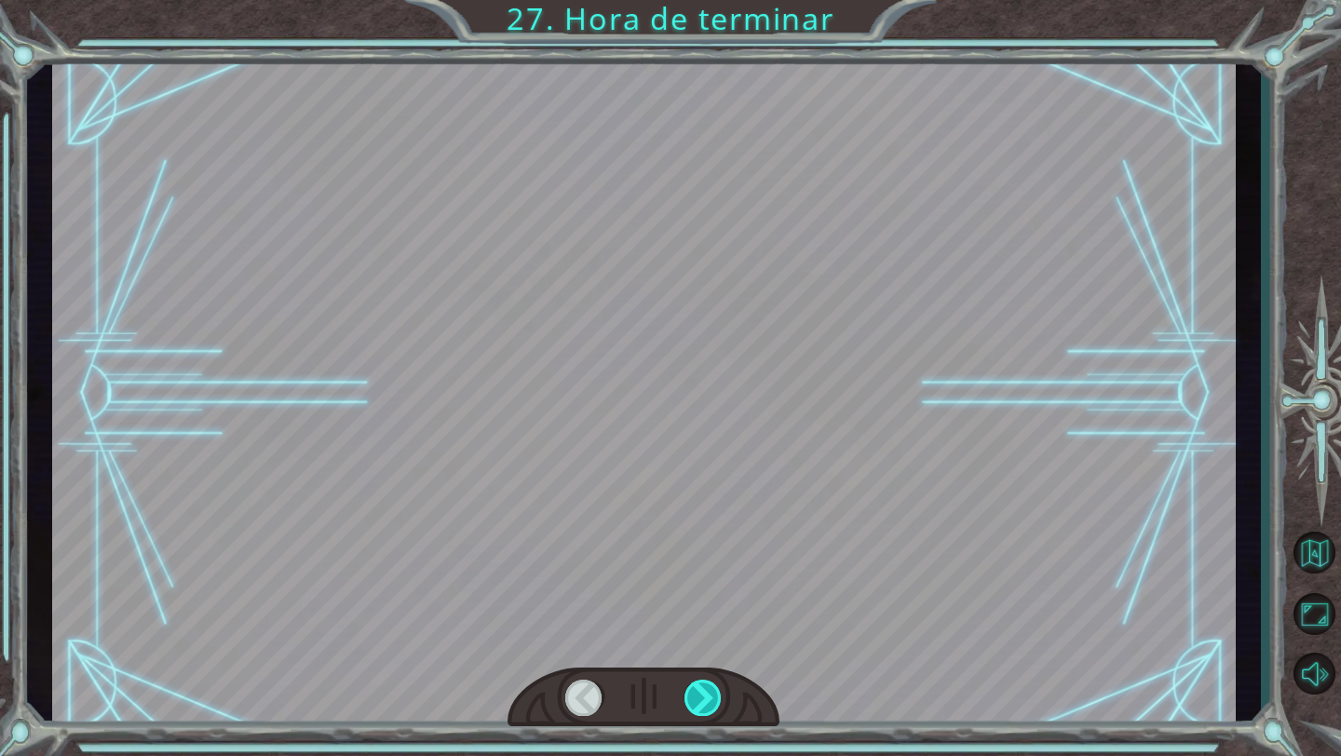
click at [705, 692] on div at bounding box center [703, 698] width 38 height 36
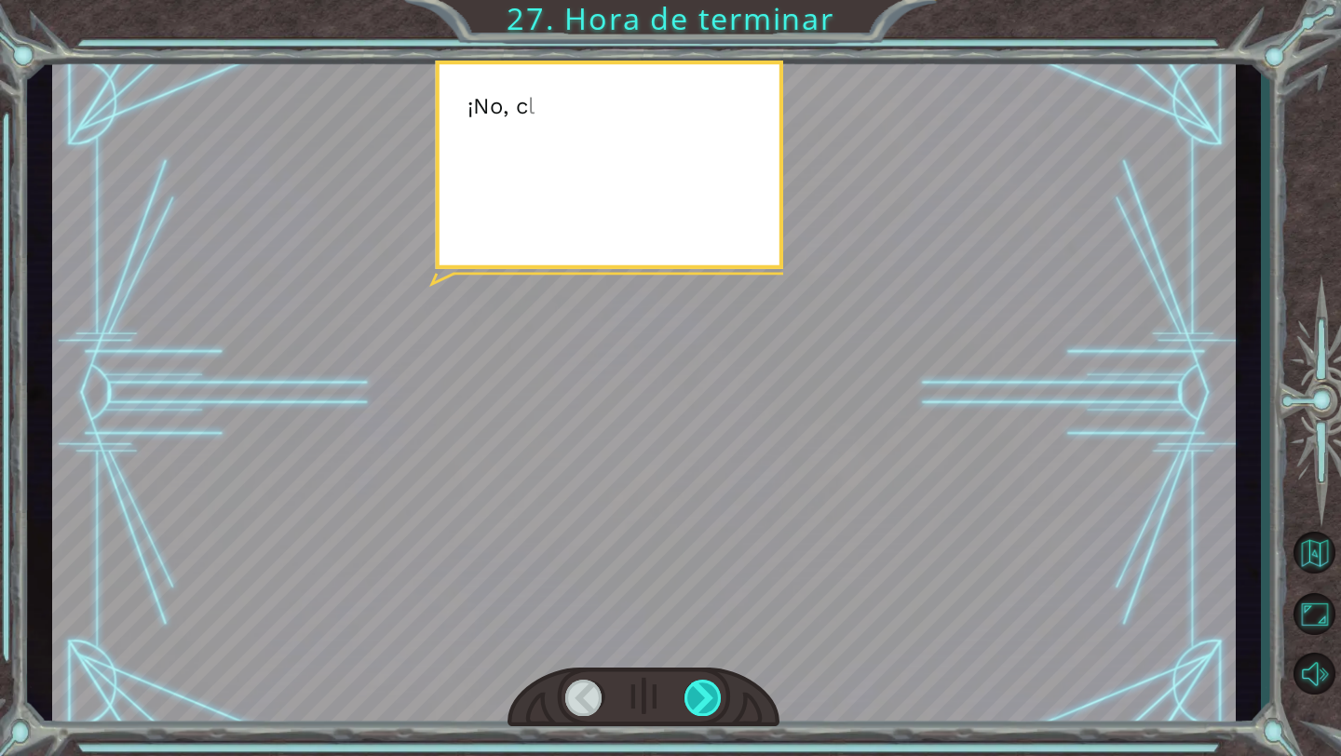
click at [705, 692] on div at bounding box center [703, 698] width 38 height 36
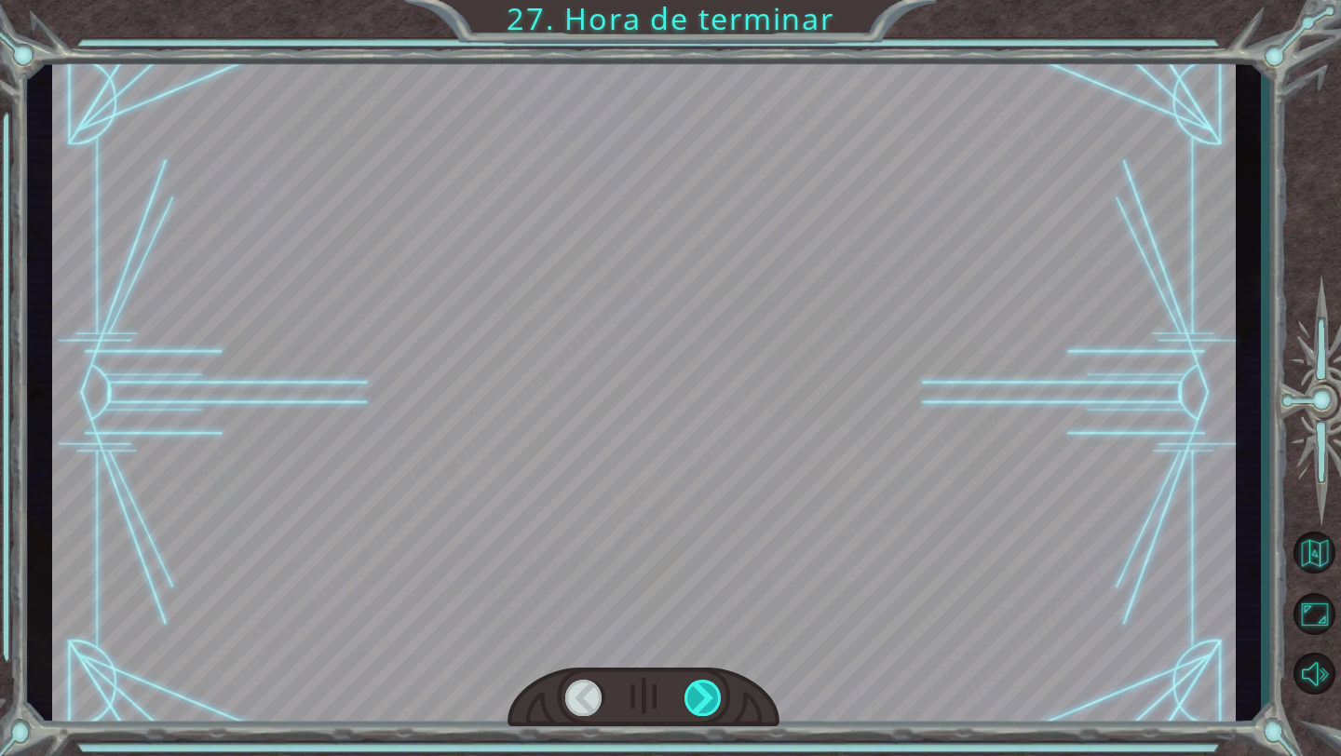
click at [705, 692] on div at bounding box center [703, 698] width 38 height 36
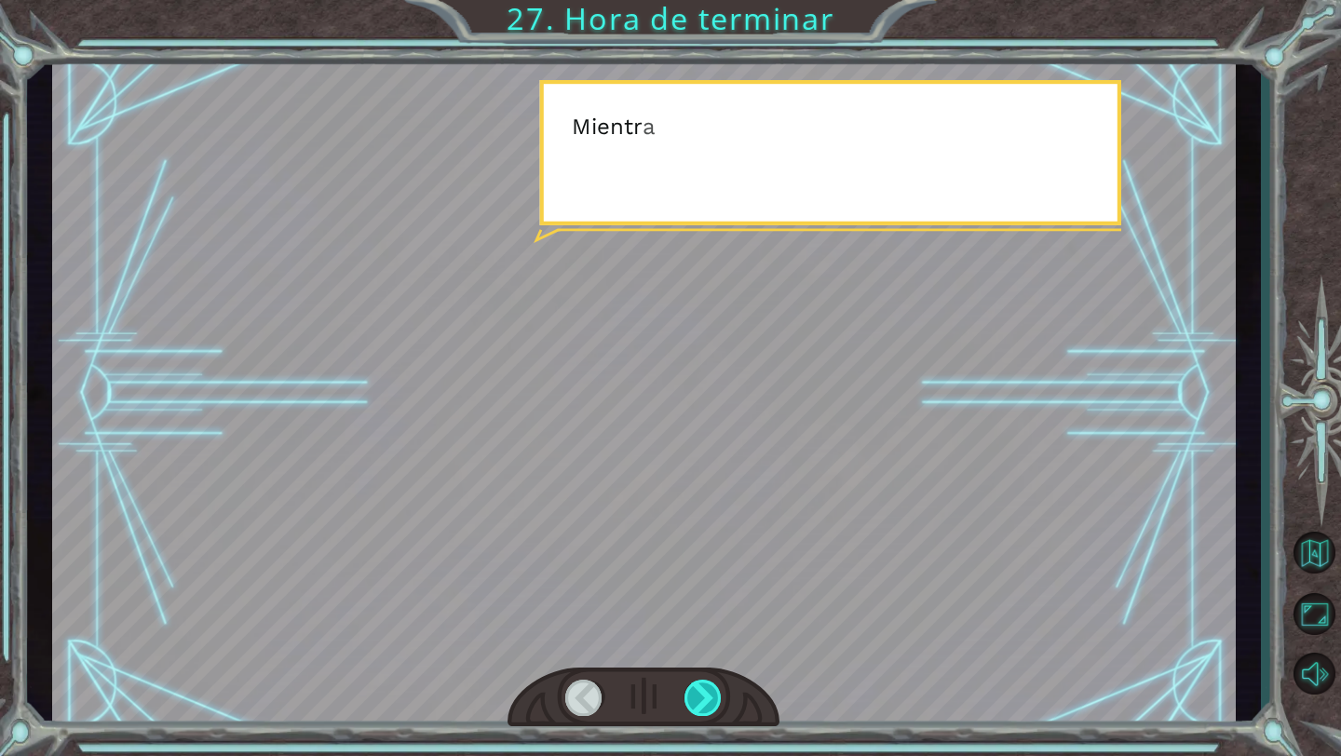
click at [705, 692] on div at bounding box center [703, 698] width 38 height 36
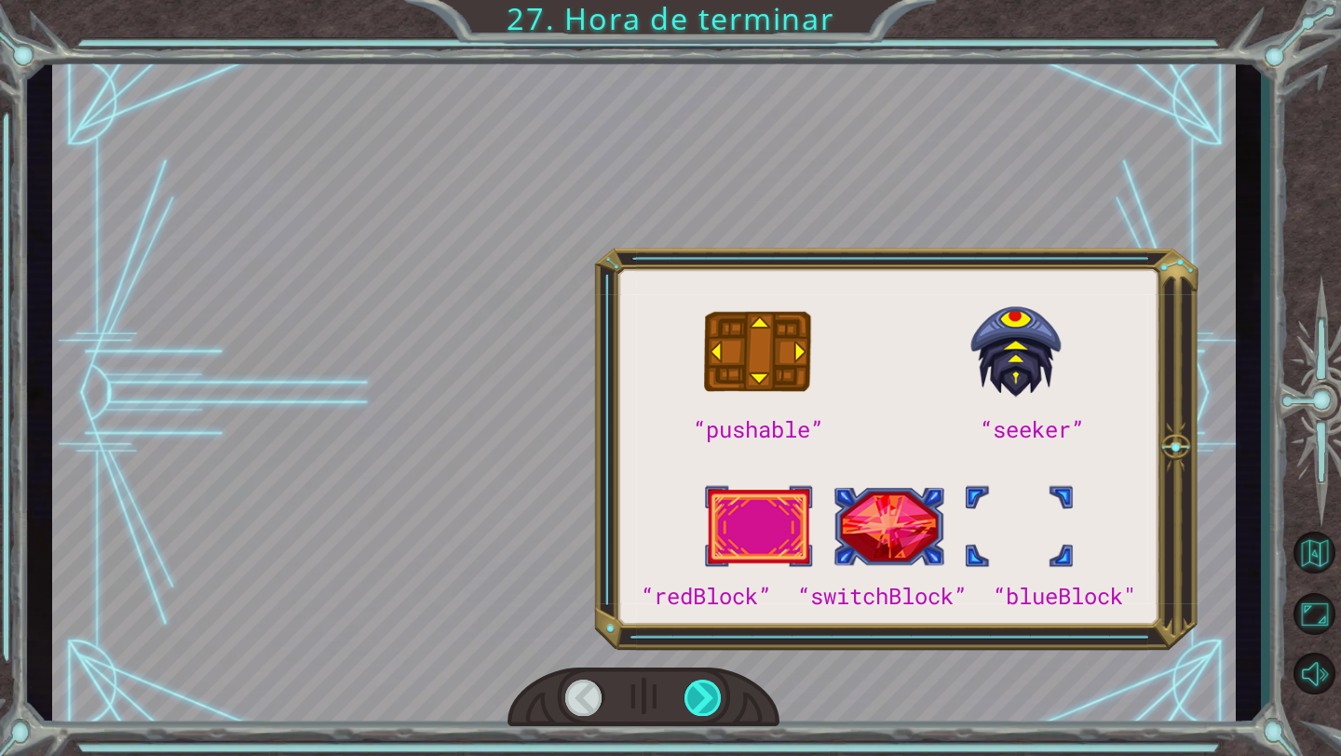
click at [705, 692] on div at bounding box center [703, 698] width 38 height 36
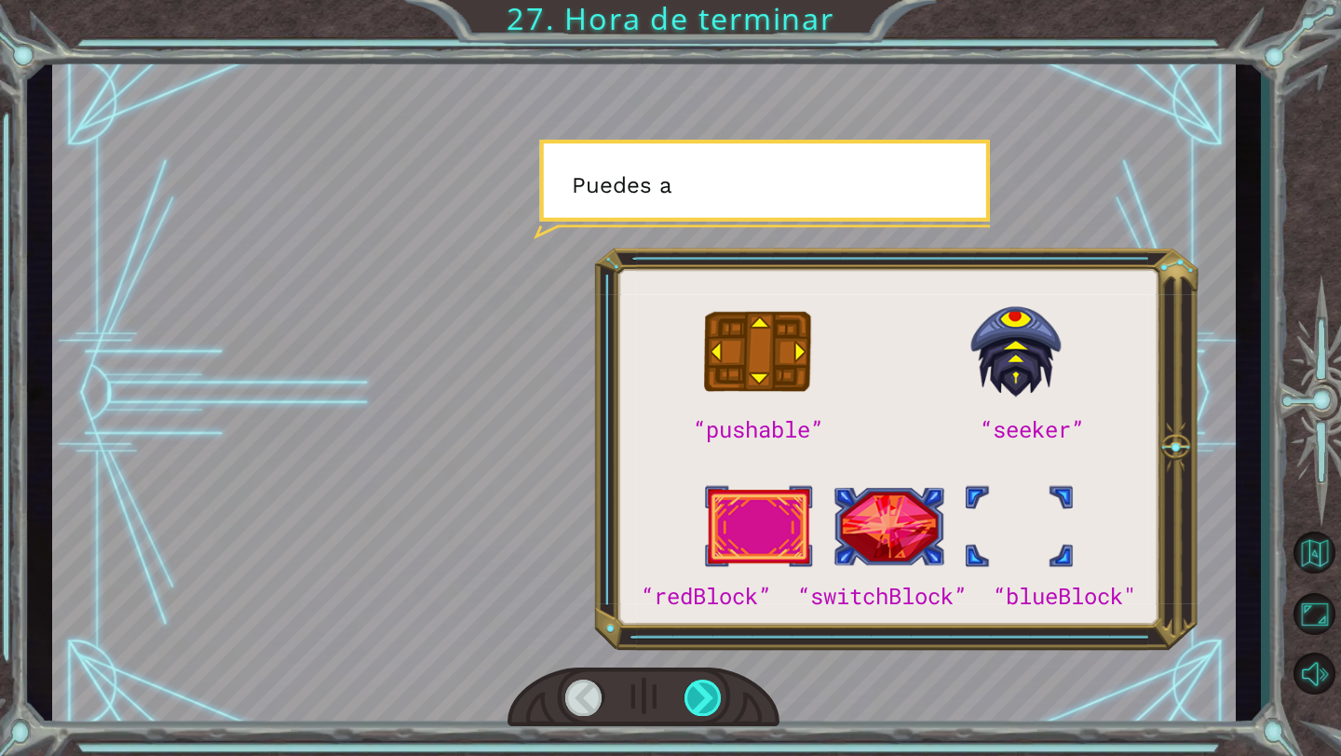
click at [705, 692] on div at bounding box center [703, 698] width 38 height 36
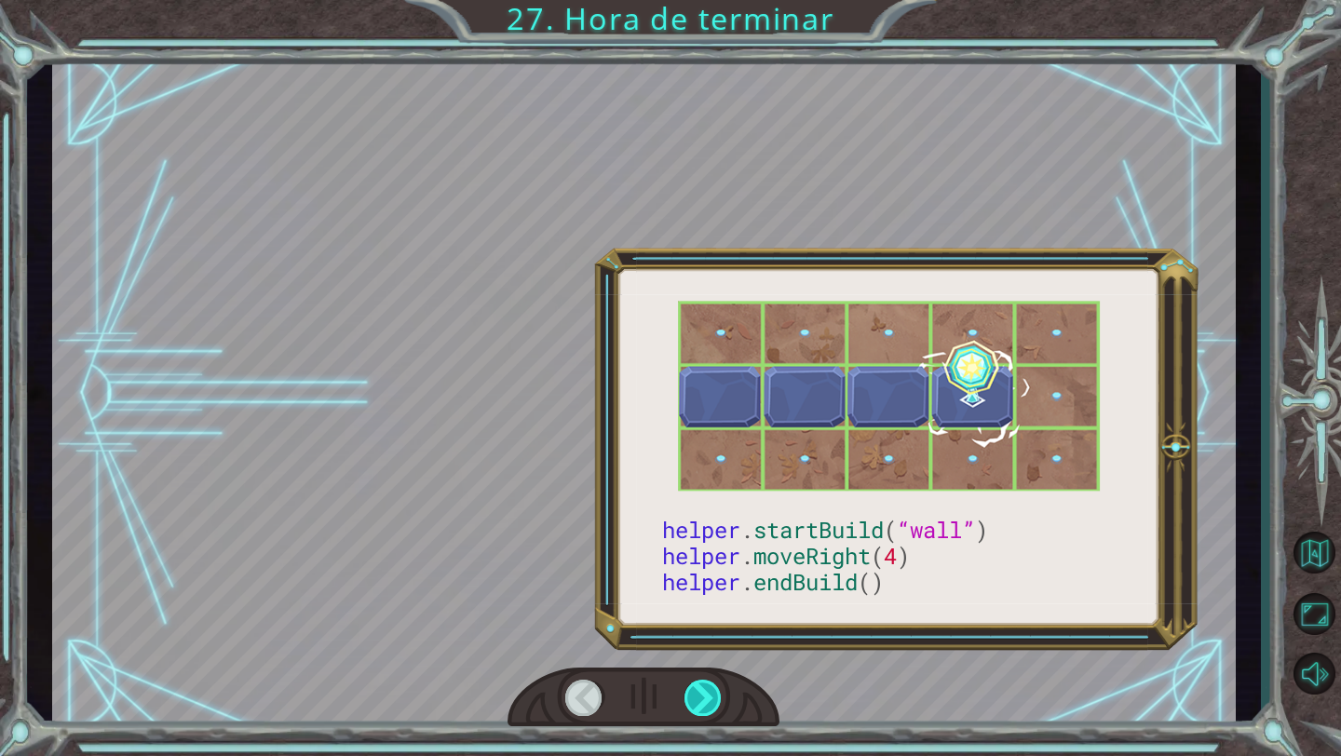
click at [705, 692] on div at bounding box center [703, 698] width 38 height 36
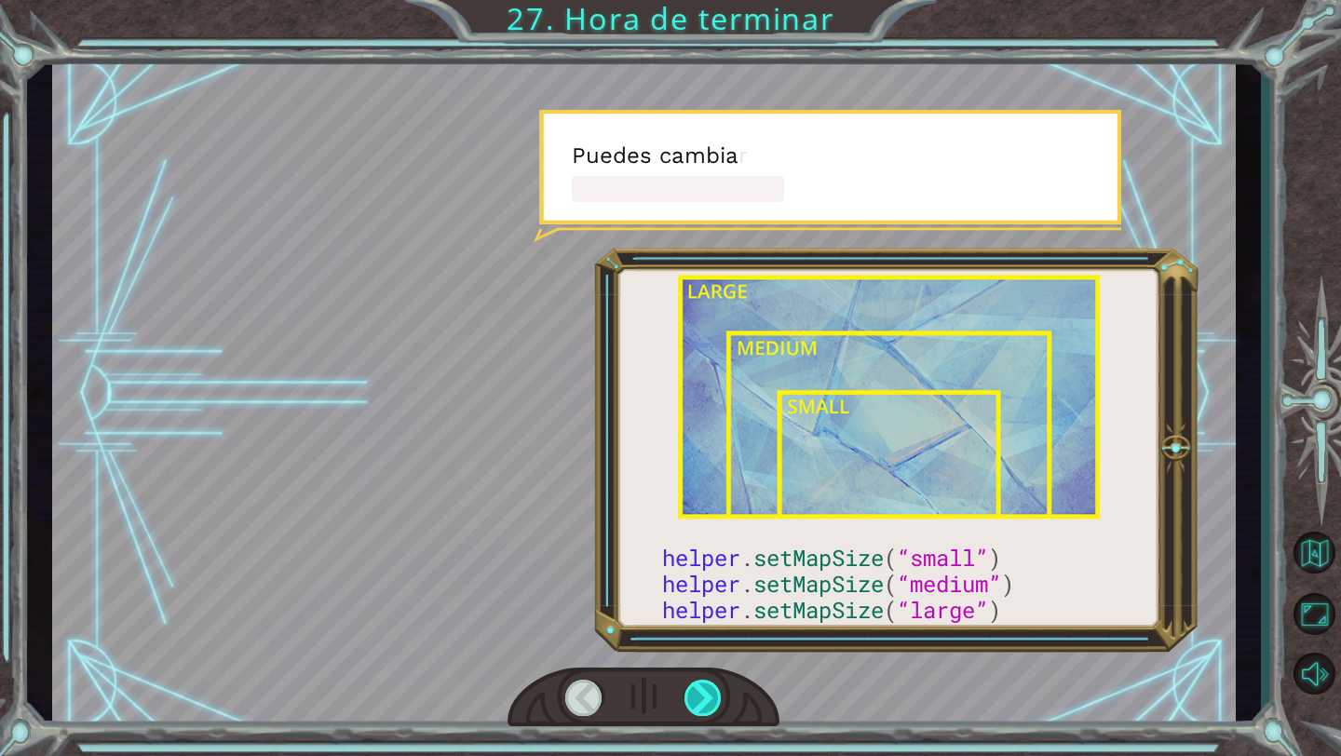
click at [705, 689] on div at bounding box center [703, 698] width 38 height 36
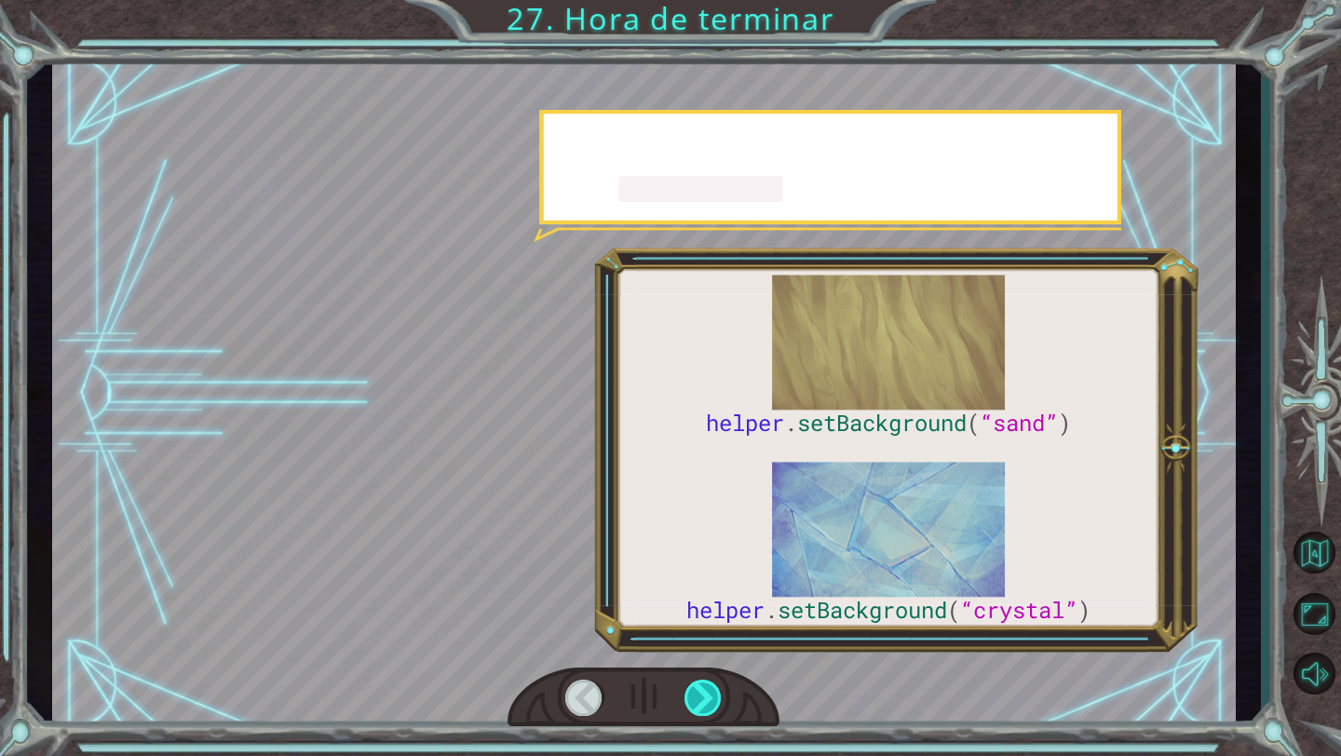
click at [705, 689] on div at bounding box center [703, 698] width 38 height 36
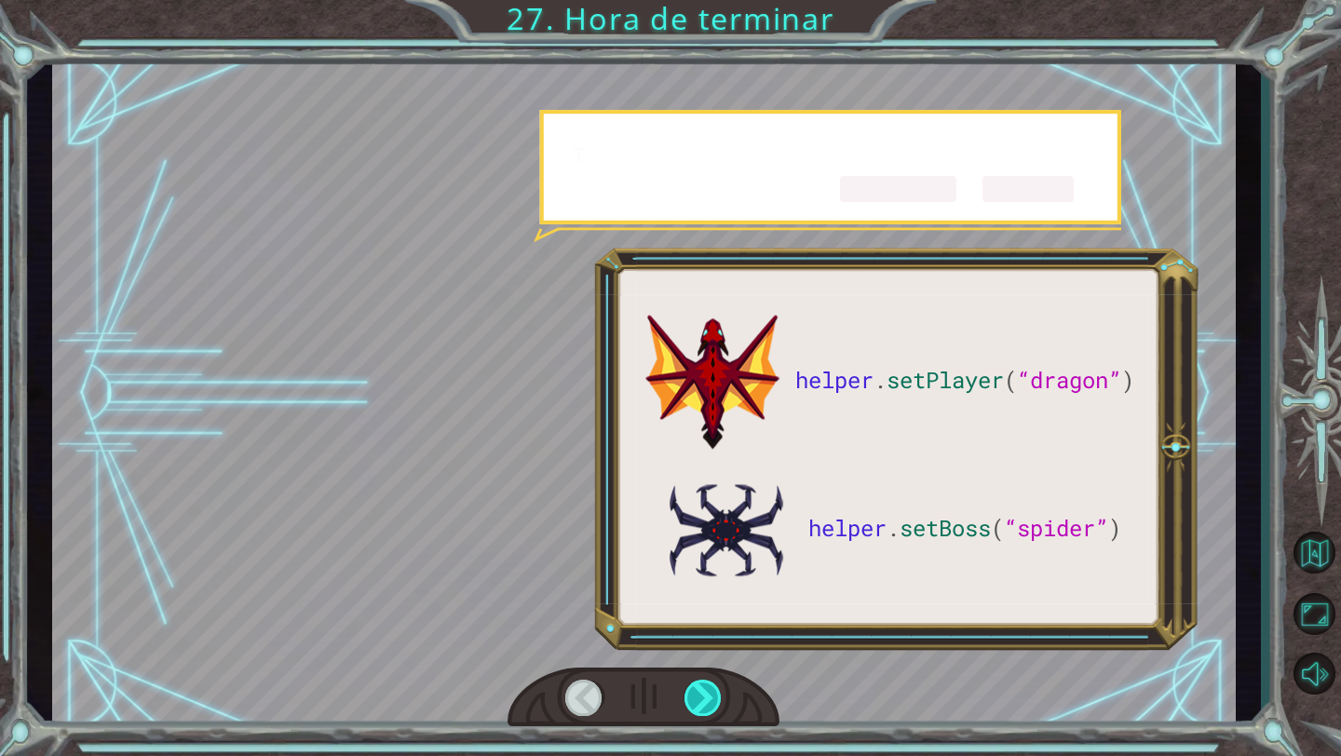
click at [705, 689] on div at bounding box center [703, 698] width 38 height 36
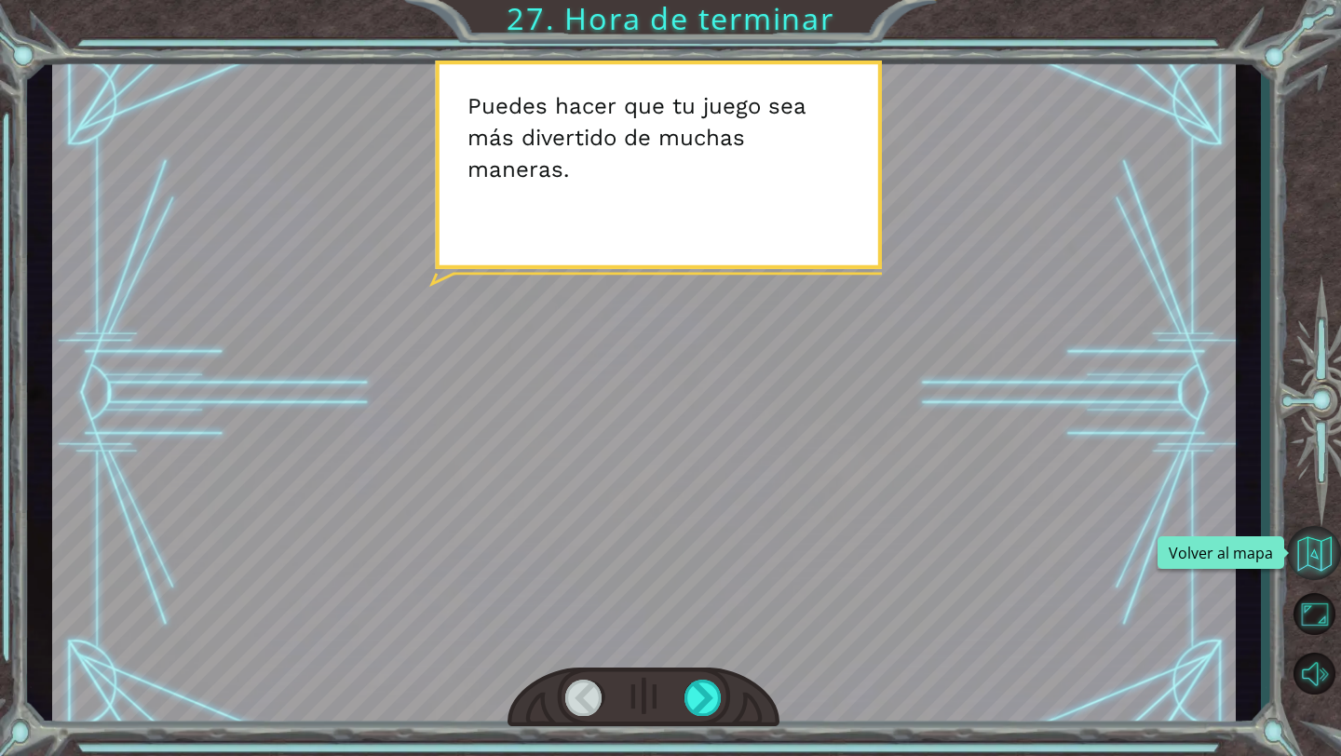
click at [1330, 555] on button "Volver al mapa" at bounding box center [1314, 553] width 54 height 54
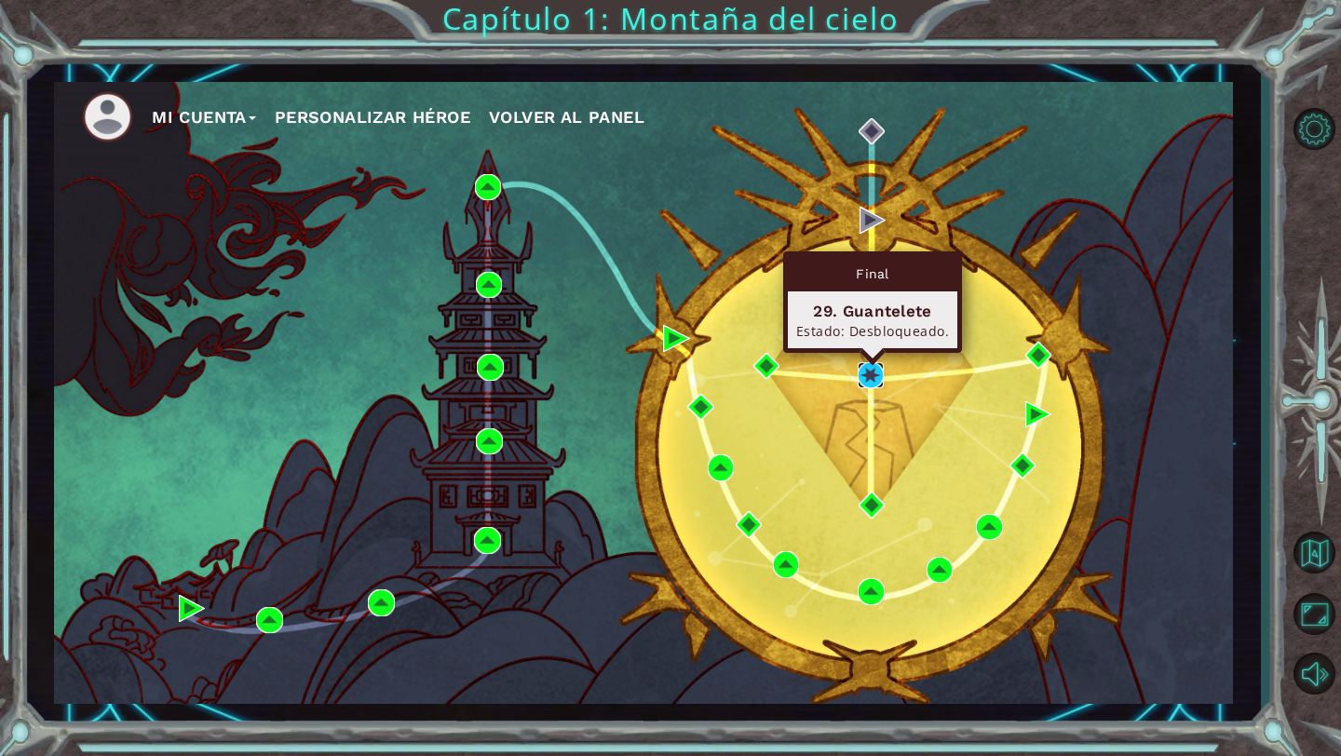
click at [866, 381] on img at bounding box center [871, 375] width 26 height 26
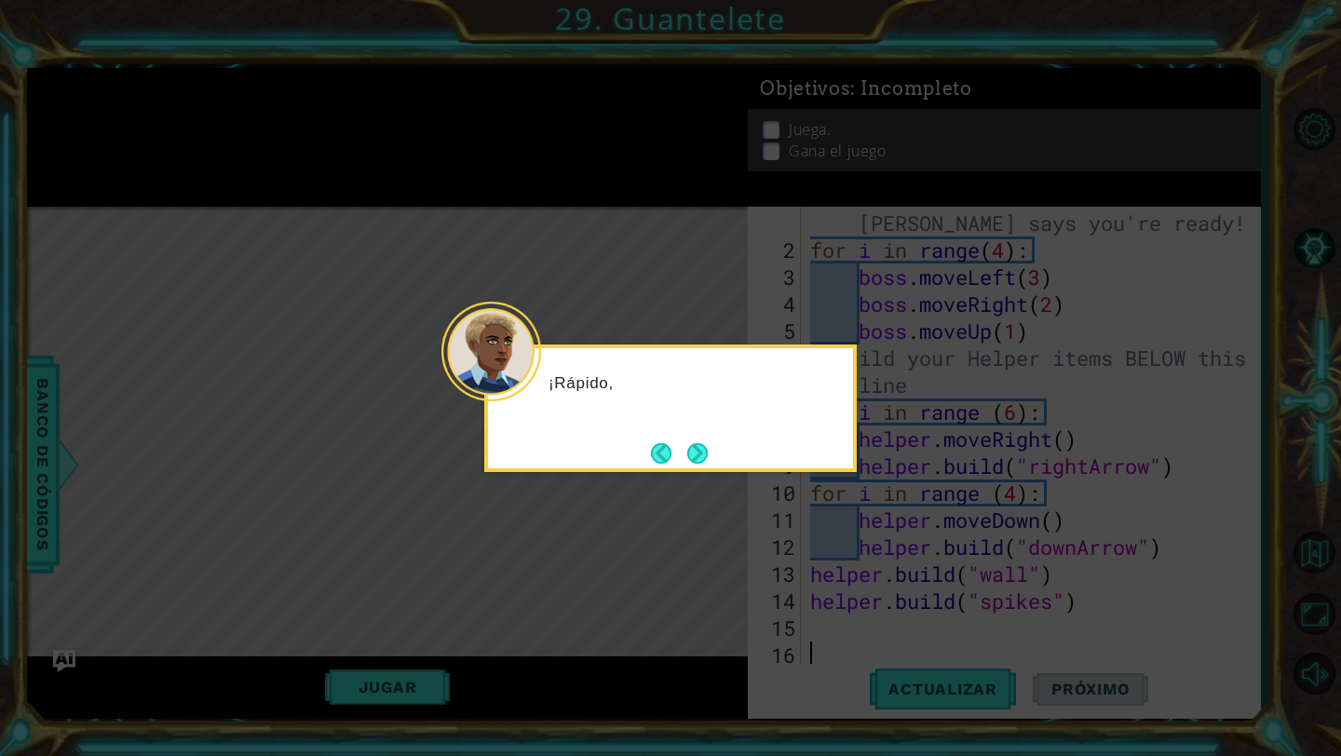
scroll to position [27, 0]
click at [691, 453] on button "Next" at bounding box center [697, 453] width 20 height 20
click at [670, 445] on button "Back" at bounding box center [669, 453] width 36 height 20
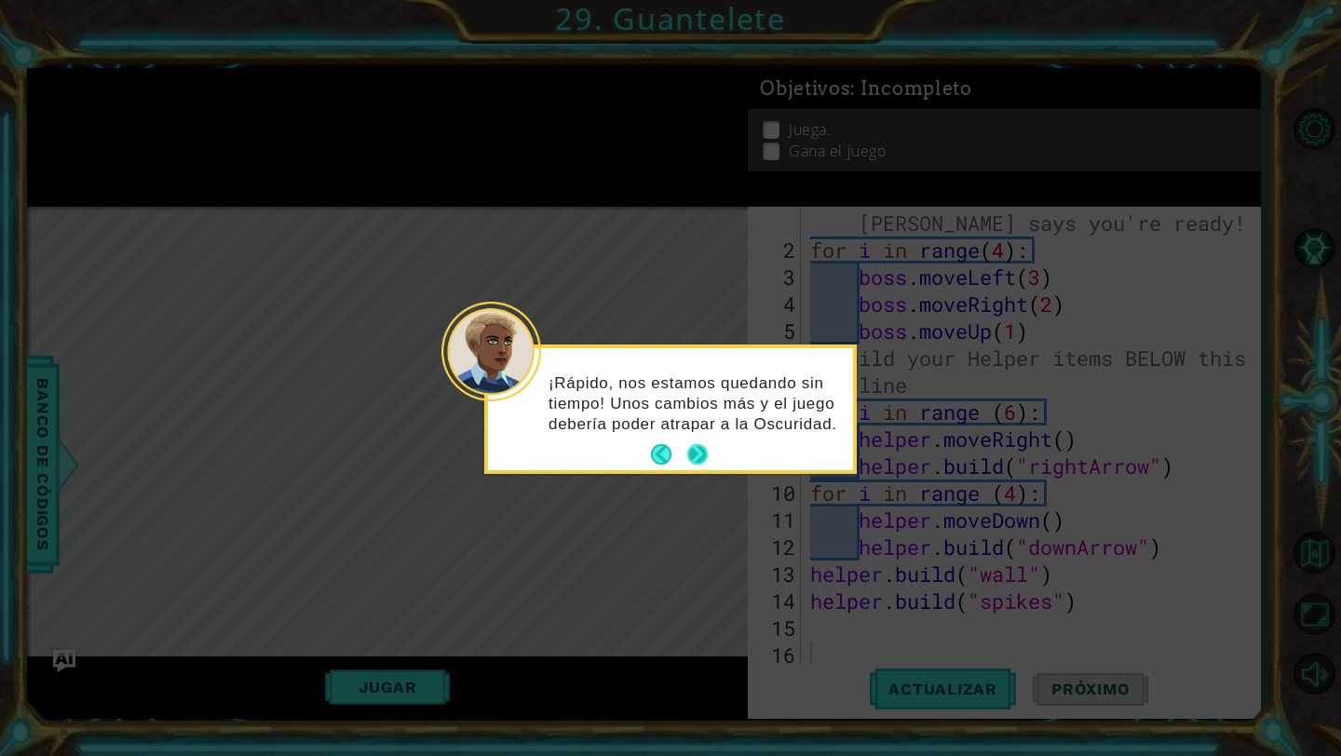
click at [686, 450] on button "Next" at bounding box center [697, 454] width 22 height 22
click at [685, 450] on footer at bounding box center [679, 454] width 57 height 28
click at [687, 451] on button "Next" at bounding box center [697, 453] width 20 height 20
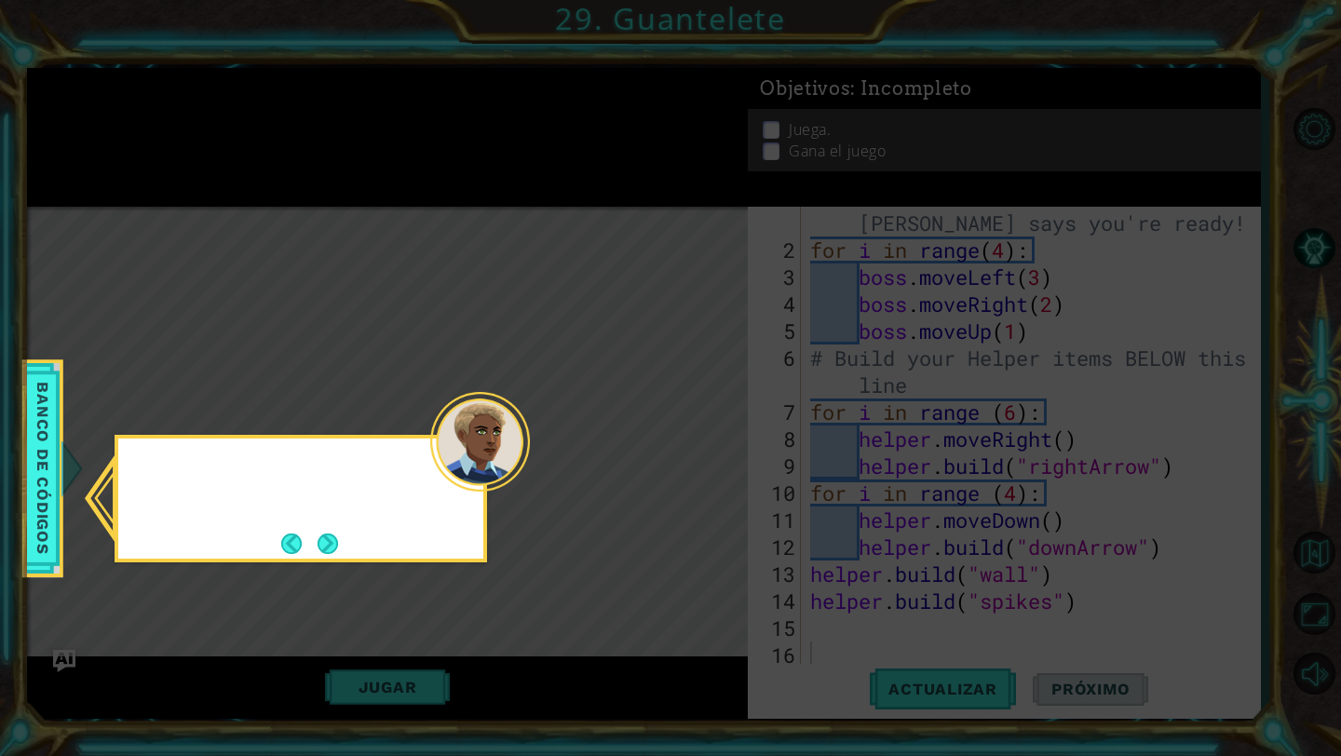
click at [685, 451] on icon at bounding box center [670, 378] width 1341 height 756
click at [378, 543] on div "Consulta los méto" at bounding box center [301, 499] width 372 height 128
click at [339, 548] on button "Next" at bounding box center [328, 543] width 21 height 21
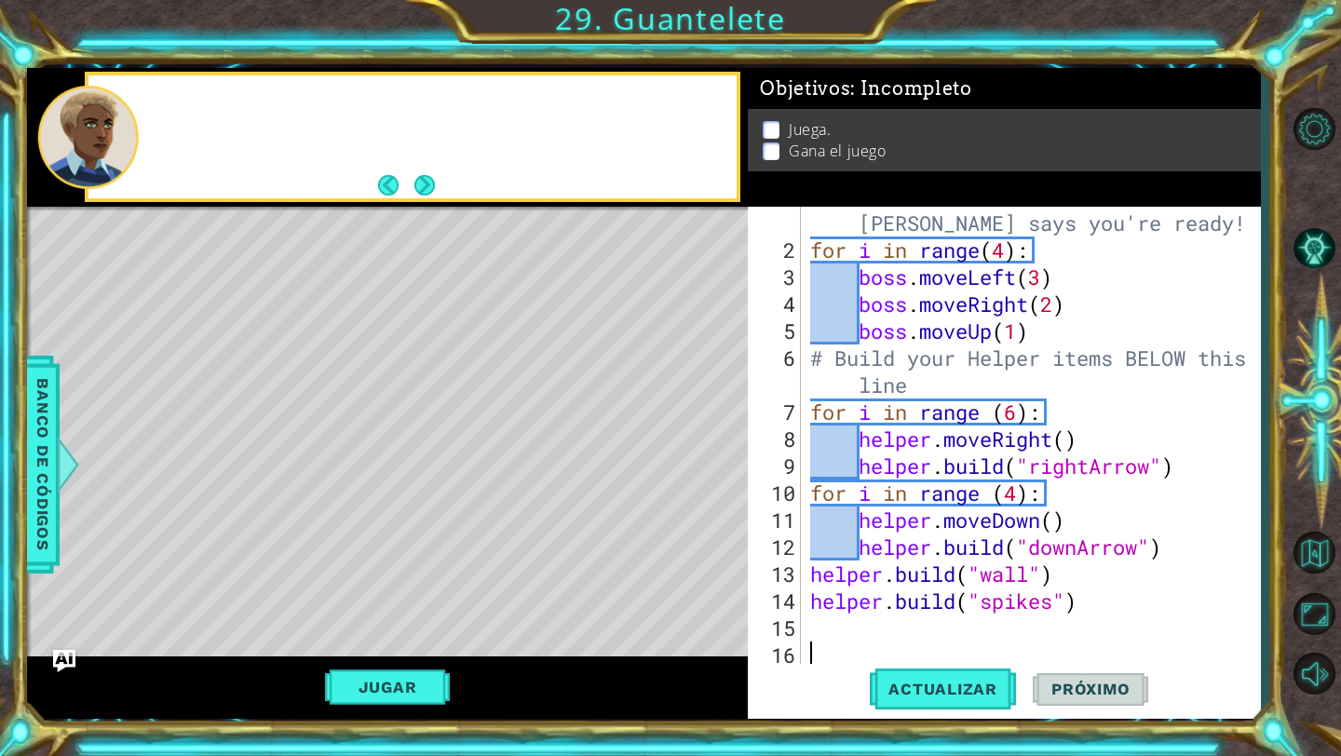
click at [343, 548] on div "Level Map" at bounding box center [457, 481] width 860 height 548
type textarea "helper.moveDown()"
click at [1219, 521] on div "# Don't touch the boss code until [PERSON_NAME] says you're ready! for i in ran…" at bounding box center [1035, 453] width 458 height 540
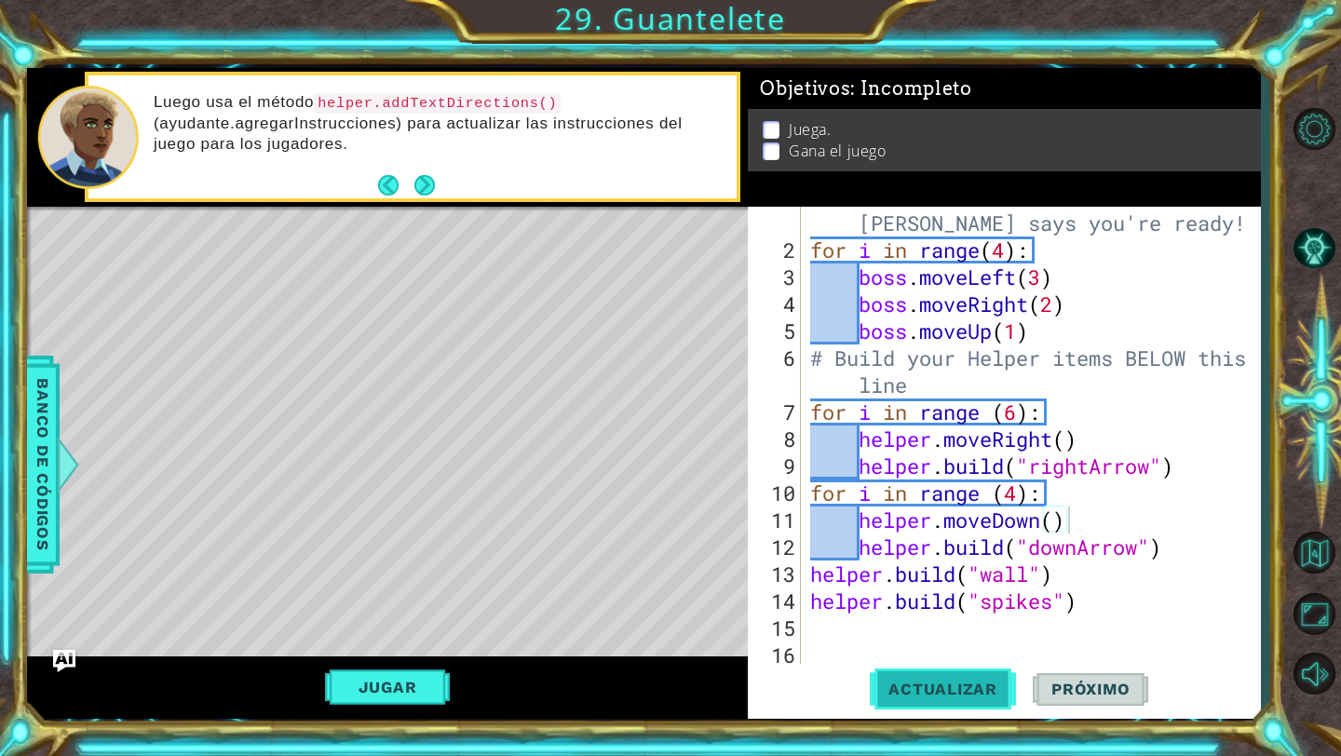
click at [1003, 683] on span "Actualizar" at bounding box center [943, 689] width 146 height 19
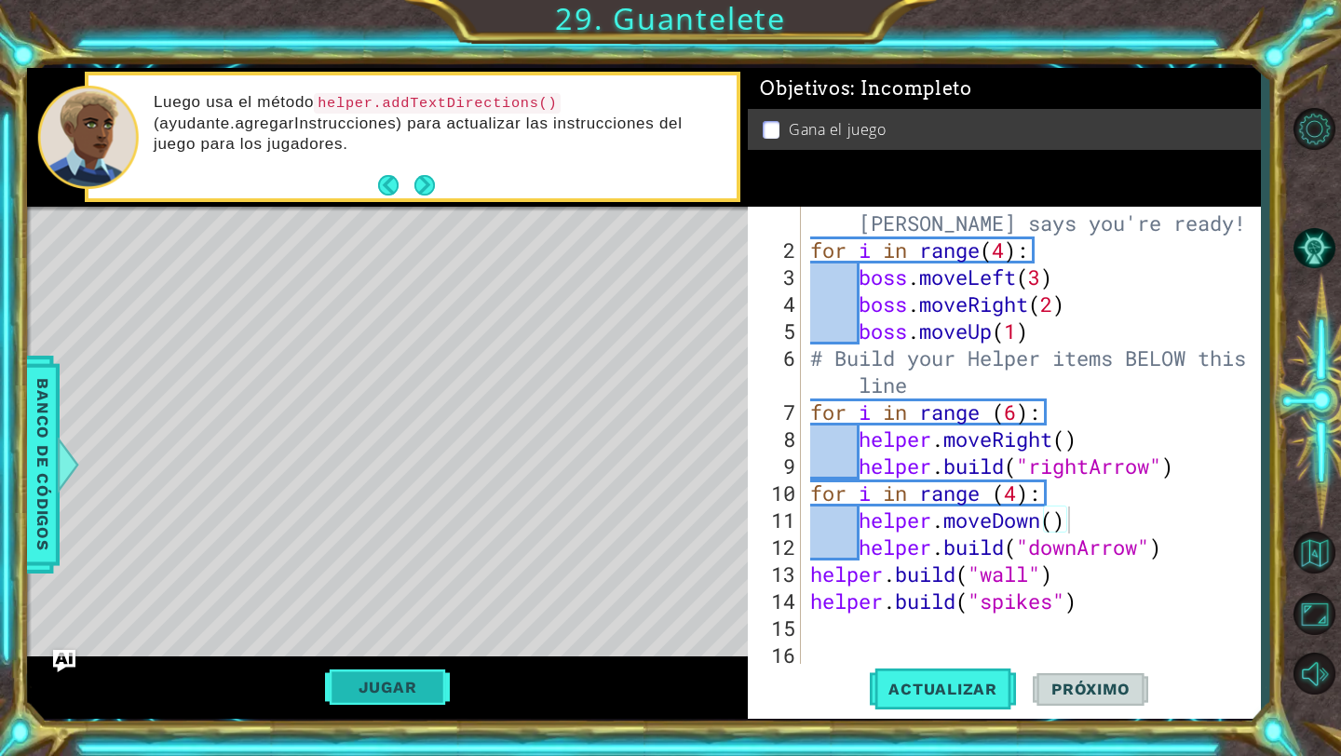
click at [392, 699] on button "Jugar" at bounding box center [388, 686] width 126 height 35
click at [1119, 704] on button "Próximo" at bounding box center [1090, 694] width 115 height 51
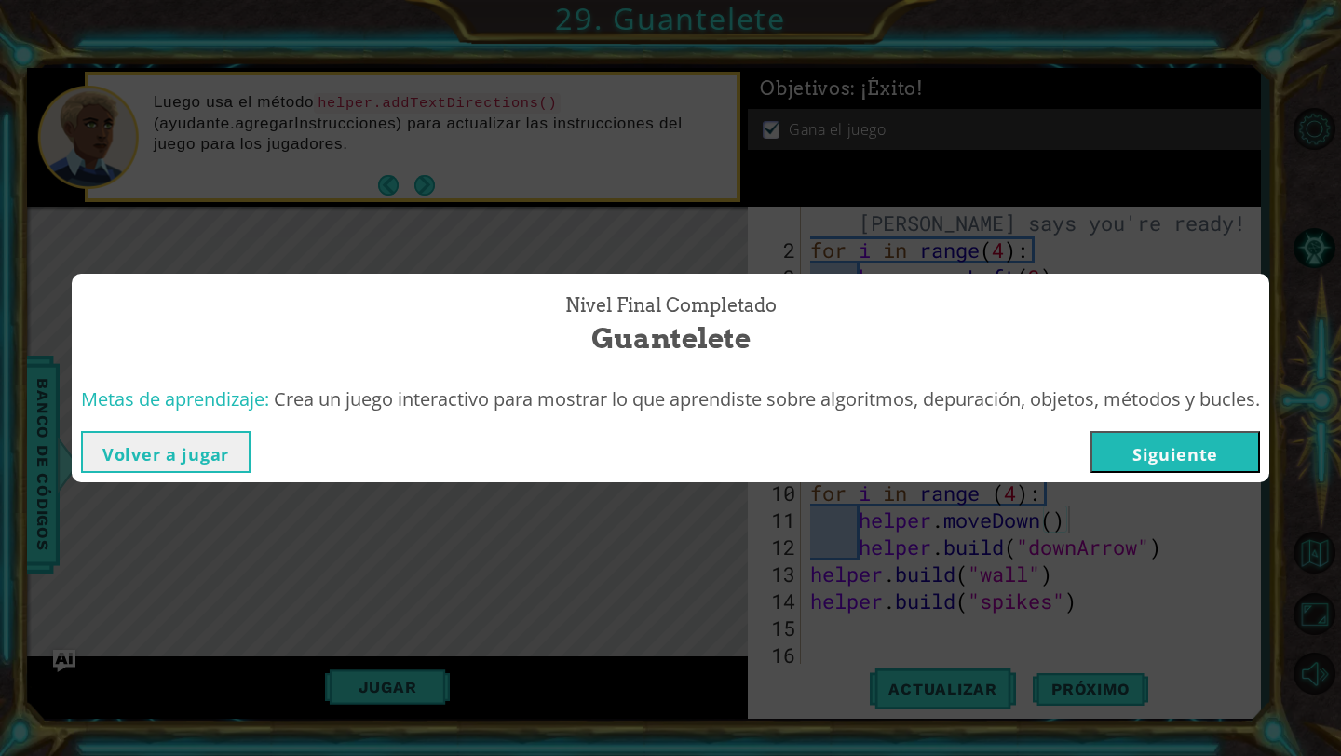
click at [1134, 446] on button "Siguiente" at bounding box center [1174, 452] width 169 height 42
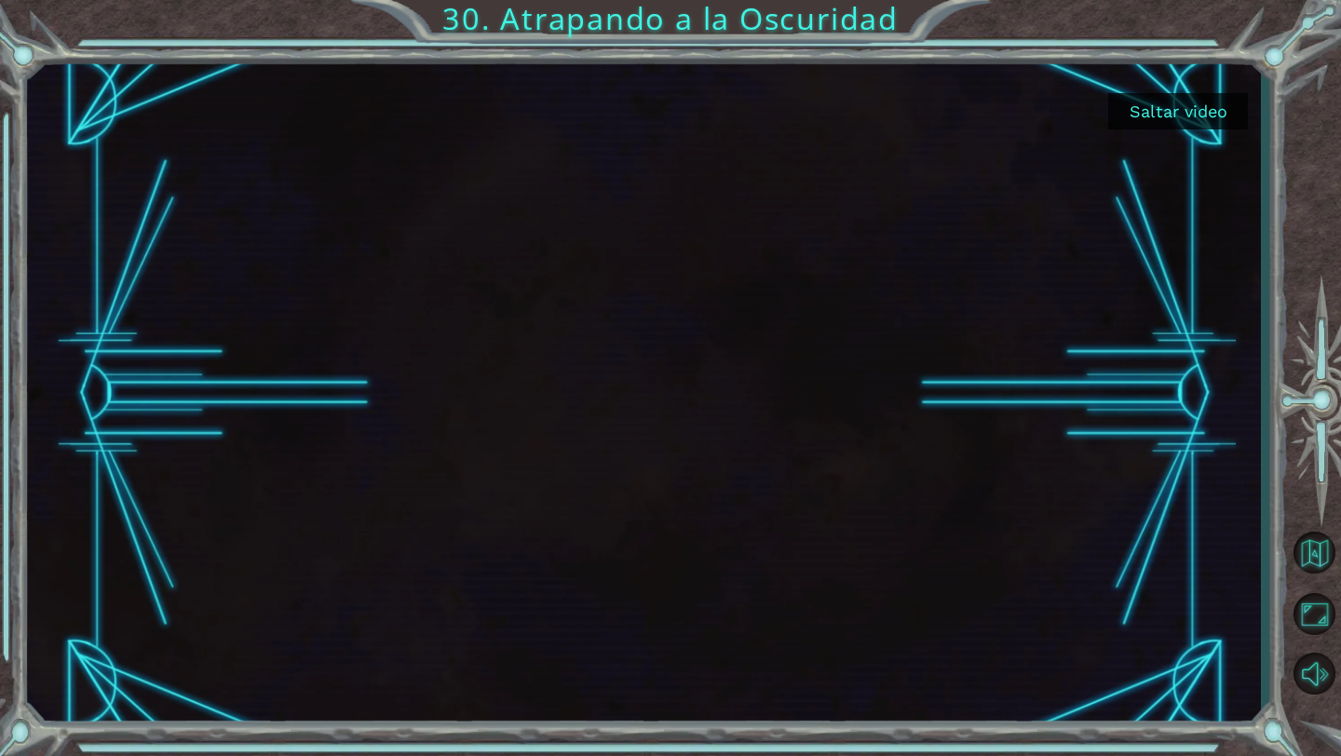
click at [1192, 108] on button "Saltar video" at bounding box center [1178, 111] width 140 height 36
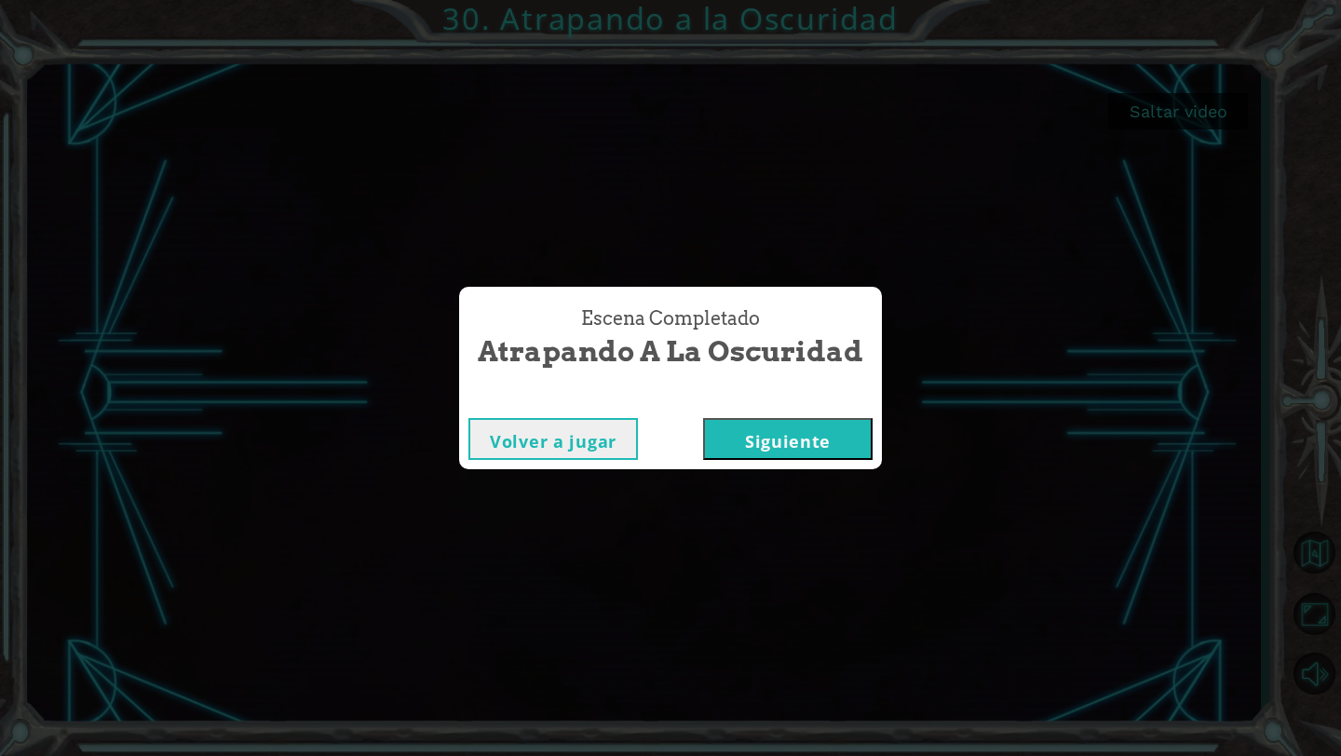
click at [750, 436] on button "Siguiente" at bounding box center [787, 439] width 169 height 42
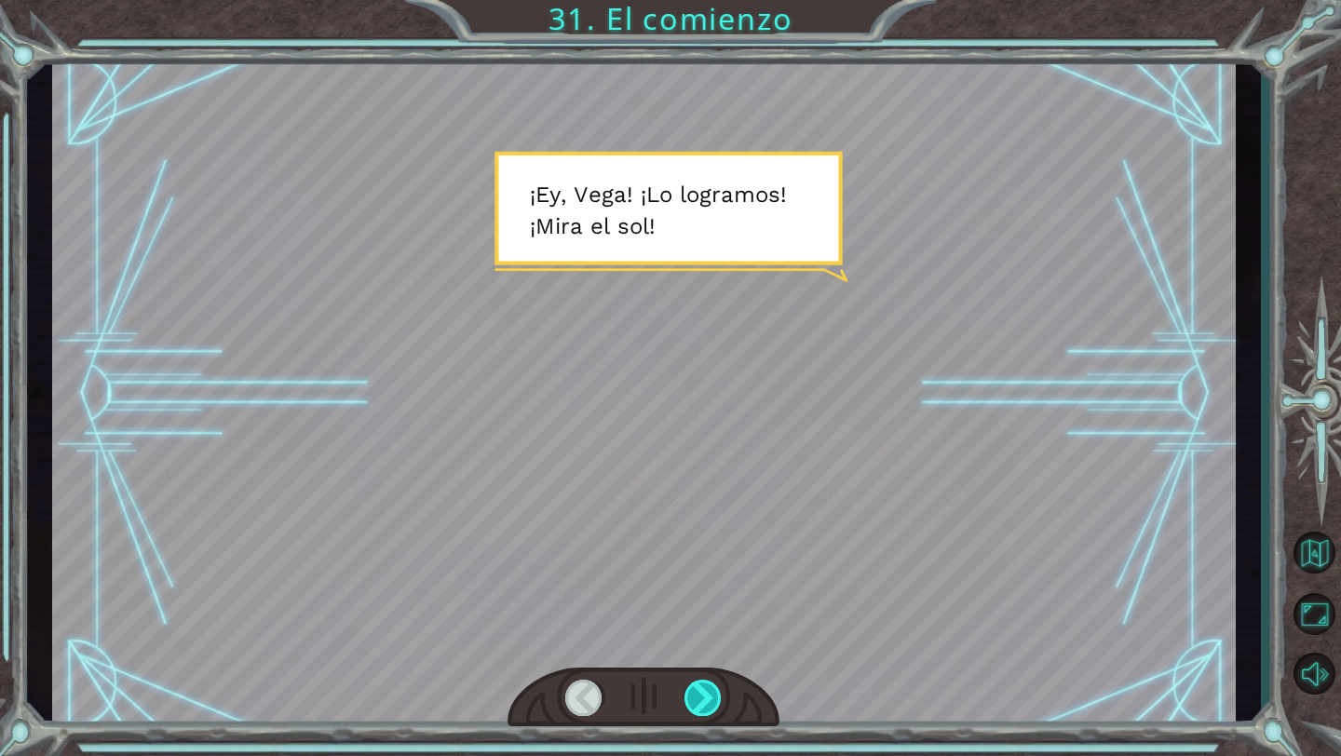
click at [703, 706] on div at bounding box center [703, 698] width 38 height 36
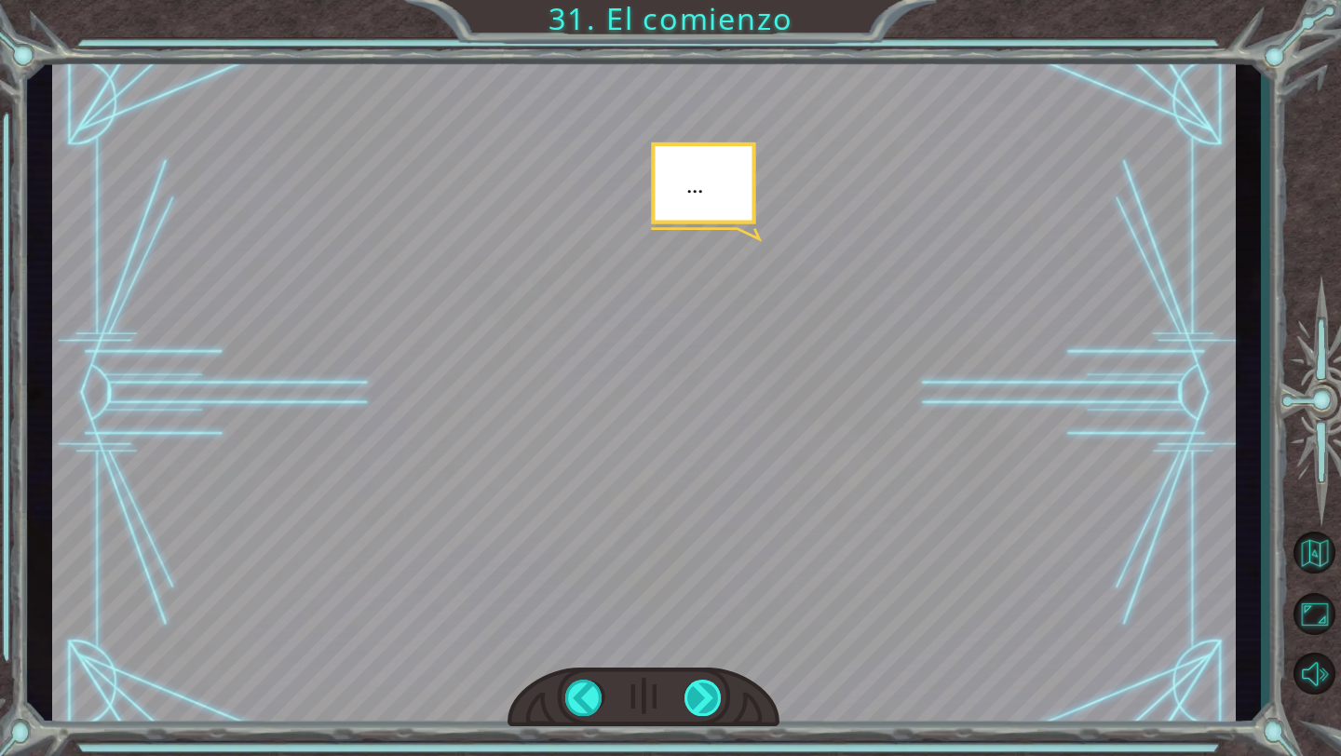
click at [703, 706] on div at bounding box center [703, 698] width 38 height 36
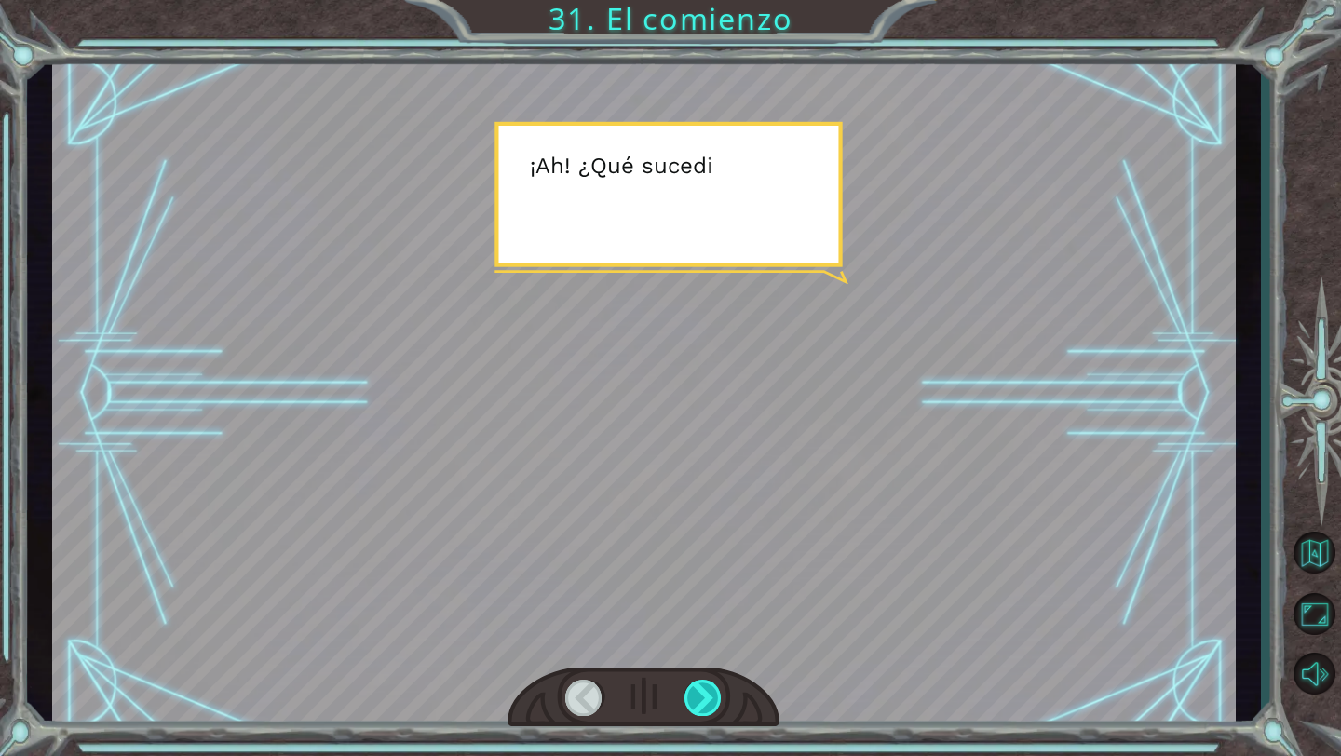
click at [703, 706] on div at bounding box center [703, 698] width 38 height 36
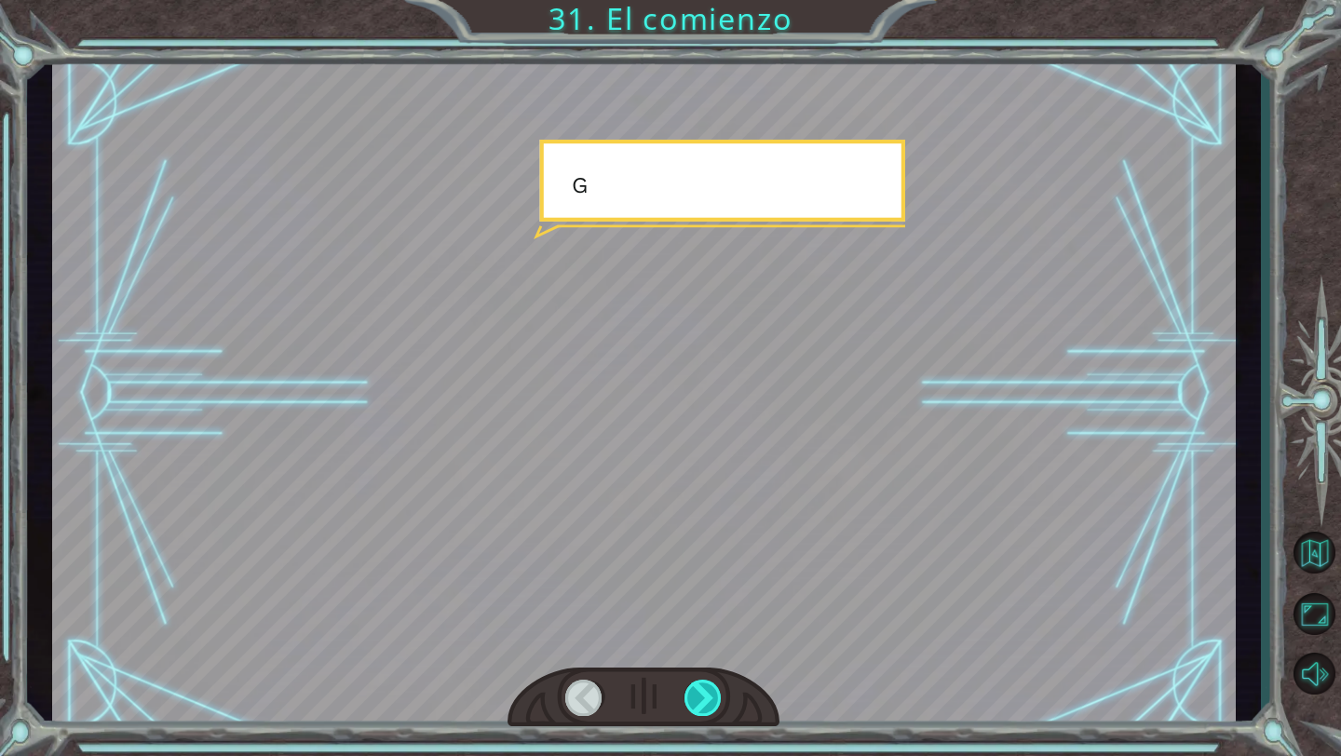
click at [703, 706] on div at bounding box center [703, 698] width 38 height 36
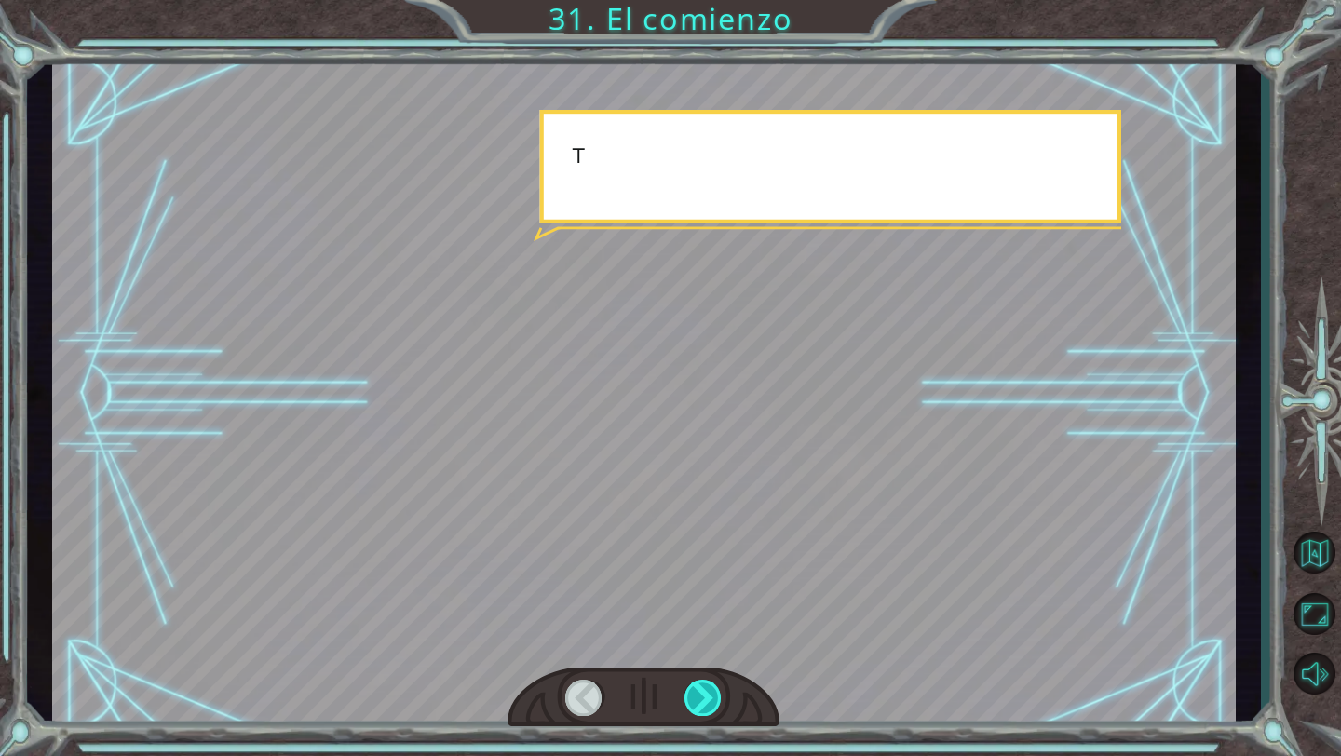
click at [703, 706] on div at bounding box center [703, 698] width 38 height 36
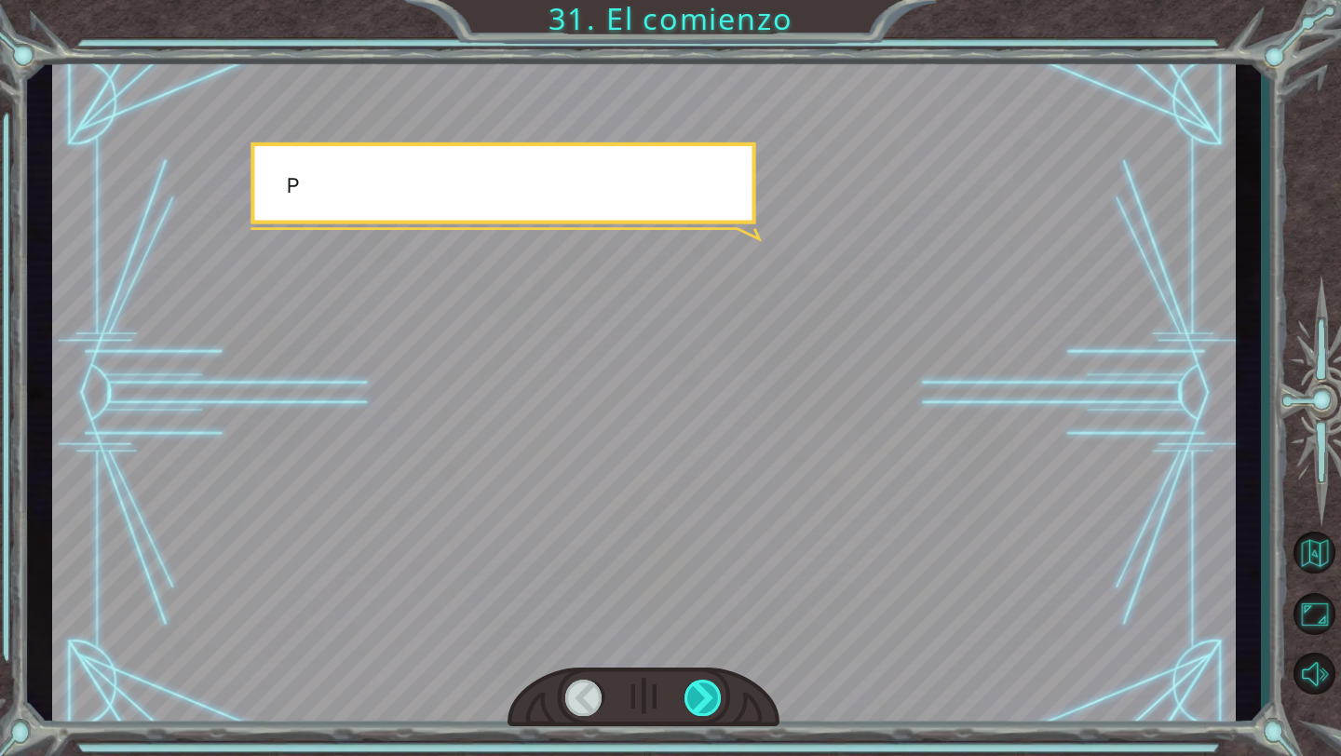
click at [703, 706] on div at bounding box center [703, 698] width 38 height 36
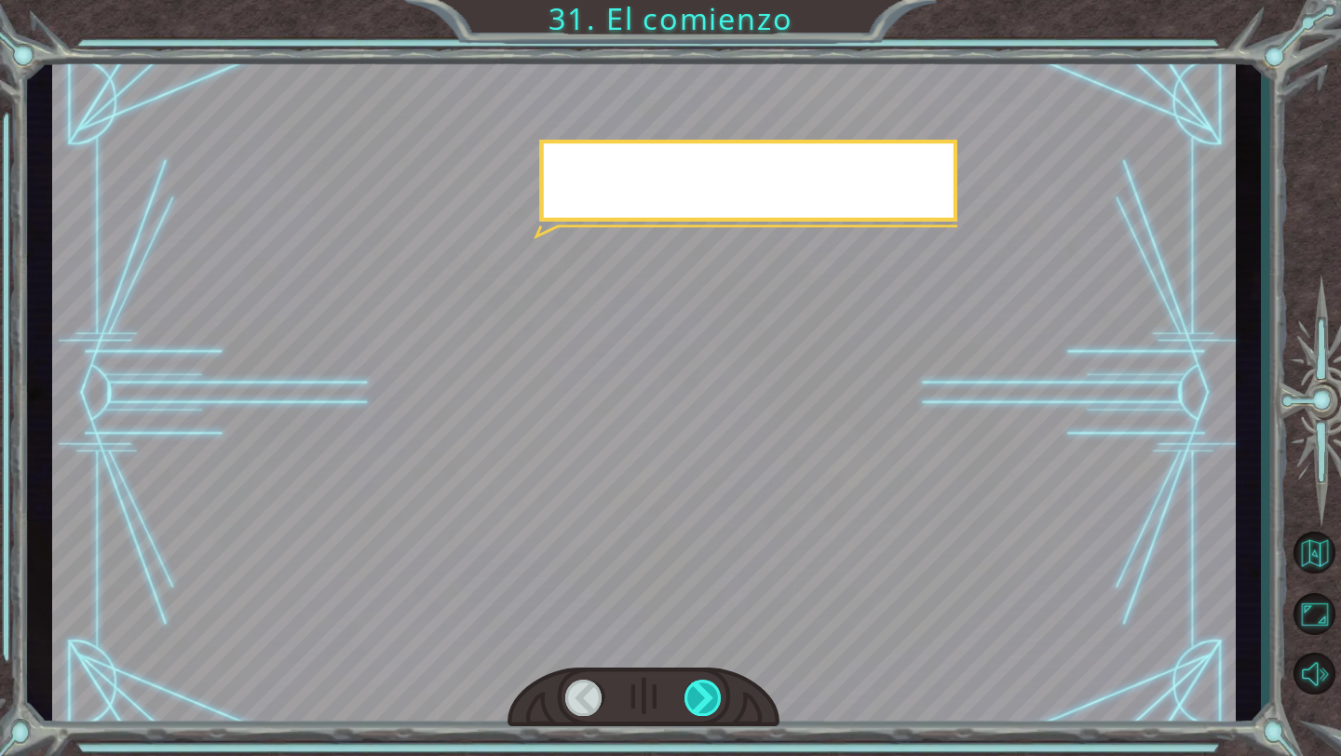
click at [703, 706] on div at bounding box center [703, 698] width 38 height 36
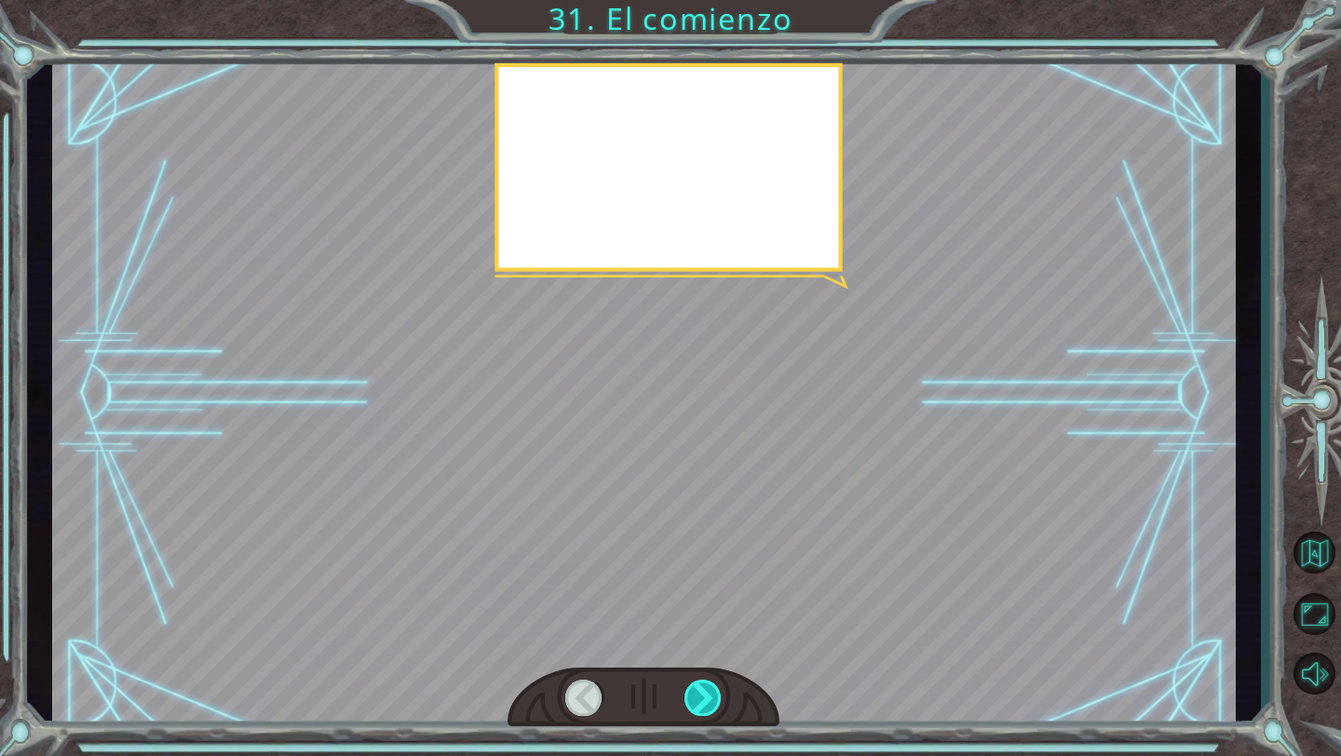
click at [703, 706] on div at bounding box center [703, 698] width 38 height 36
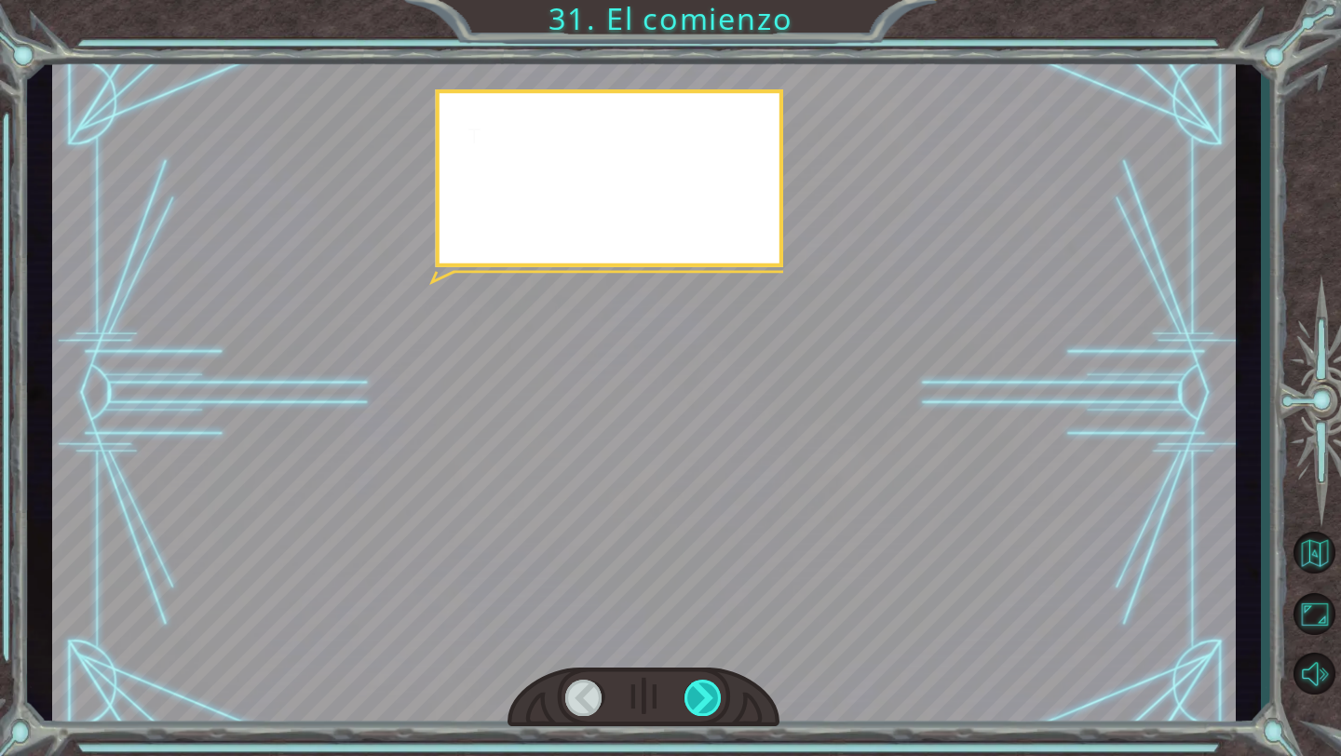
click at [703, 706] on div at bounding box center [703, 698] width 38 height 36
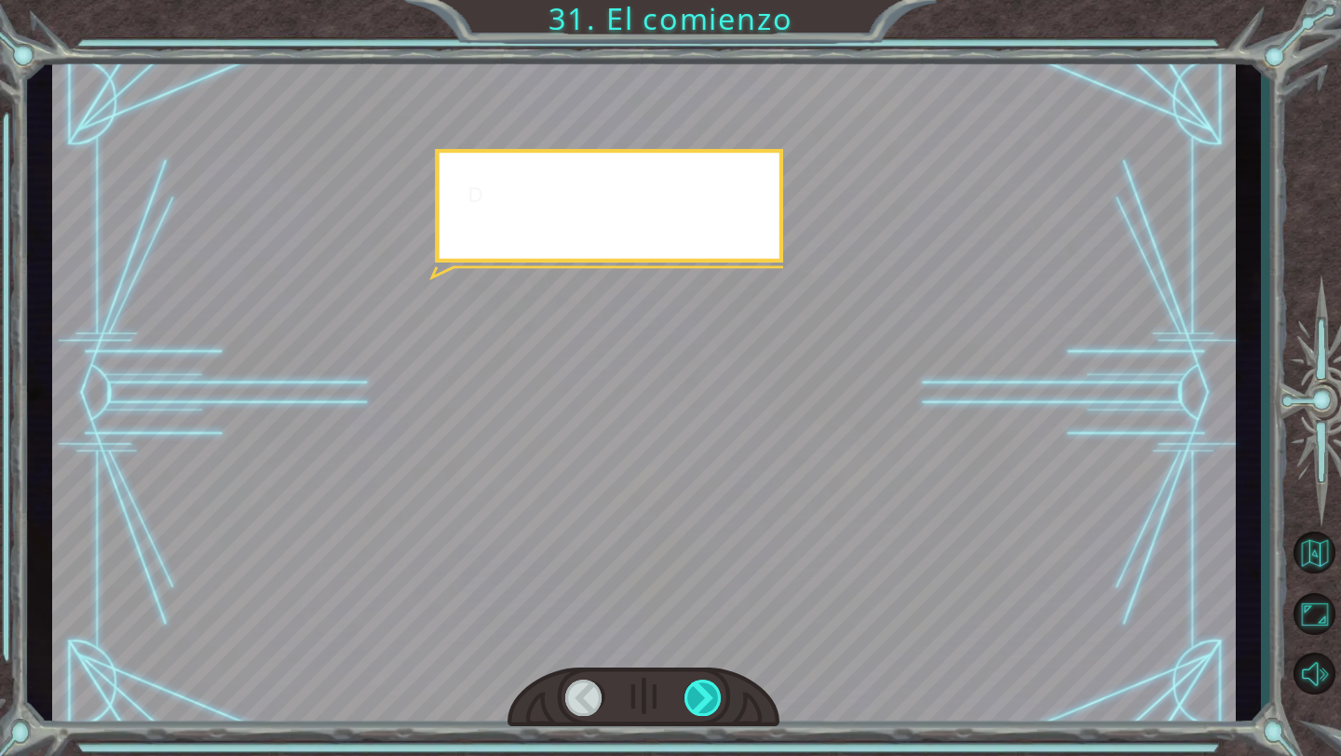
click at [703, 706] on div at bounding box center [703, 698] width 38 height 36
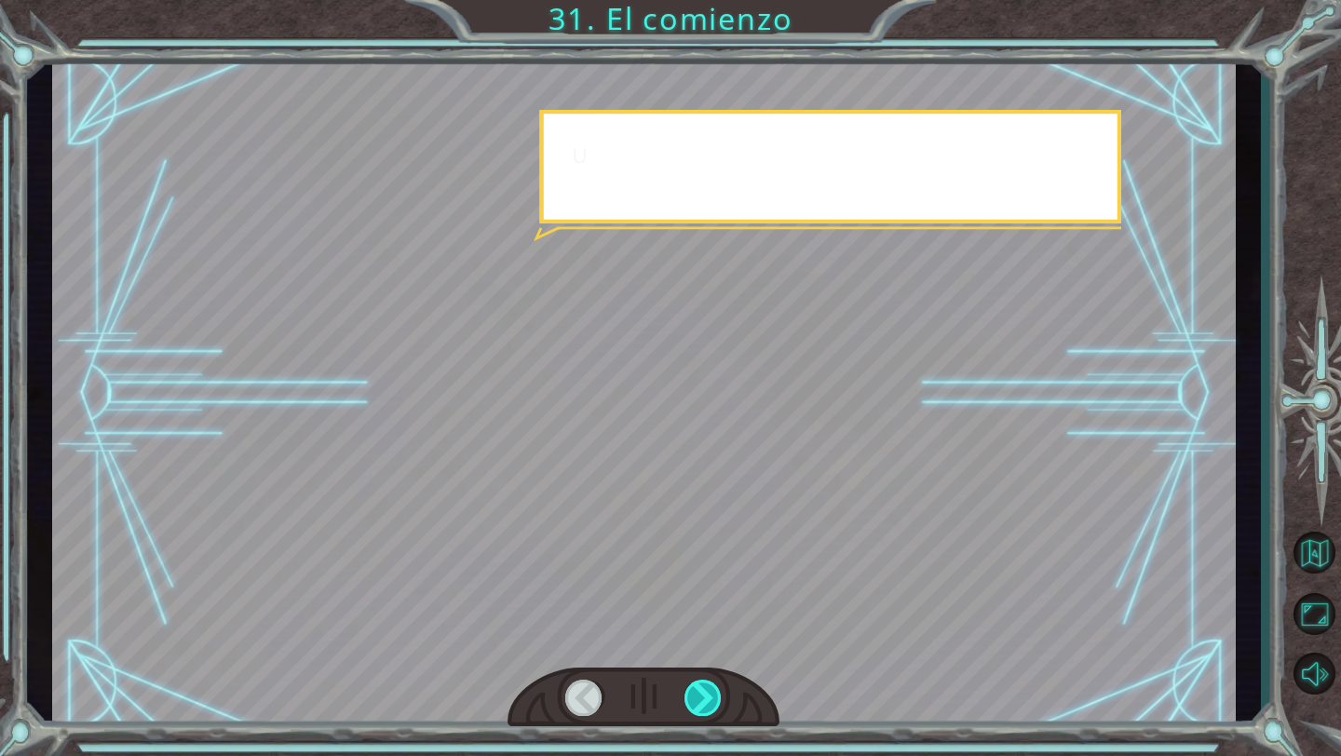
click at [703, 706] on div at bounding box center [703, 698] width 38 height 36
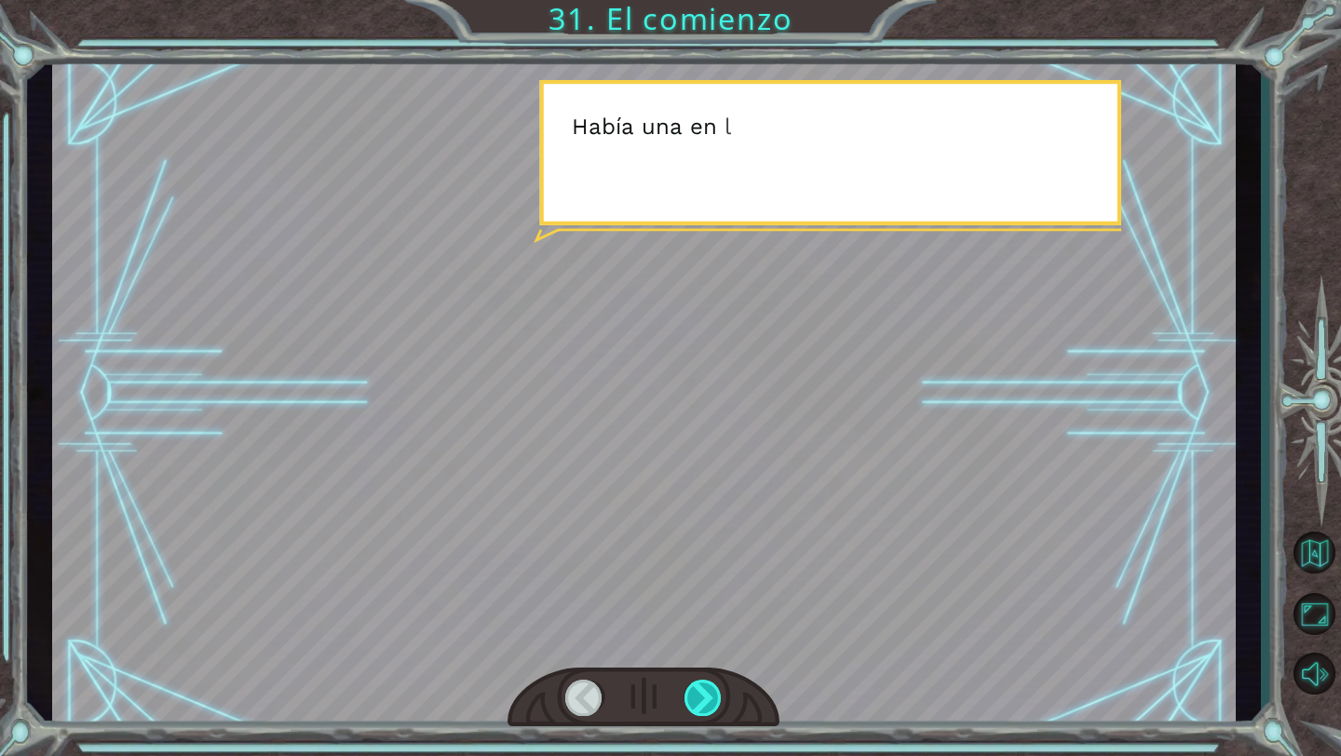
click at [703, 706] on div at bounding box center [703, 698] width 38 height 36
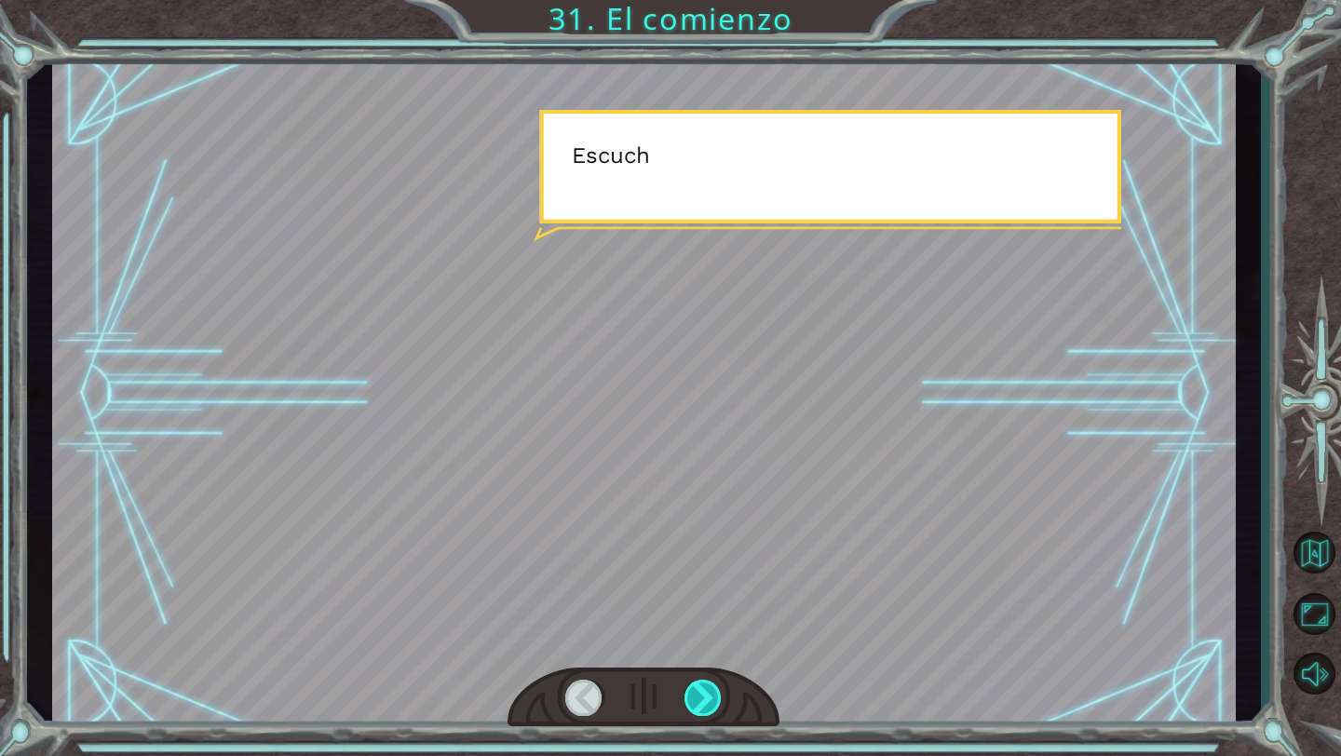
click at [703, 706] on div at bounding box center [703, 698] width 38 height 36
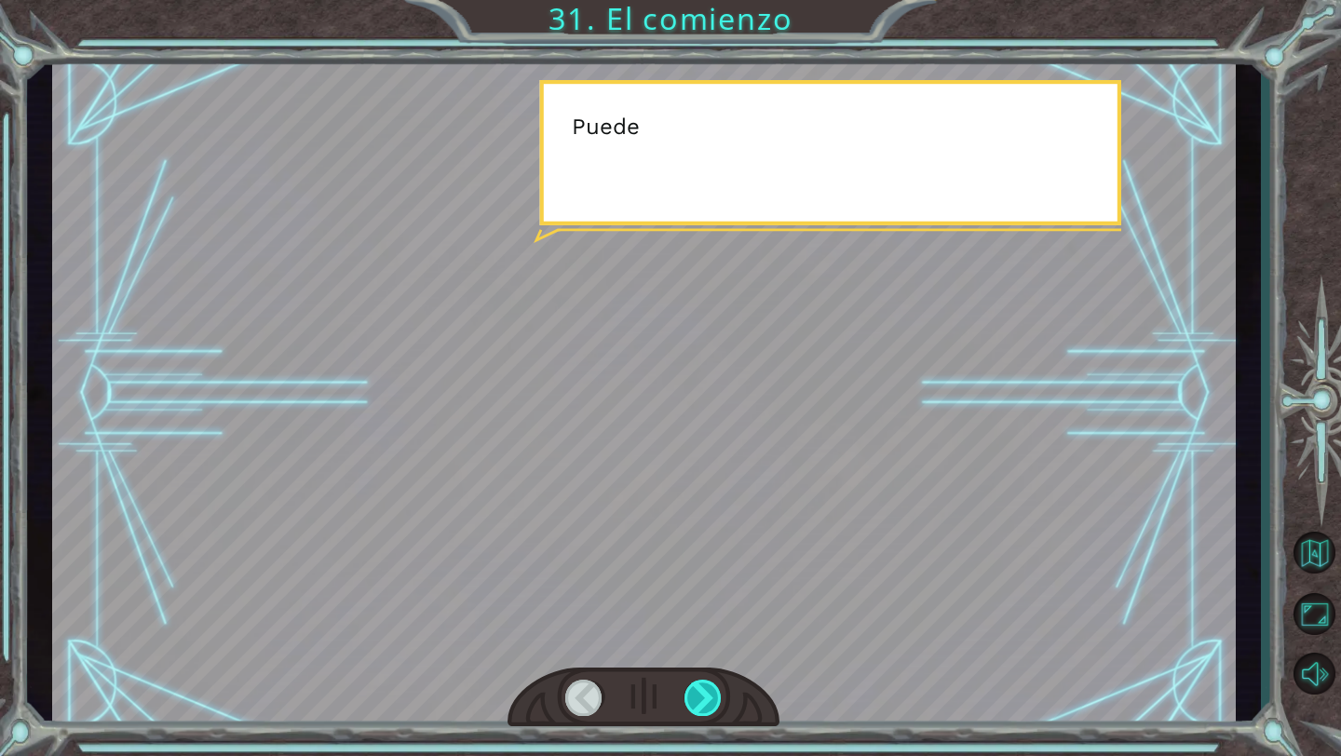
click at [703, 706] on div at bounding box center [703, 698] width 38 height 36
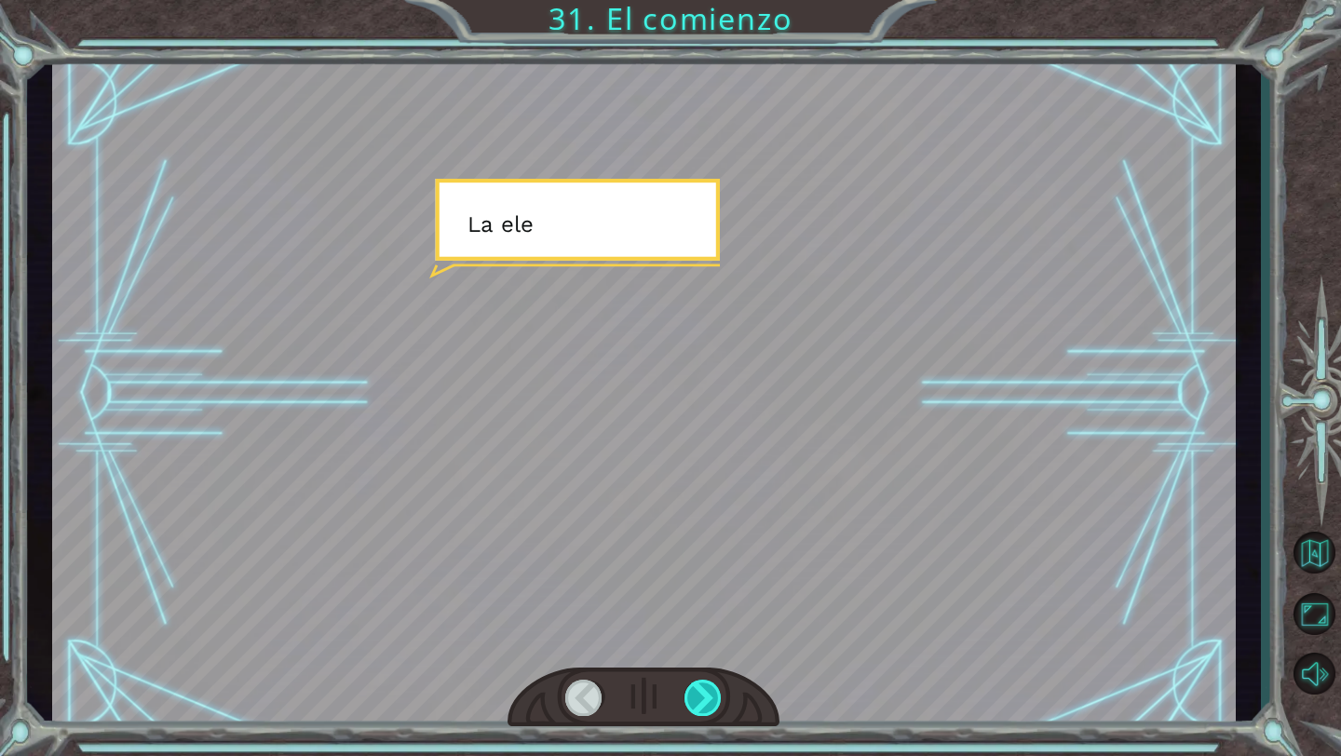
click at [703, 706] on div at bounding box center [703, 698] width 38 height 36
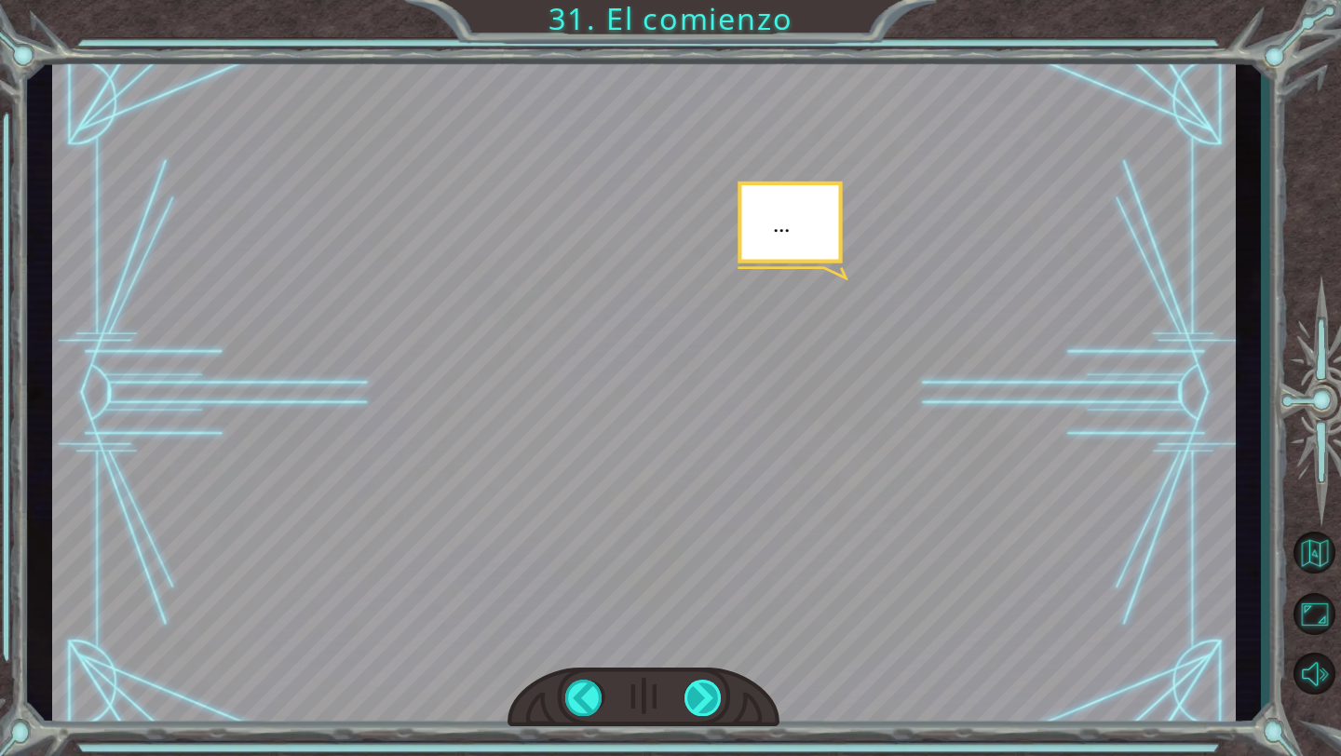
click at [703, 706] on div at bounding box center [703, 698] width 38 height 36
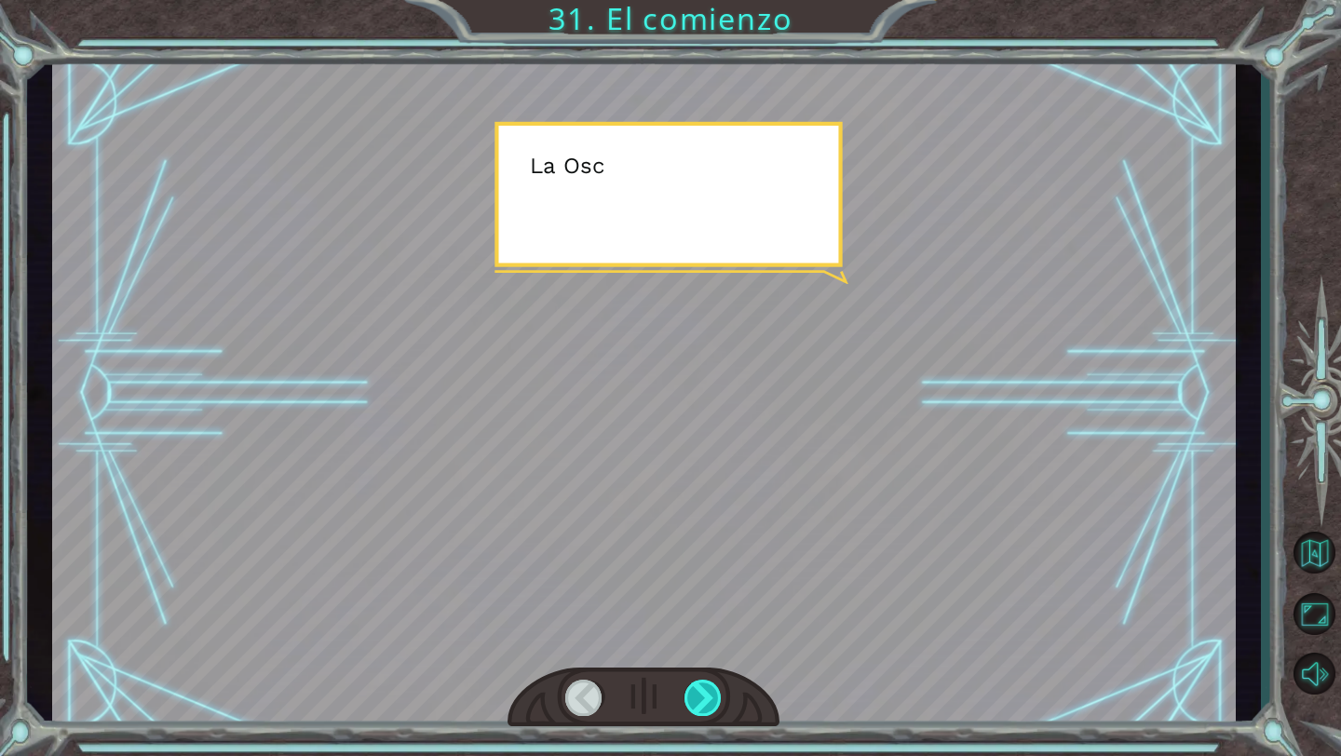
click at [703, 706] on div at bounding box center [703, 698] width 38 height 36
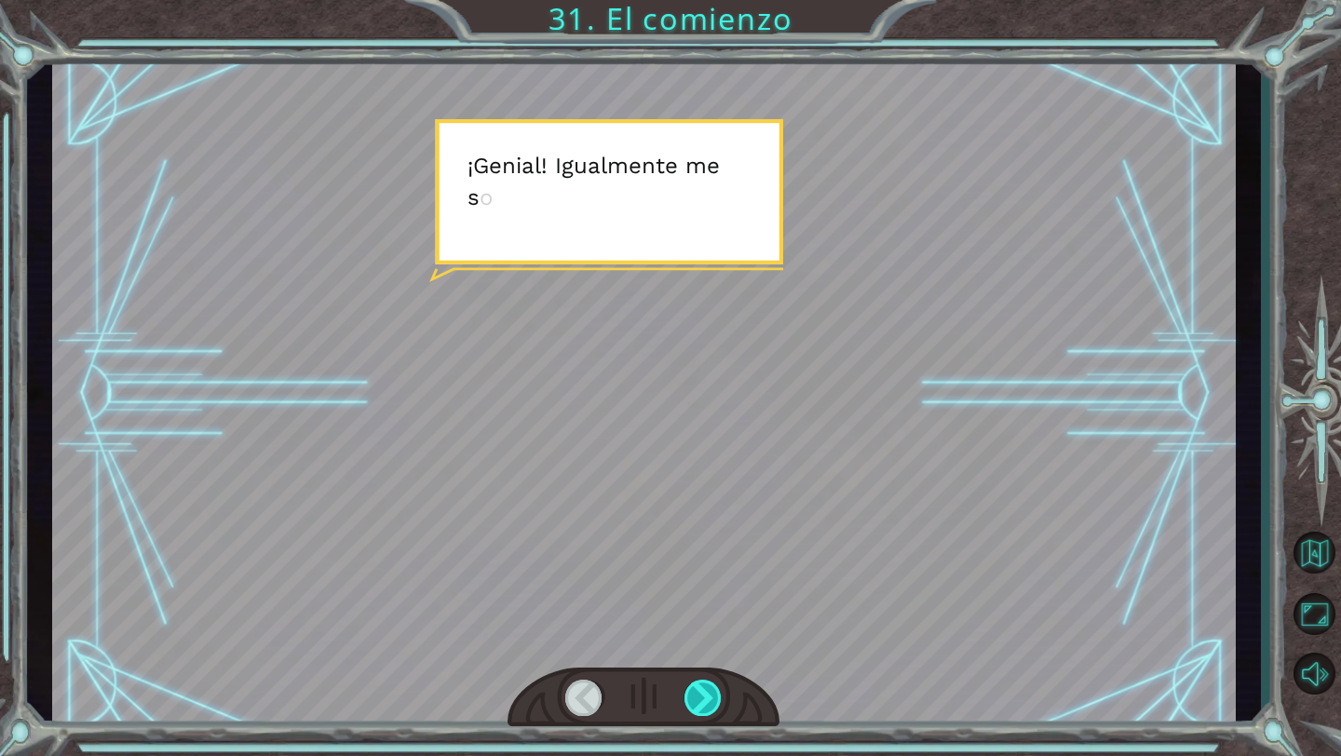
click at [703, 706] on div at bounding box center [703, 698] width 38 height 36
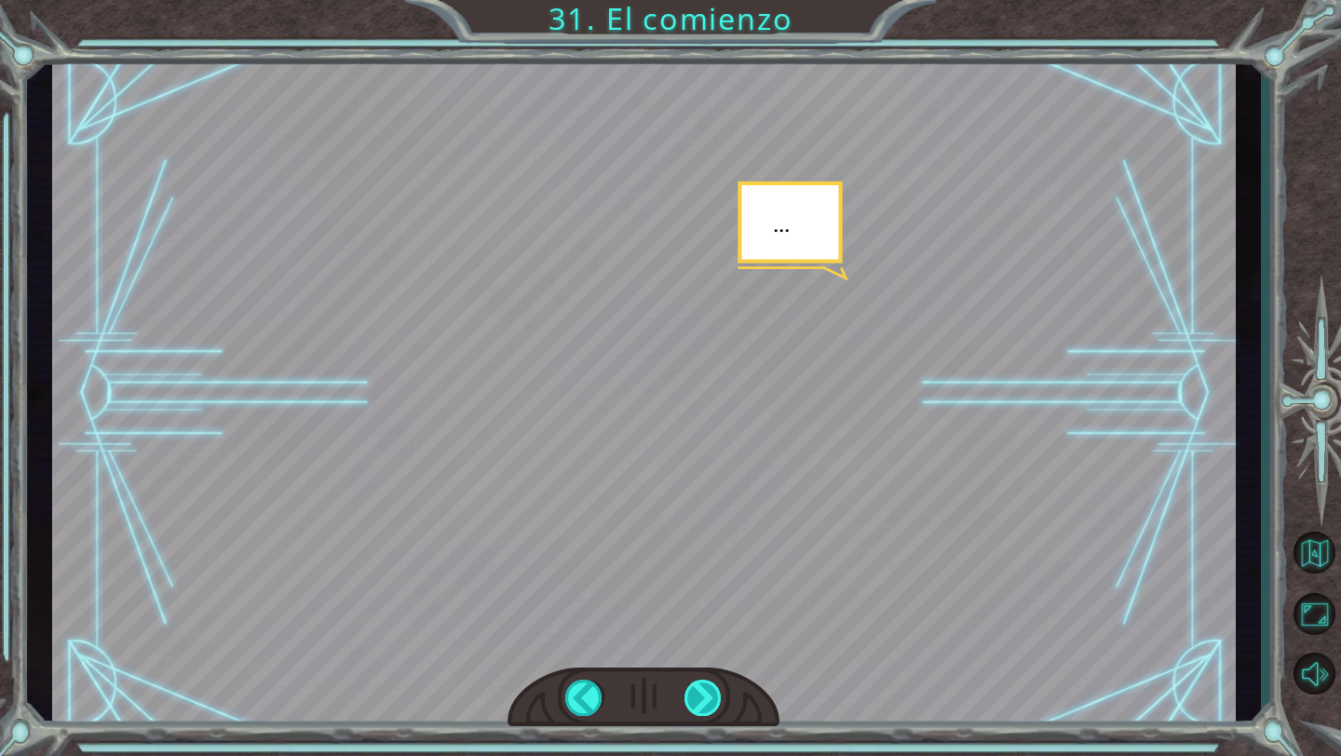
click at [703, 706] on div at bounding box center [703, 698] width 38 height 36
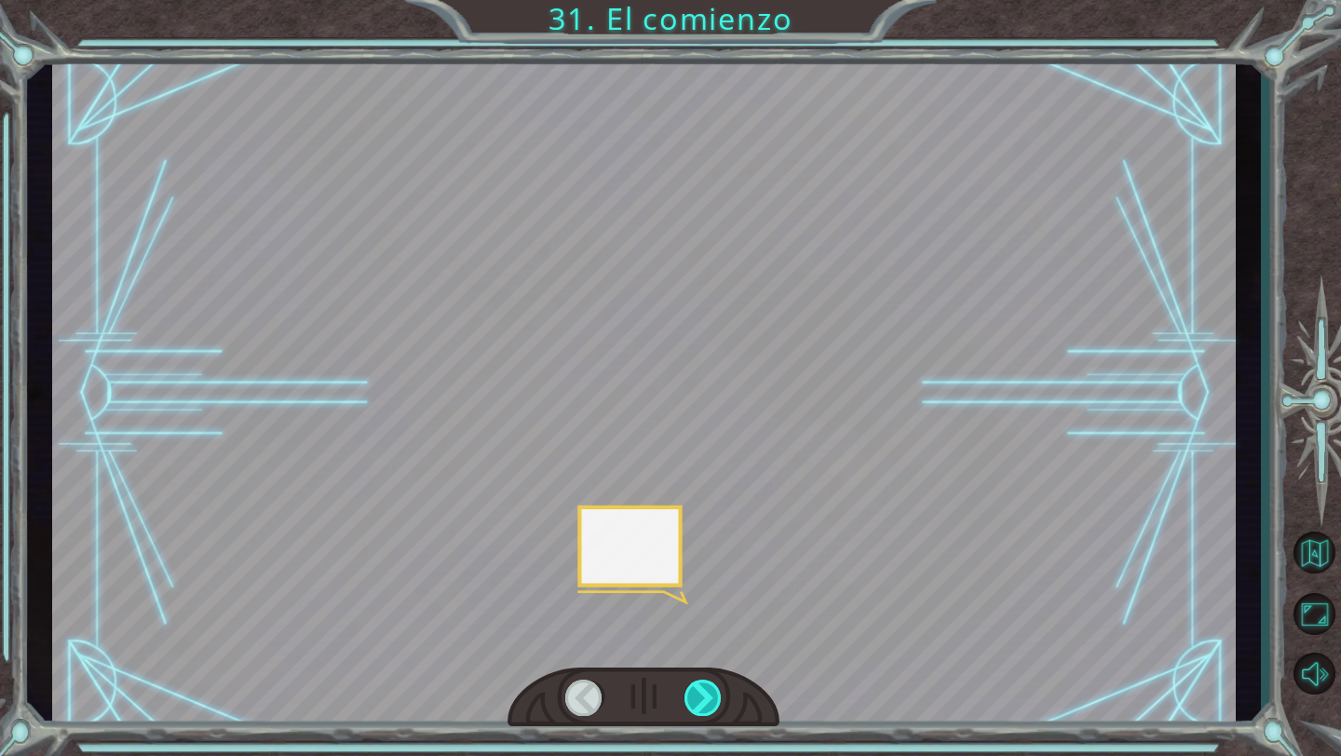
click at [703, 706] on div at bounding box center [703, 698] width 38 height 36
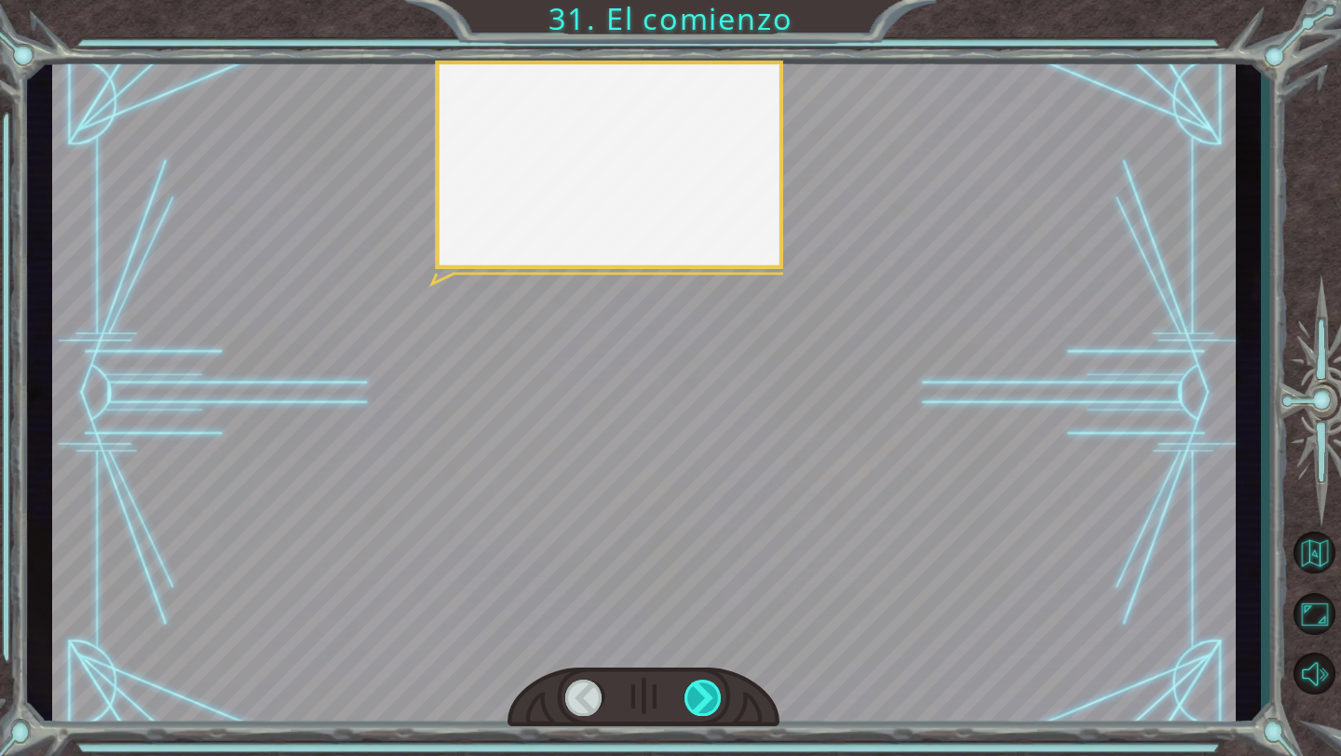
click at [703, 706] on div at bounding box center [703, 698] width 38 height 36
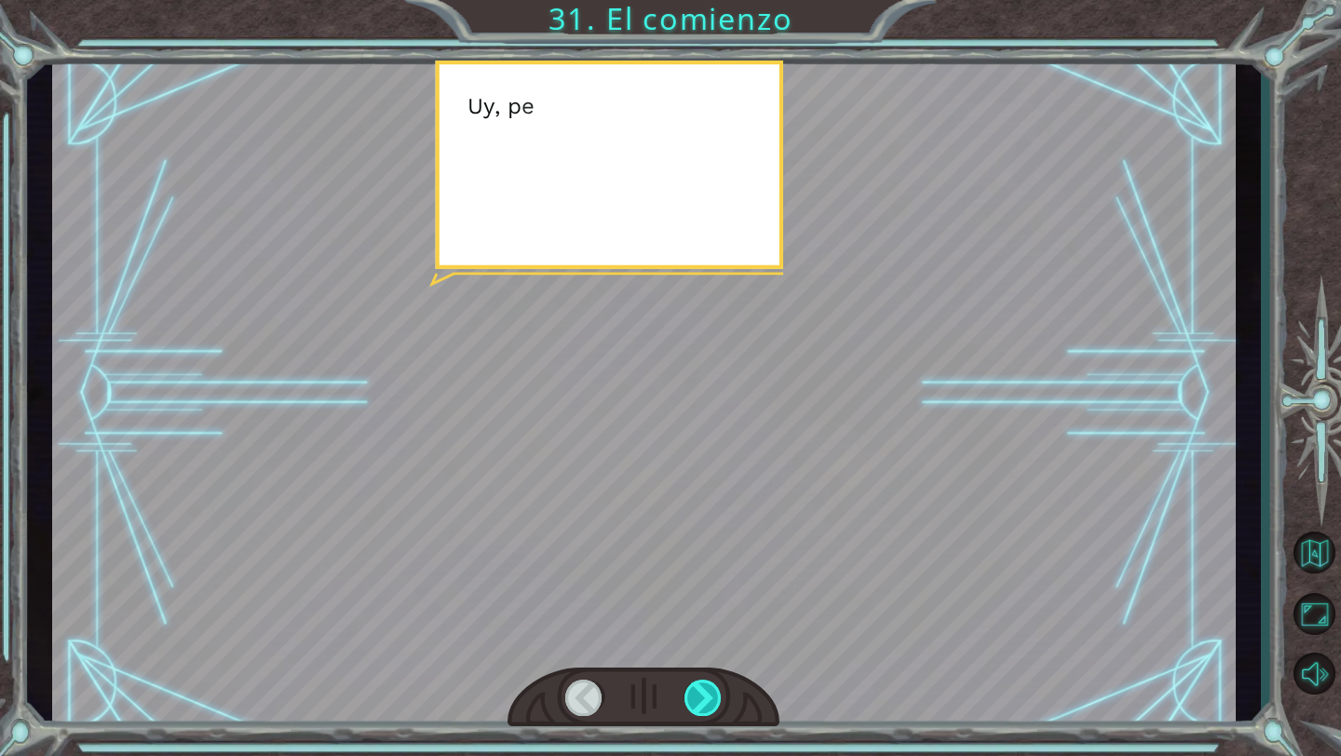
click at [703, 706] on div at bounding box center [703, 698] width 38 height 36
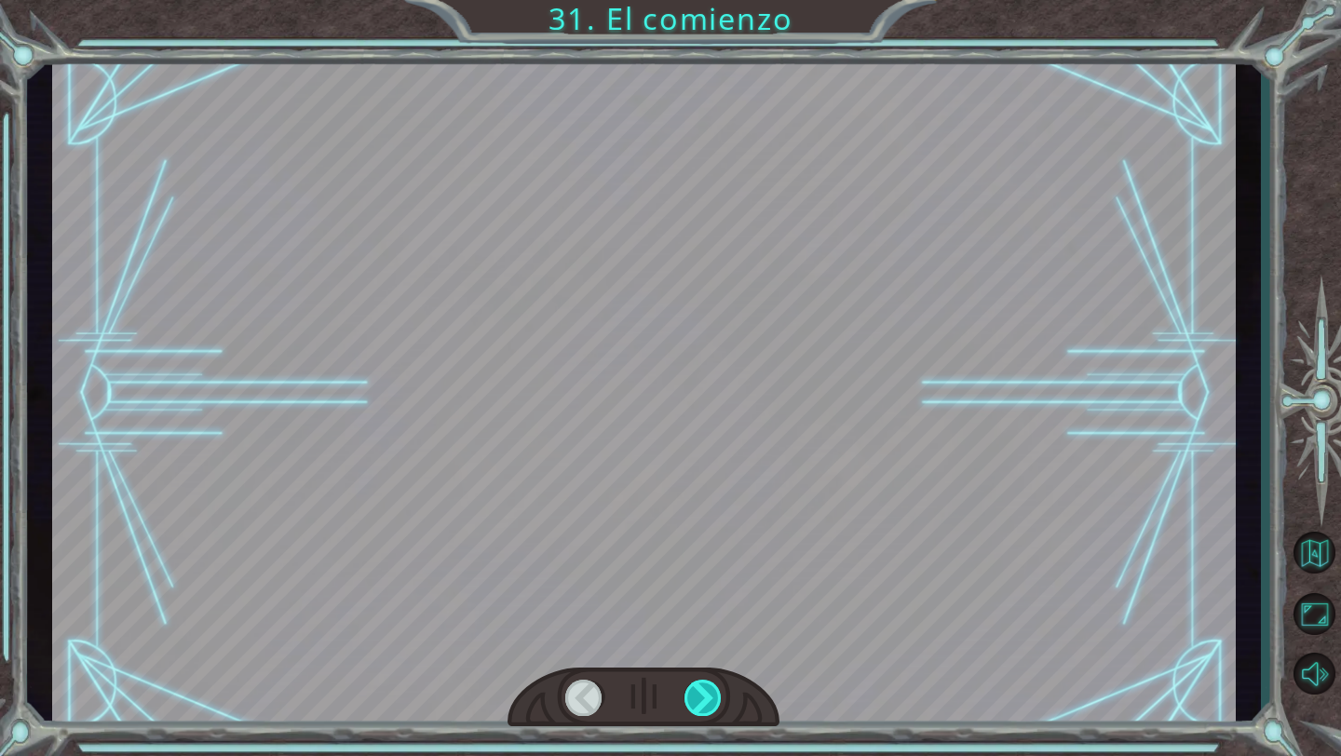
click at [703, 706] on div at bounding box center [703, 698] width 38 height 36
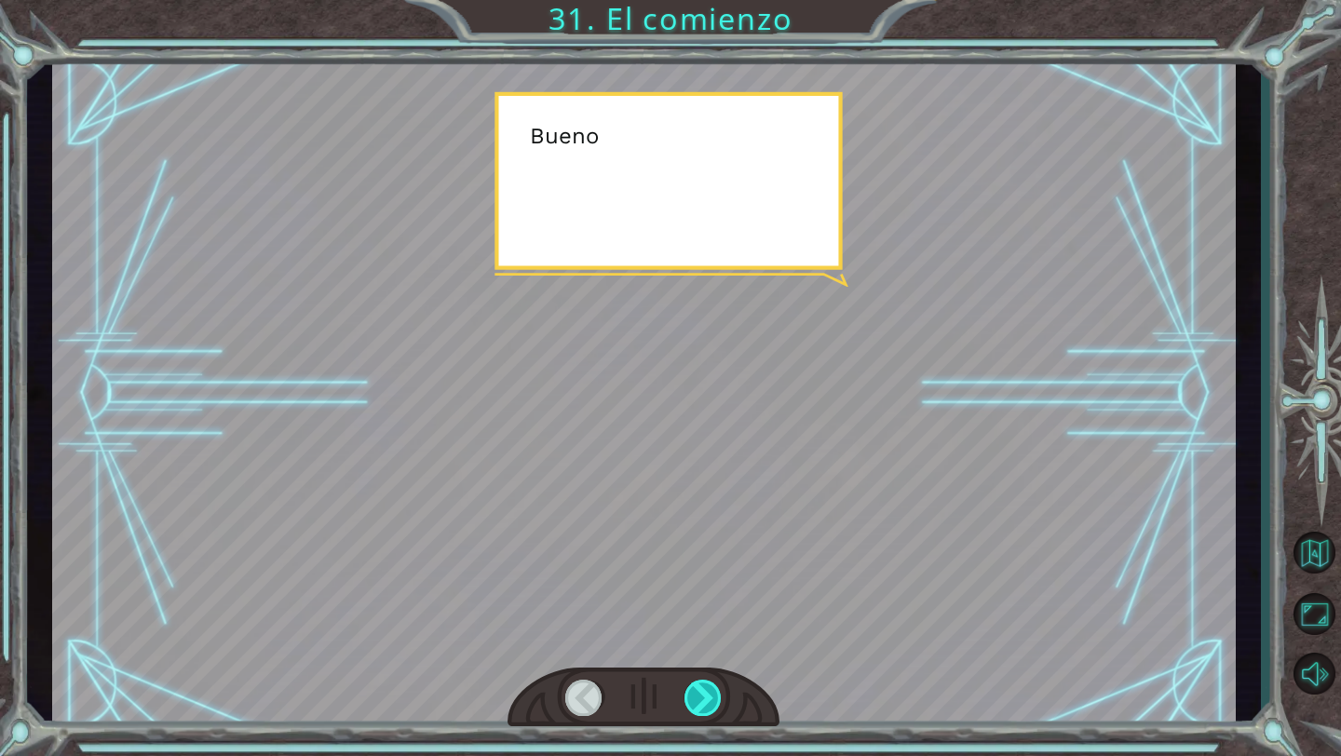
click at [703, 706] on div at bounding box center [703, 698] width 38 height 36
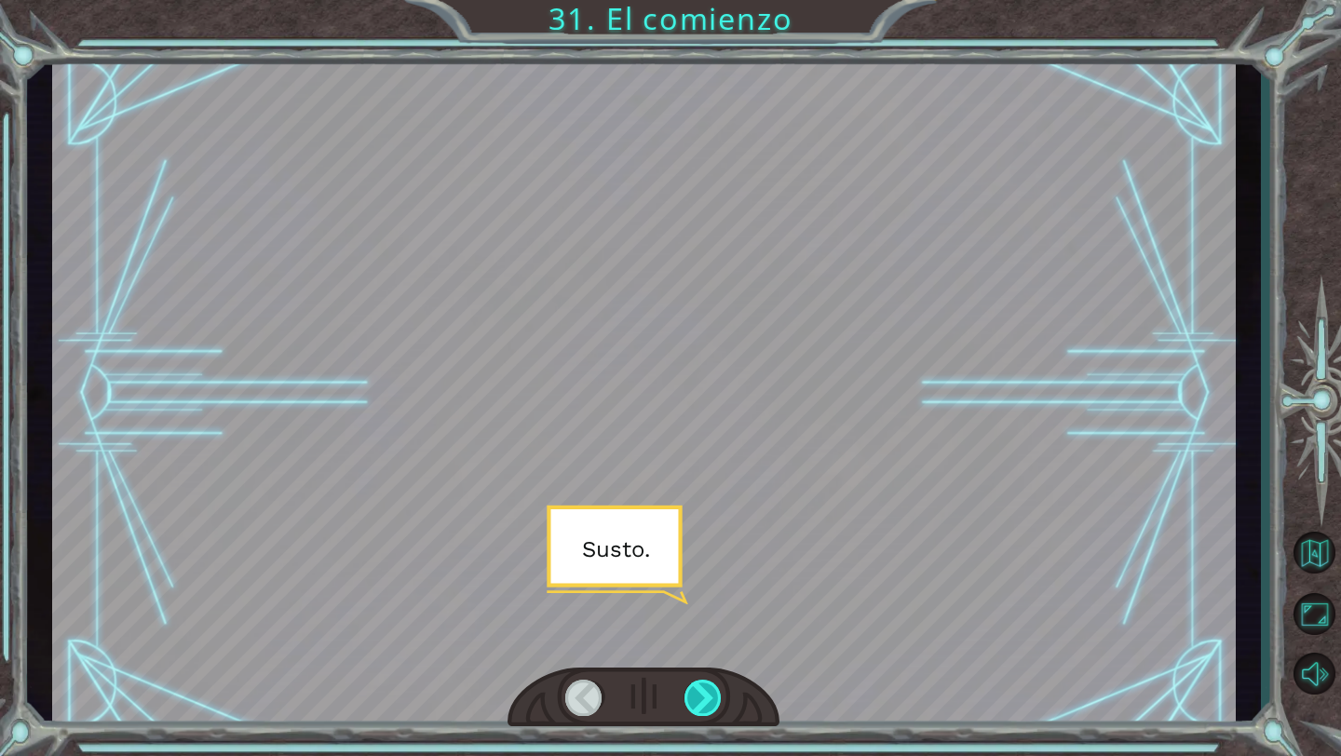
click at [703, 706] on div at bounding box center [703, 698] width 38 height 36
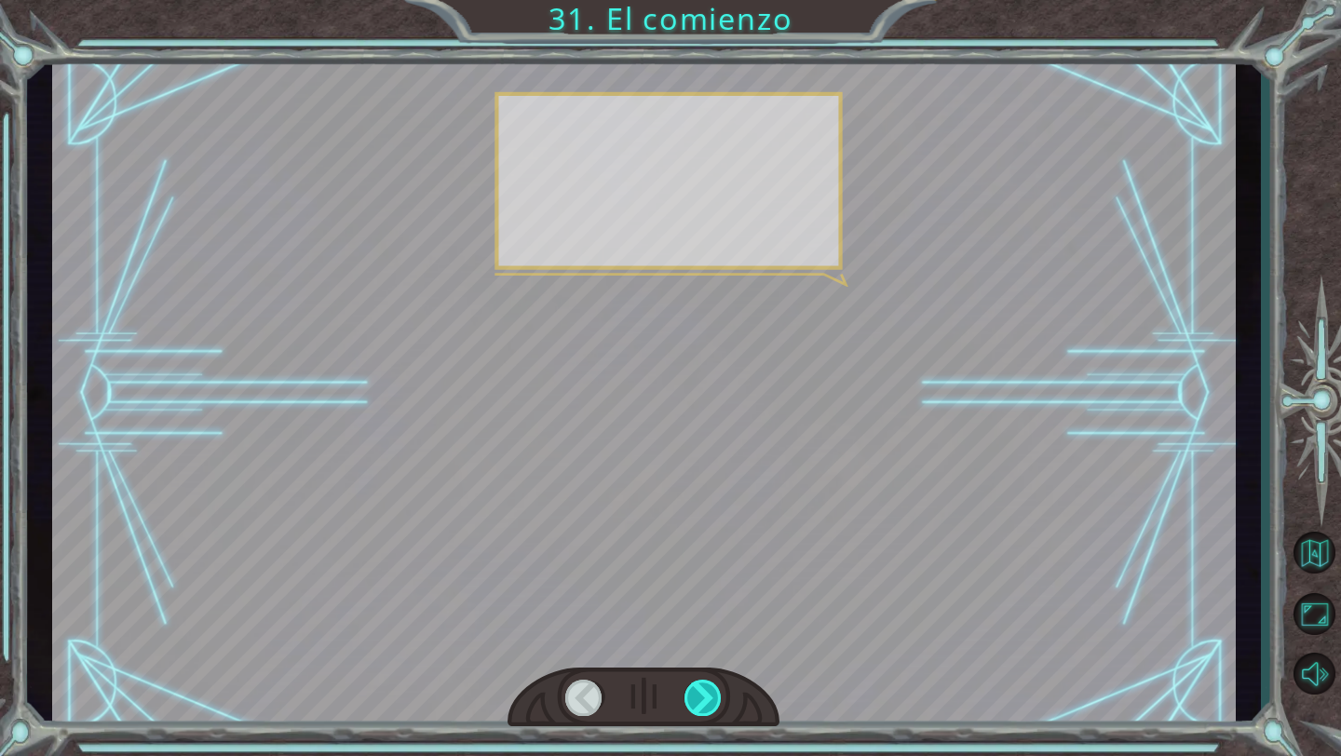
click at [703, 706] on div at bounding box center [703, 698] width 38 height 36
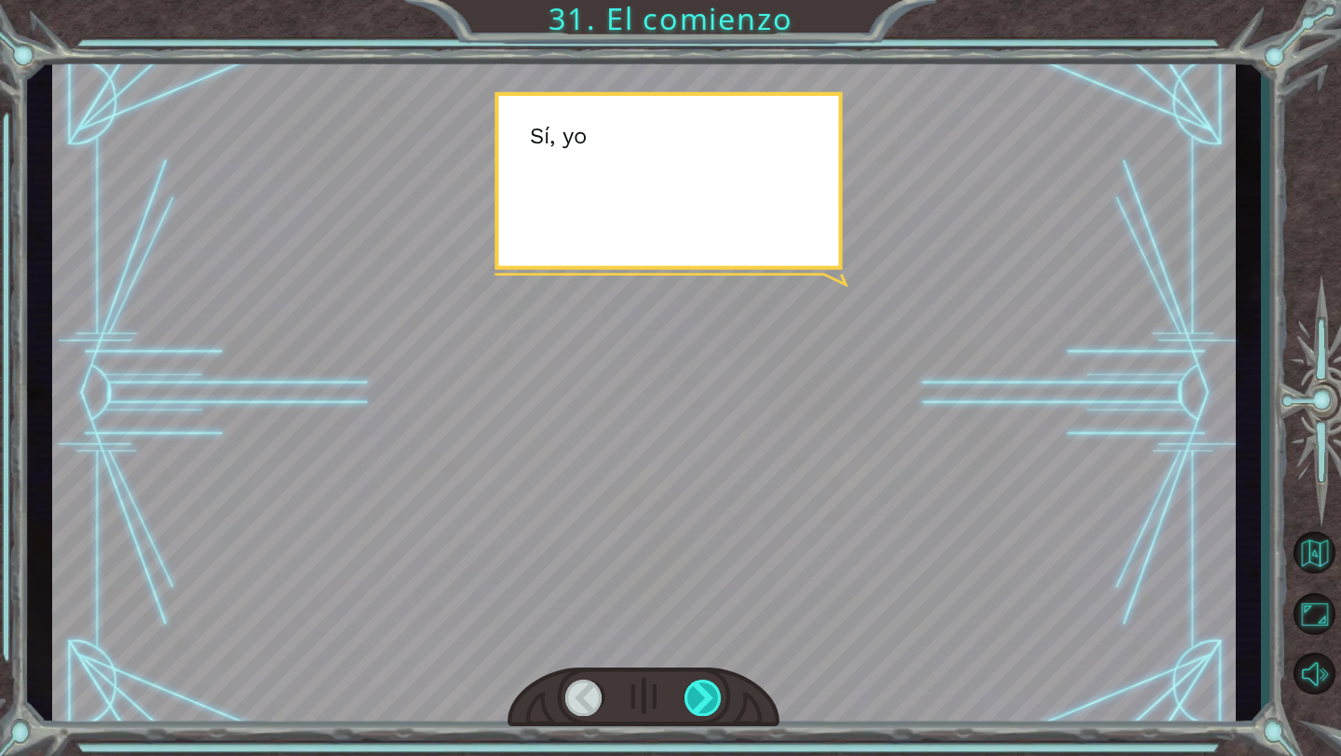
click at [703, 706] on div at bounding box center [703, 698] width 38 height 36
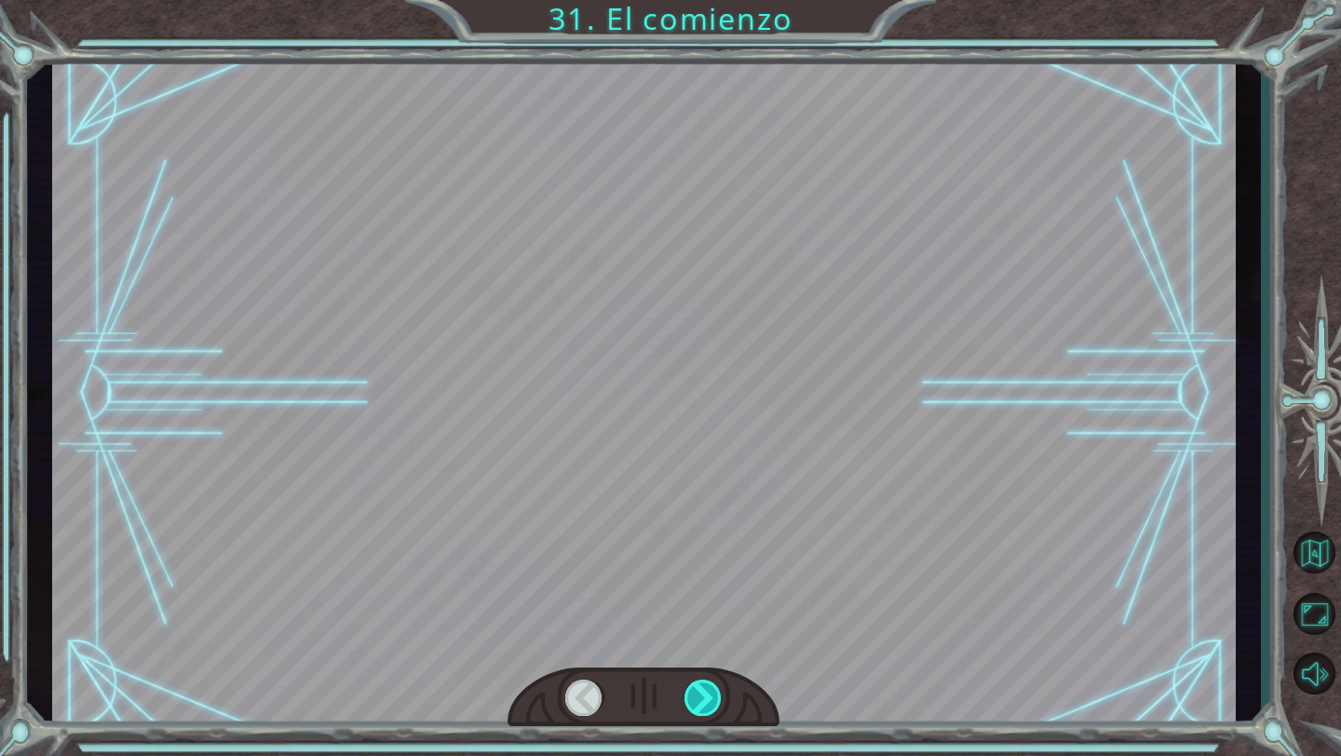
click at [703, 706] on div at bounding box center [703, 698] width 38 height 36
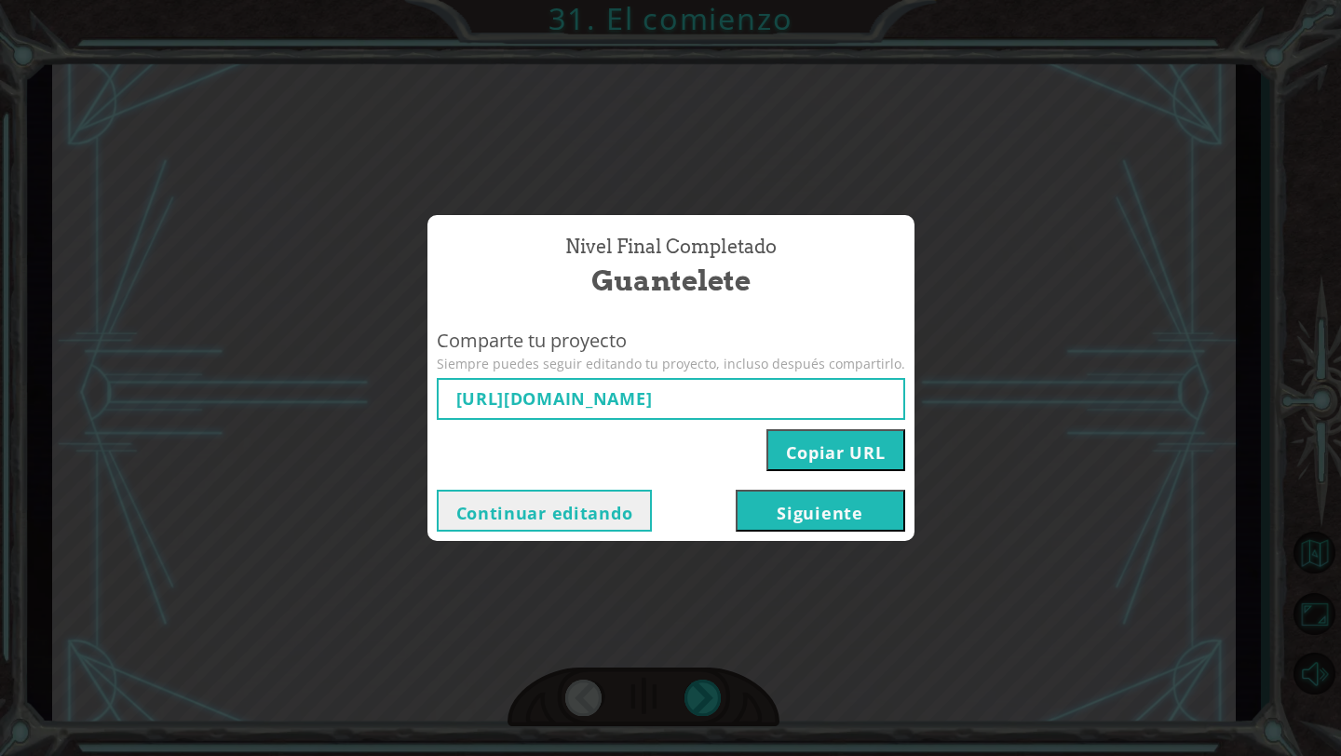
type input "[URL][DOMAIN_NAME]"
click at [787, 513] on button "Siguiente" at bounding box center [820, 511] width 169 height 42
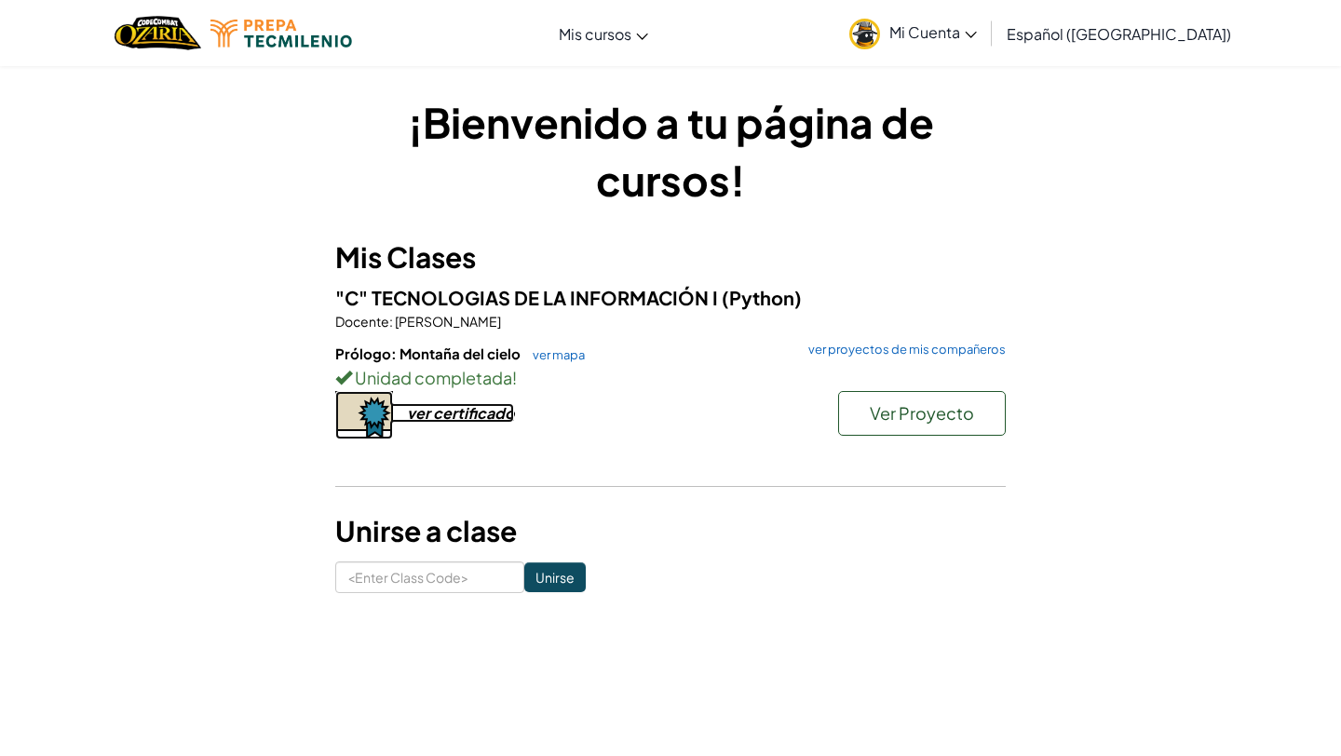
click at [492, 422] on div "ver certificado" at bounding box center [460, 413] width 107 height 20
